Goal: Task Accomplishment & Management: Manage account settings

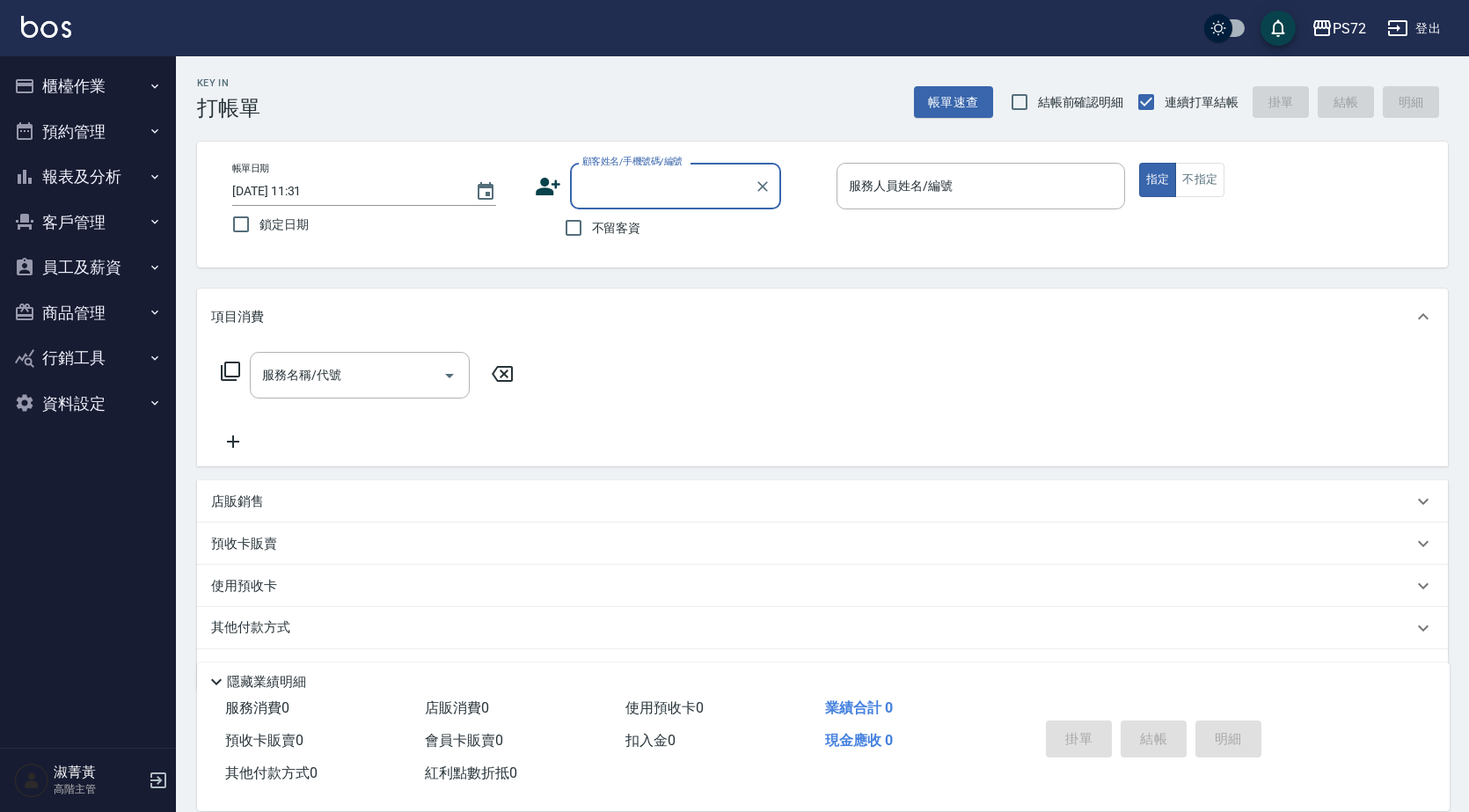
click at [672, 157] on label "顧客姓名/手機號碼/編號" at bounding box center [632, 161] width 100 height 13
click at [672, 171] on input "顧客姓名/手機號碼/編號" at bounding box center [662, 186] width 169 height 30
click at [665, 179] on input "顧客姓名/手機號碼/編號" at bounding box center [662, 186] width 169 height 30
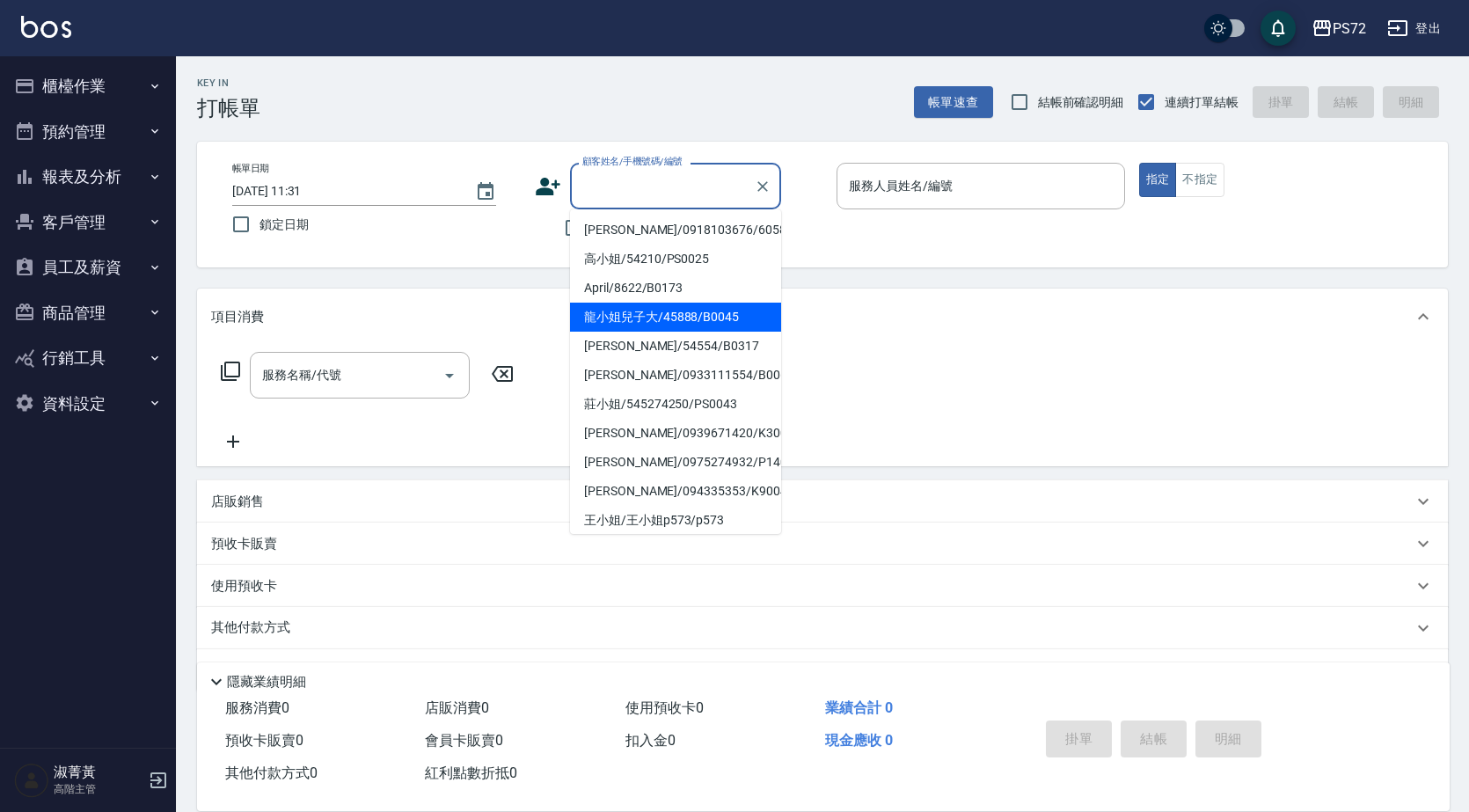
scroll to position [270, 0]
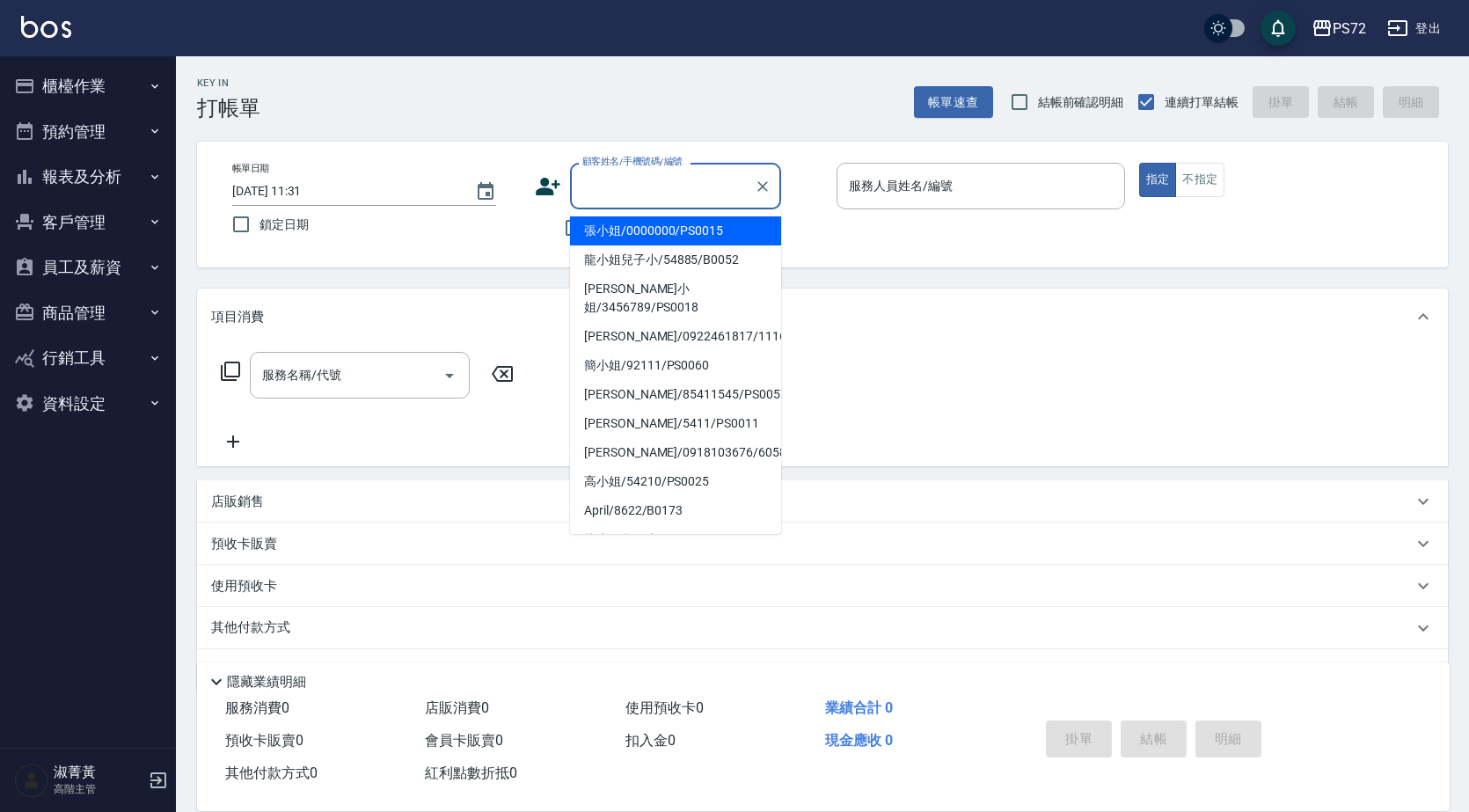
click at [638, 184] on input "顧客姓名/手機號碼/編號" at bounding box center [662, 186] width 169 height 30
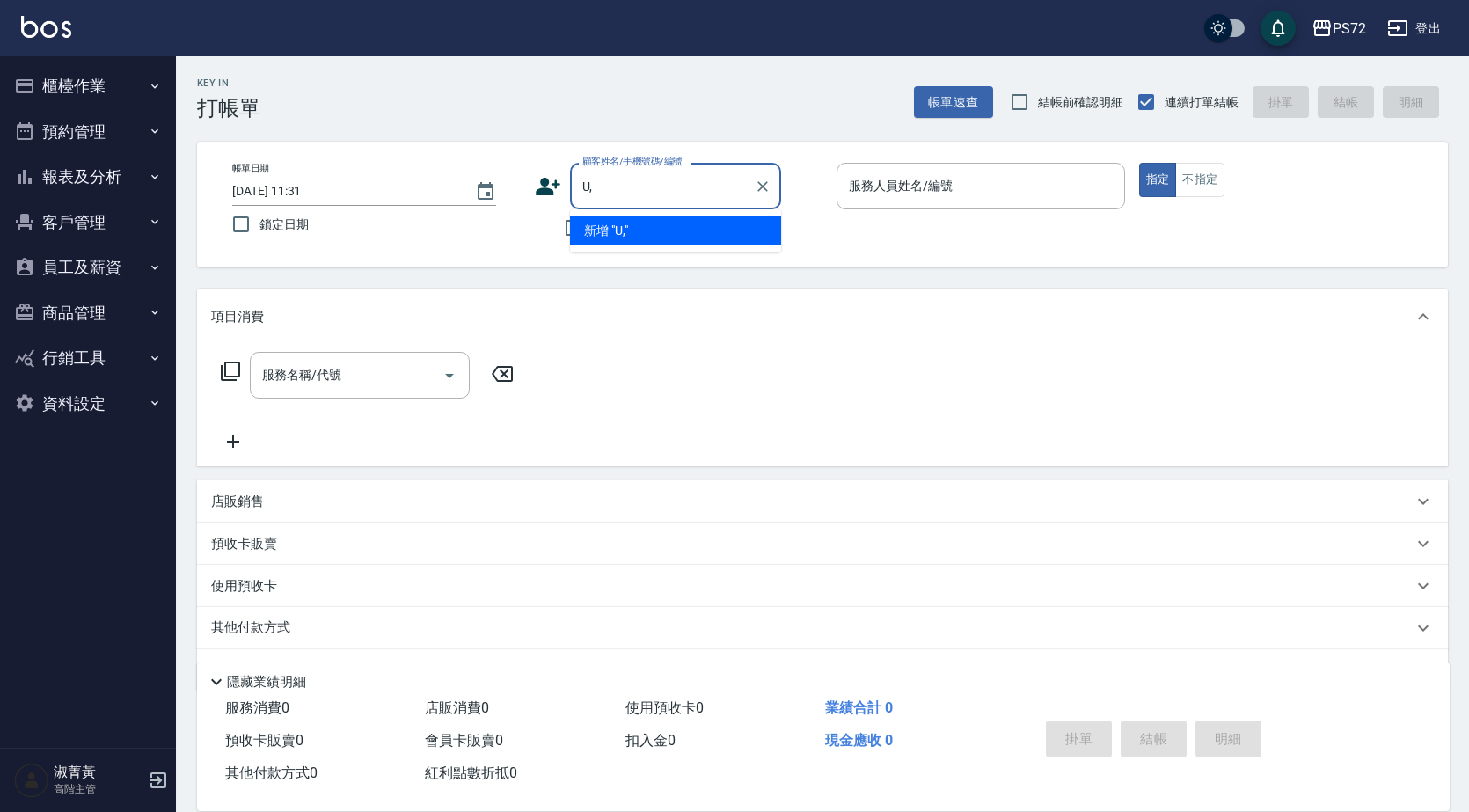
type input "U"
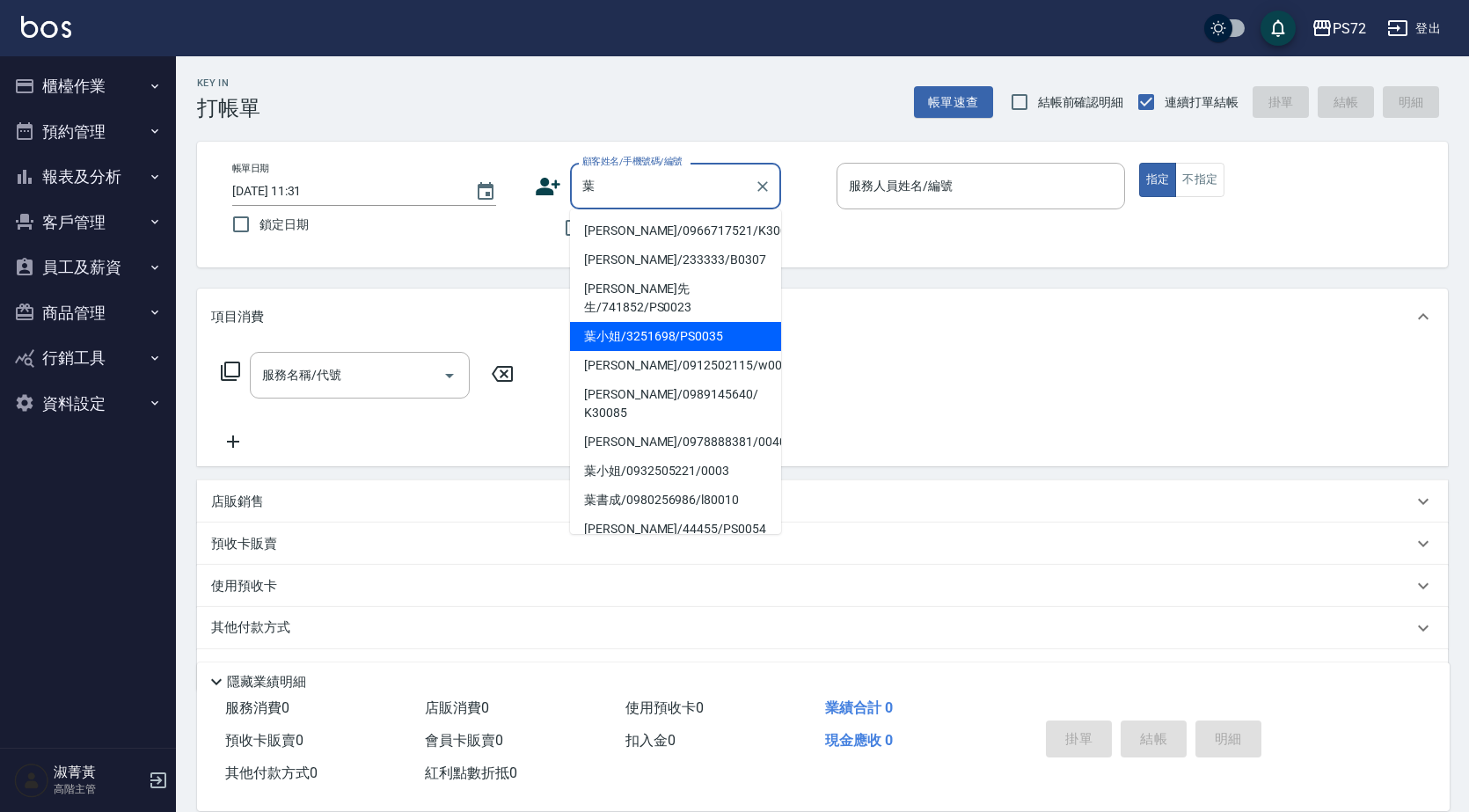
click at [714, 322] on li "葉小姐/3251698/PS0035" at bounding box center [676, 336] width 212 height 29
type input "葉小姐/3251698/PS0035"
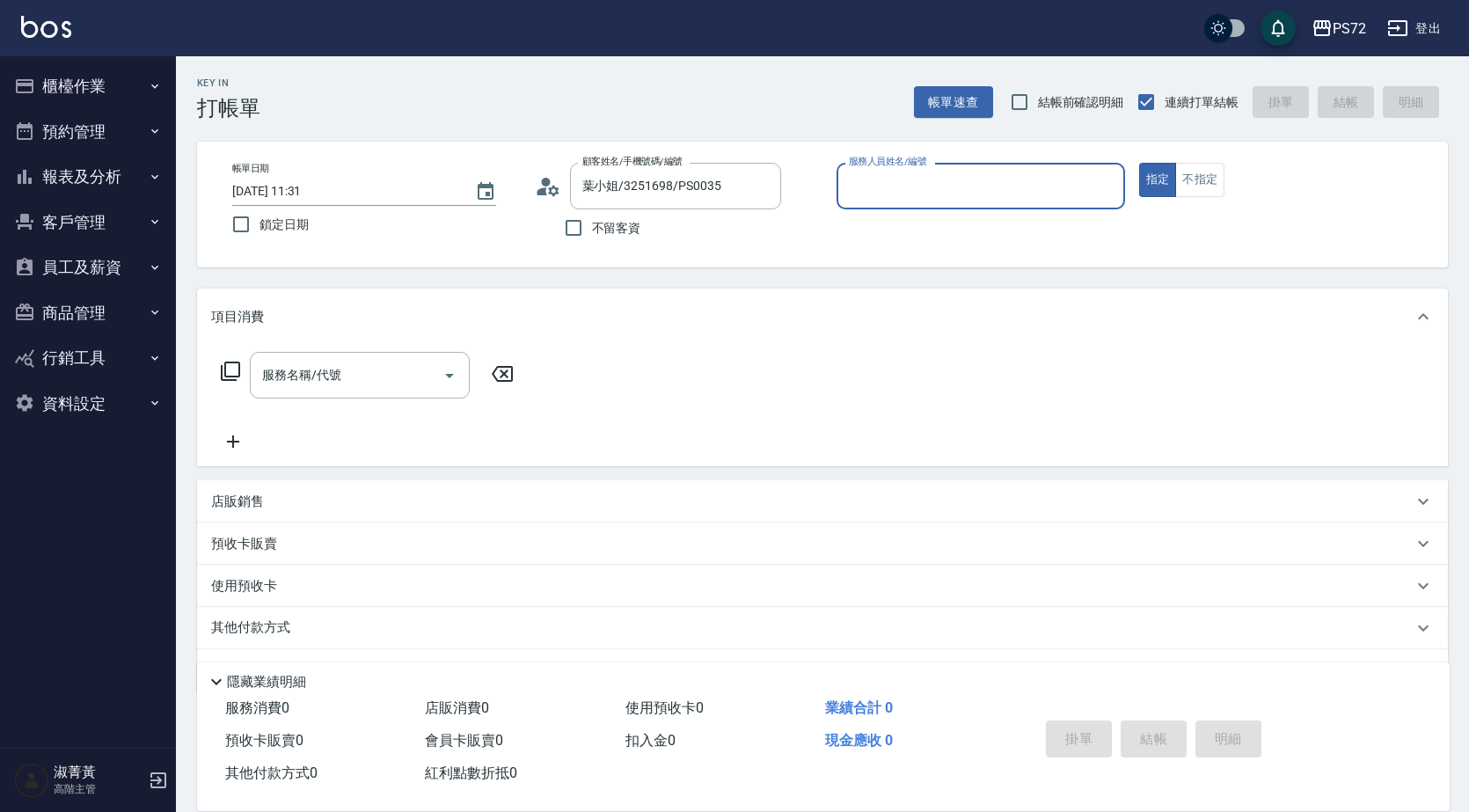
type input "kiwi-3"
click at [420, 366] on input "服務名稱/代號" at bounding box center [346, 376] width 177 height 30
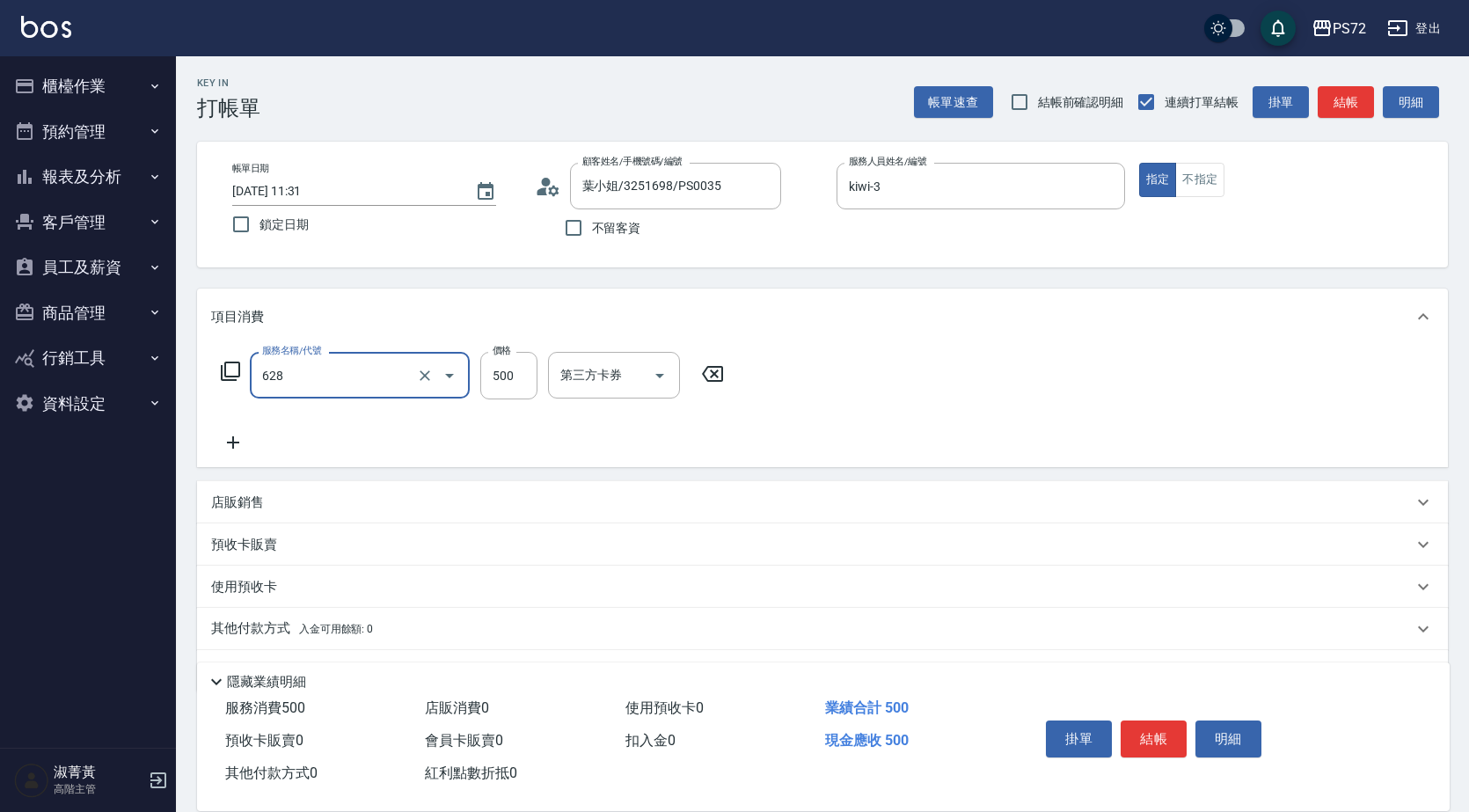
type input "寶齡舒醒清潔500(628)"
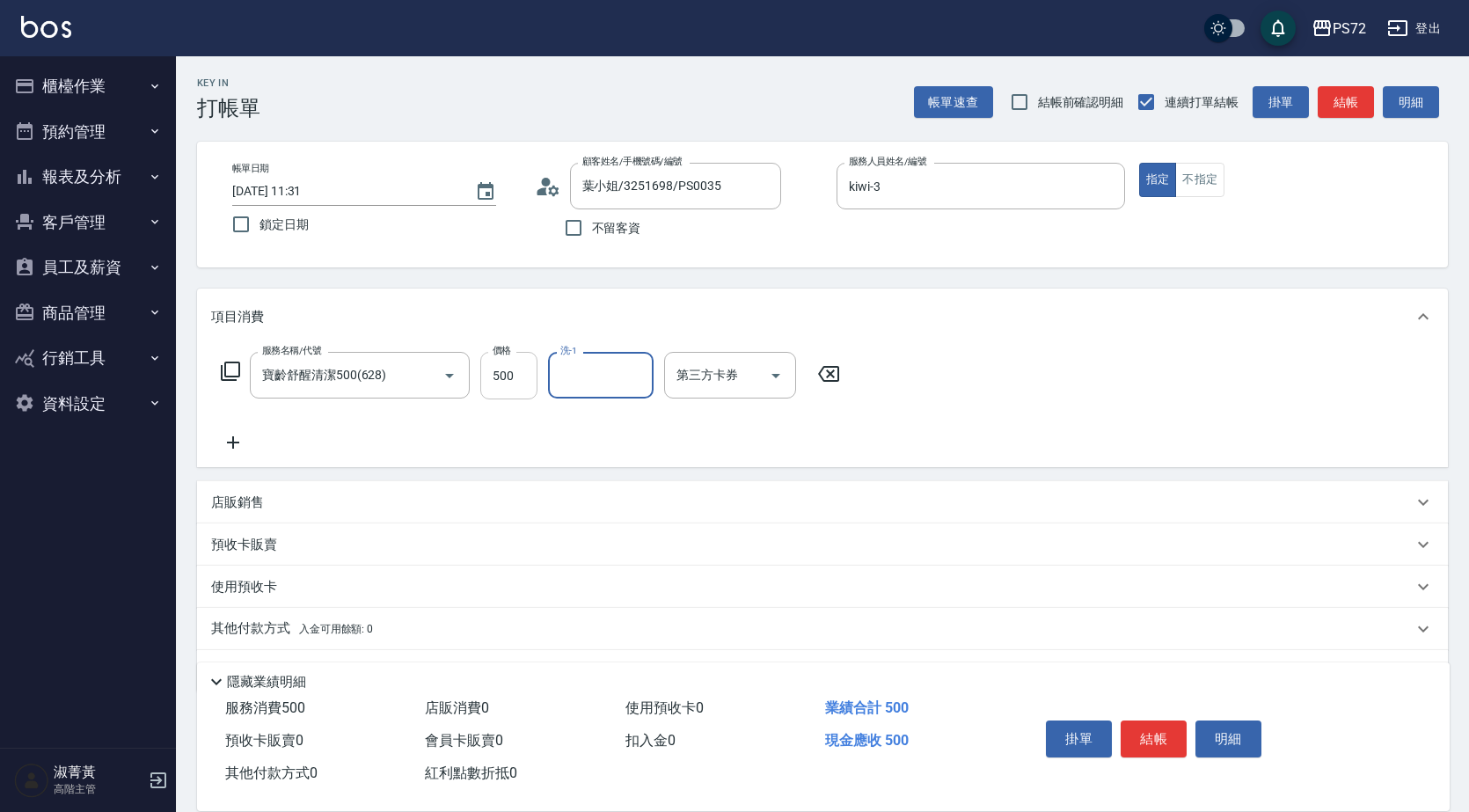
click at [501, 378] on input "500" at bounding box center [509, 376] width 57 height 48
type input "600"
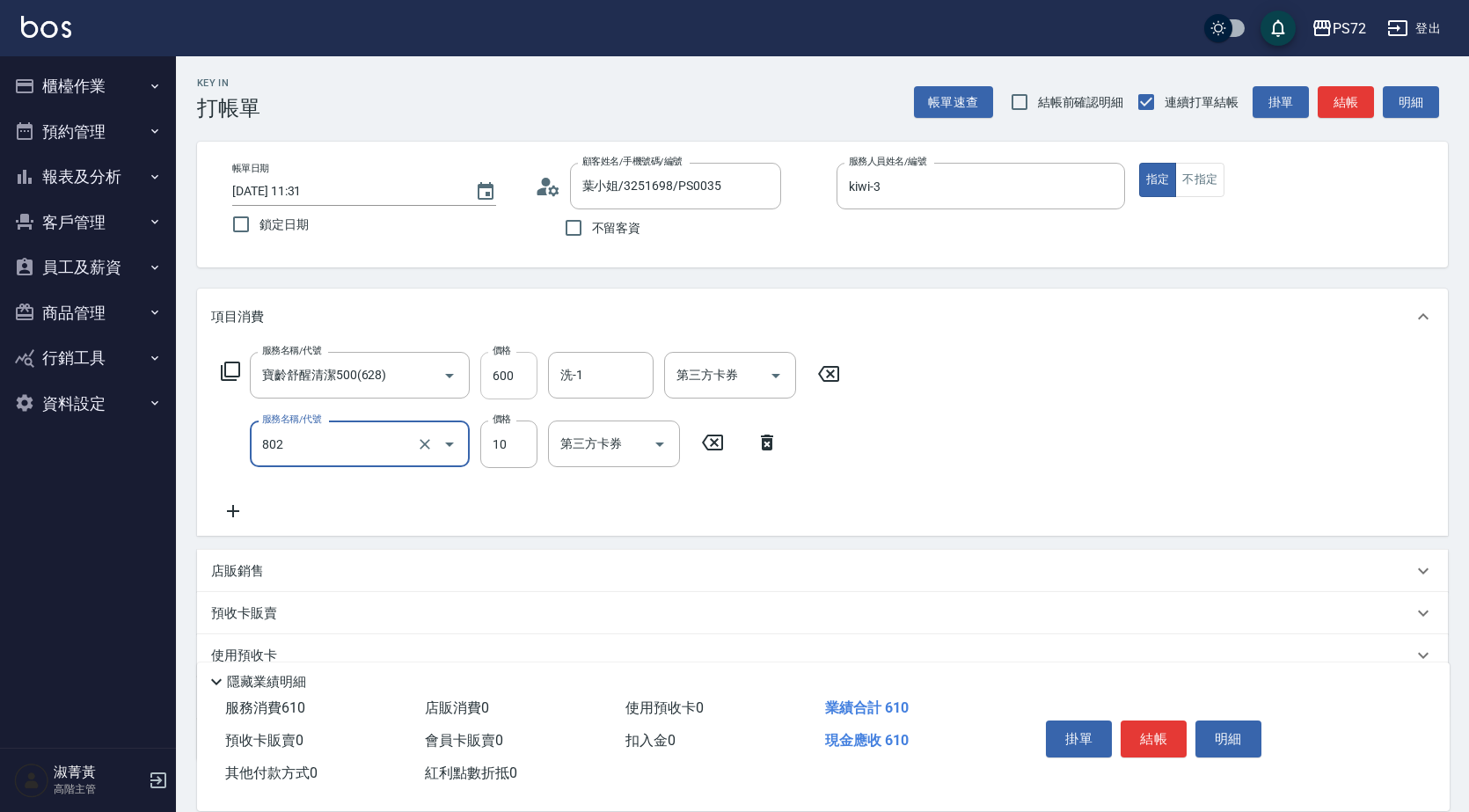
type input "潤絲(802)"
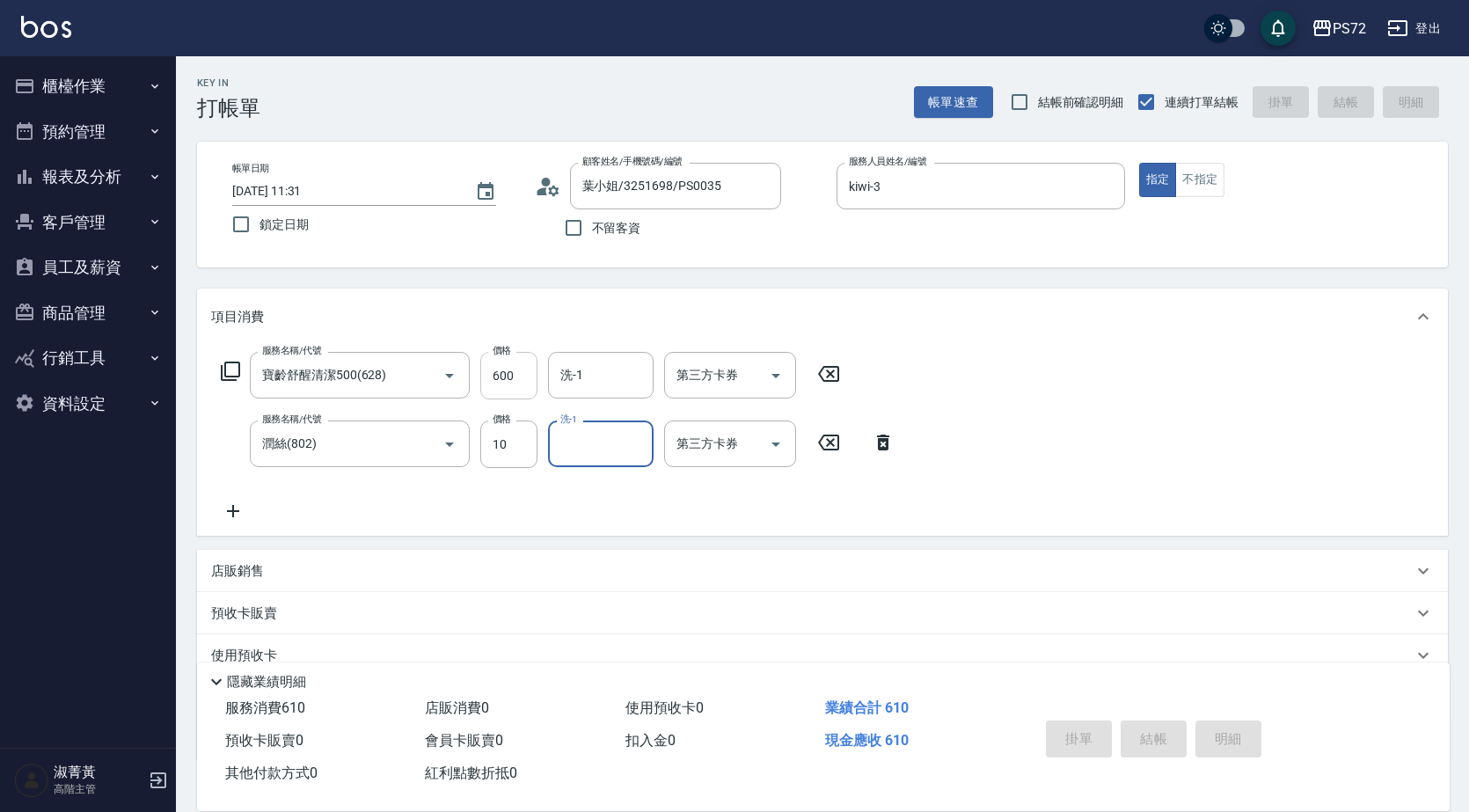
type input "[DATE] 20:15"
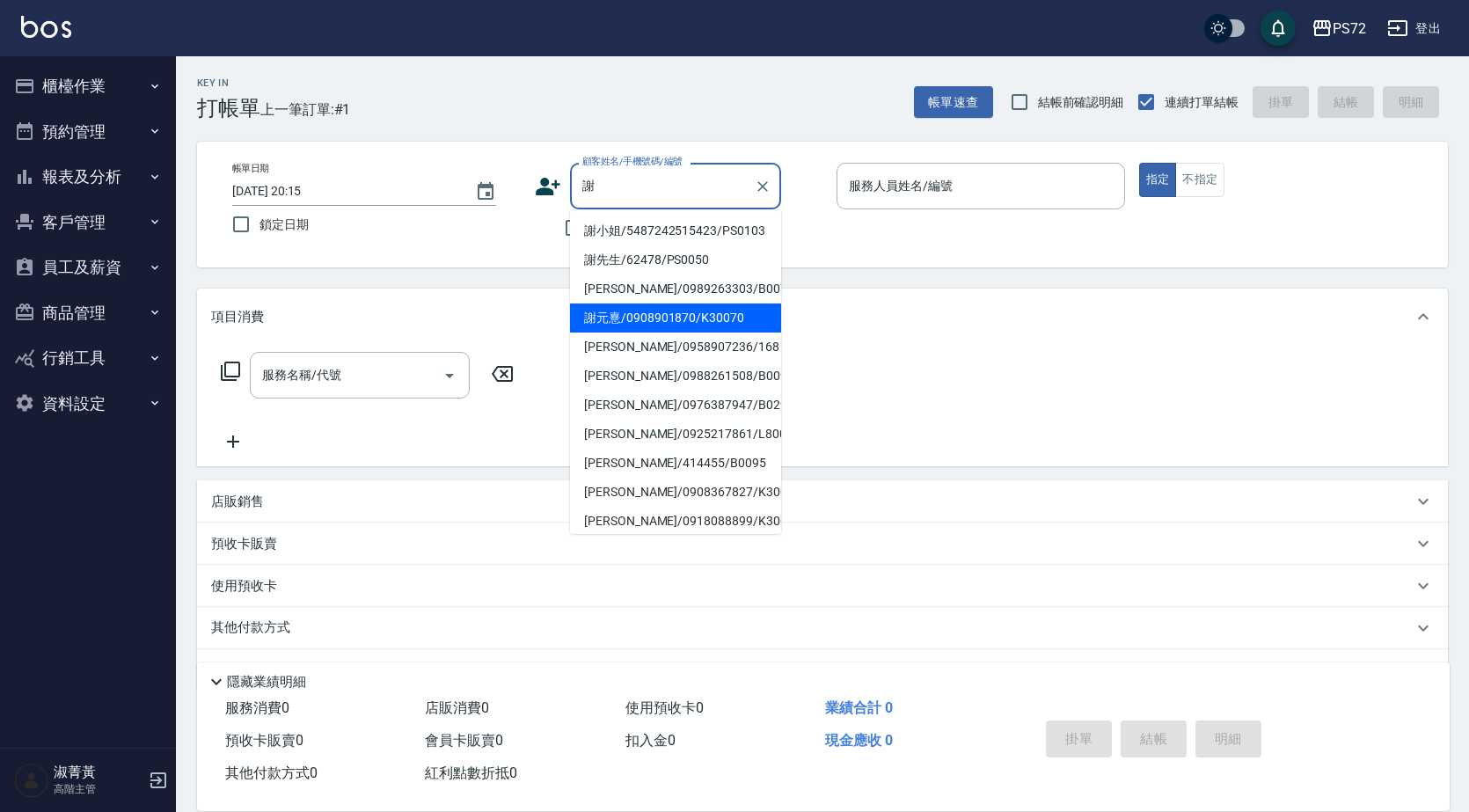
click at [683, 333] on li "謝元憙/0908901870/K30070" at bounding box center [676, 317] width 212 height 29
type input "謝元憙/0908901870/K30070"
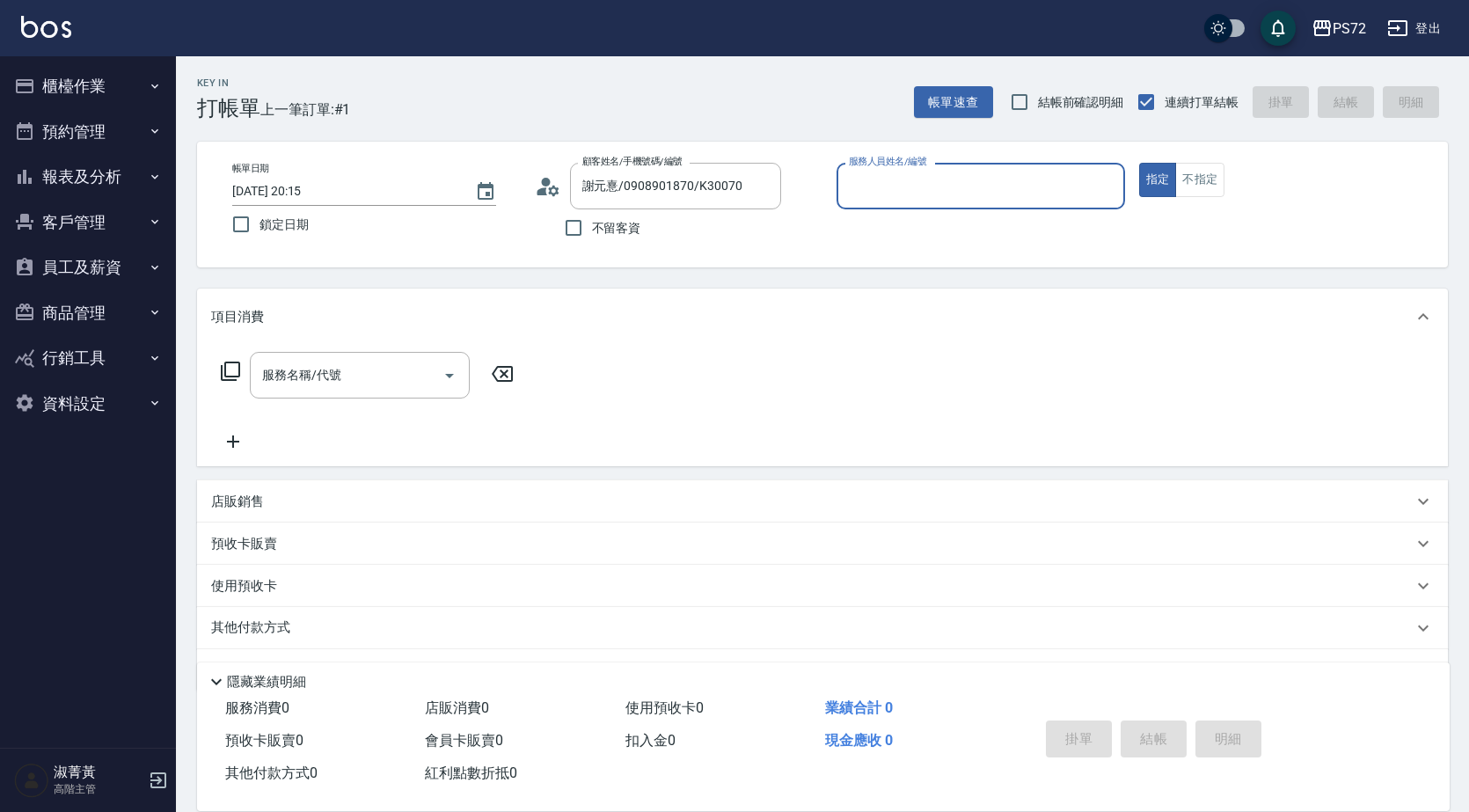
type input "kiwi-3"
click at [355, 375] on input "服務名稱/代號" at bounding box center [346, 376] width 177 height 30
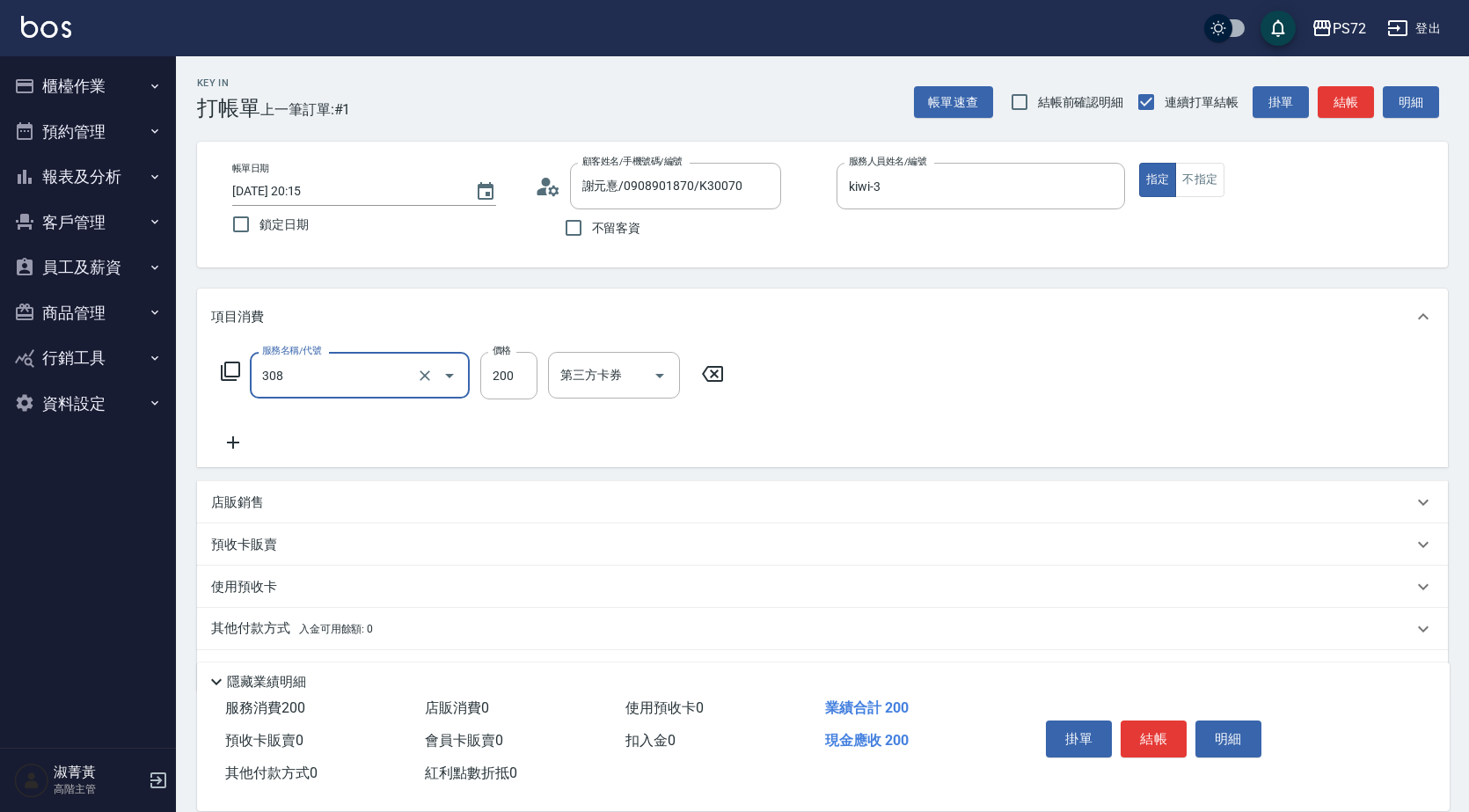
type input "學生剪髮(UP)(308)"
type input "350"
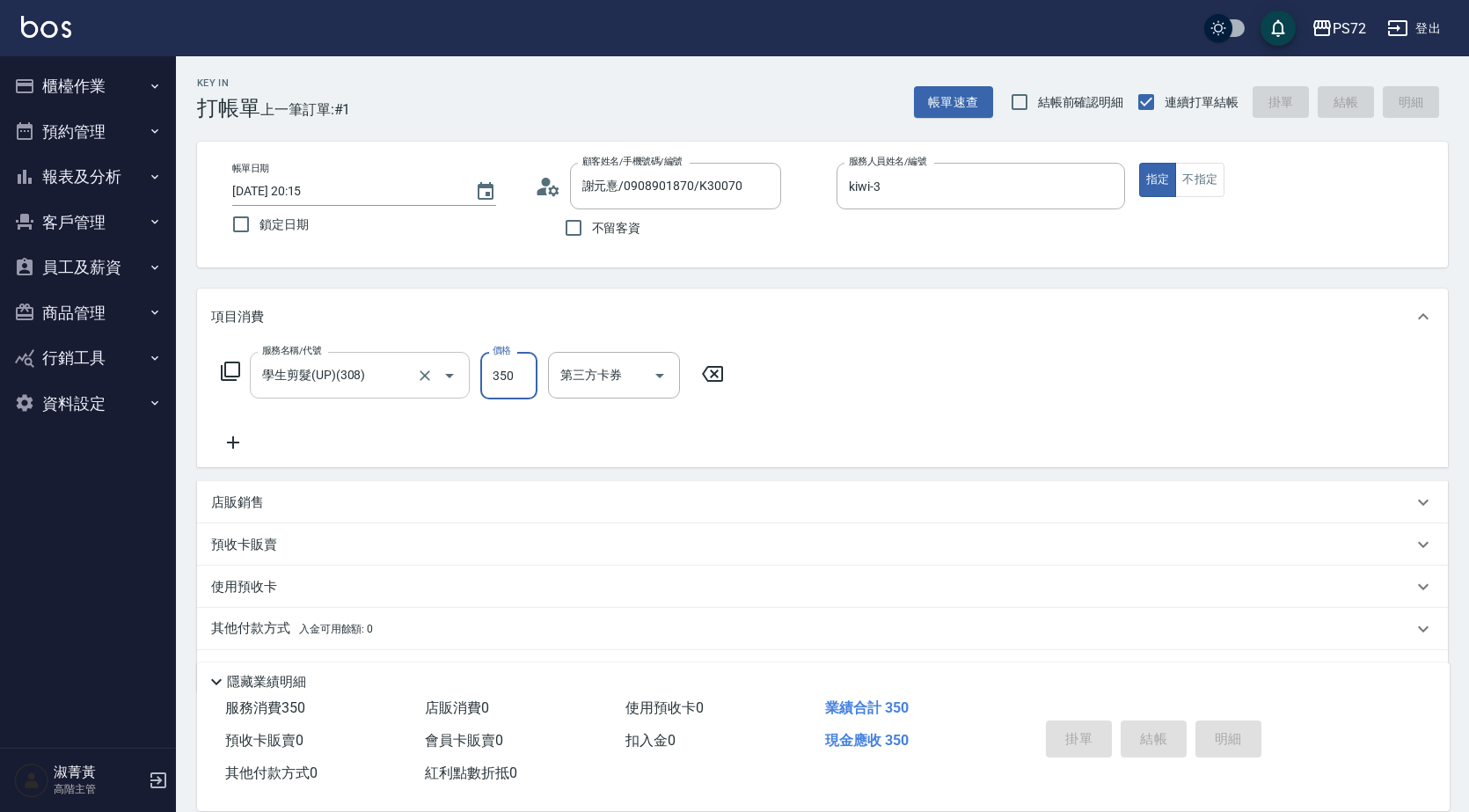
type input "[DATE] 20:16"
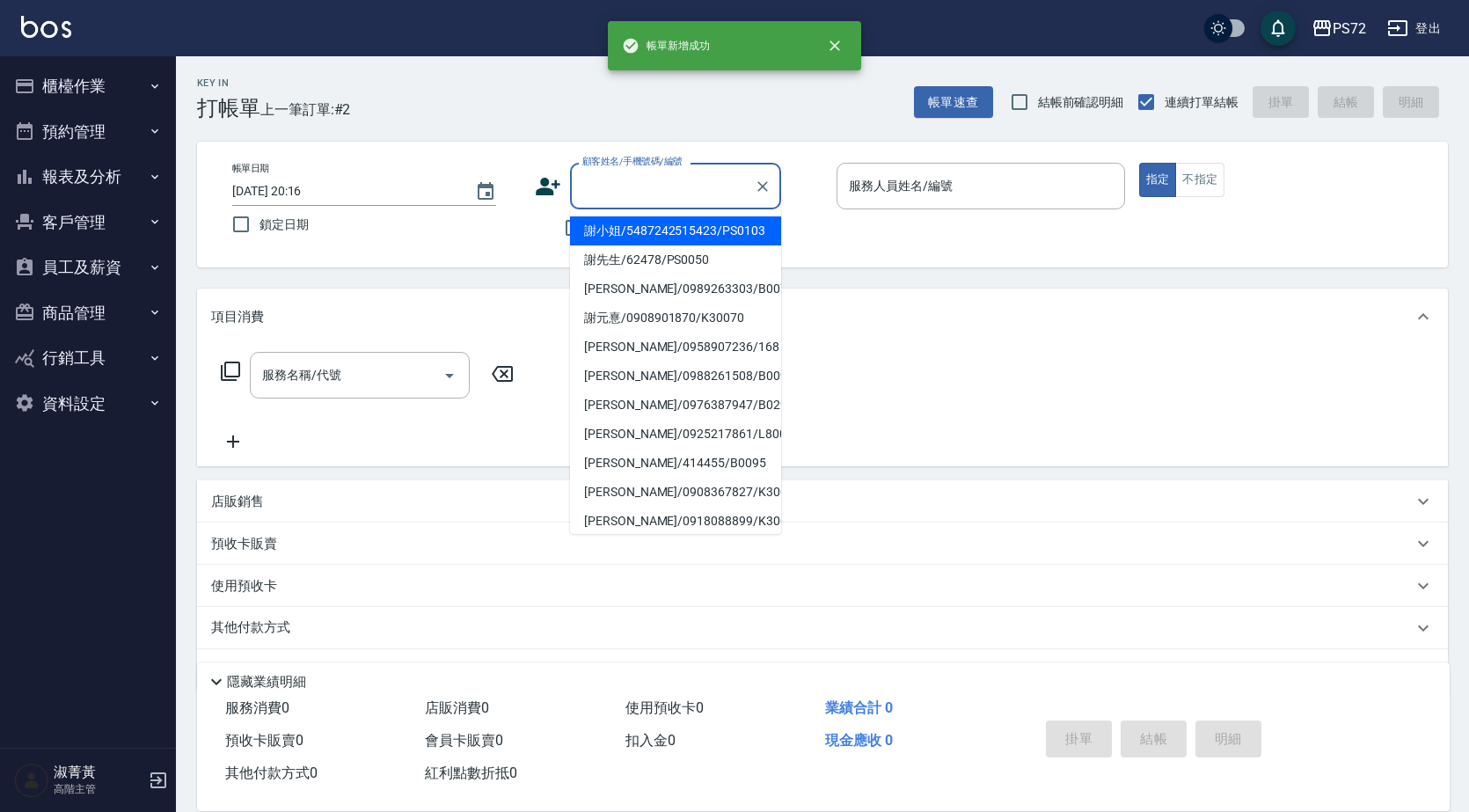
click at [647, 198] on input "顧客姓名/手機號碼/編號" at bounding box center [662, 186] width 169 height 30
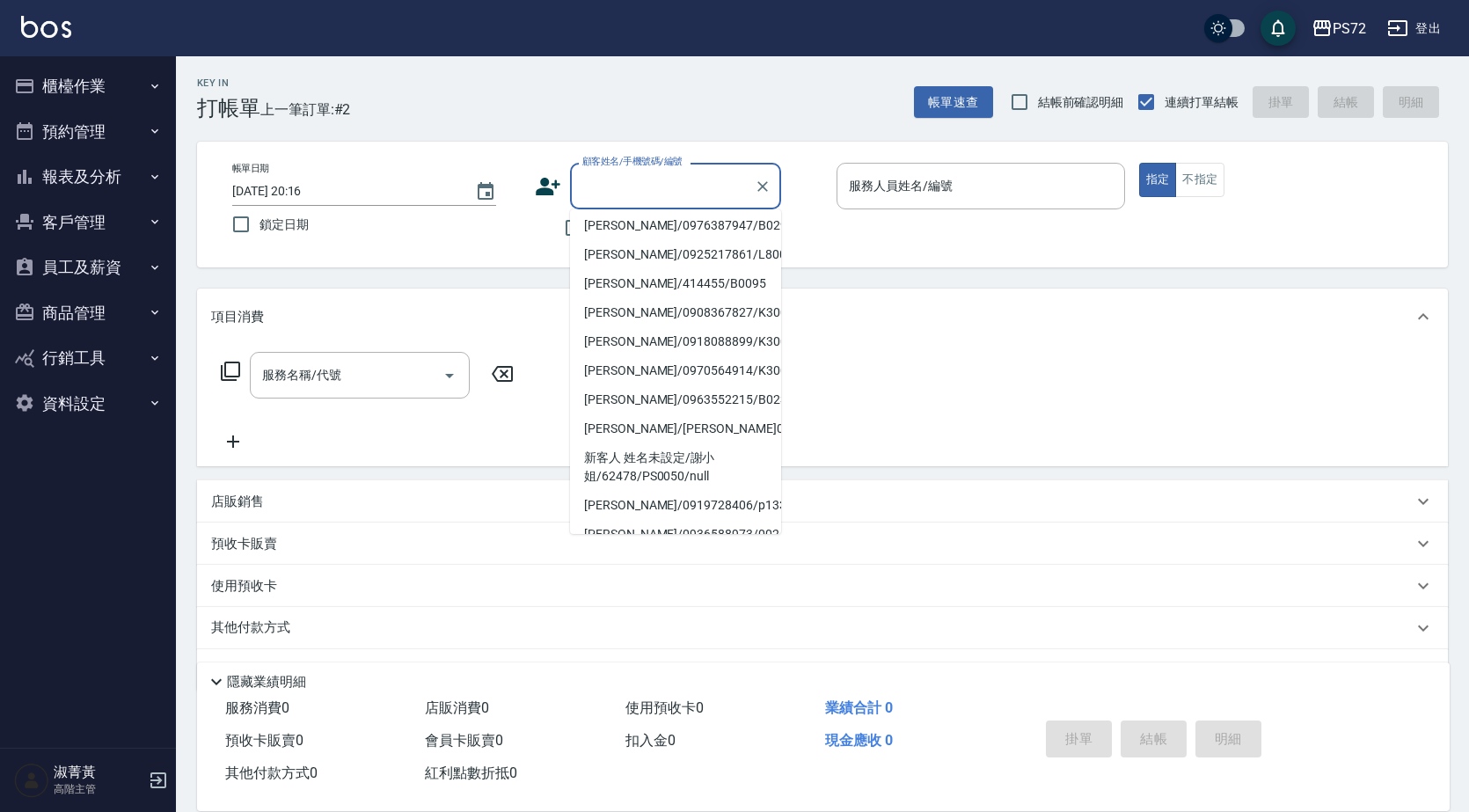
scroll to position [307, 0]
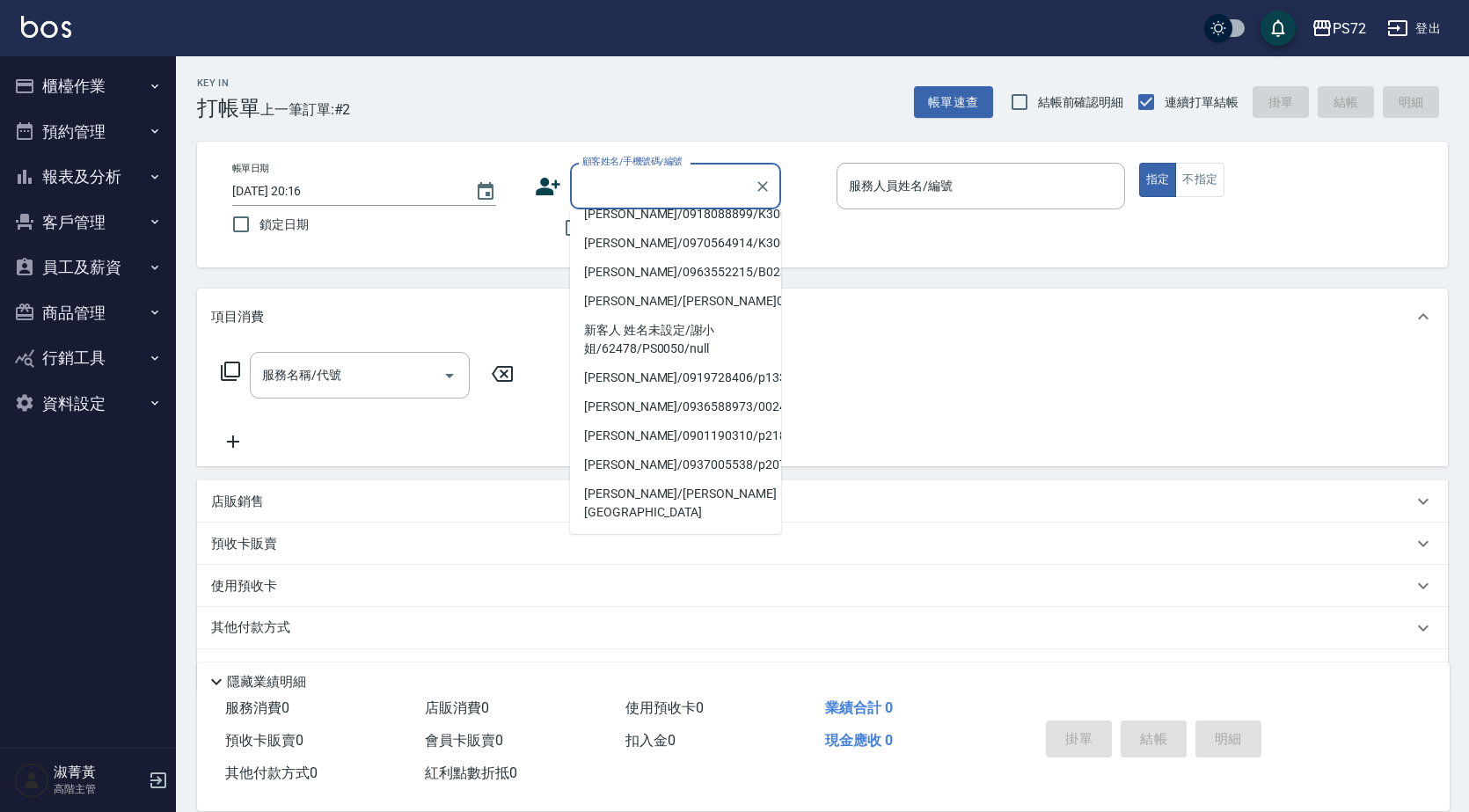
click at [755, 197] on div at bounding box center [762, 186] width 23 height 47
click at [761, 189] on icon "Clear" at bounding box center [763, 186] width 10 height 10
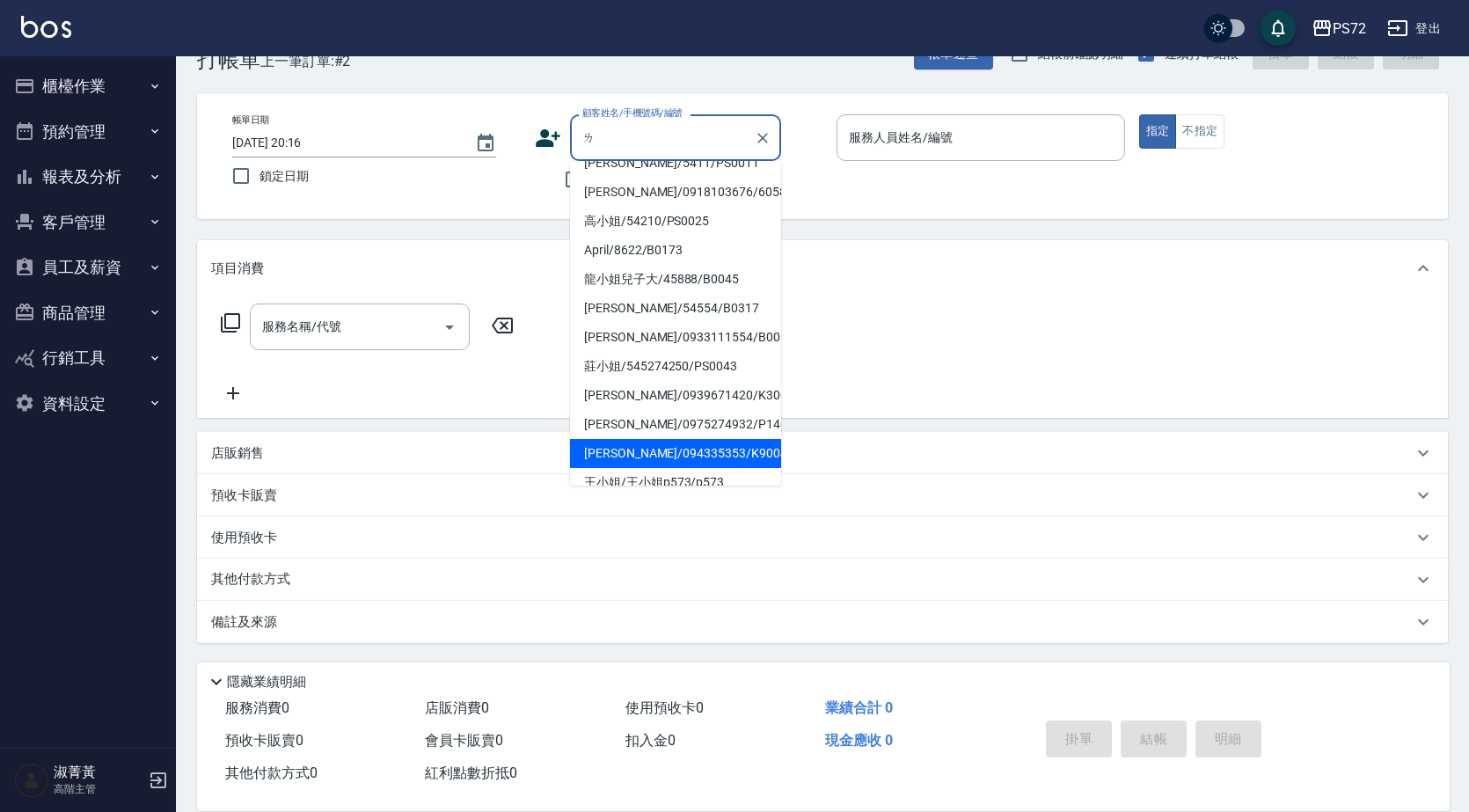
scroll to position [0, 0]
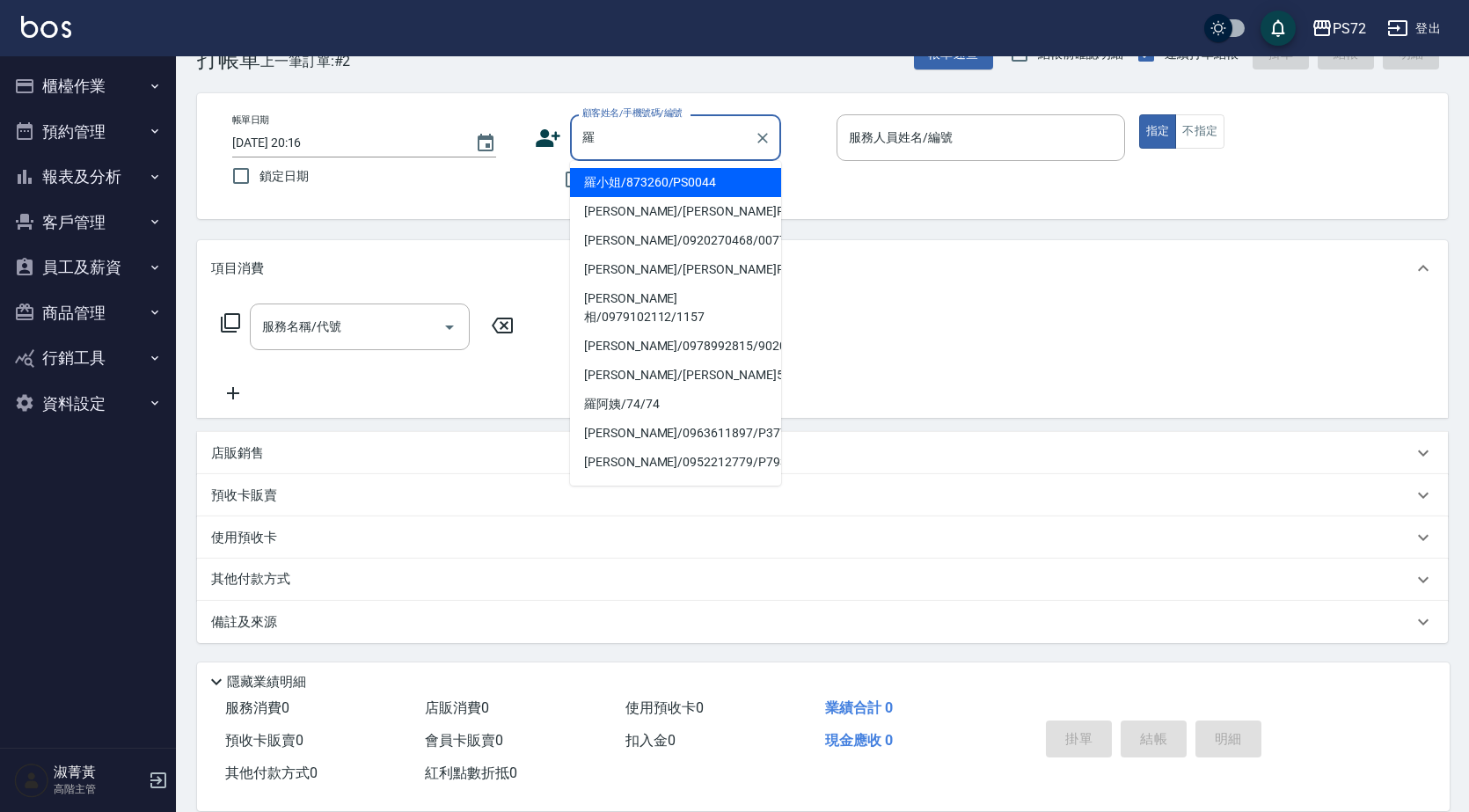
click at [668, 179] on li "羅小姐/873260/PS0044" at bounding box center [676, 182] width 212 height 29
type input "羅小姐/873260/PS0044"
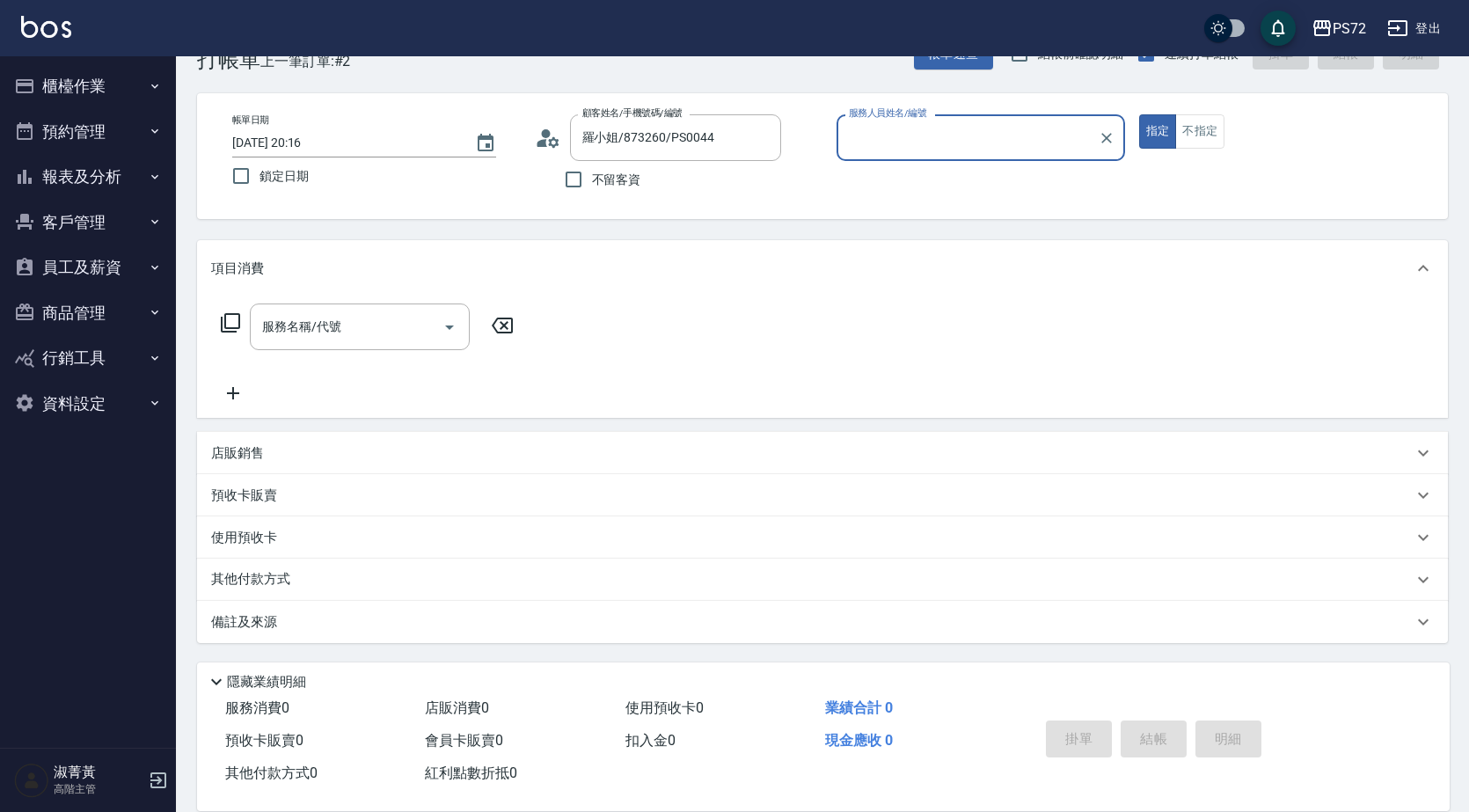
type input "kiwi-3"
click at [965, 151] on input "kiwi-3" at bounding box center [968, 137] width 246 height 30
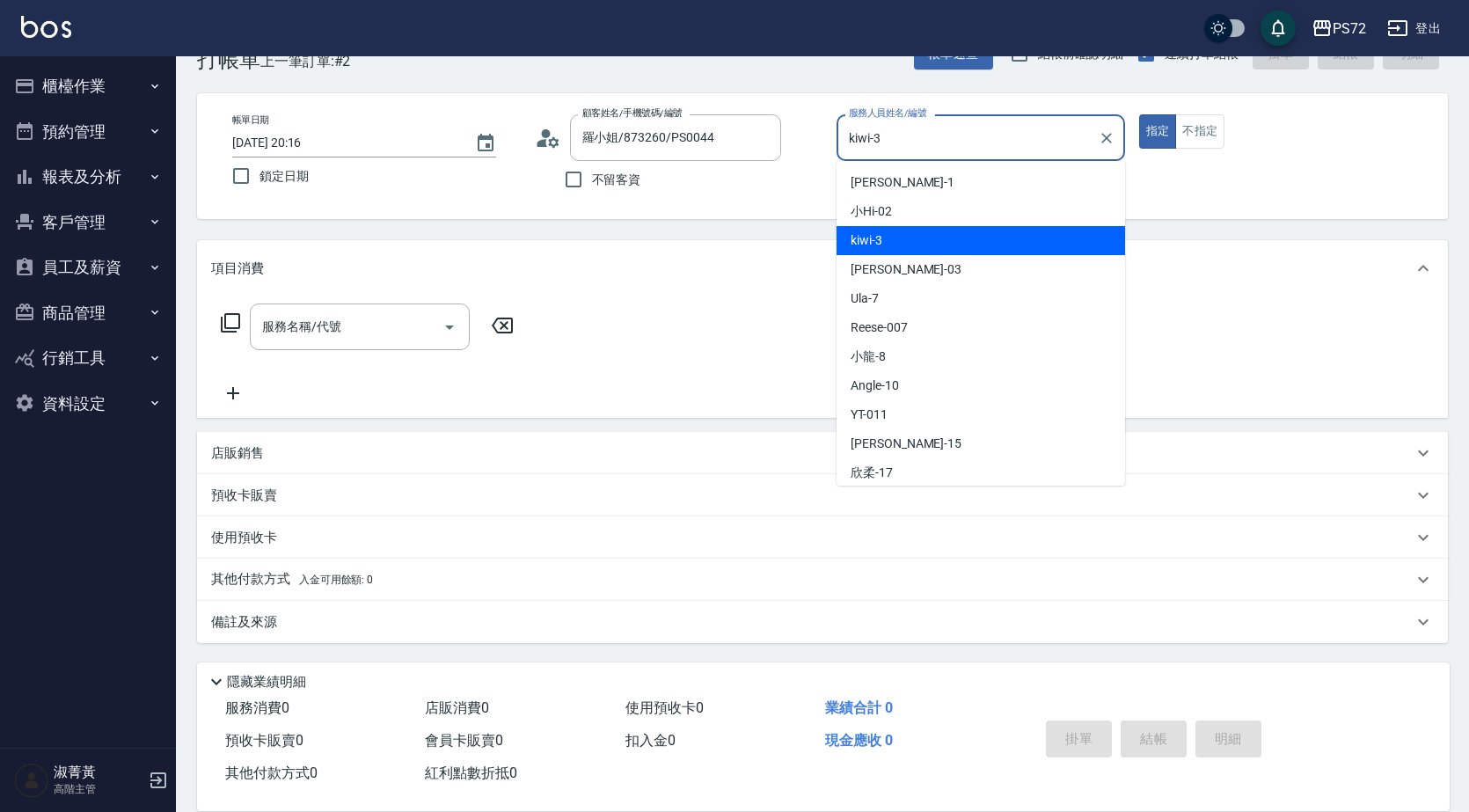
click at [958, 239] on div "kiwi -3" at bounding box center [981, 240] width 289 height 29
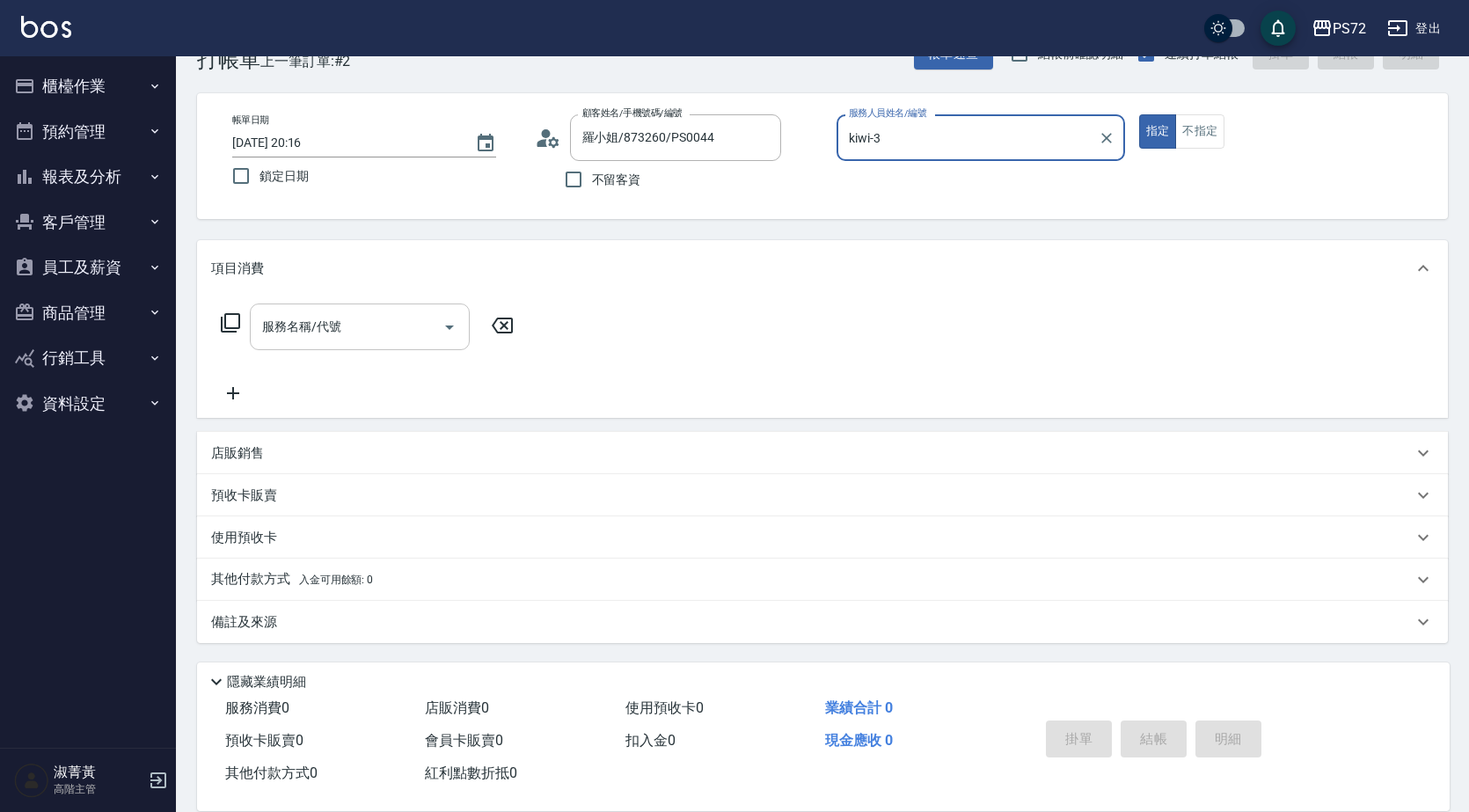
click at [376, 332] on input "服務名稱/代號" at bounding box center [346, 327] width 177 height 30
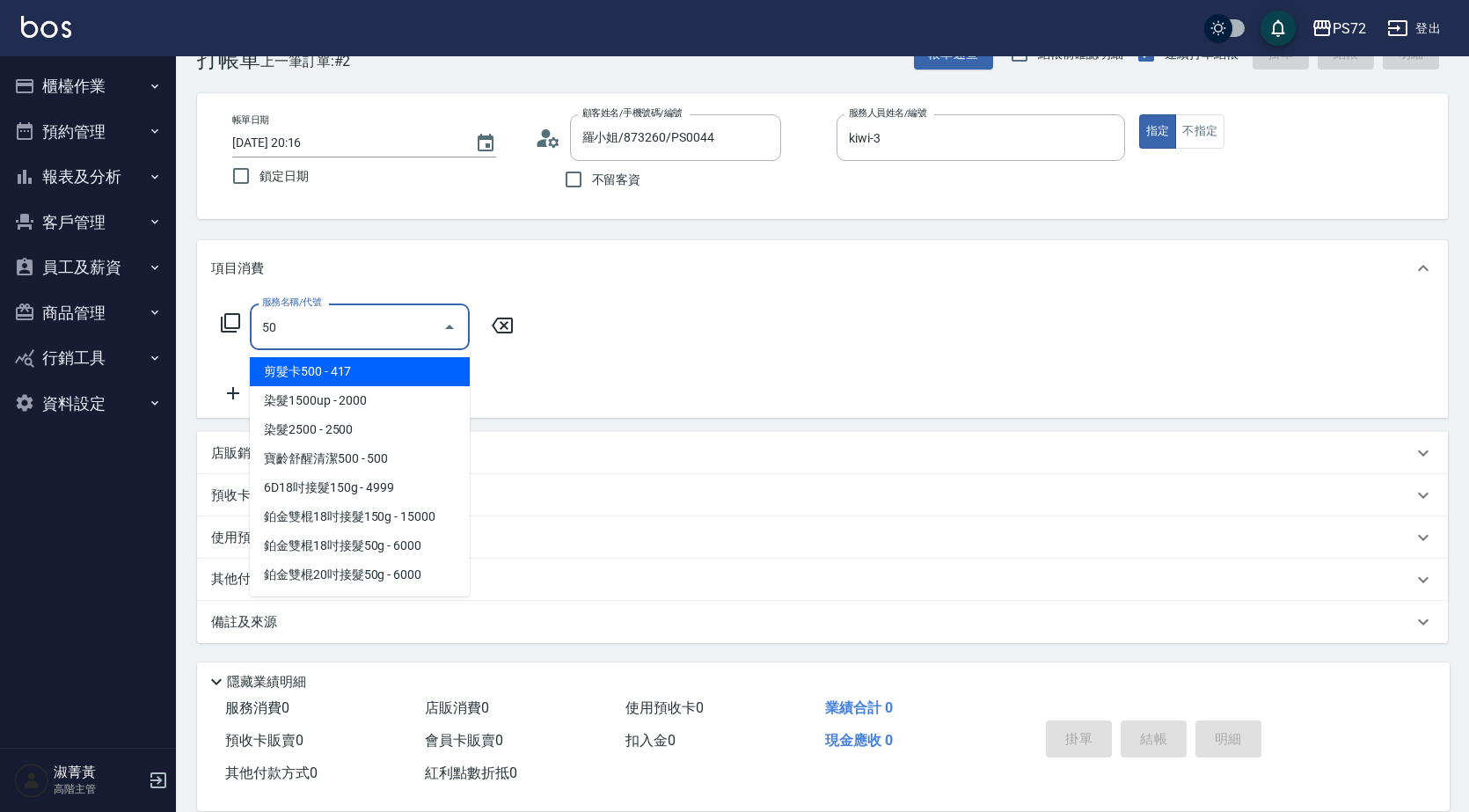
type input "5"
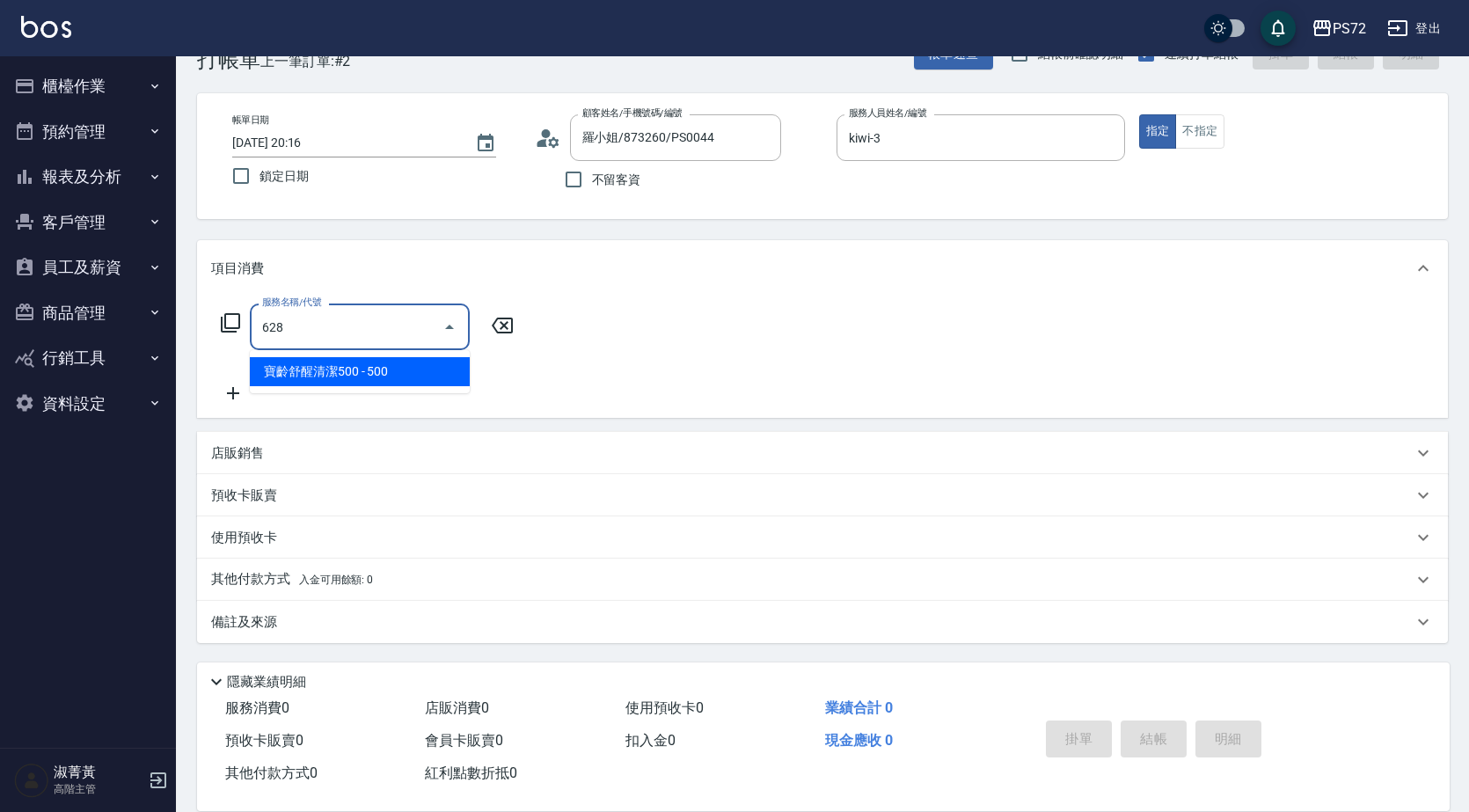
type input "寶齡舒醒清潔500(628)"
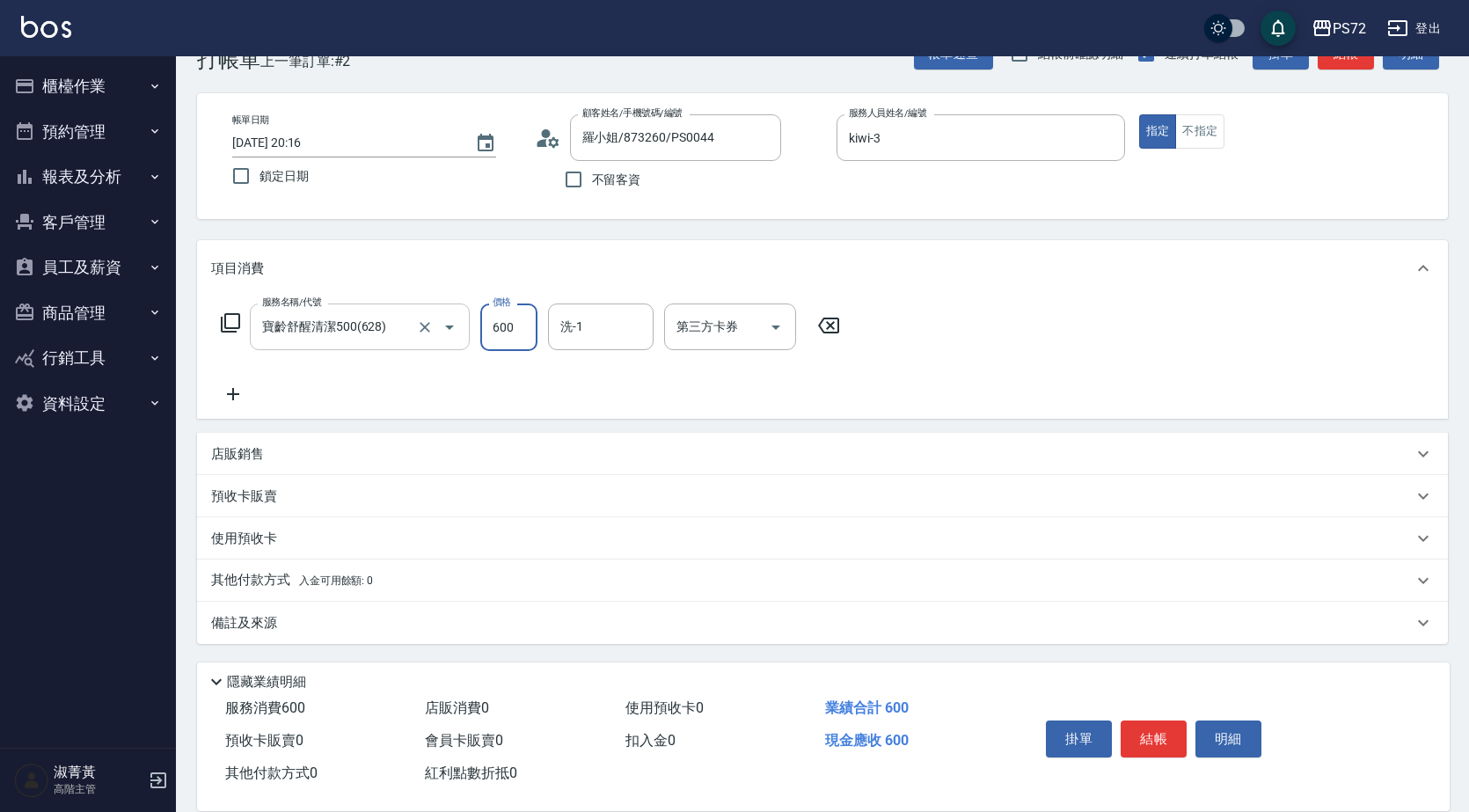
type input "600"
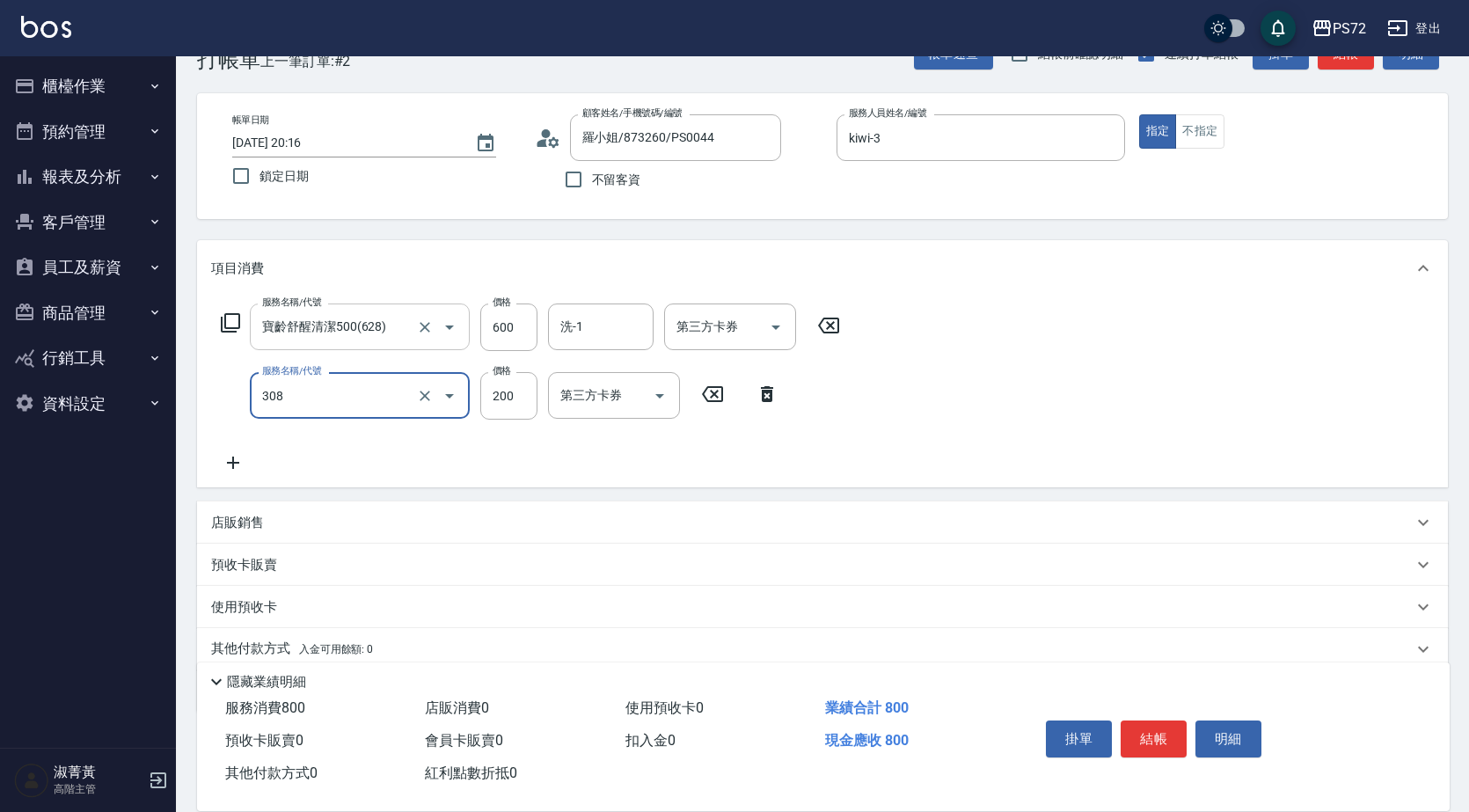
type input "學生剪髮(UP)(308)"
type input "350"
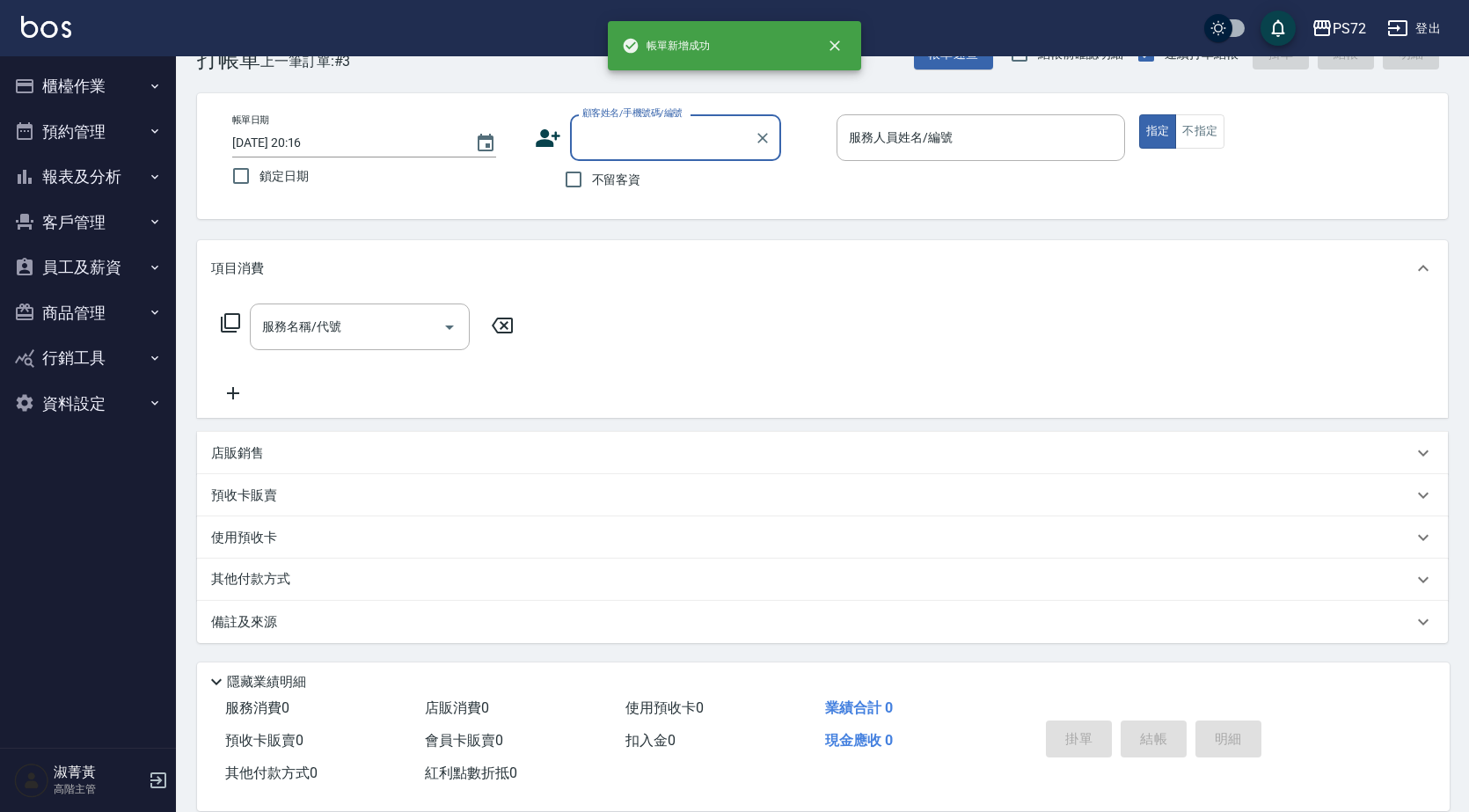
click at [644, 127] on input "顧客姓名/手機號碼/編號" at bounding box center [662, 137] width 169 height 30
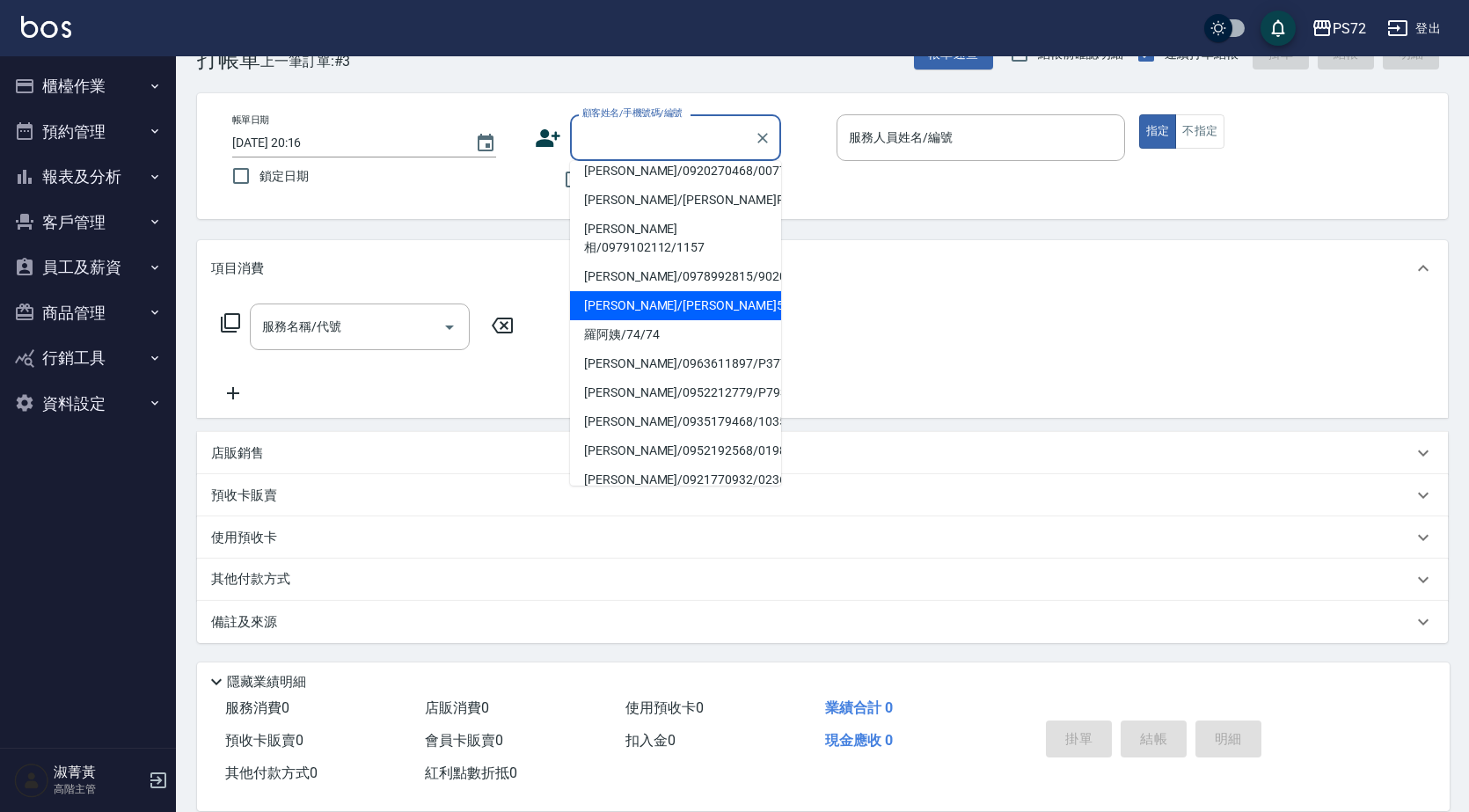
scroll to position [183, 0]
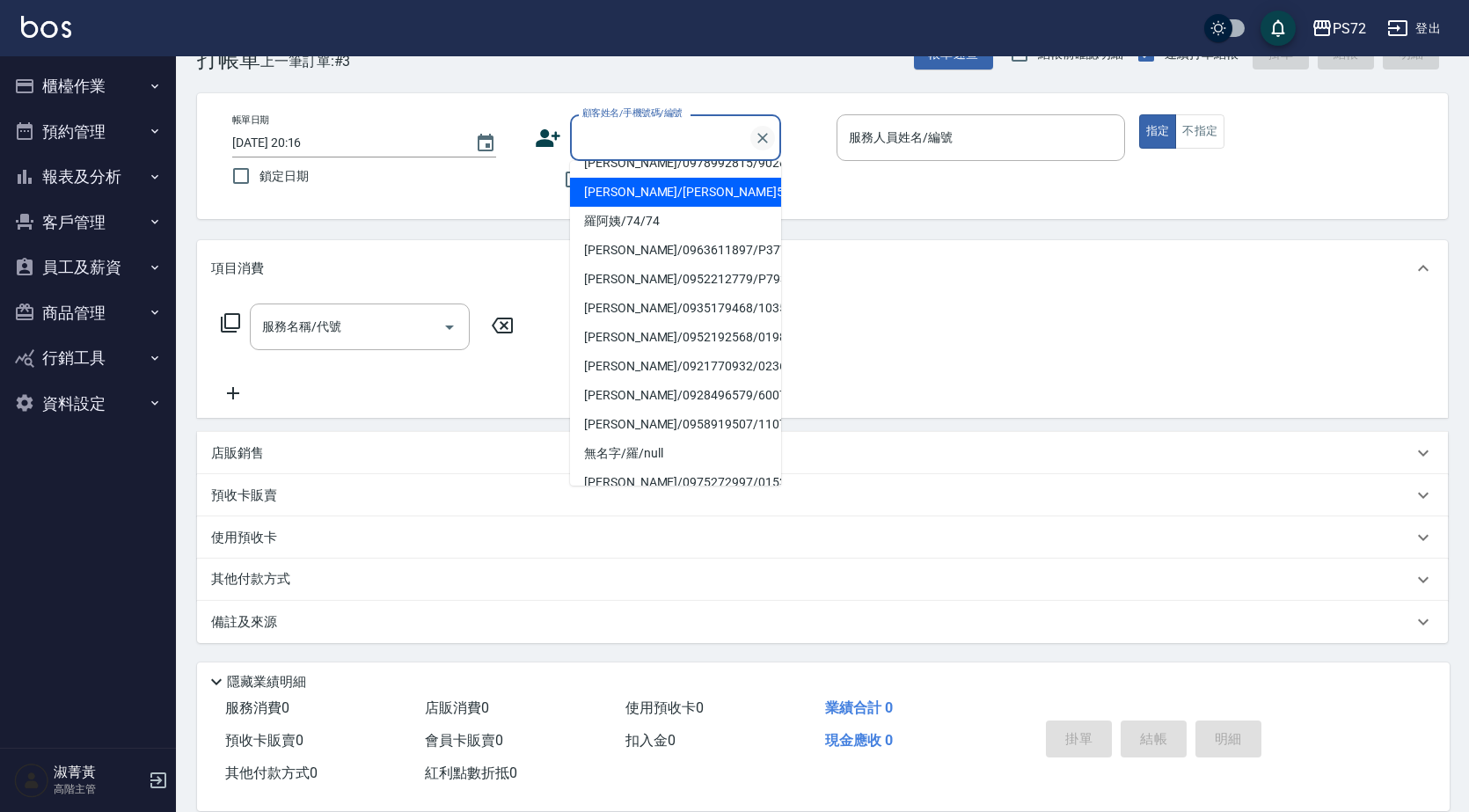
click at [766, 146] on icon "Clear" at bounding box center [763, 138] width 17 height 17
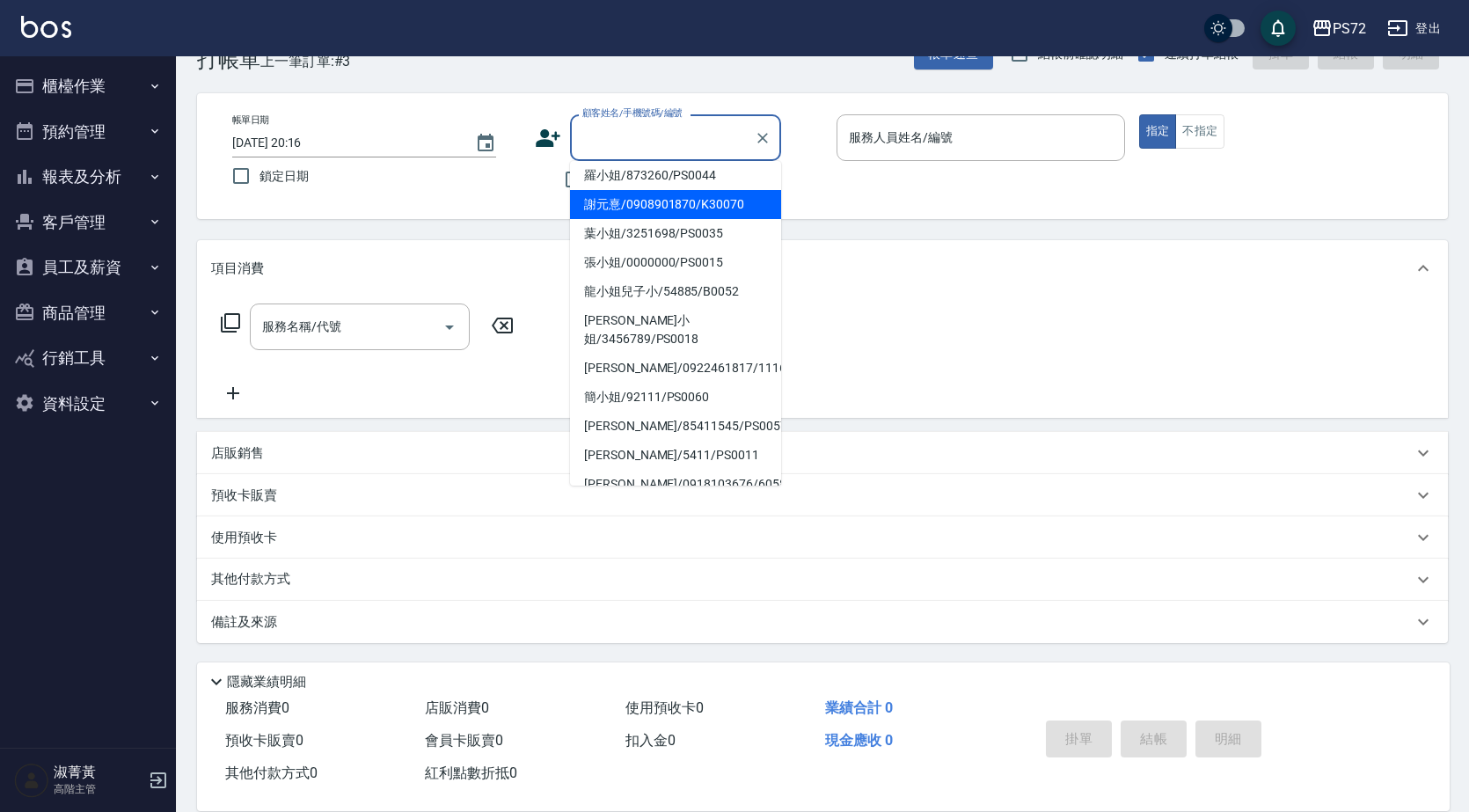
scroll to position [0, 0]
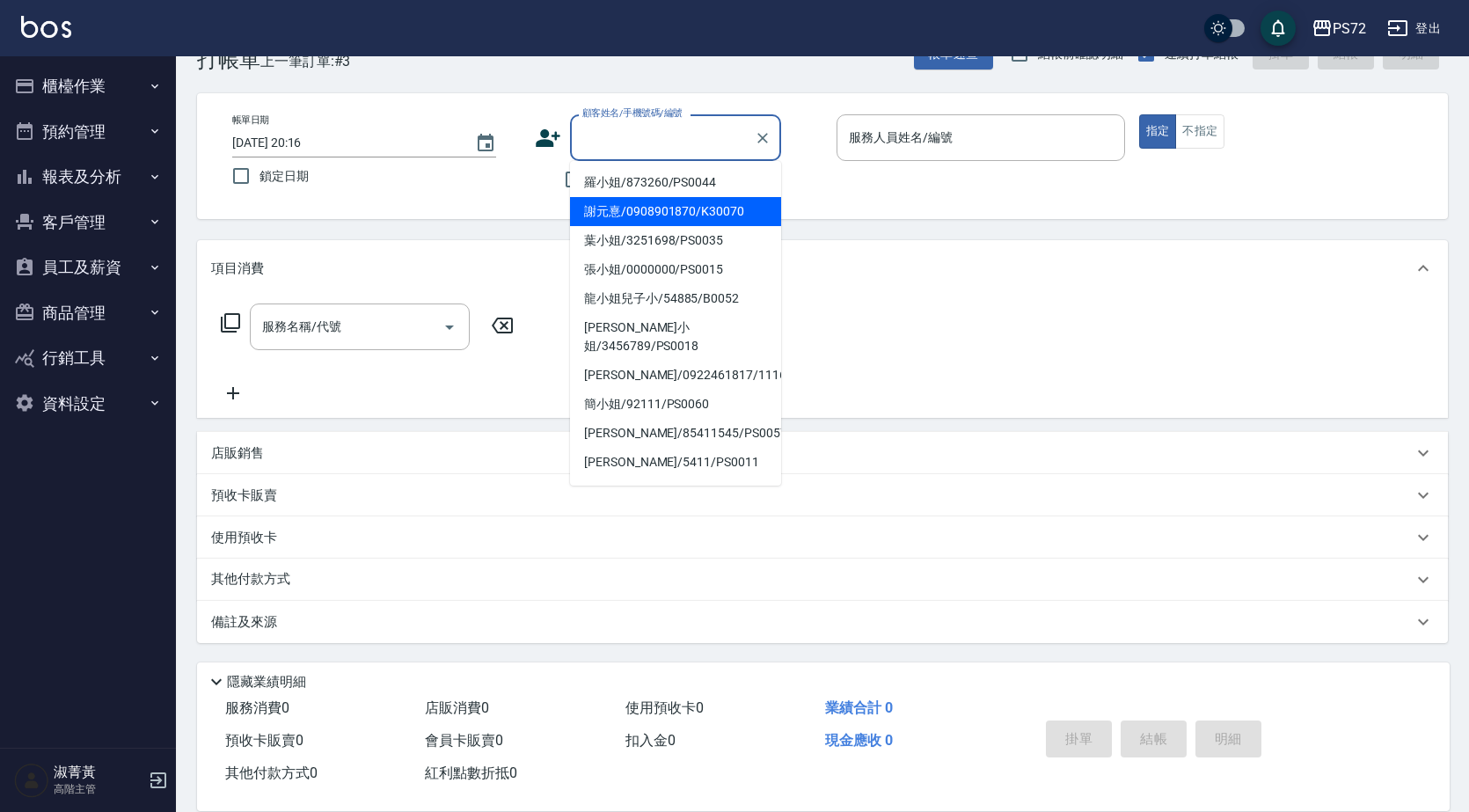
click at [651, 132] on input "顧客姓名/手機號碼/編號" at bounding box center [662, 137] width 169 height 30
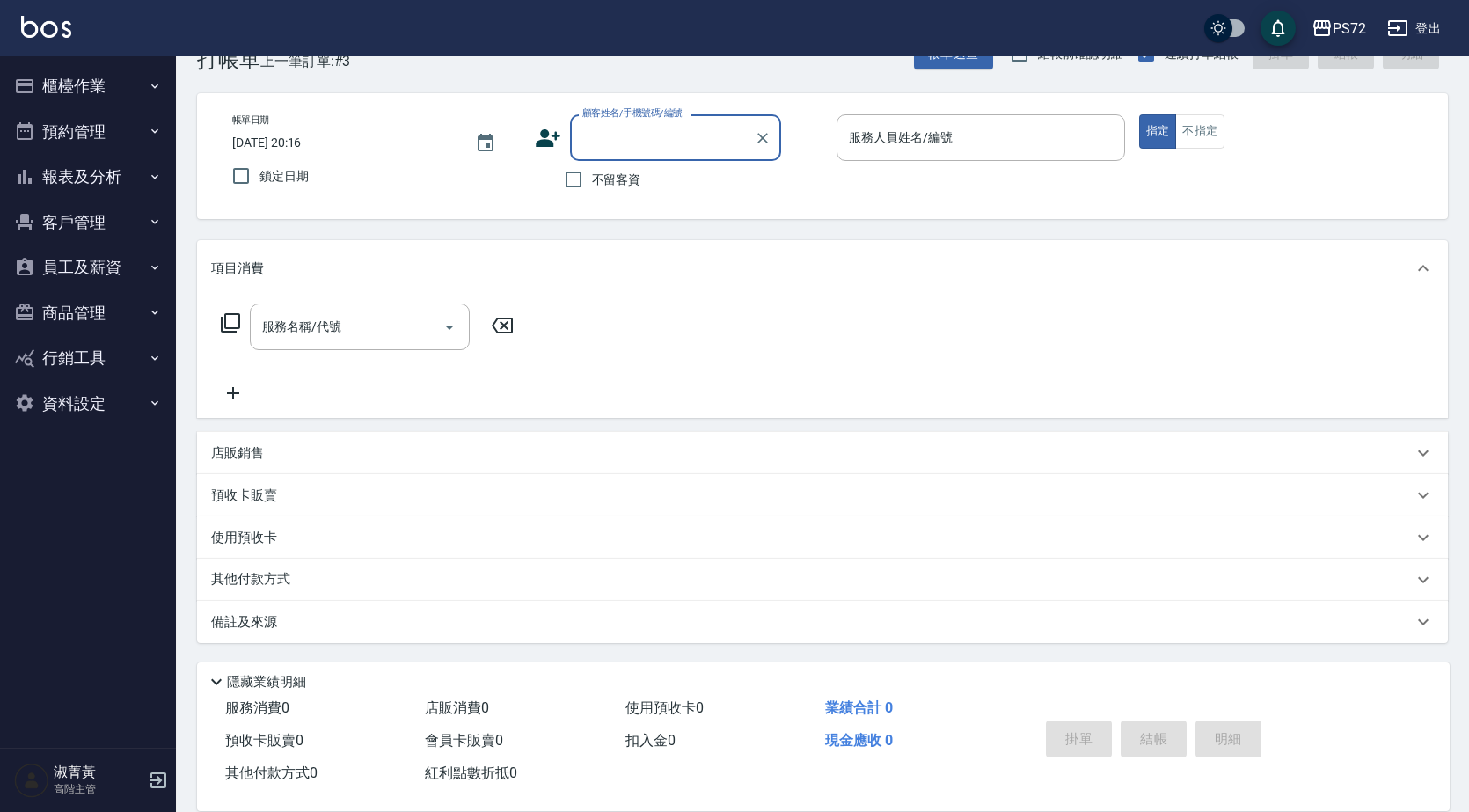
click at [651, 132] on input "顧客姓名/手機號碼/編號" at bounding box center [662, 137] width 169 height 30
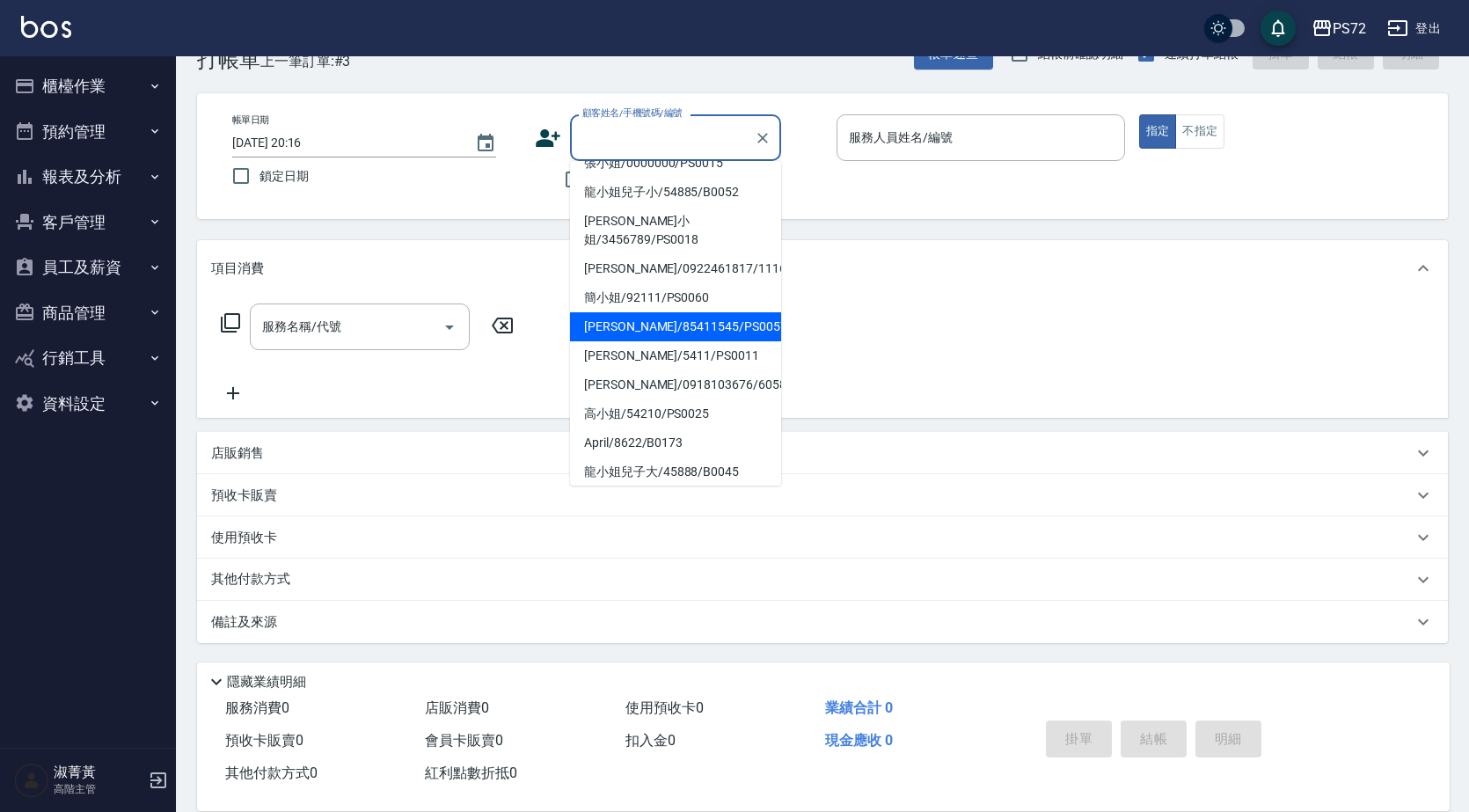
scroll to position [270, 0]
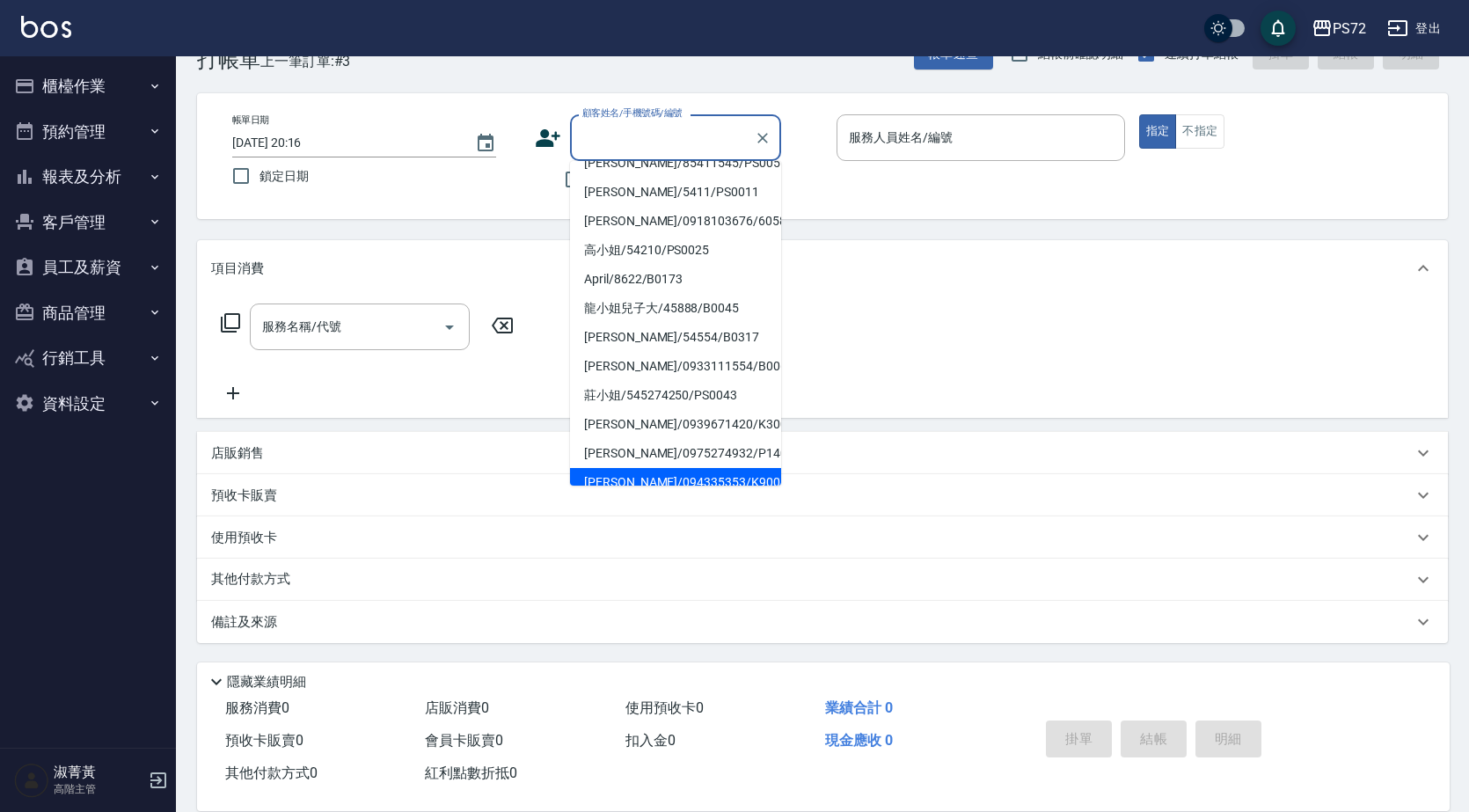
click at [646, 468] on li "[PERSON_NAME]/094335353/K90043" at bounding box center [676, 482] width 212 height 29
type input "[PERSON_NAME]/094335353/K90043"
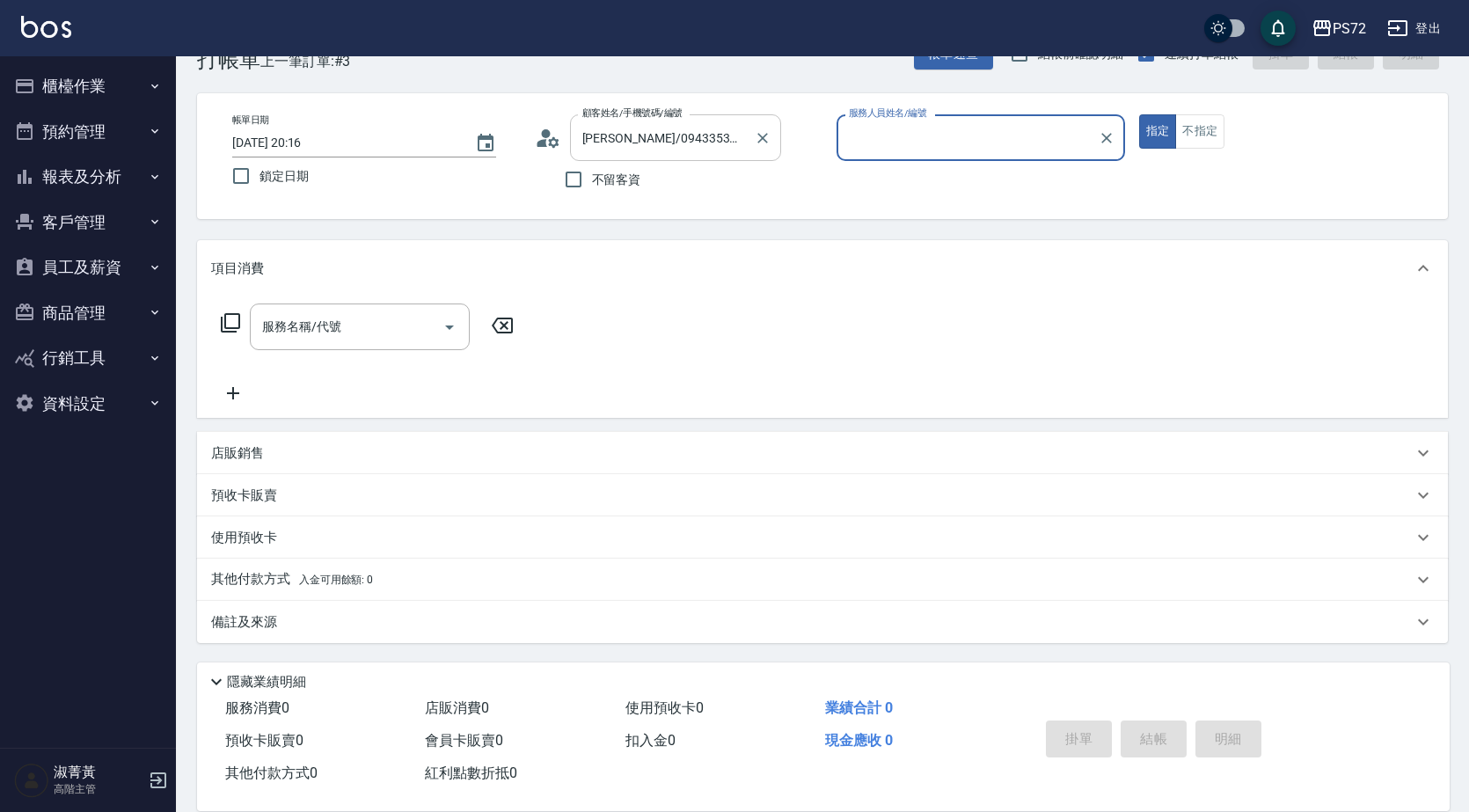
type input "kiwi-3"
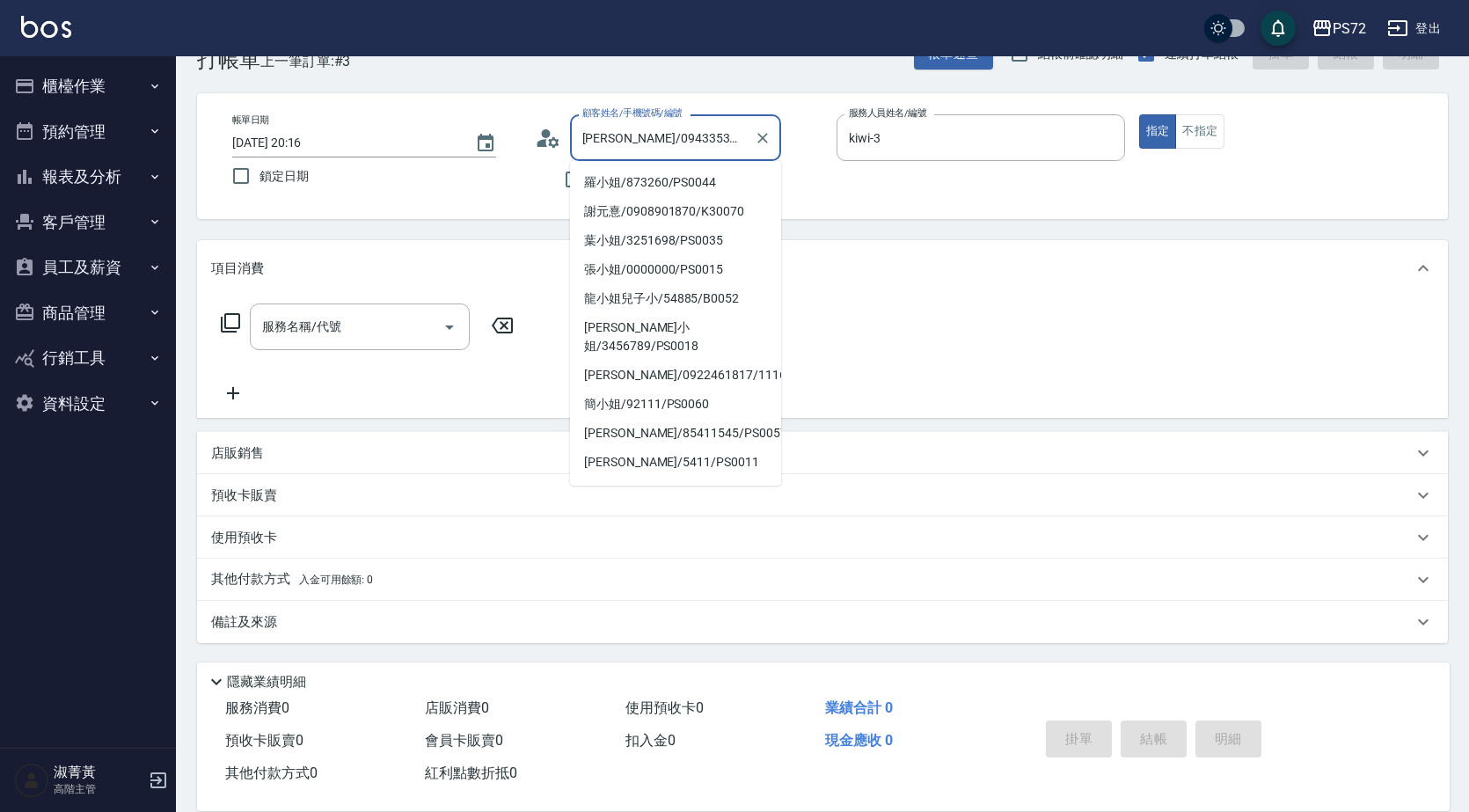
scroll to position [263, 0]
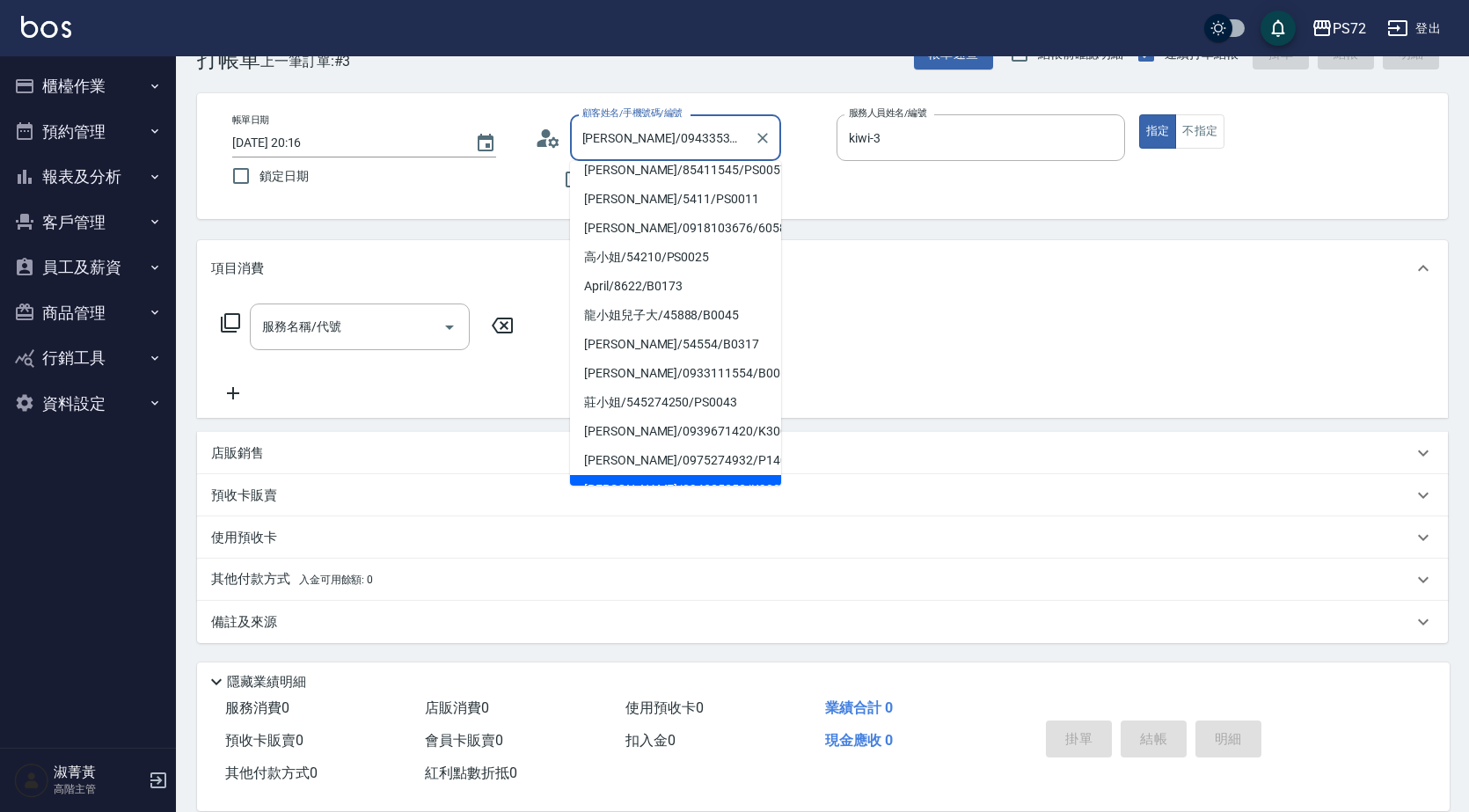
drag, startPoint x: 738, startPoint y: 137, endPoint x: 599, endPoint y: 143, distance: 139.1
click at [599, 143] on input "[PERSON_NAME]/094335353/K90043" at bounding box center [662, 137] width 169 height 30
type input "溫"
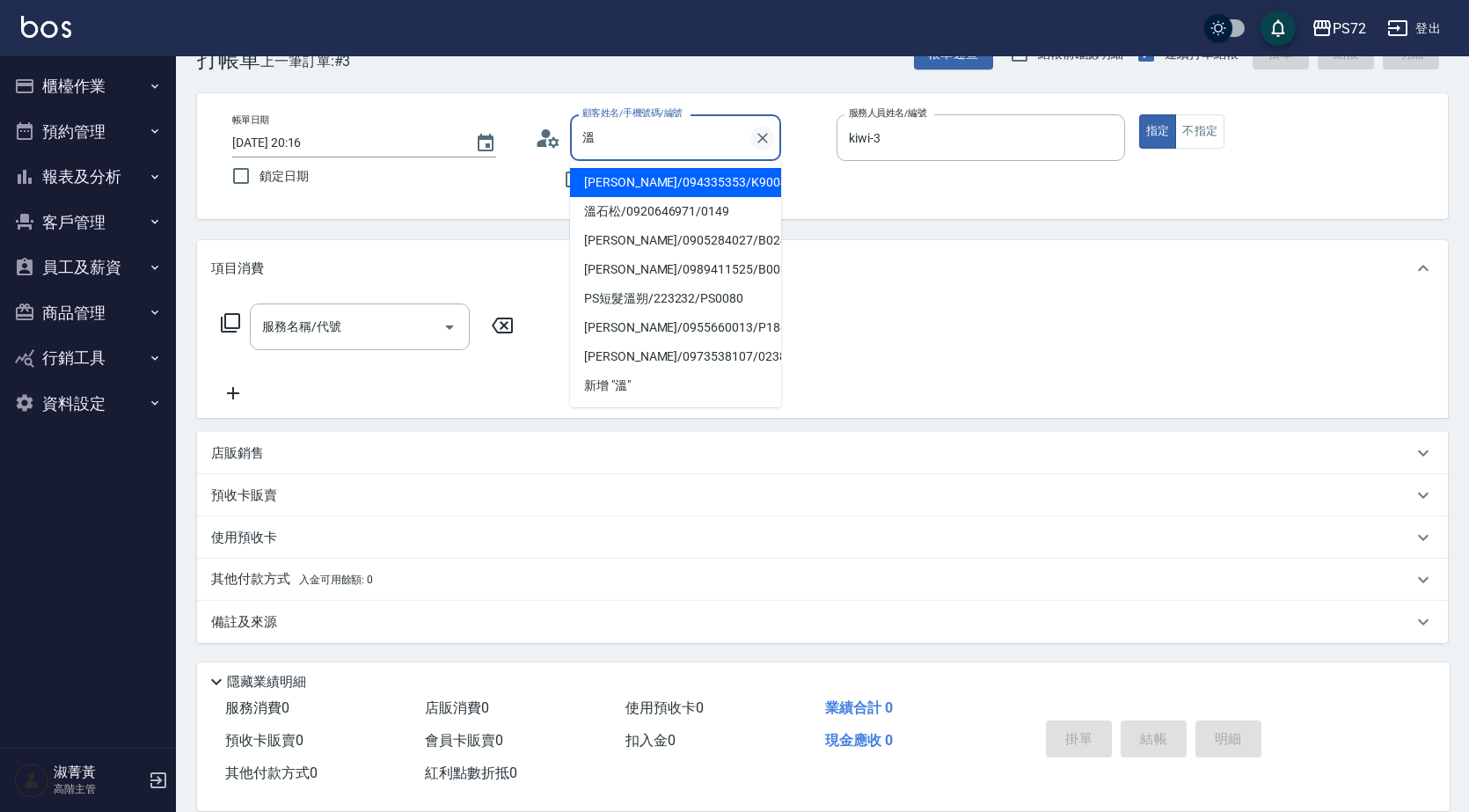
click at [766, 142] on icon "Clear" at bounding box center [763, 137] width 10 height 10
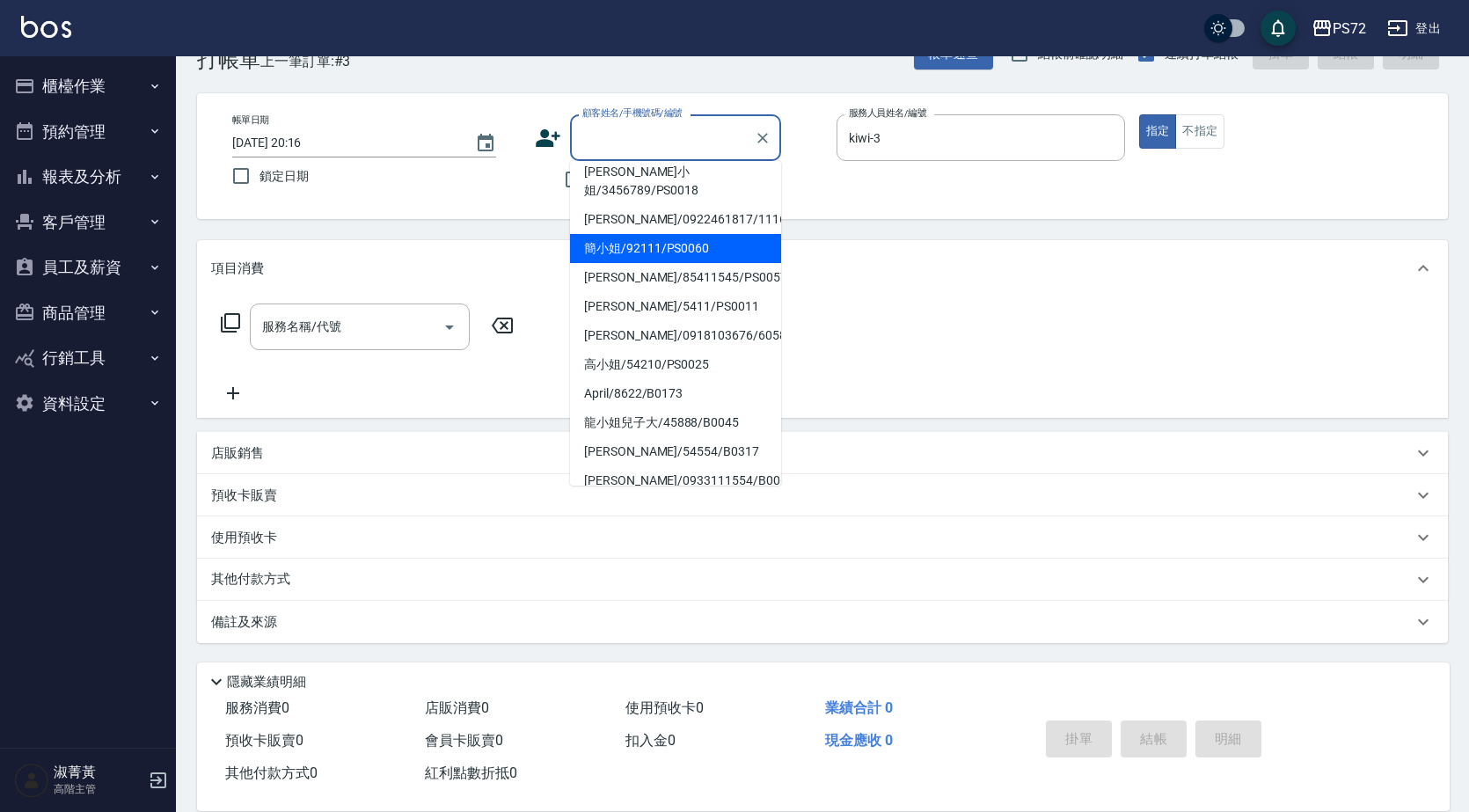
scroll to position [270, 0]
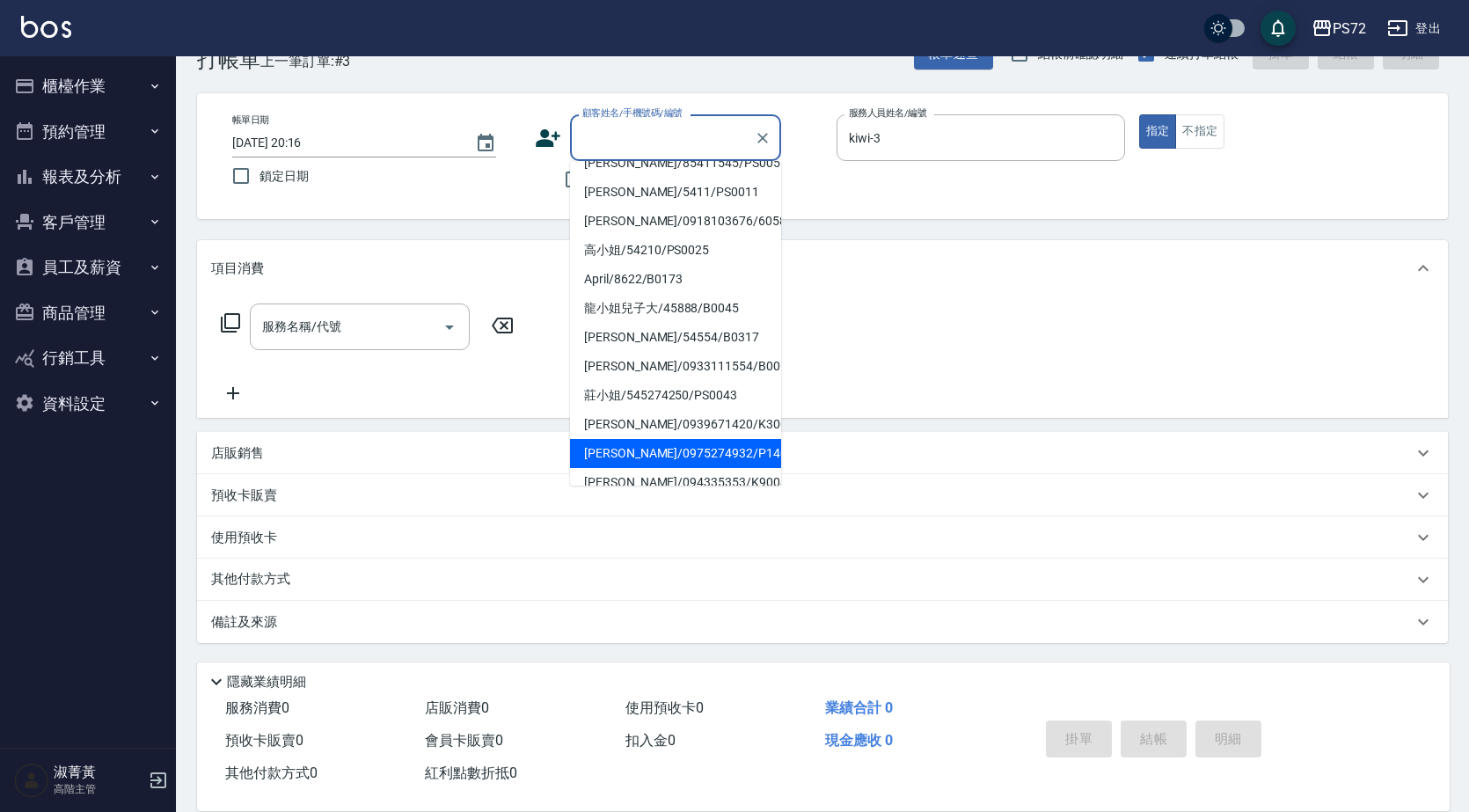
click at [659, 439] on li "[PERSON_NAME]/0975274932/P140" at bounding box center [676, 454] width 212 height 29
type input "[PERSON_NAME]/0975274932/P140"
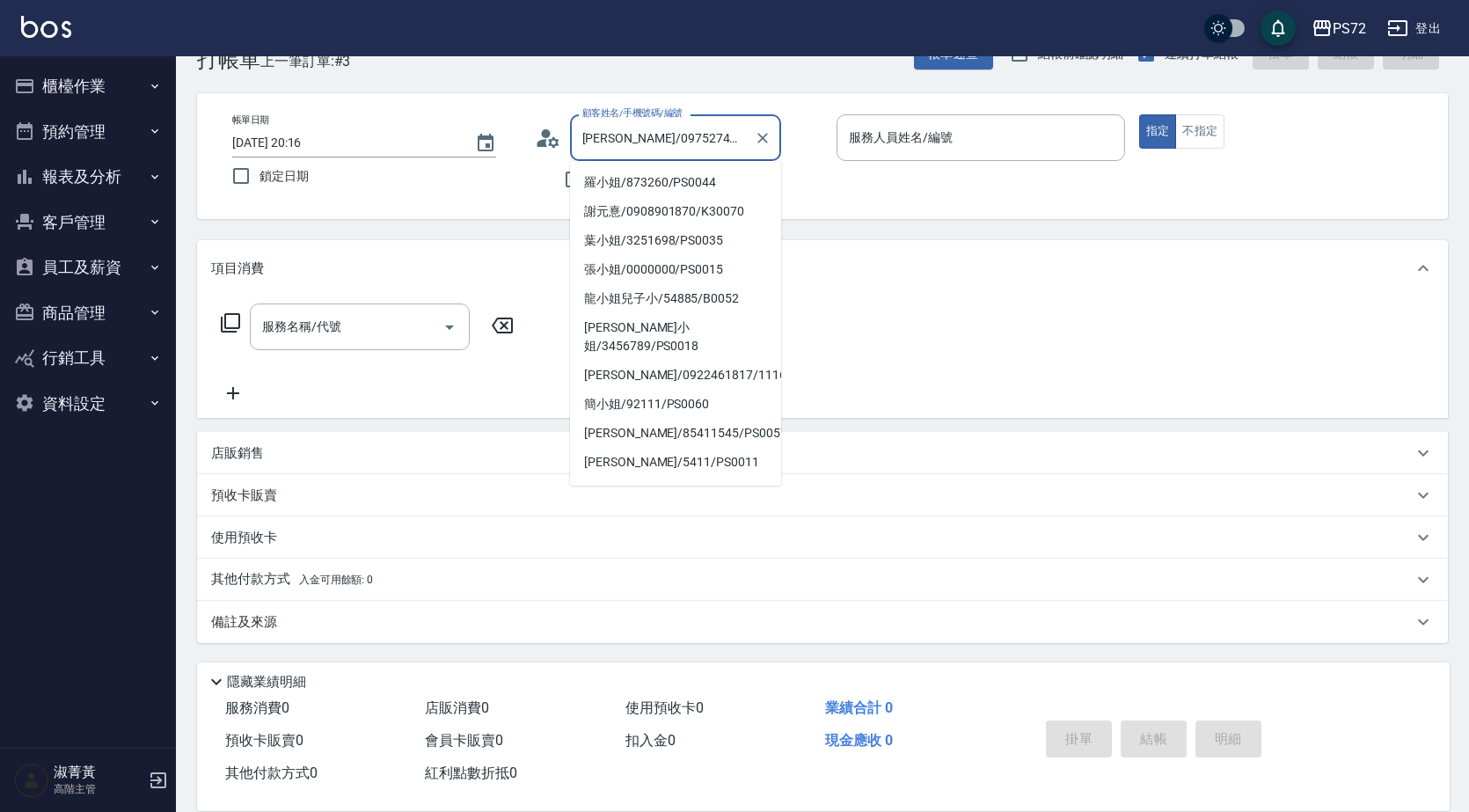
scroll to position [234, 0]
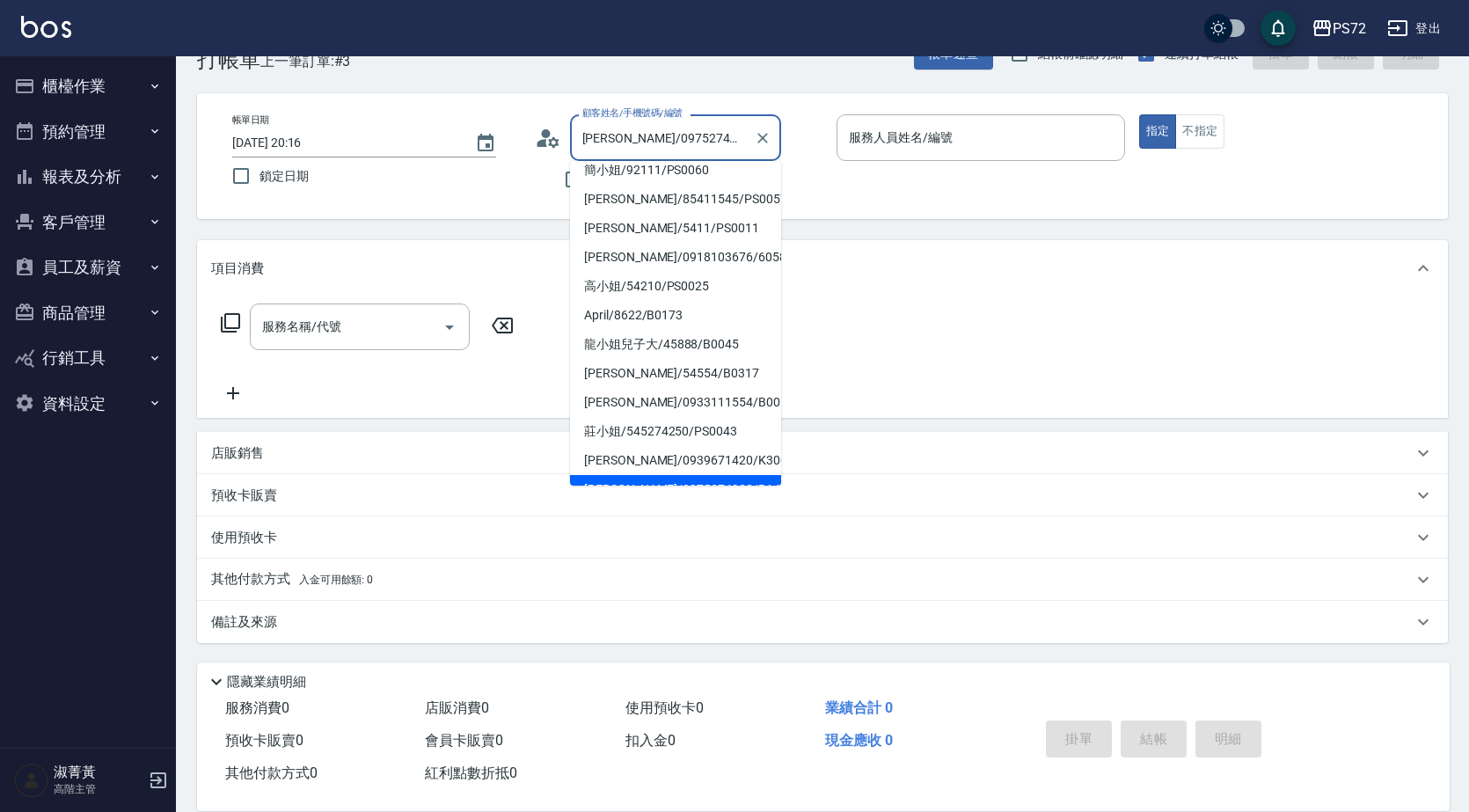
drag, startPoint x: 726, startPoint y: 140, endPoint x: 596, endPoint y: 148, distance: 130.2
click at [596, 148] on input "[PERSON_NAME]/0975274932/P140" at bounding box center [662, 137] width 169 height 30
type input "游"
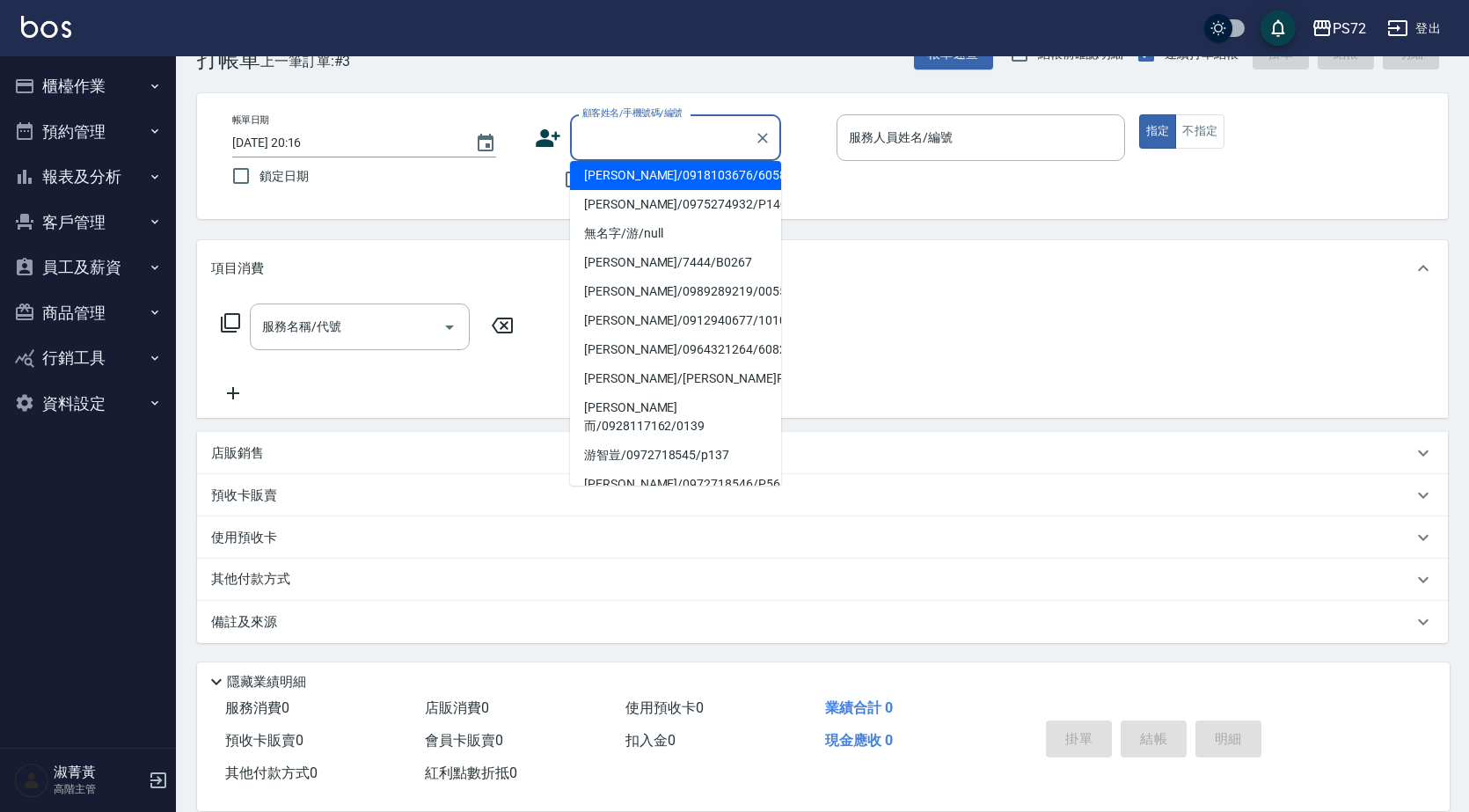
scroll to position [270, 0]
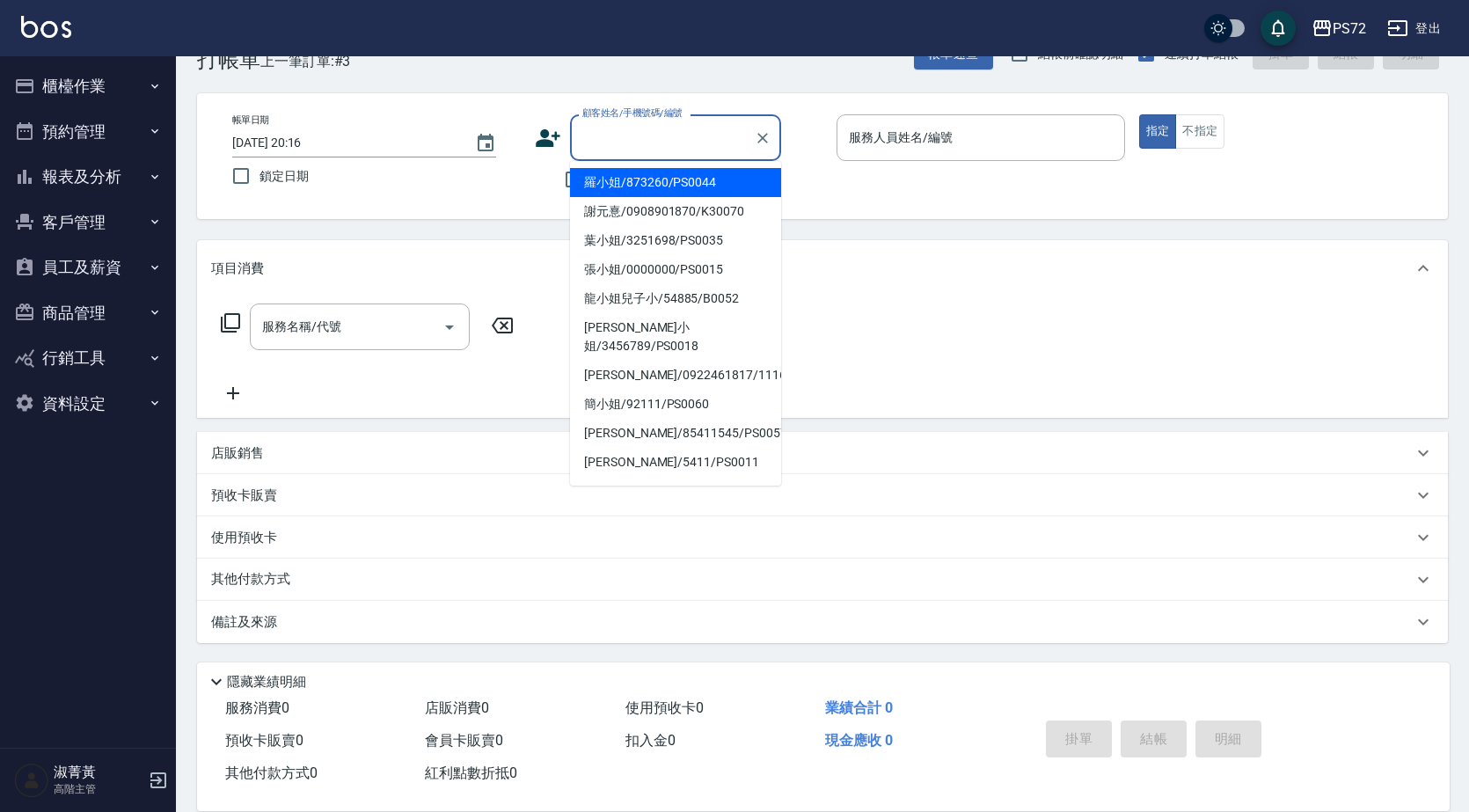
click at [646, 138] on input "顧客姓名/手機號碼/編號" at bounding box center [662, 137] width 169 height 30
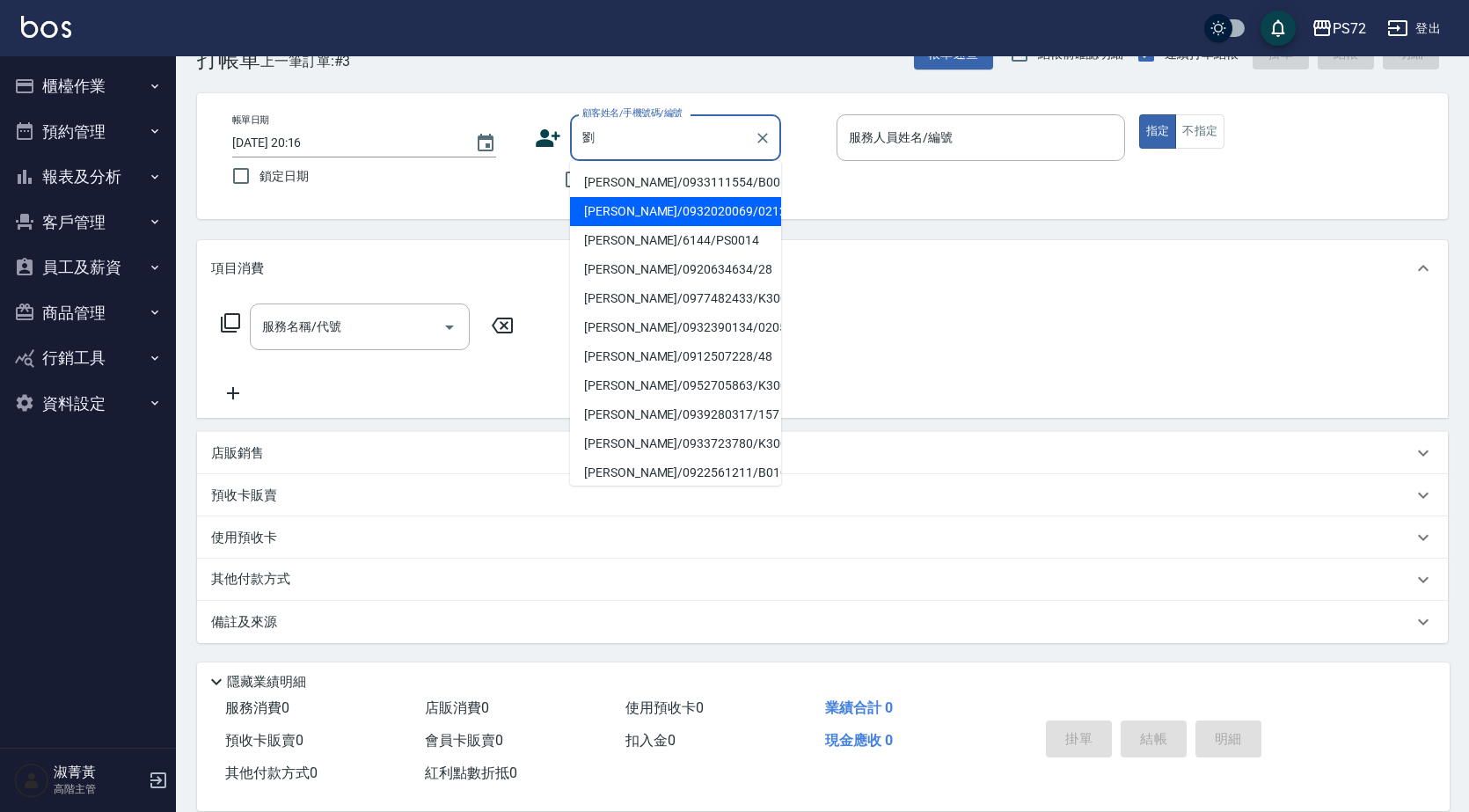
click at [677, 203] on li "[PERSON_NAME]/0932020069/0212" at bounding box center [676, 212] width 212 height 29
type input "[PERSON_NAME]/0932020069/0212"
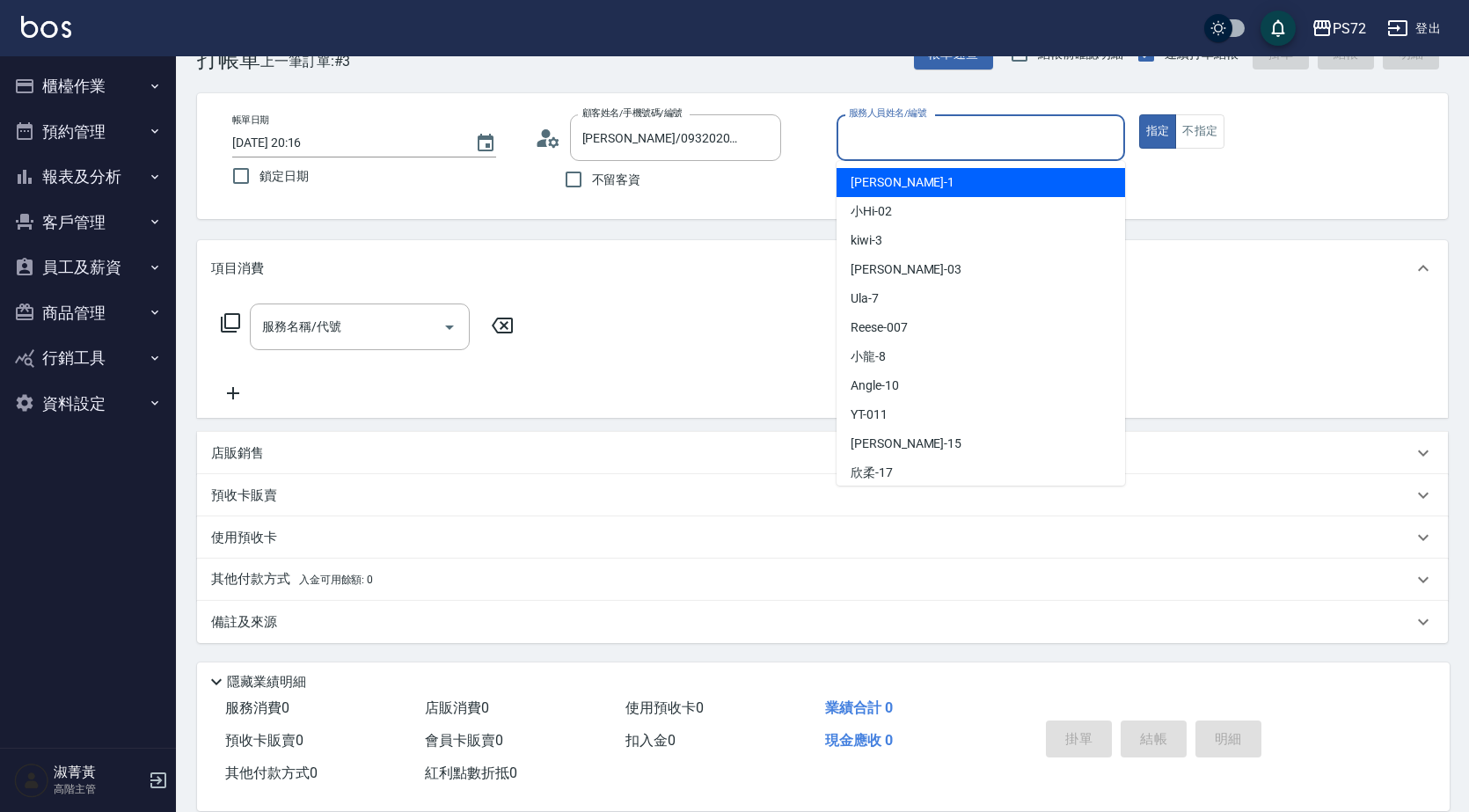
click at [960, 147] on input "服務人員姓名/編號" at bounding box center [981, 137] width 273 height 30
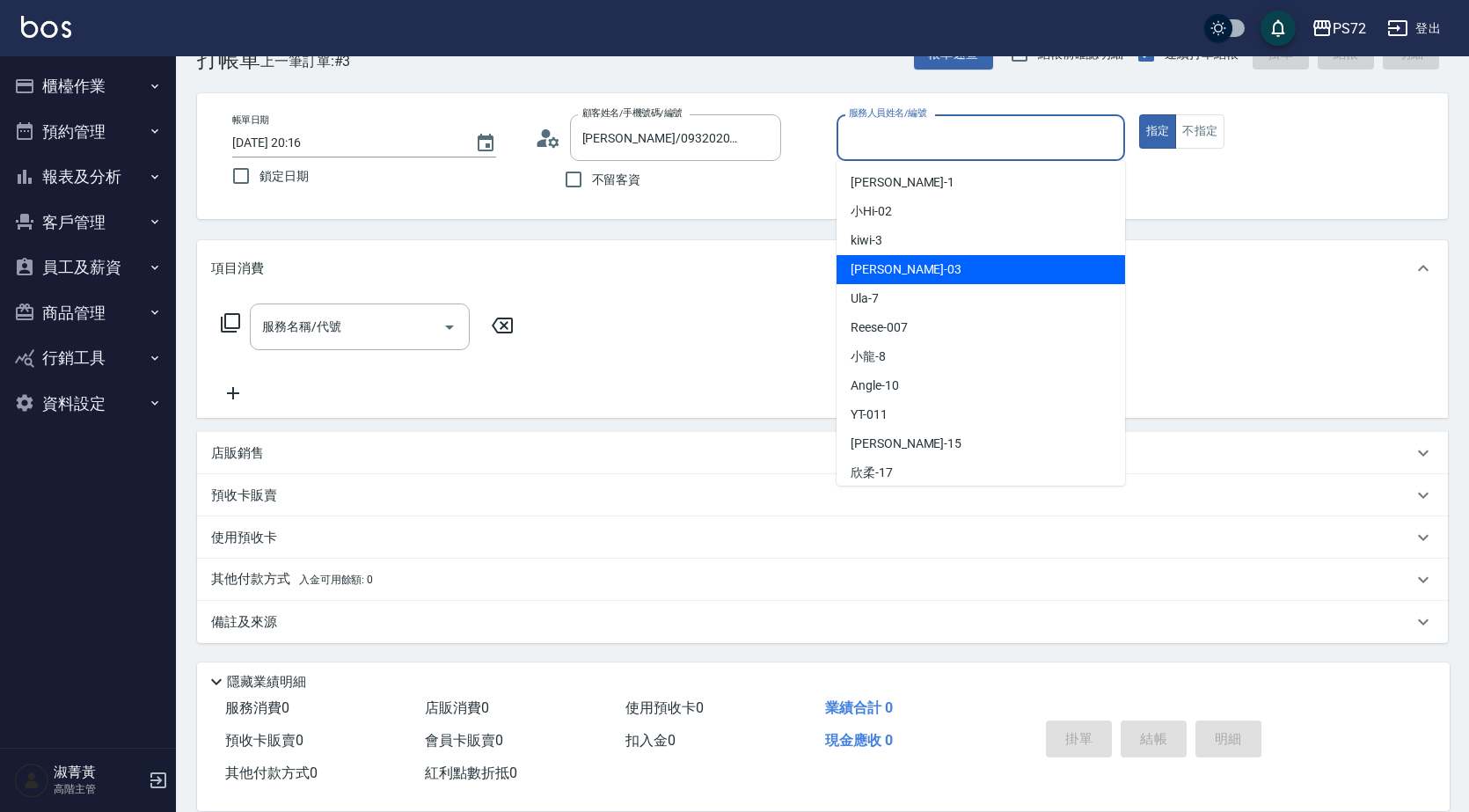
click at [931, 257] on div "[PERSON_NAME]03" at bounding box center [981, 270] width 289 height 29
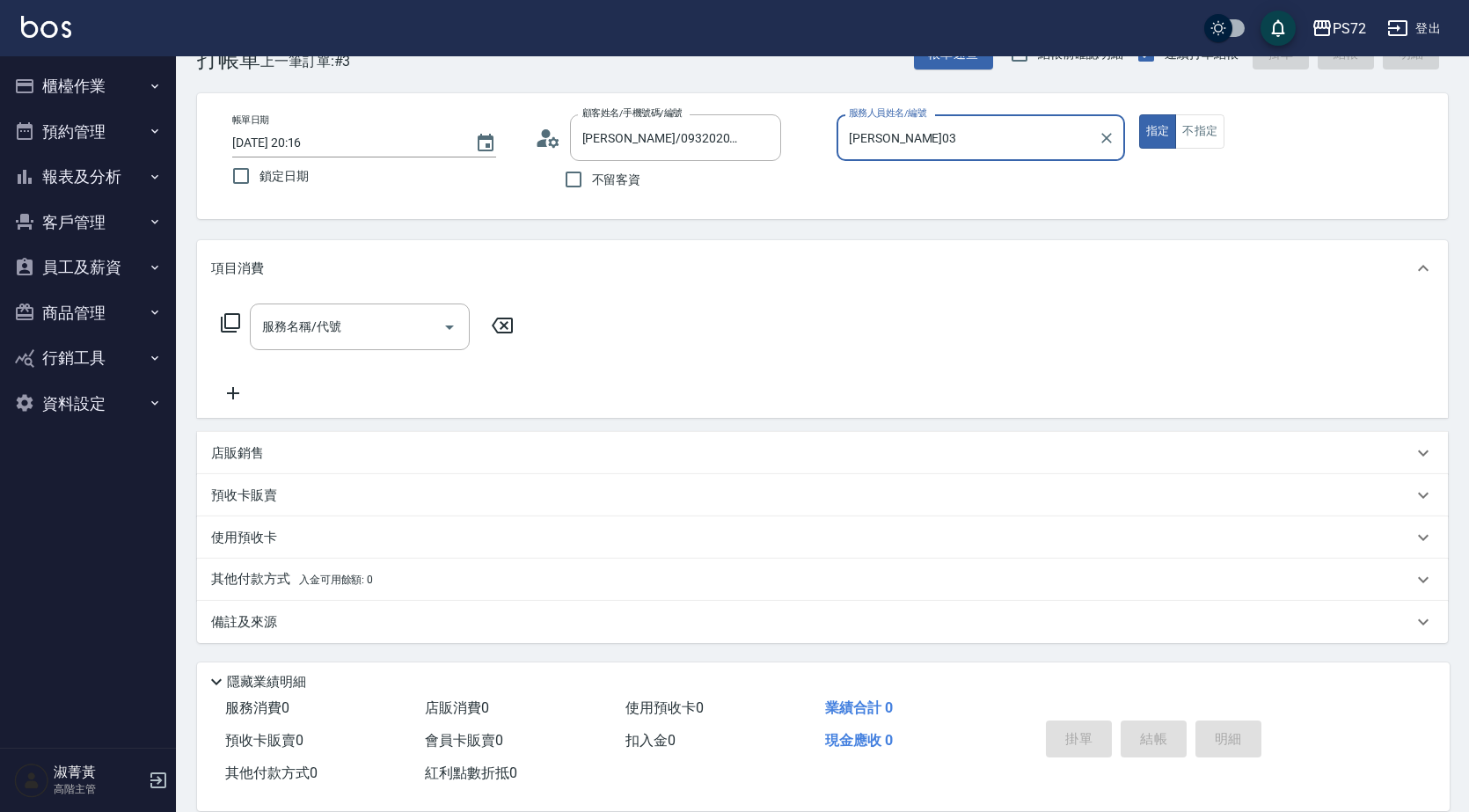
click at [906, 119] on label "服務人員姓名/編號" at bounding box center [888, 113] width 77 height 13
click at [906, 122] on input "[PERSON_NAME]03" at bounding box center [968, 137] width 246 height 30
click at [909, 128] on input "[PERSON_NAME]03" at bounding box center [968, 137] width 246 height 30
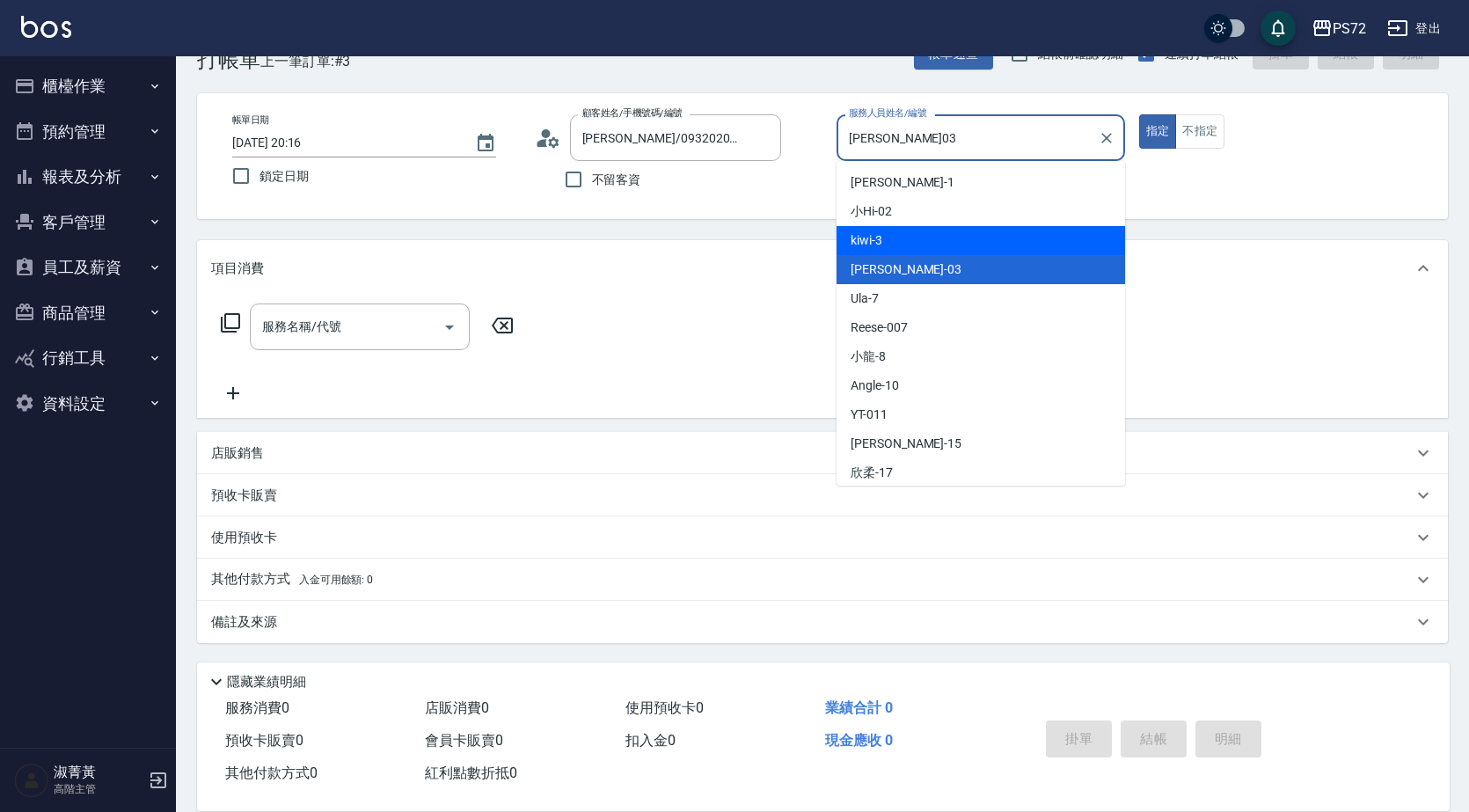
click at [909, 237] on div "kiwi -3" at bounding box center [981, 240] width 289 height 29
type input "kiwi-3"
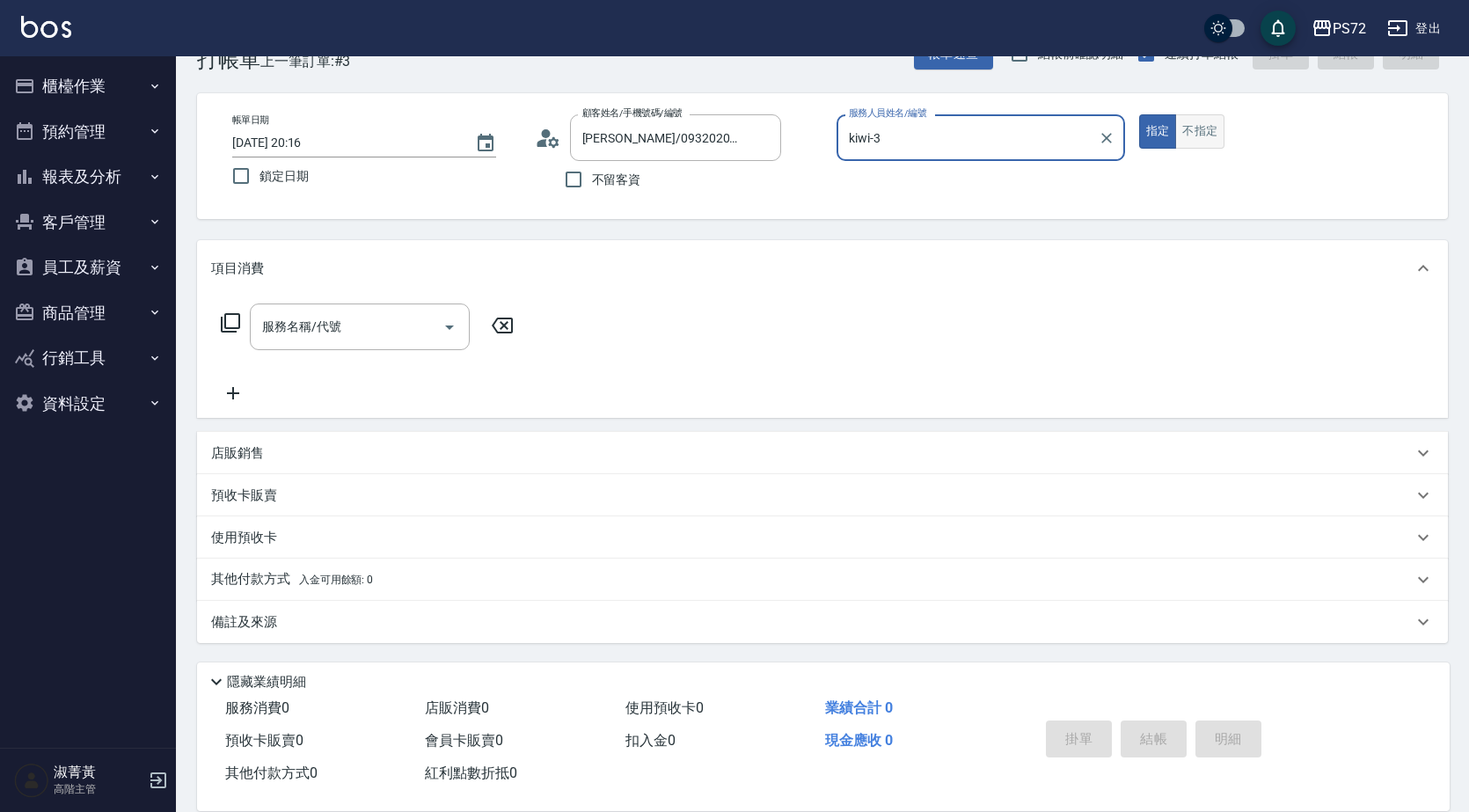
click at [1218, 126] on button "不指定" at bounding box center [1200, 132] width 50 height 34
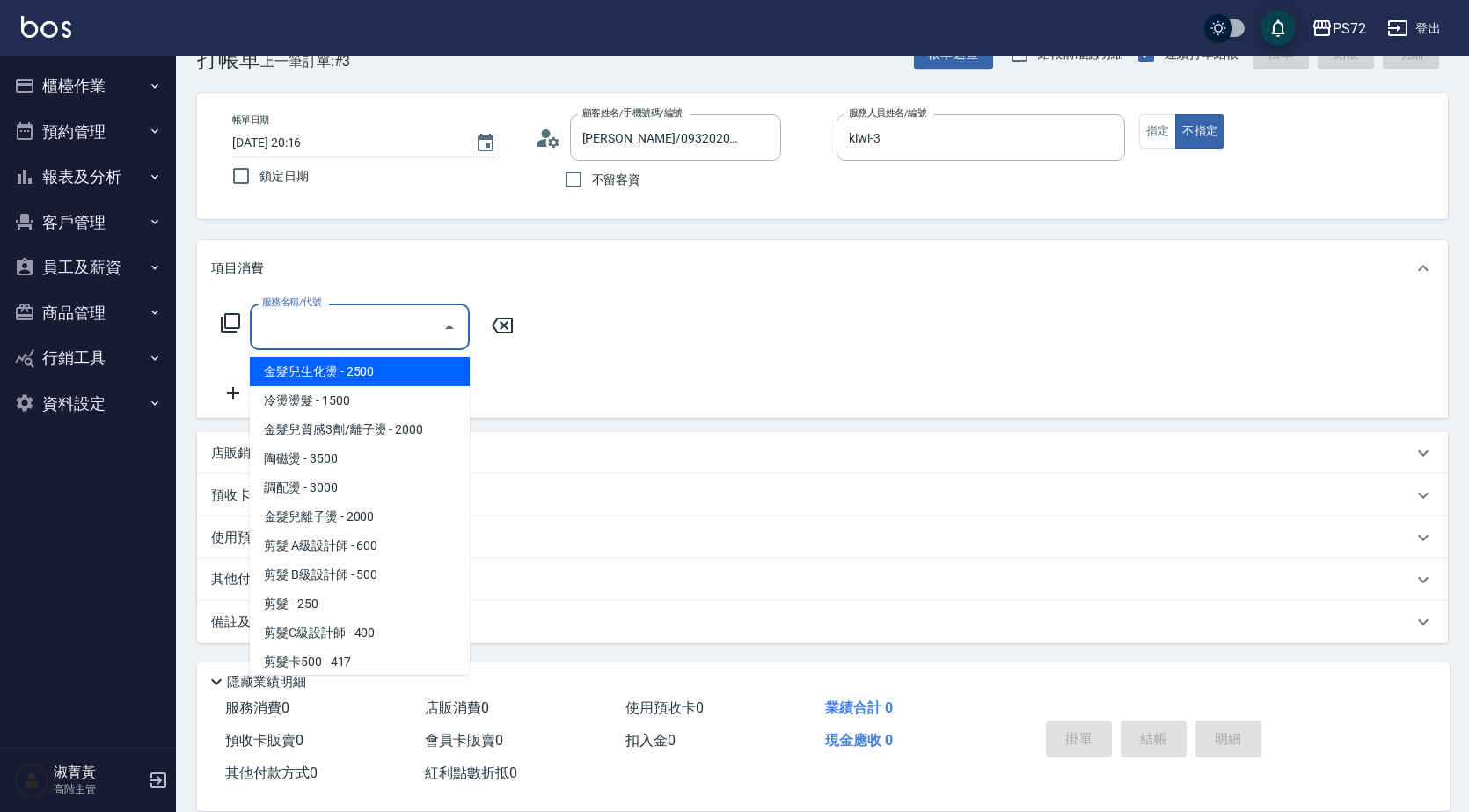
click at [395, 332] on input "服務名稱/代號" at bounding box center [346, 327] width 177 height 30
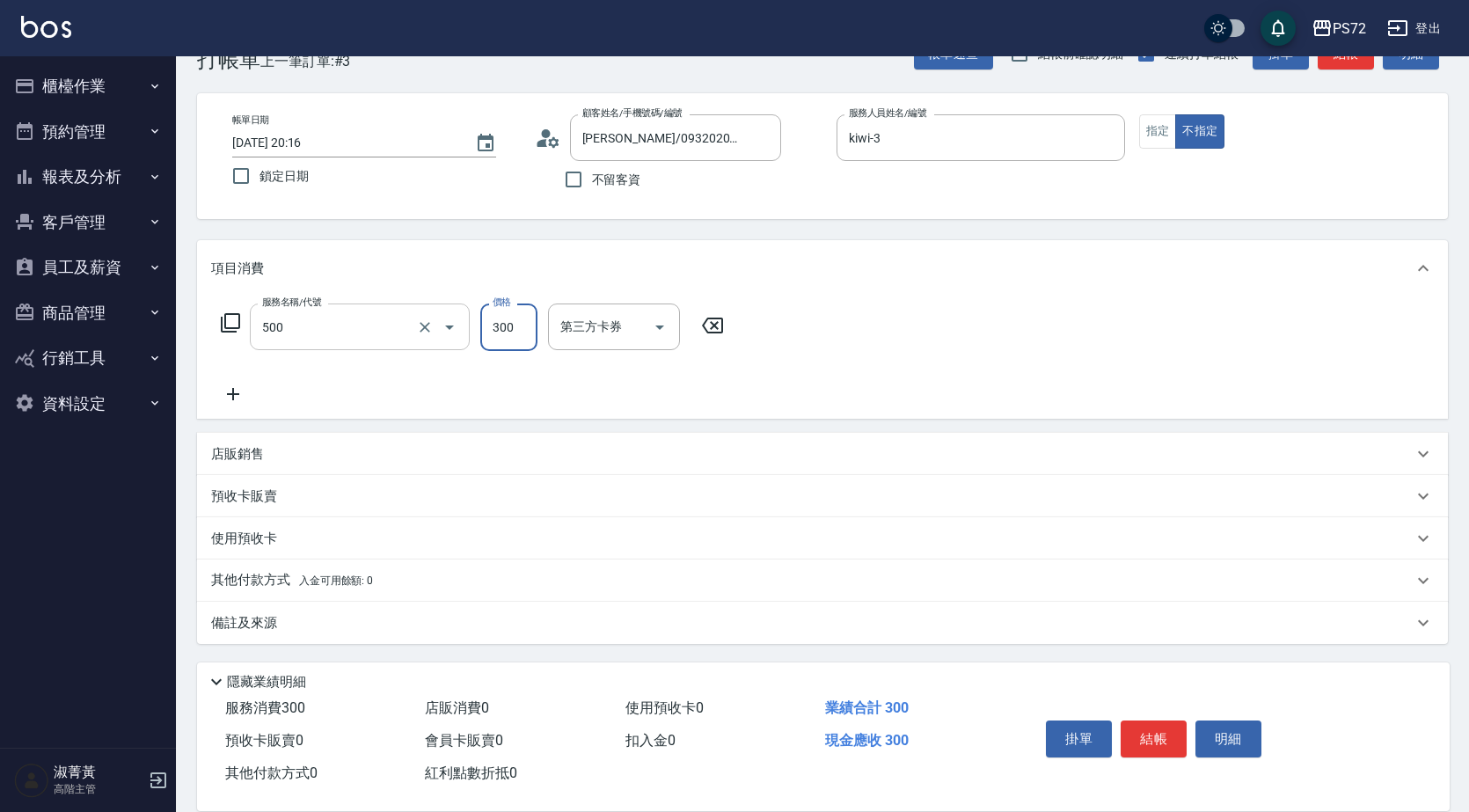
type input "洗髮(A級)(500)"
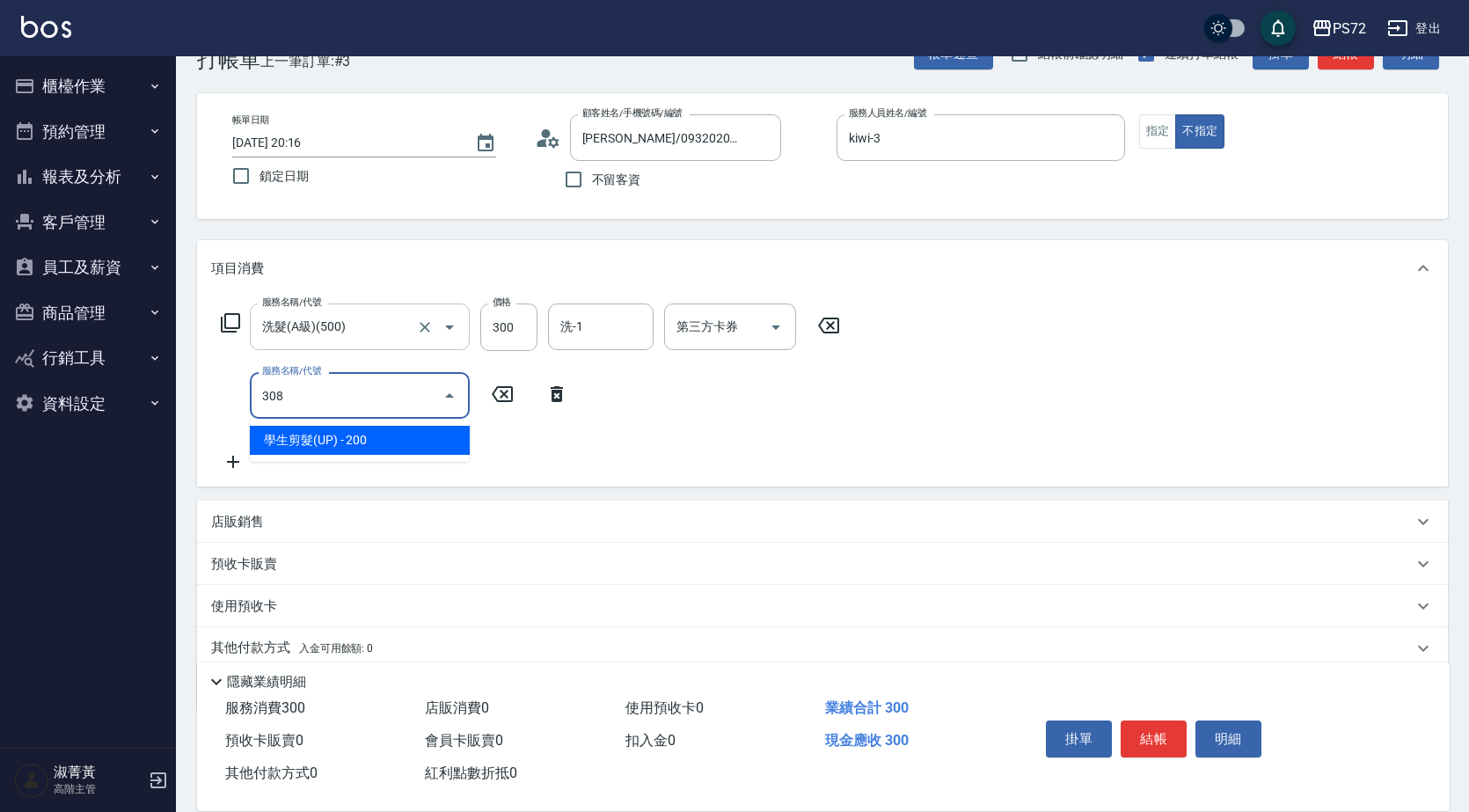
type input "學生剪髮(UP)(308)"
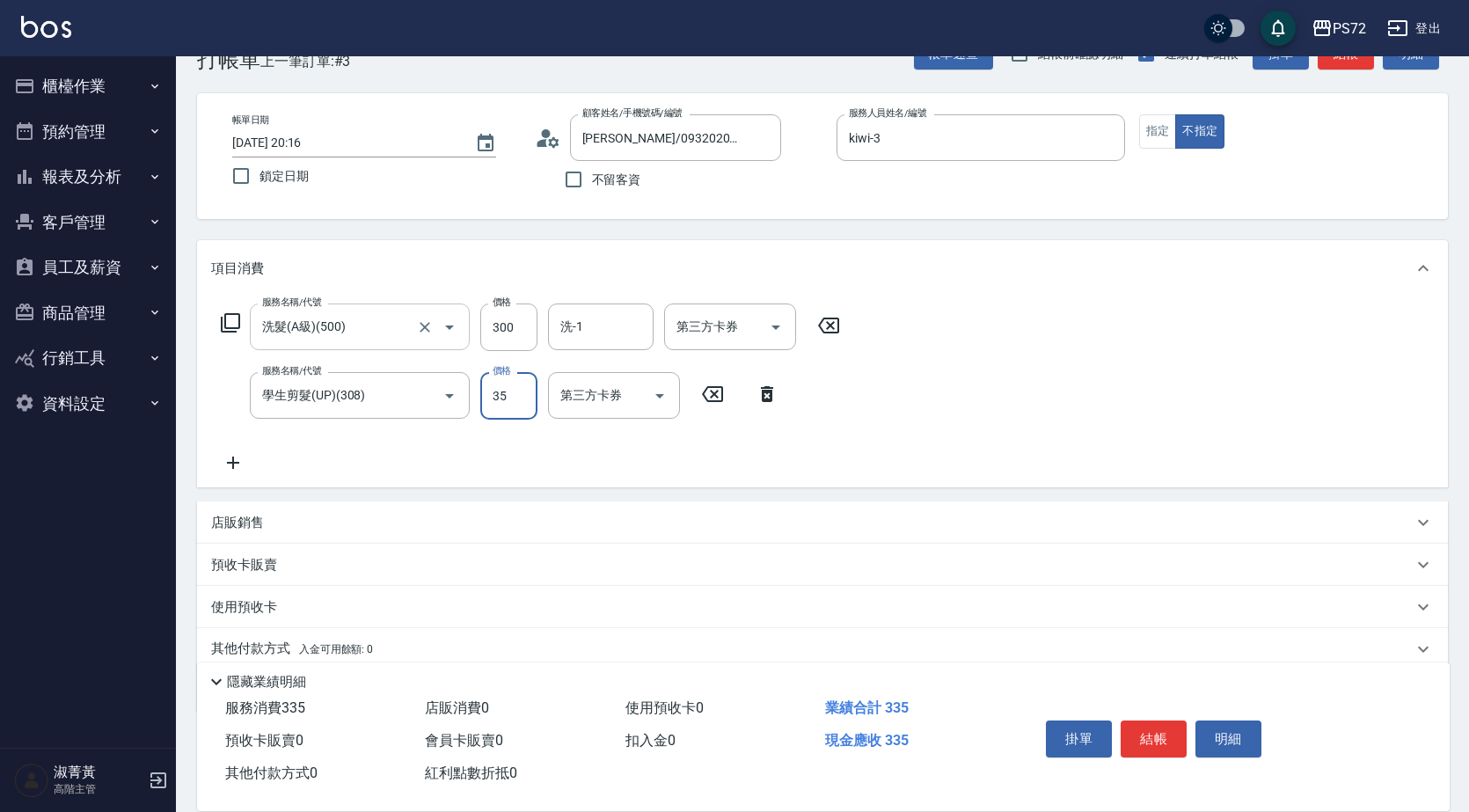
type input "350"
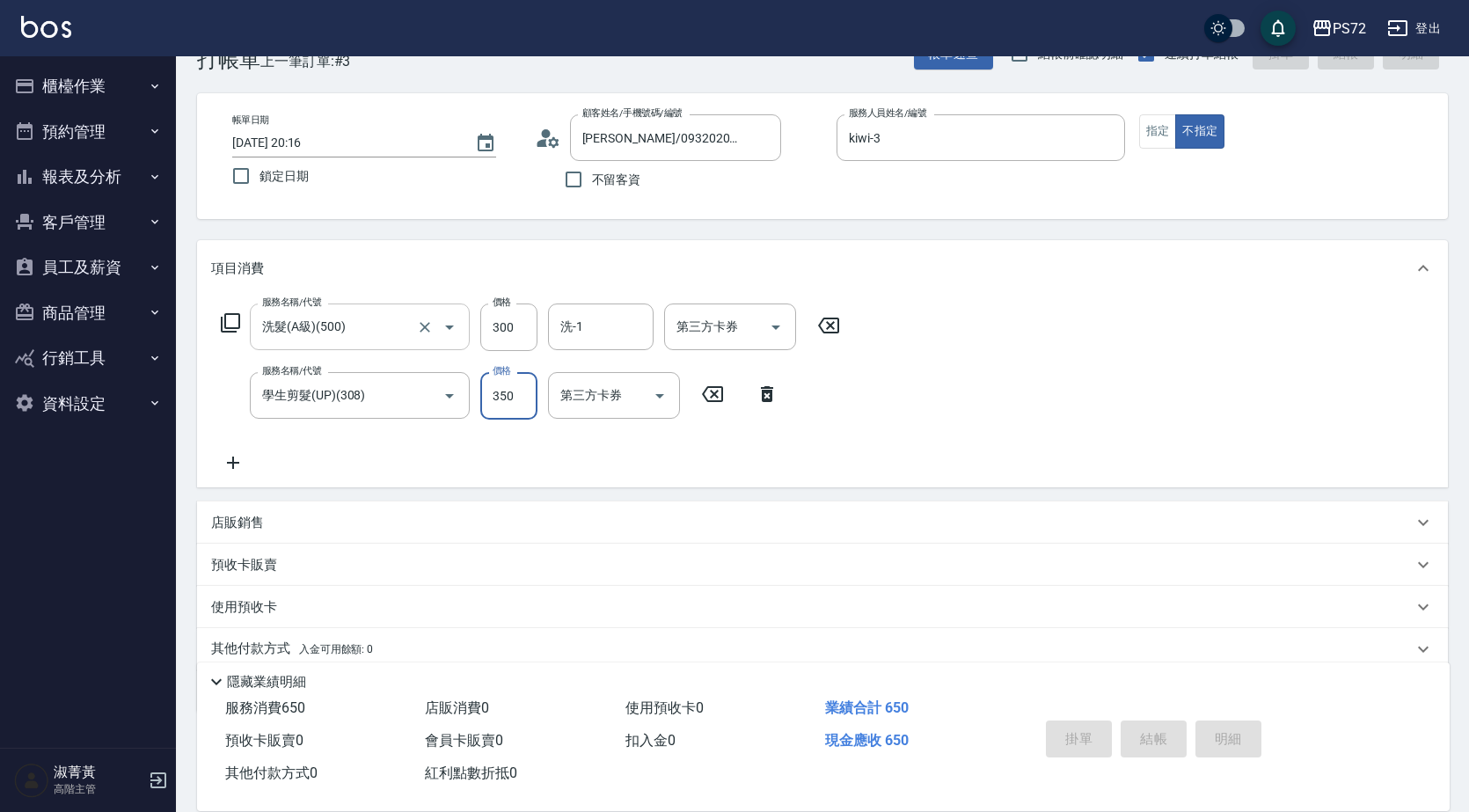
type input "[DATE] 20:17"
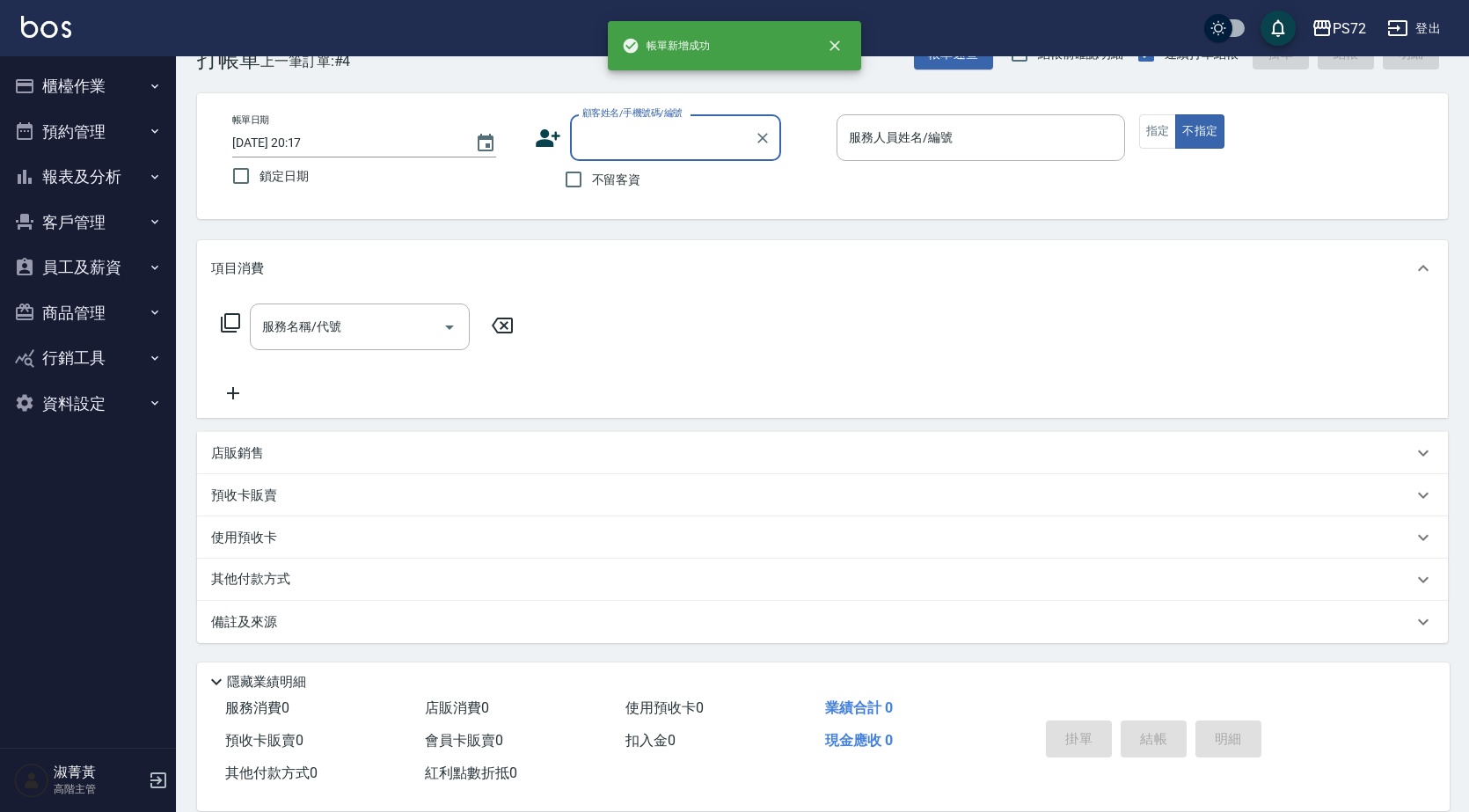
click at [697, 143] on input "顧客姓名/手機號碼/編號" at bounding box center [662, 137] width 169 height 30
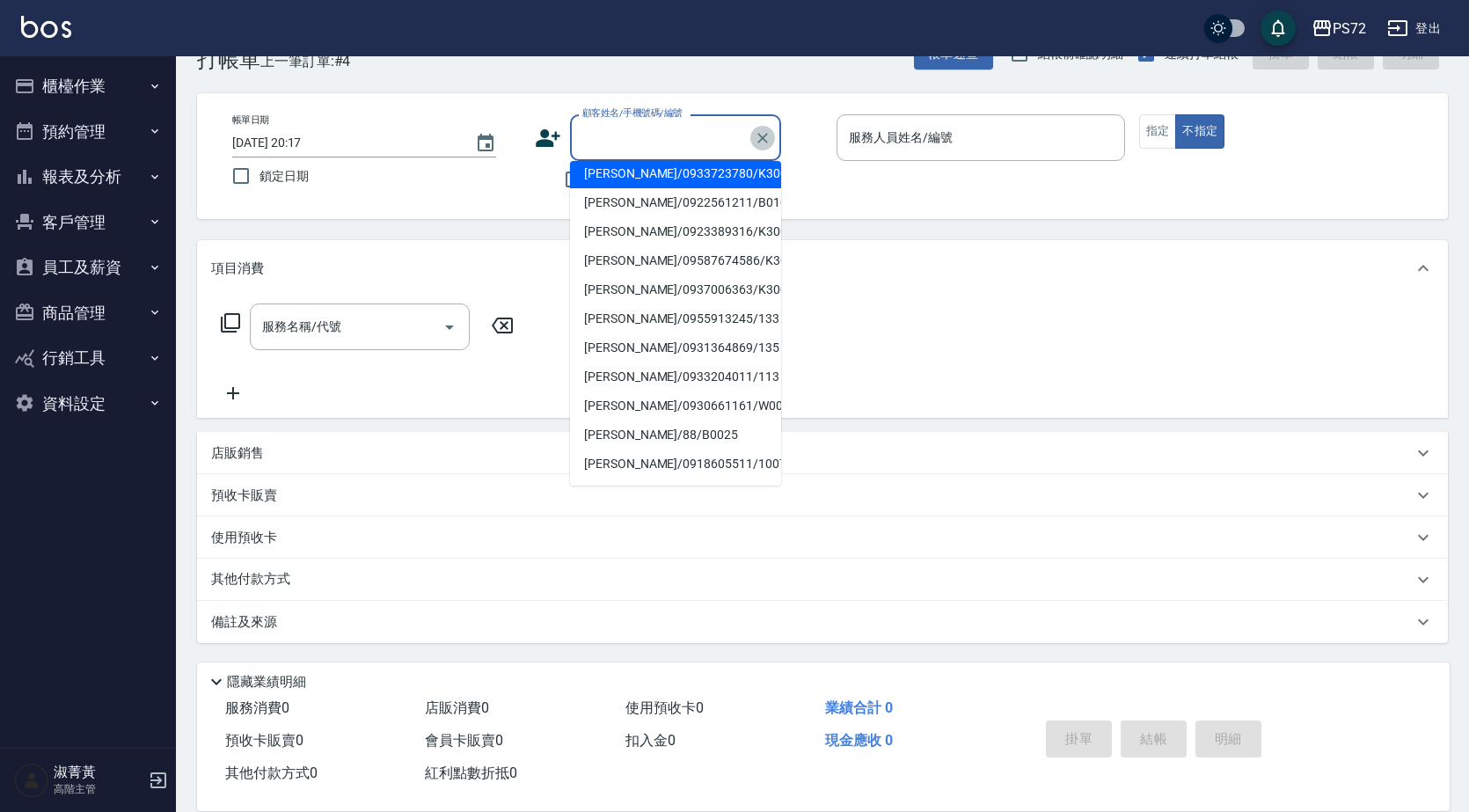
click at [758, 137] on icon "Clear" at bounding box center [763, 138] width 17 height 17
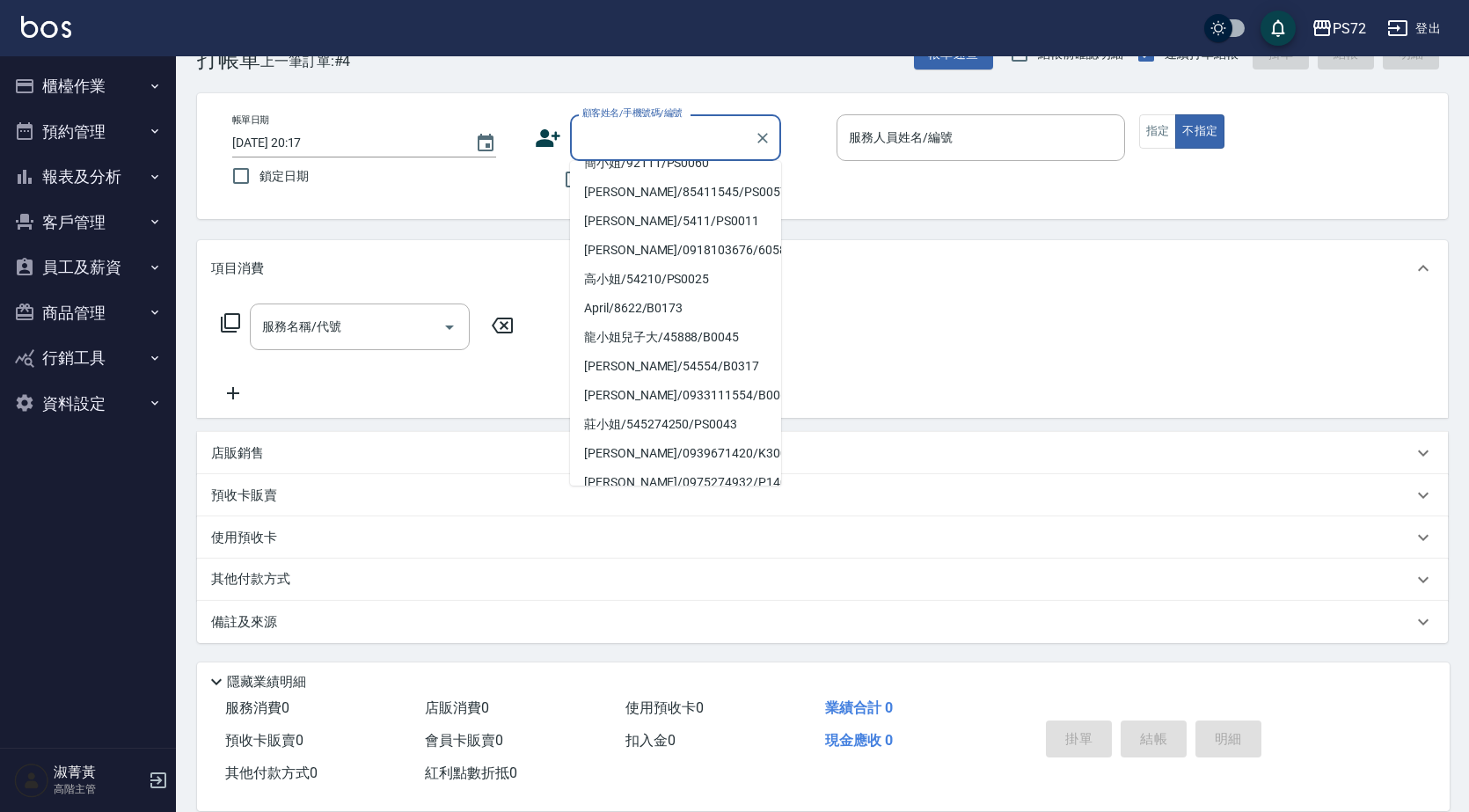
click at [673, 150] on input "顧客姓名/手機號碼/編號" at bounding box center [662, 137] width 169 height 30
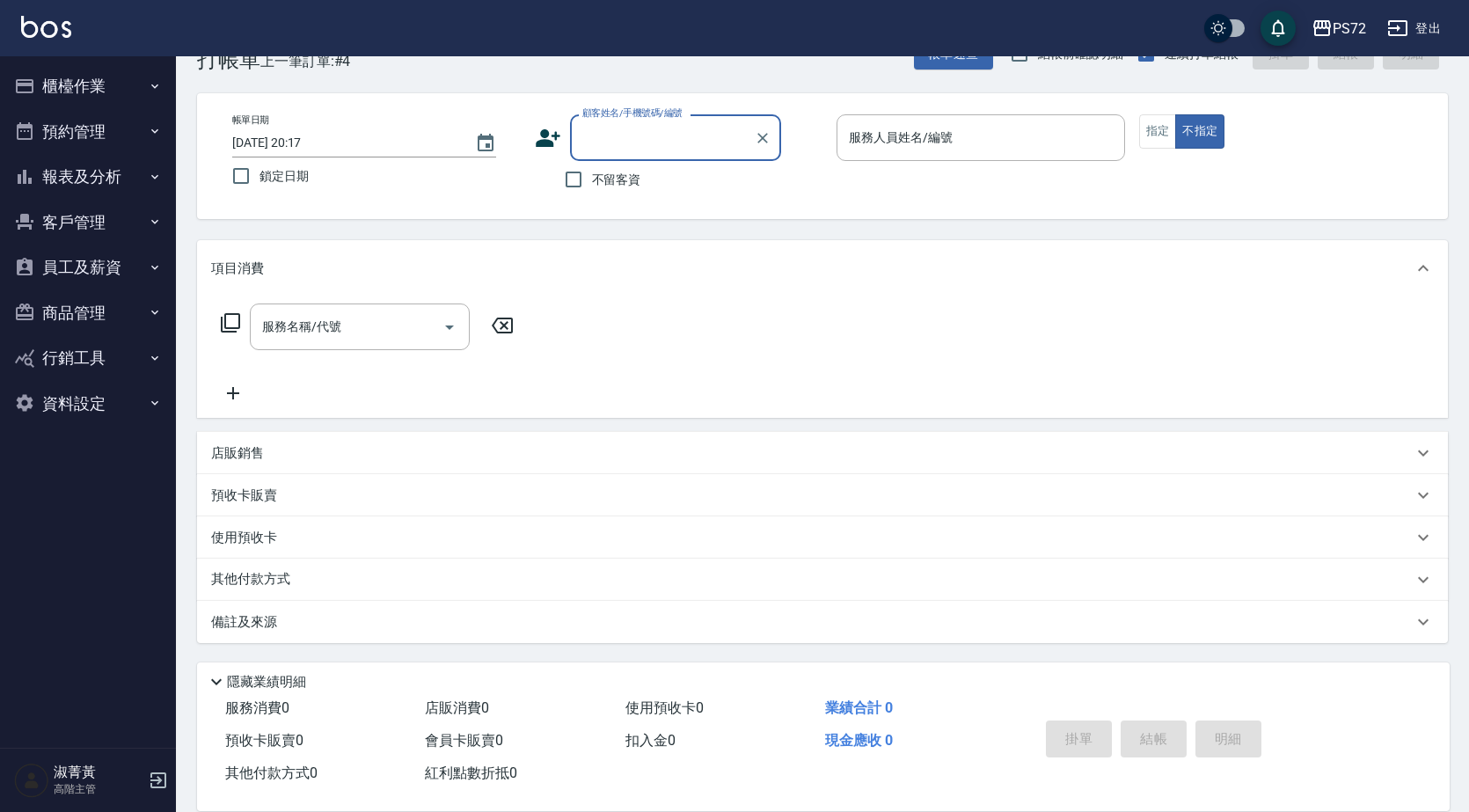
click at [672, 145] on input "顧客姓名/手機號碼/編號" at bounding box center [662, 137] width 169 height 30
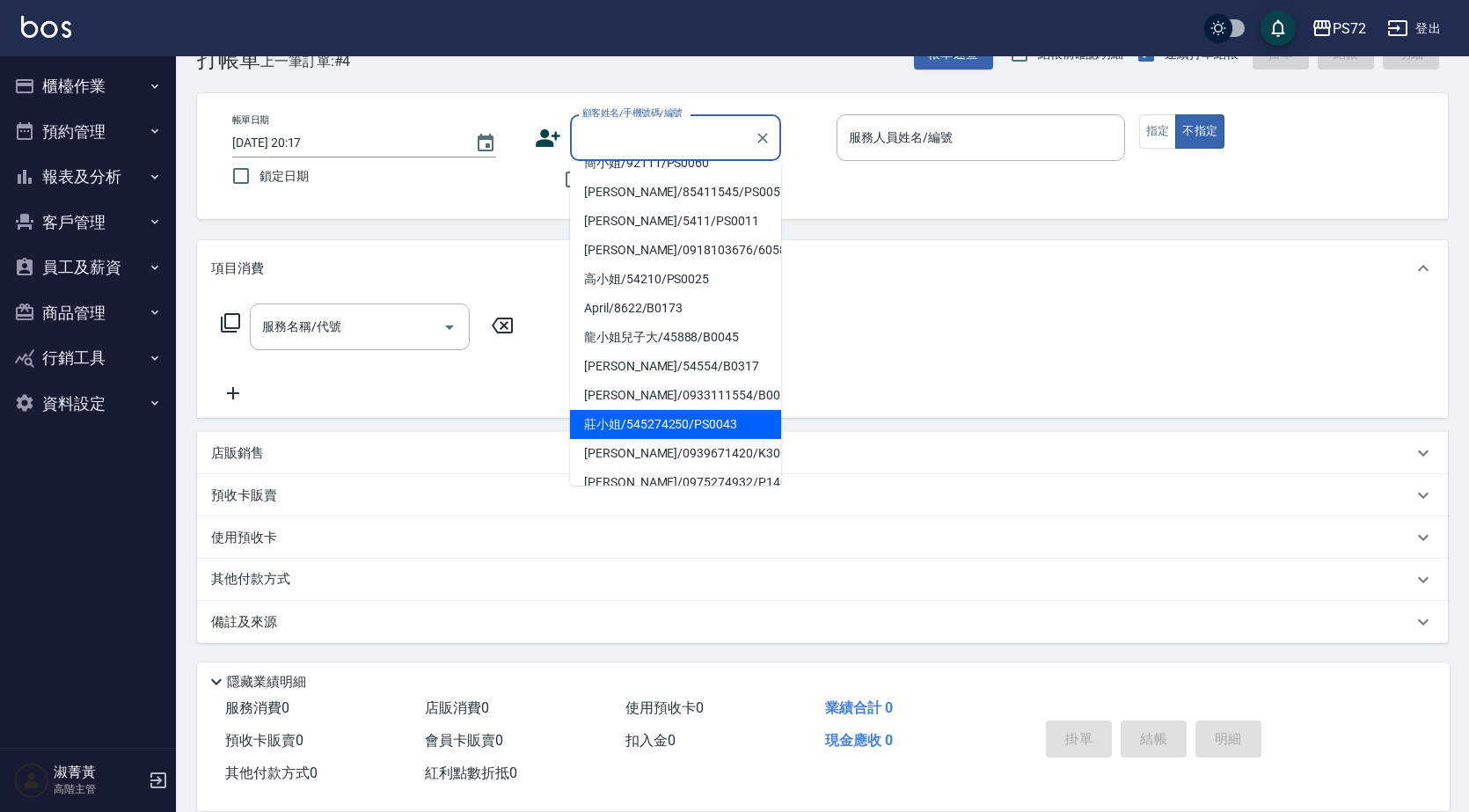
click at [650, 410] on li "莊小姐/545274250/PS0043" at bounding box center [676, 424] width 212 height 29
type input "莊小姐/545274250/PS0043"
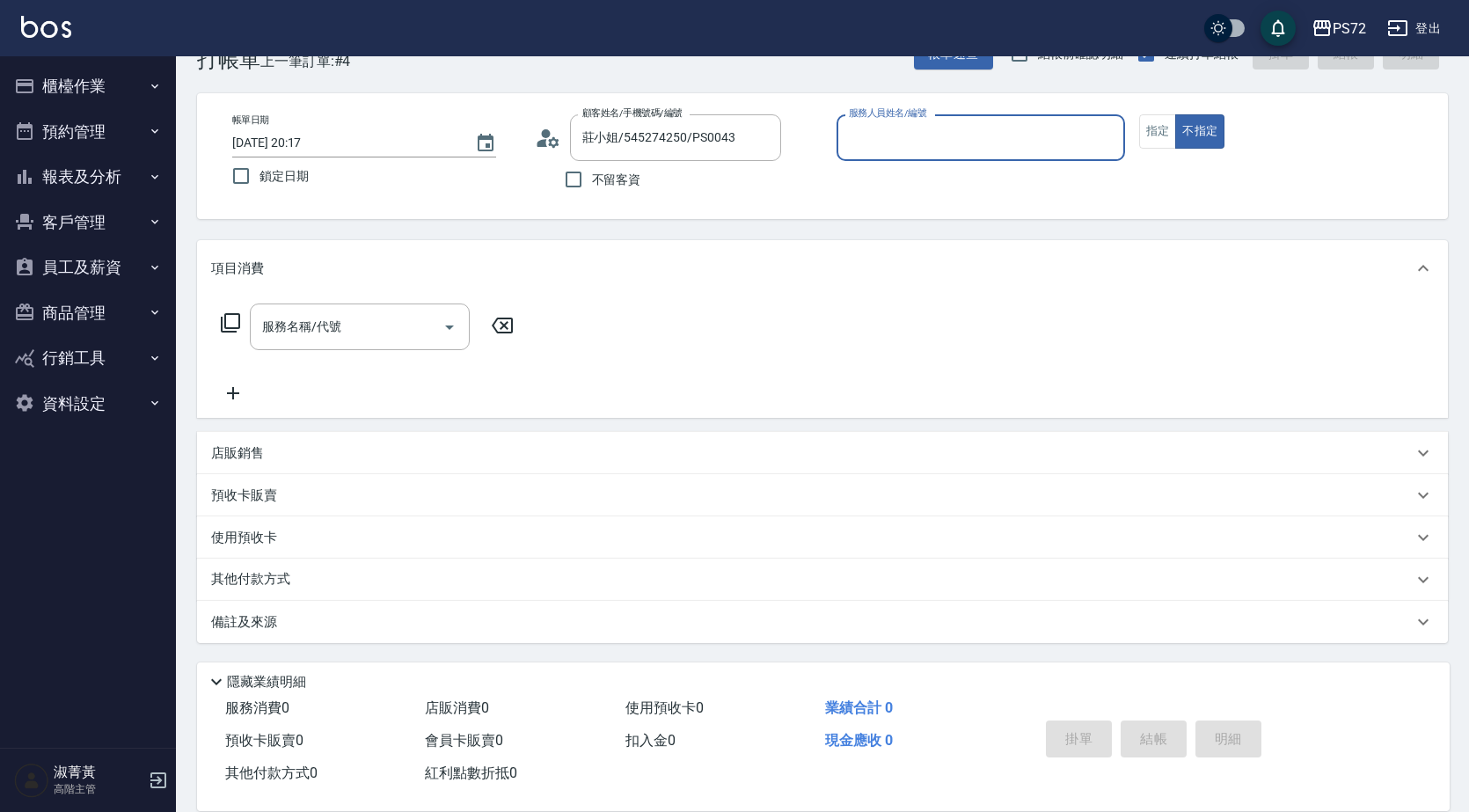
type input "kiwi-3"
click at [873, 126] on input "kiwi-3" at bounding box center [968, 137] width 246 height 30
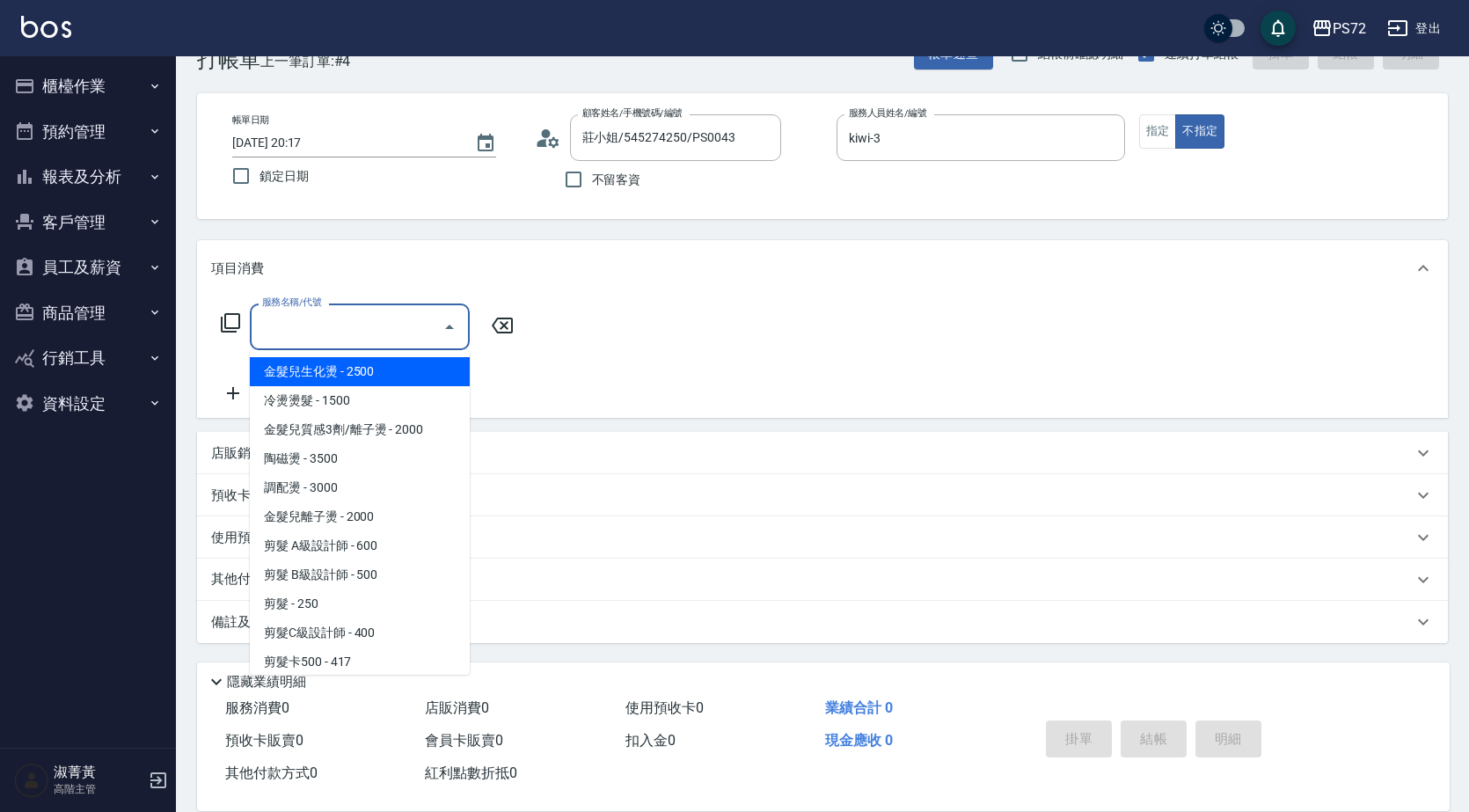
click at [323, 318] on div "服務名稱/代號 服務名稱/代號" at bounding box center [359, 326] width 220 height 47
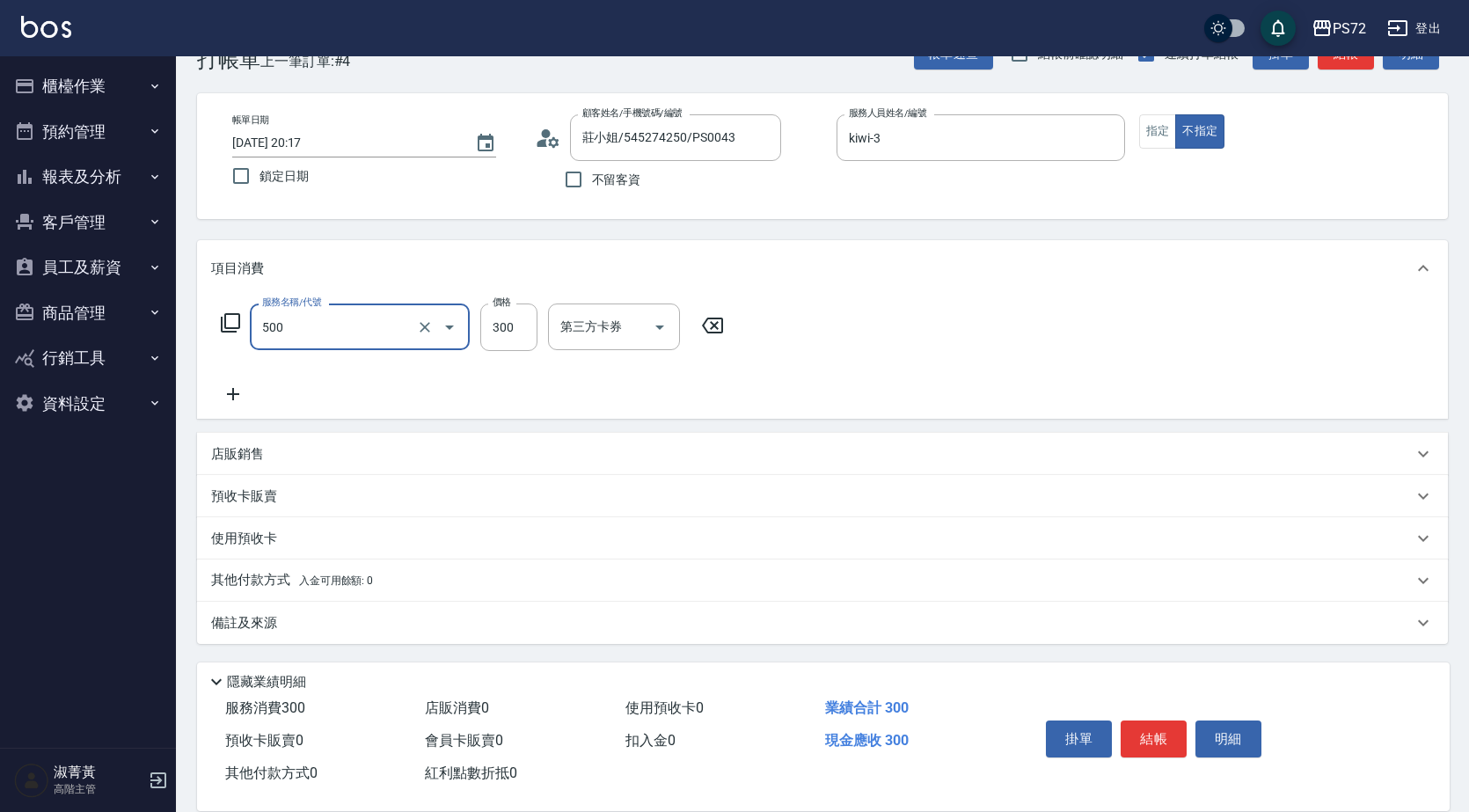
type input "洗髮(A級)(500)"
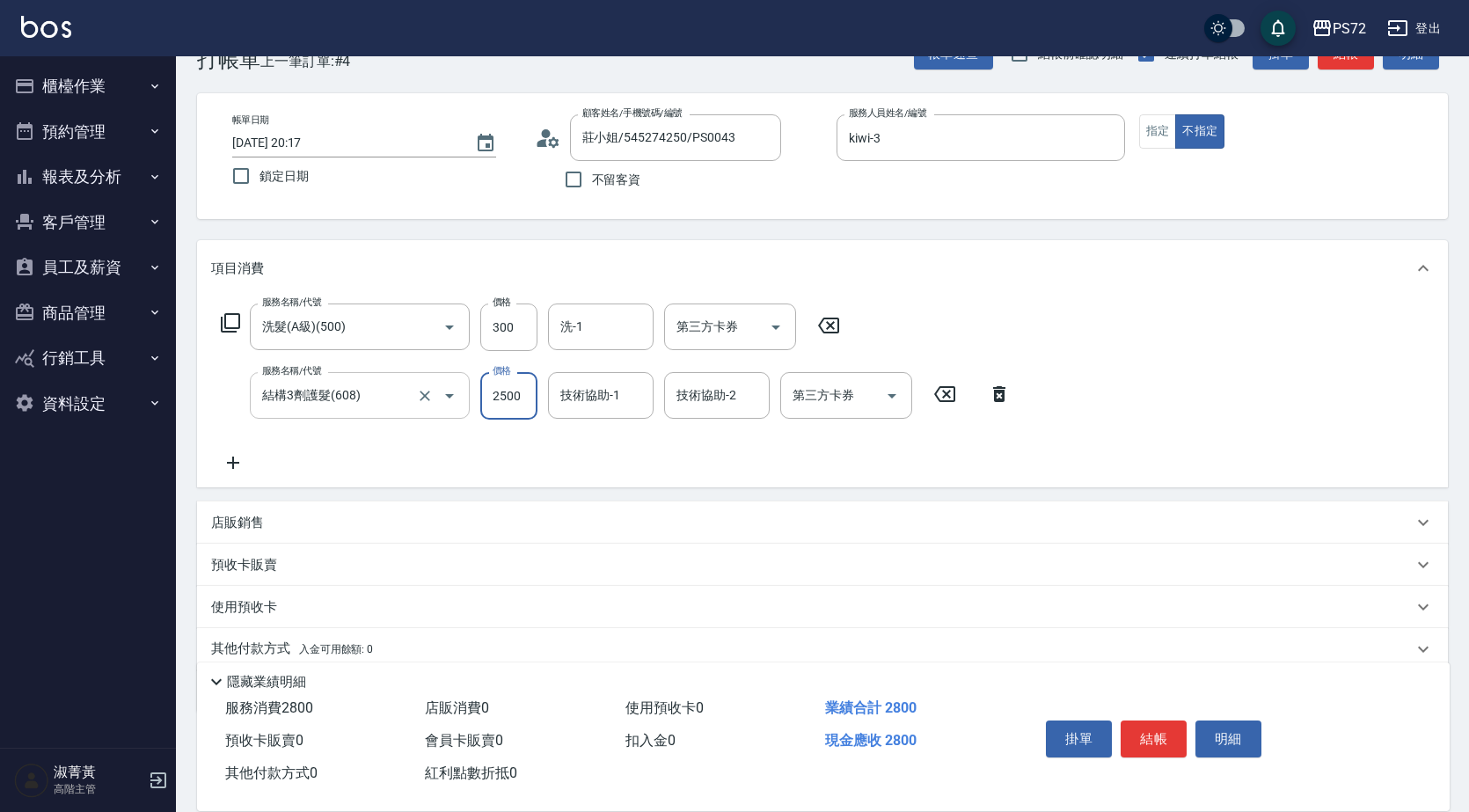
click at [337, 407] on input "結構3劑護髮(608)" at bounding box center [335, 396] width 154 height 30
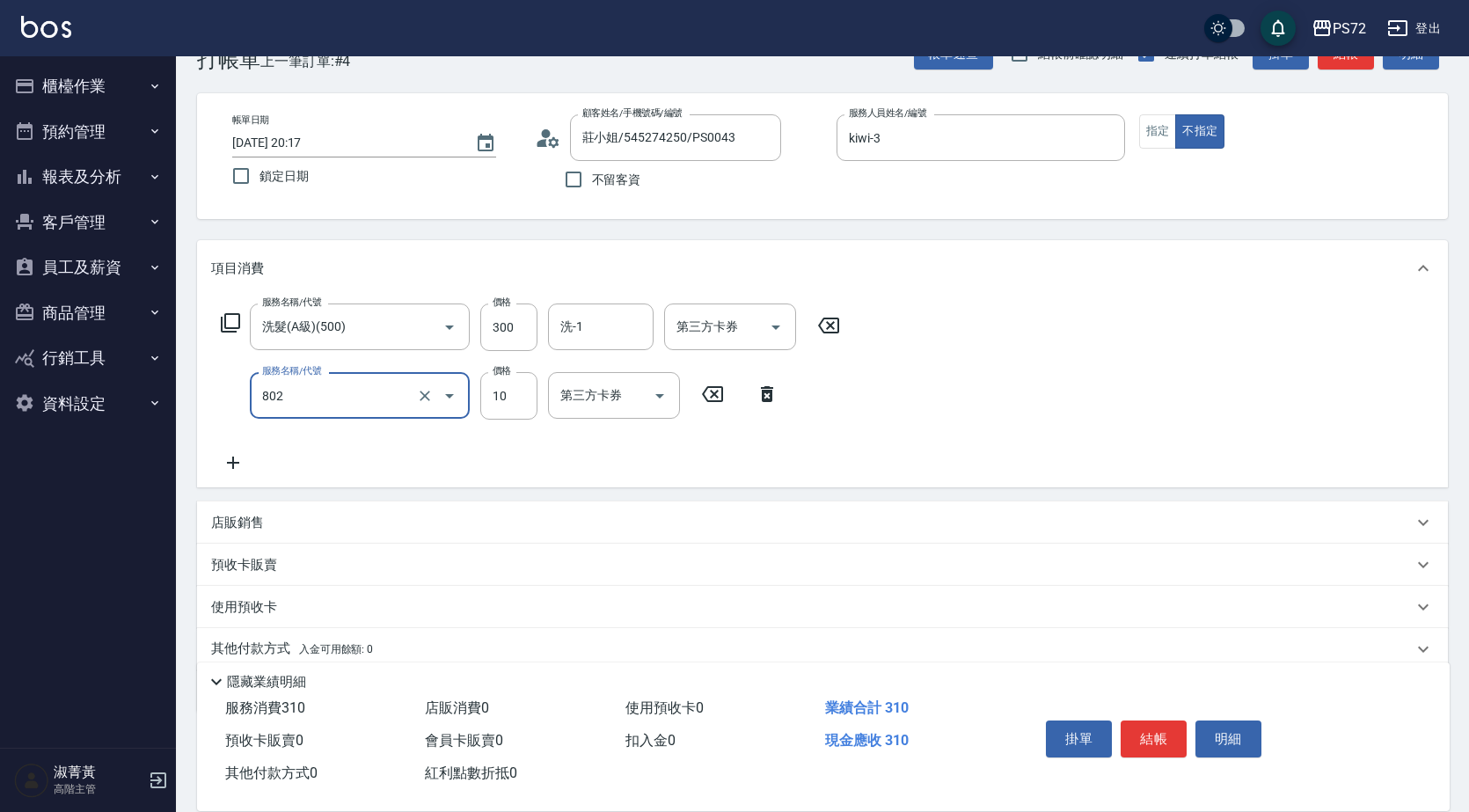
type input "潤絲(802)"
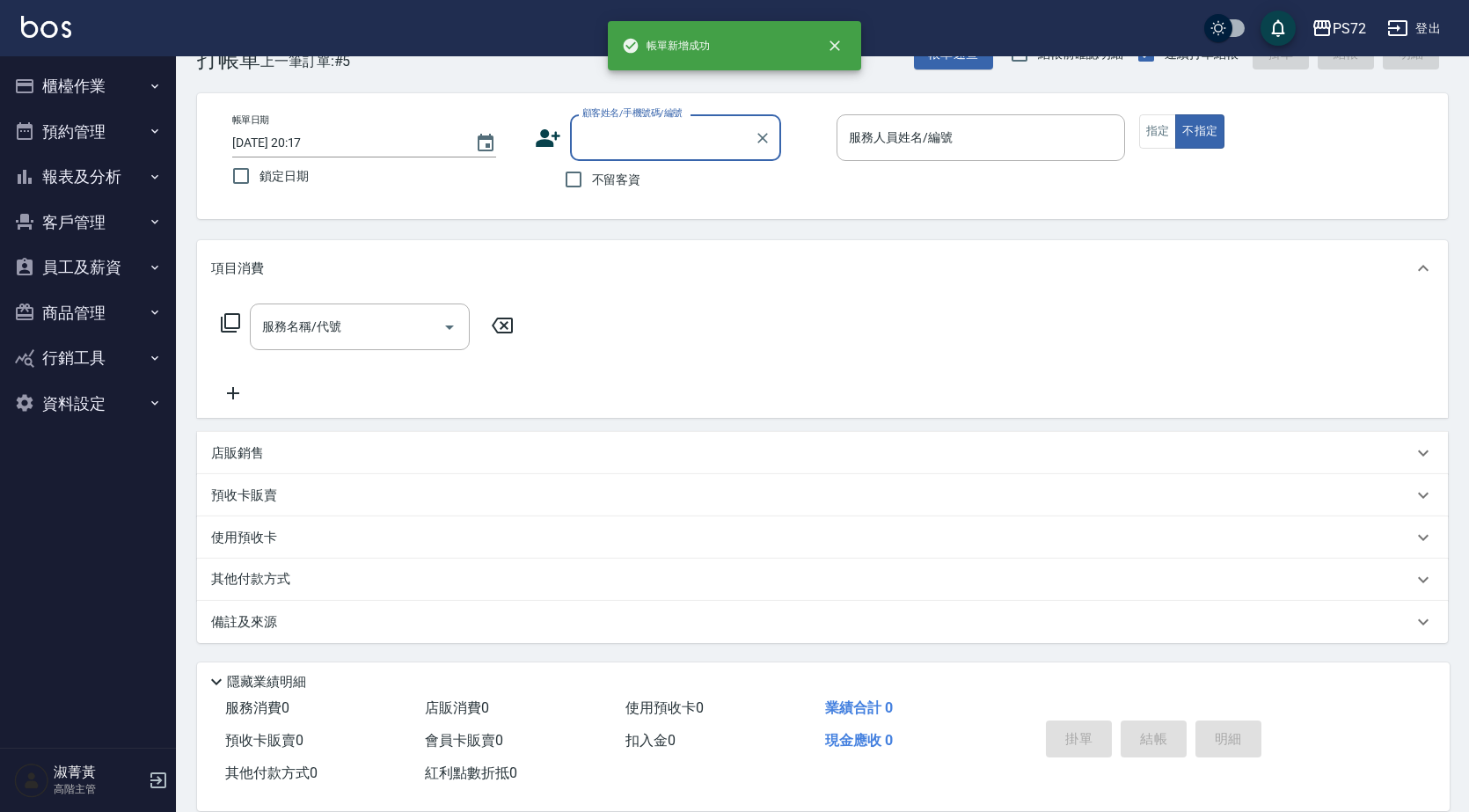
click at [653, 121] on div "顧客姓名/手機號碼/編號" at bounding box center [676, 137] width 212 height 47
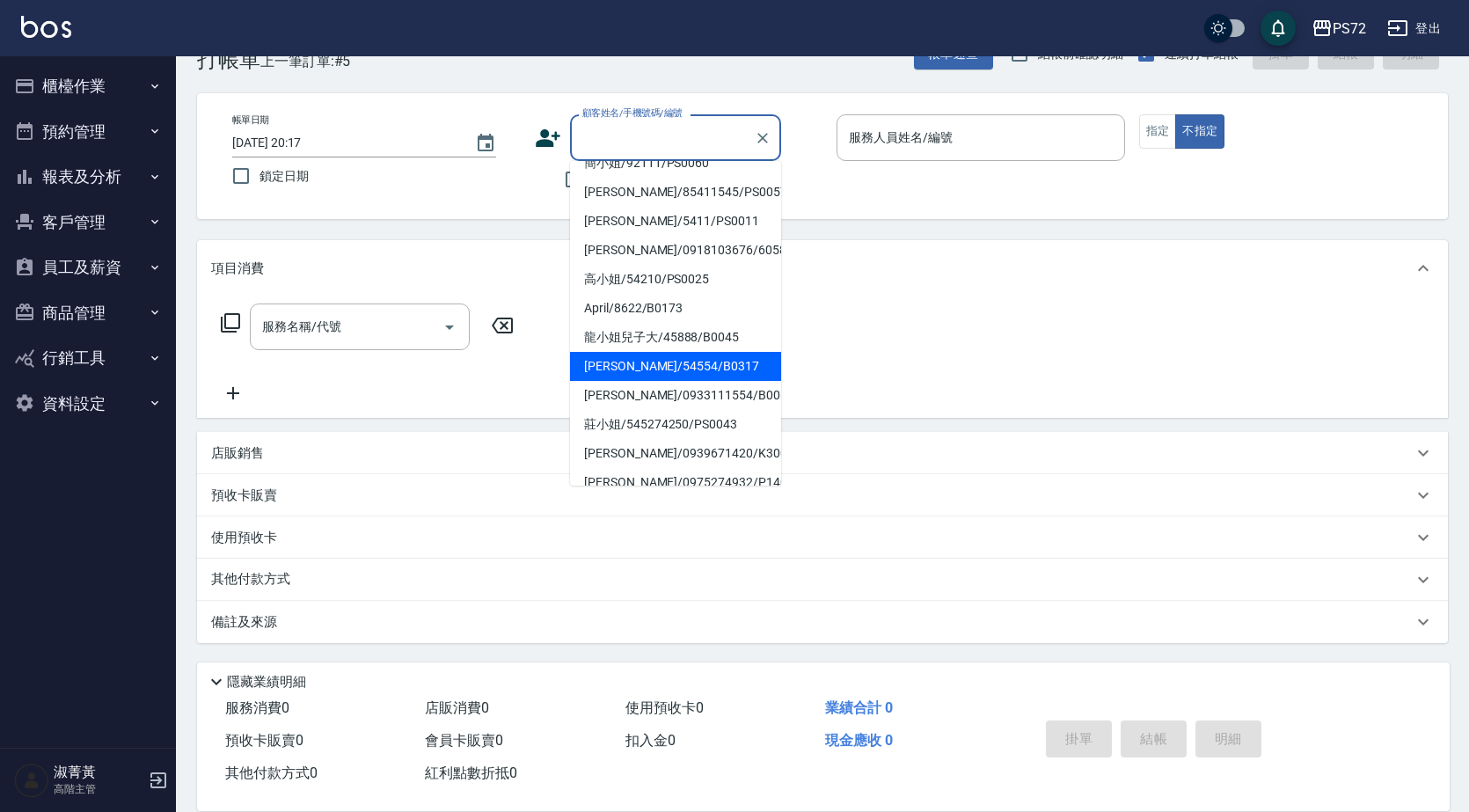
click at [628, 352] on li "[PERSON_NAME]/54554/B0317" at bounding box center [676, 366] width 212 height 29
type input "[PERSON_NAME]/54554/B0317"
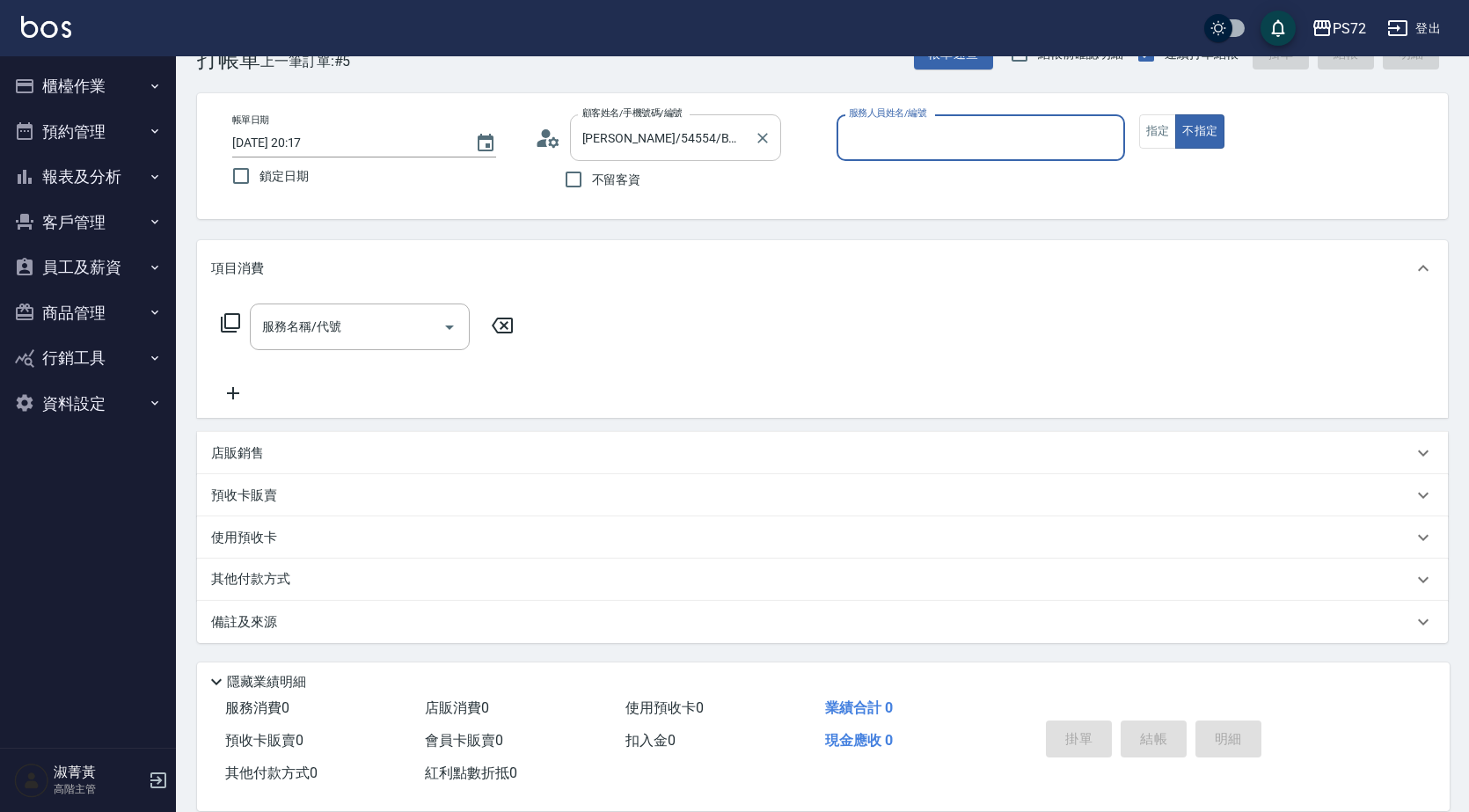
type input "小Hi-02"
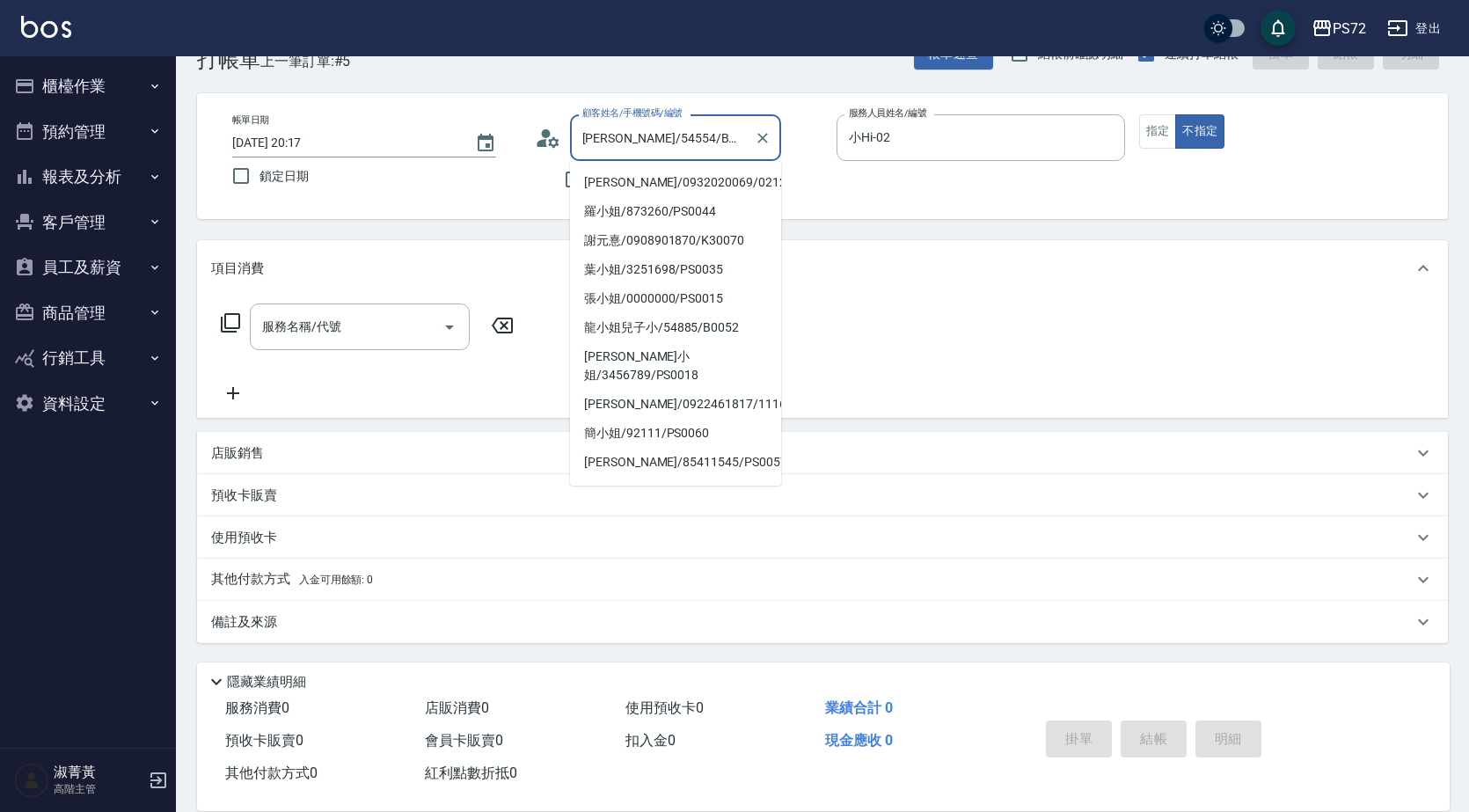
scroll to position [147, 0]
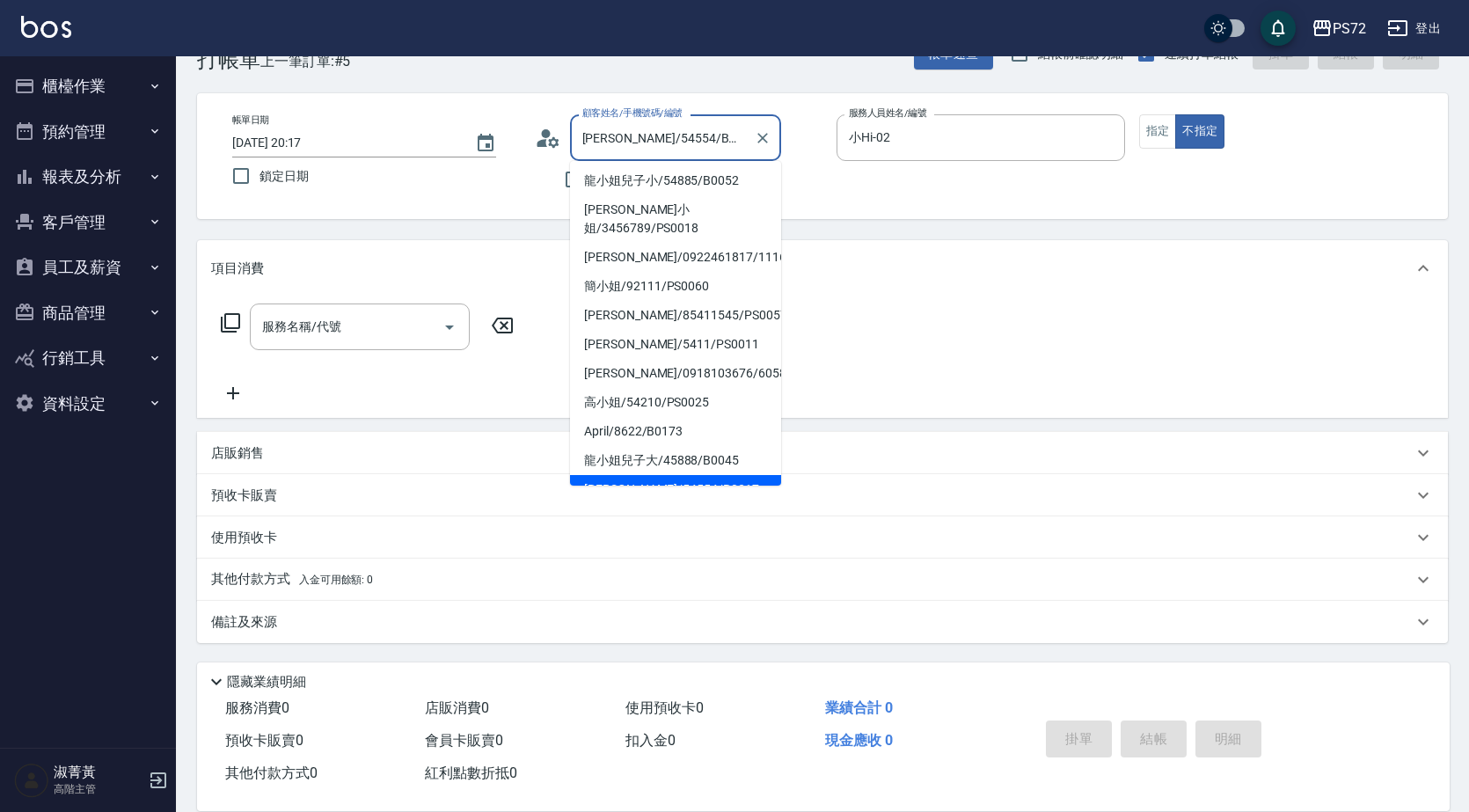
drag, startPoint x: 711, startPoint y: 132, endPoint x: 598, endPoint y: 124, distance: 113.3
click at [598, 124] on input "[PERSON_NAME]/54554/B0317" at bounding box center [662, 137] width 169 height 30
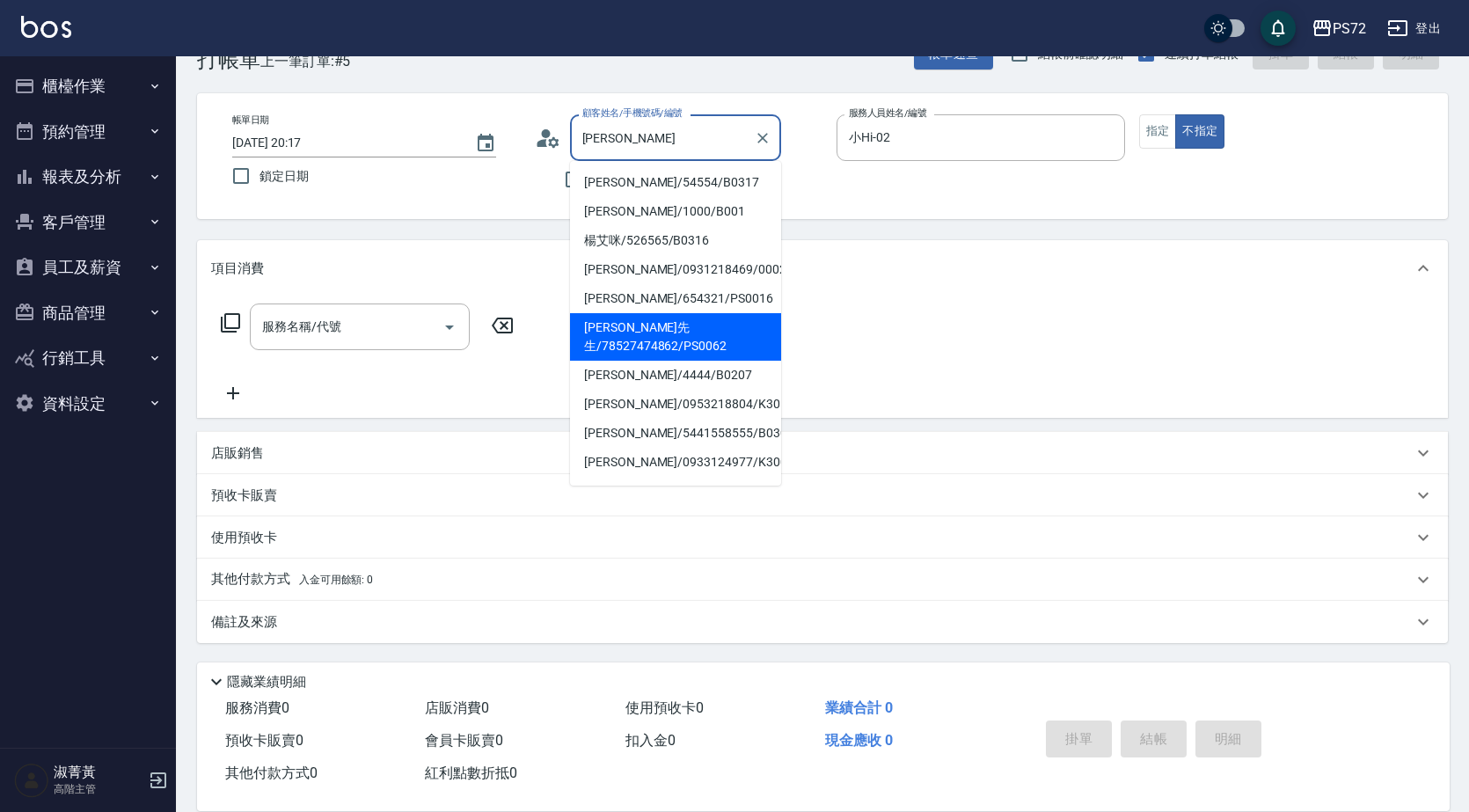
click at [715, 324] on li "[PERSON_NAME]先生/78527474862/PS0062" at bounding box center [676, 337] width 212 height 48
type input "[PERSON_NAME]先生/78527474862/PS0062"
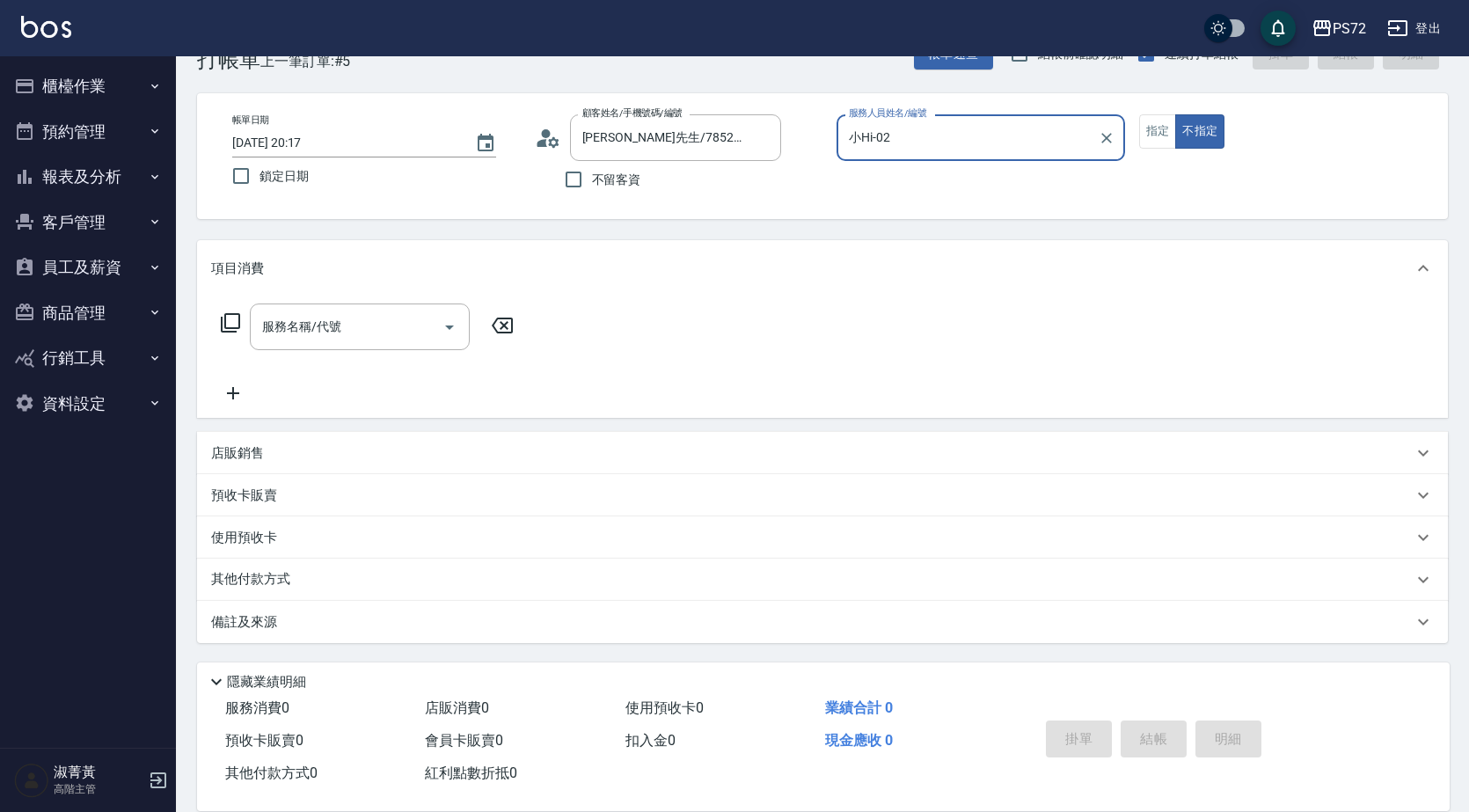
type input "kiwi-3"
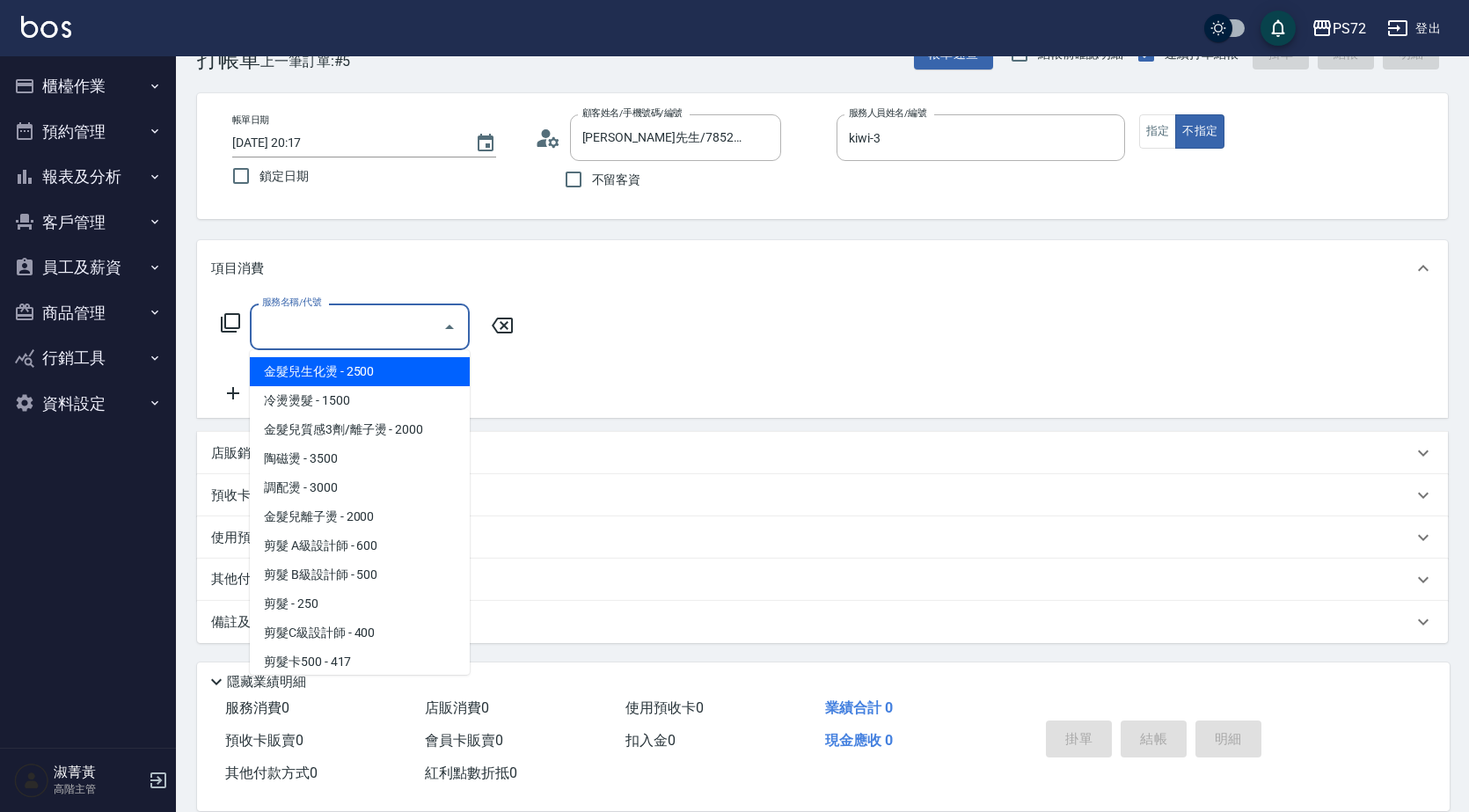
click at [373, 319] on input "服務名稱/代號" at bounding box center [346, 327] width 177 height 30
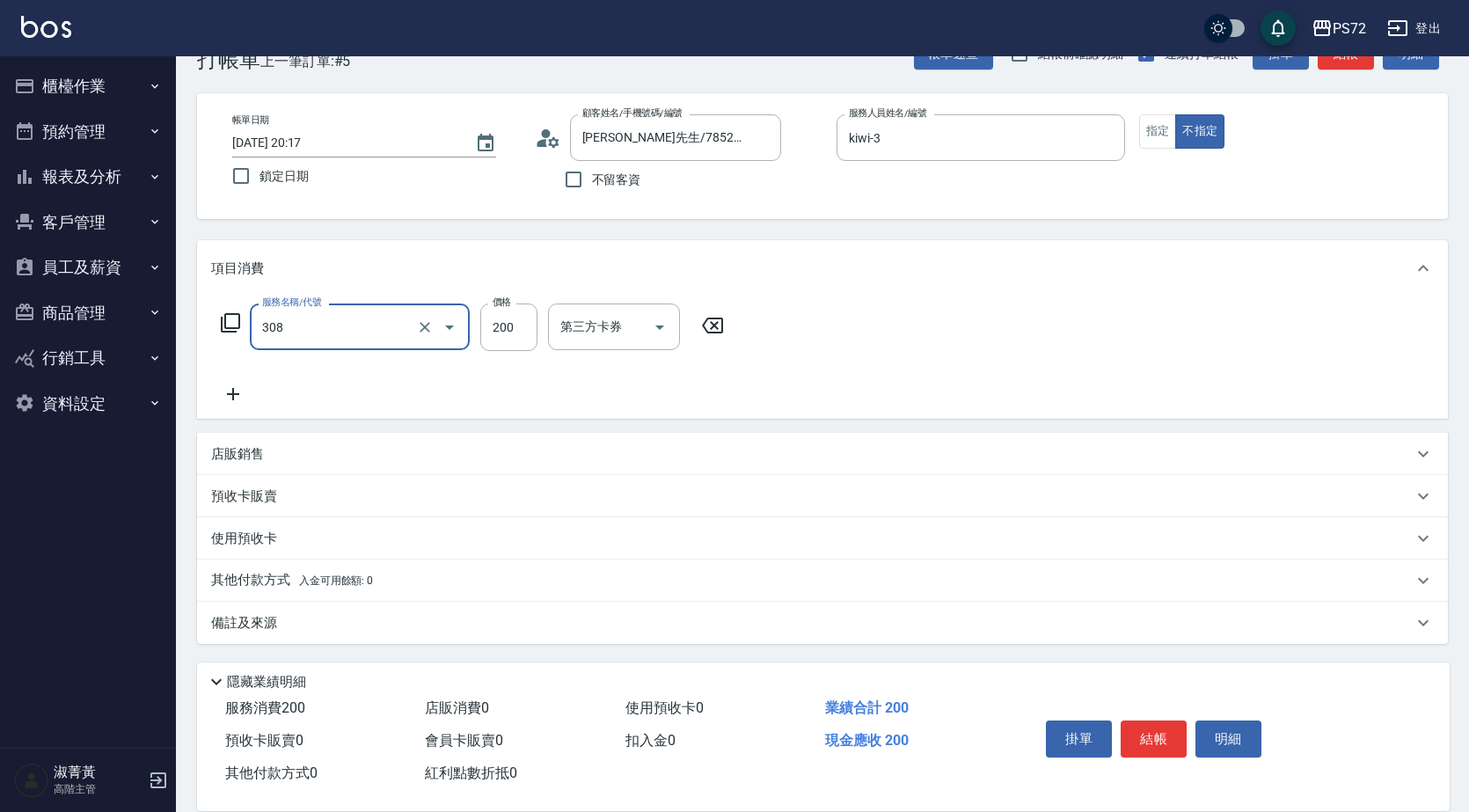
type input "學生剪髮(UP)(308)"
type input "300"
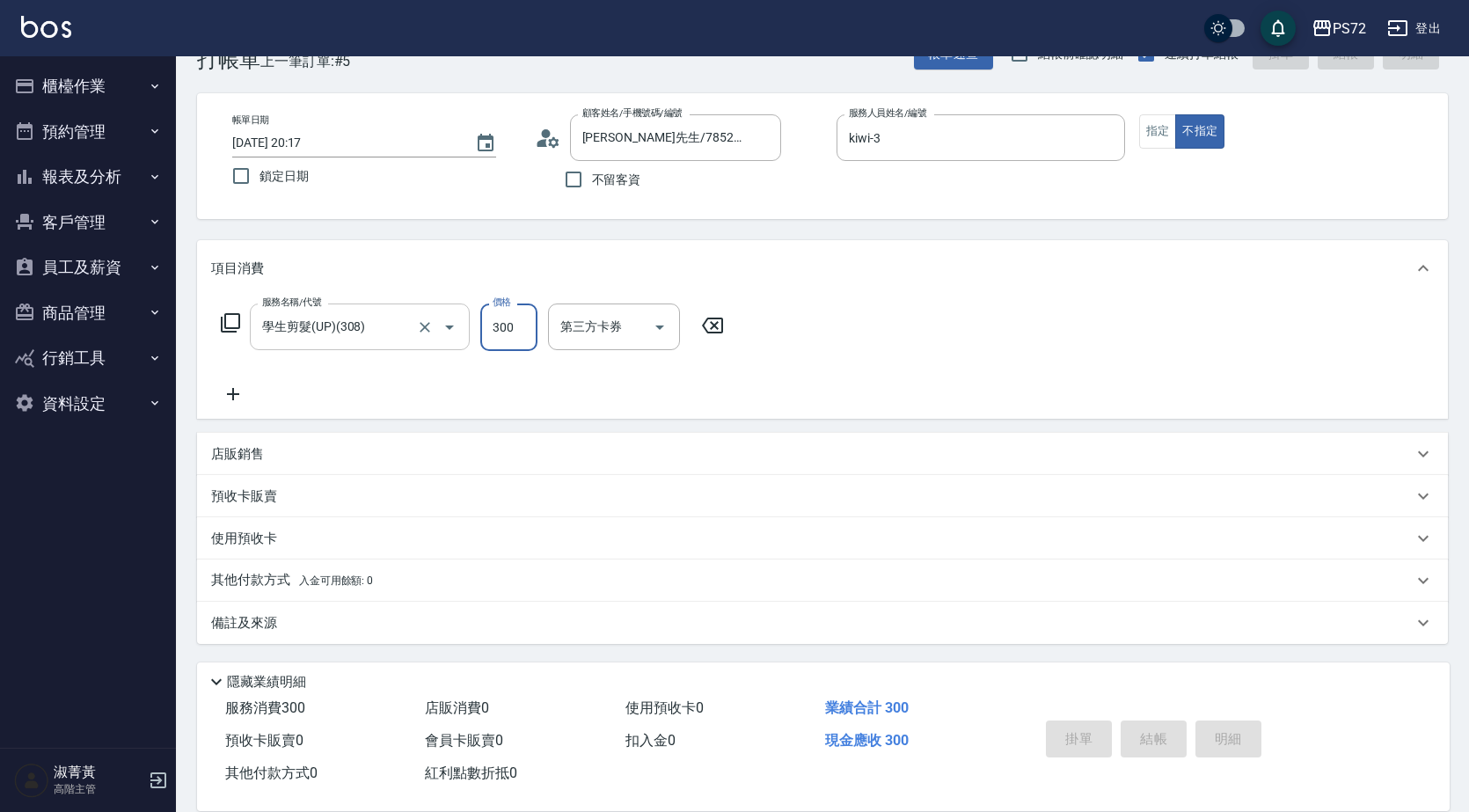
type input "[DATE] 20:18"
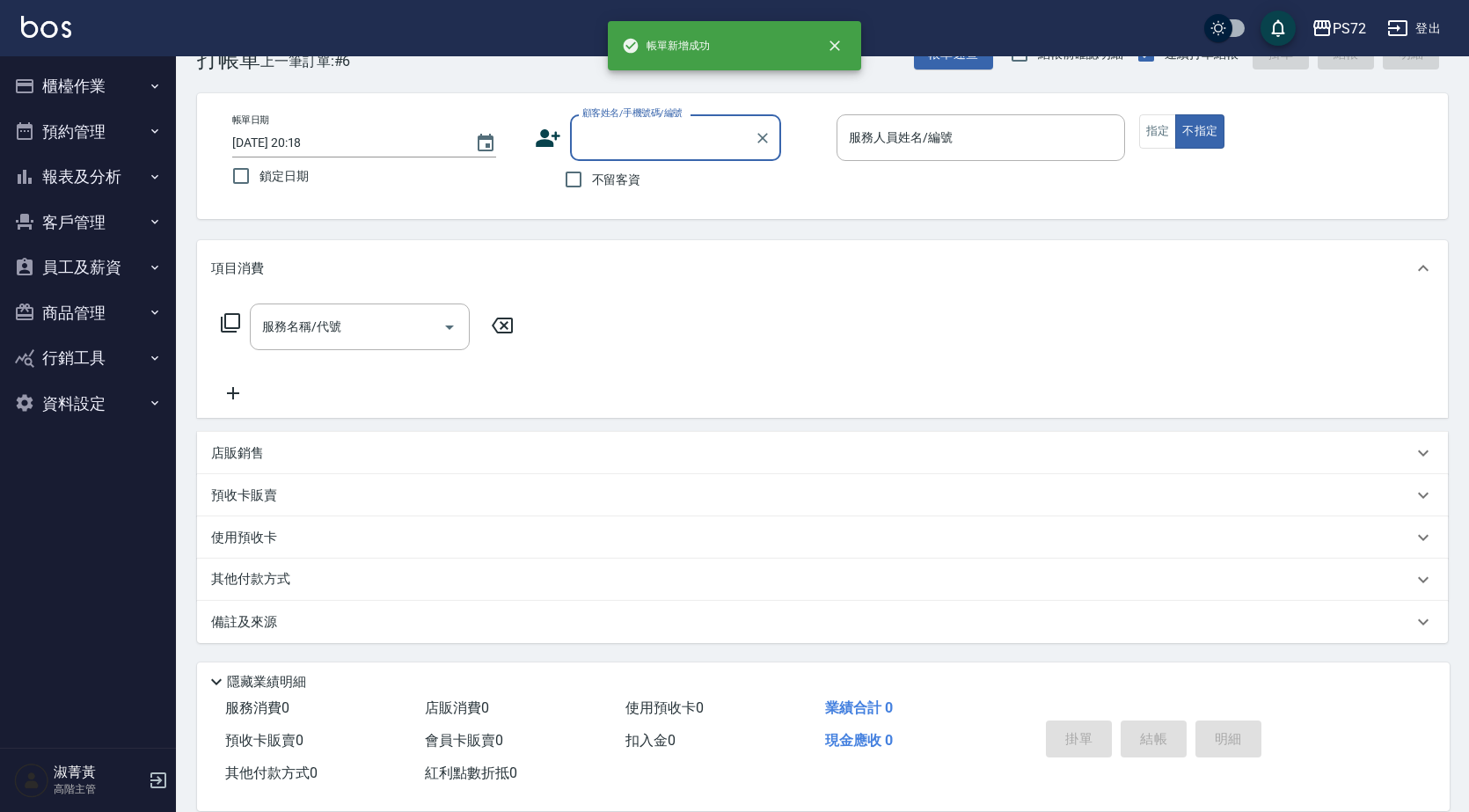
click at [632, 129] on input "顧客姓名/手機號碼/編號" at bounding box center [662, 137] width 169 height 30
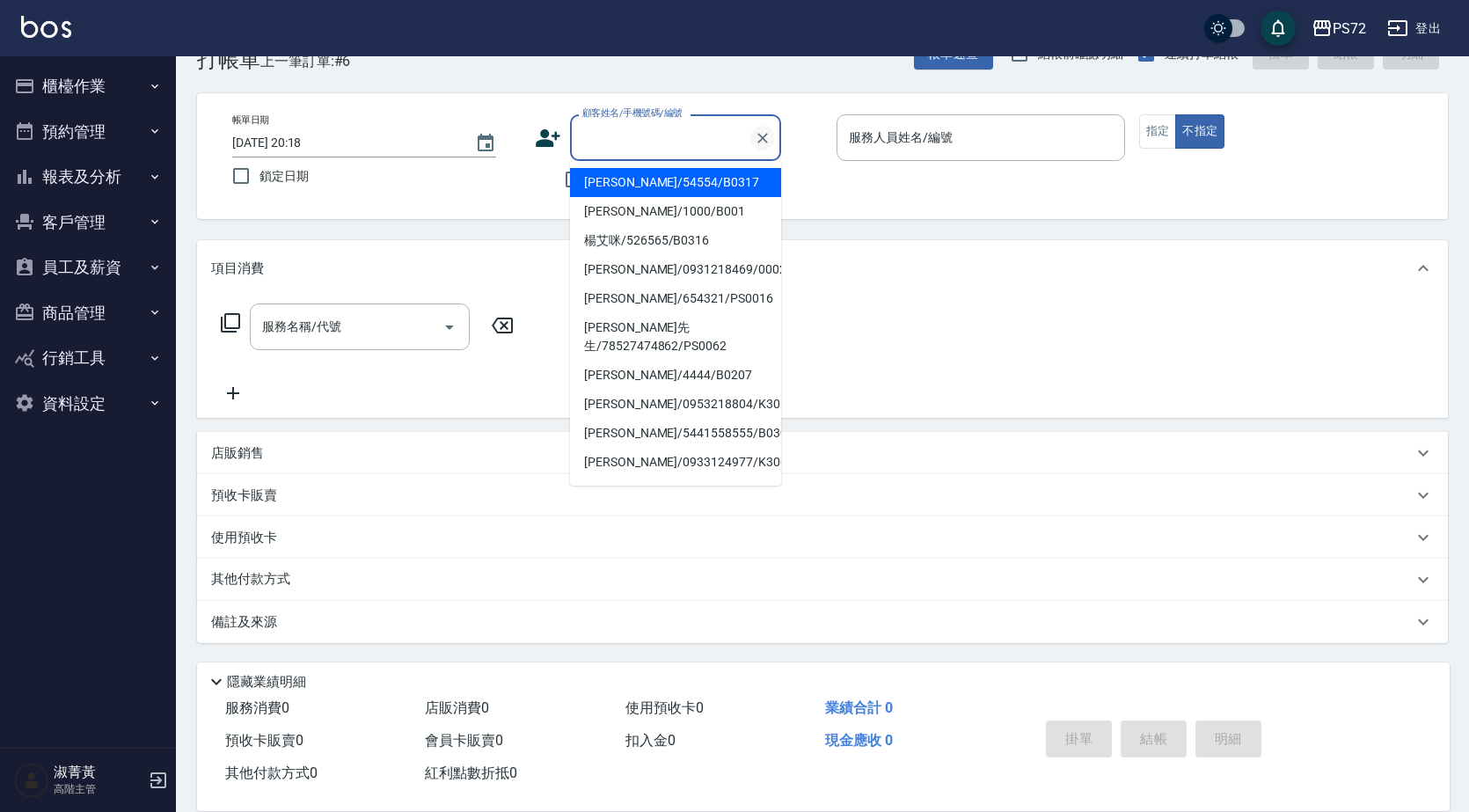
click at [764, 139] on icon "Clear" at bounding box center [763, 137] width 10 height 10
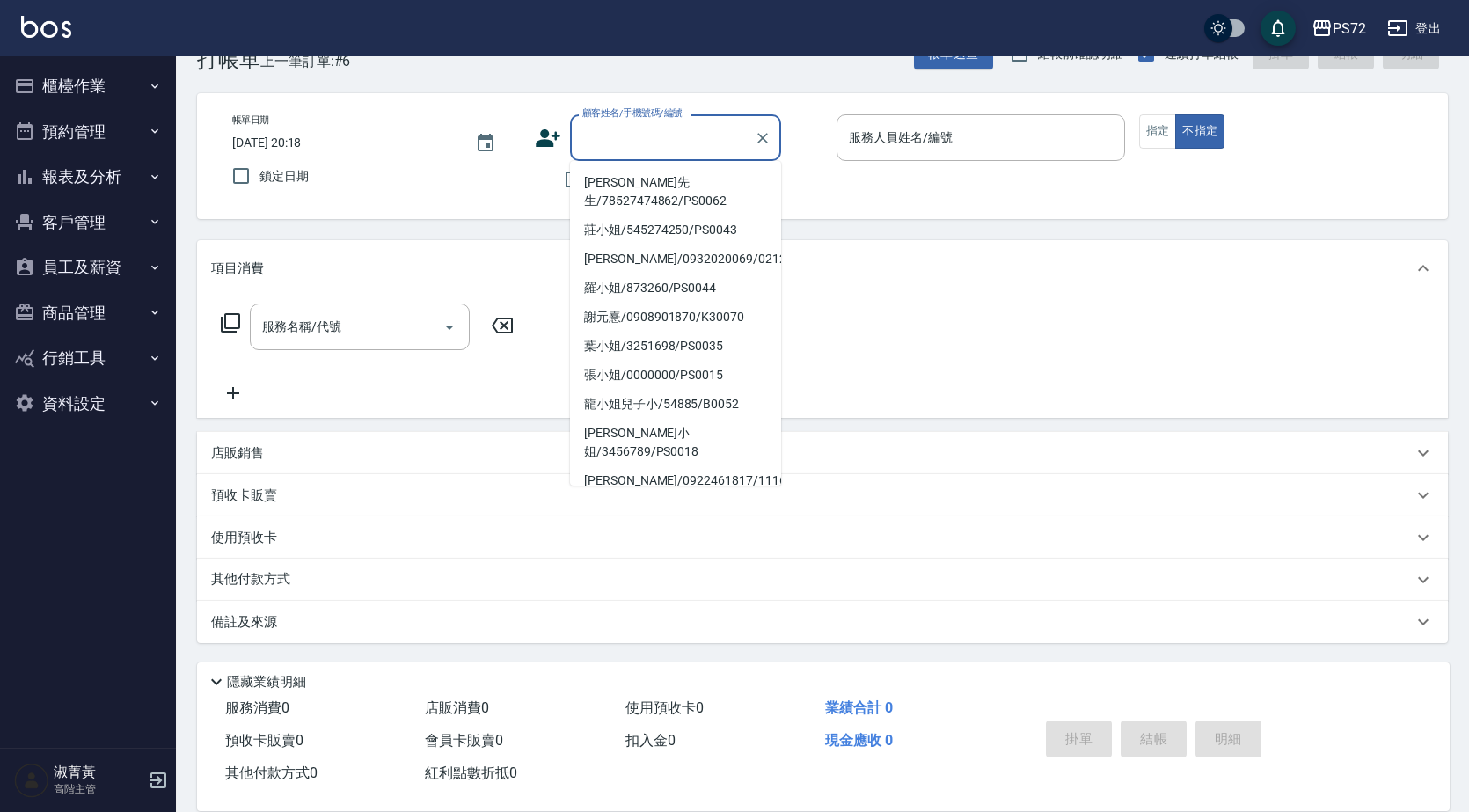
click at [605, 132] on input "顧客姓名/手機號碼/編號" at bounding box center [662, 137] width 169 height 30
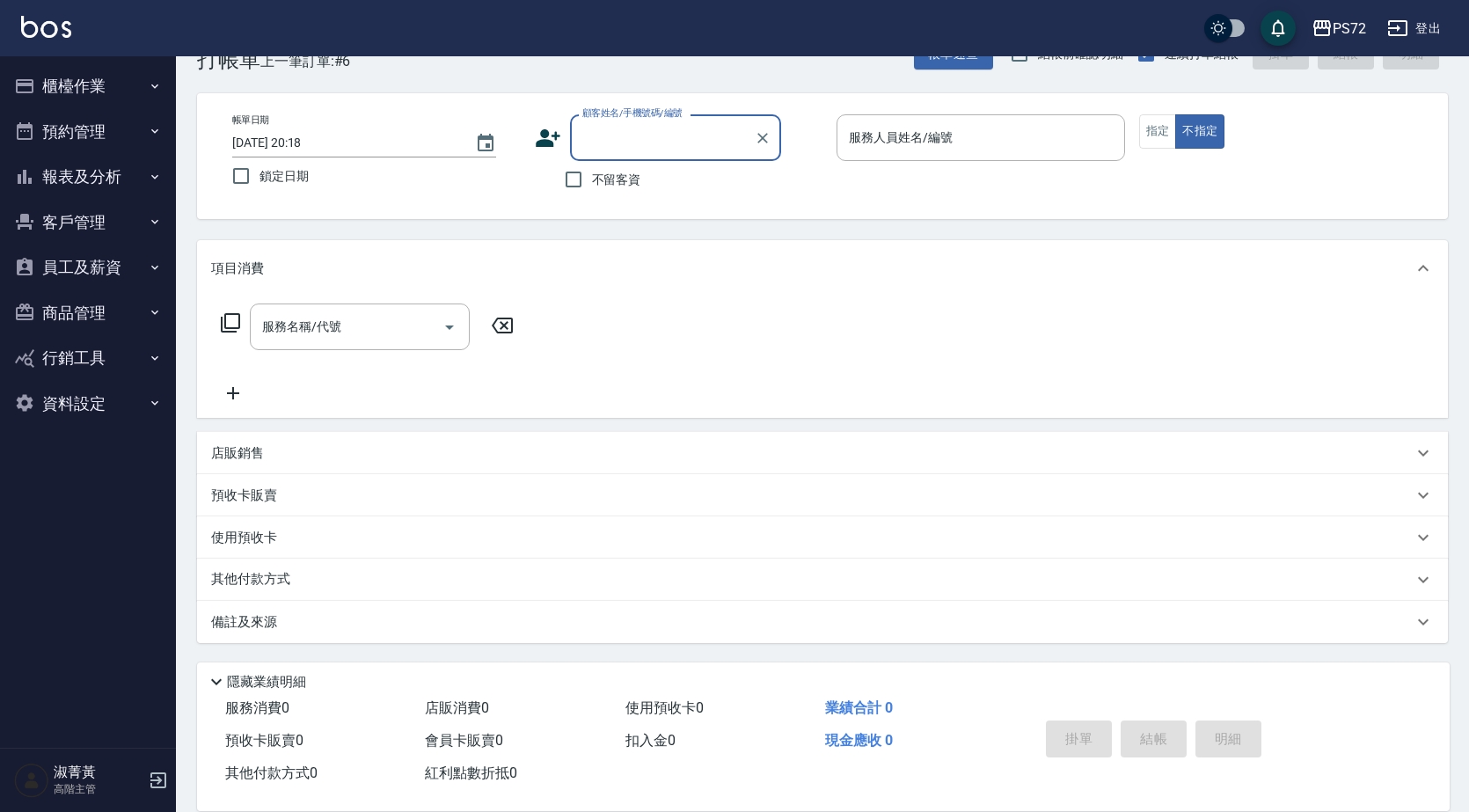
click at [605, 132] on input "顧客姓名/手機號碼/編號" at bounding box center [662, 137] width 169 height 30
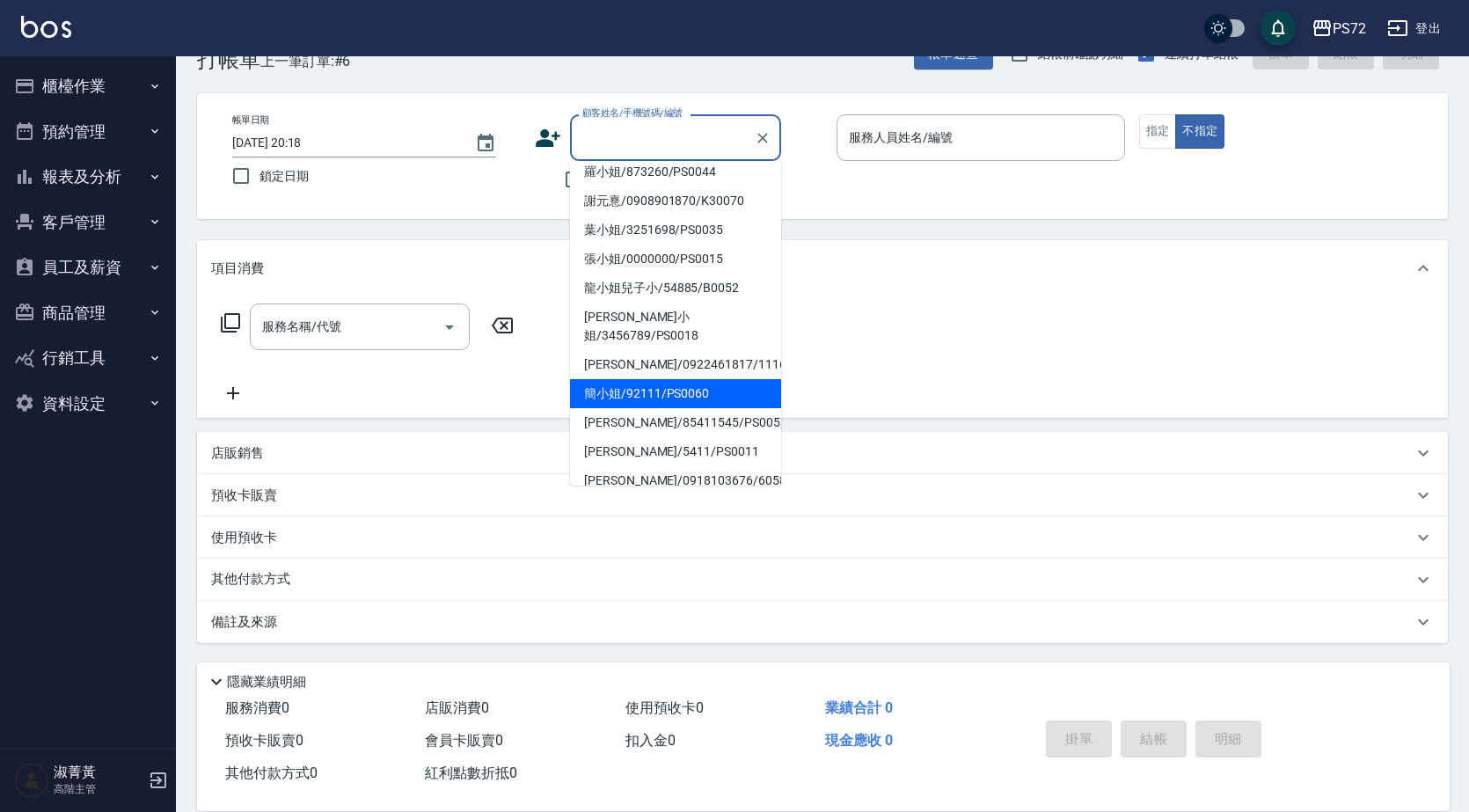
scroll to position [270, 0]
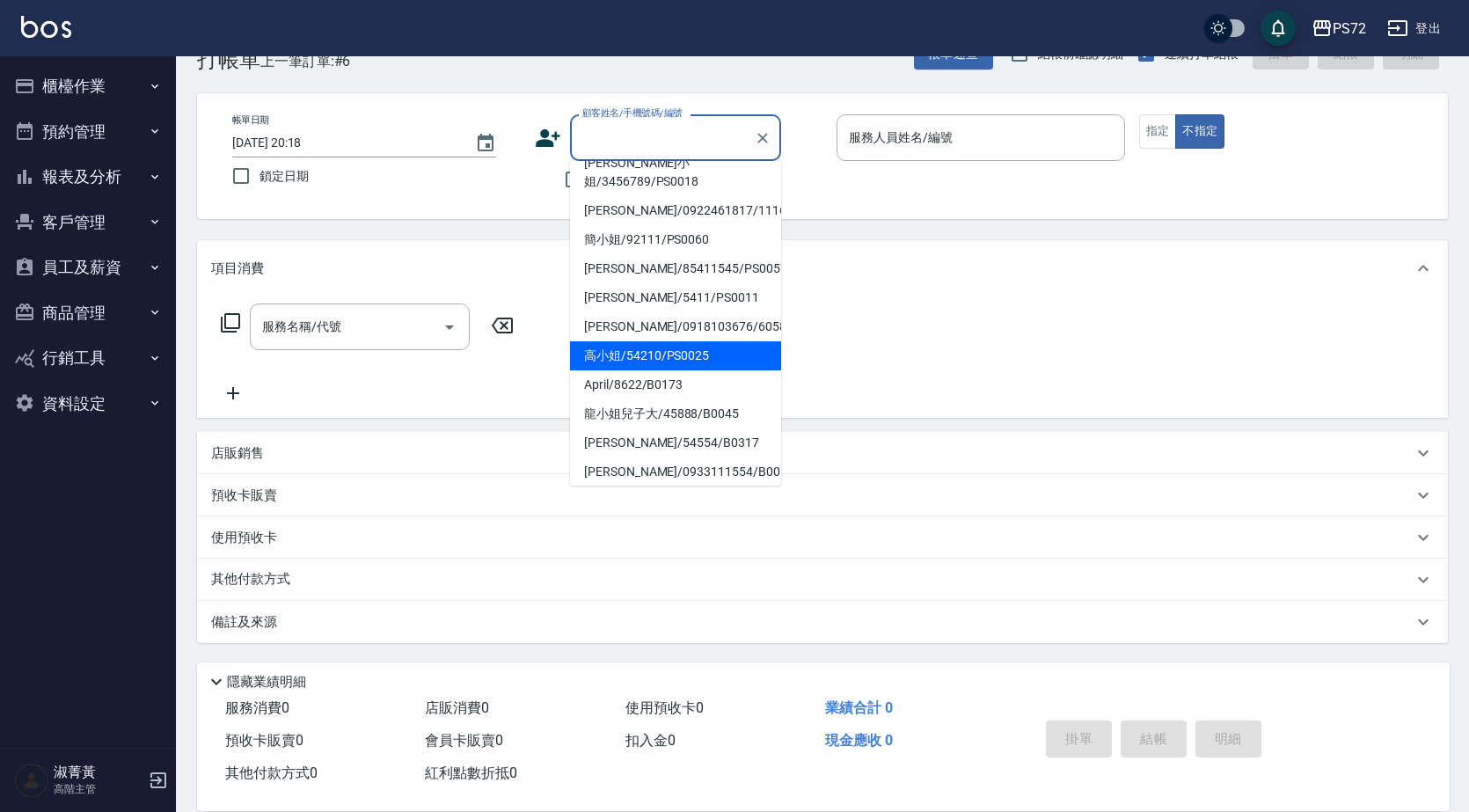
click at [669, 341] on li "高小姐/54210/PS0025" at bounding box center [676, 355] width 212 height 29
type input "高小姐/54210/PS0025"
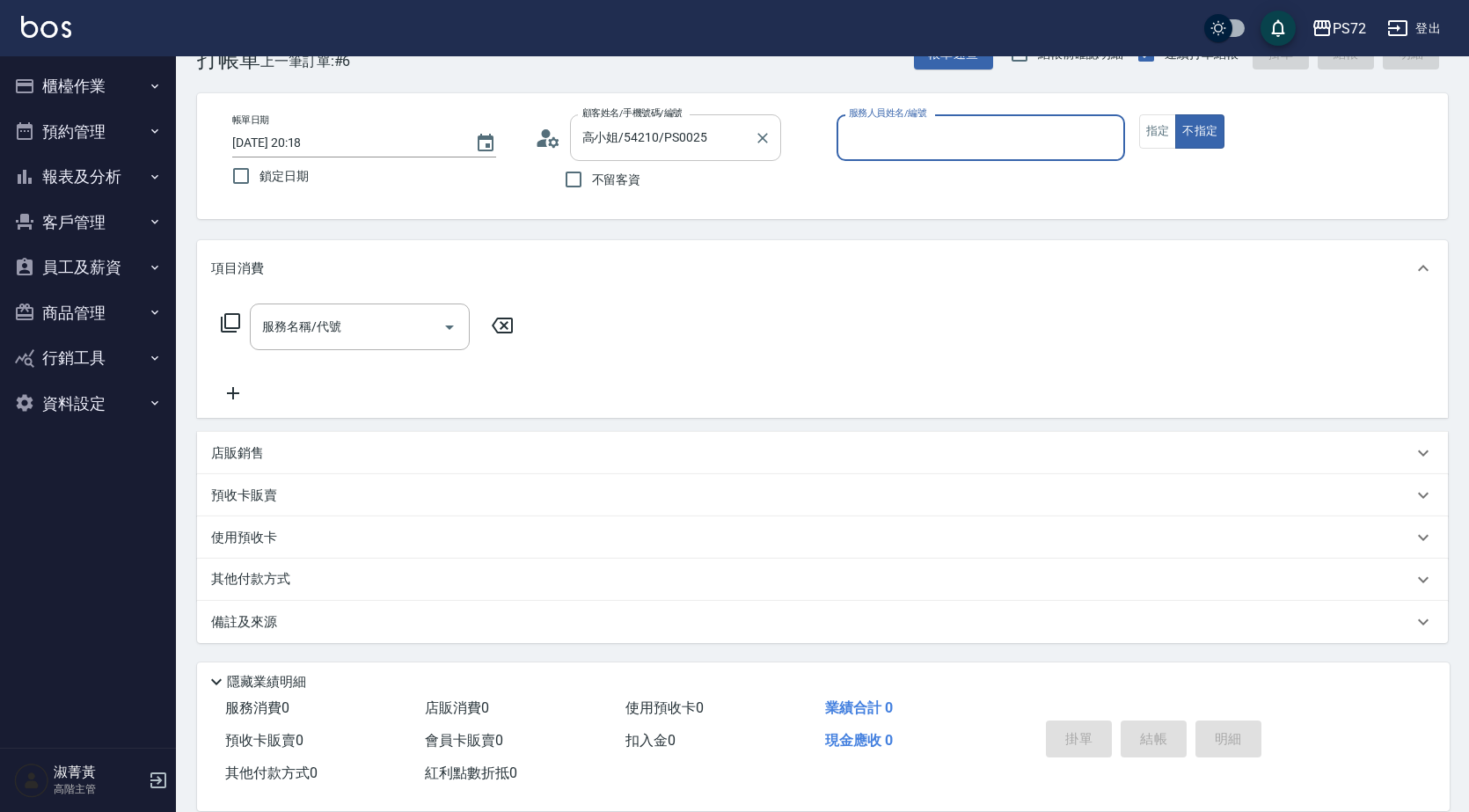
type input "kiwi-3"
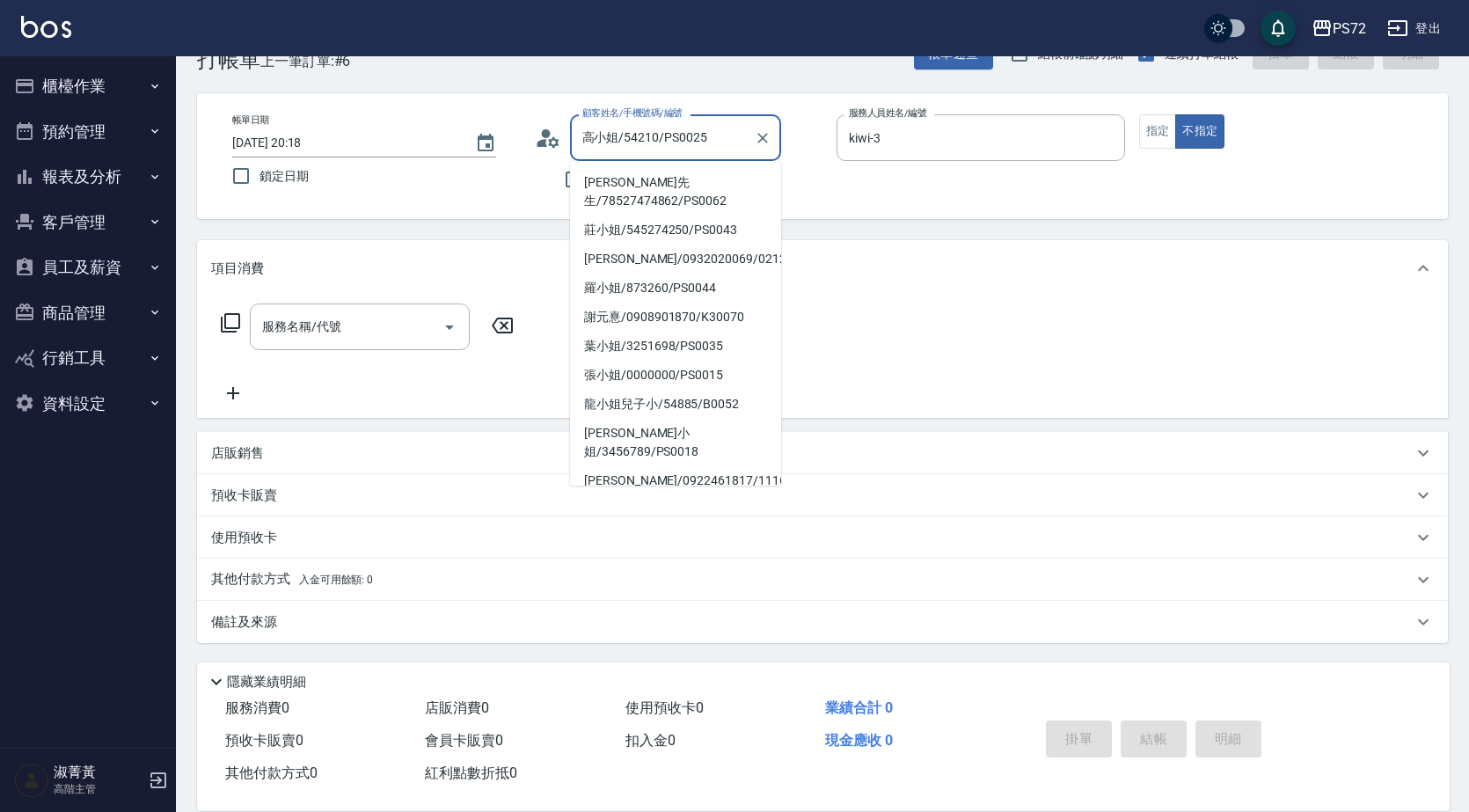
scroll to position [118, 0]
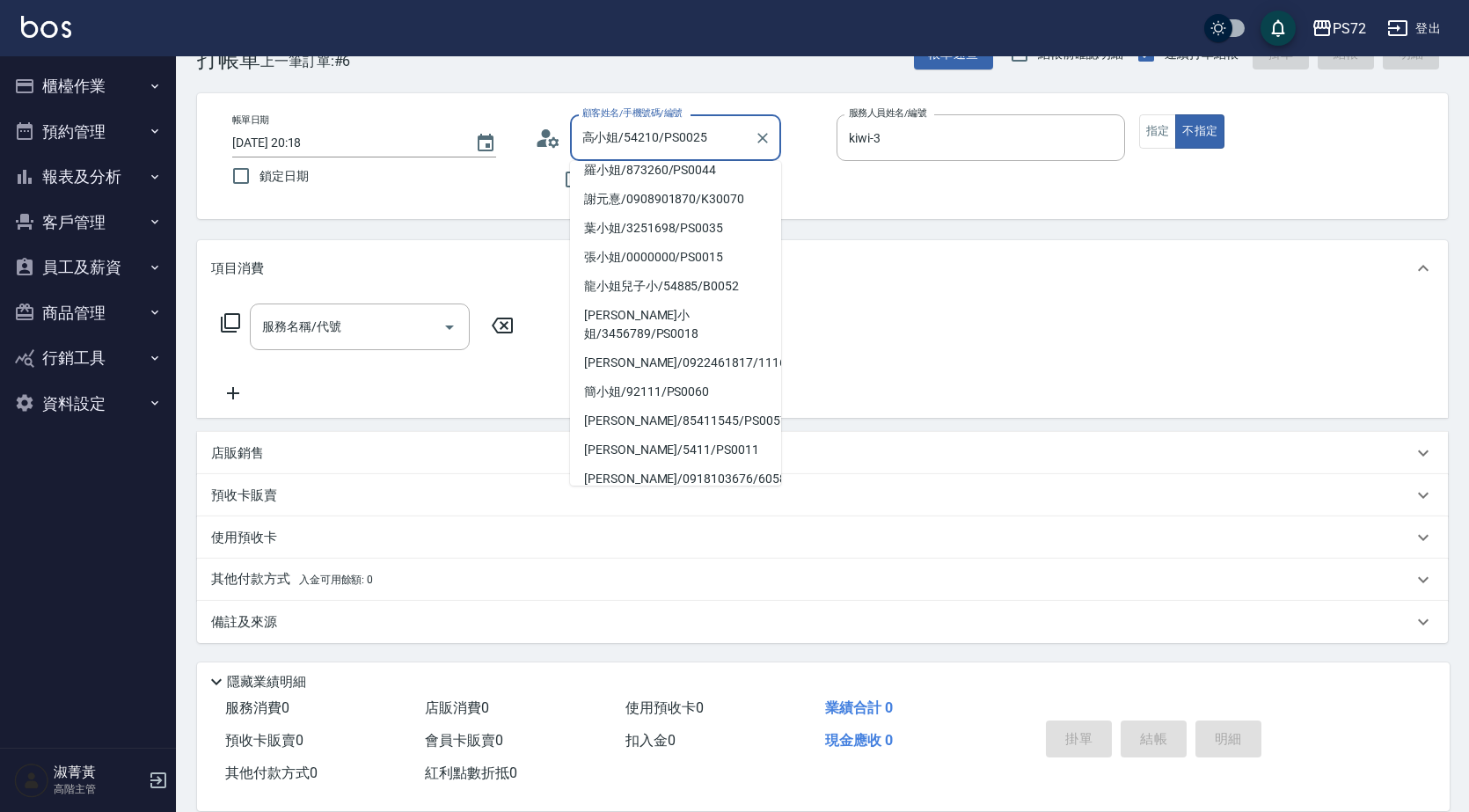
drag, startPoint x: 720, startPoint y: 138, endPoint x: 592, endPoint y: 128, distance: 128.4
click at [592, 128] on input "高小姐/54210/PS0025" at bounding box center [662, 137] width 169 height 30
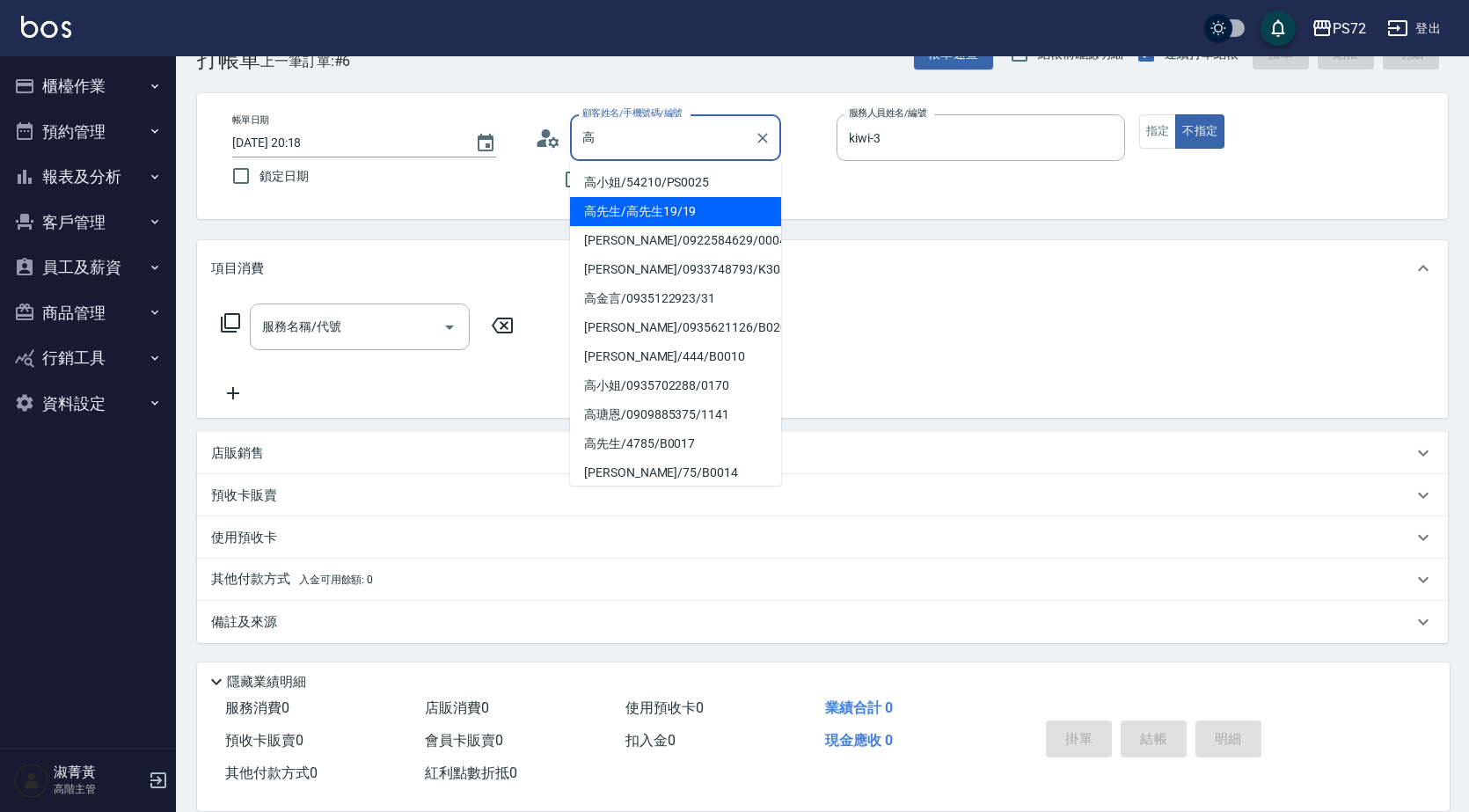
click at [724, 223] on li "高先生/高先生19/19" at bounding box center [676, 212] width 212 height 29
type input "高先生/高先生19/19"
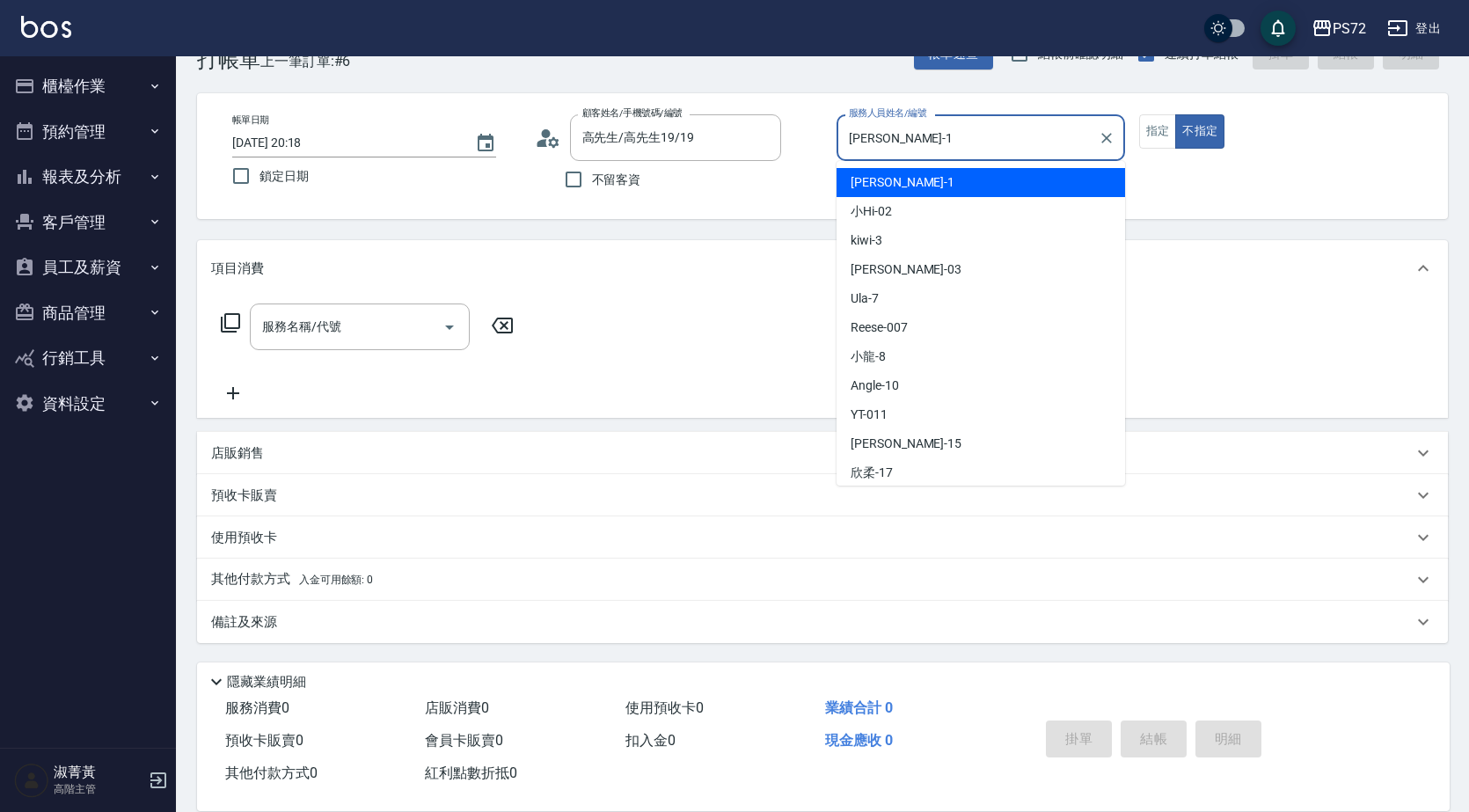
click at [995, 129] on input "[PERSON_NAME]-1" at bounding box center [968, 137] width 246 height 30
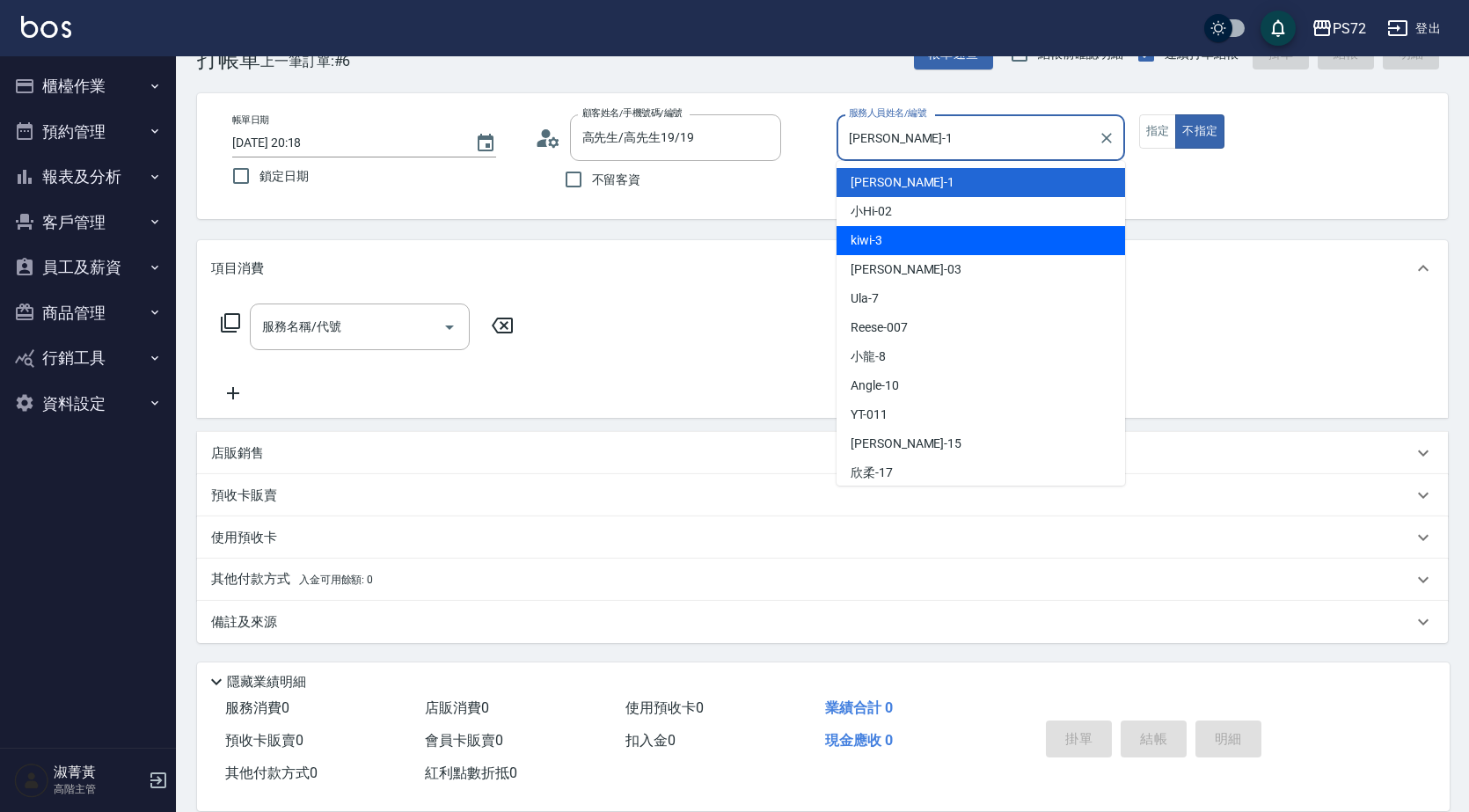
click at [1014, 249] on div "kiwi -3" at bounding box center [981, 240] width 289 height 29
type input "kiwi-3"
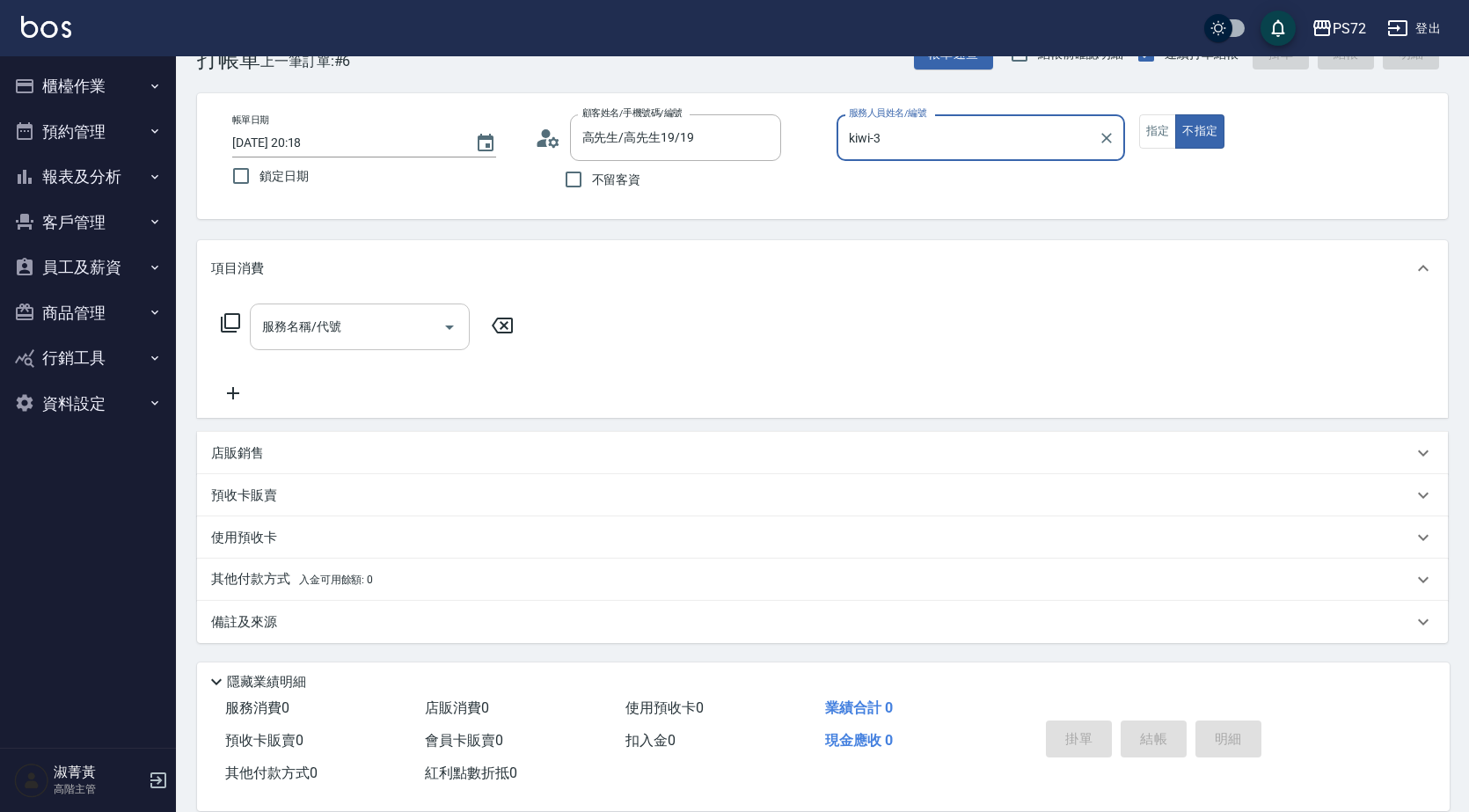
click at [395, 307] on div "服務名稱/代號" at bounding box center [359, 326] width 220 height 47
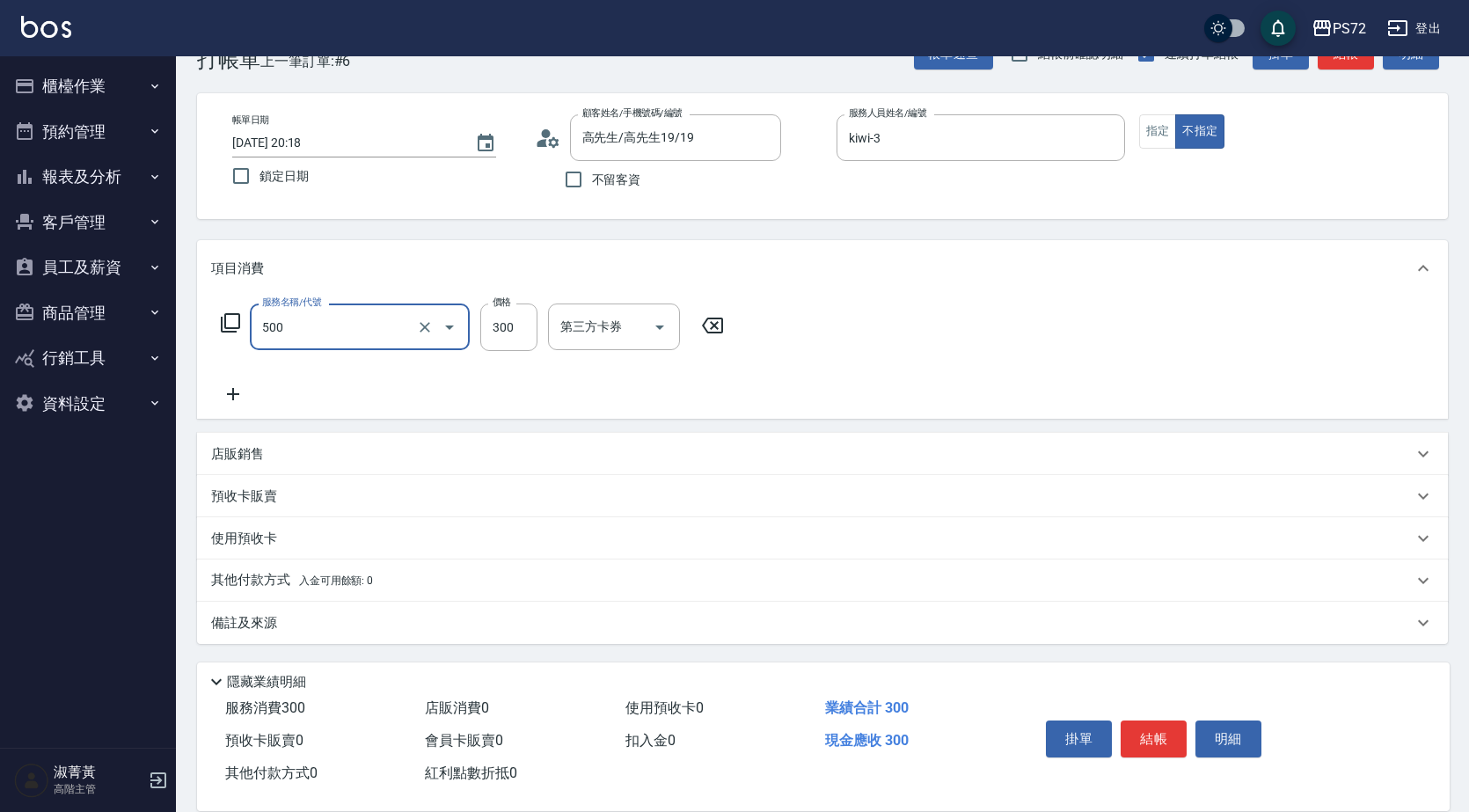
type input "洗髮(A級)(500)"
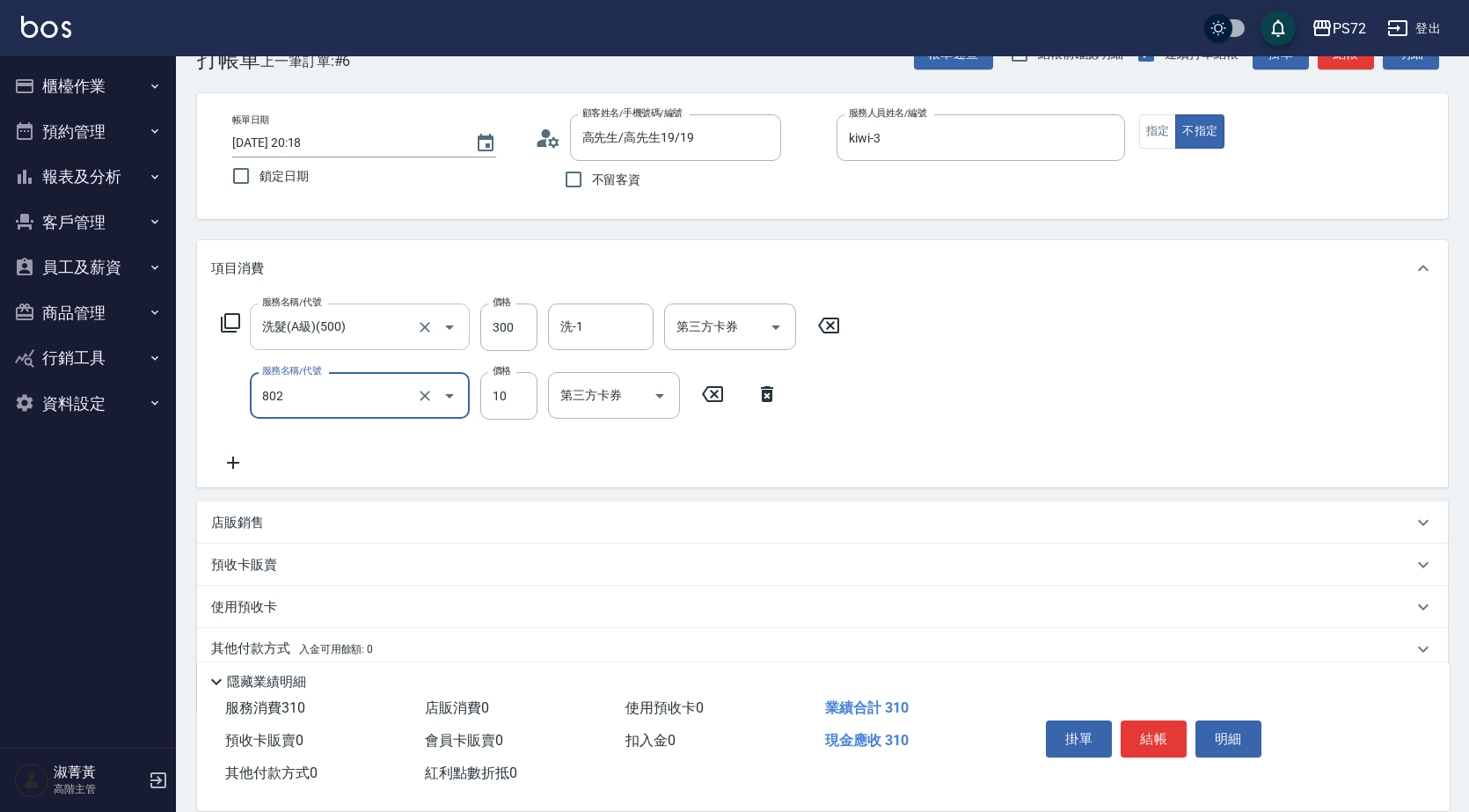
type input "潤絲(802)"
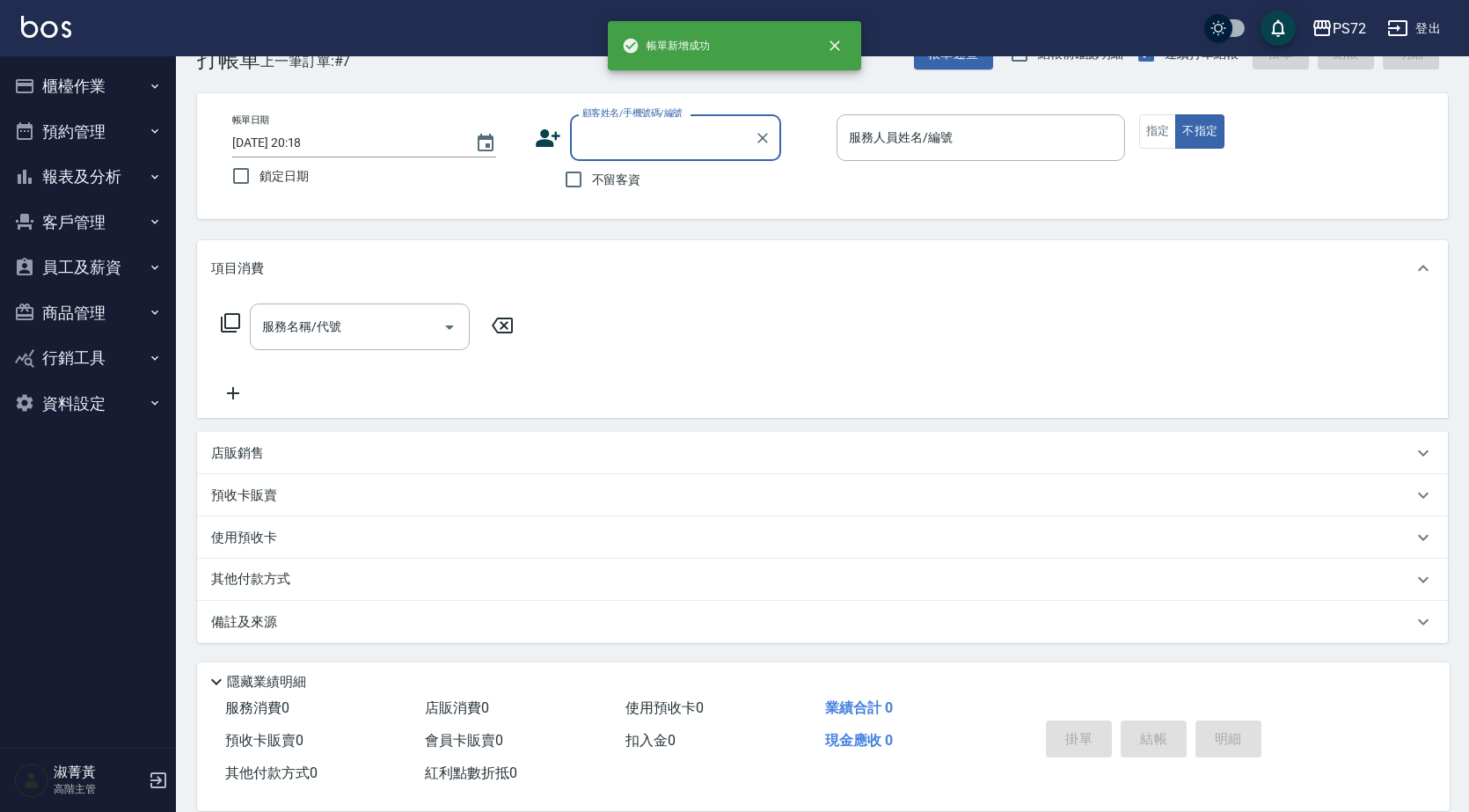
click at [81, 82] on button "櫃檯作業" at bounding box center [88, 86] width 162 height 46
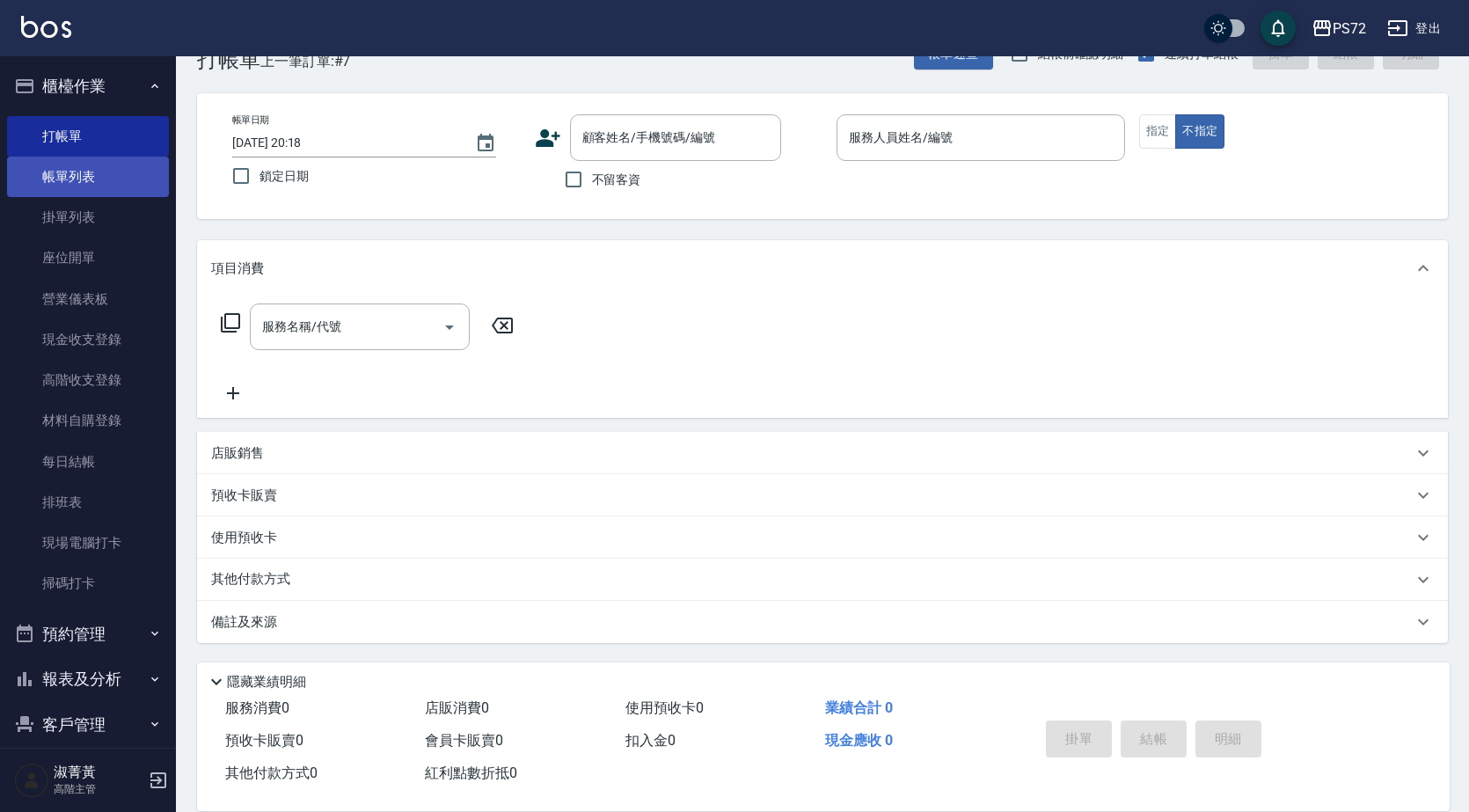
click at [89, 173] on link "帳單列表" at bounding box center [88, 176] width 162 height 40
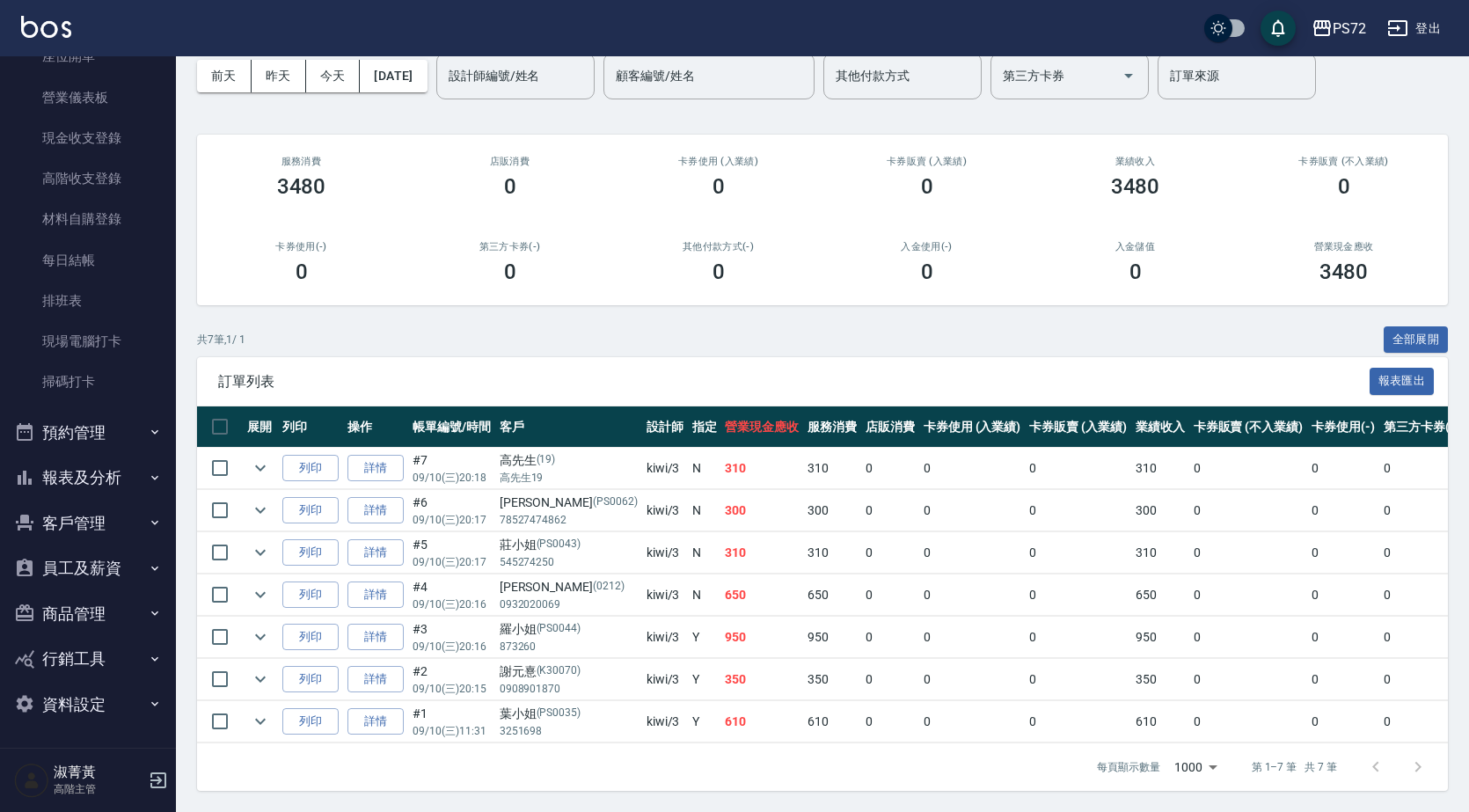
scroll to position [95, 0]
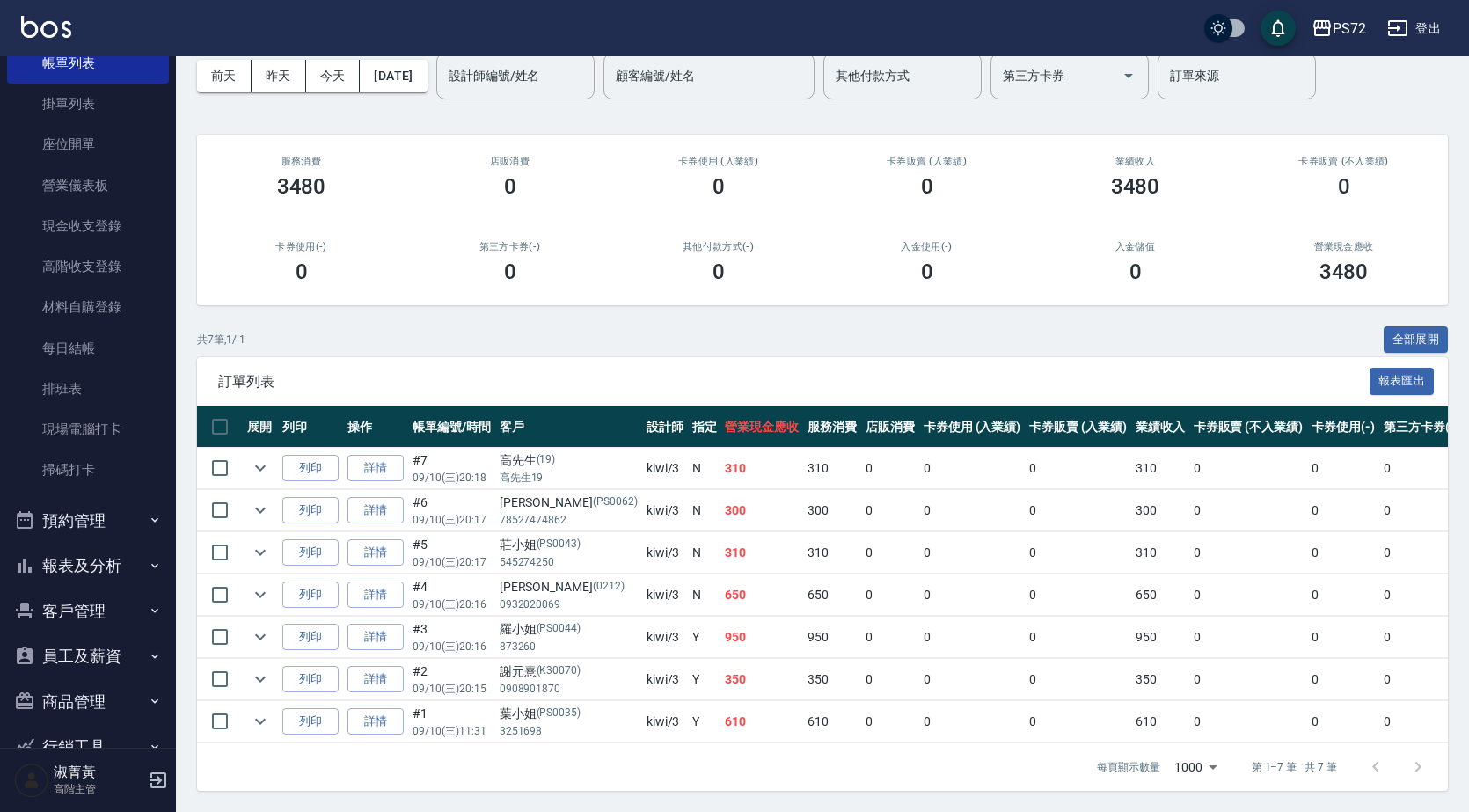
click at [80, 559] on button "報表及分析" at bounding box center [88, 566] width 162 height 46
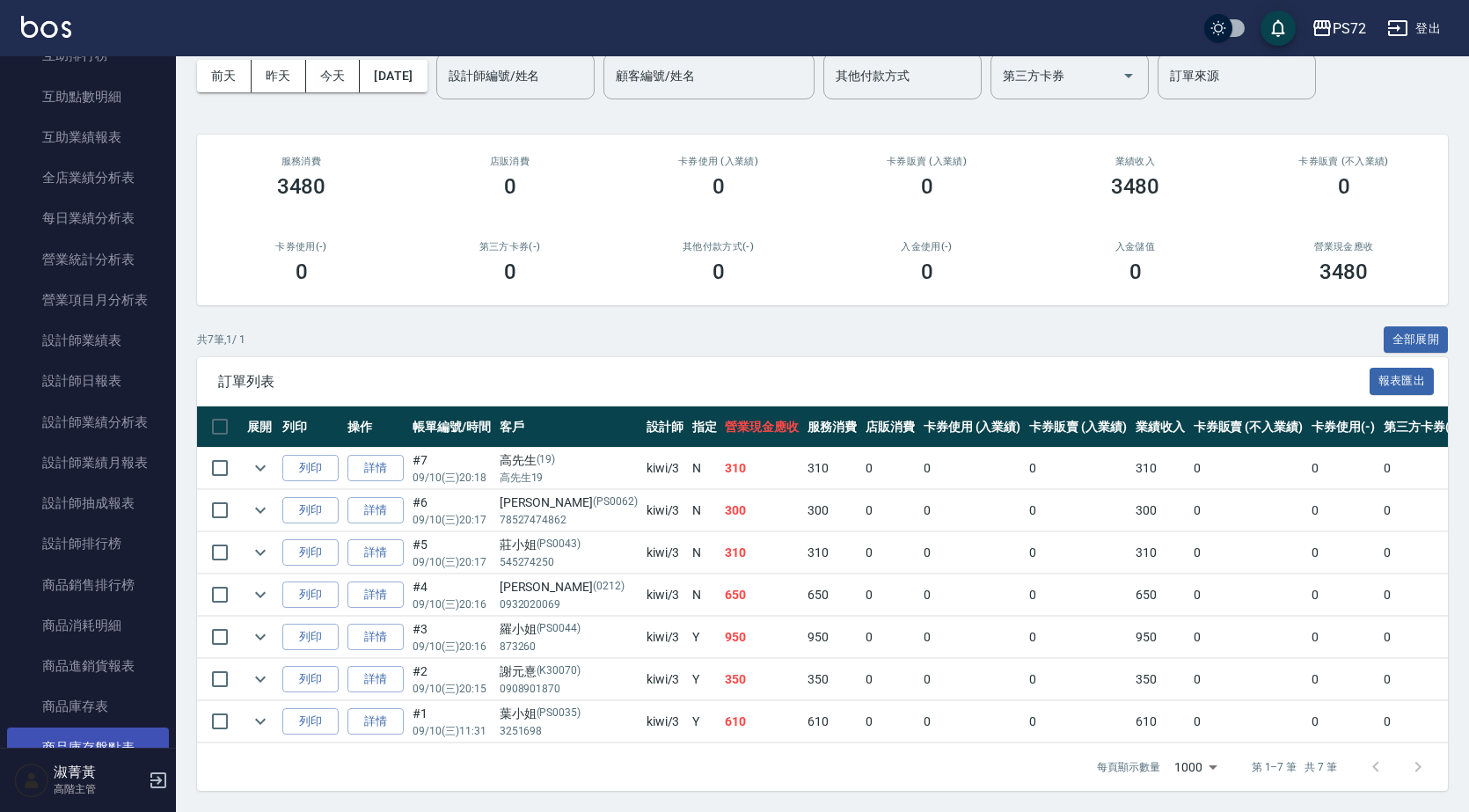
scroll to position [993, 0]
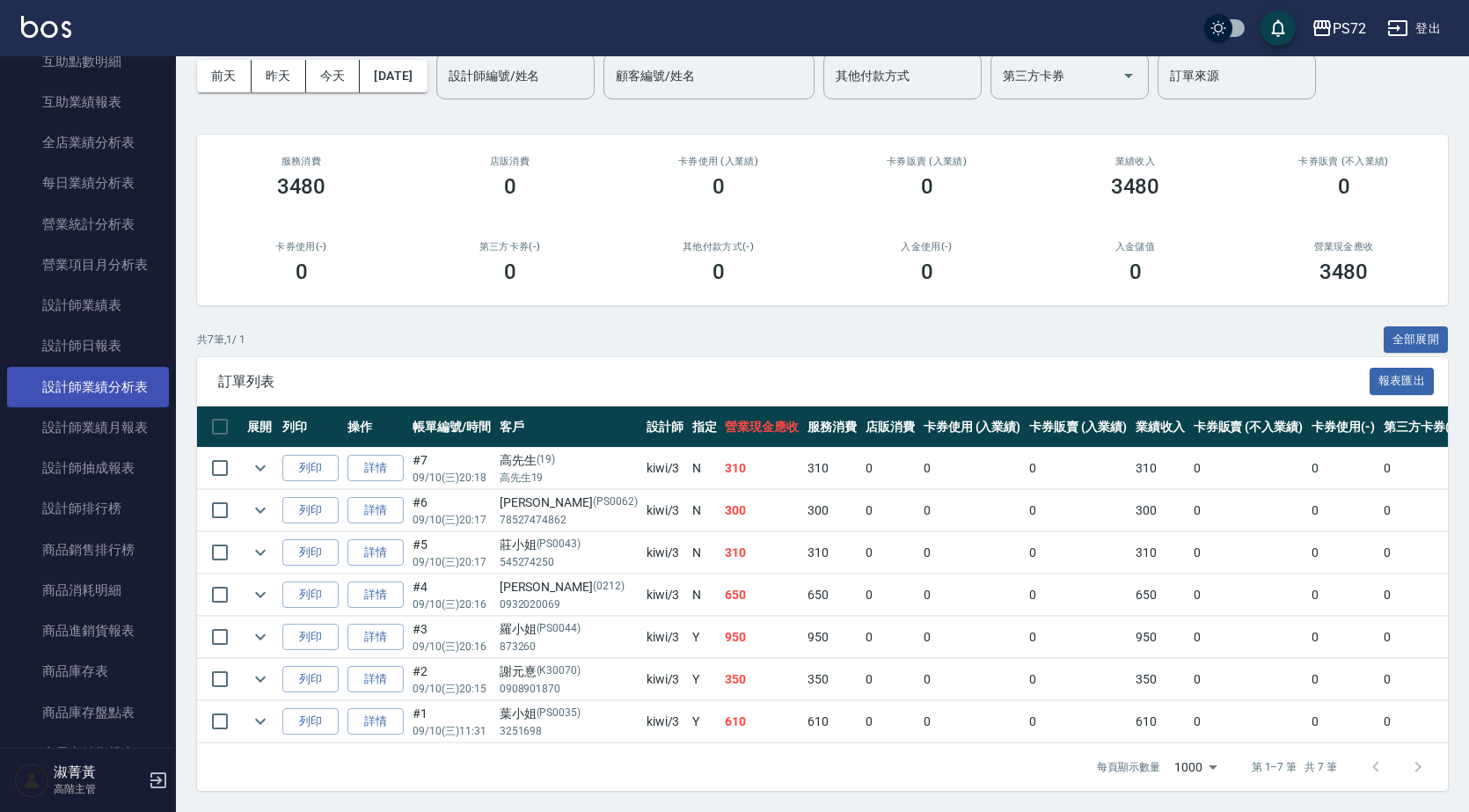
click at [131, 396] on link "設計師業績分析表" at bounding box center [88, 387] width 162 height 40
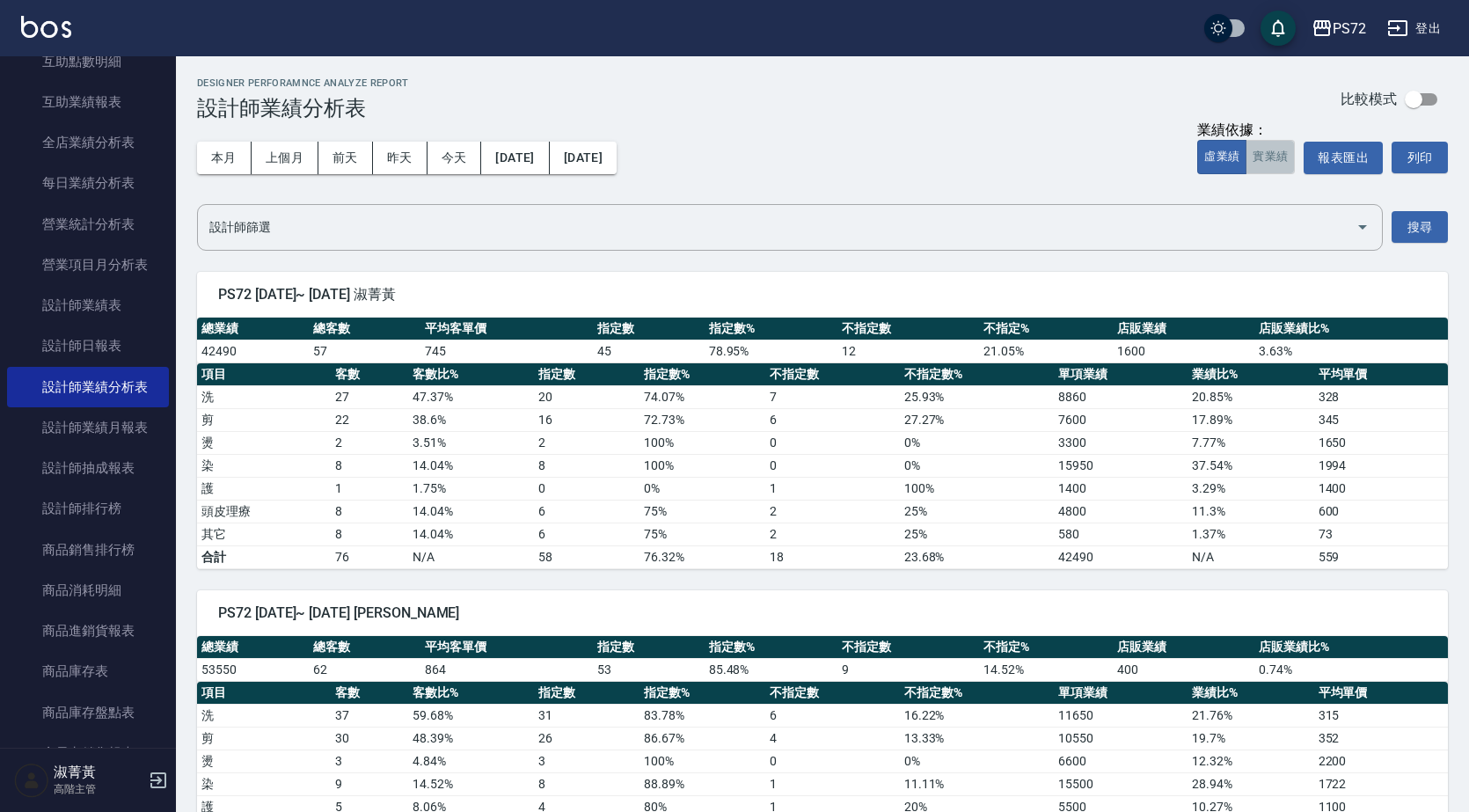
click at [1295, 166] on button "實業績" at bounding box center [1271, 157] width 50 height 34
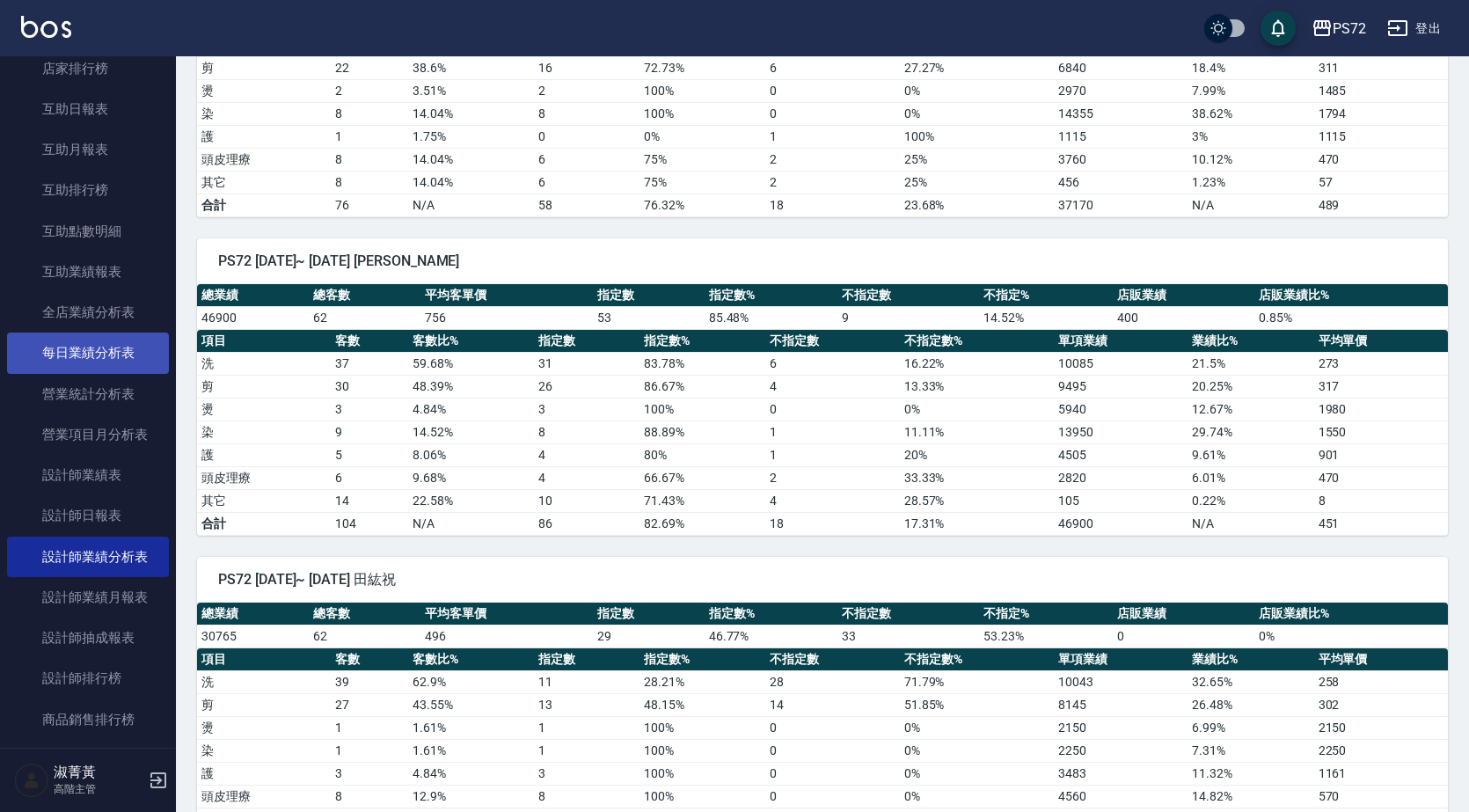
scroll to position [818, 0]
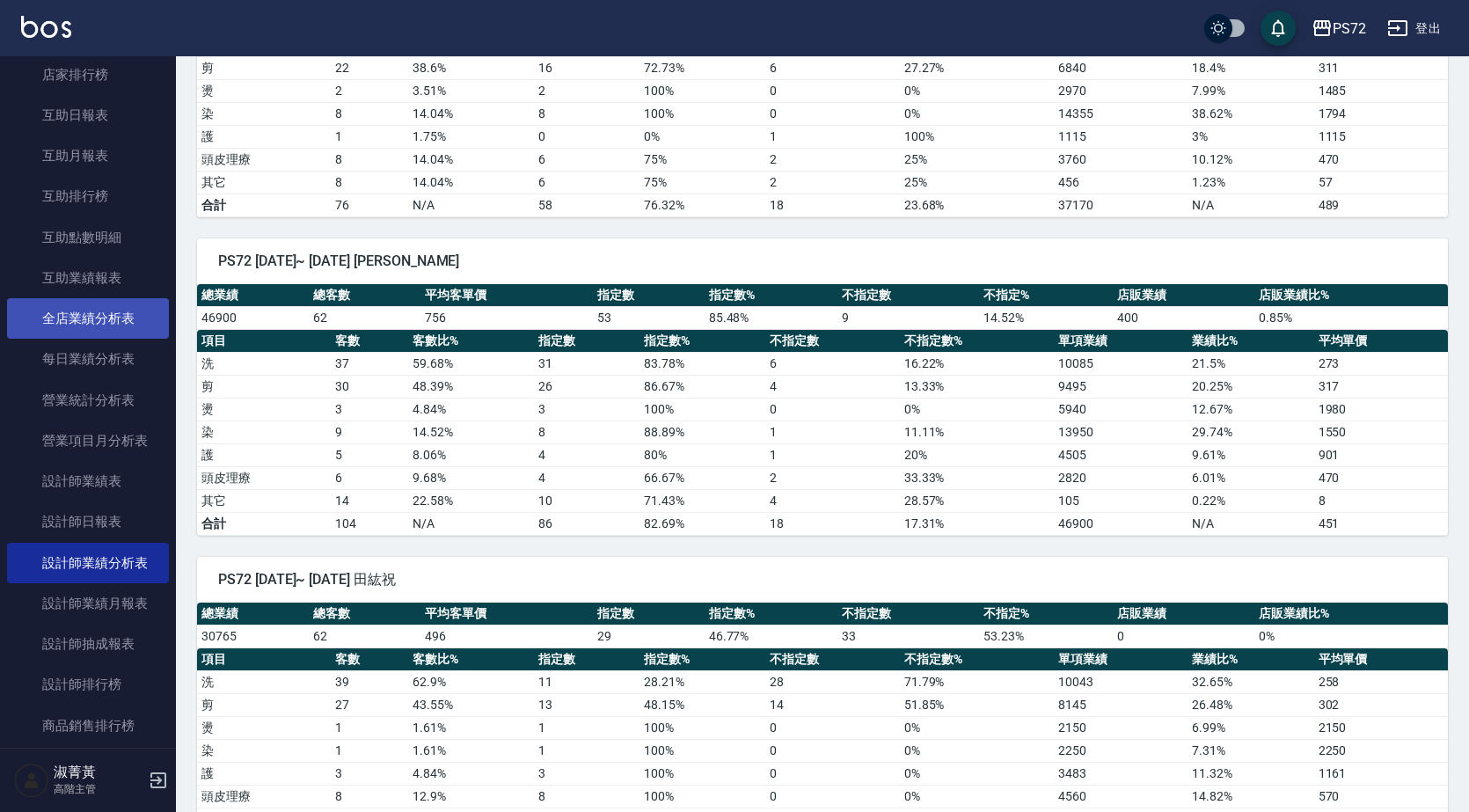
click at [104, 322] on link "全店業績分析表" at bounding box center [88, 318] width 162 height 40
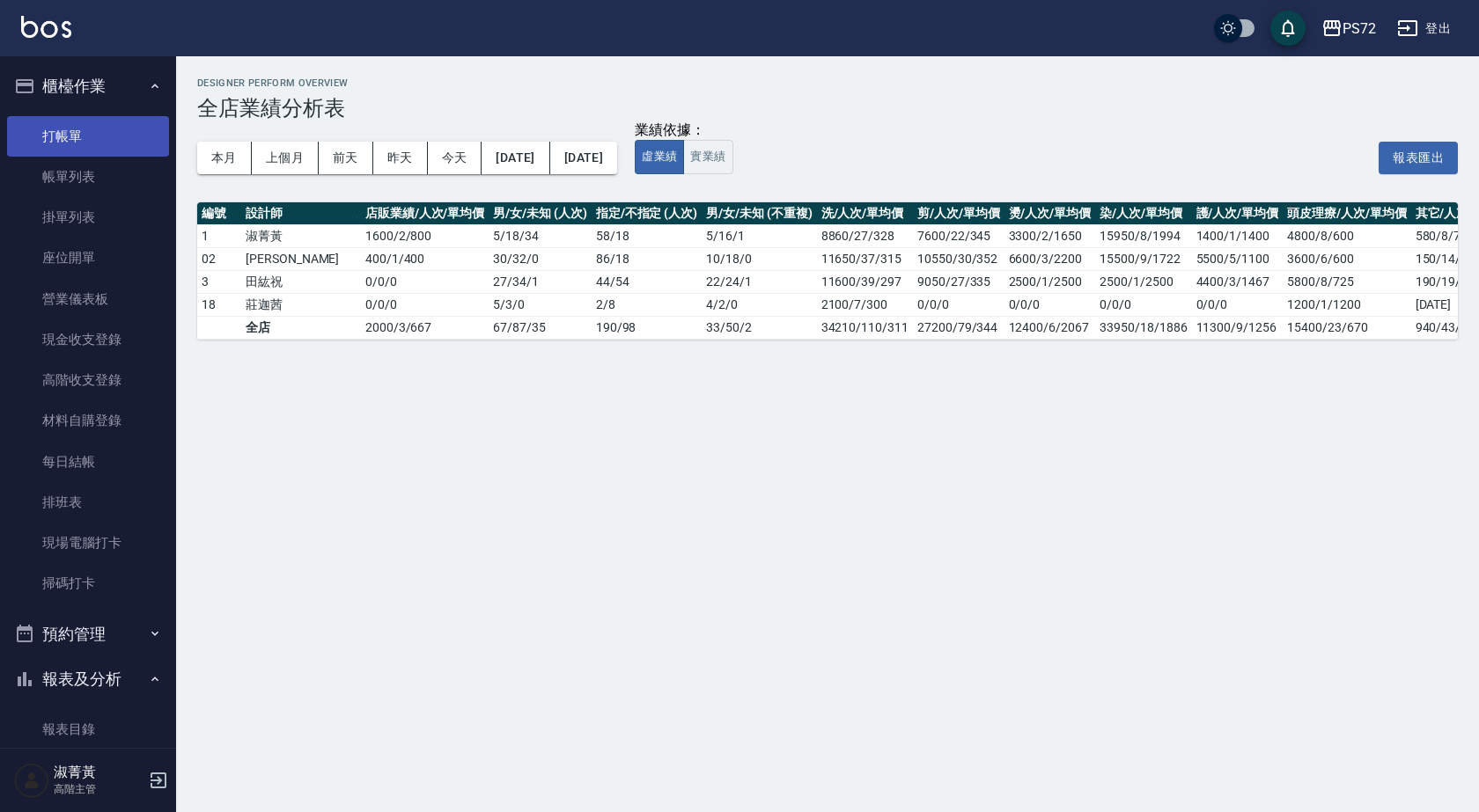
click at [101, 133] on link "打帳單" at bounding box center [88, 136] width 162 height 40
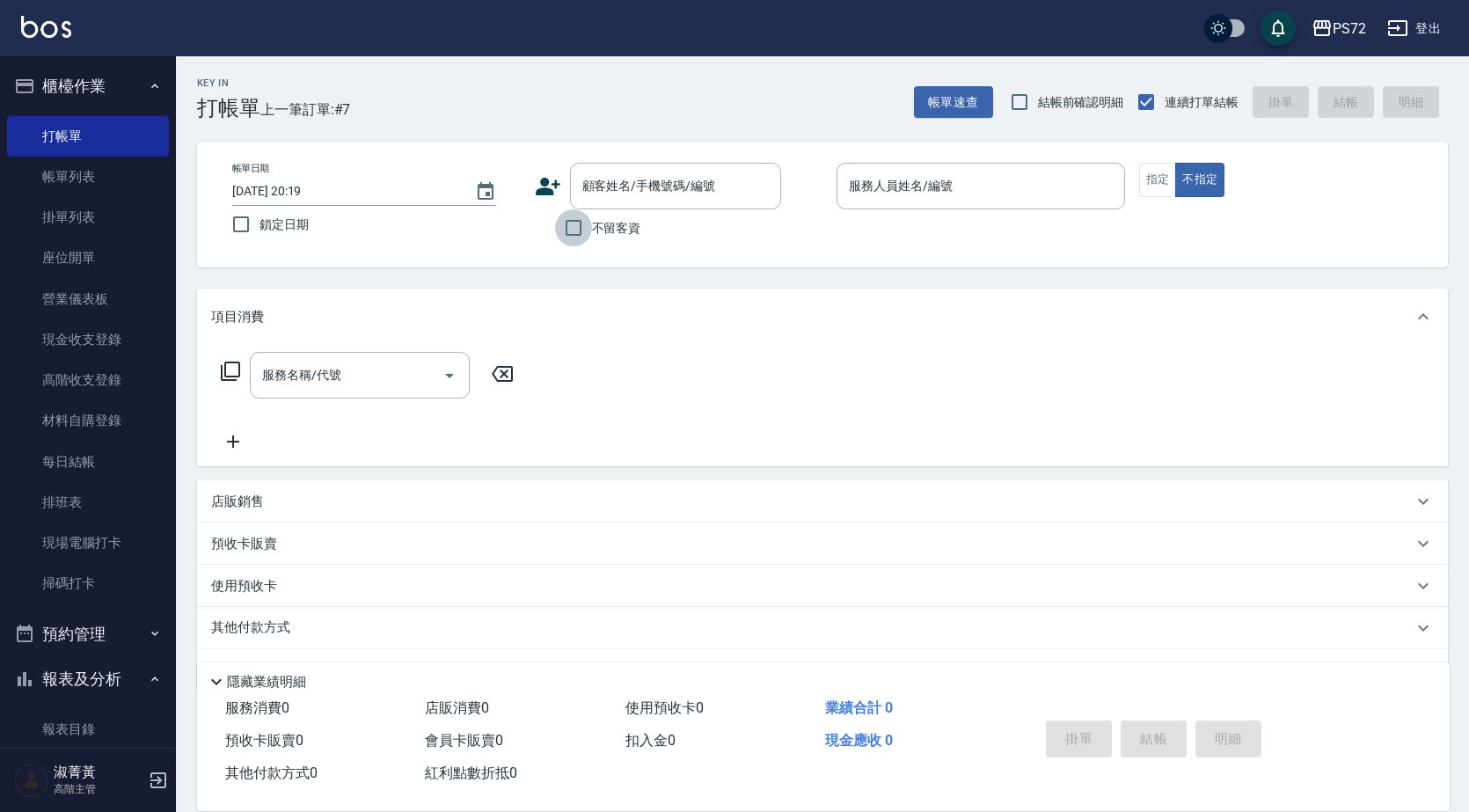
click at [567, 229] on input "不留客資" at bounding box center [573, 228] width 37 height 37
checkbox input "true"
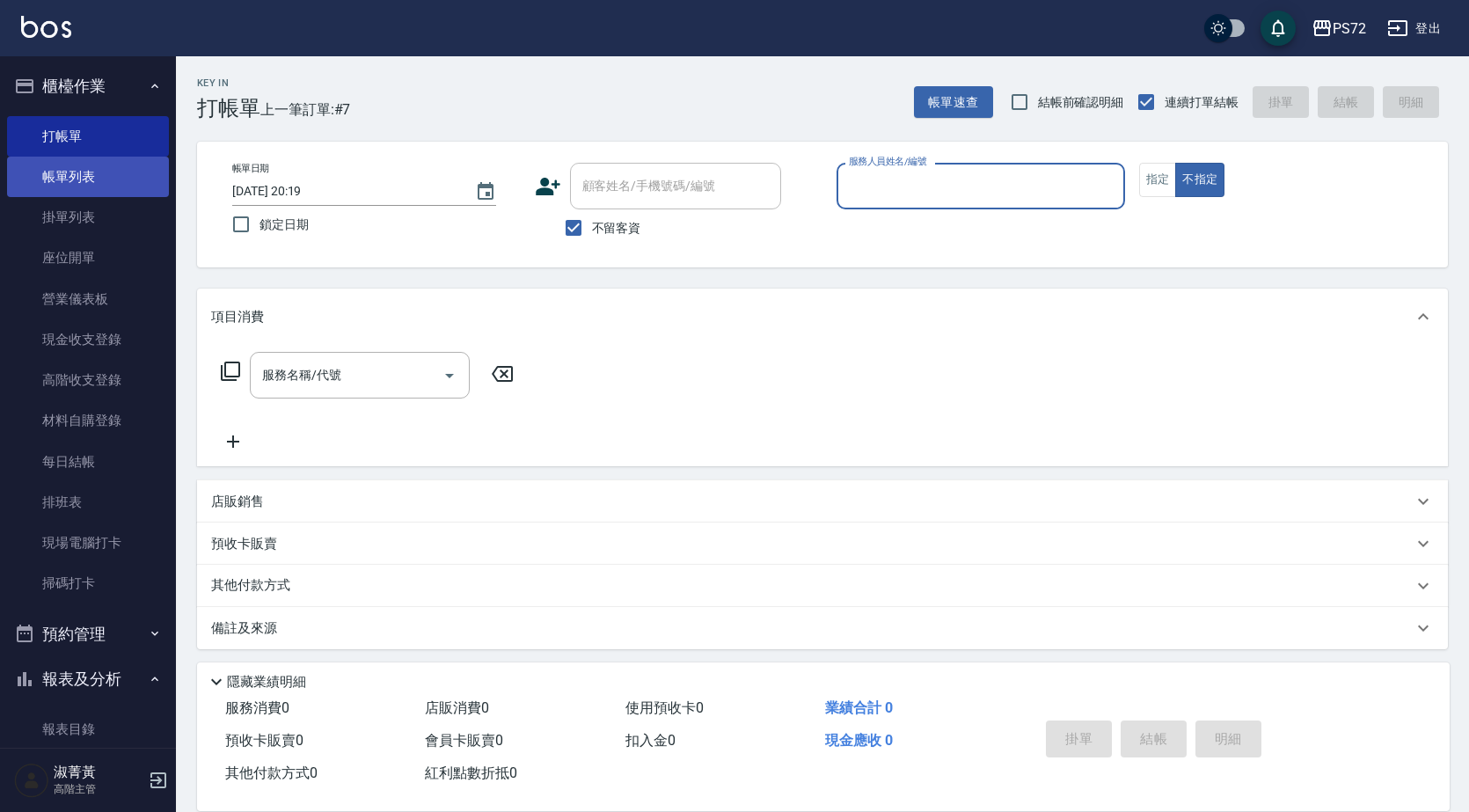
click at [91, 180] on link "帳單列表" at bounding box center [88, 176] width 162 height 40
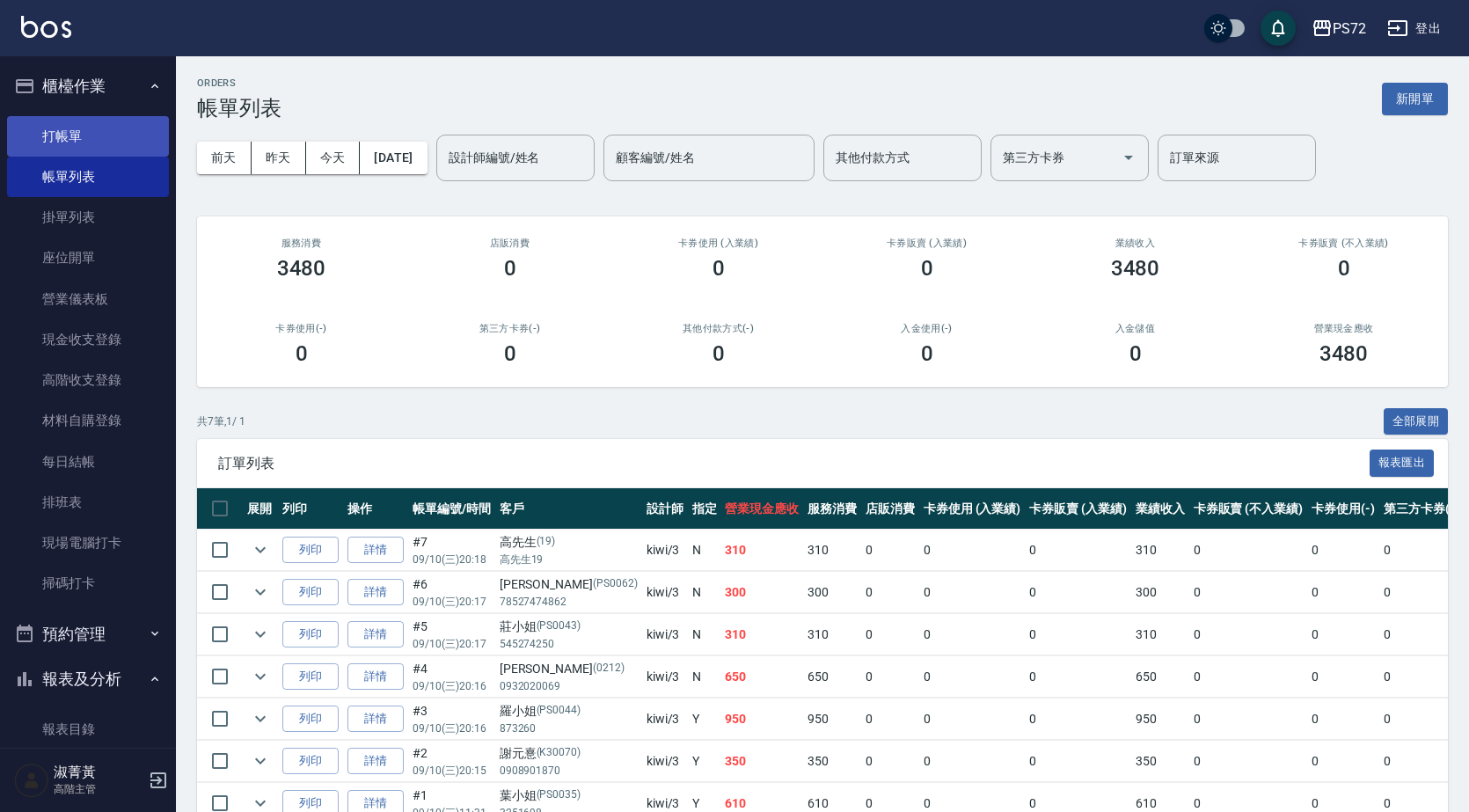
click at [65, 127] on link "打帳單" at bounding box center [88, 136] width 162 height 40
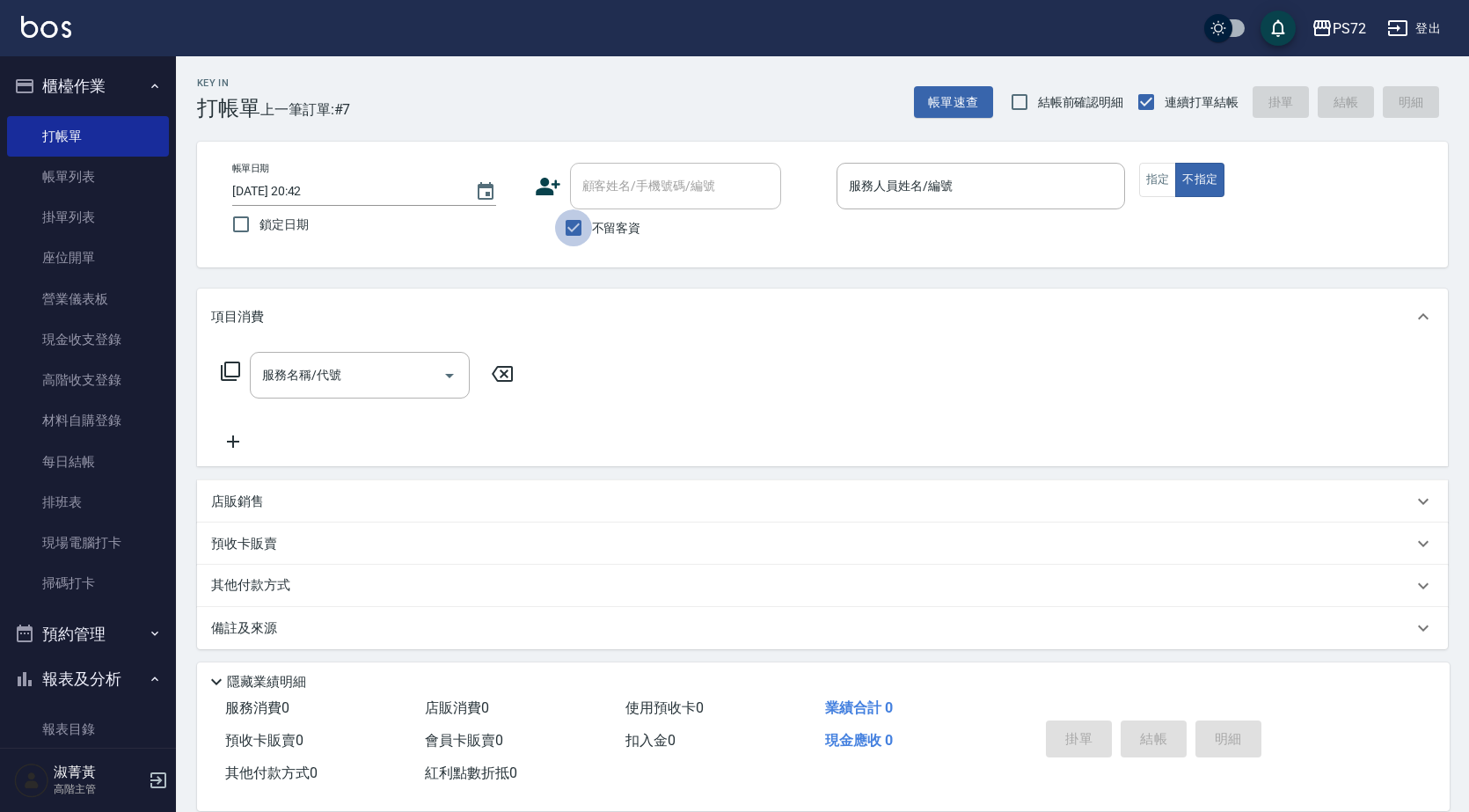
click at [561, 223] on input "不留客資" at bounding box center [573, 228] width 37 height 37
checkbox input "false"
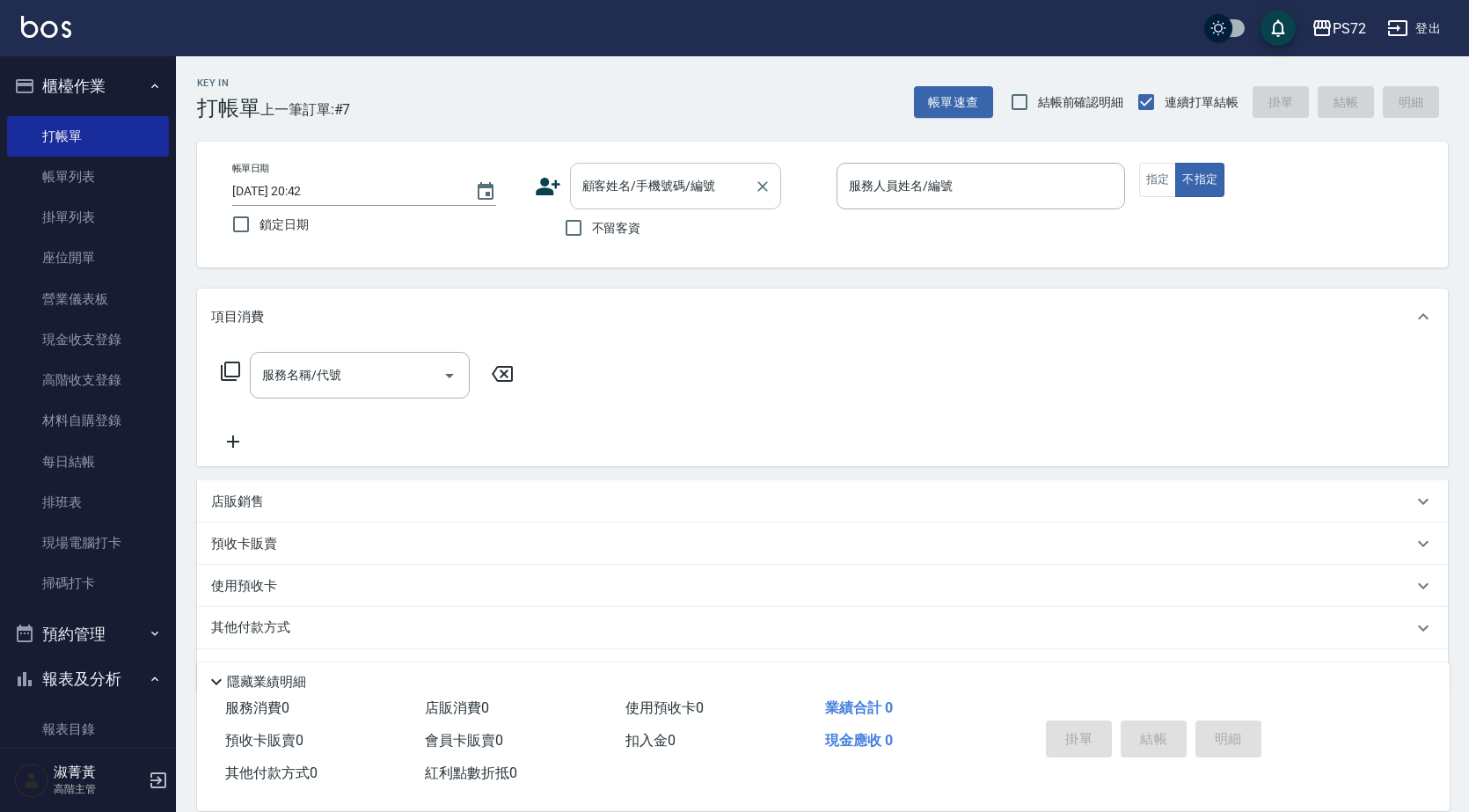
click at [623, 190] on input "顧客姓名/手機號碼/編號" at bounding box center [662, 186] width 169 height 30
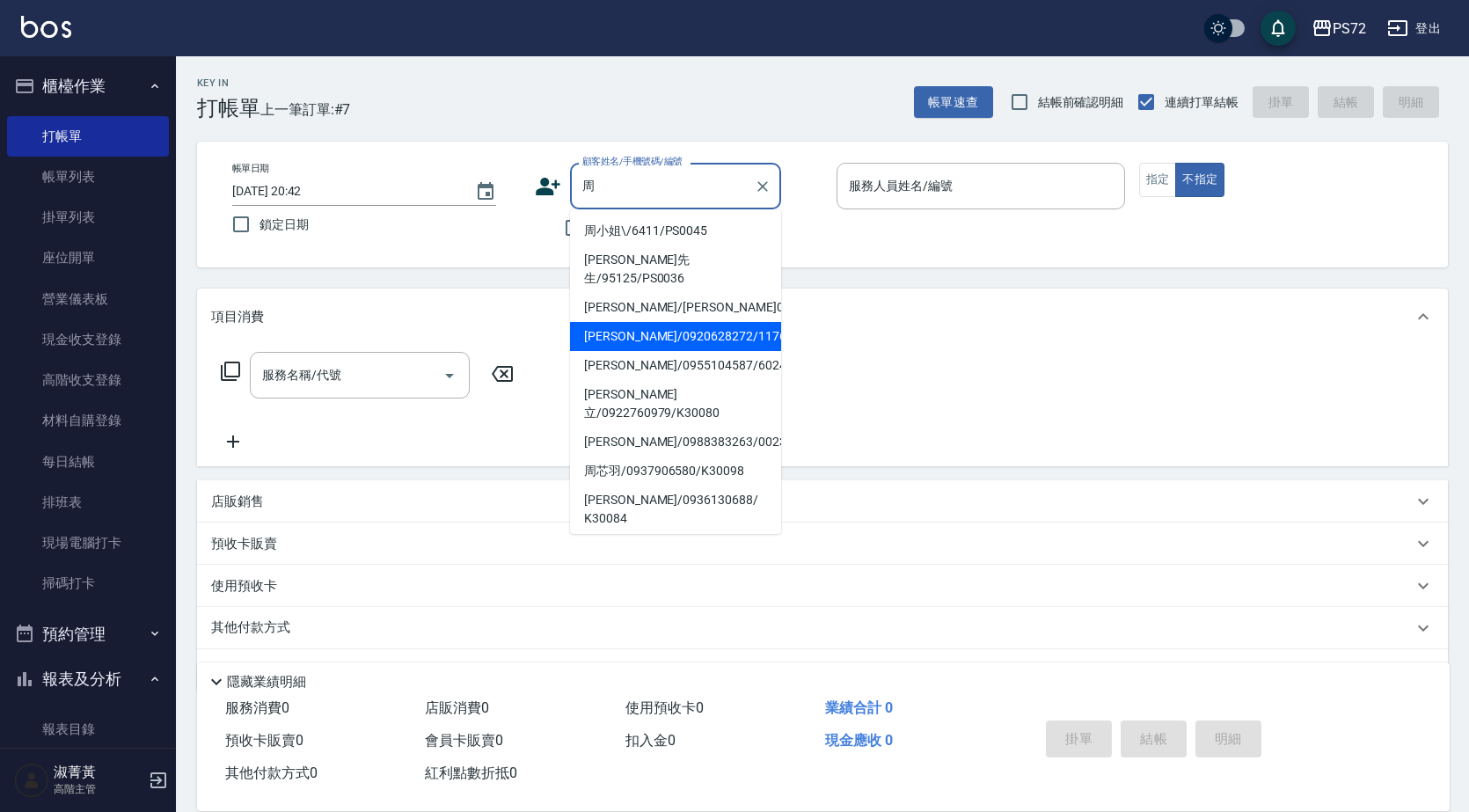
click at [622, 322] on li "[PERSON_NAME]/0920628272/1176" at bounding box center [676, 336] width 212 height 29
type input "[PERSON_NAME]/0920628272/1176"
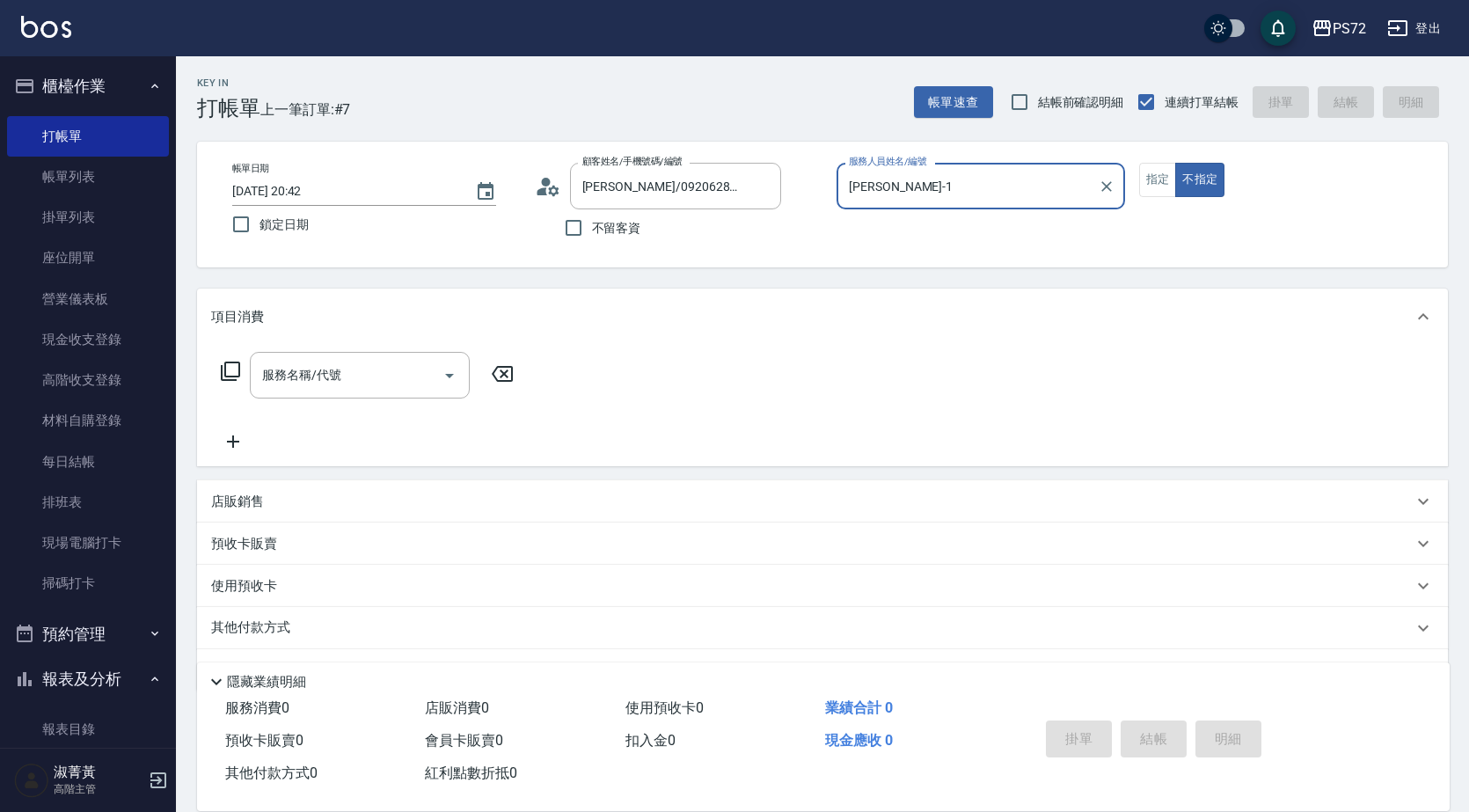
type input "[PERSON_NAME]-1"
click at [1158, 175] on button "指定" at bounding box center [1158, 180] width 38 height 34
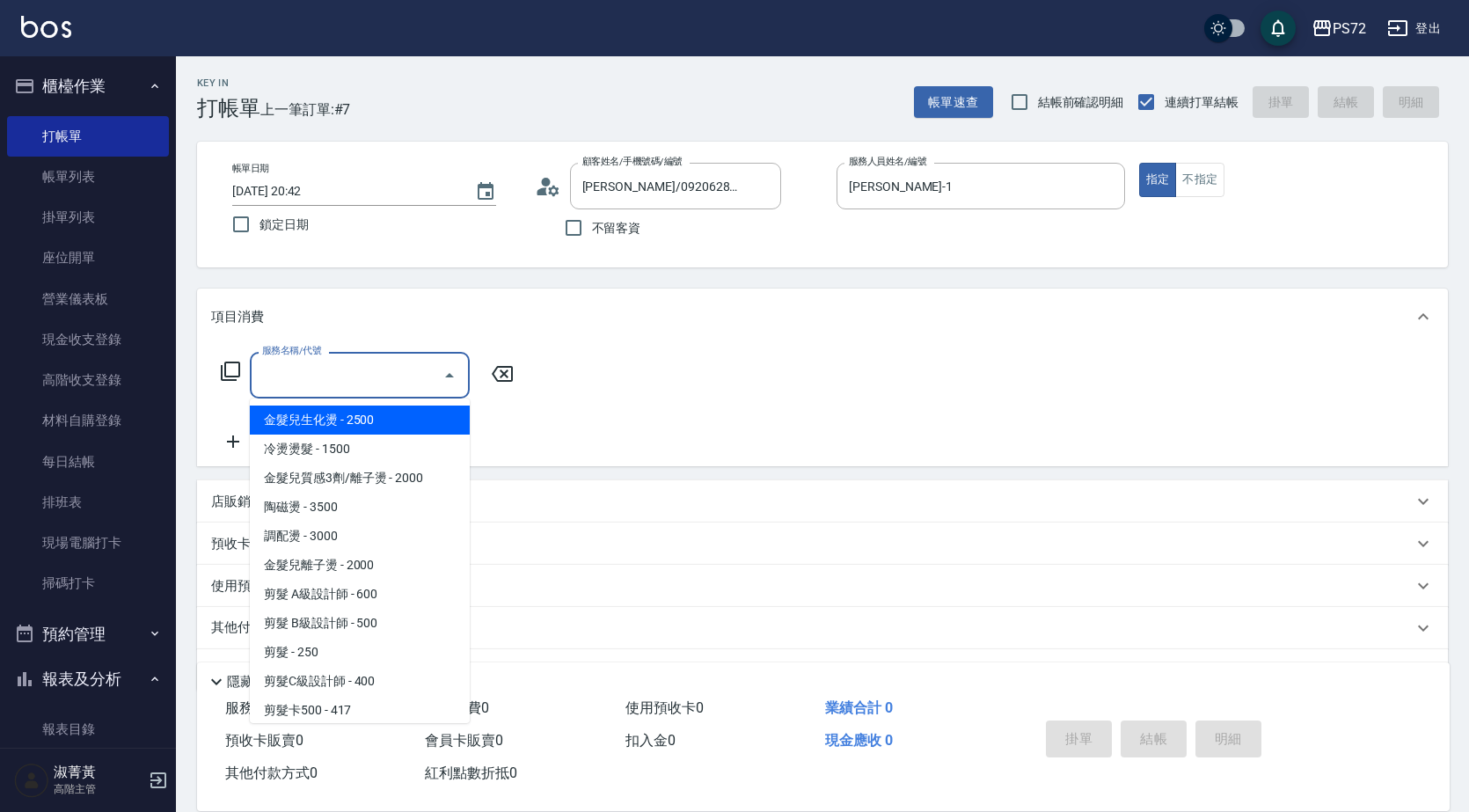
click at [296, 389] on input "服務名稱/代號" at bounding box center [346, 376] width 177 height 30
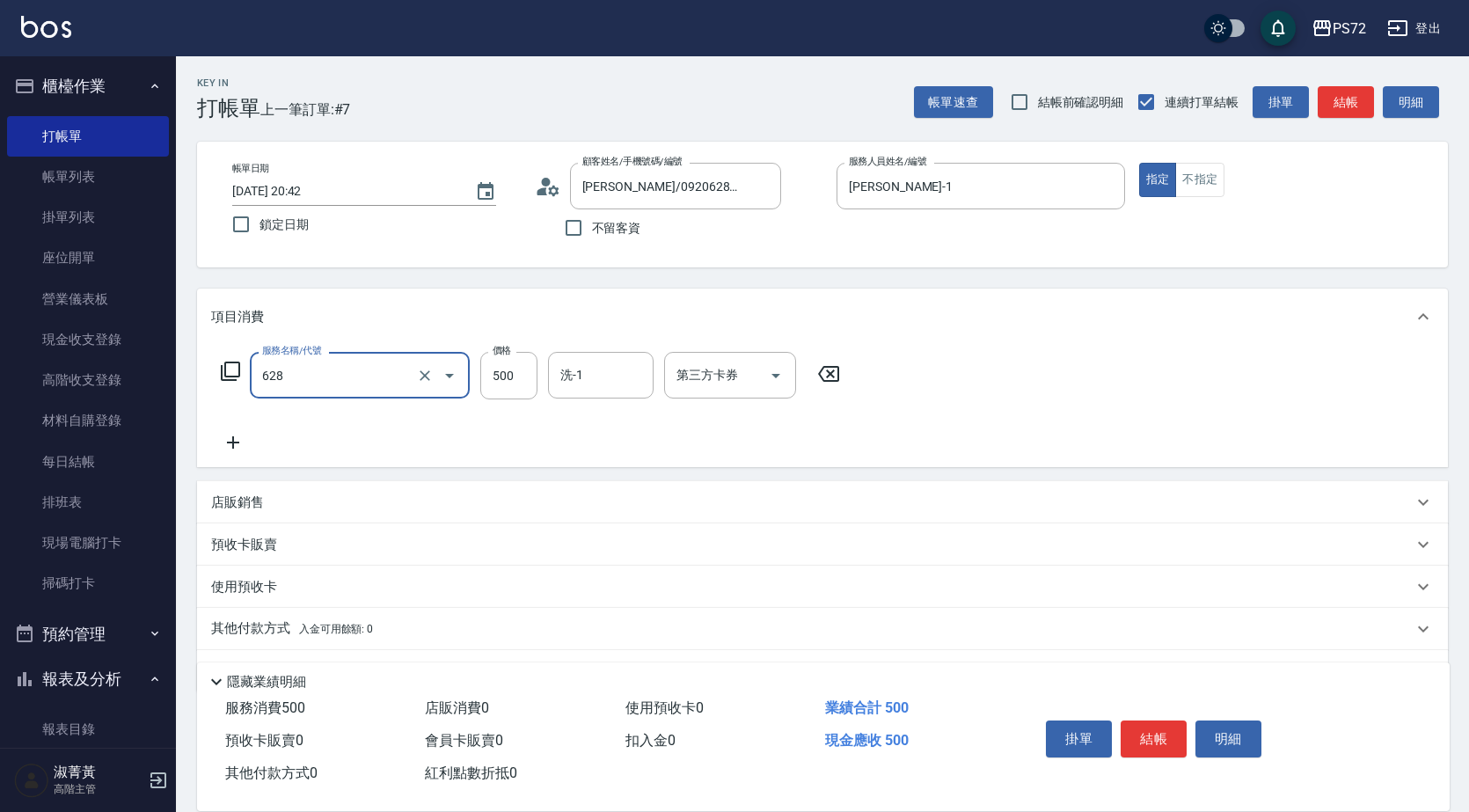
type input "寶齡舒醒清潔500(628)"
type input "600"
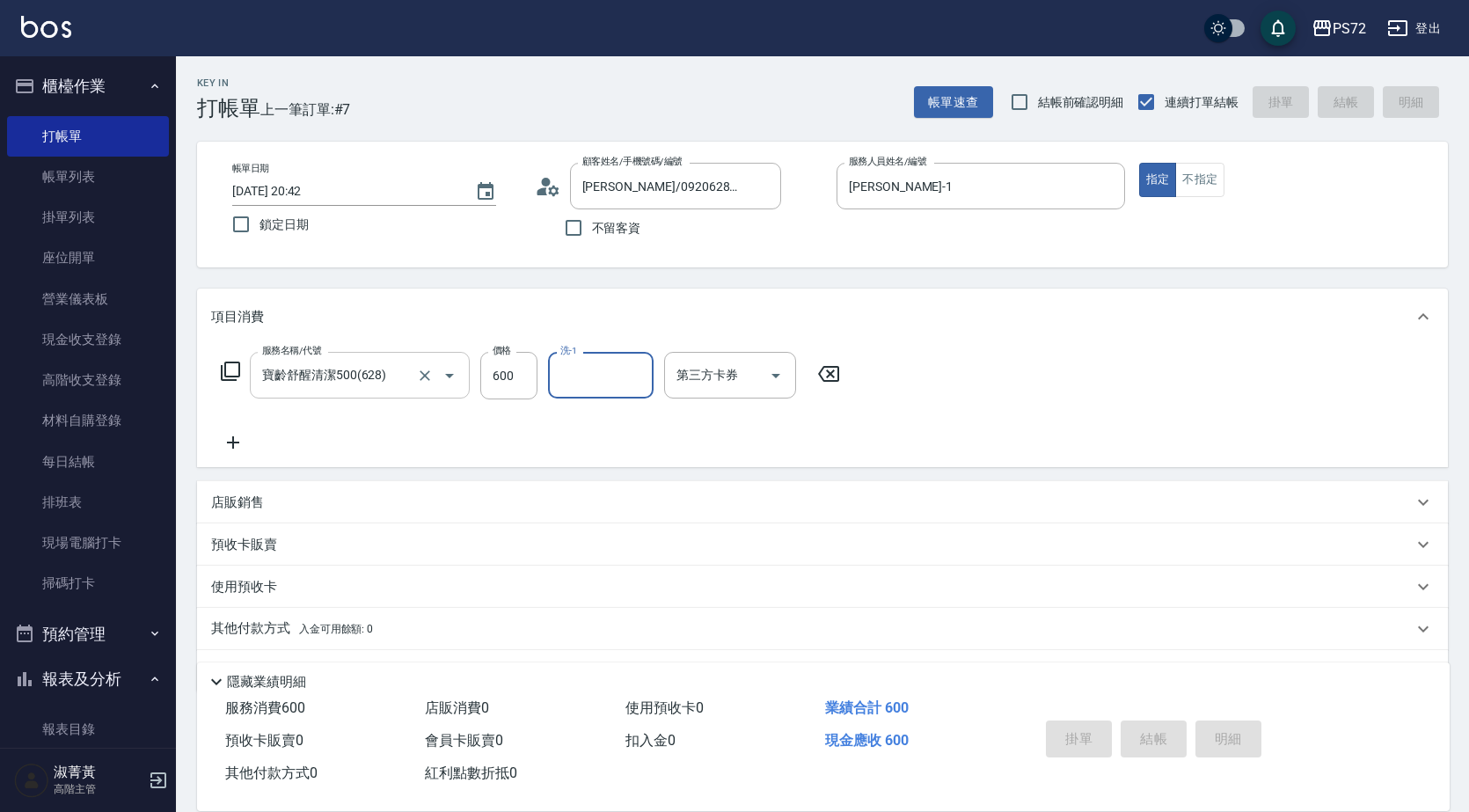
type input "[DATE] 20:44"
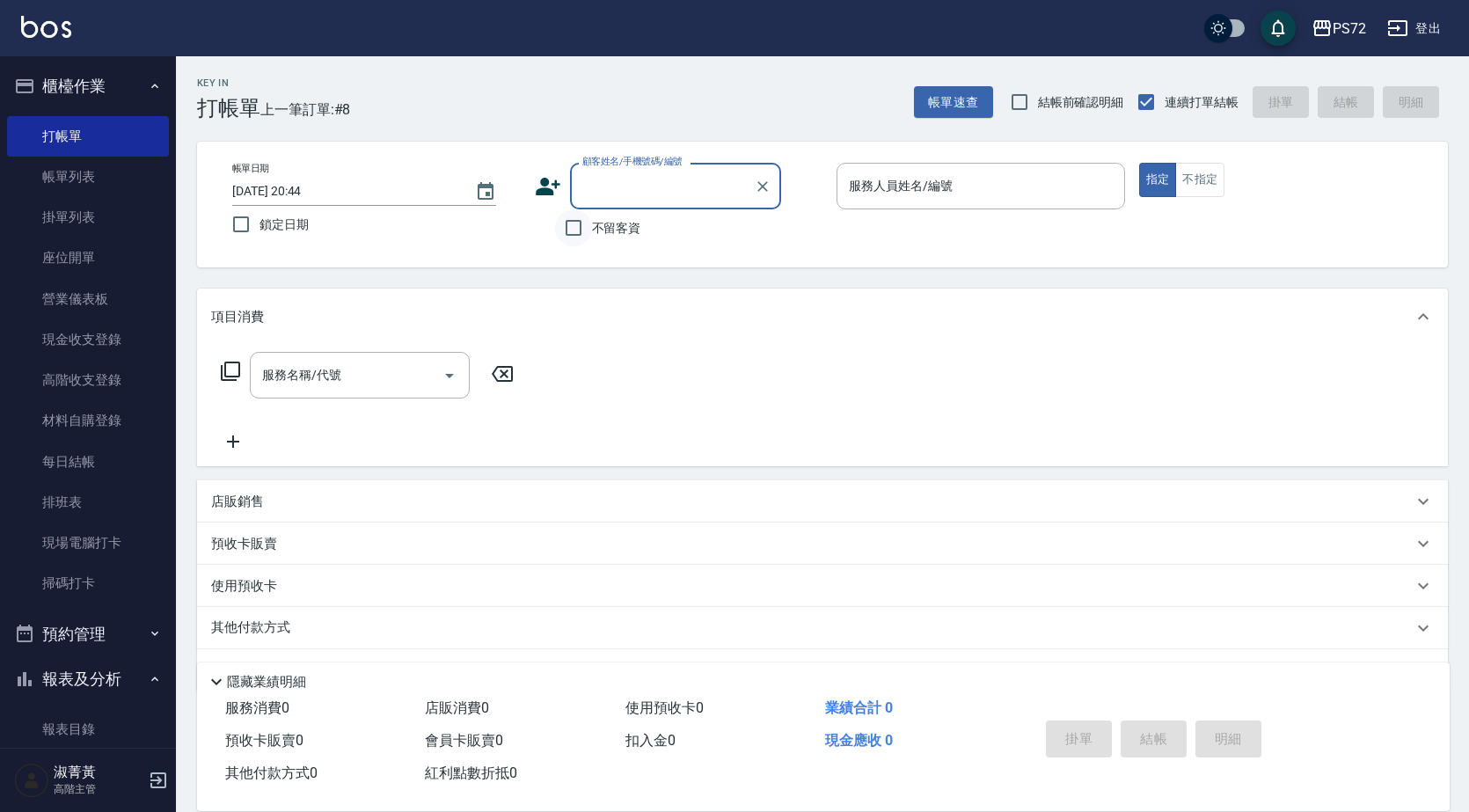
drag, startPoint x: 541, startPoint y: 232, endPoint x: 564, endPoint y: 237, distance: 23.5
click at [548, 233] on div "不留客資" at bounding box center [658, 228] width 246 height 37
click at [567, 238] on input "不留客資" at bounding box center [573, 228] width 37 height 37
checkbox input "true"
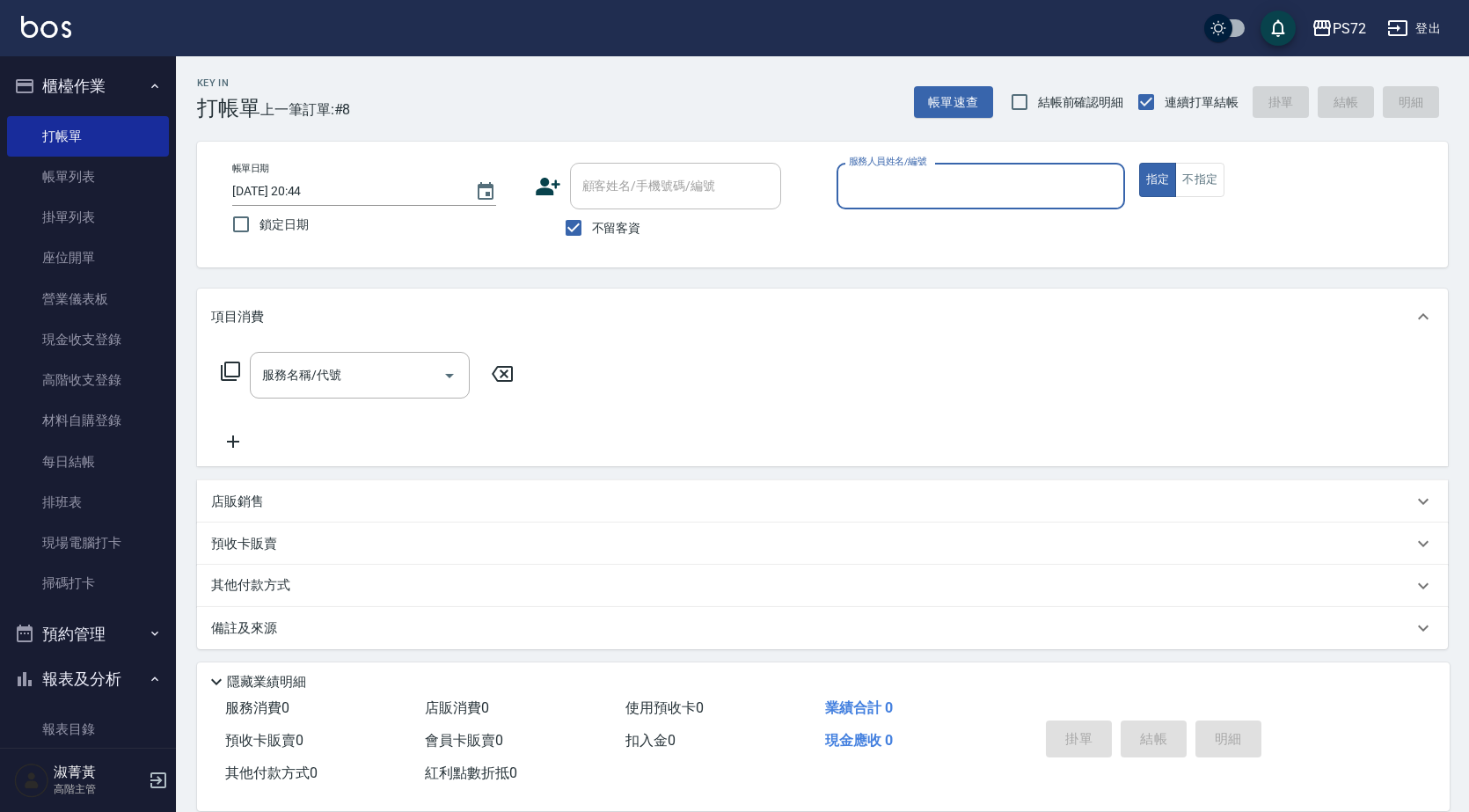
drag, startPoint x: 923, startPoint y: 177, endPoint x: 939, endPoint y: 177, distance: 16.0
click at [939, 177] on input "服務人員姓名/編號" at bounding box center [981, 186] width 273 height 30
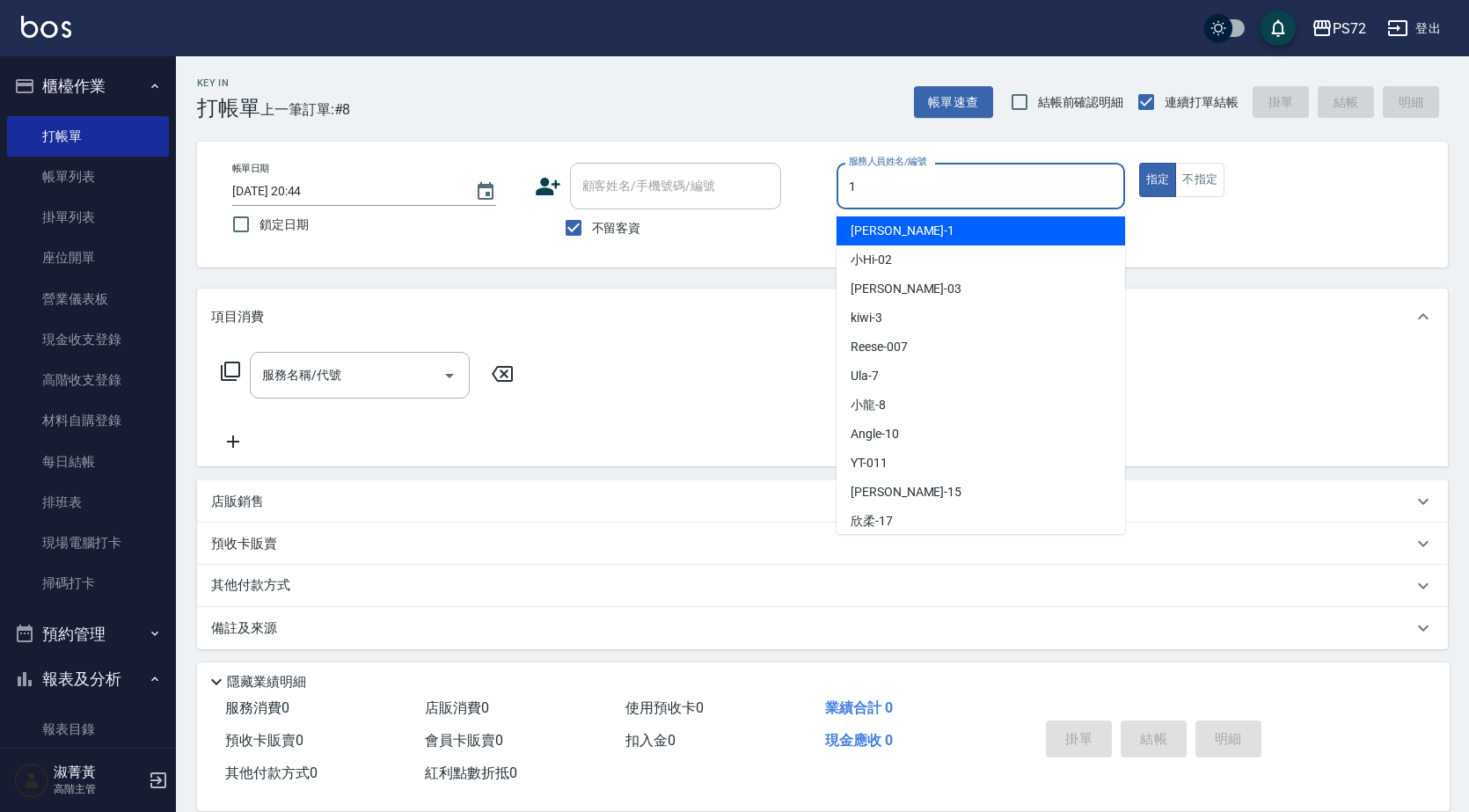
type input "[PERSON_NAME]-1"
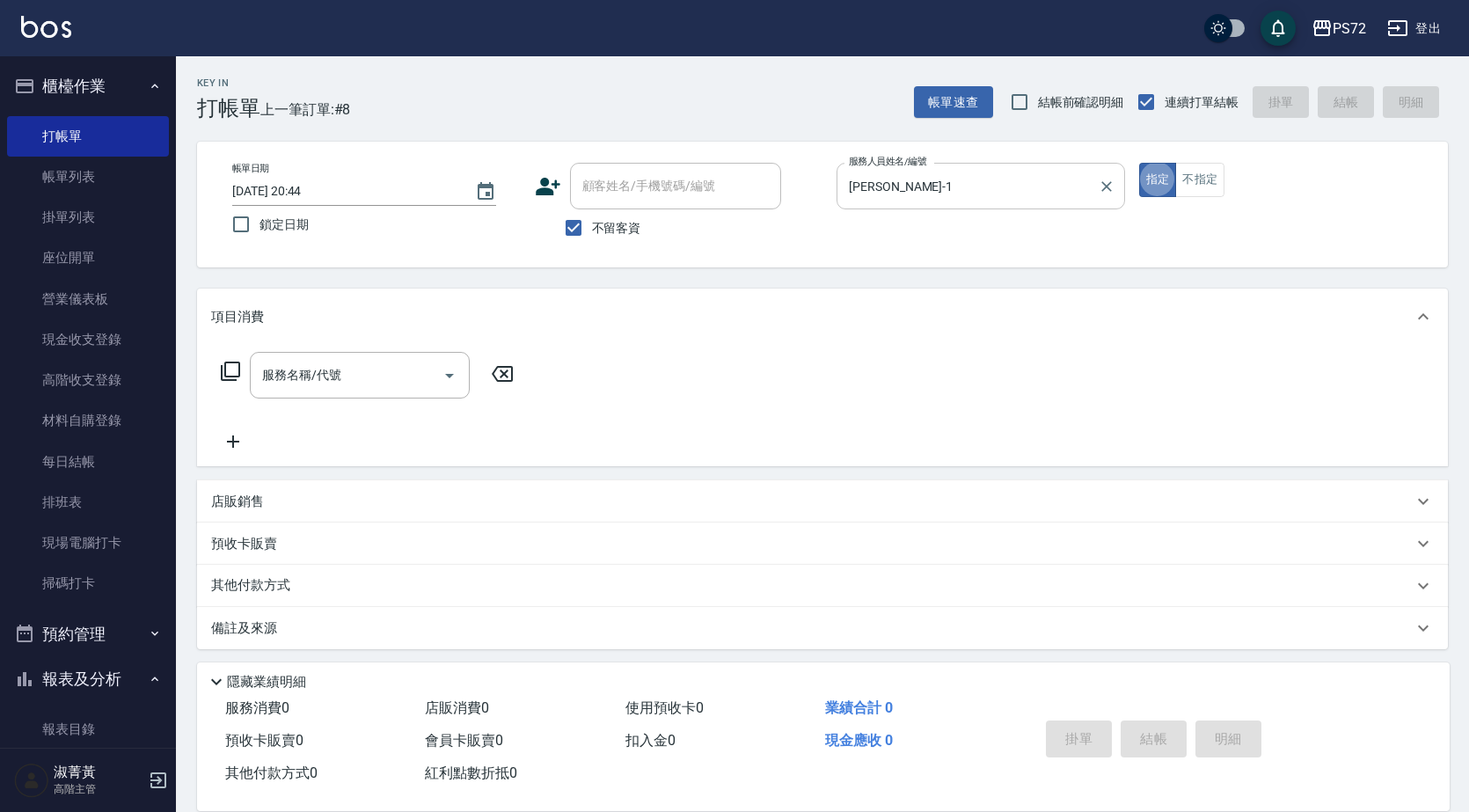
type button "true"
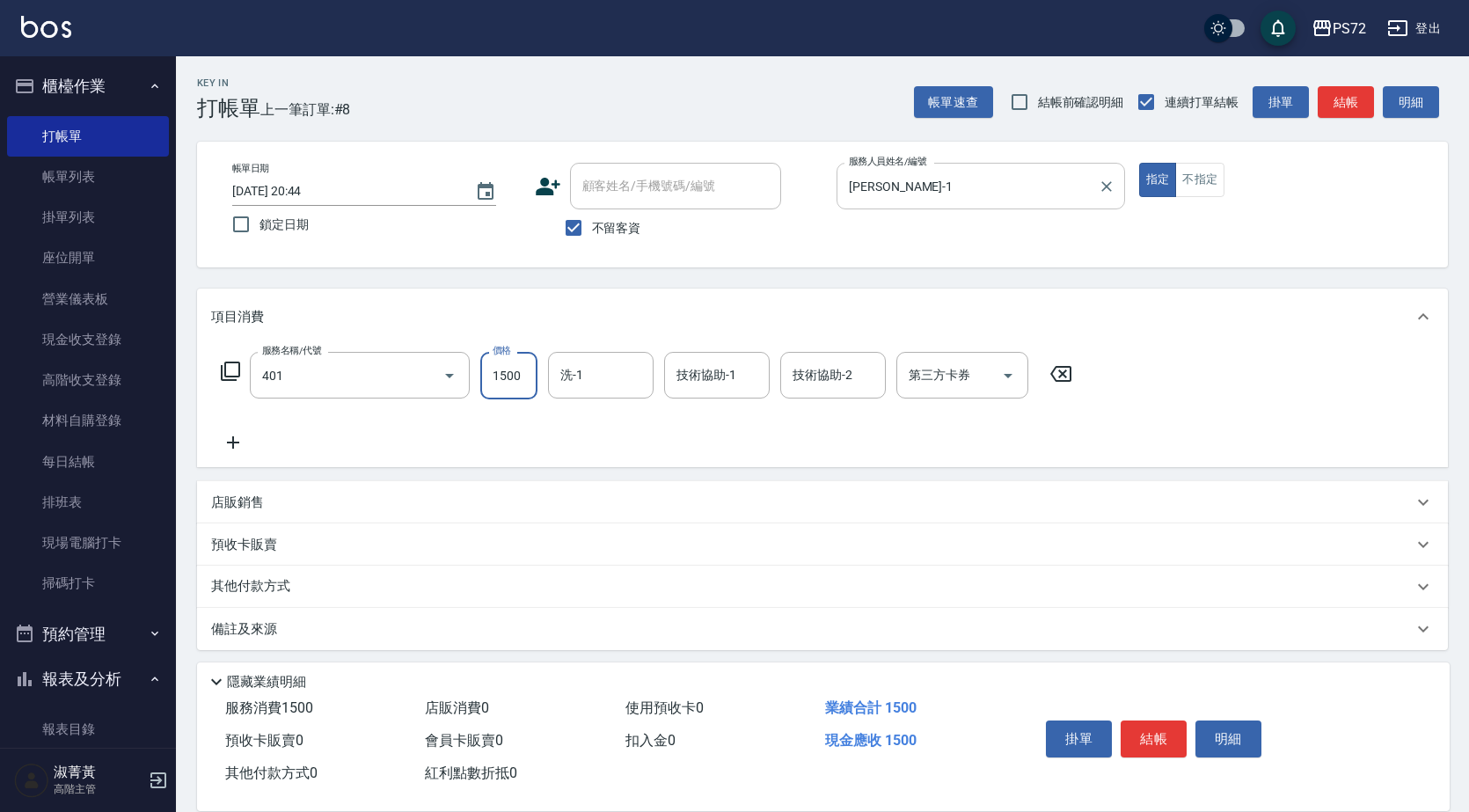
type input "染髮(401)"
type input "2300"
click at [1158, 727] on button "結帳" at bounding box center [1153, 739] width 66 height 37
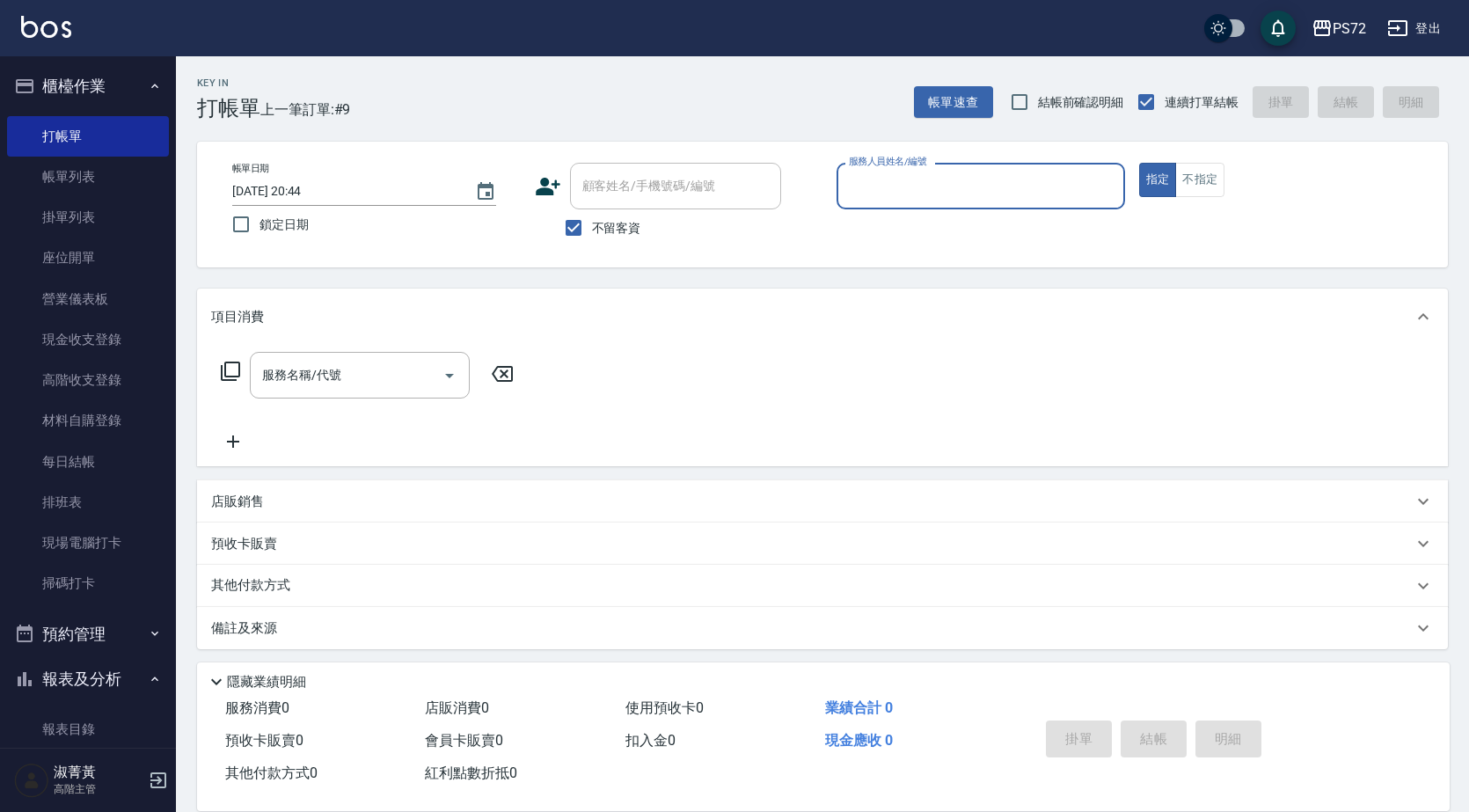
click at [235, 369] on icon at bounding box center [231, 371] width 21 height 21
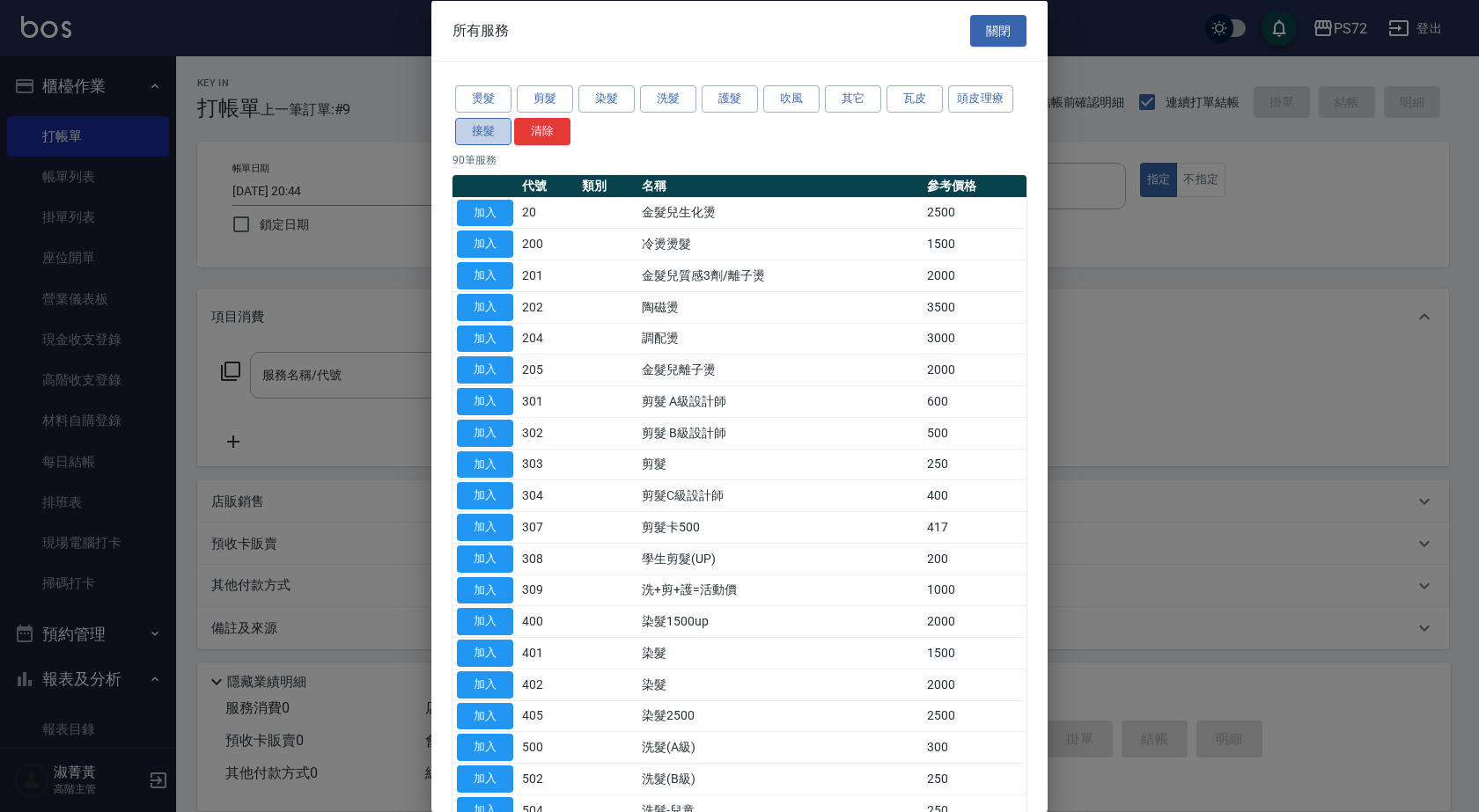
click at [496, 125] on button "接髮" at bounding box center [483, 131] width 56 height 28
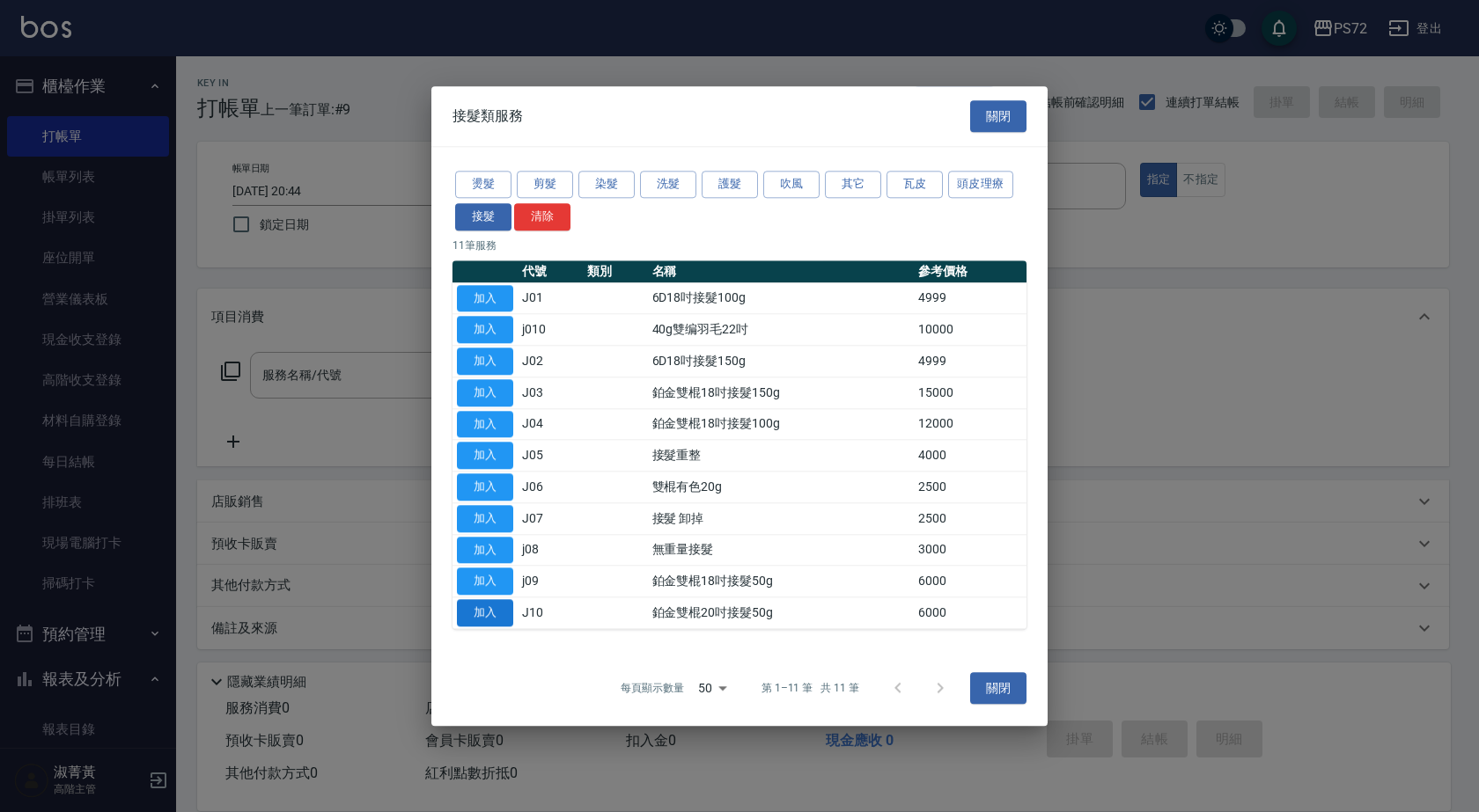
click at [474, 612] on button "加入" at bounding box center [484, 613] width 56 height 28
type input "鉑金雙棍20吋接髮50g(J10)"
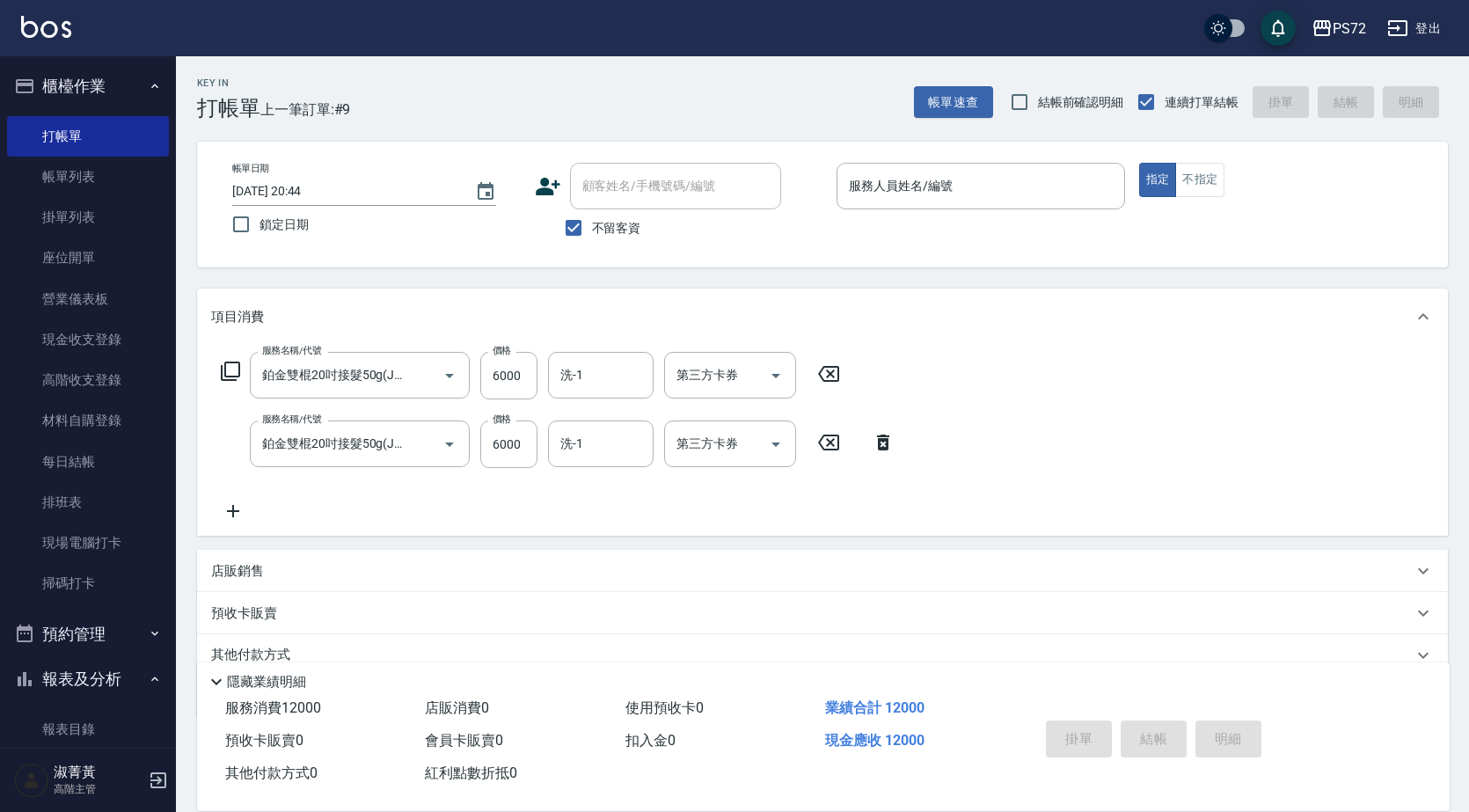
click at [838, 446] on icon at bounding box center [828, 442] width 21 height 16
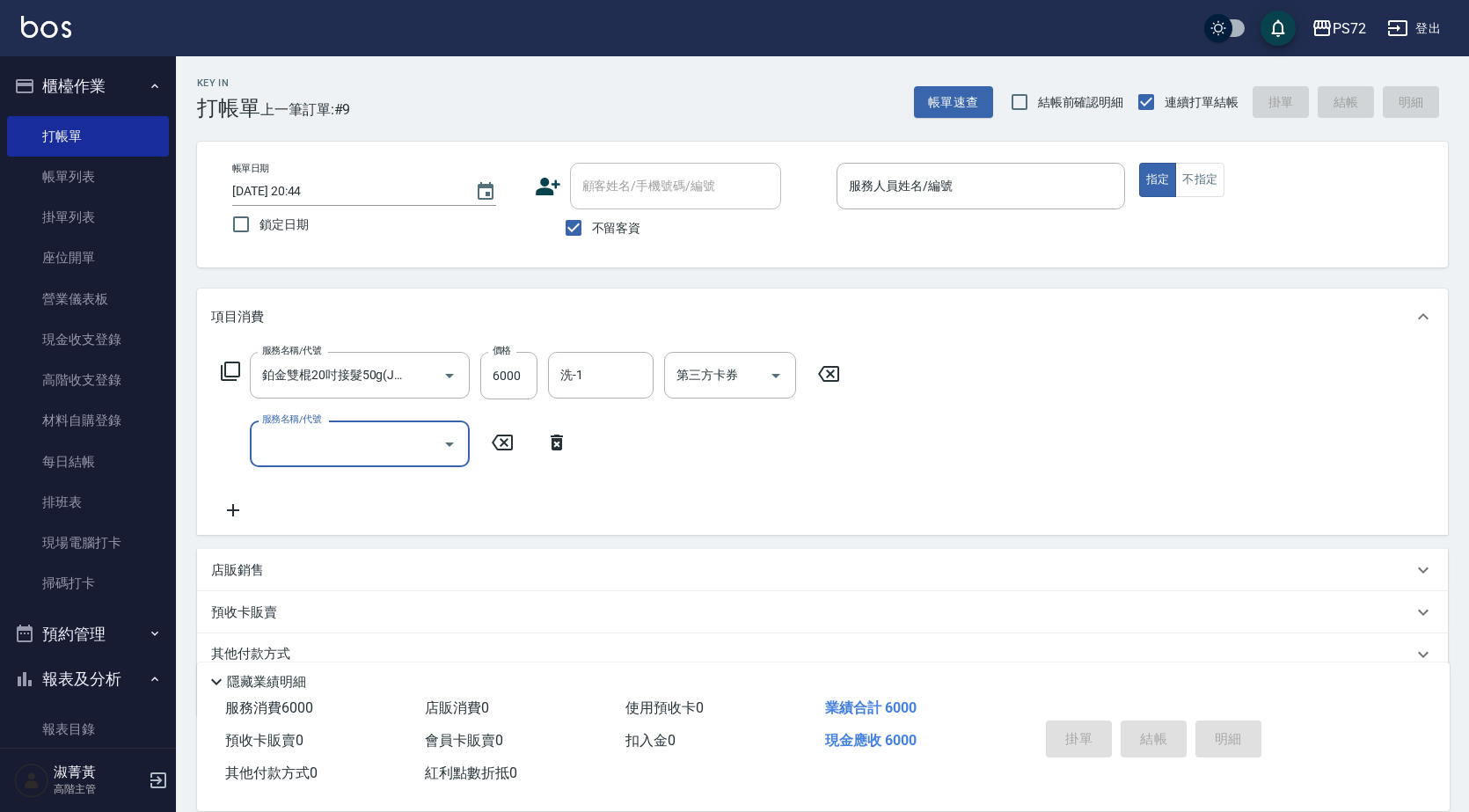
click at [377, 452] on input "服務名稱/代號" at bounding box center [346, 444] width 177 height 30
click at [230, 369] on icon at bounding box center [231, 371] width 21 height 21
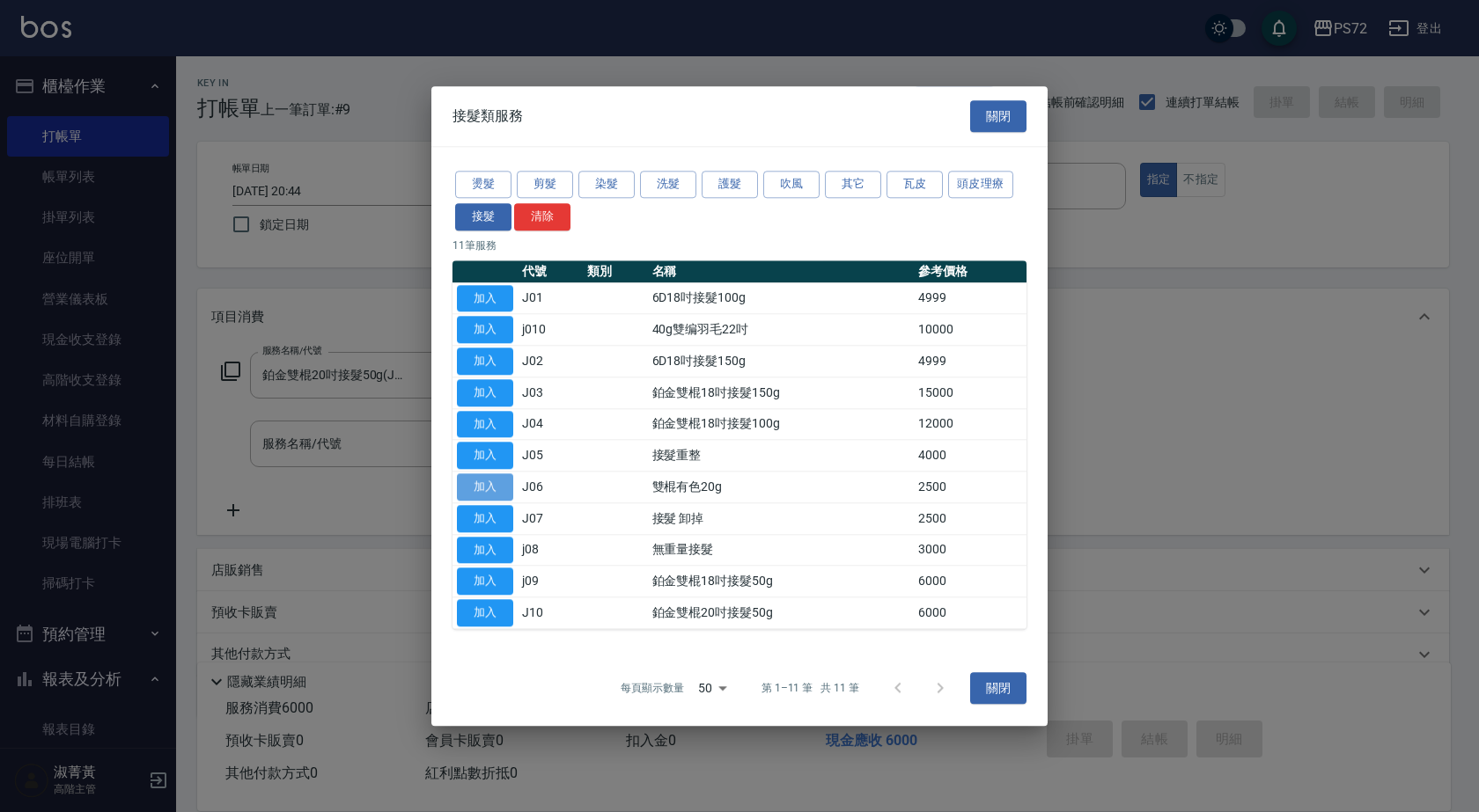
click at [491, 484] on button "加入" at bounding box center [484, 487] width 56 height 28
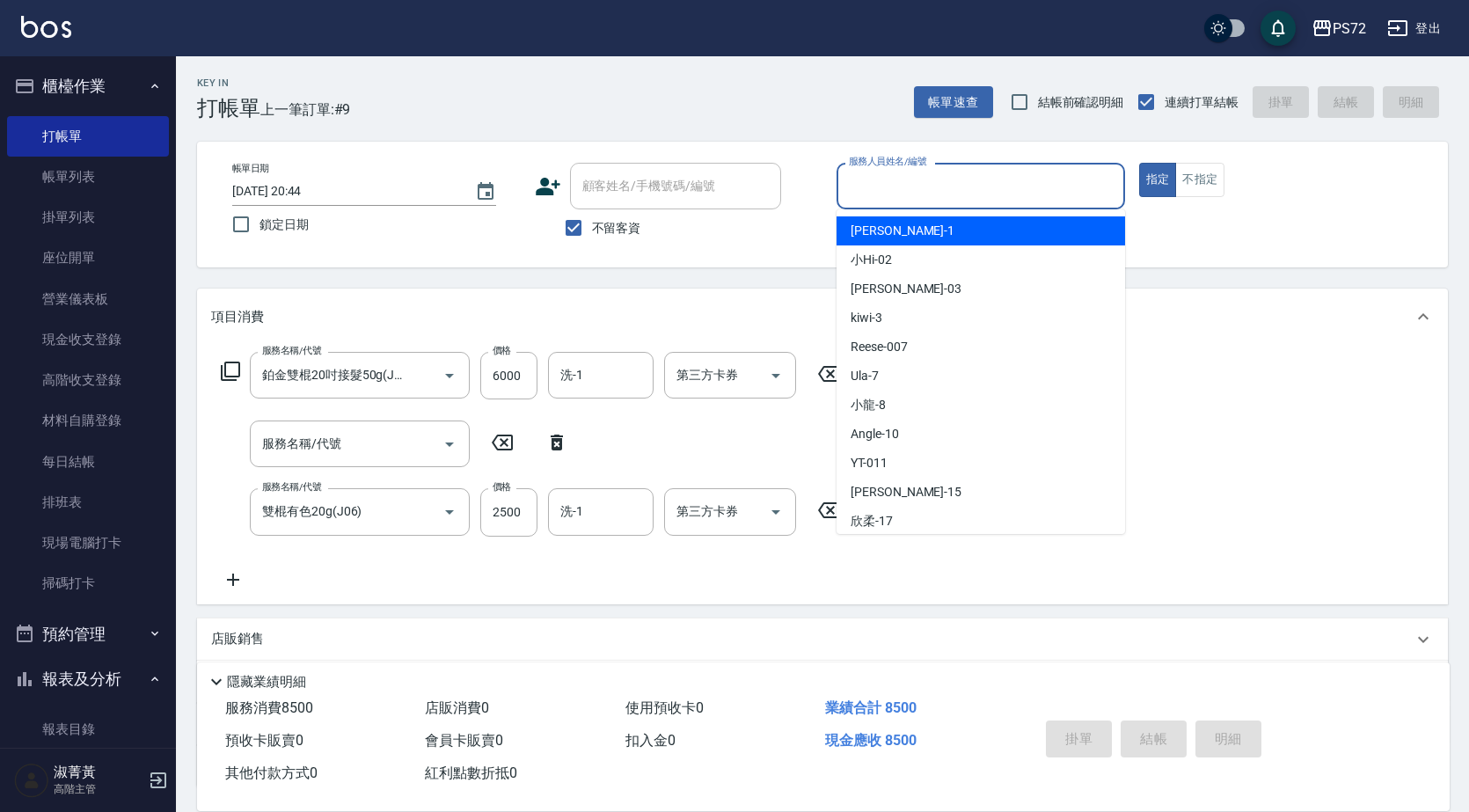
click at [976, 181] on input "服務人員姓名/編號" at bounding box center [981, 186] width 273 height 30
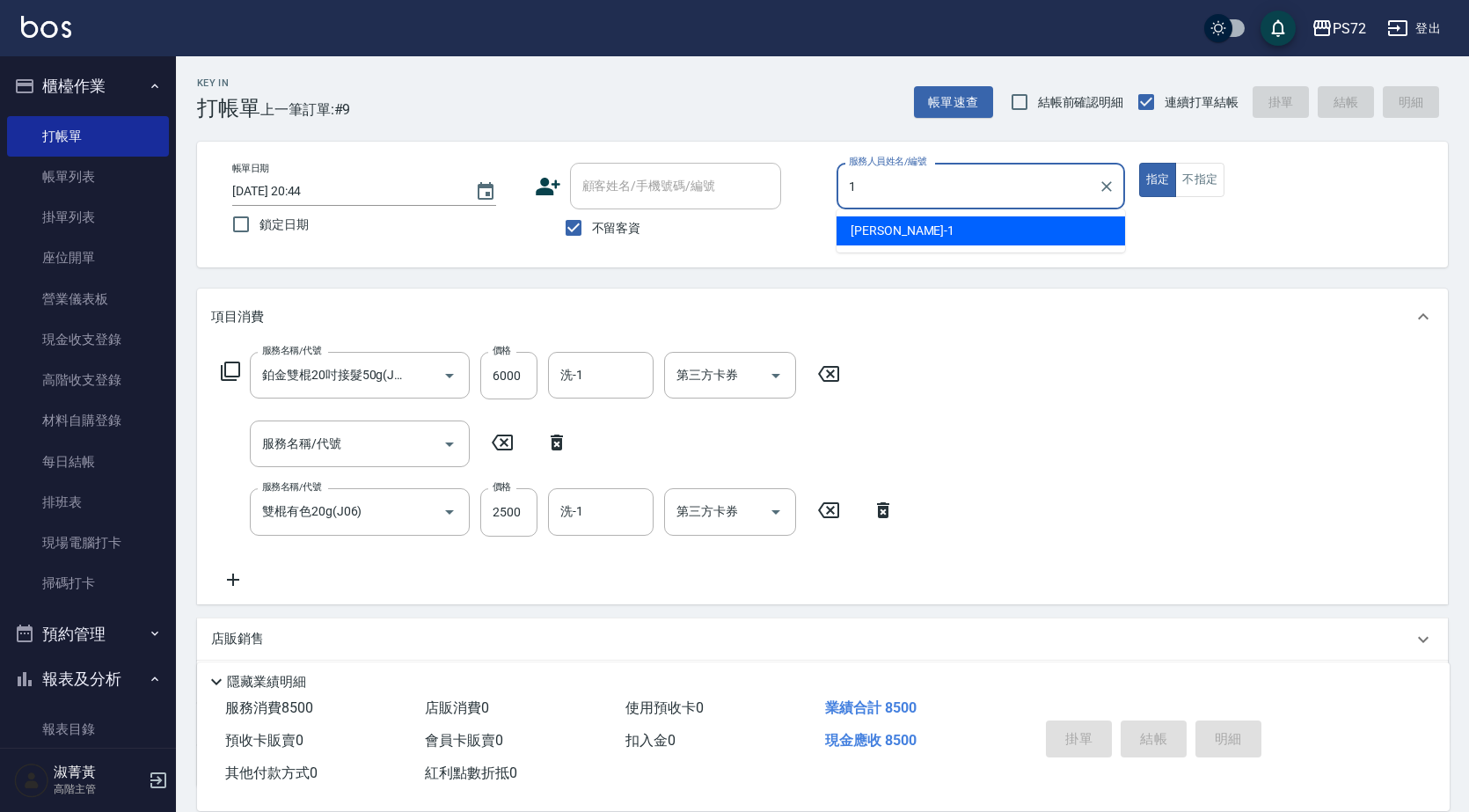
type input "[PERSON_NAME]-1"
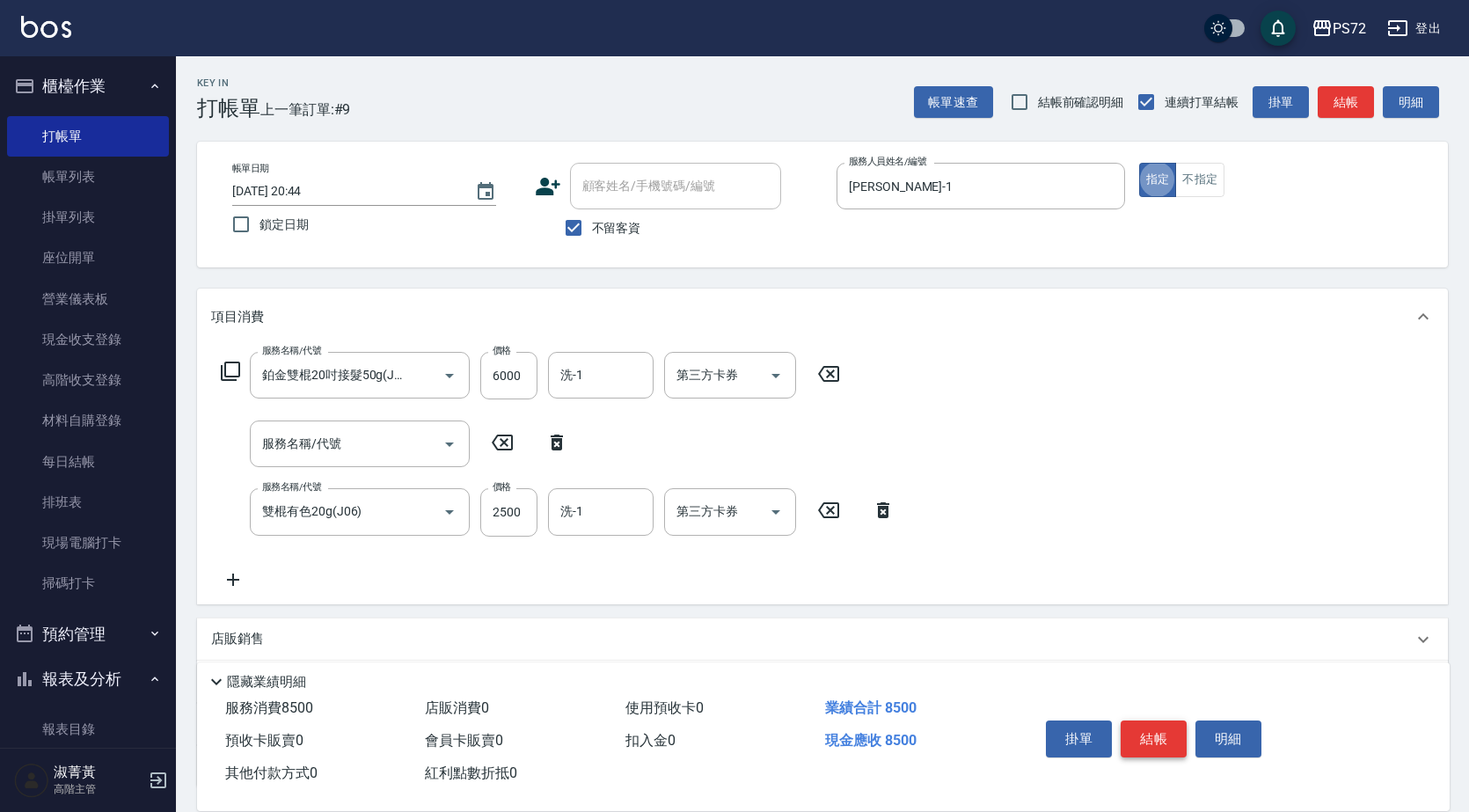
click at [1153, 721] on button "結帳" at bounding box center [1153, 739] width 66 height 37
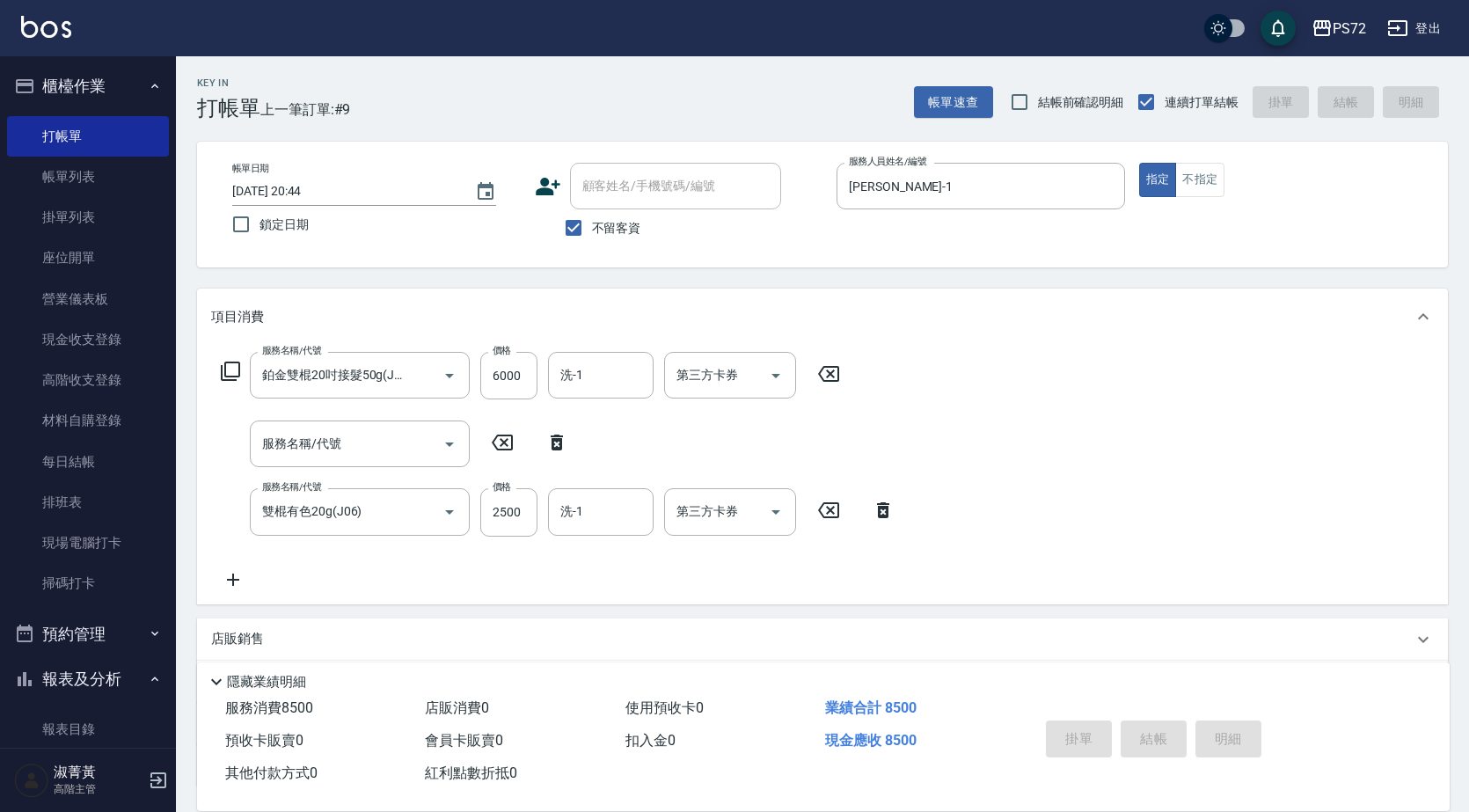
type input "[DATE] 20:45"
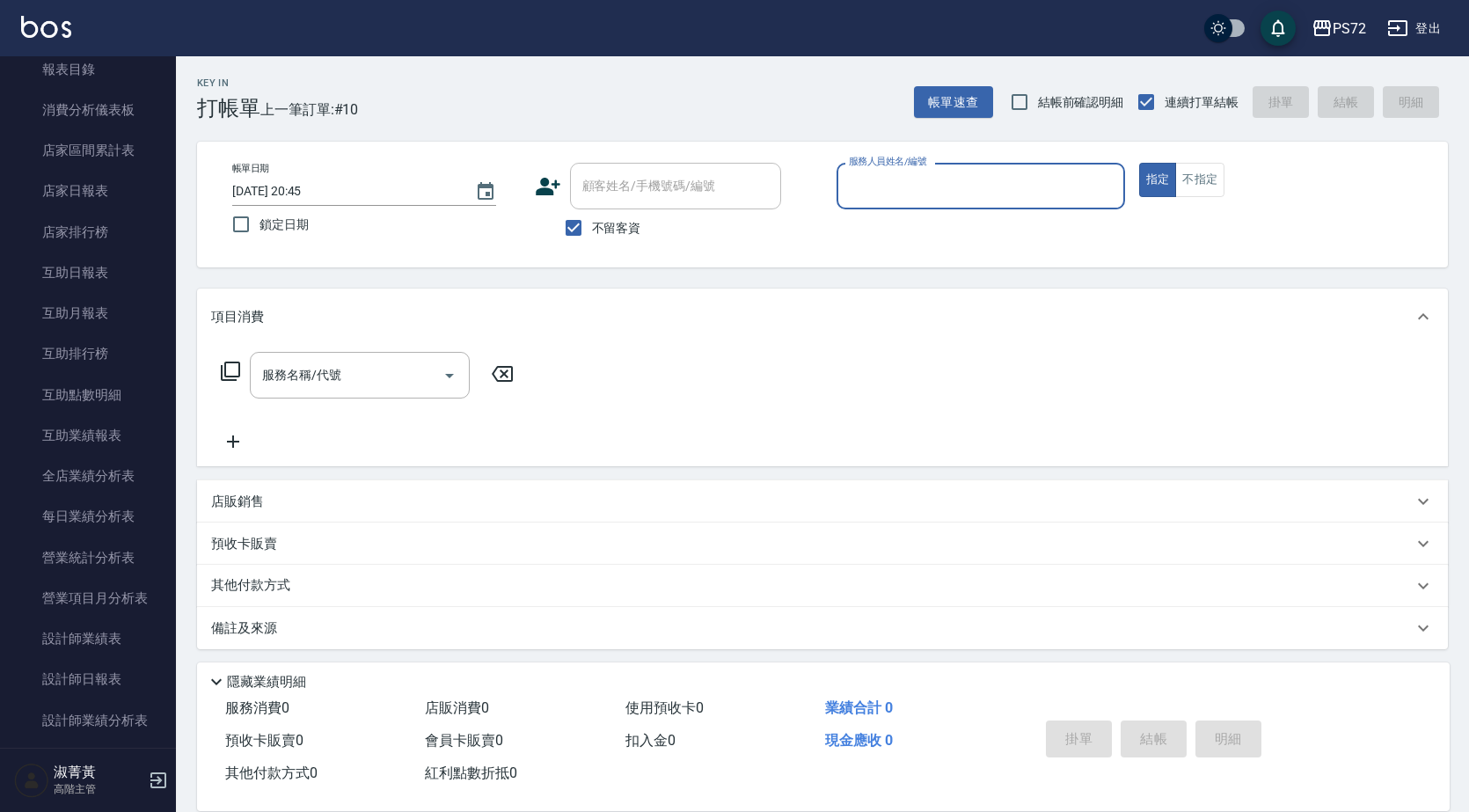
scroll to position [967, 0]
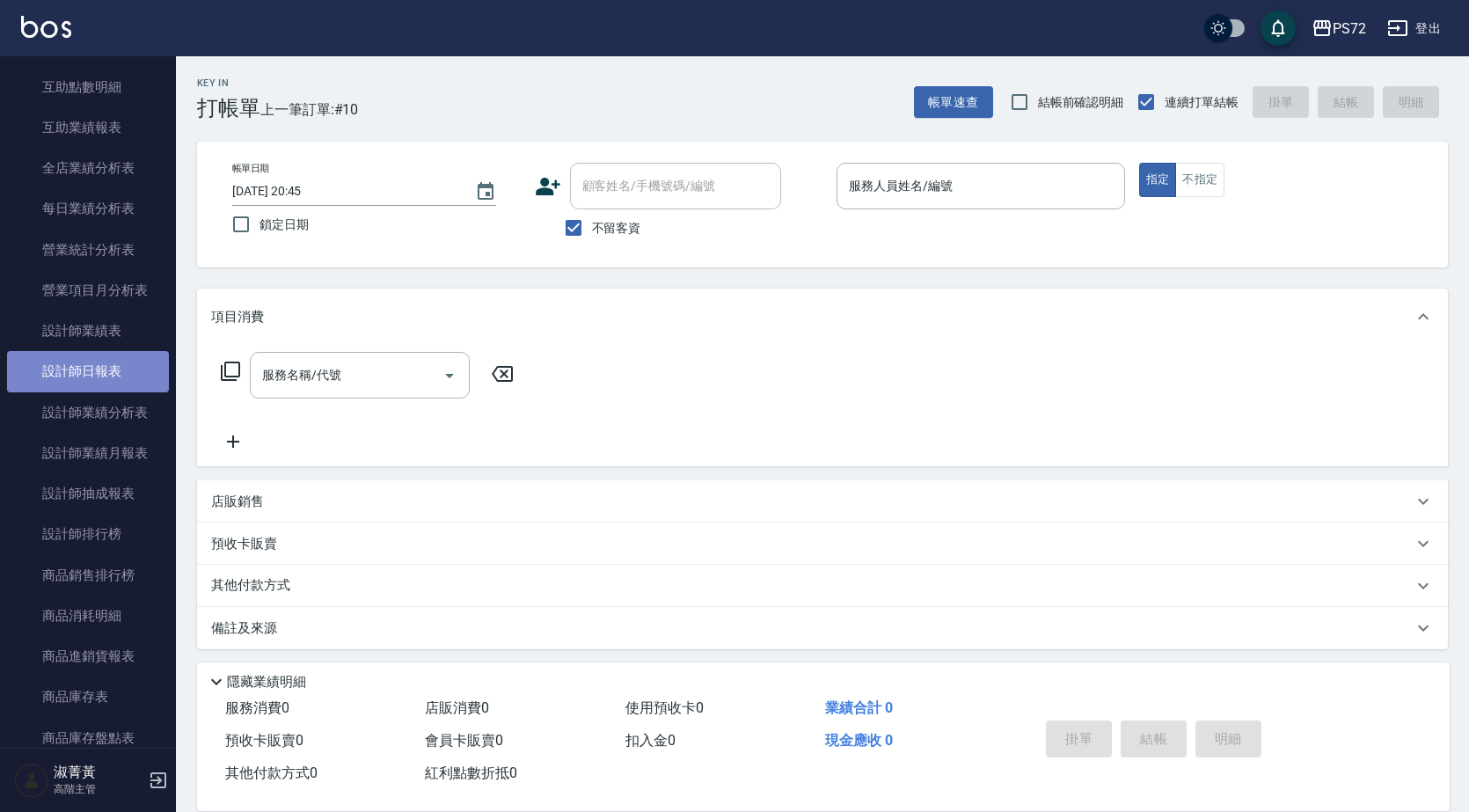
click at [126, 354] on link "設計師日報表" at bounding box center [88, 371] width 162 height 40
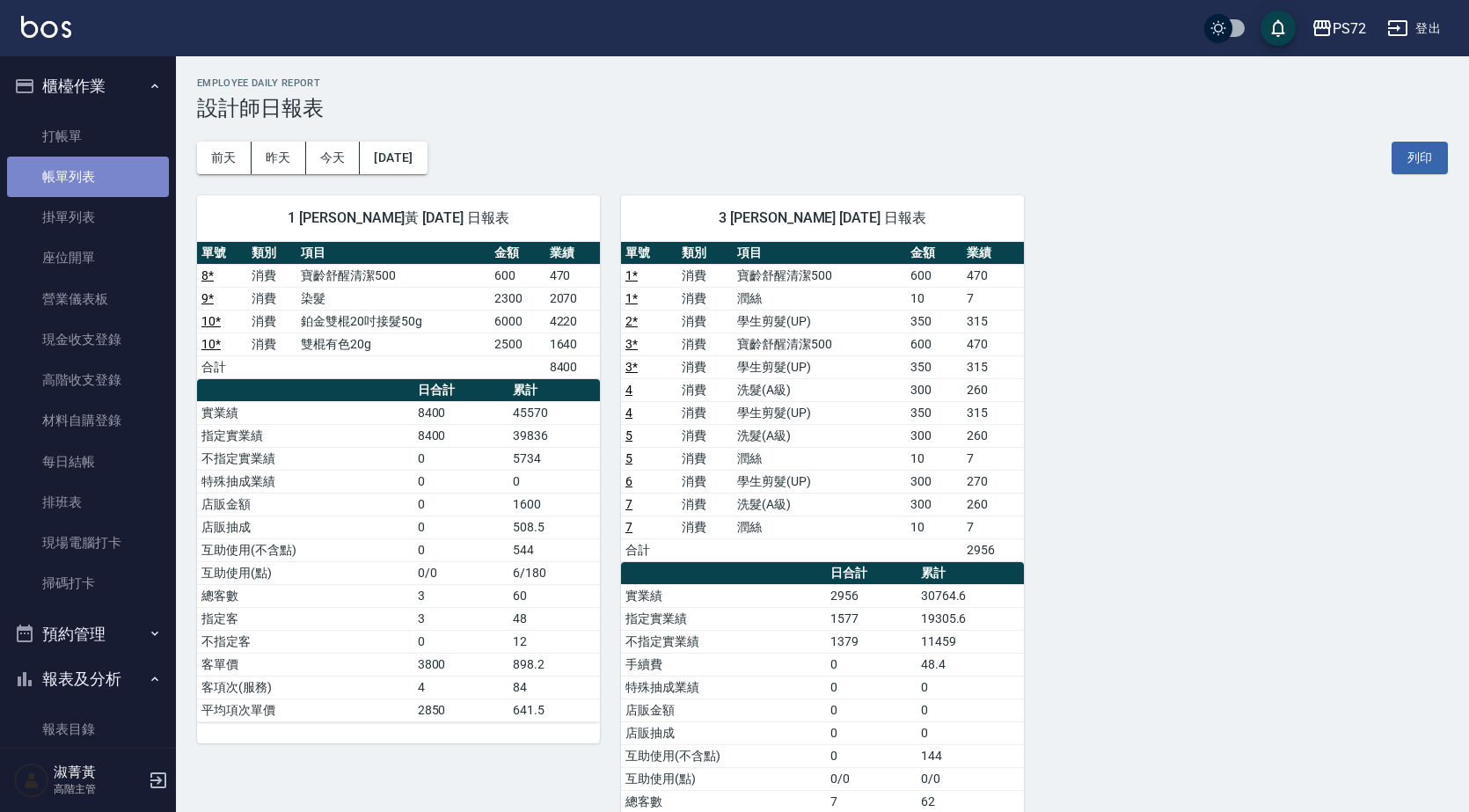
click at [97, 173] on link "帳單列表" at bounding box center [88, 176] width 162 height 40
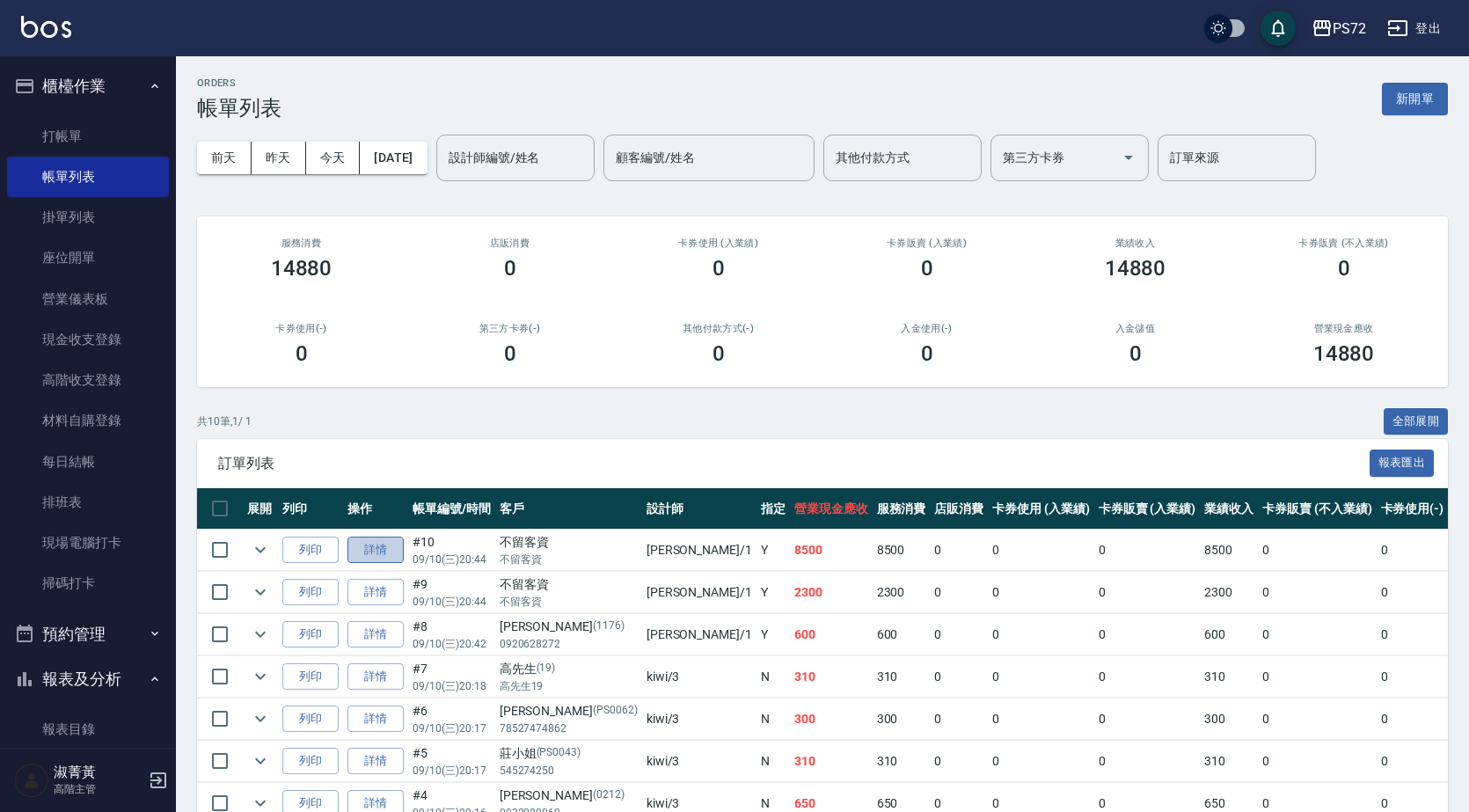
click at [364, 552] on link "詳情" at bounding box center [376, 550] width 56 height 28
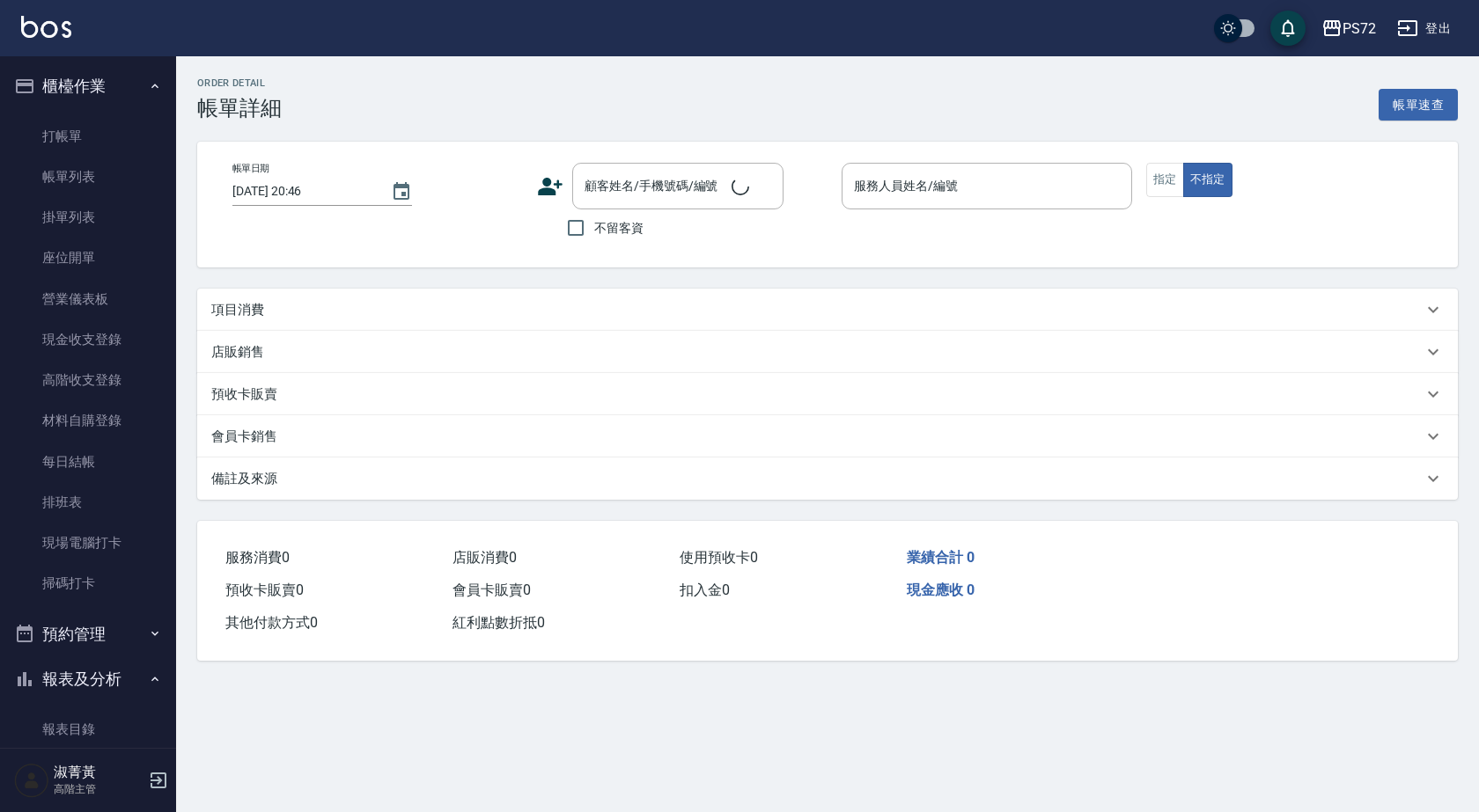
type input "[DATE] 20:44"
checkbox input "true"
type input "[PERSON_NAME]-1"
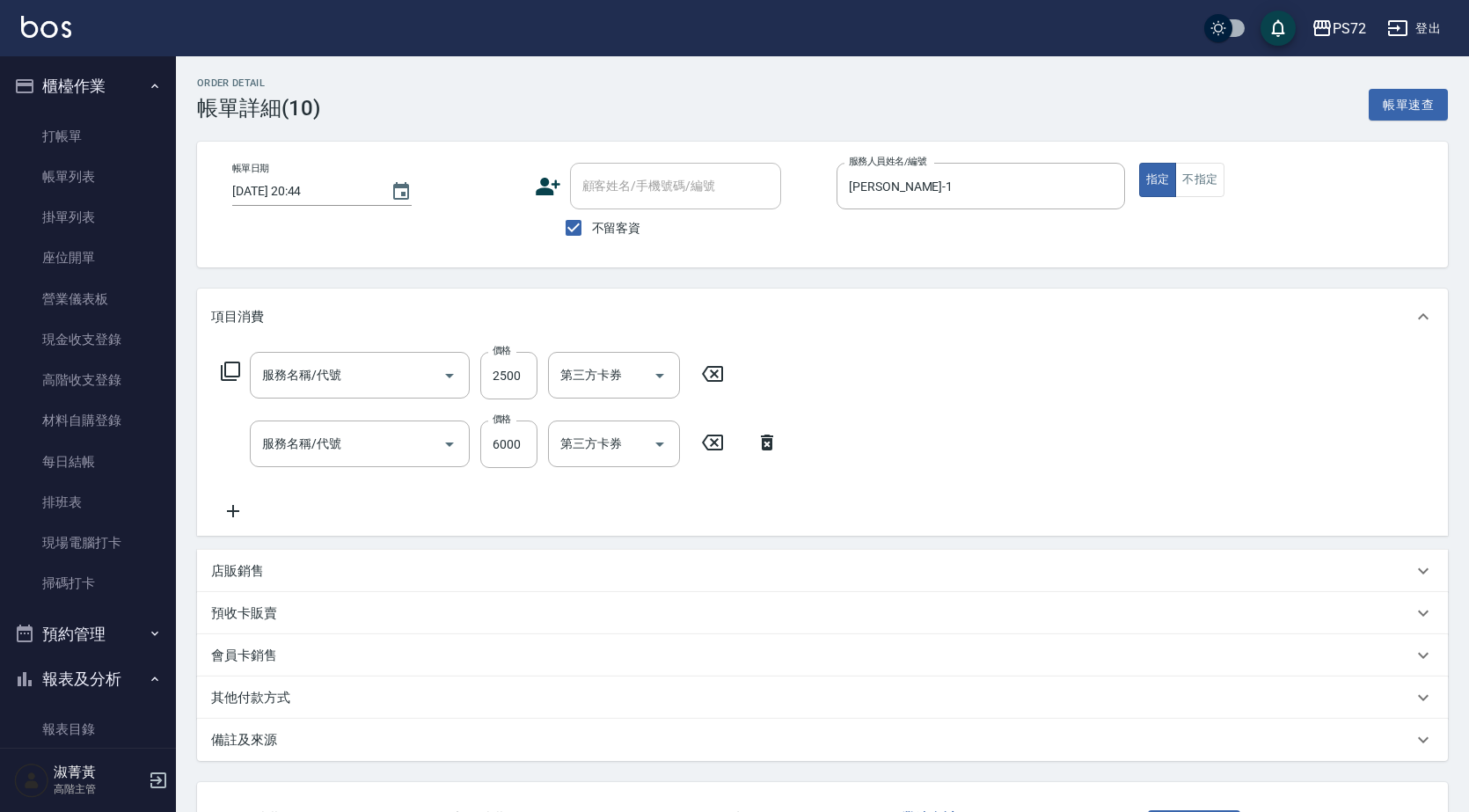
type input "雙棍有色20g(J06)"
type input "鉑金雙棍20吋接髮50g(J10)"
click at [235, 517] on icon at bounding box center [234, 511] width 44 height 21
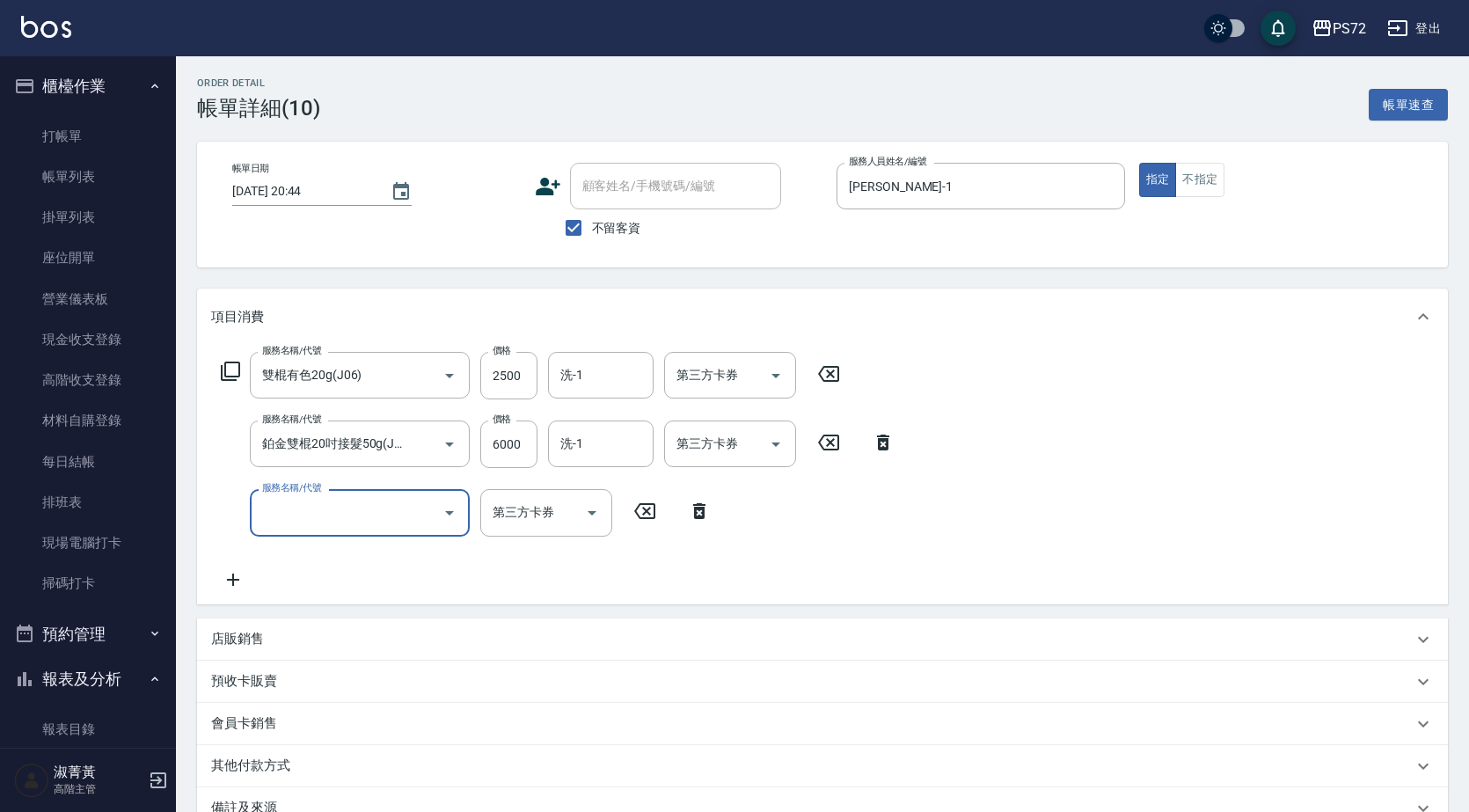
click at [432, 497] on input "服務名稱/代號" at bounding box center [346, 513] width 177 height 30
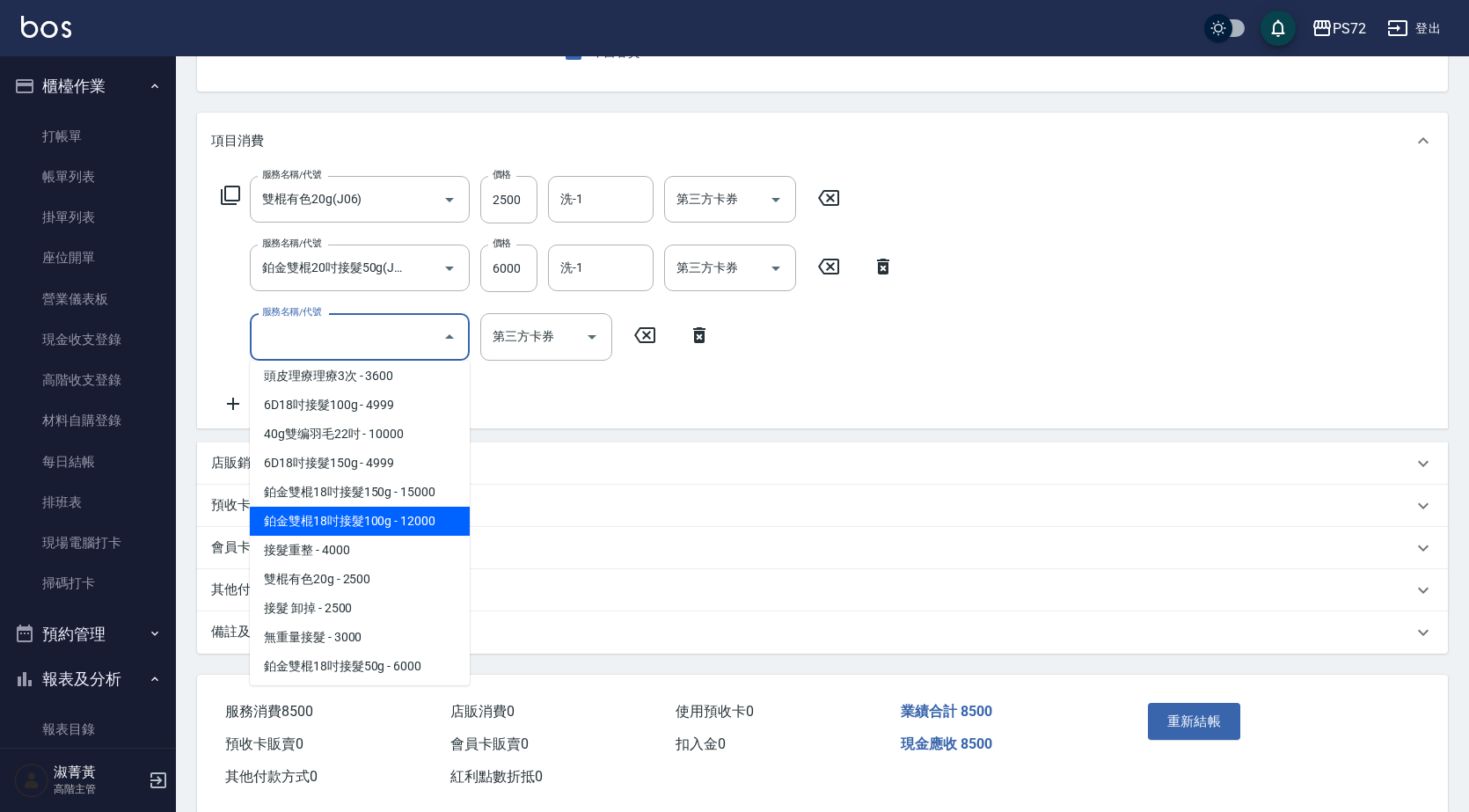
scroll to position [2214, 0]
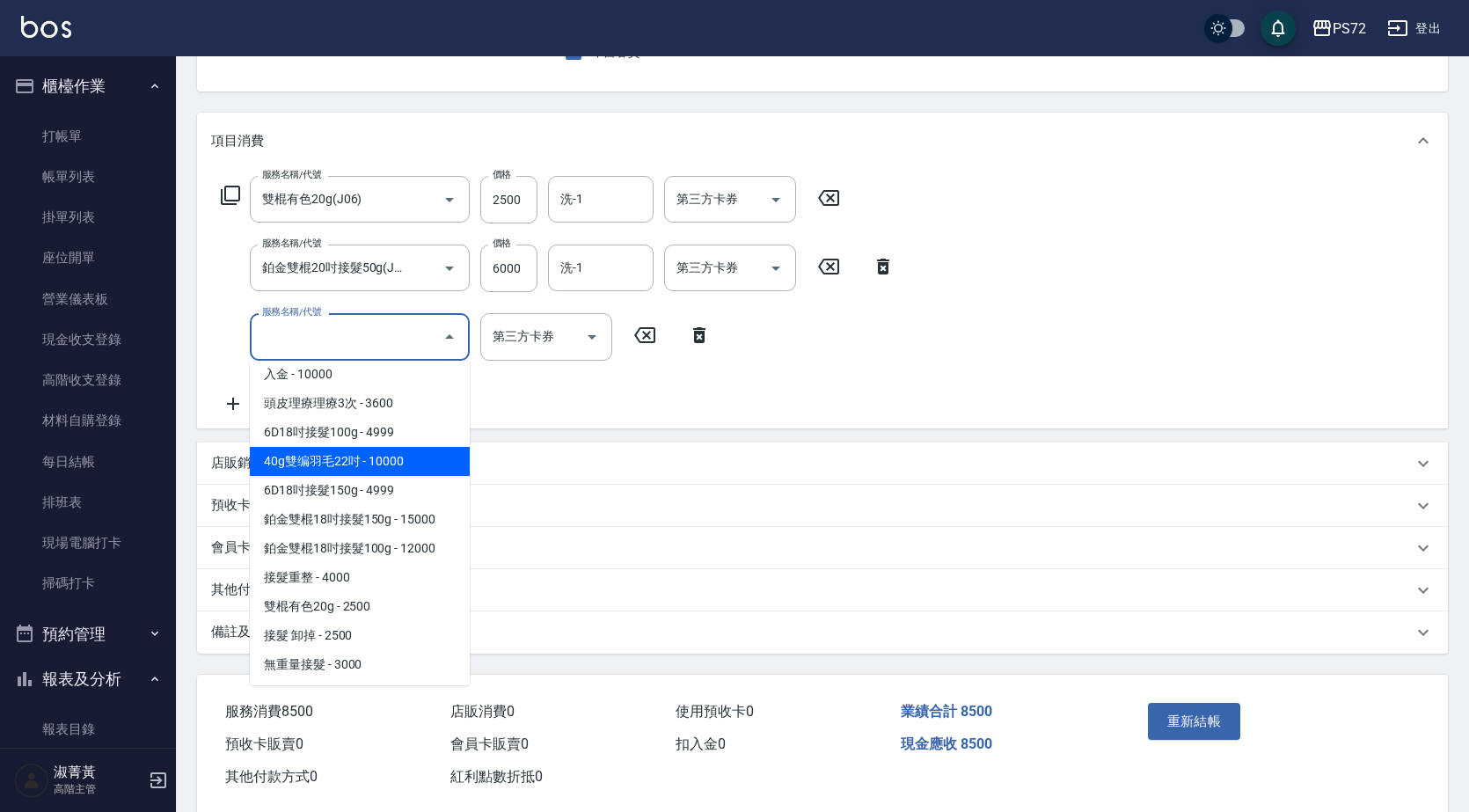
click at [342, 452] on span "40g雙编羽毛22吋 - 10000" at bounding box center [359, 461] width 220 height 29
type input "40g雙编羽毛22吋(j010)"
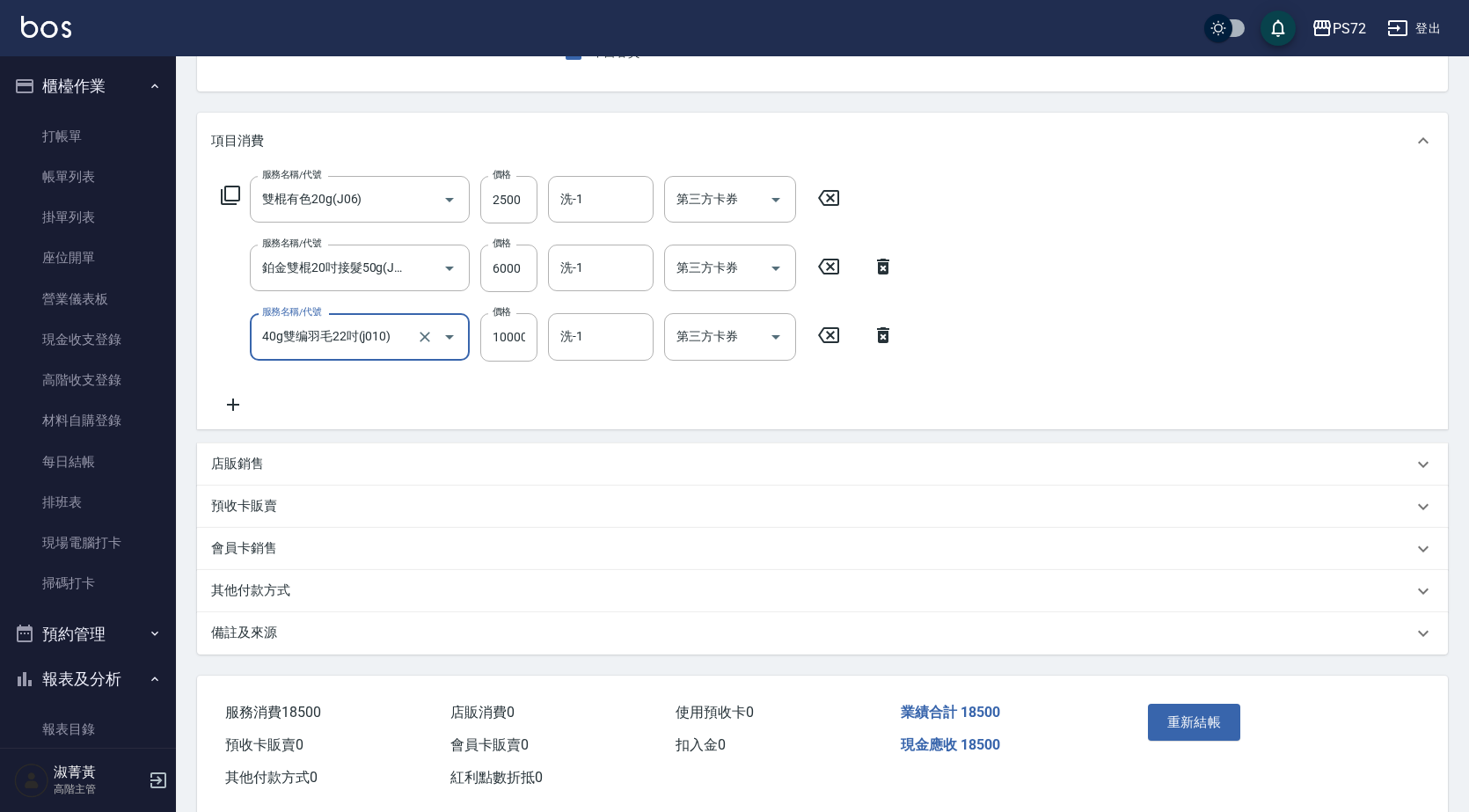
click at [221, 414] on icon at bounding box center [234, 405] width 44 height 21
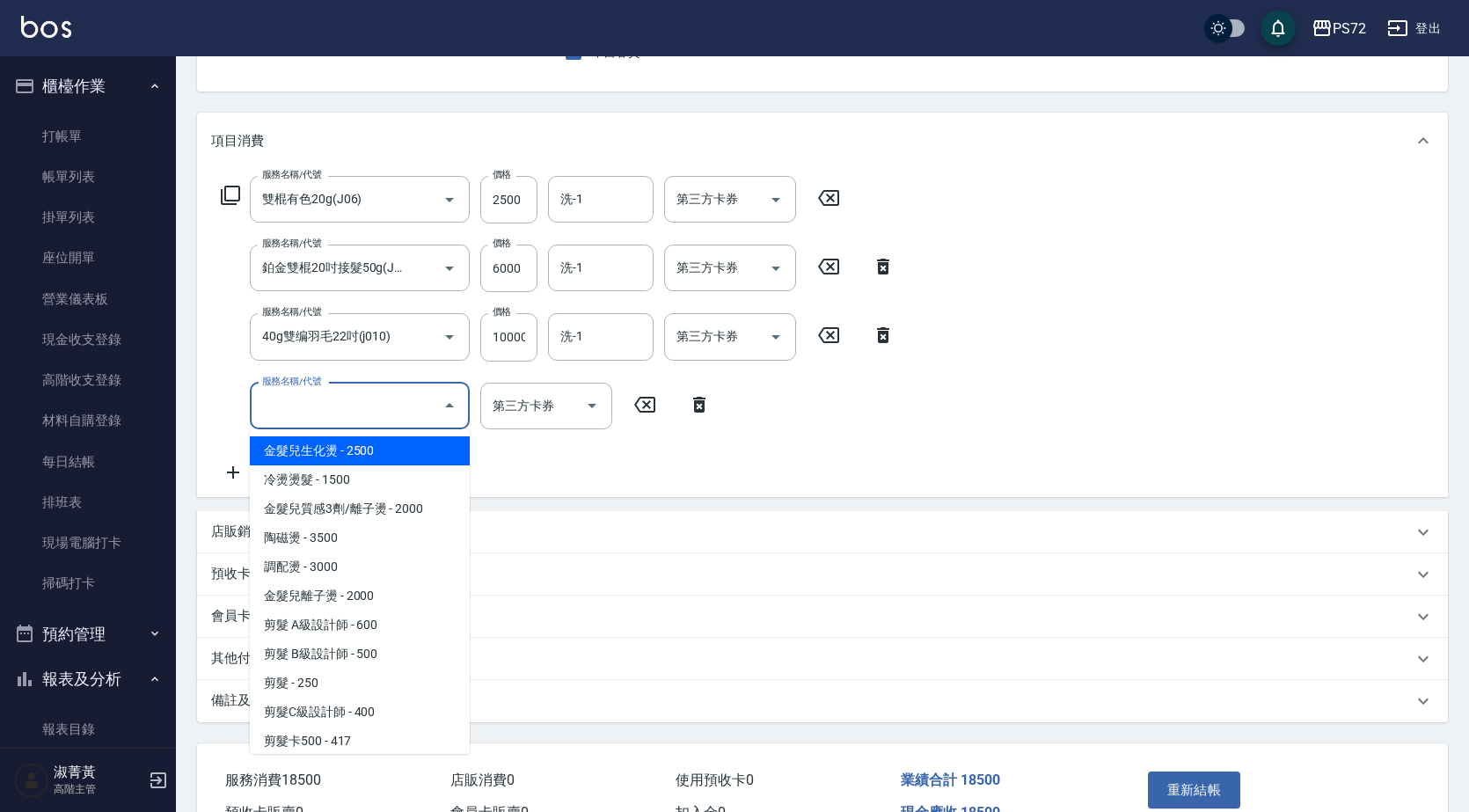
click at [315, 410] on input "服務名稱/代號" at bounding box center [346, 406] width 177 height 30
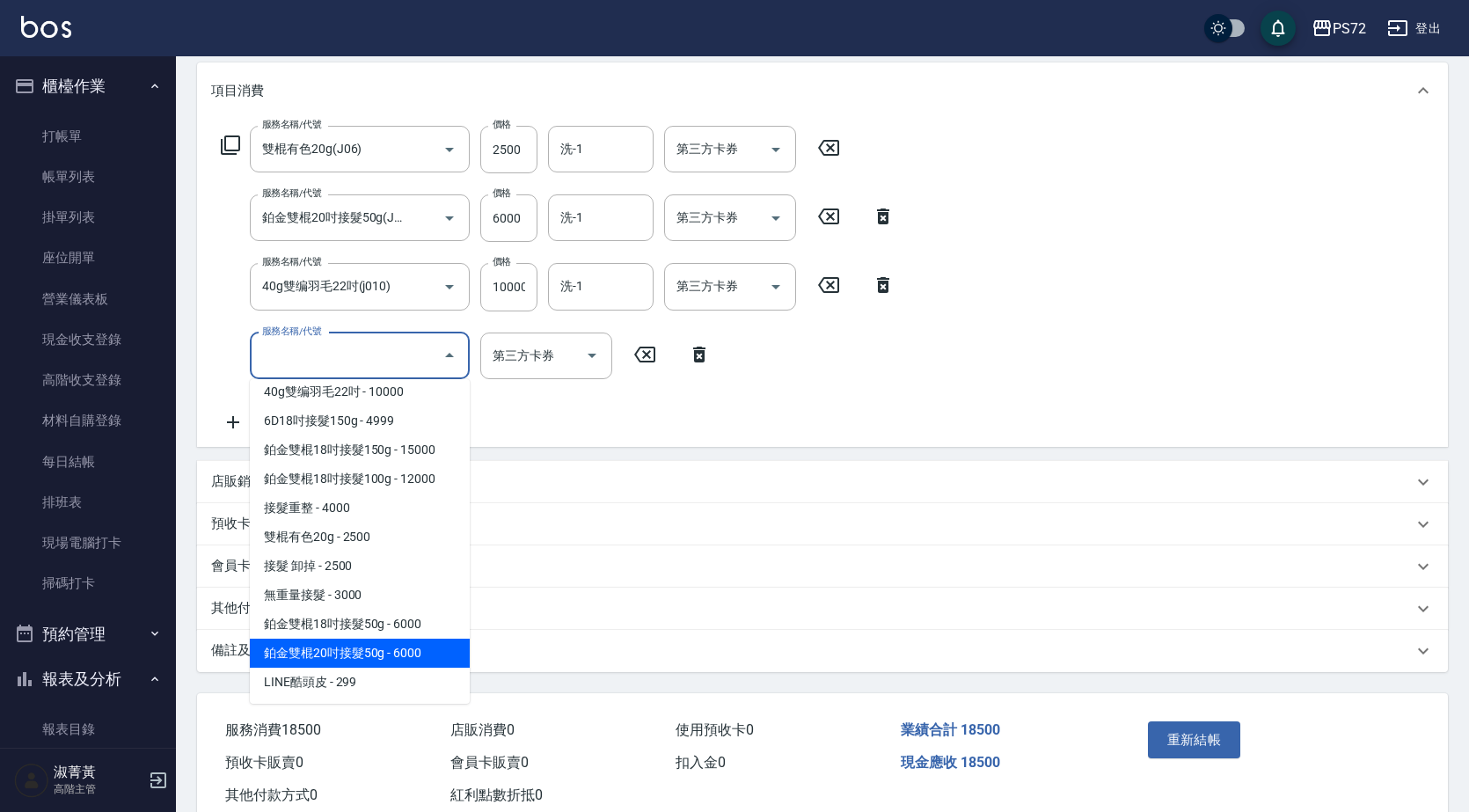
scroll to position [276, 0]
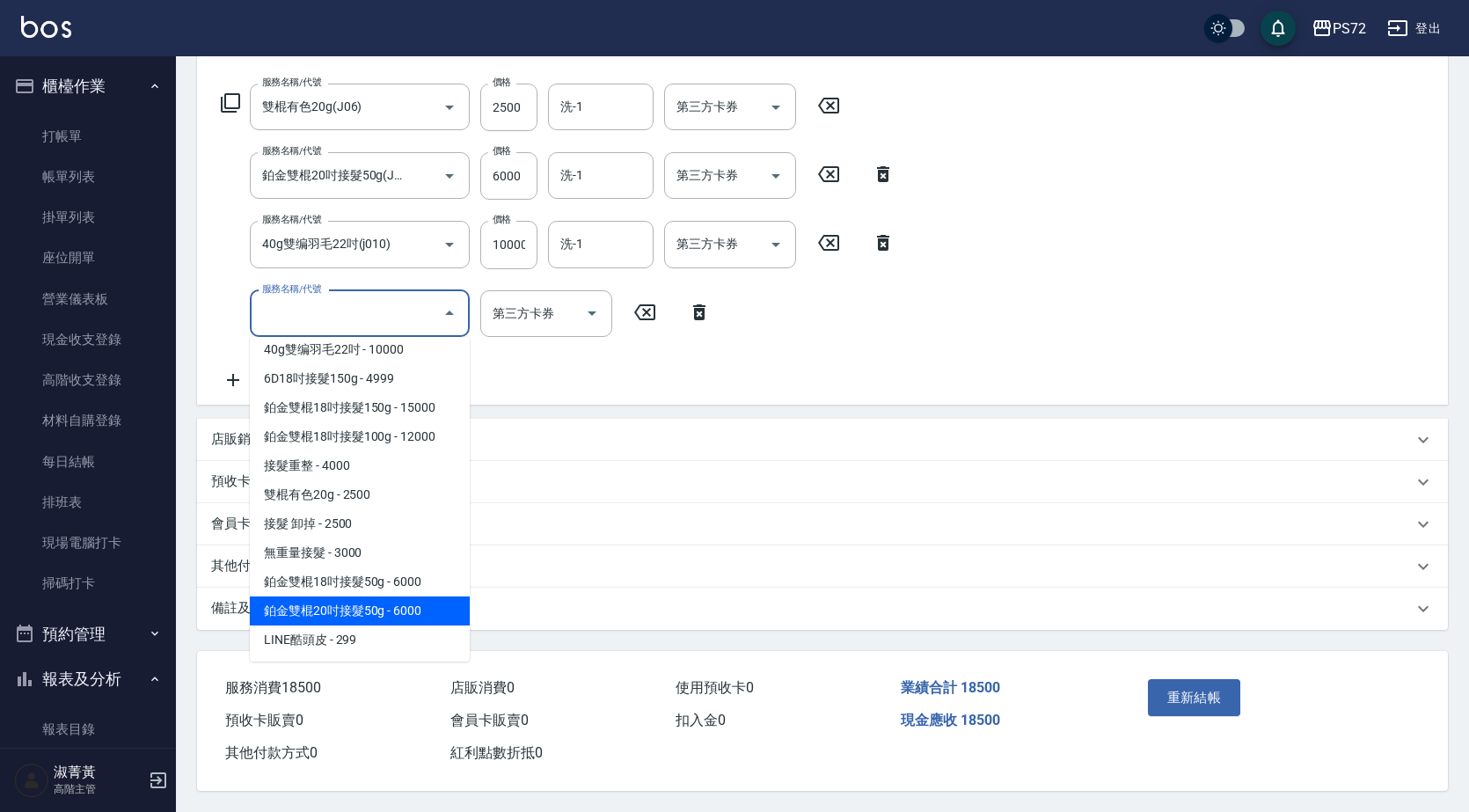
drag, startPoint x: 644, startPoint y: 541, endPoint x: 637, endPoint y: 535, distance: 9.2
click at [643, 545] on div "其他付款方式" at bounding box center [823, 566] width 1252 height 42
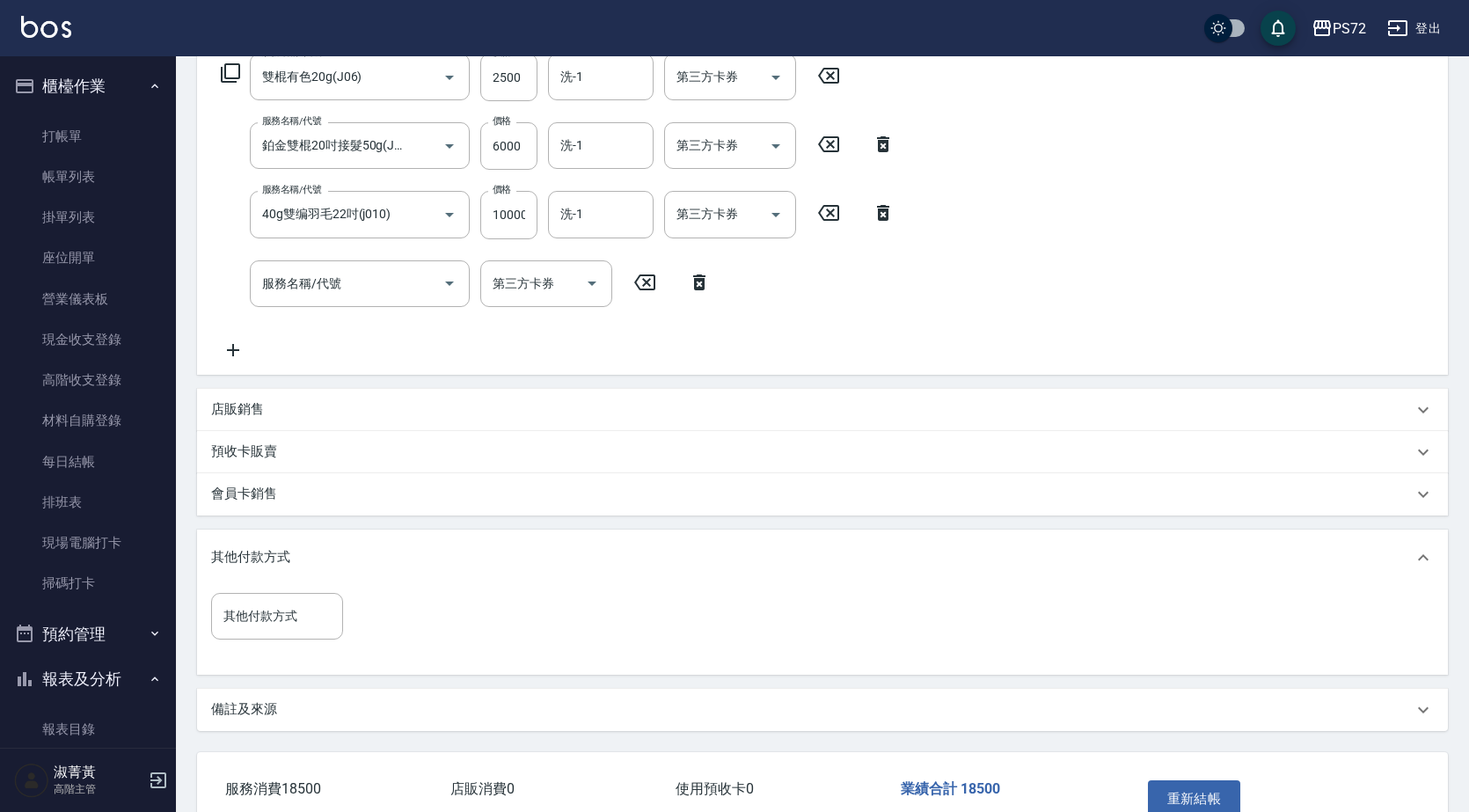
scroll to position [407, 0]
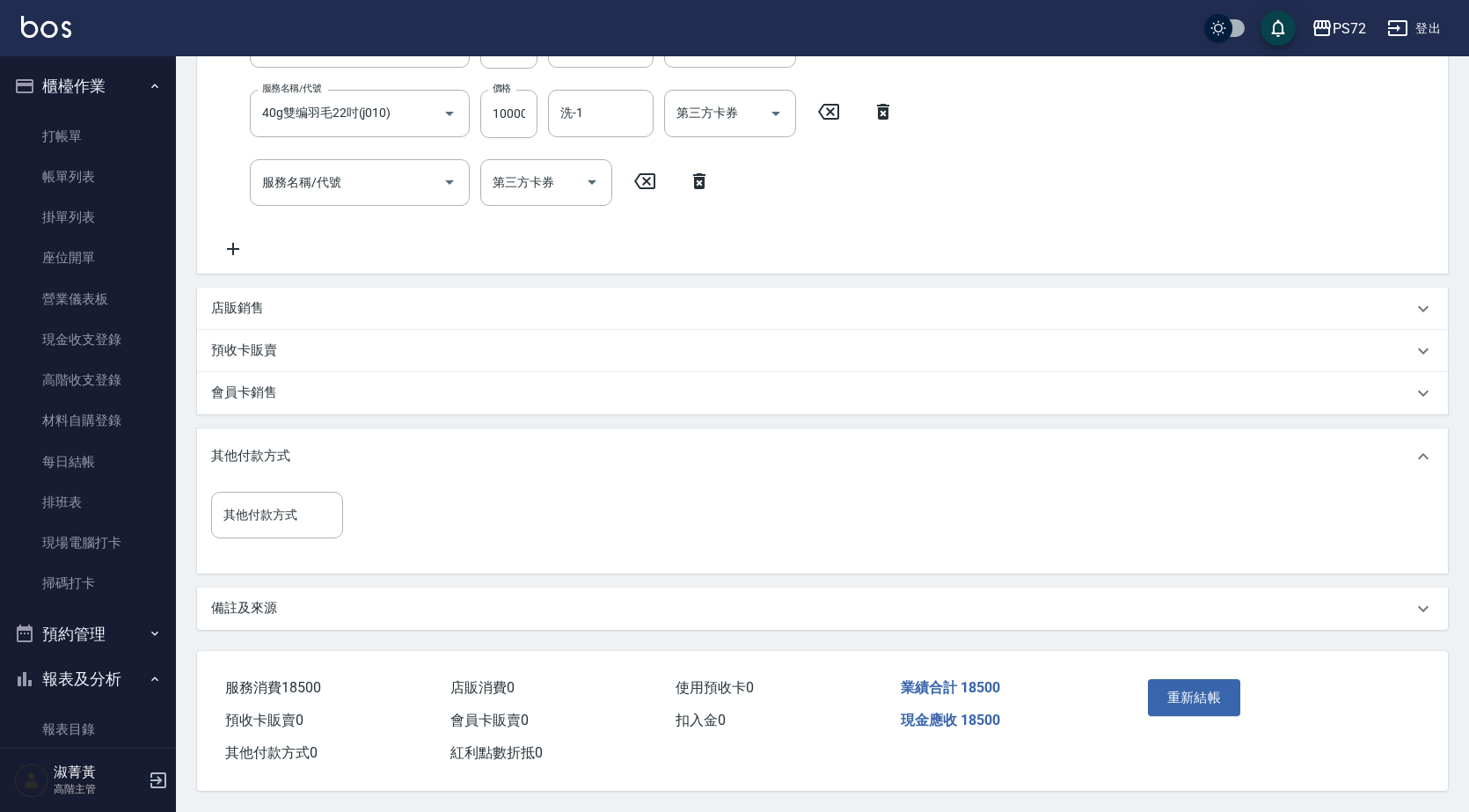
click at [1229, 696] on button "重新結帳" at bounding box center [1195, 698] width 93 height 37
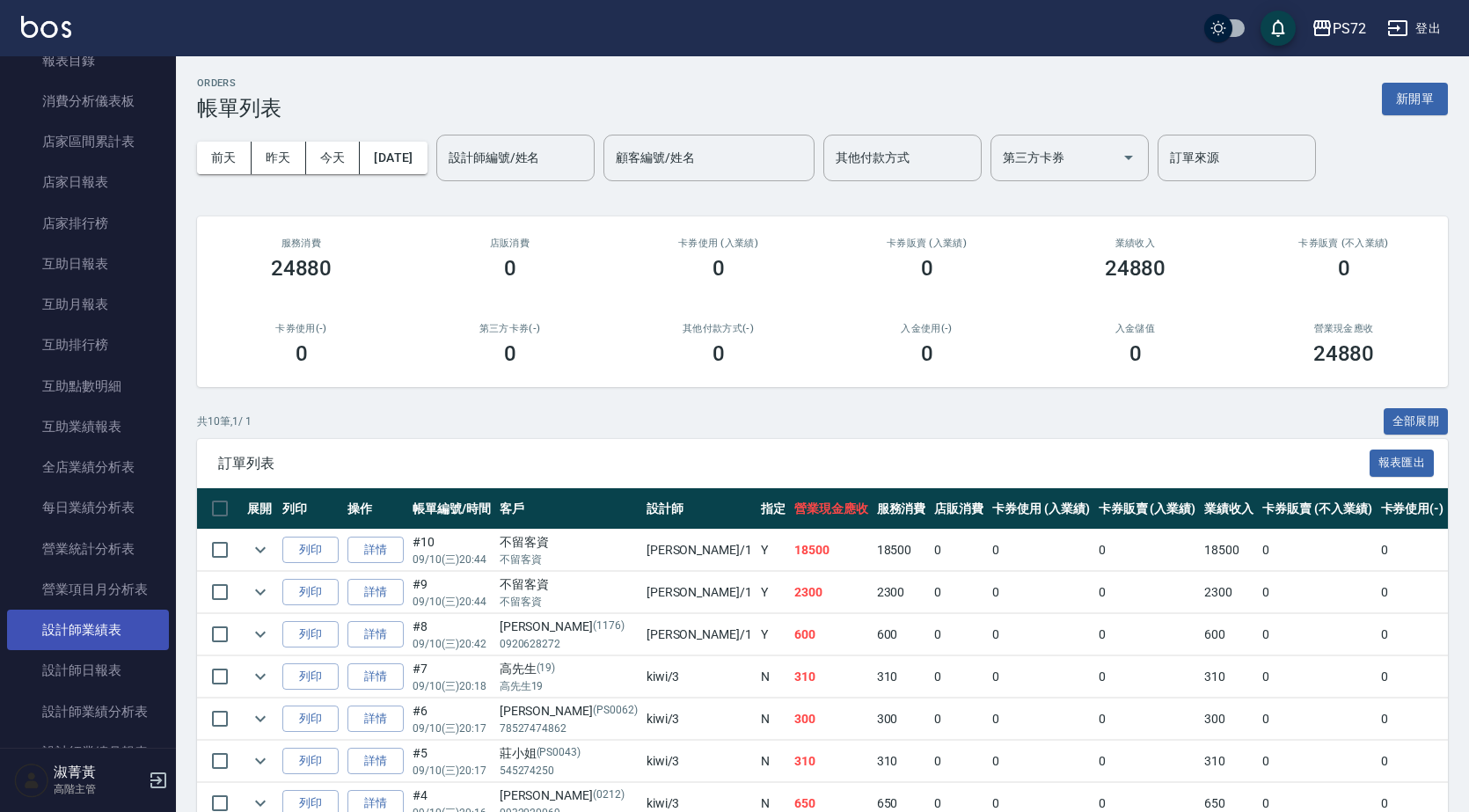
scroll to position [703, 0]
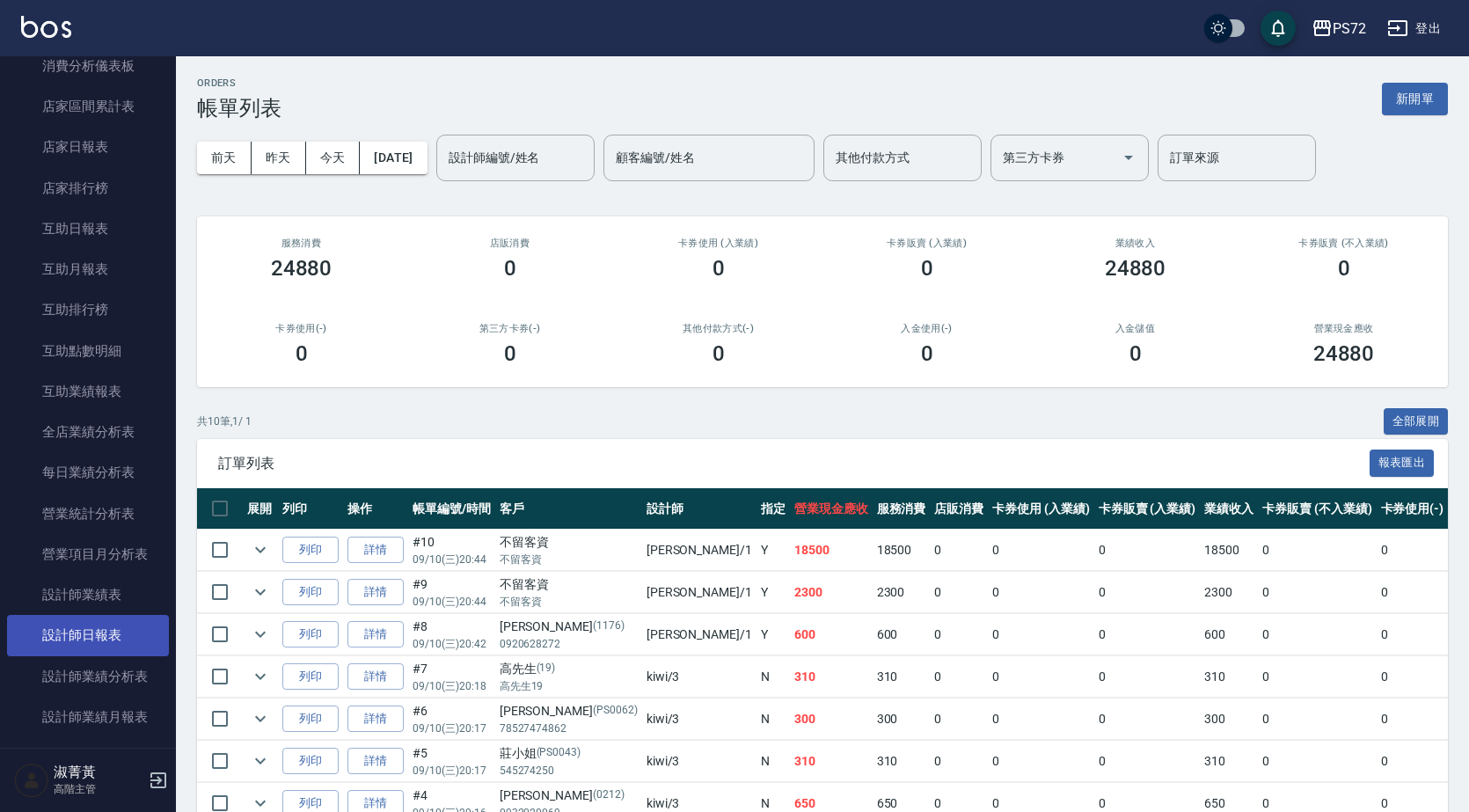
click at [115, 630] on link "設計師日報表" at bounding box center [88, 635] width 162 height 40
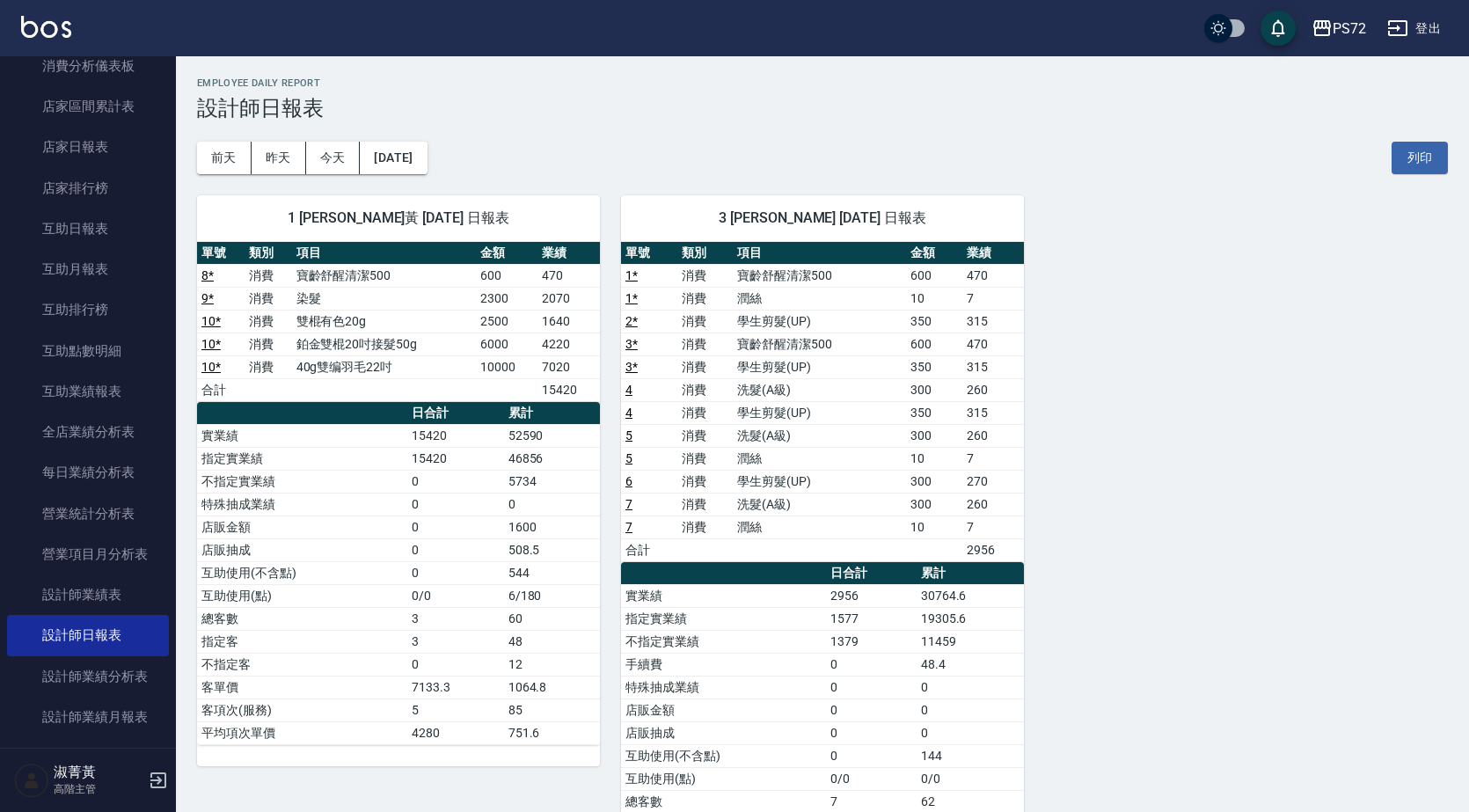
click at [341, 328] on td "雙棍有色20g" at bounding box center [383, 321] width 184 height 23
click at [340, 370] on td "40g雙编羽毛22吋" at bounding box center [383, 367] width 184 height 23
click at [446, 361] on td "40g雙编羽毛22吋" at bounding box center [383, 367] width 184 height 23
click at [355, 343] on td "鉑金雙棍20吋接髮50g" at bounding box center [383, 344] width 184 height 23
click at [349, 328] on td "雙棍有色20g" at bounding box center [383, 321] width 184 height 23
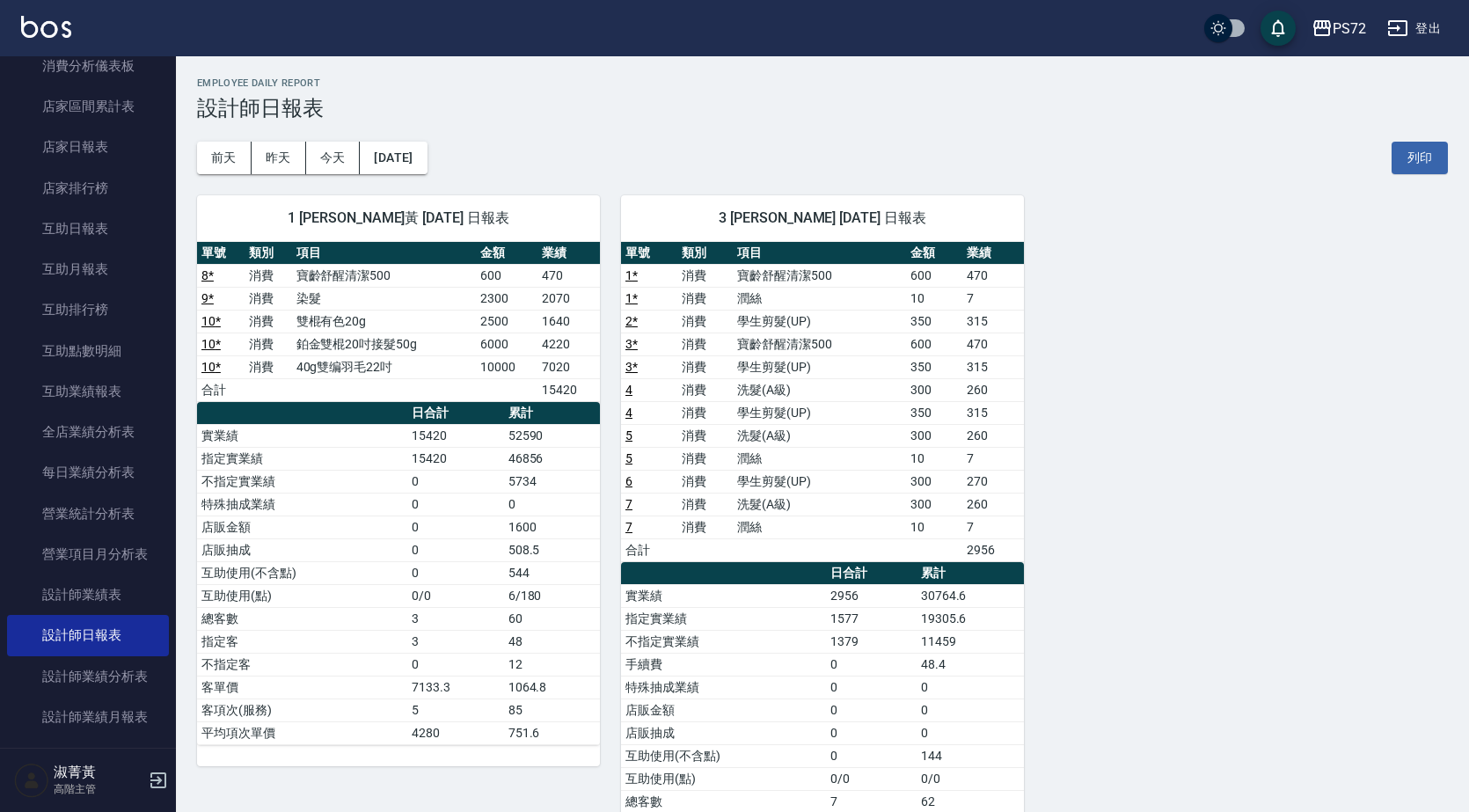
click at [398, 347] on td "鉑金雙棍20吋接髮50g" at bounding box center [383, 344] width 184 height 23
click at [418, 345] on td "鉑金雙棍20吋接髮50g" at bounding box center [383, 344] width 184 height 23
click at [476, 340] on td "6000" at bounding box center [507, 344] width 63 height 23
click at [325, 320] on td "雙棍有色20g" at bounding box center [383, 321] width 184 height 23
click at [277, 316] on td "消費" at bounding box center [269, 321] width 48 height 23
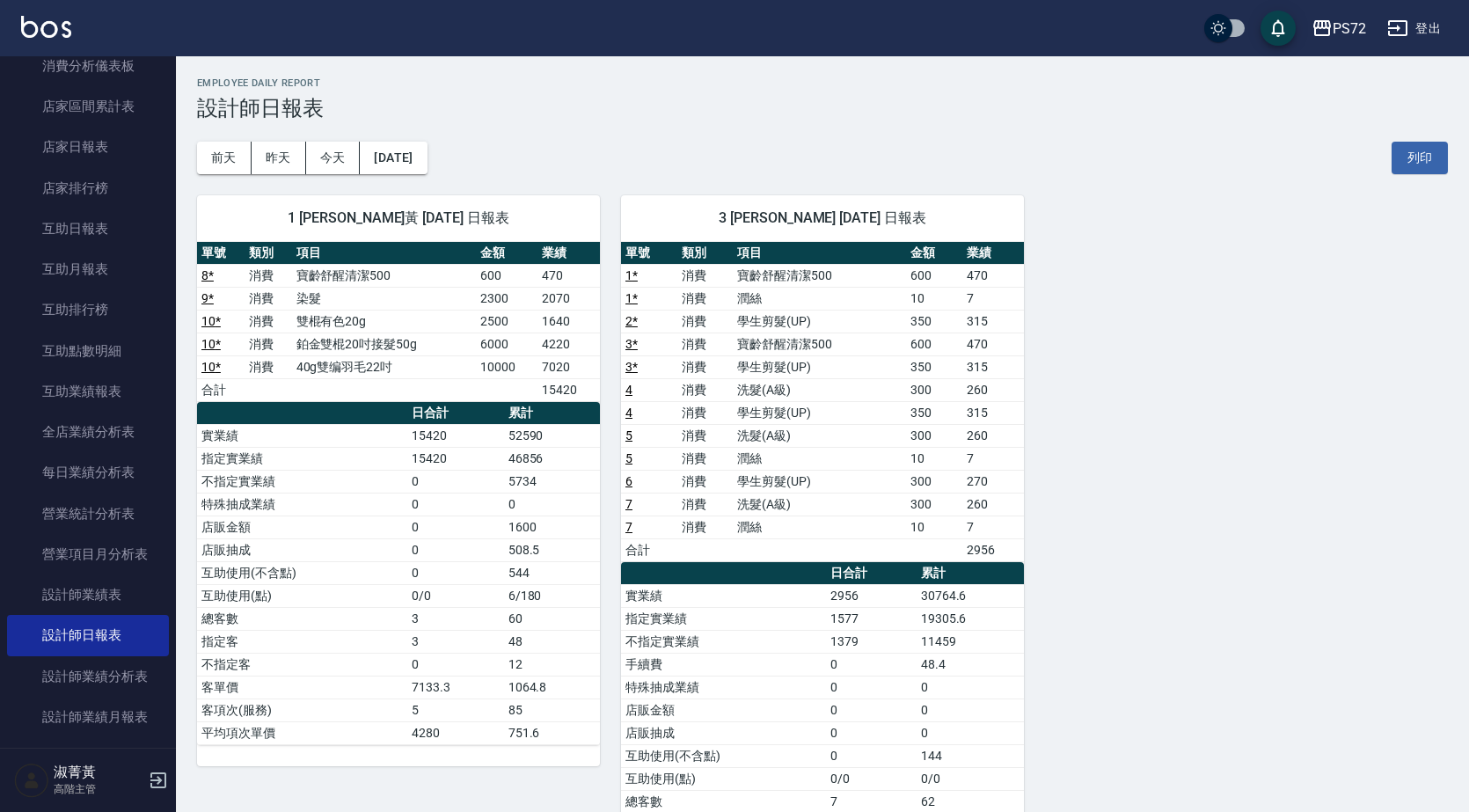
click at [273, 318] on td "消費" at bounding box center [269, 321] width 48 height 23
click at [332, 331] on td "雙棍有色20g" at bounding box center [383, 321] width 184 height 23
click at [327, 354] on td "鉑金雙棍20吋接髮50g" at bounding box center [383, 344] width 184 height 23
click at [298, 347] on td "鉑金雙棍20吋接髮50g" at bounding box center [383, 344] width 184 height 23
click at [523, 347] on td "6000" at bounding box center [507, 344] width 63 height 23
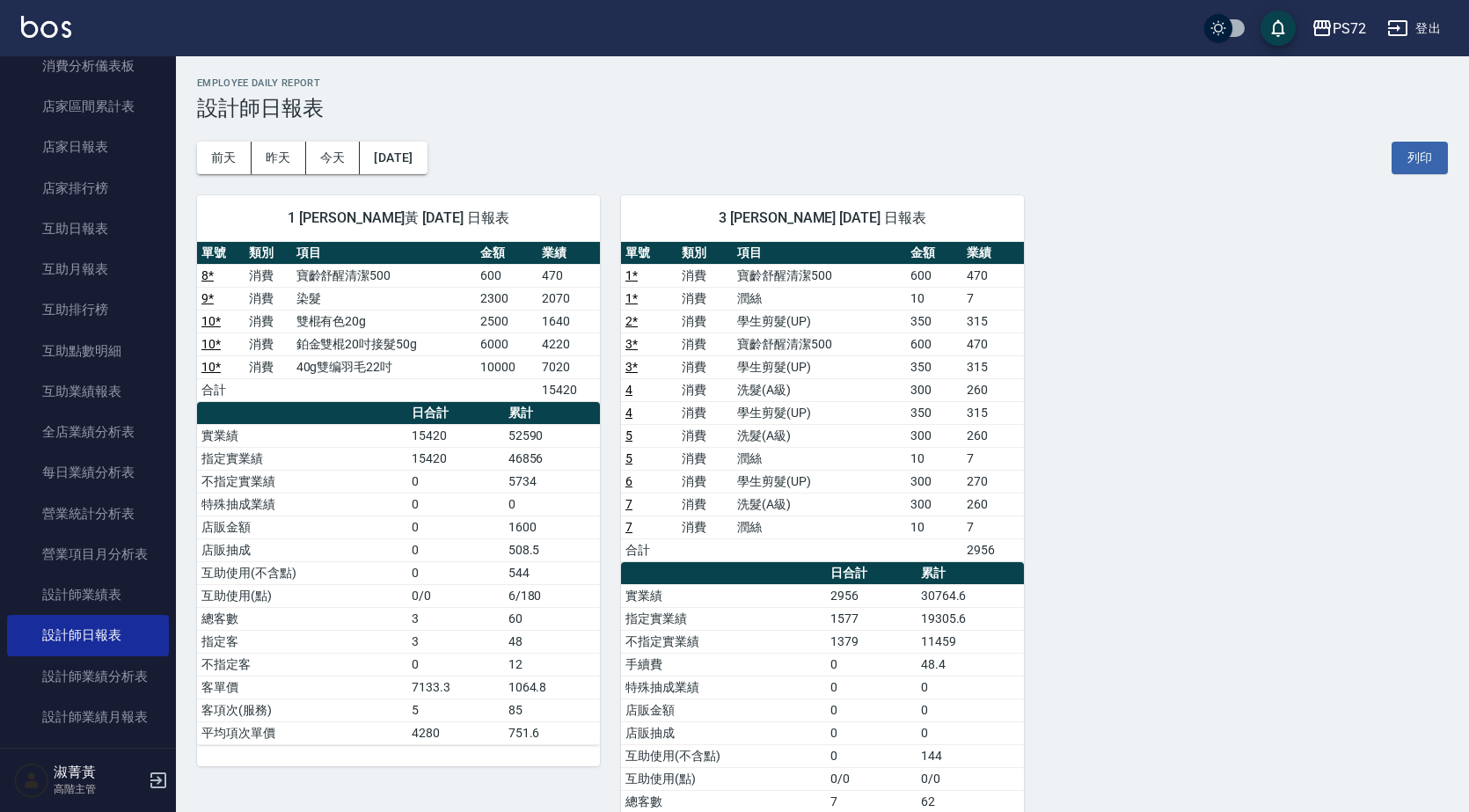
click at [311, 371] on td "40g雙编羽毛22吋" at bounding box center [383, 367] width 184 height 23
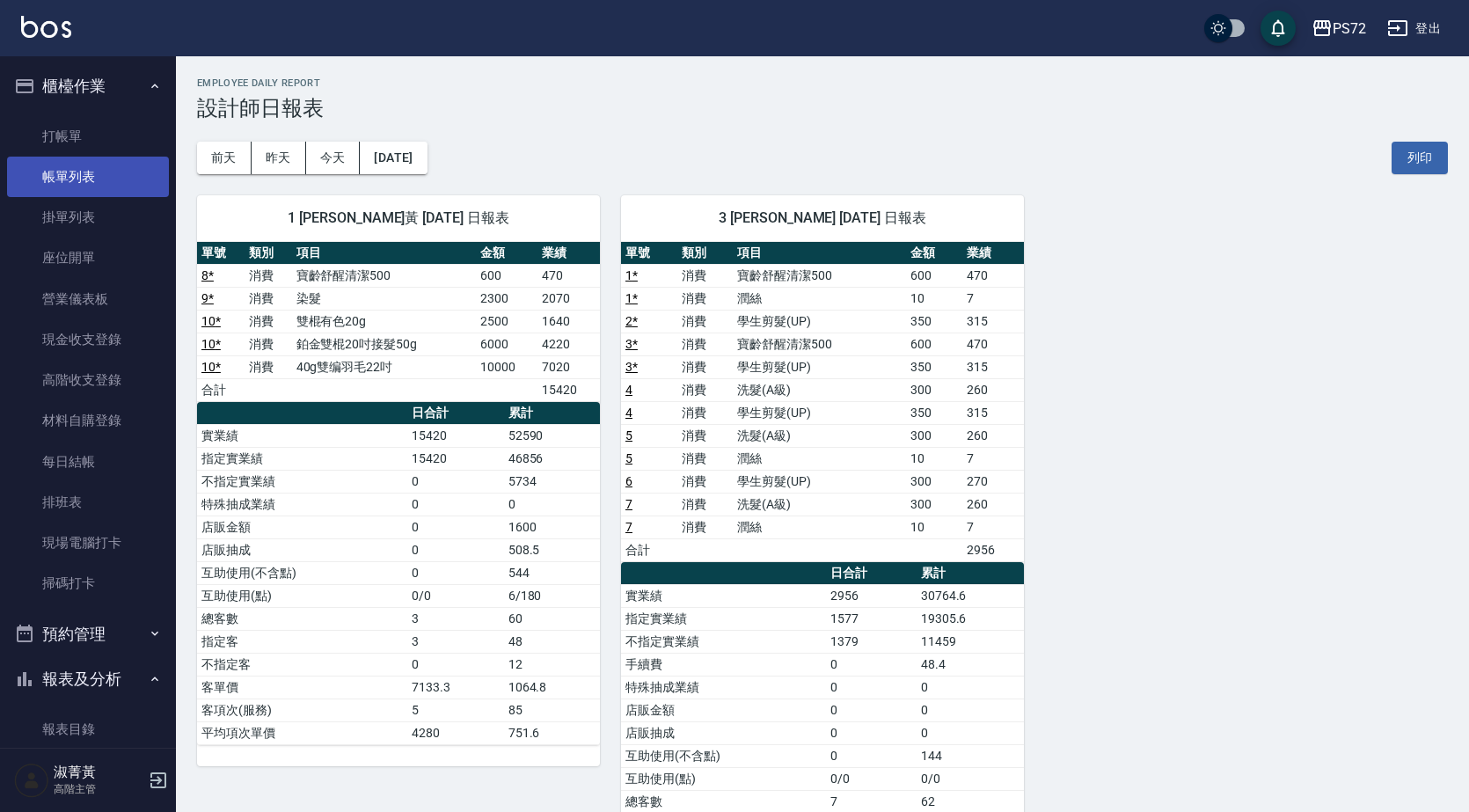
click at [95, 166] on link "帳單列表" at bounding box center [88, 176] width 162 height 40
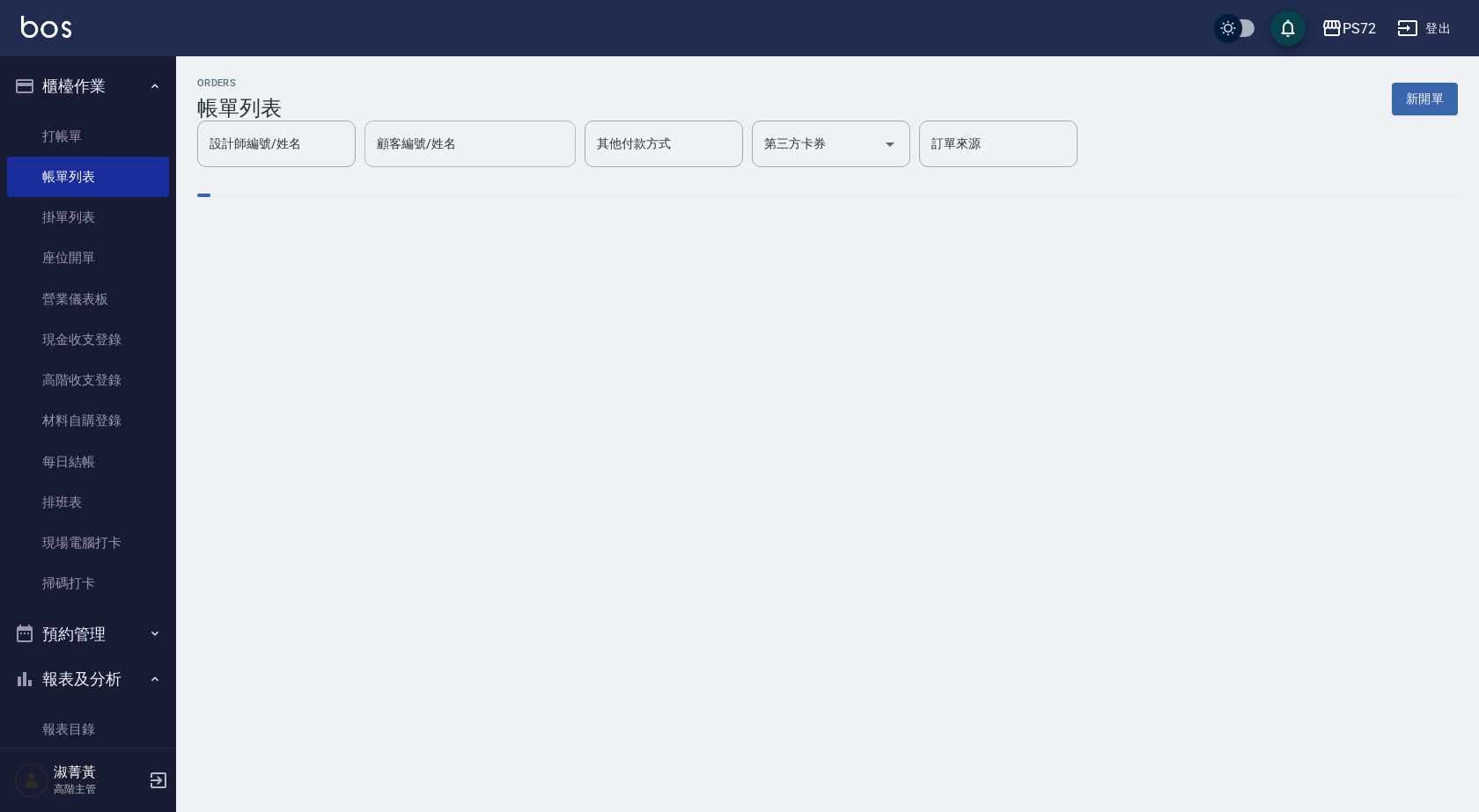
click at [532, 136] on div "設計師編號/姓名 設計師編號/姓名 顧客編號/姓名 顧客編號/姓名 其他付款方式 其他付款方式 第三方卡券 第三方卡券 訂單來源 訂單來源" at bounding box center [637, 143] width 880 height 47
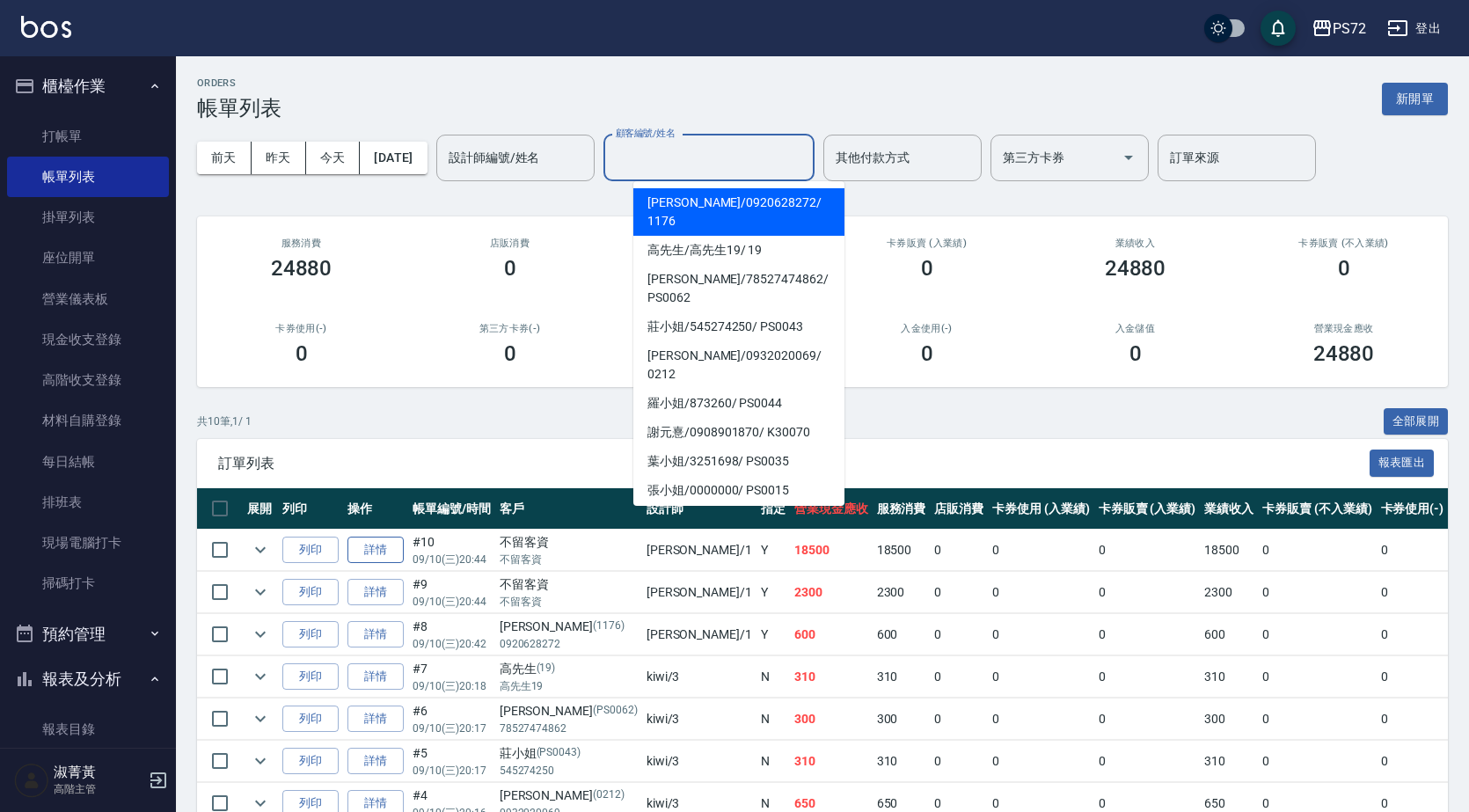
click at [369, 552] on link "詳情" at bounding box center [376, 550] width 56 height 28
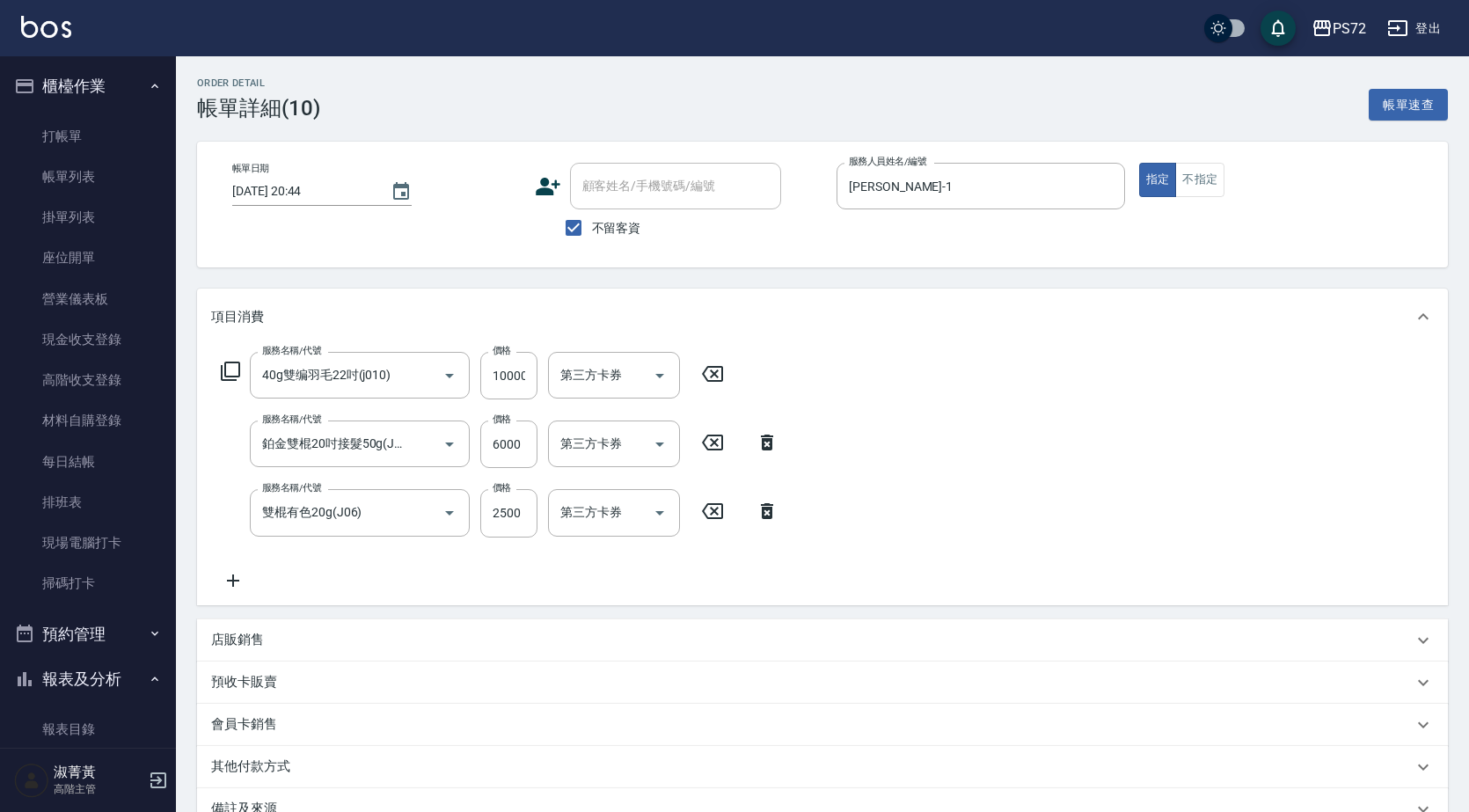
type input "[DATE] 20:44"
checkbox input "true"
type input "[PERSON_NAME]-1"
type input "40g雙编羽毛22吋(j010)"
type input "鉑金雙棍20吋接髮50g(J10)"
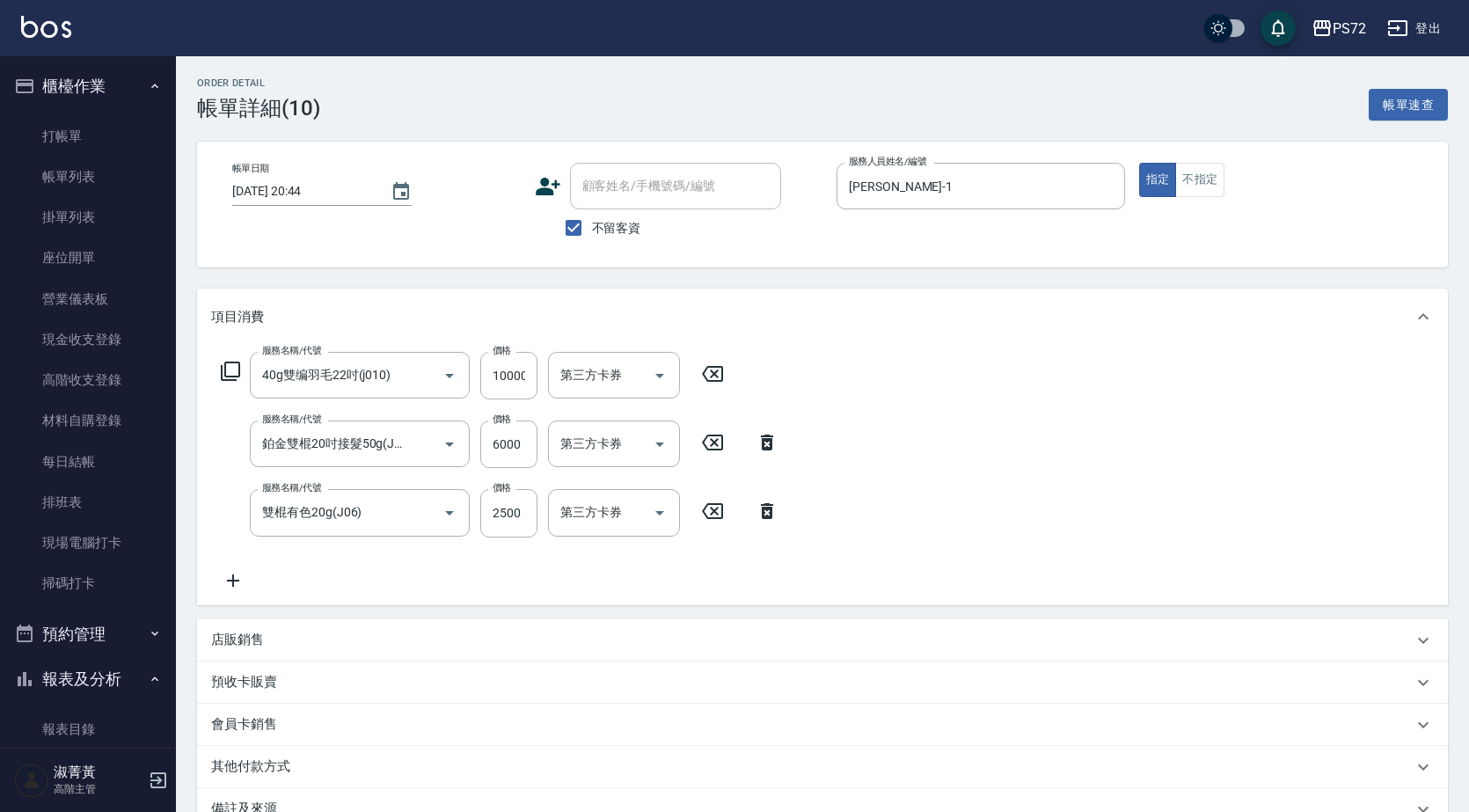
type input "雙棍有色20g(J06)"
click at [520, 376] on input "10000" at bounding box center [509, 376] width 57 height 48
type input "8000"
click at [515, 440] on input "6000" at bounding box center [509, 444] width 57 height 48
type input "4000"
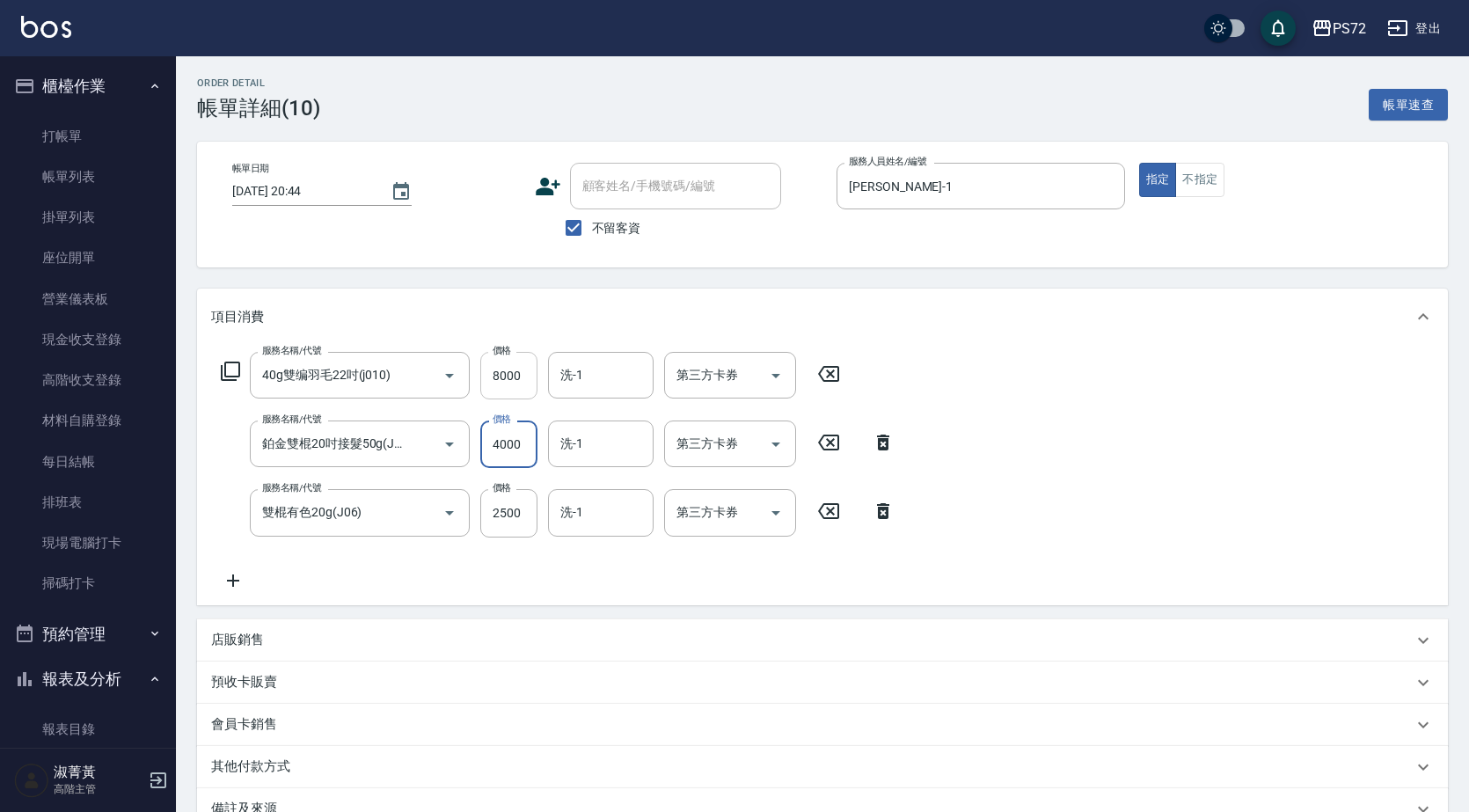
click at [510, 380] on input "8000" at bounding box center [509, 376] width 57 height 48
type input "7500"
click at [885, 513] on icon at bounding box center [884, 511] width 44 height 21
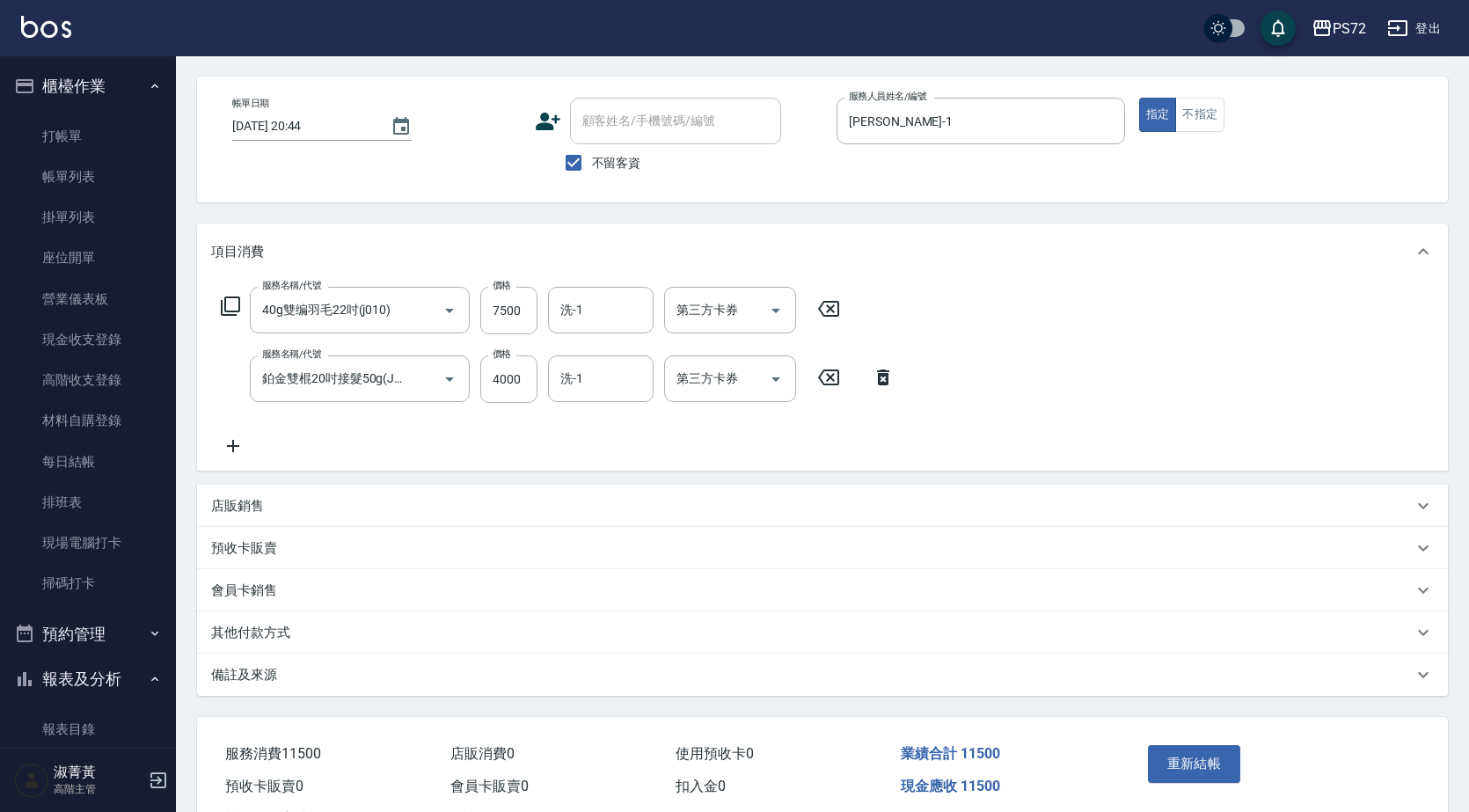
scroll to position [139, 0]
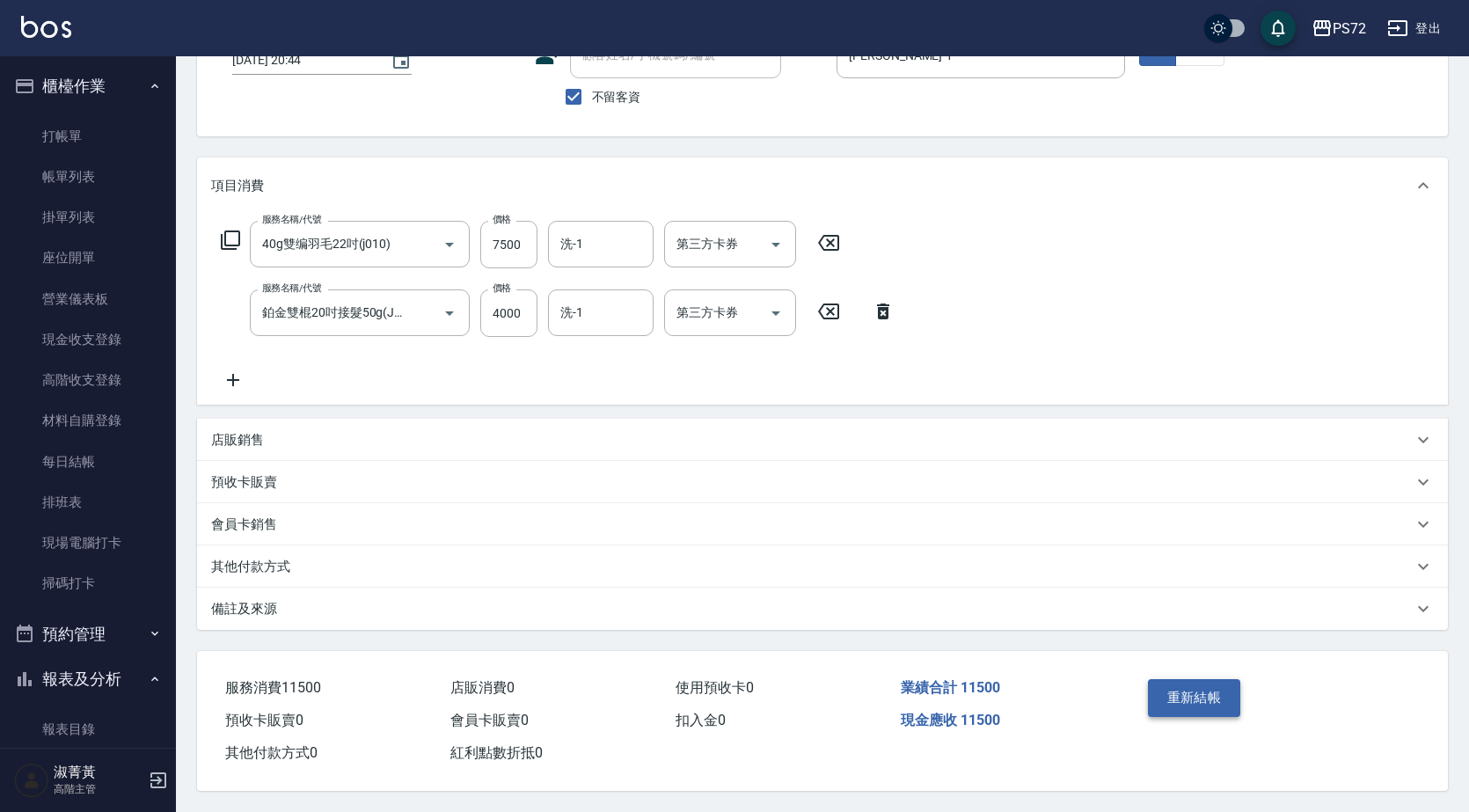
click at [1207, 706] on button "重新結帳" at bounding box center [1195, 698] width 93 height 37
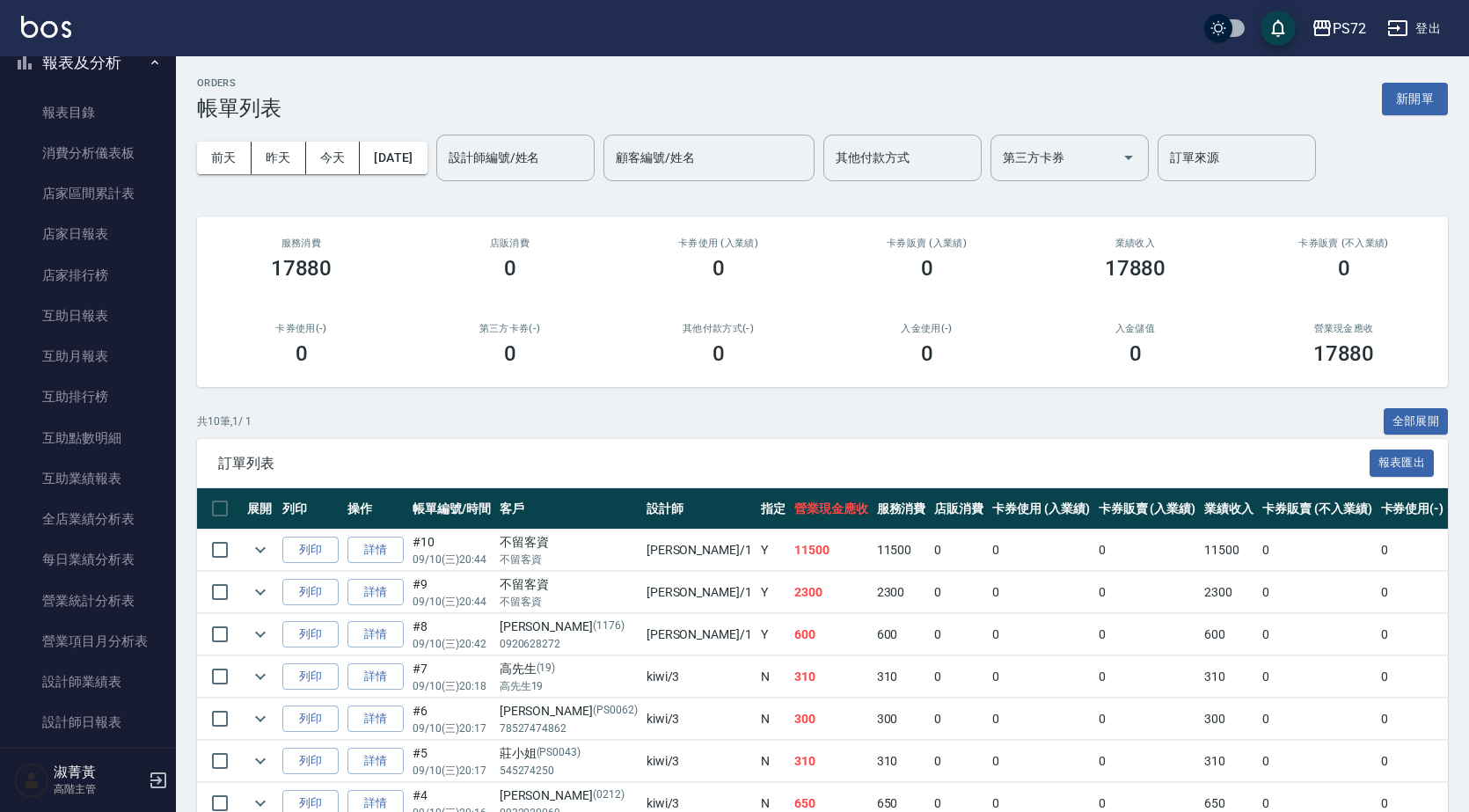
scroll to position [792, 0]
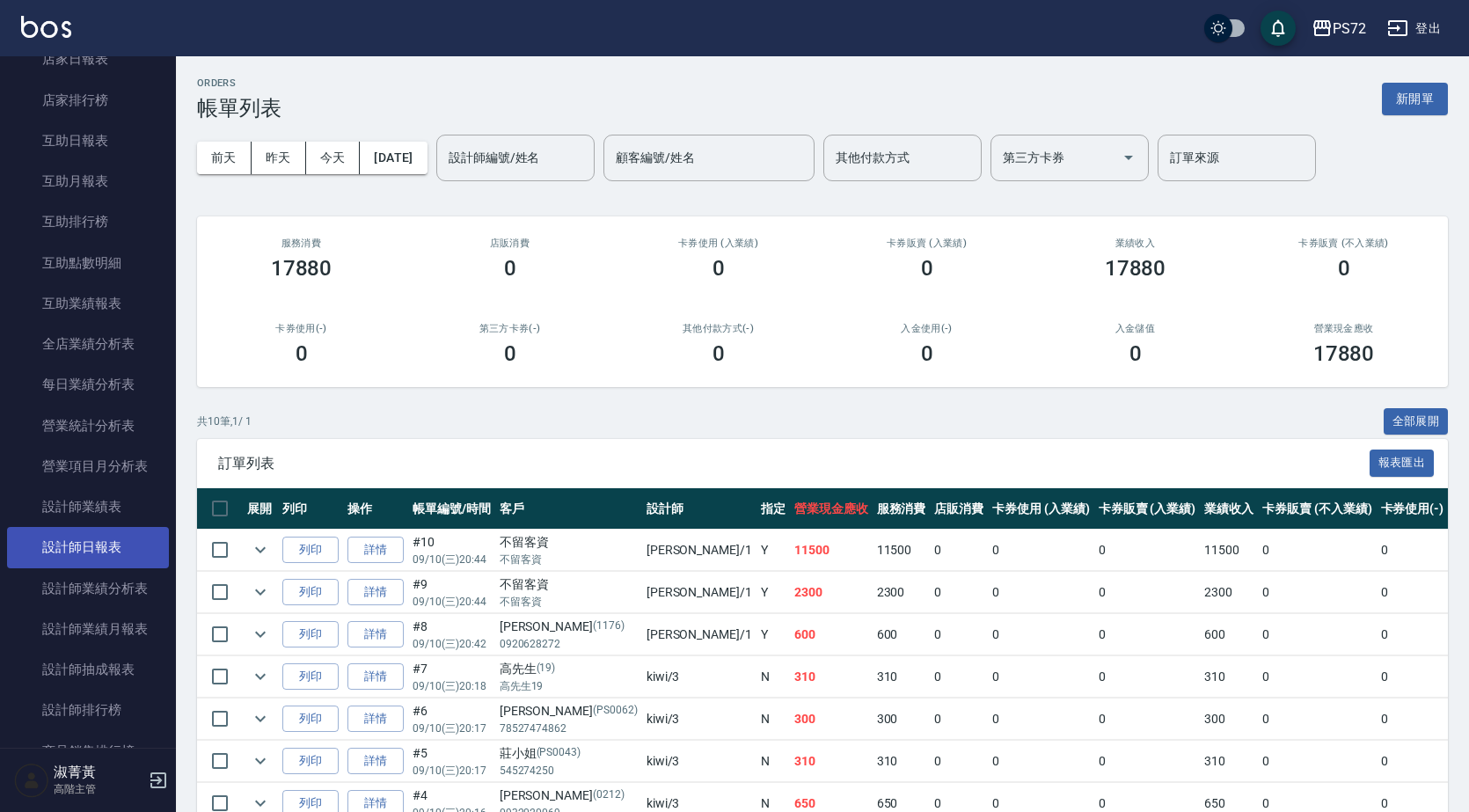
click at [98, 532] on link "設計師日報表" at bounding box center [88, 547] width 162 height 40
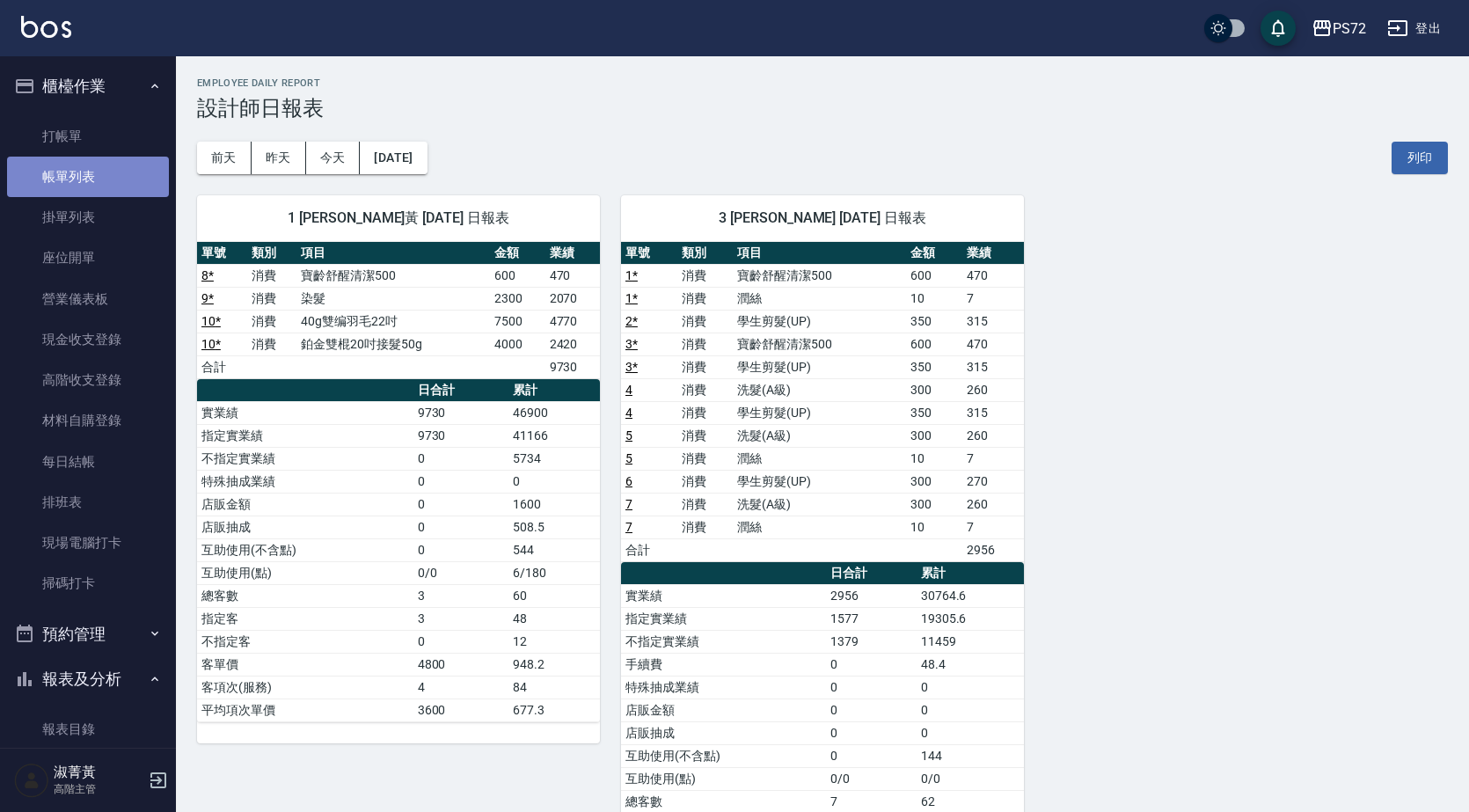
click at [94, 178] on link "帳單列表" at bounding box center [88, 176] width 162 height 40
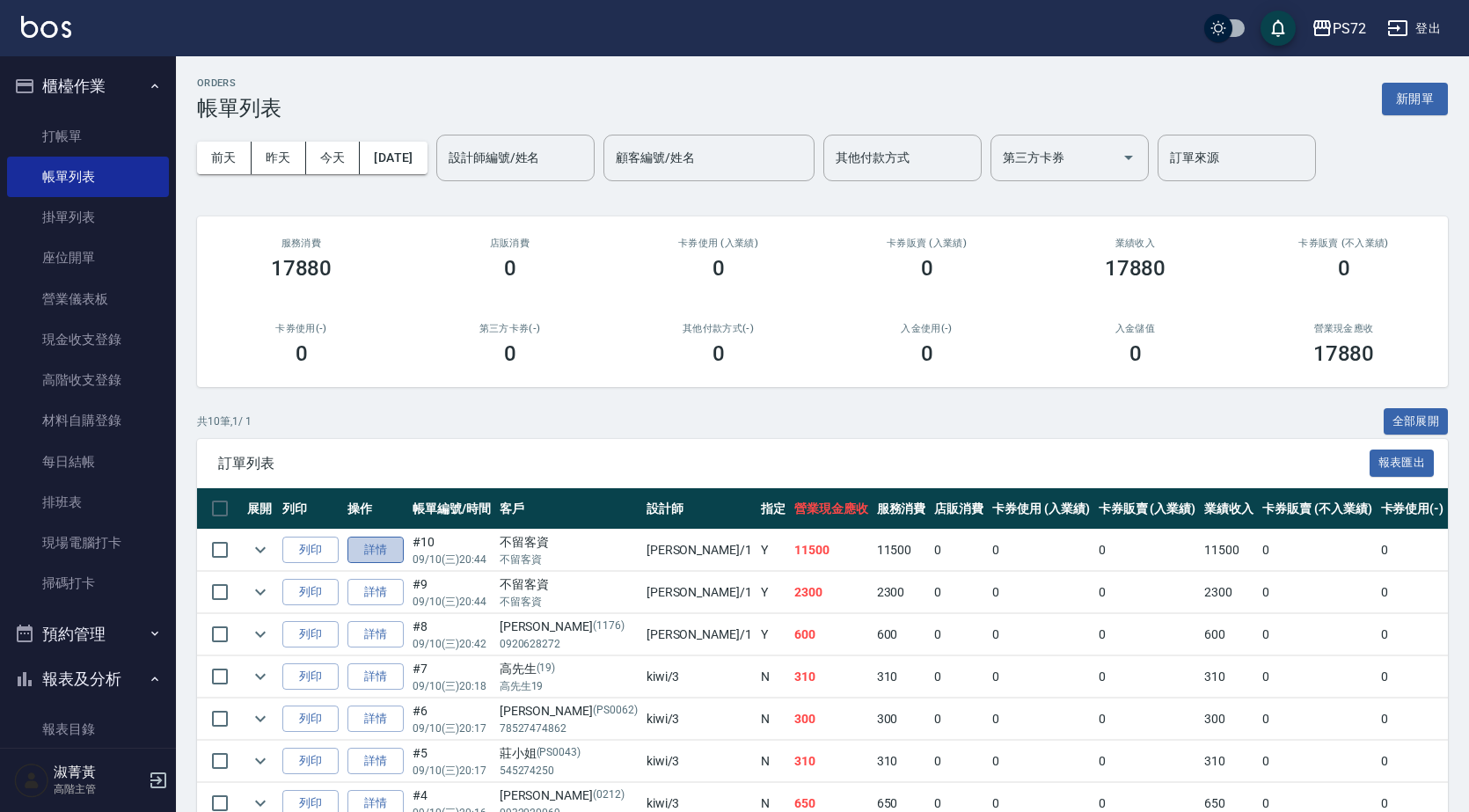
click at [402, 552] on link "詳情" at bounding box center [376, 550] width 56 height 28
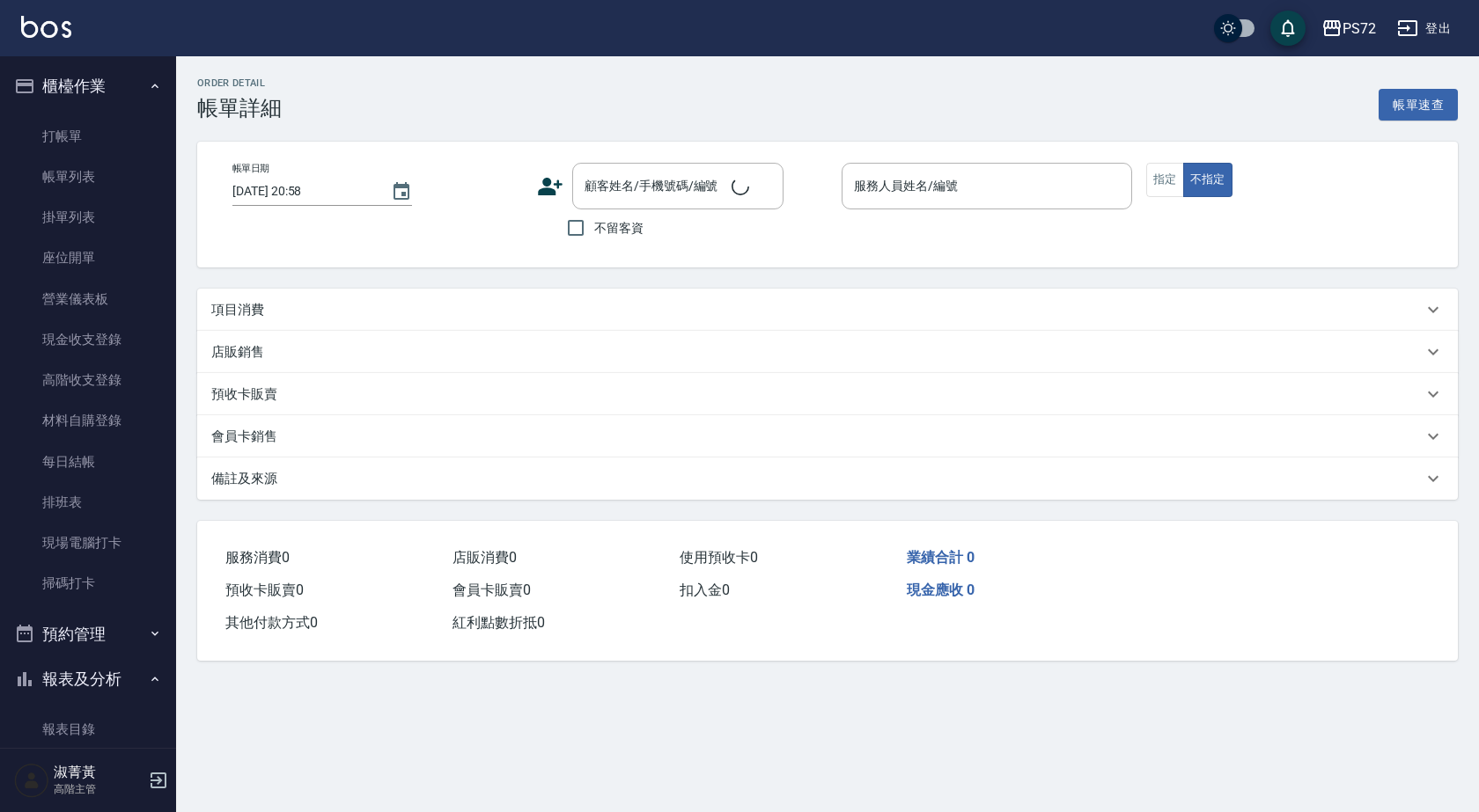
type input "[DATE] 20:44"
checkbox input "true"
type input "[PERSON_NAME]-1"
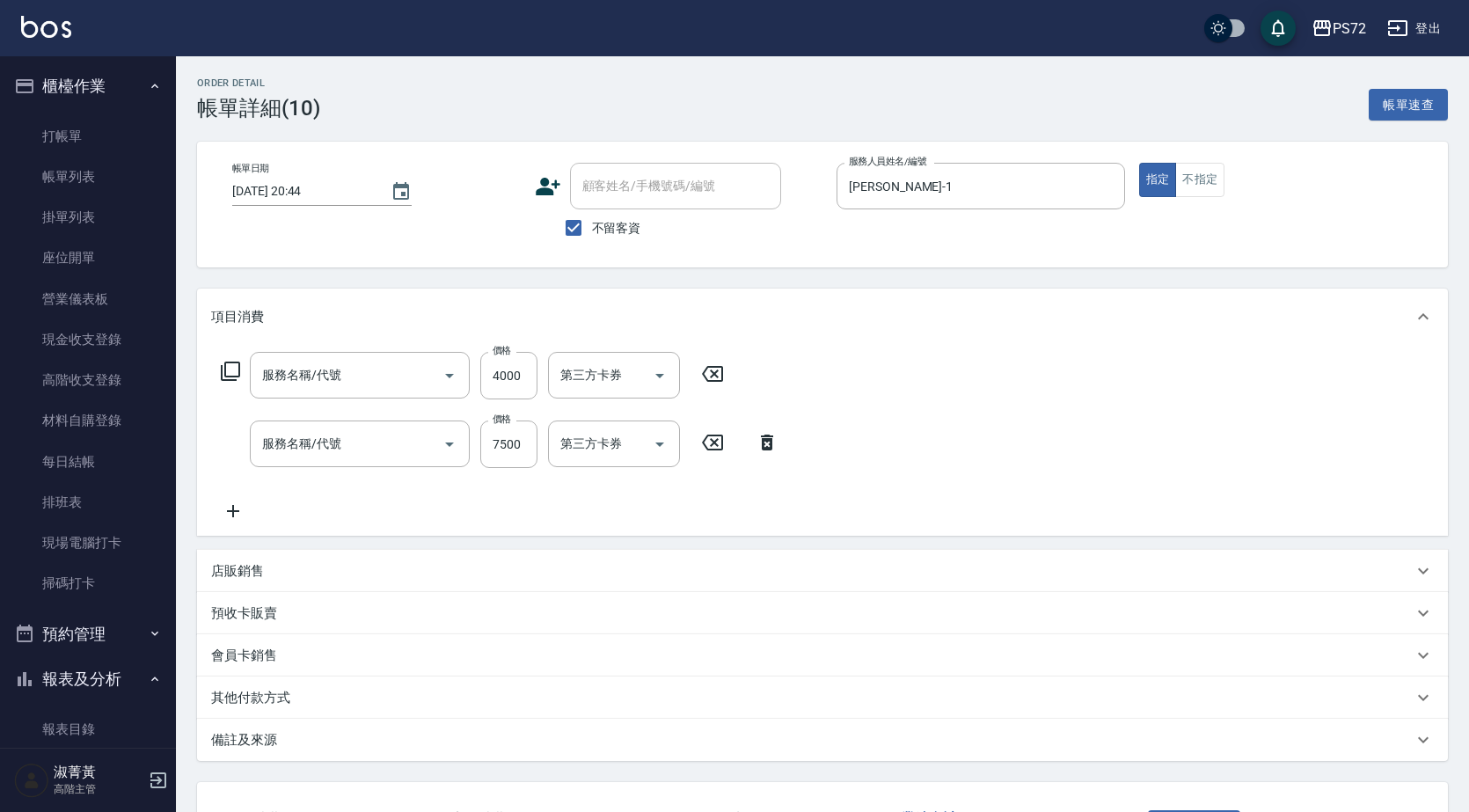
type input "鉑金雙棍20吋接髮50g(J10)"
type input "40g雙编羽毛22吋(j010)"
click at [525, 452] on input "7500" at bounding box center [509, 444] width 57 height 48
type input "11500"
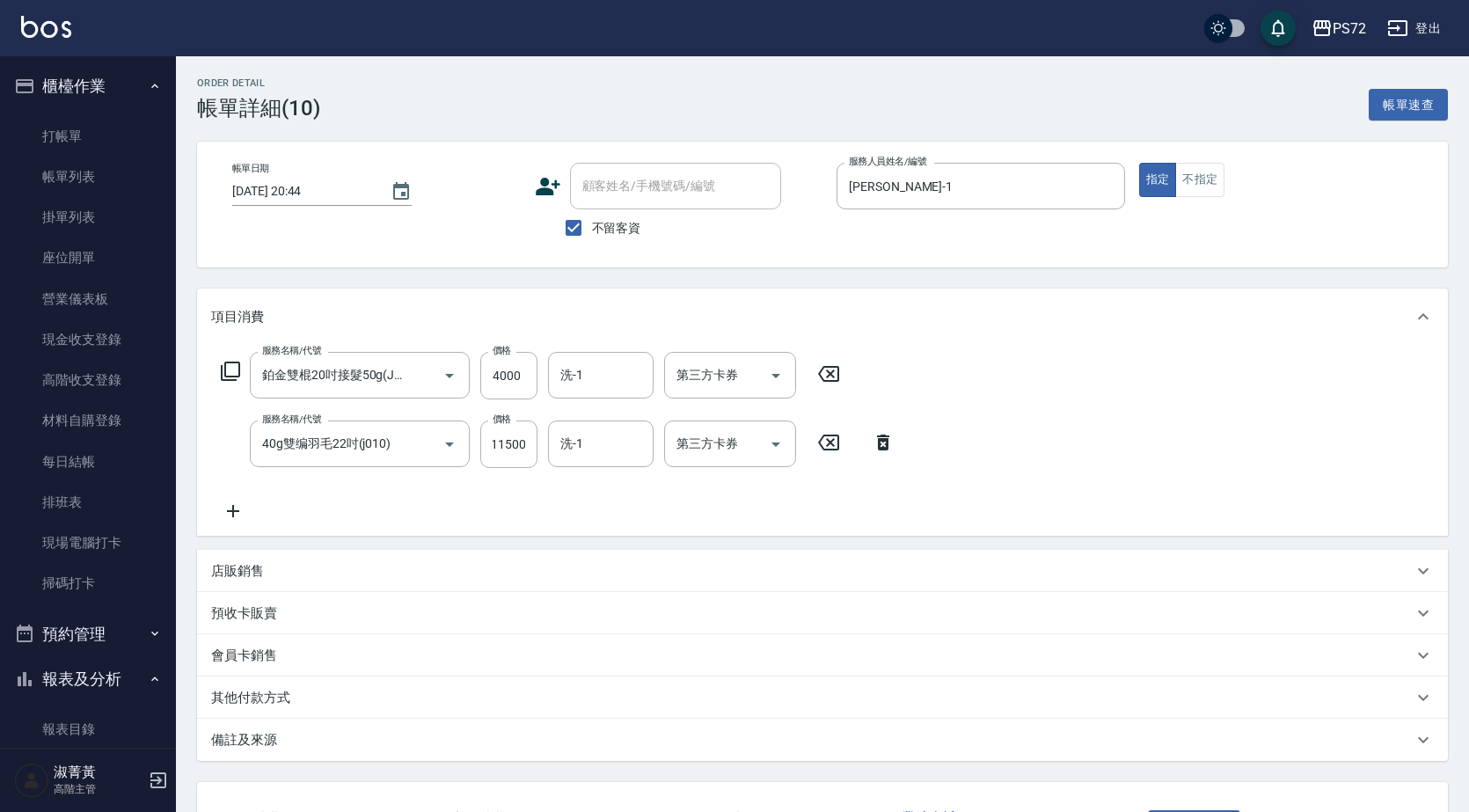
scroll to position [0, 0]
click at [820, 372] on icon at bounding box center [828, 374] width 21 height 16
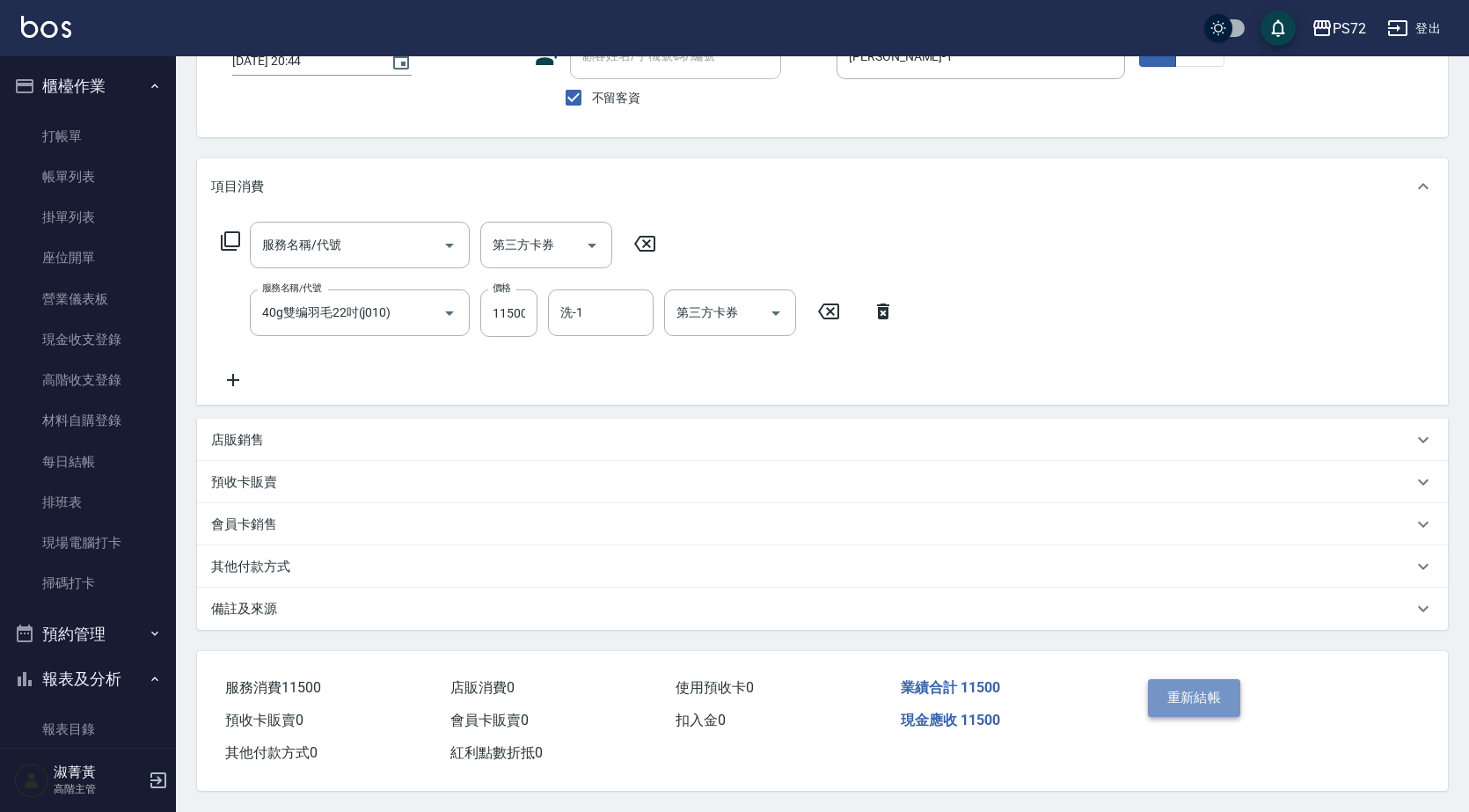
click at [1198, 696] on button "重新結帳" at bounding box center [1195, 698] width 93 height 37
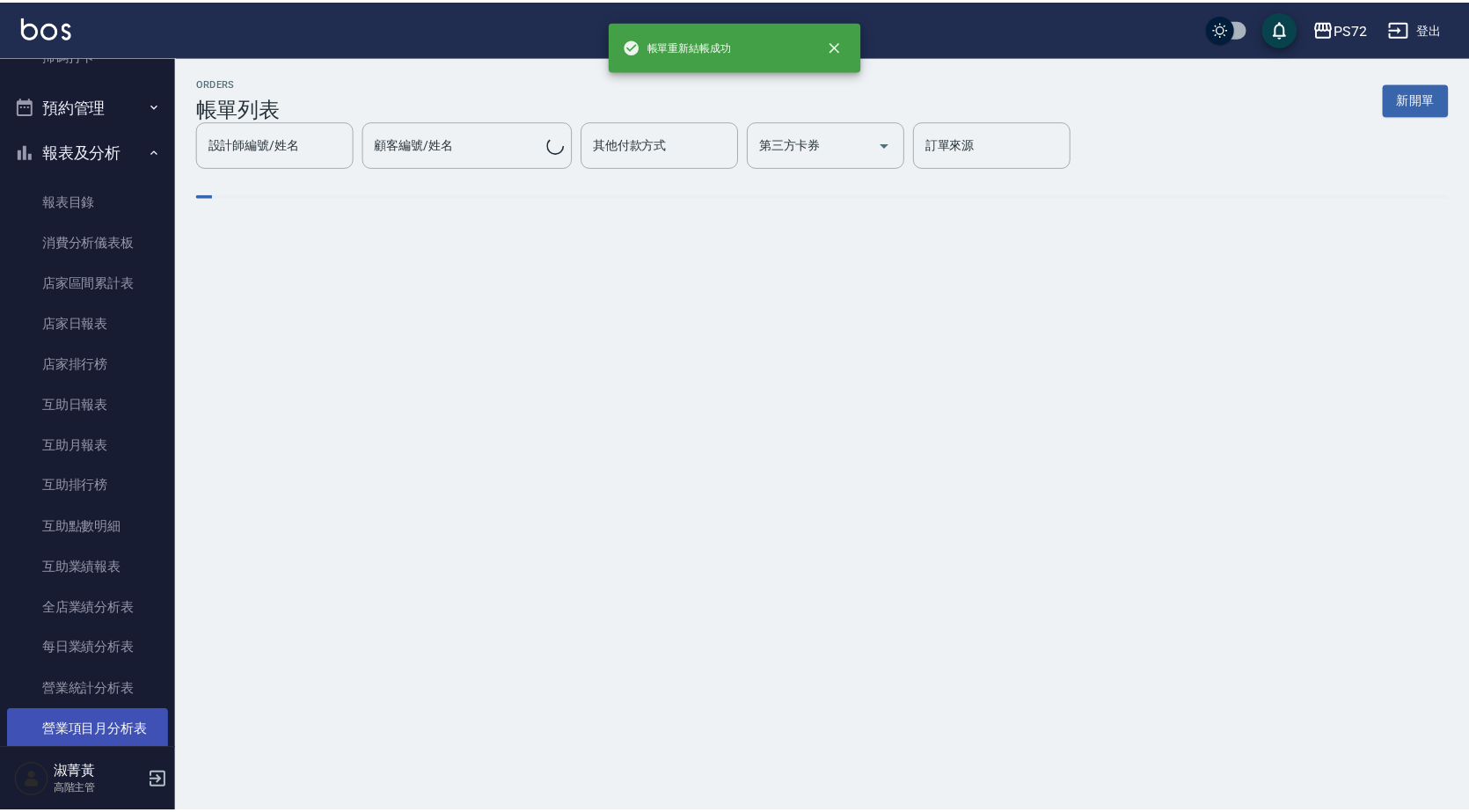
scroll to position [703, 0]
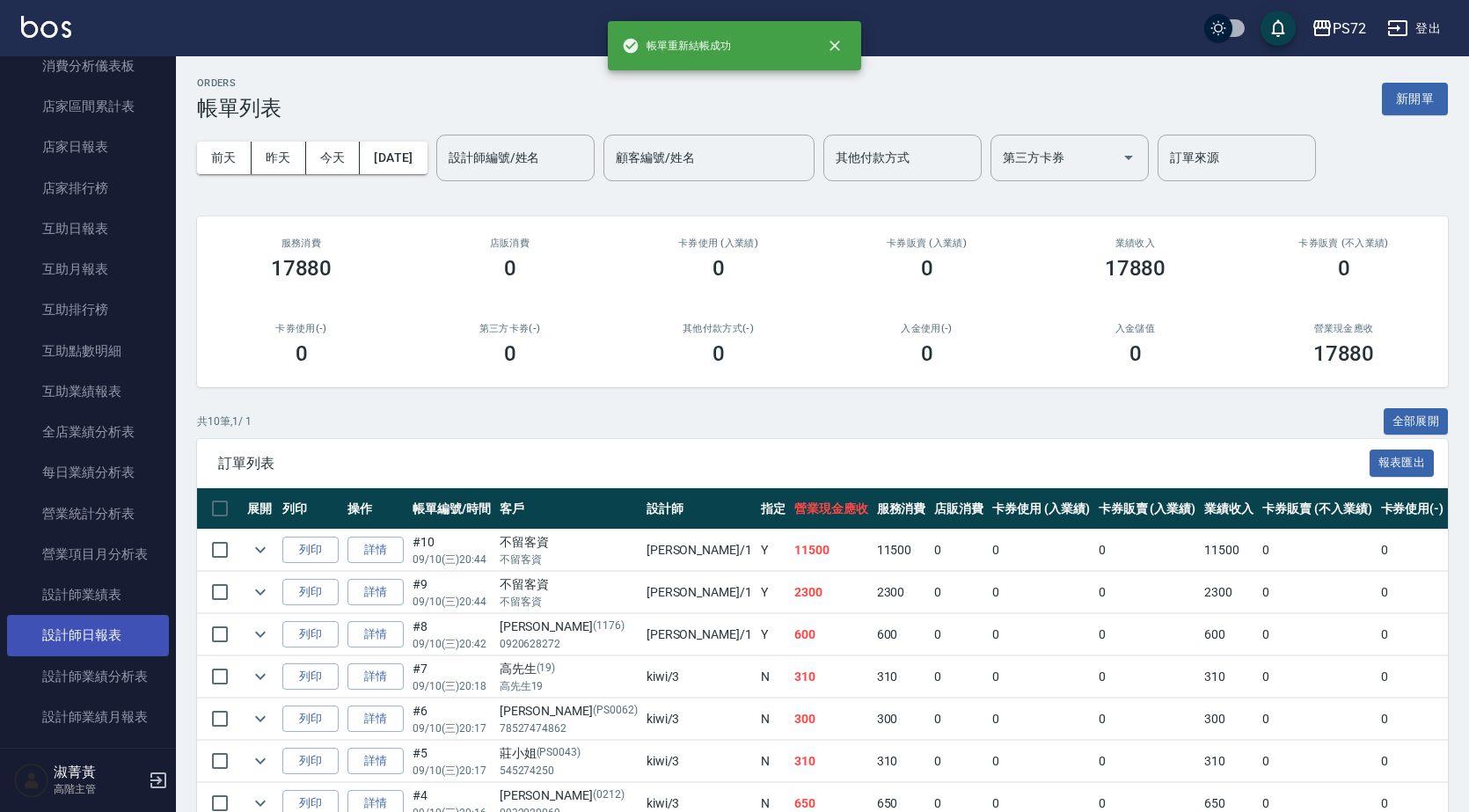
click at [110, 627] on link "設計師日報表" at bounding box center [88, 635] width 162 height 40
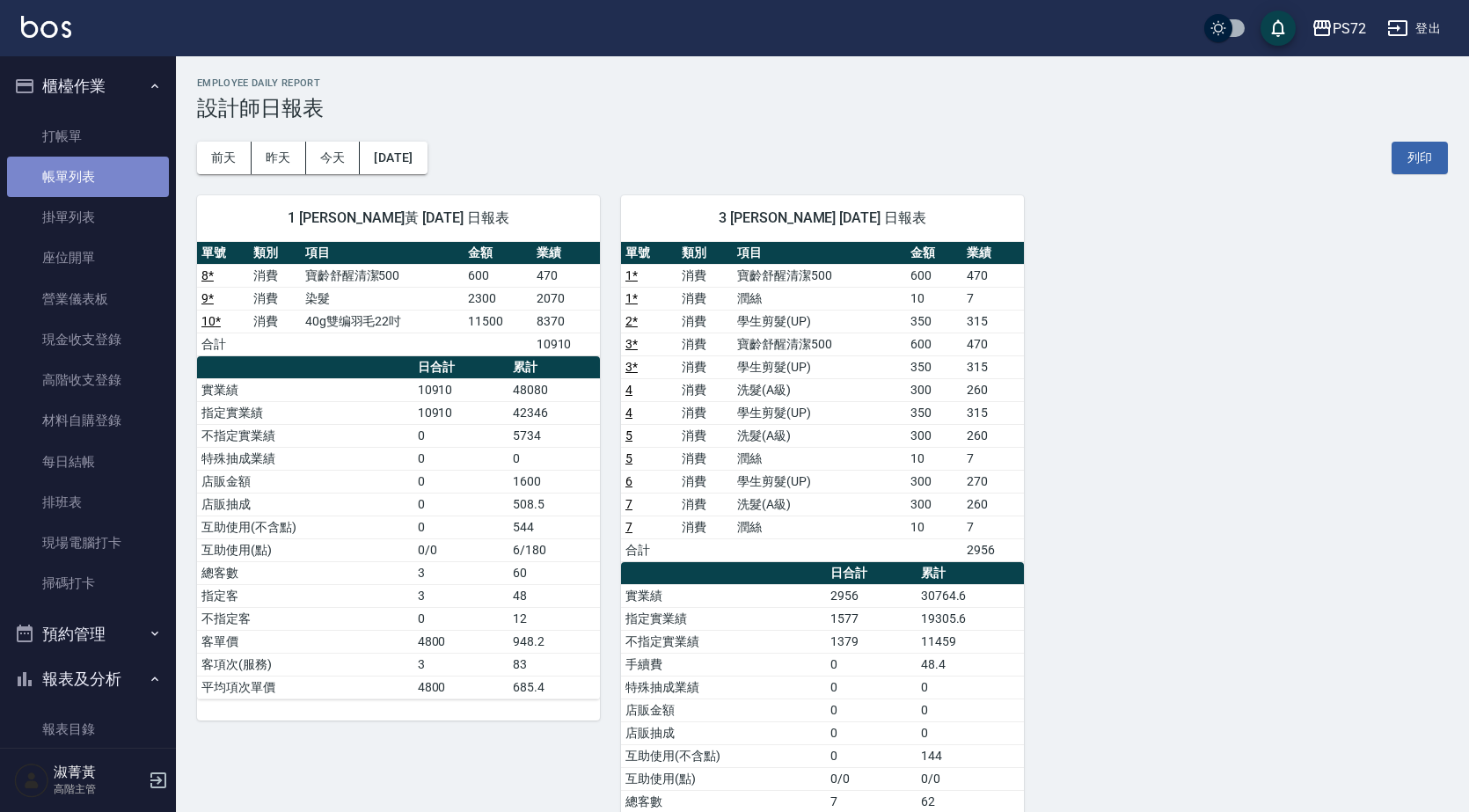
click at [99, 168] on link "帳單列表" at bounding box center [88, 176] width 162 height 40
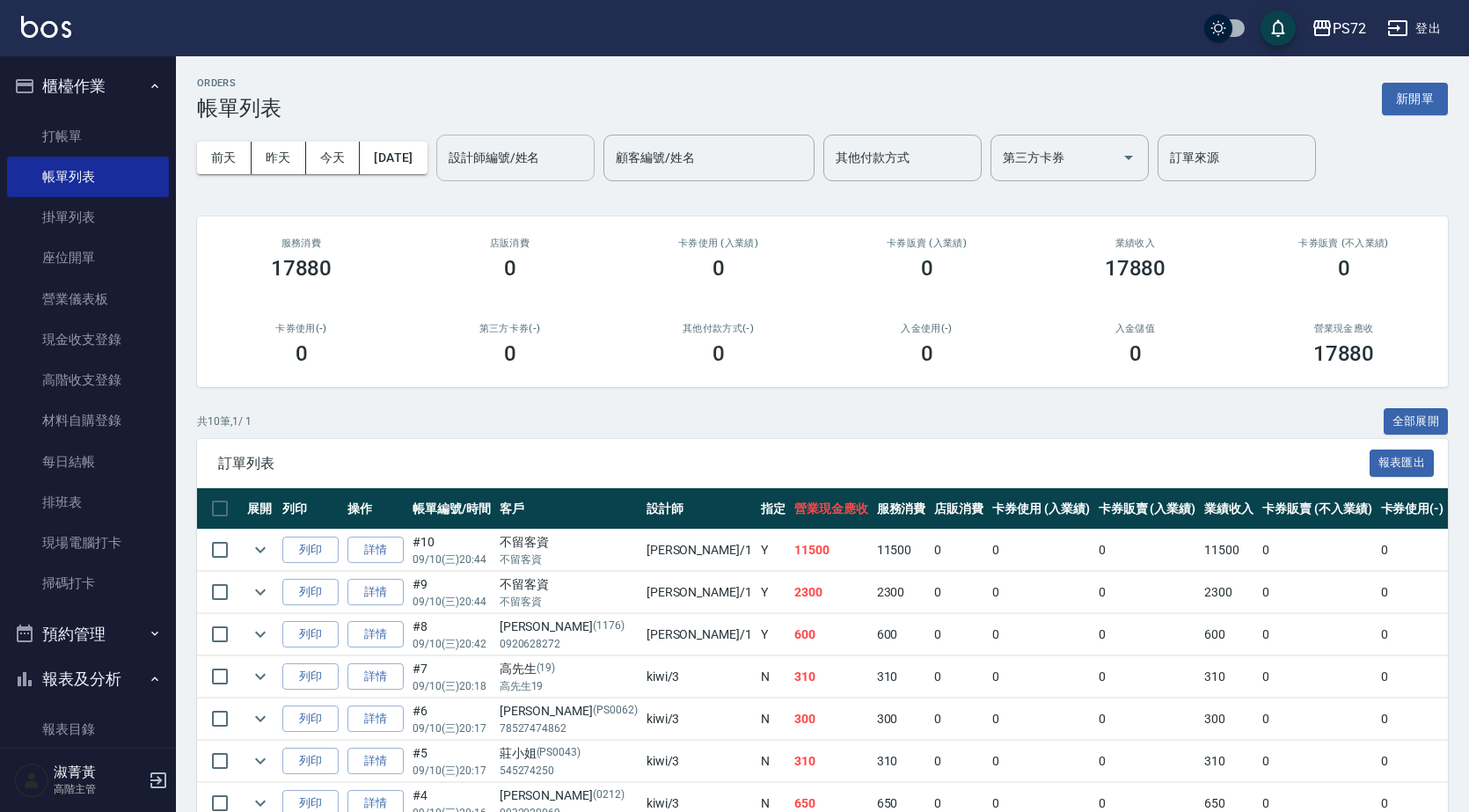
click at [518, 156] on input "設計師編號/姓名" at bounding box center [516, 158] width 143 height 30
click at [372, 545] on link "詳情" at bounding box center [376, 550] width 56 height 28
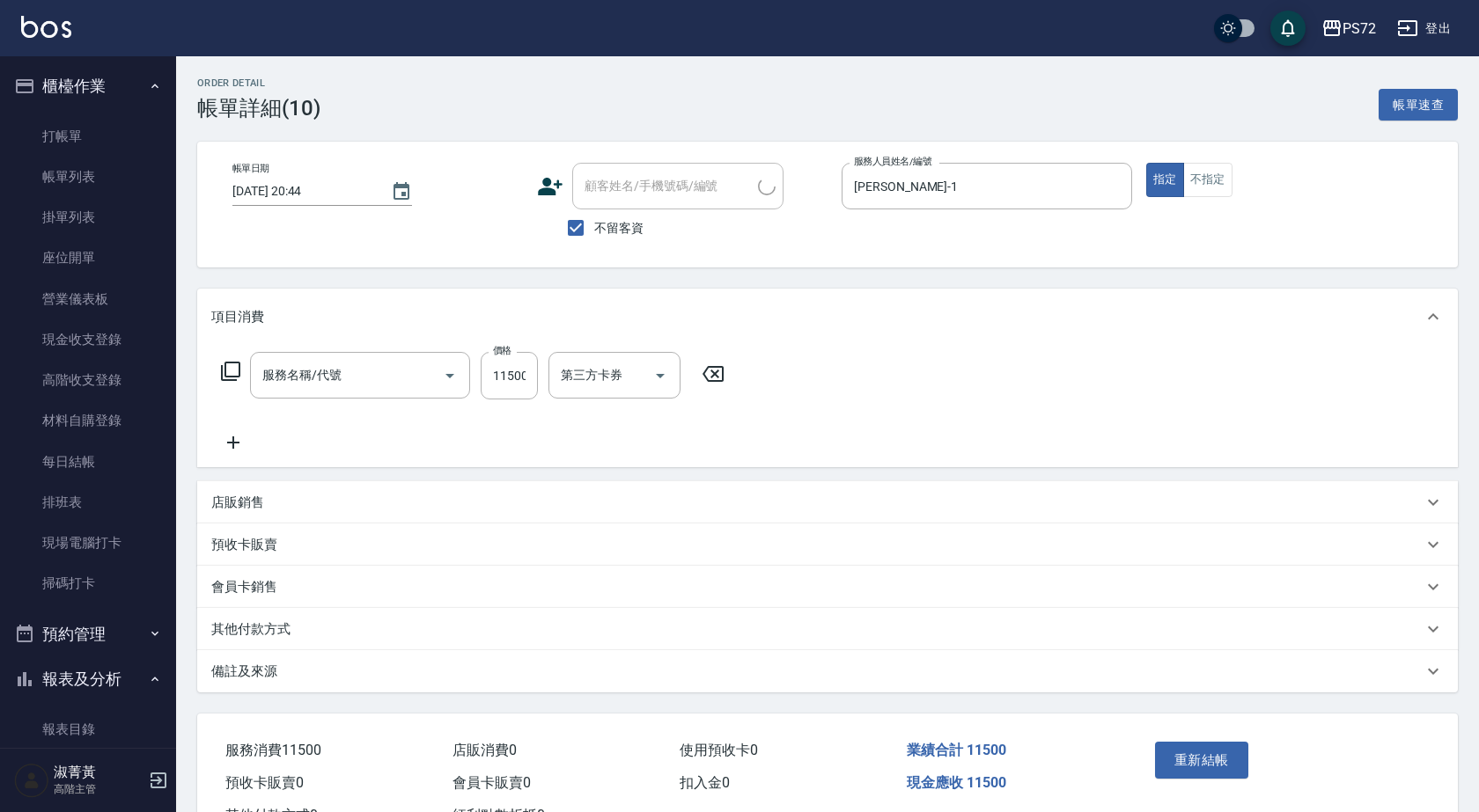
type input "[DATE] 20:44"
checkbox input "true"
type input "[PERSON_NAME]-1"
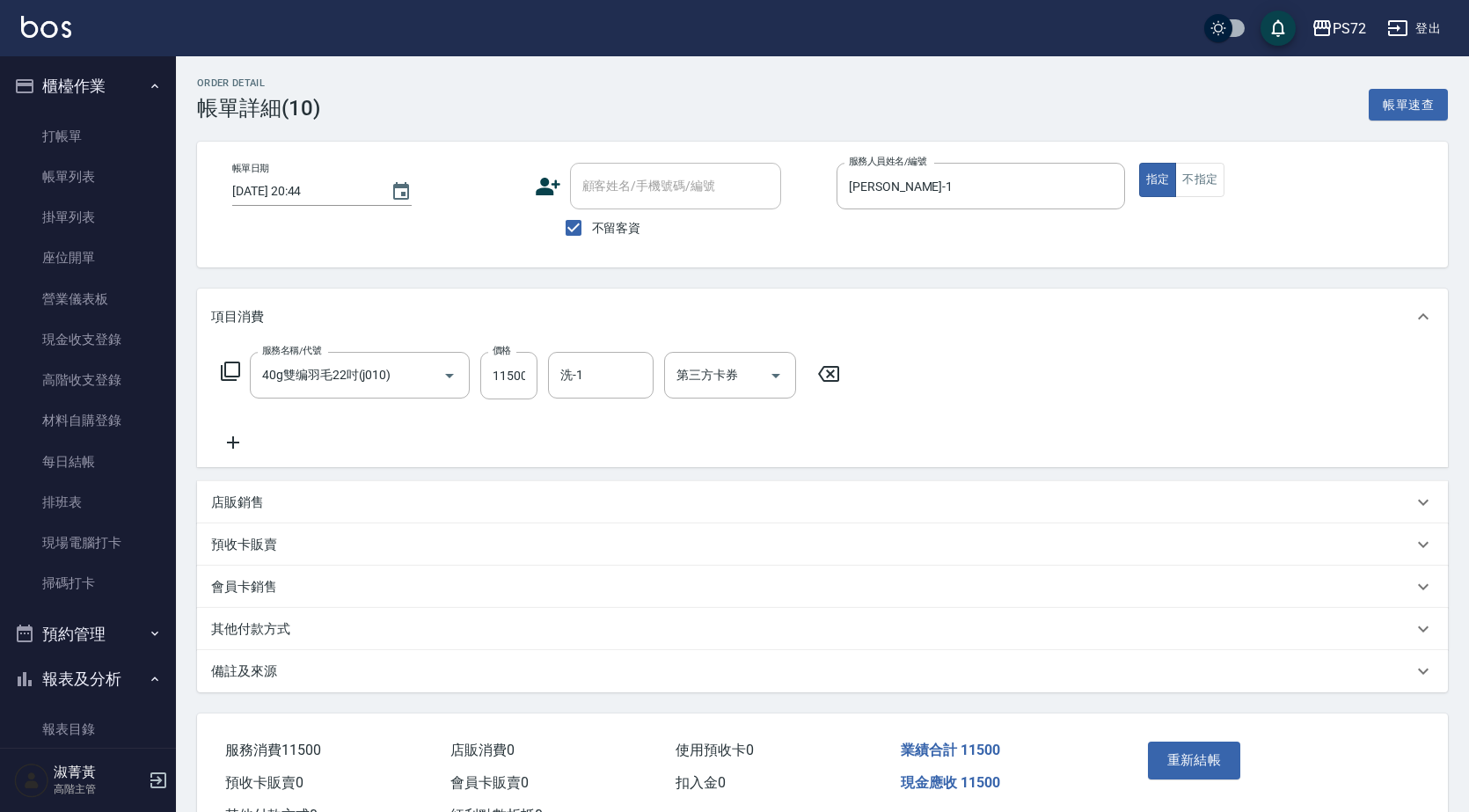
type input "40g雙编羽毛22吋(j010)"
click at [238, 364] on icon at bounding box center [231, 371] width 19 height 19
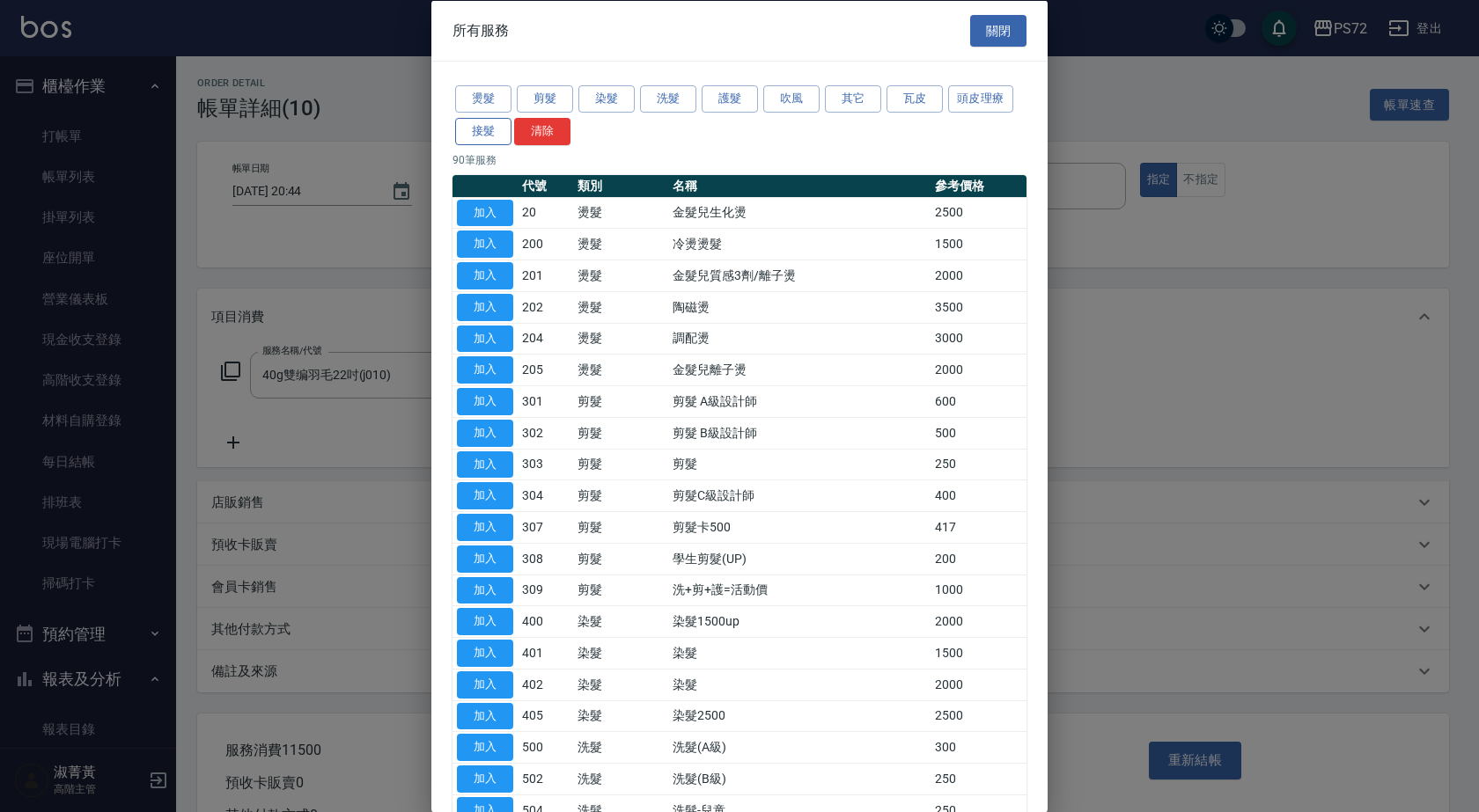
click at [475, 130] on button "接髮" at bounding box center [483, 131] width 56 height 28
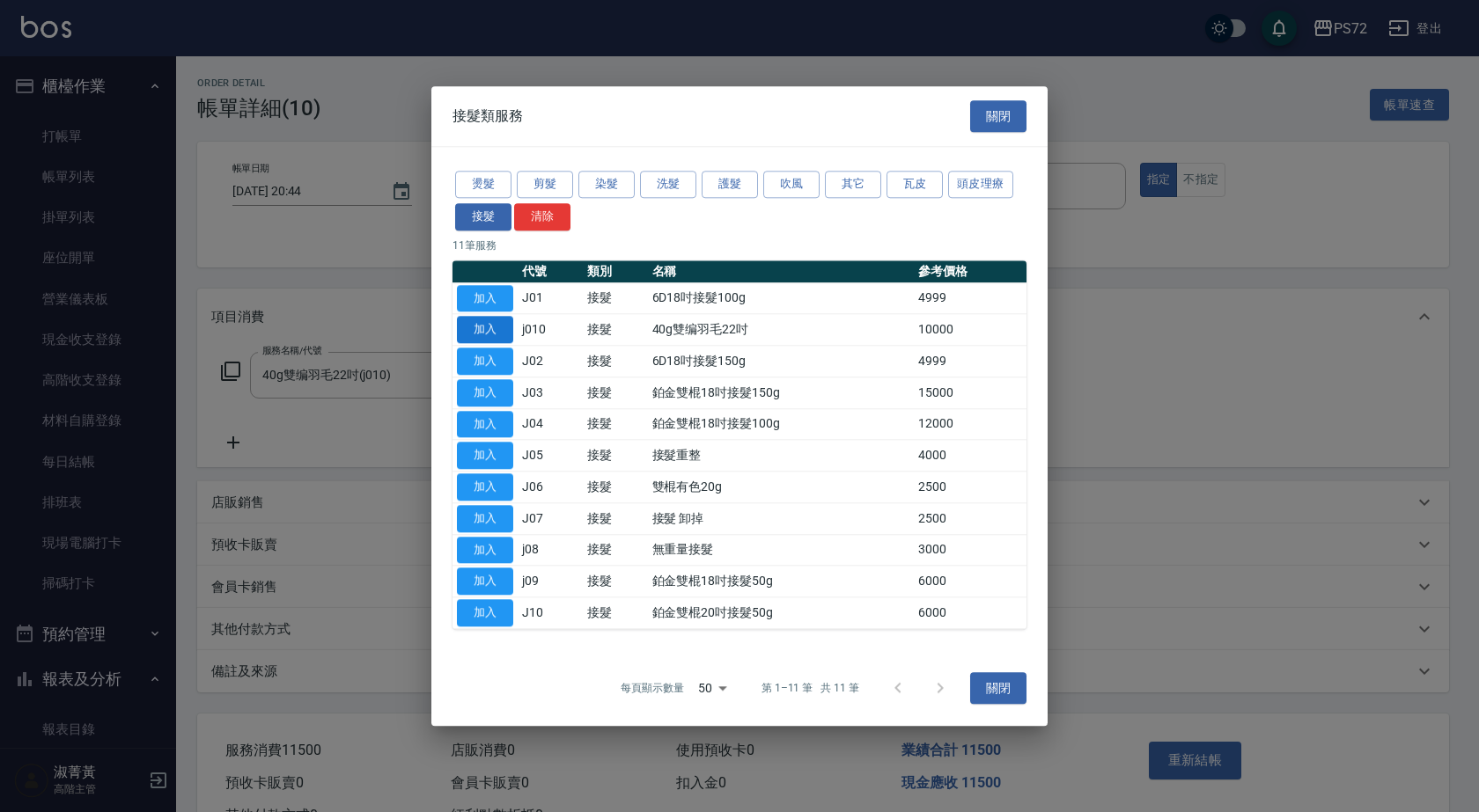
click at [498, 328] on button "加入" at bounding box center [484, 330] width 56 height 28
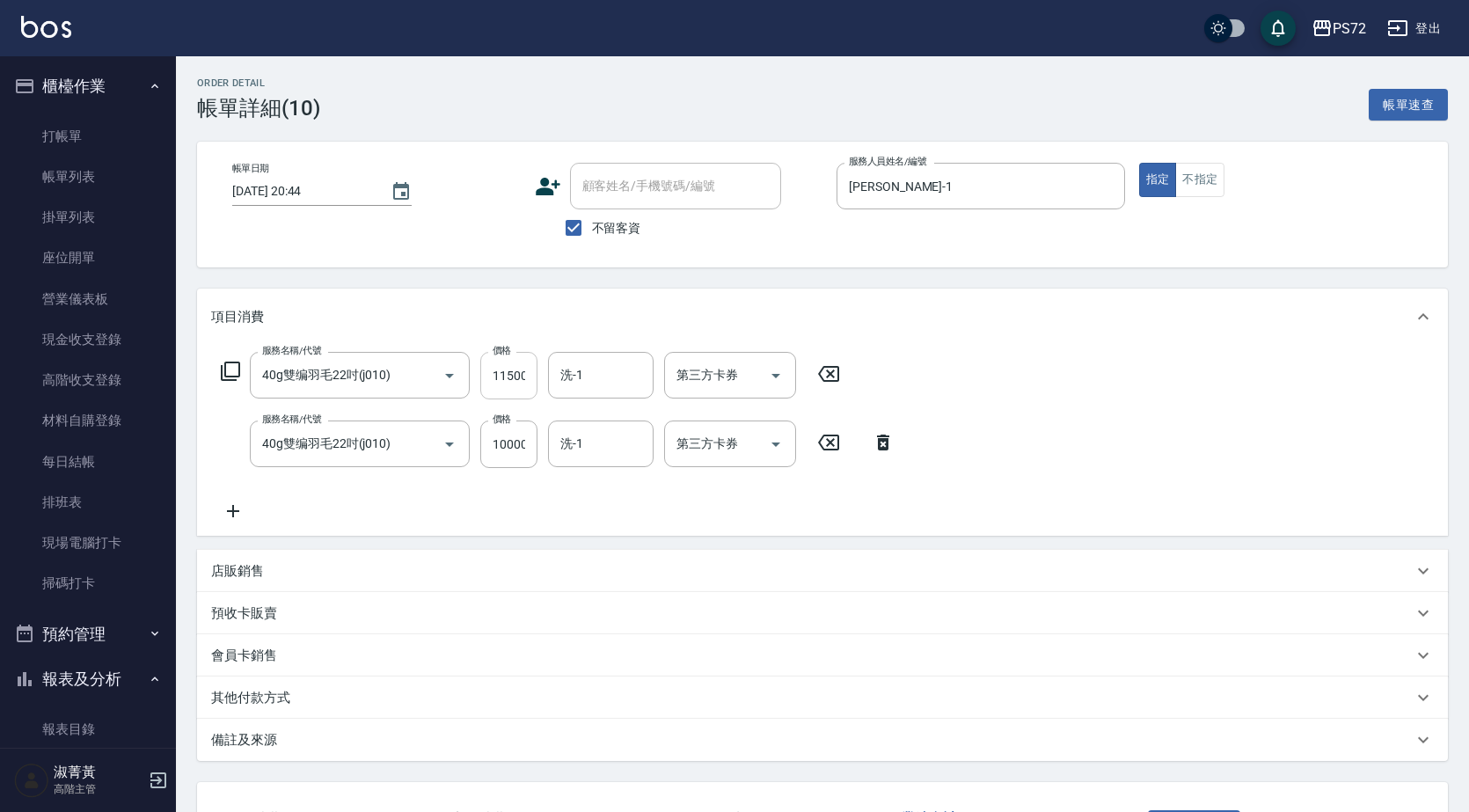
click at [513, 365] on input "11500" at bounding box center [509, 376] width 57 height 48
type input "5500"
click at [502, 449] on input "10000" at bounding box center [509, 444] width 57 height 48
click at [503, 439] on input "6600" at bounding box center [509, 444] width 57 height 48
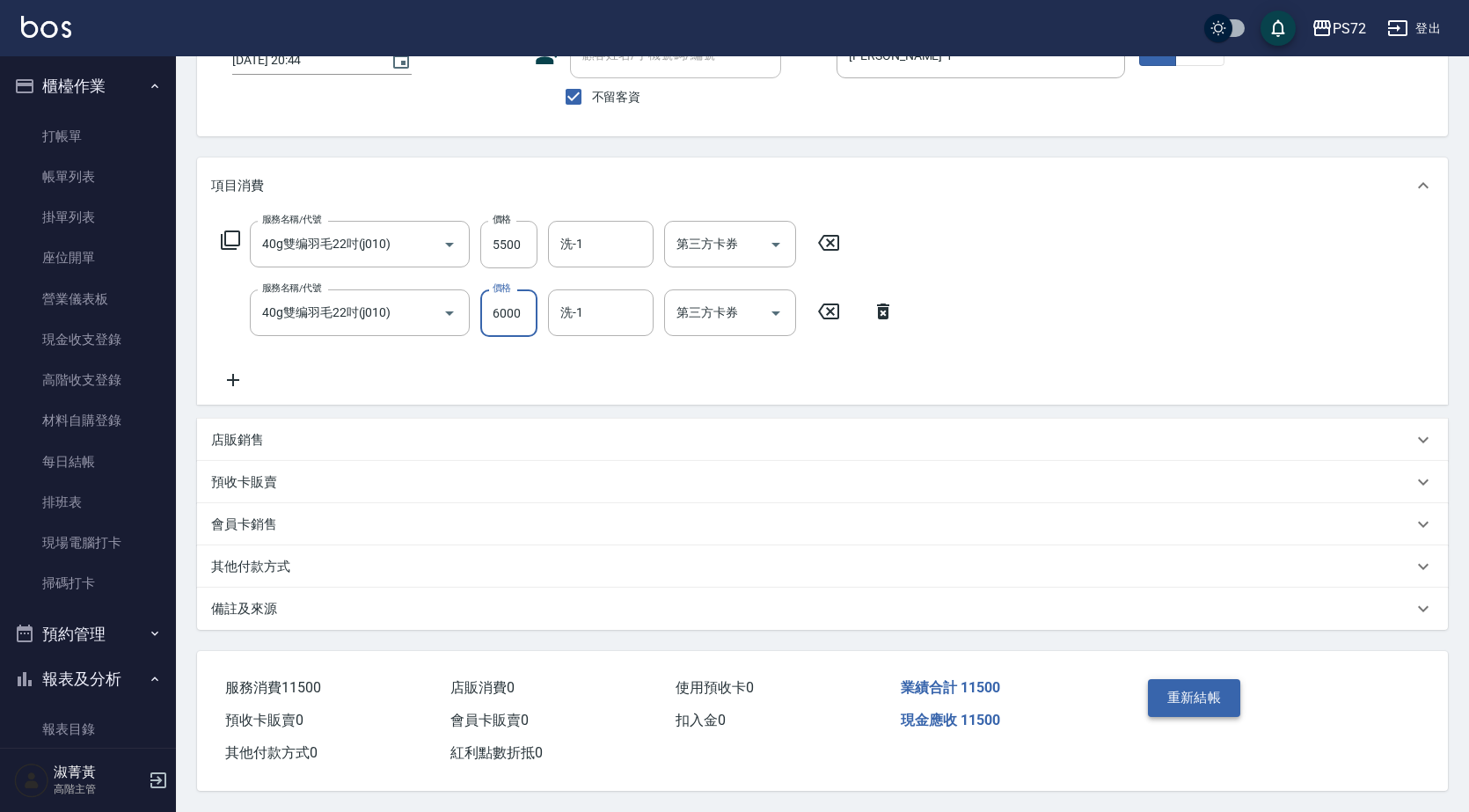
type input "6000"
click at [1154, 686] on button "重新結帳" at bounding box center [1195, 698] width 93 height 37
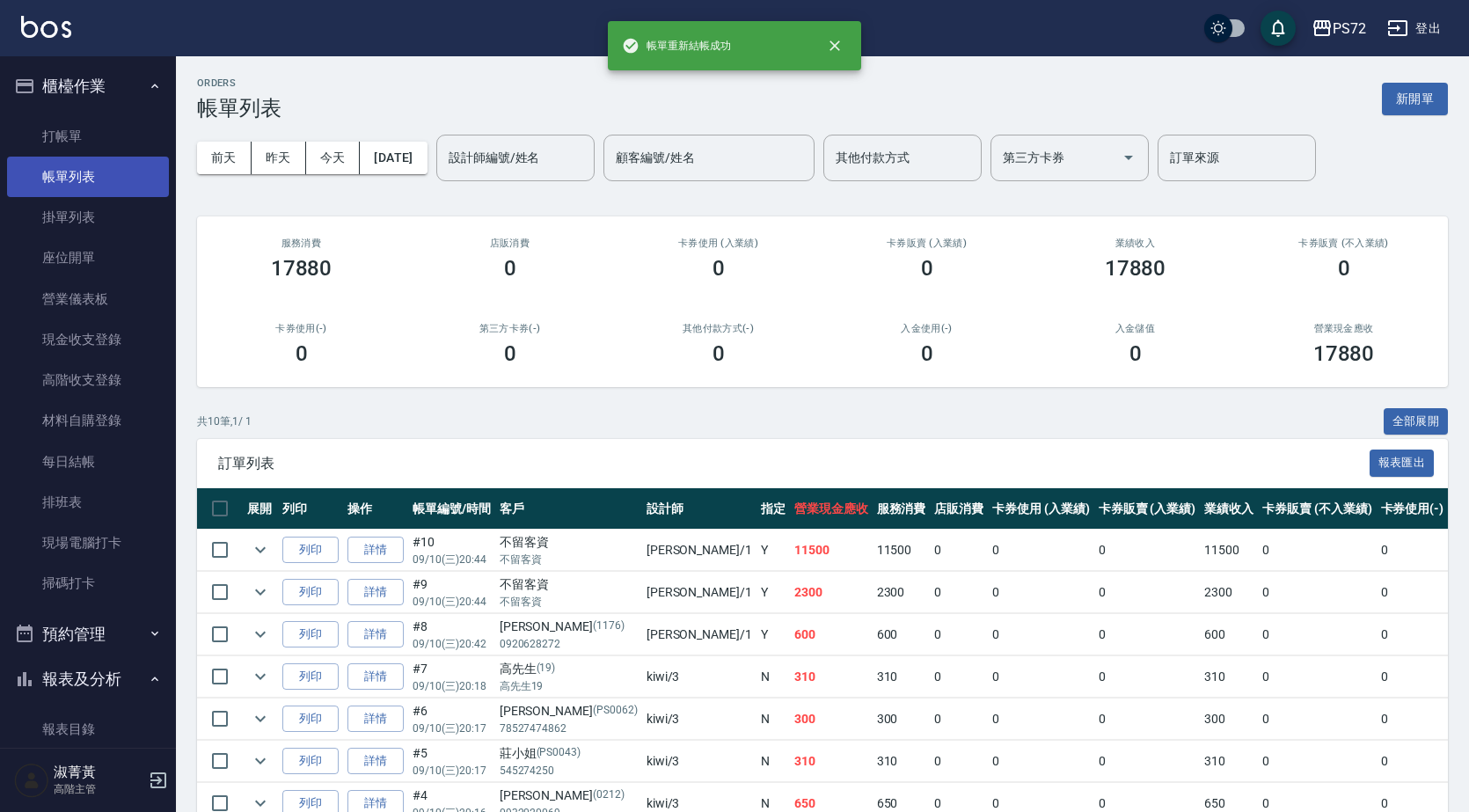
click at [83, 172] on link "帳單列表" at bounding box center [88, 176] width 162 height 40
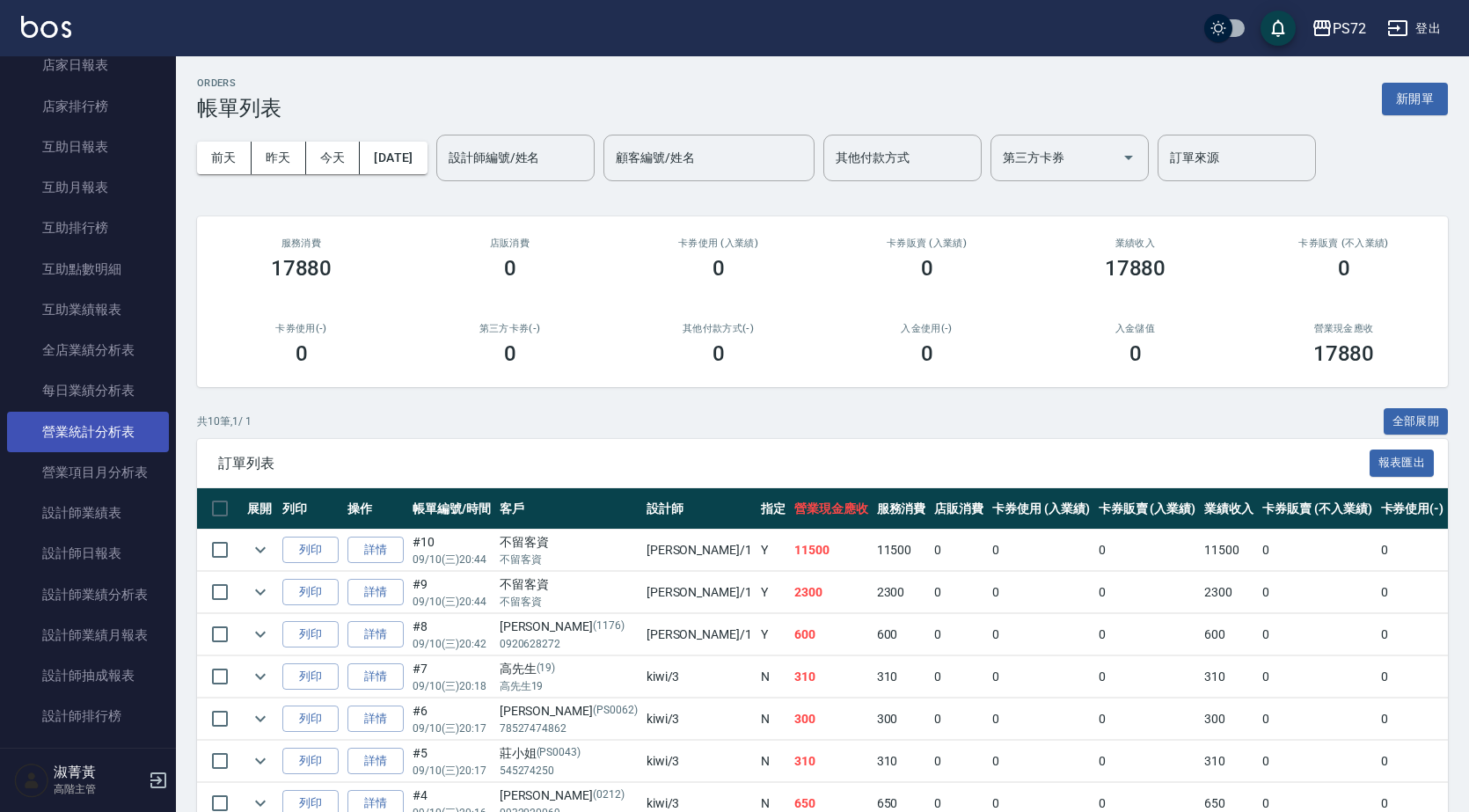
scroll to position [792, 0]
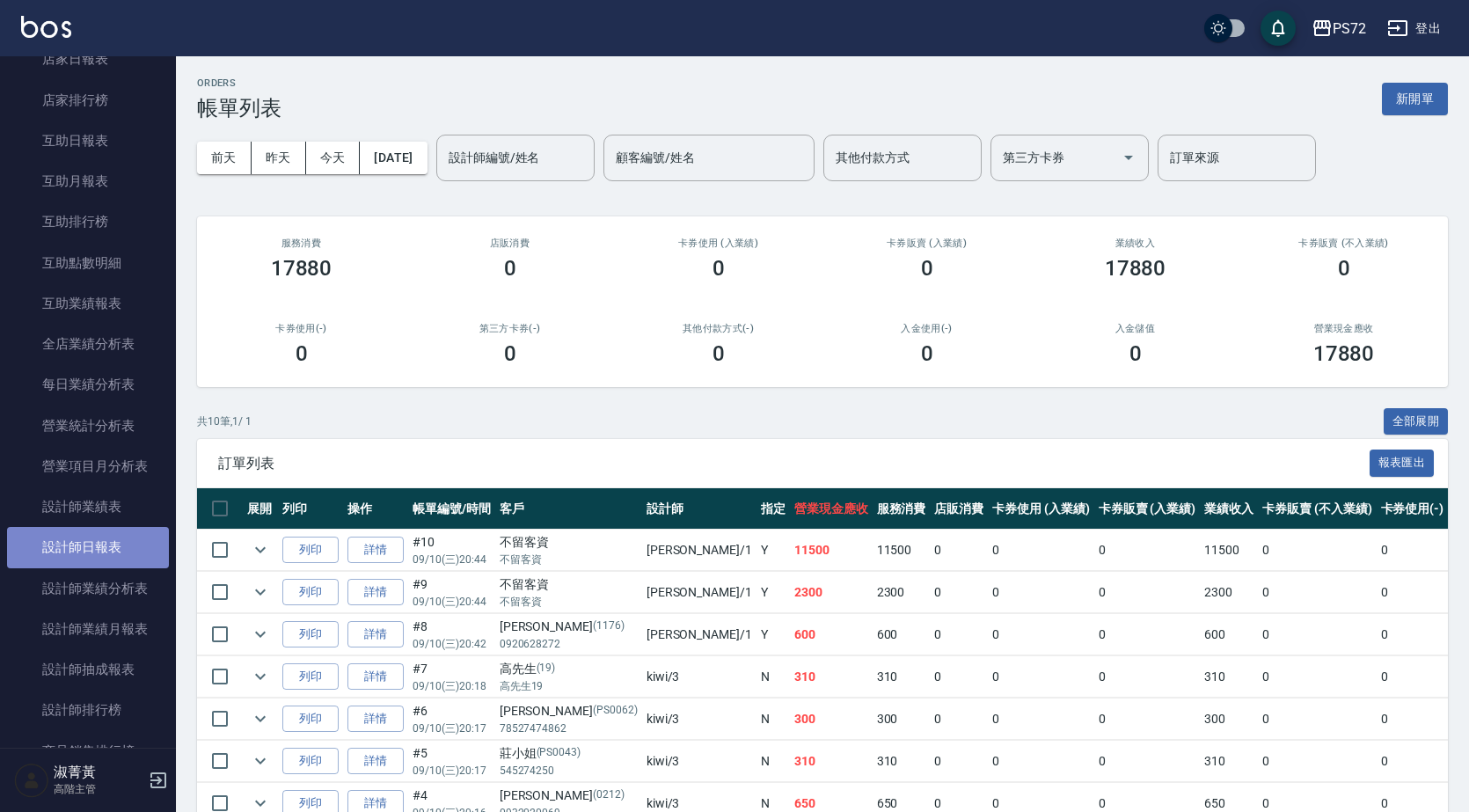
click at [123, 545] on link "設計師日報表" at bounding box center [88, 547] width 162 height 40
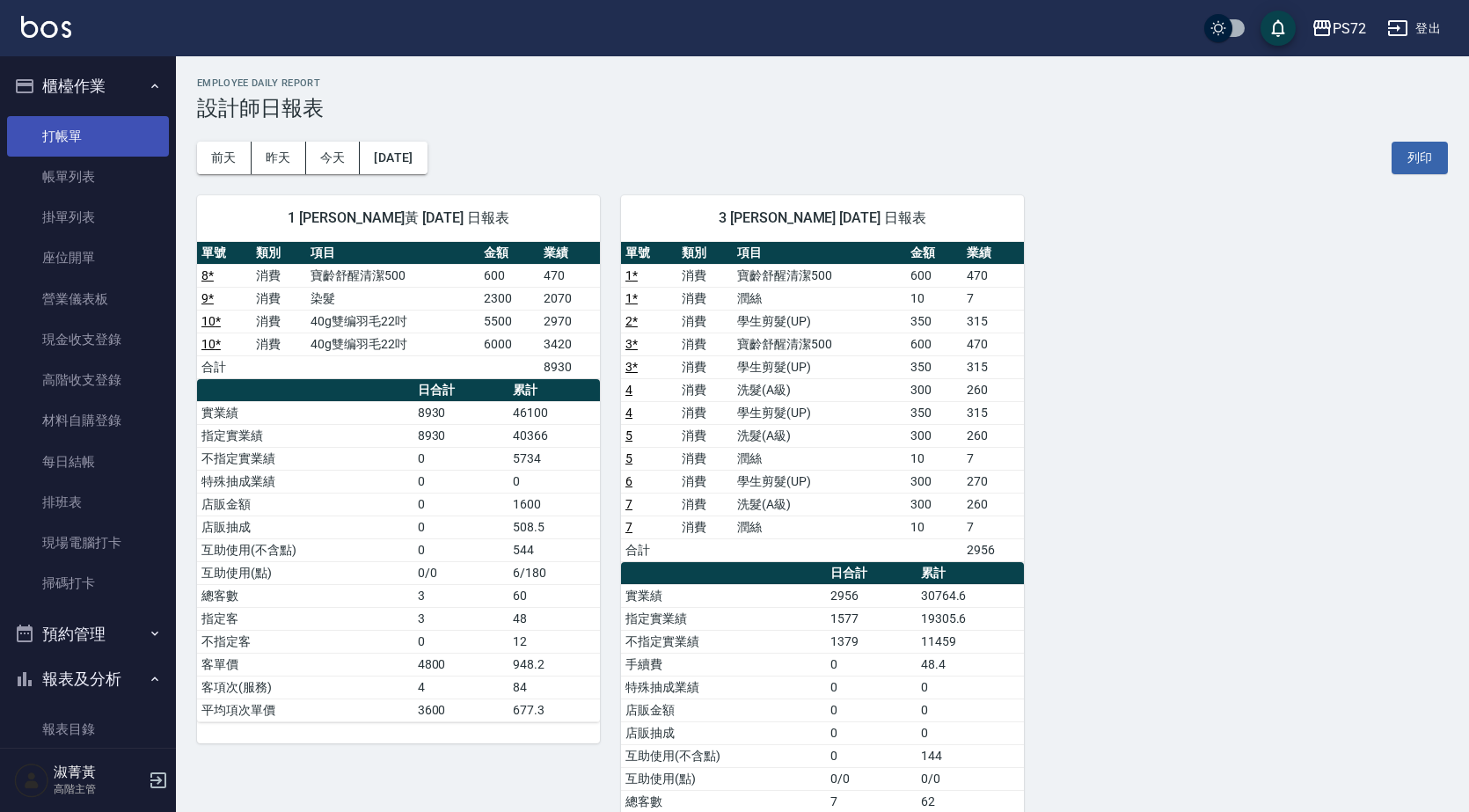
click at [100, 127] on link "打帳單" at bounding box center [88, 136] width 162 height 40
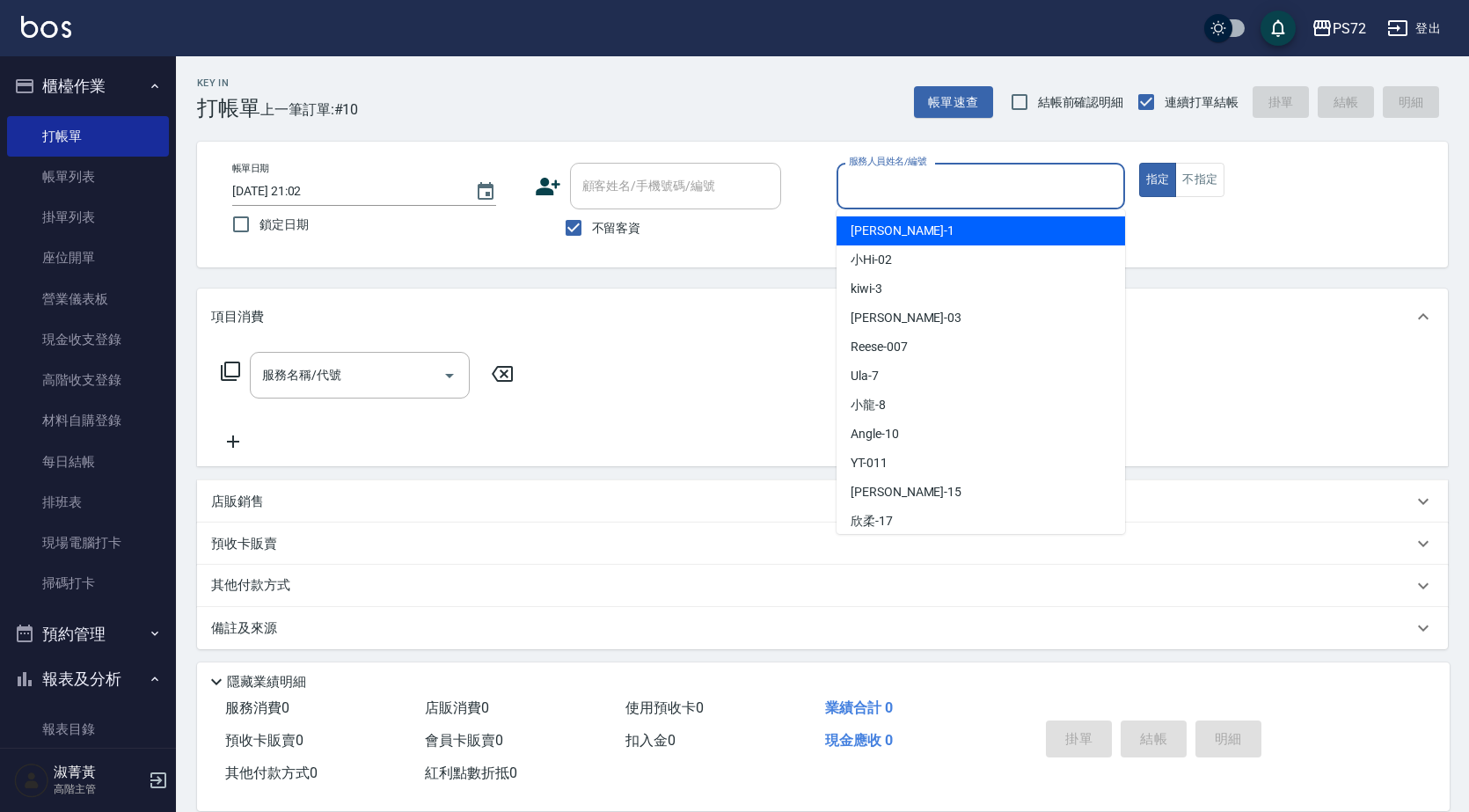
click at [913, 189] on input "服務人員姓名/編號" at bounding box center [981, 186] width 273 height 30
drag, startPoint x: 909, startPoint y: 234, endPoint x: 887, endPoint y: 236, distance: 22.1
click at [909, 233] on div "[PERSON_NAME] -1" at bounding box center [981, 231] width 289 height 29
type input "[PERSON_NAME]-1"
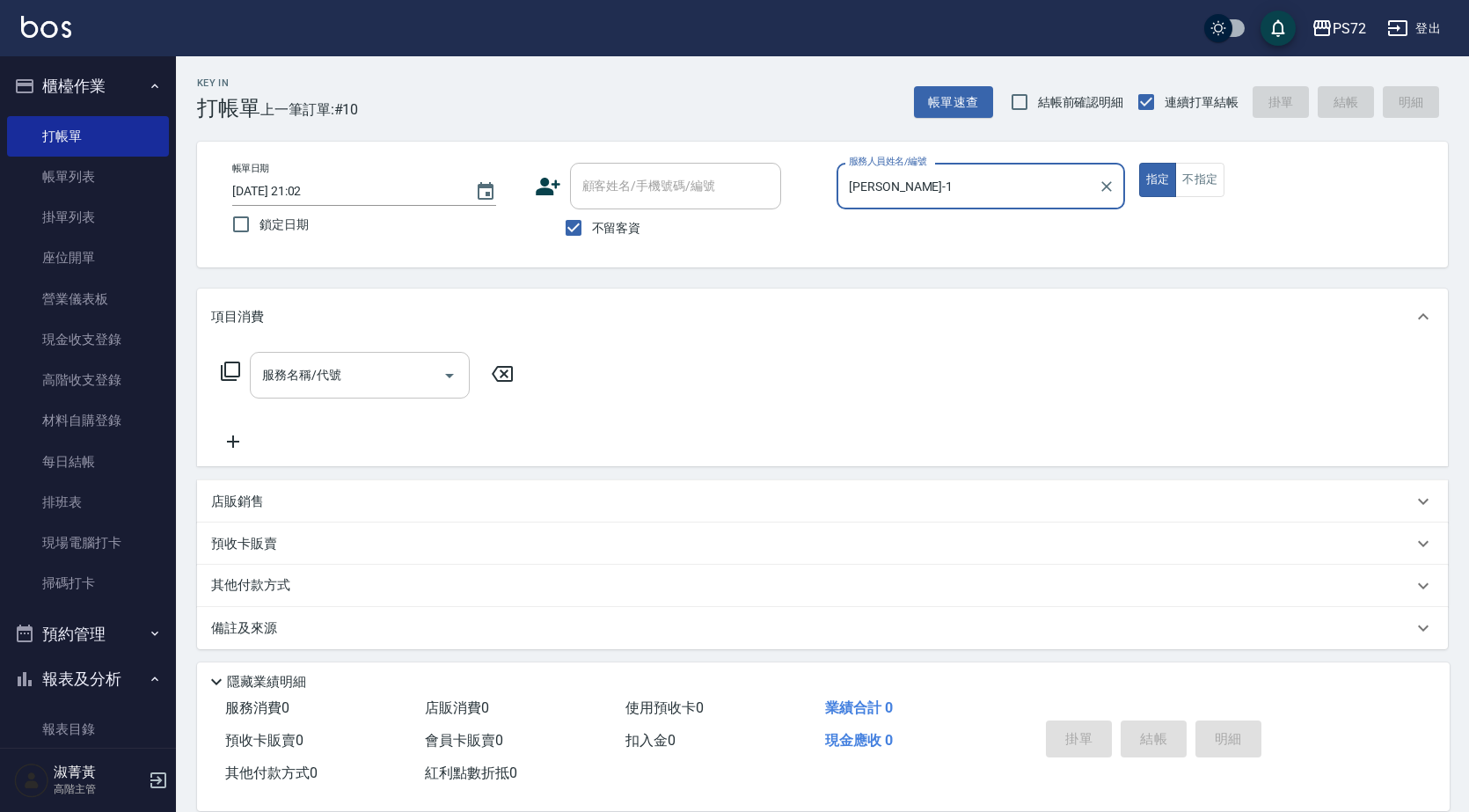
click at [350, 380] on input "服務名稱/代號" at bounding box center [346, 376] width 177 height 30
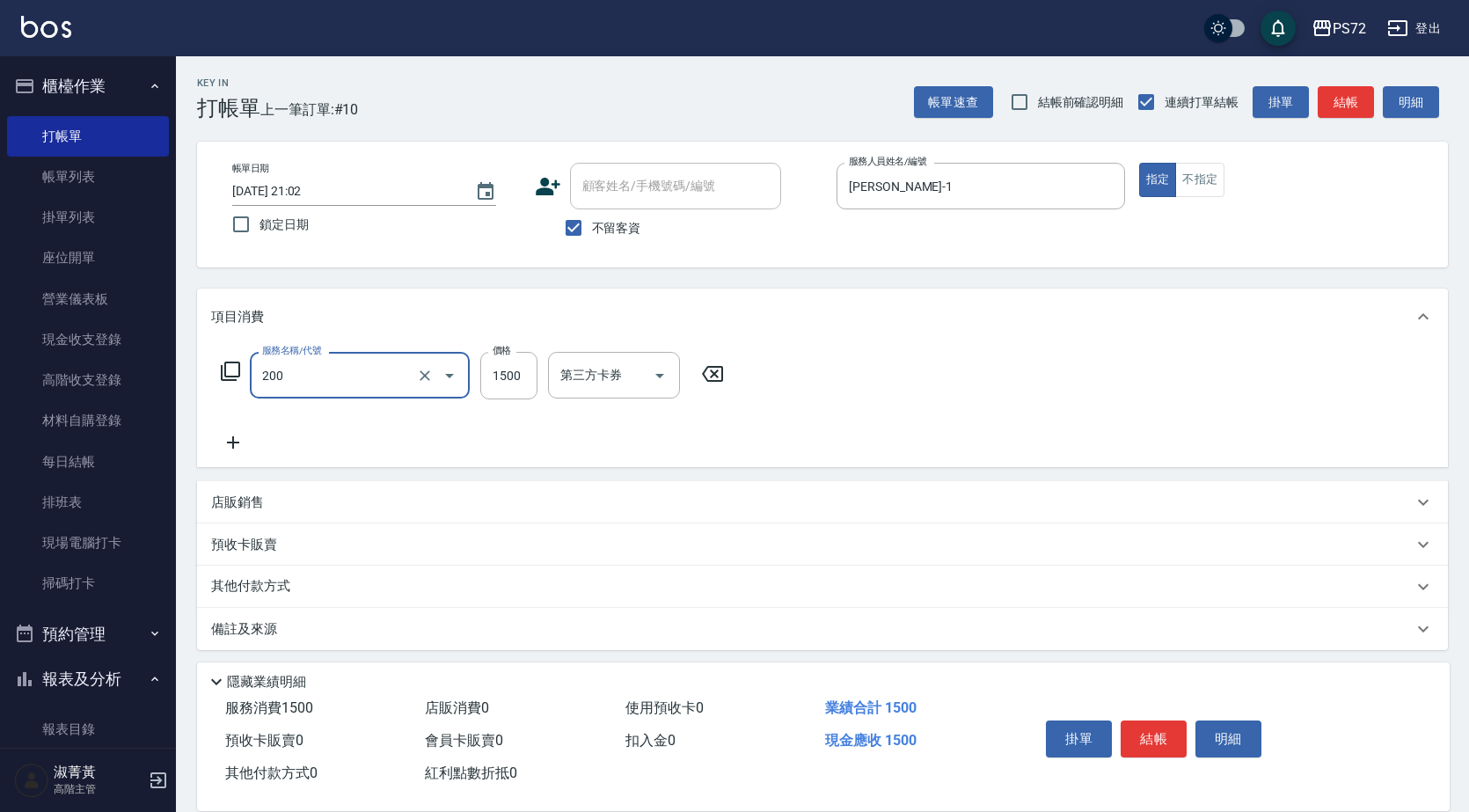
type input "冷燙燙髮(200)"
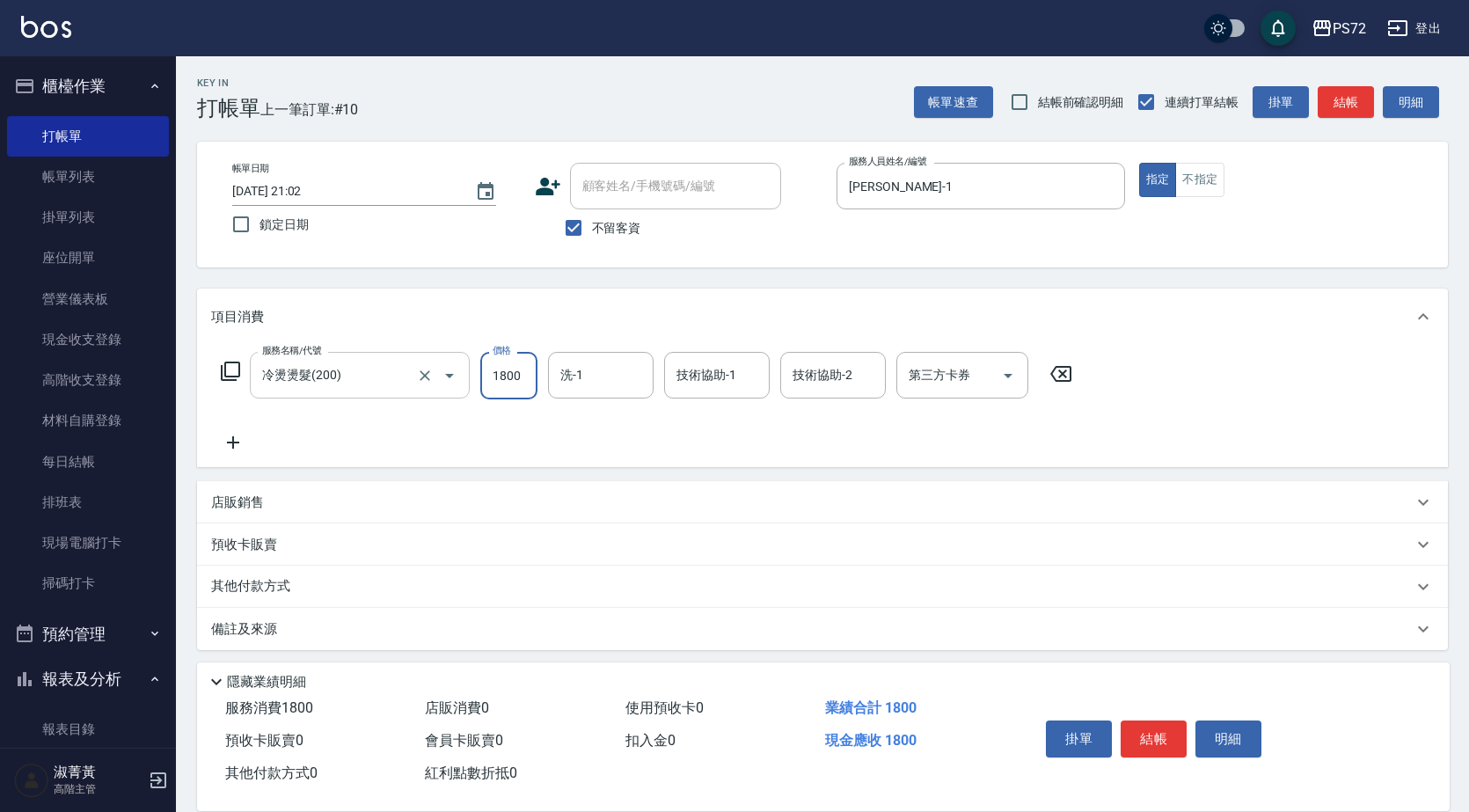
type input "1800"
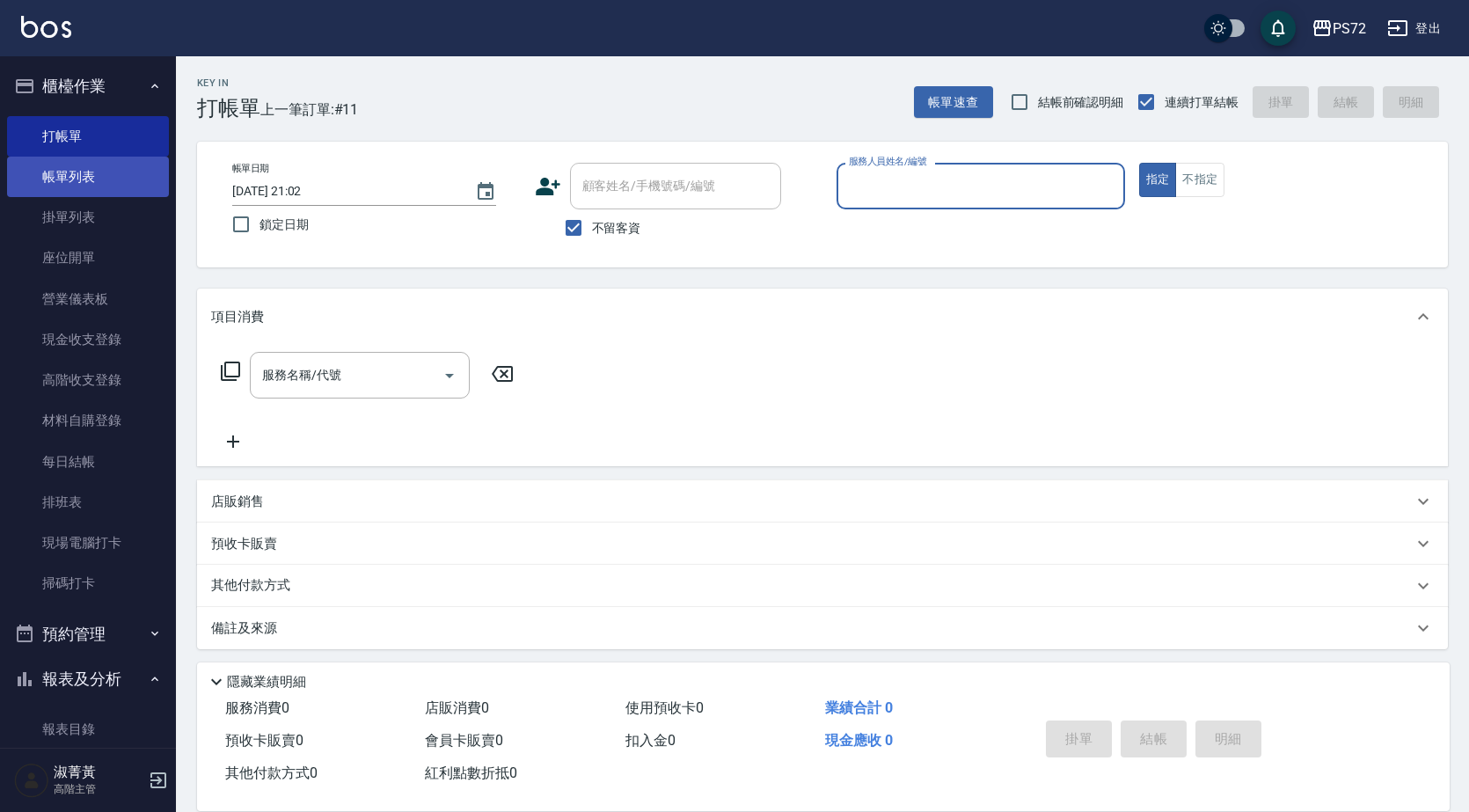
click at [79, 182] on link "帳單列表" at bounding box center [88, 176] width 162 height 40
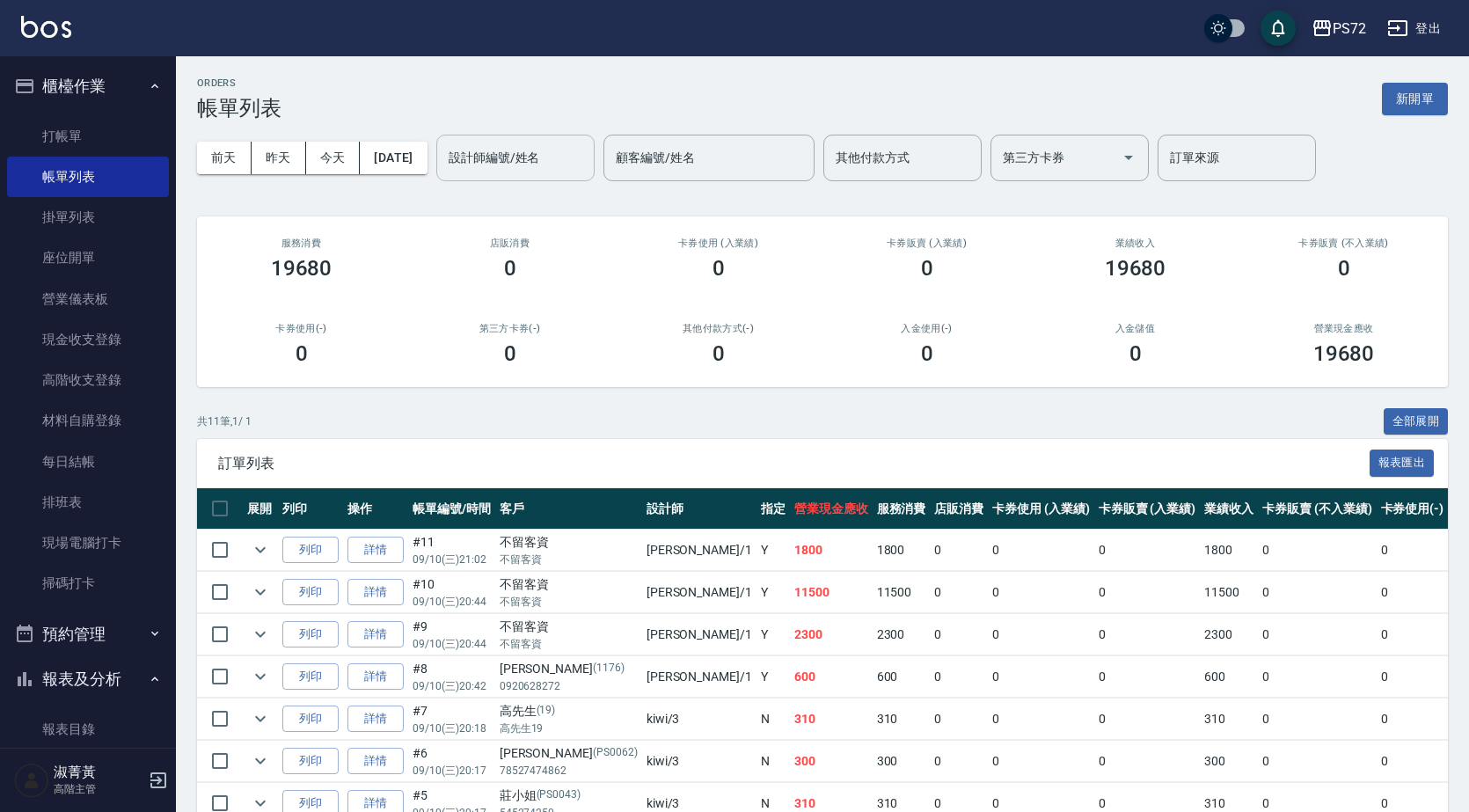
click at [501, 154] on input "設計師編號/姓名" at bounding box center [516, 158] width 143 height 30
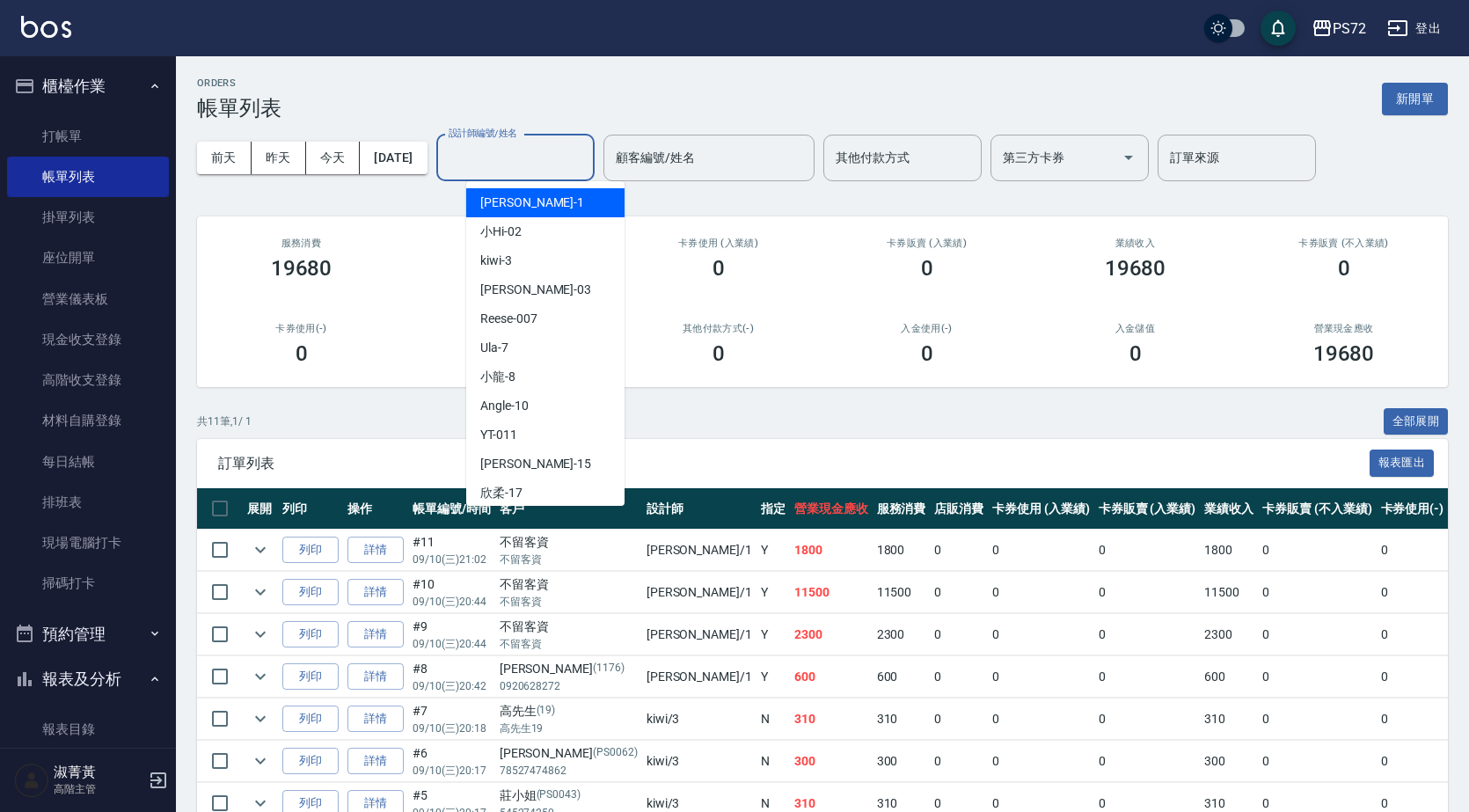
click at [502, 198] on span "[PERSON_NAME] -1" at bounding box center [532, 202] width 104 height 18
type input "[PERSON_NAME]-1"
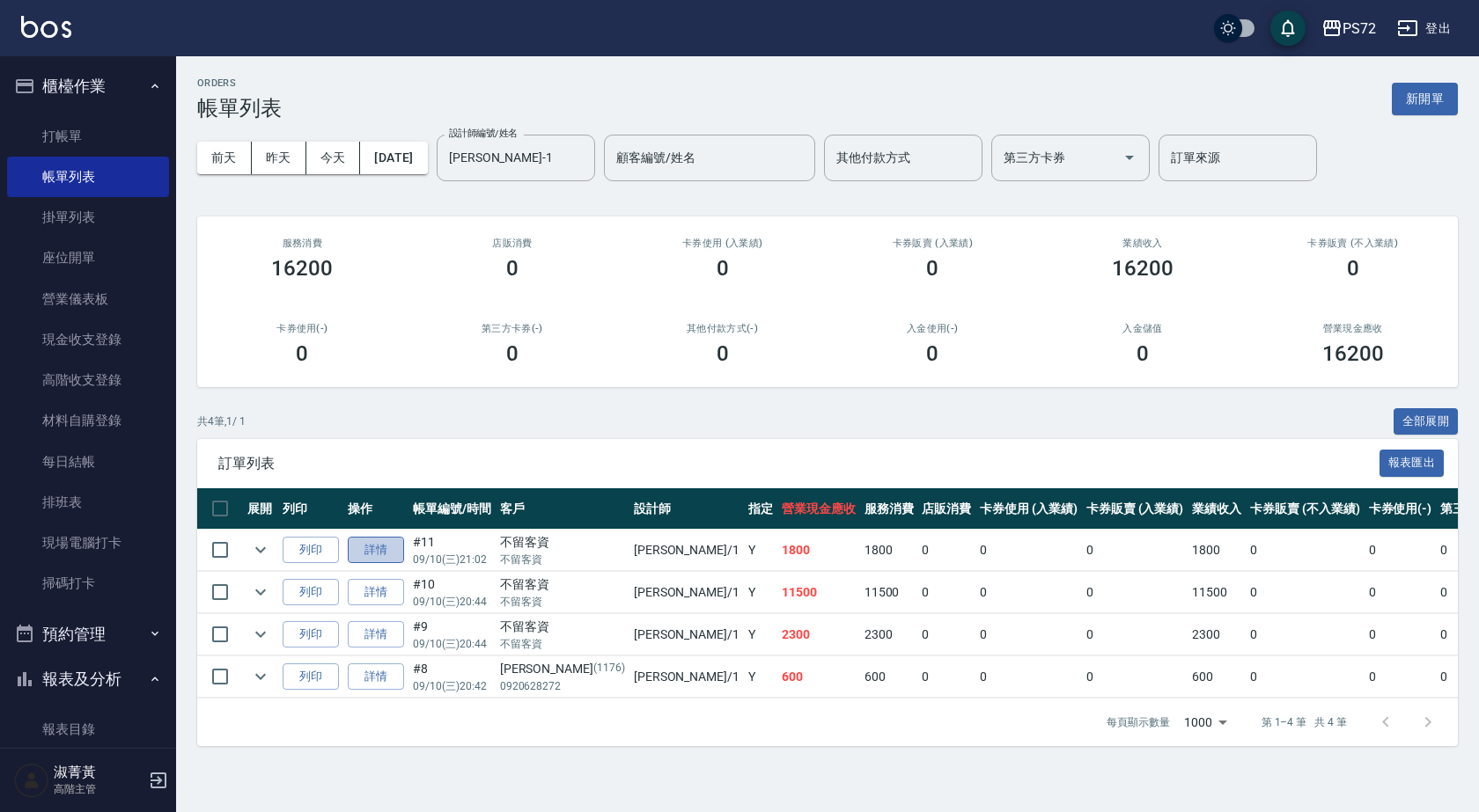
click at [362, 539] on link "詳情" at bounding box center [376, 550] width 56 height 28
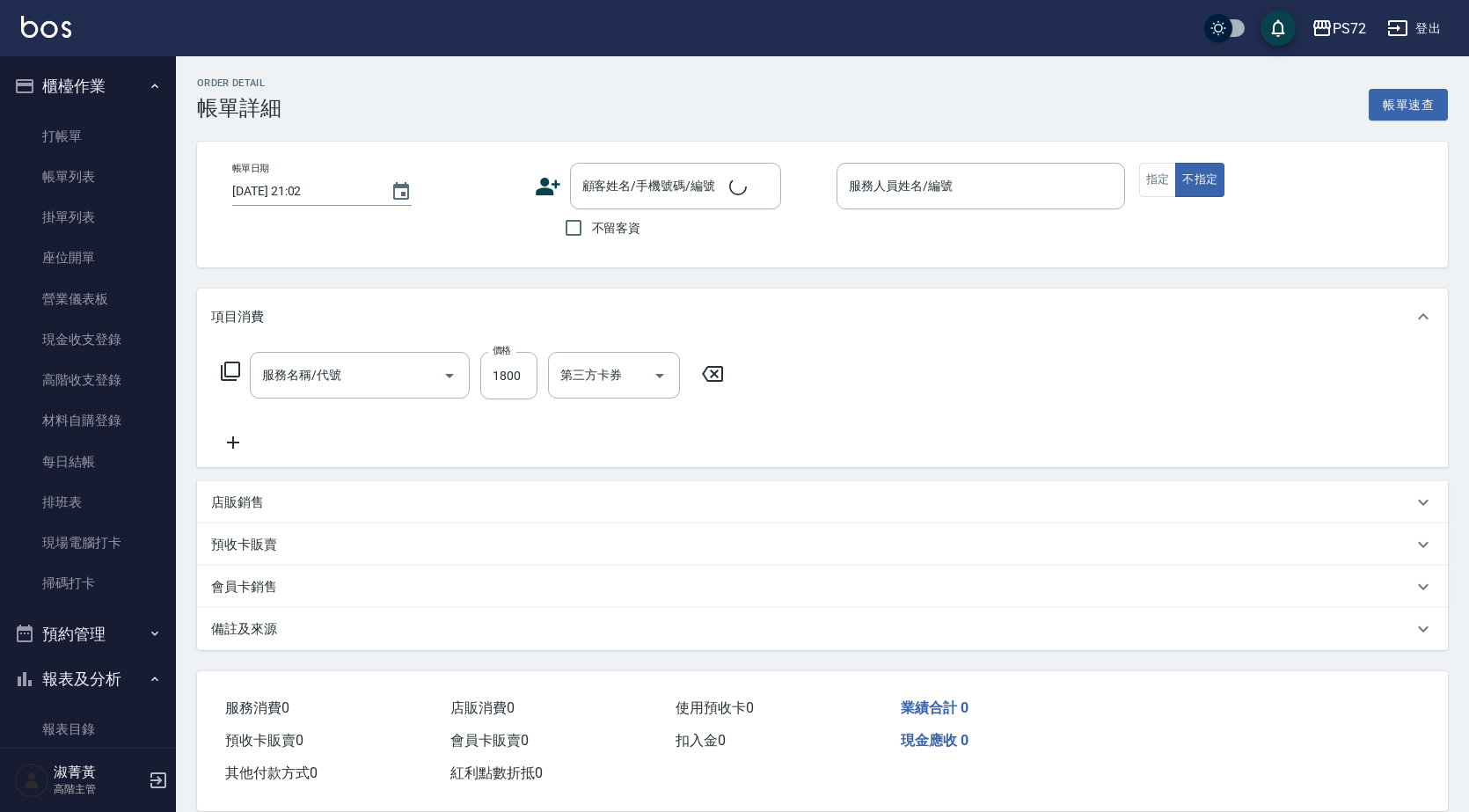
checkbox input "true"
type input "[PERSON_NAME]-1"
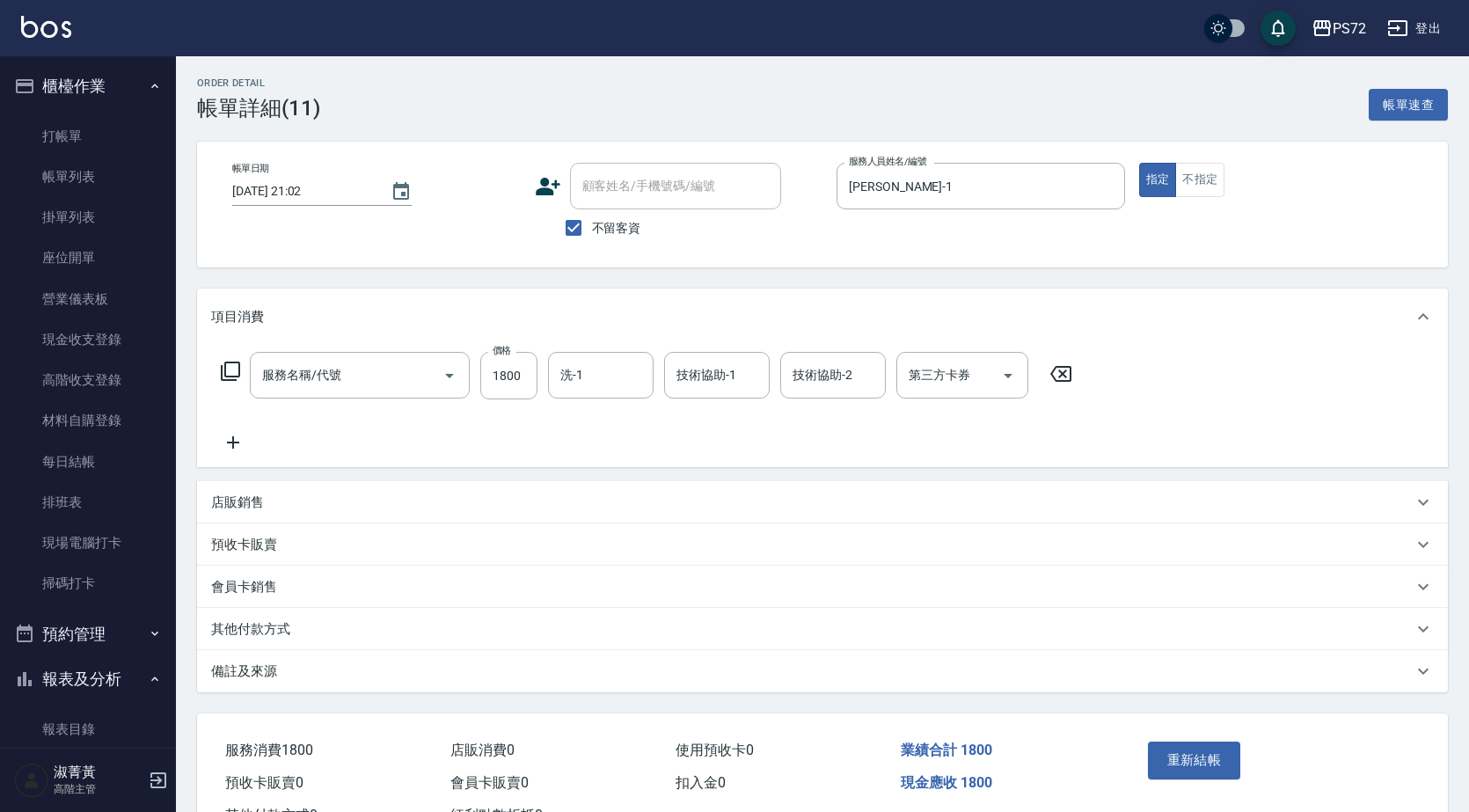
type input "冷燙燙髮(200)"
click at [84, 170] on link "帳單列表" at bounding box center [88, 176] width 162 height 40
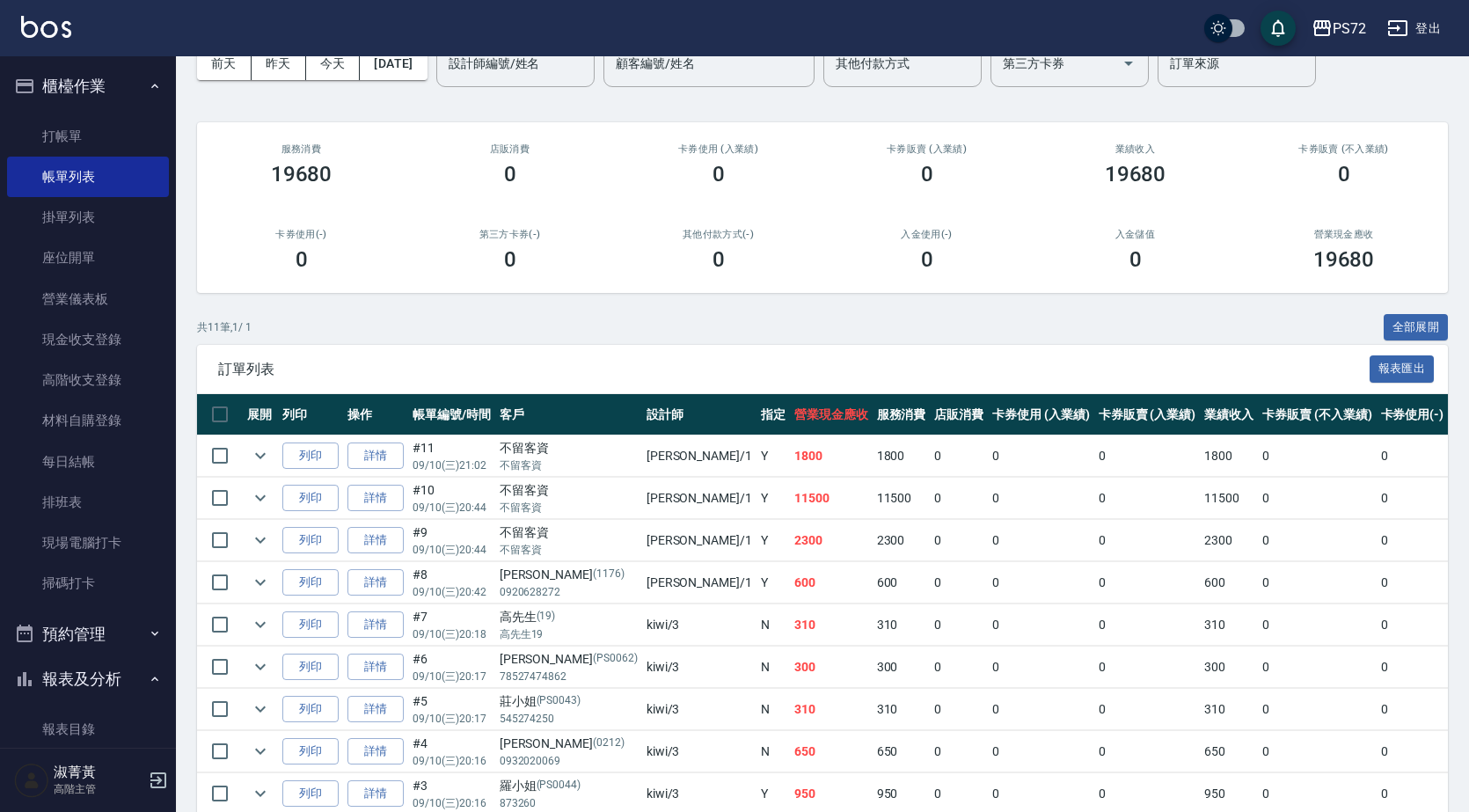
scroll to position [264, 0]
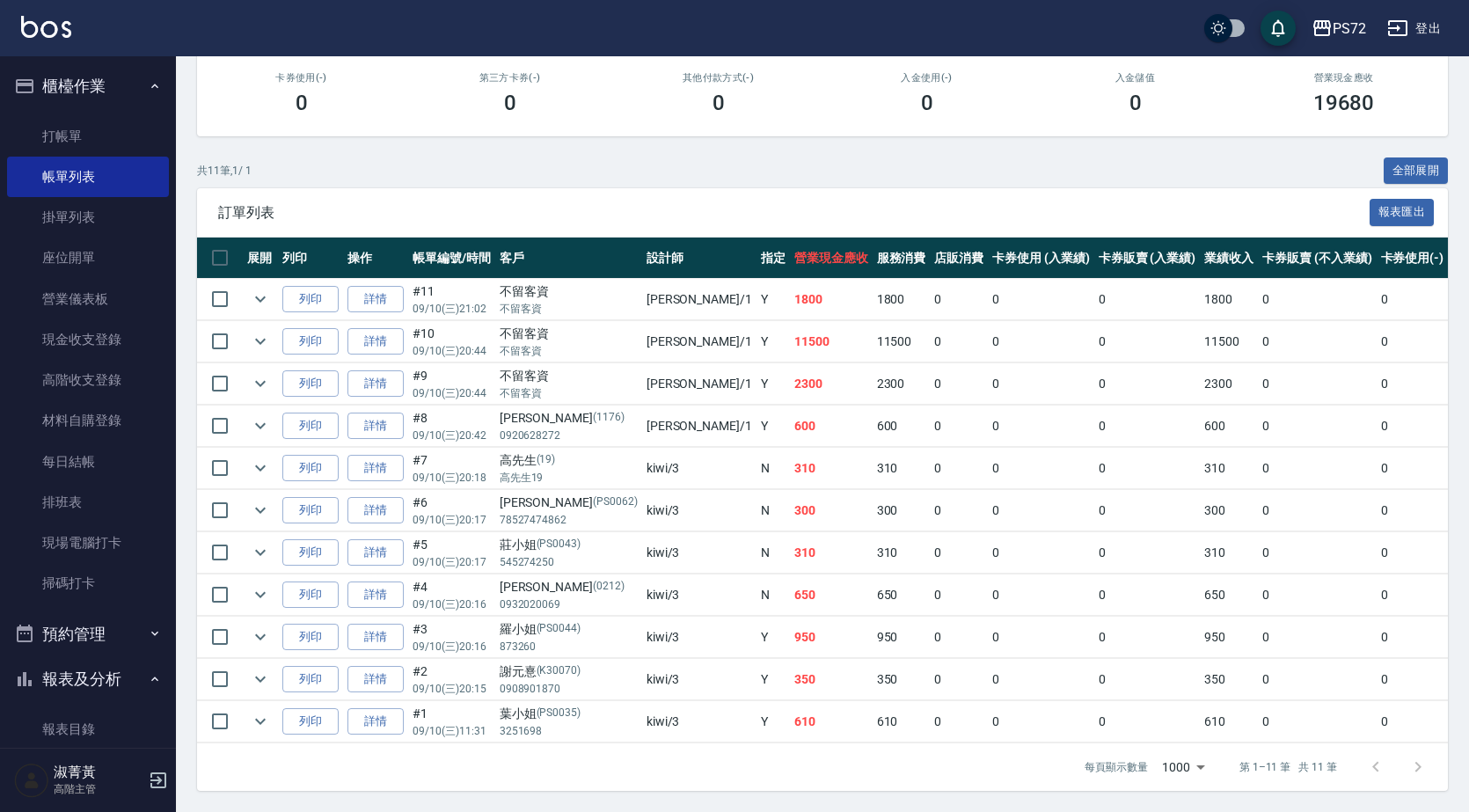
click at [389, 342] on td "詳情" at bounding box center [376, 341] width 65 height 41
click at [384, 328] on link "詳情" at bounding box center [376, 341] width 56 height 28
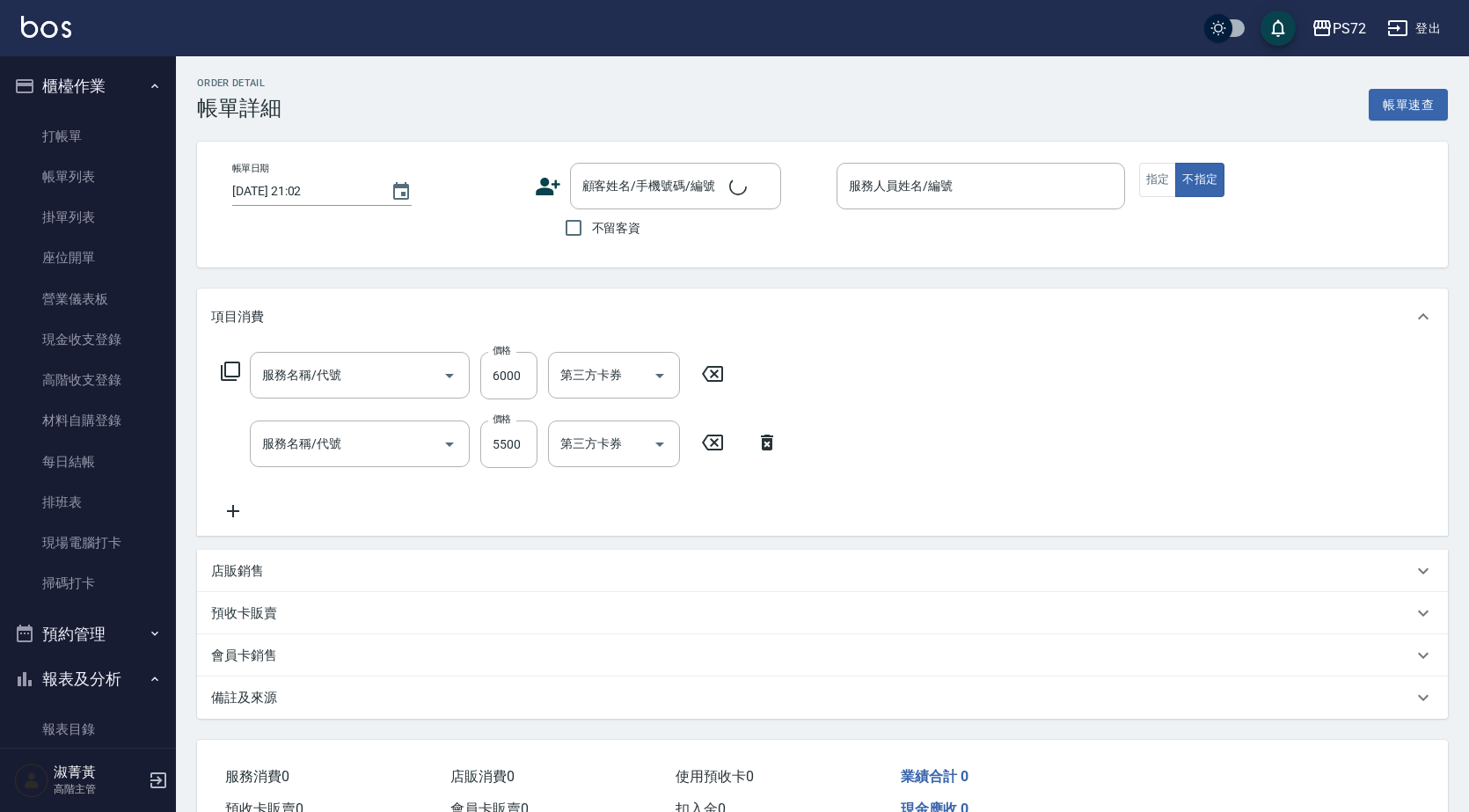
type input "40g雙编羽毛22吋(j010)"
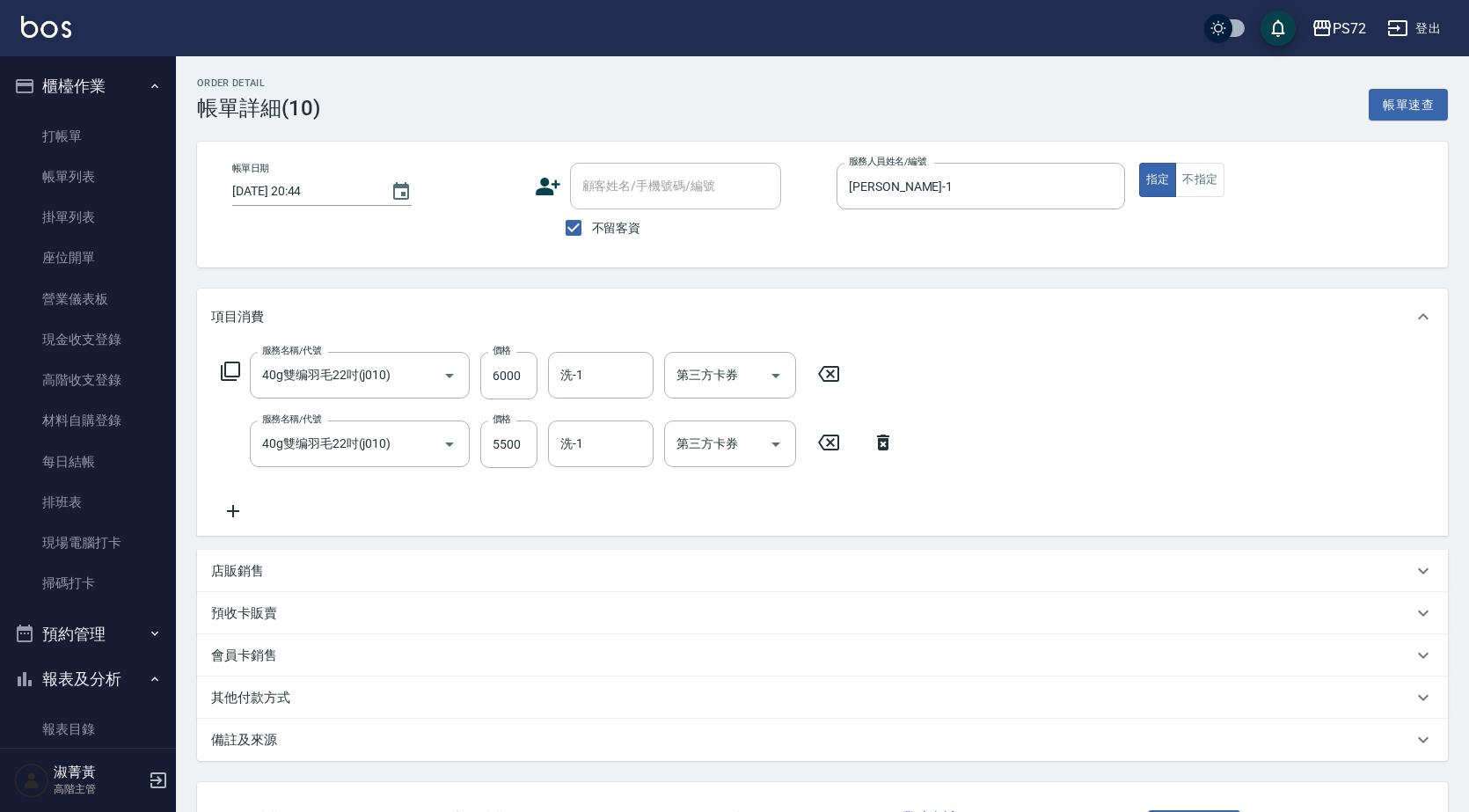
type input "[DATE] 20:44"
checkbox input "true"
type input "[PERSON_NAME]-1"
click at [225, 569] on p "店販銷售" at bounding box center [237, 571] width 52 height 18
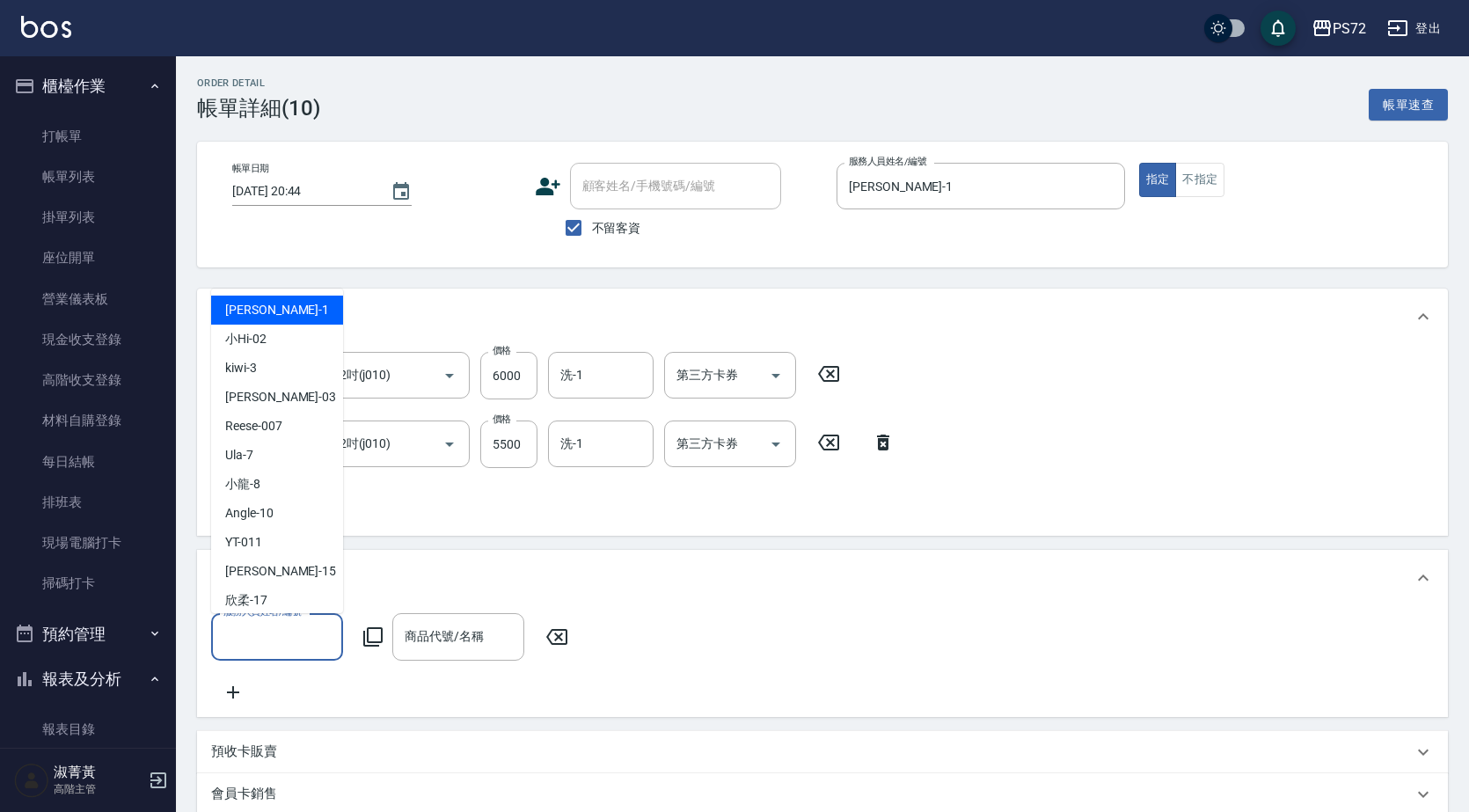
click at [294, 622] on input "服務人員姓名/編號" at bounding box center [277, 637] width 116 height 30
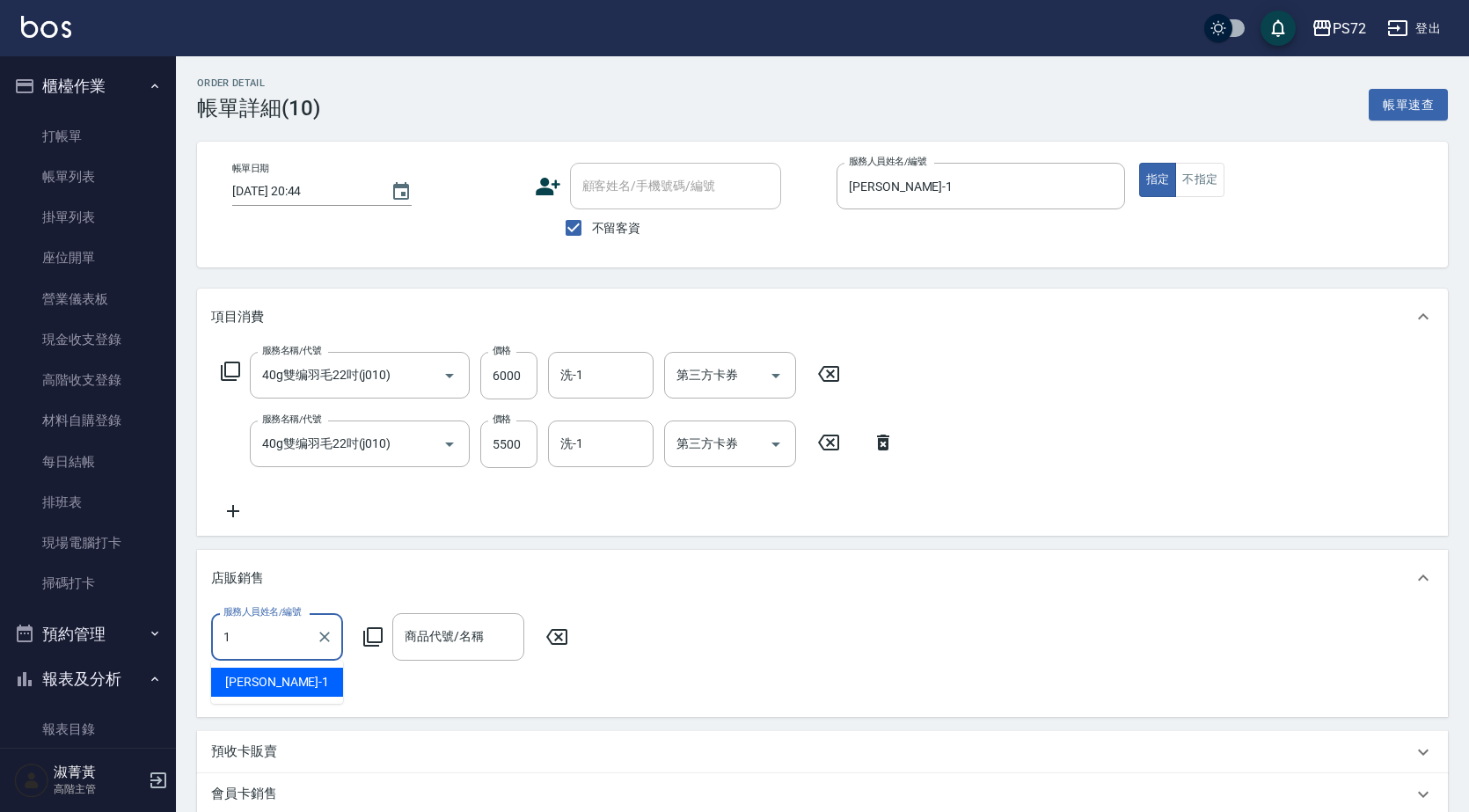
type input "[PERSON_NAME]-1"
click at [362, 635] on icon at bounding box center [373, 637] width 21 height 21
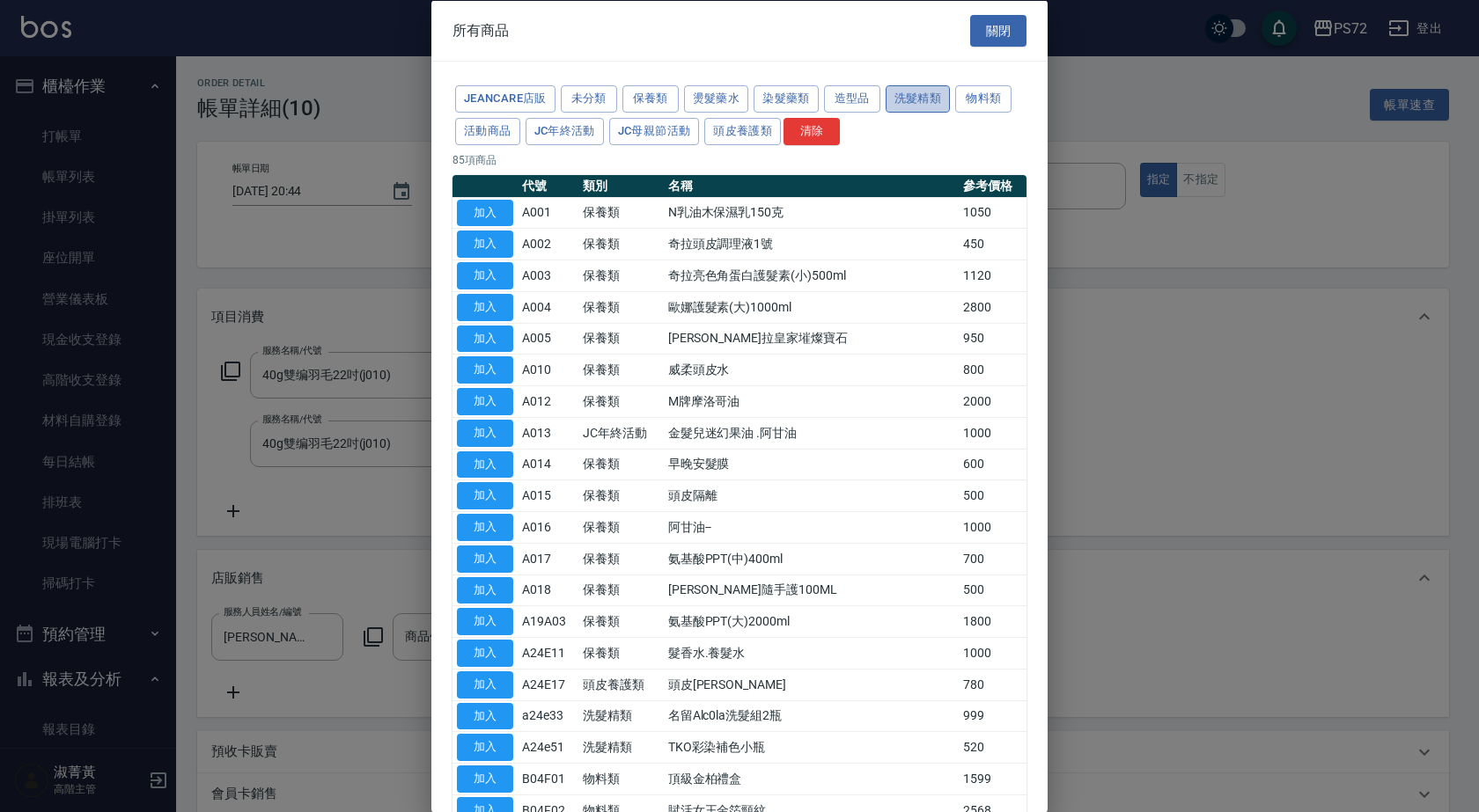
click at [938, 97] on button "洗髮精類" at bounding box center [918, 99] width 65 height 28
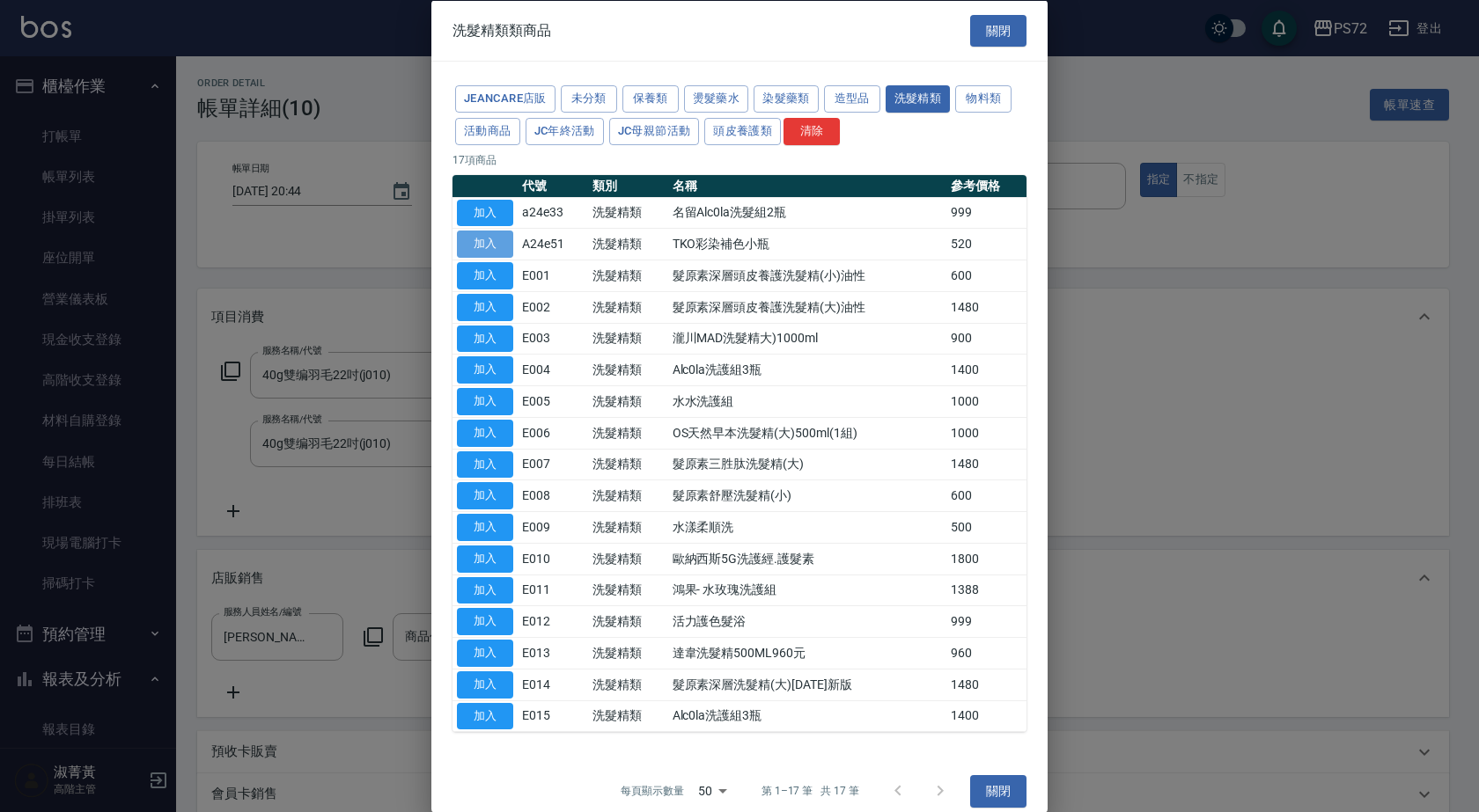
click at [495, 241] on button "加入" at bounding box center [484, 244] width 56 height 28
type input "TKO彩染補色小瓶"
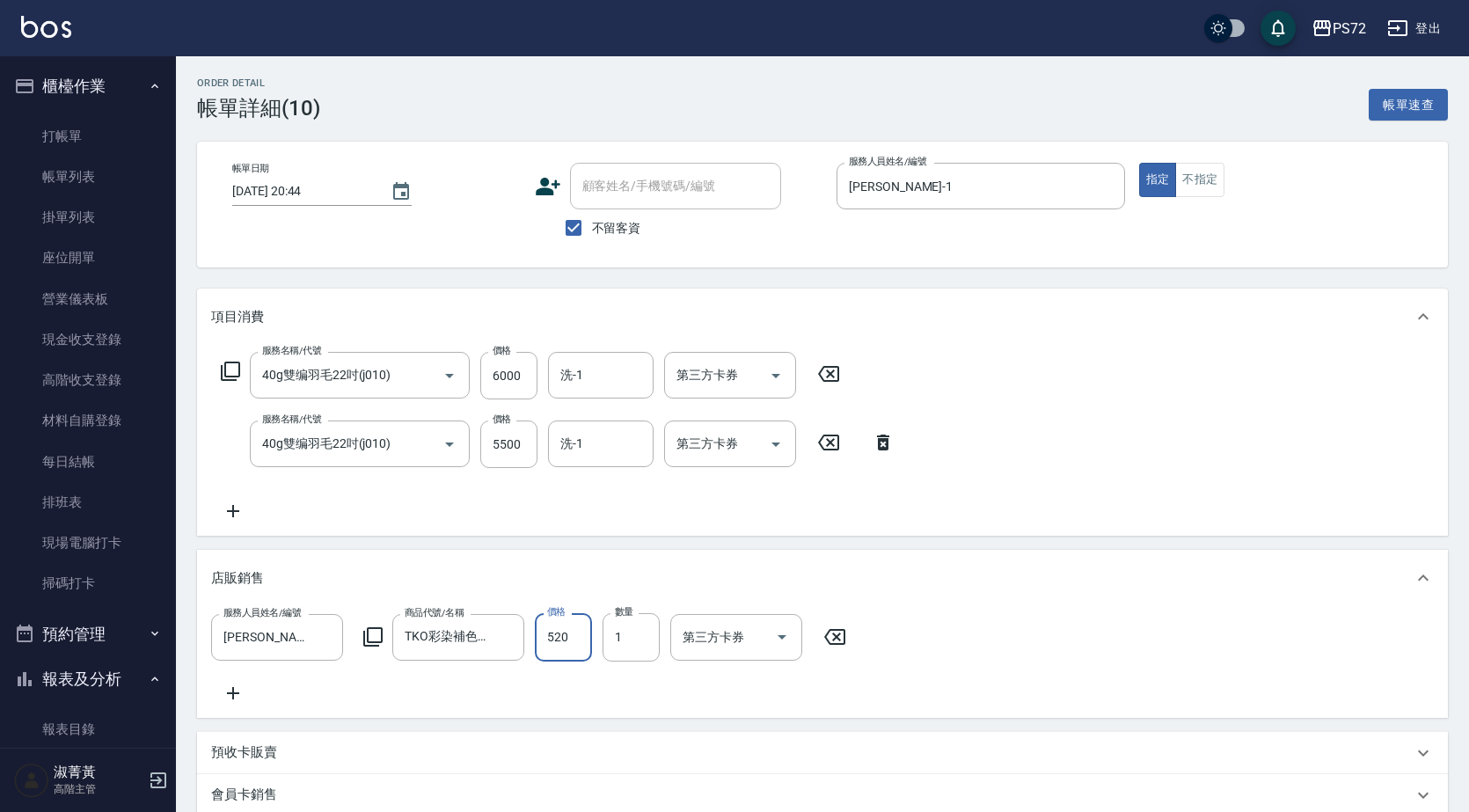
click at [581, 647] on input "520" at bounding box center [563, 637] width 57 height 48
type input "550"
click at [226, 693] on icon at bounding box center [234, 693] width 44 height 21
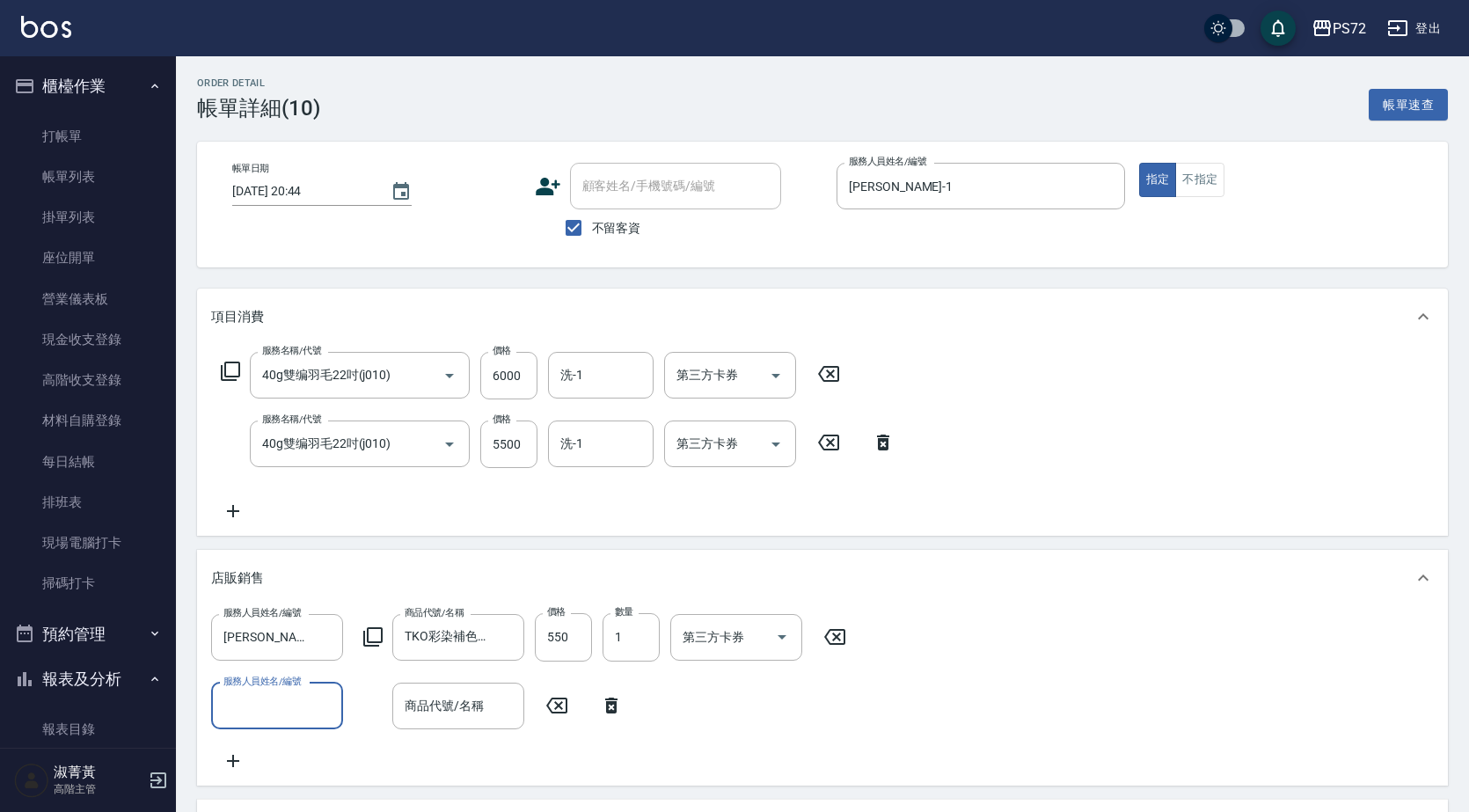
click at [275, 707] on input "服務人員姓名/編號" at bounding box center [277, 706] width 116 height 30
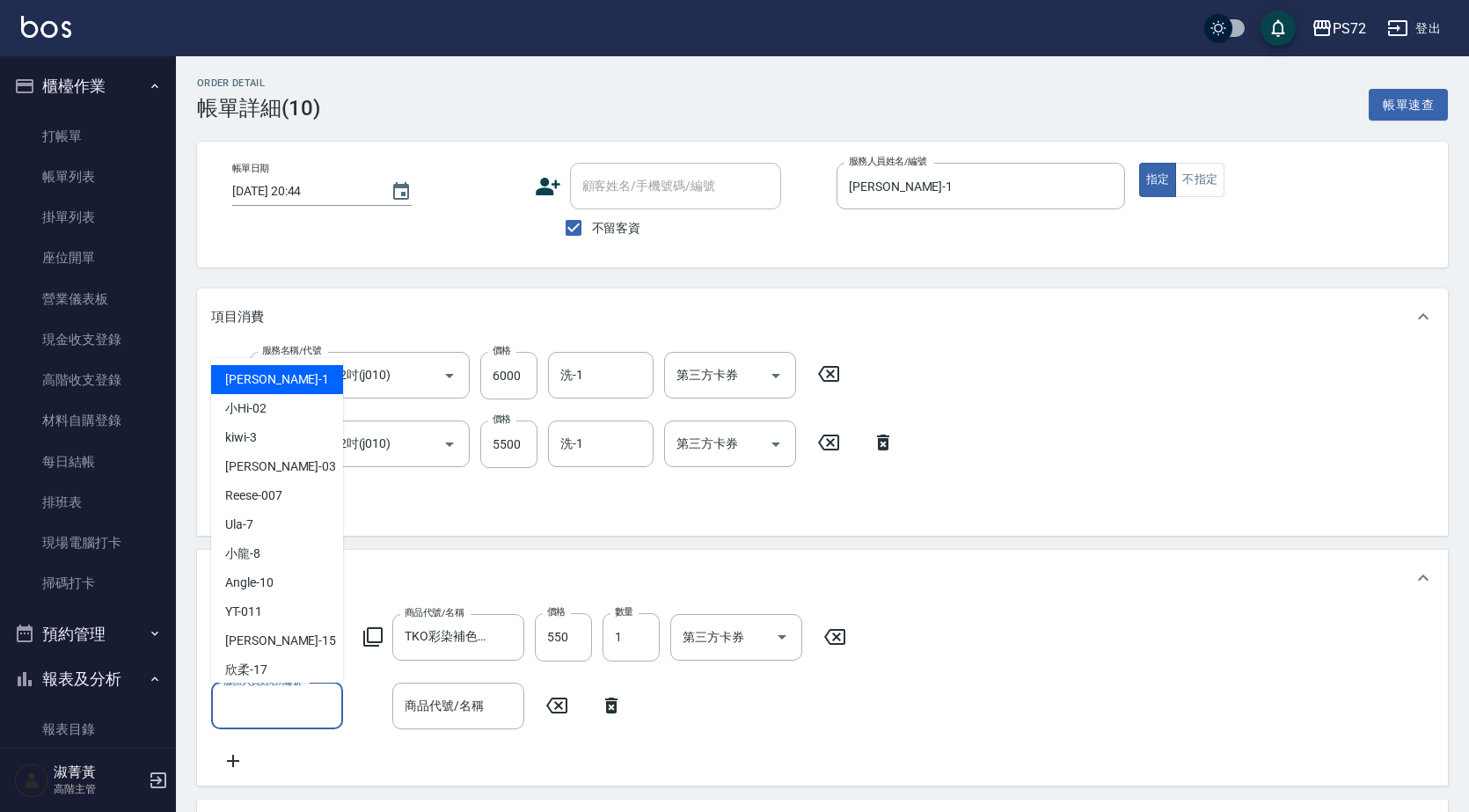
click at [241, 393] on div "[PERSON_NAME] -1" at bounding box center [277, 379] width 132 height 29
type input "[PERSON_NAME]-1"
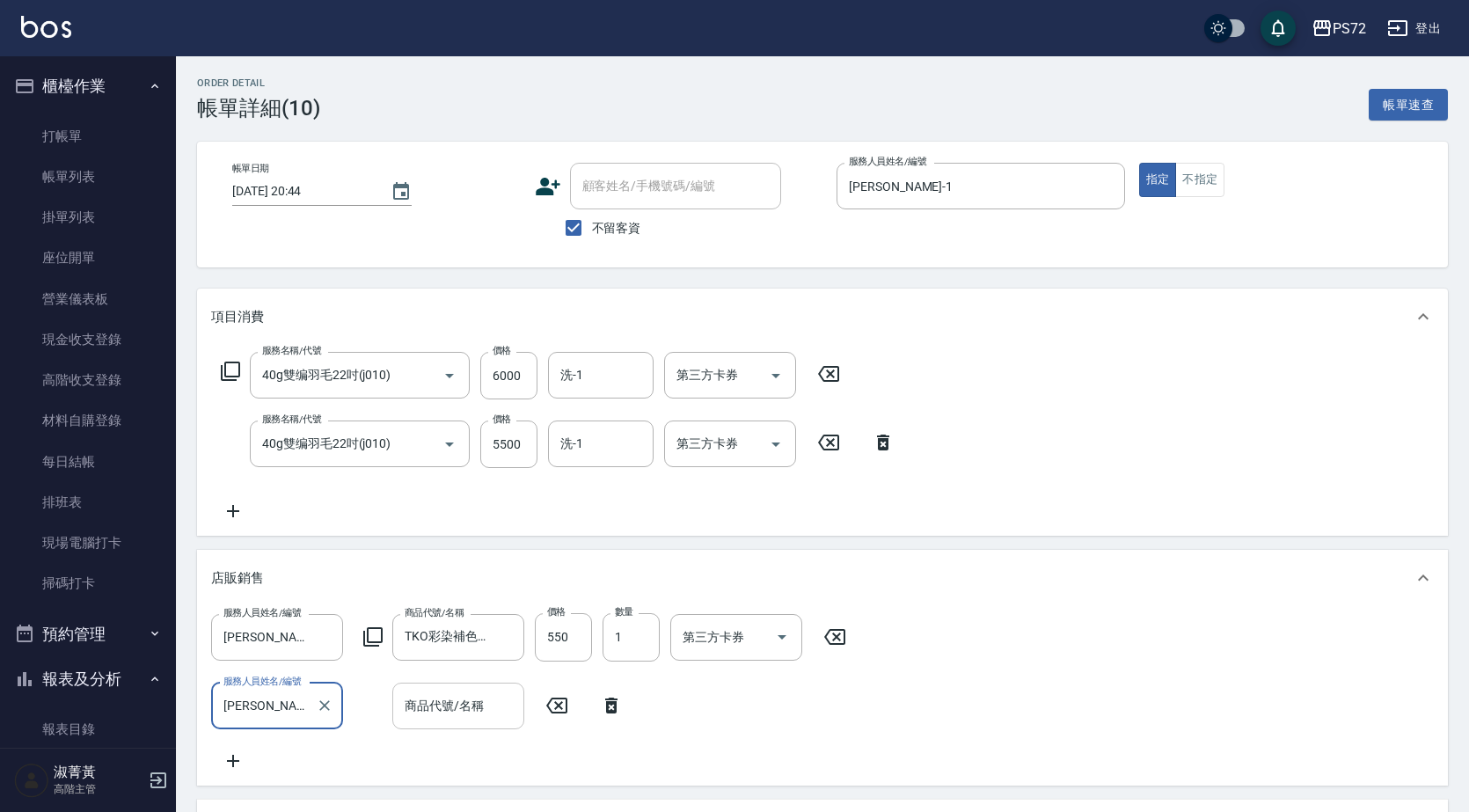
click at [440, 728] on div "商品代號/名稱" at bounding box center [459, 705] width 132 height 47
click at [617, 693] on div "服務人員姓名/編號 [PERSON_NAME]-1 服務人員姓名/編號 商品代號/名稱 商品代號/名稱" at bounding box center [422, 705] width 422 height 47
click at [439, 702] on input "商品代號/名稱" at bounding box center [459, 706] width 116 height 30
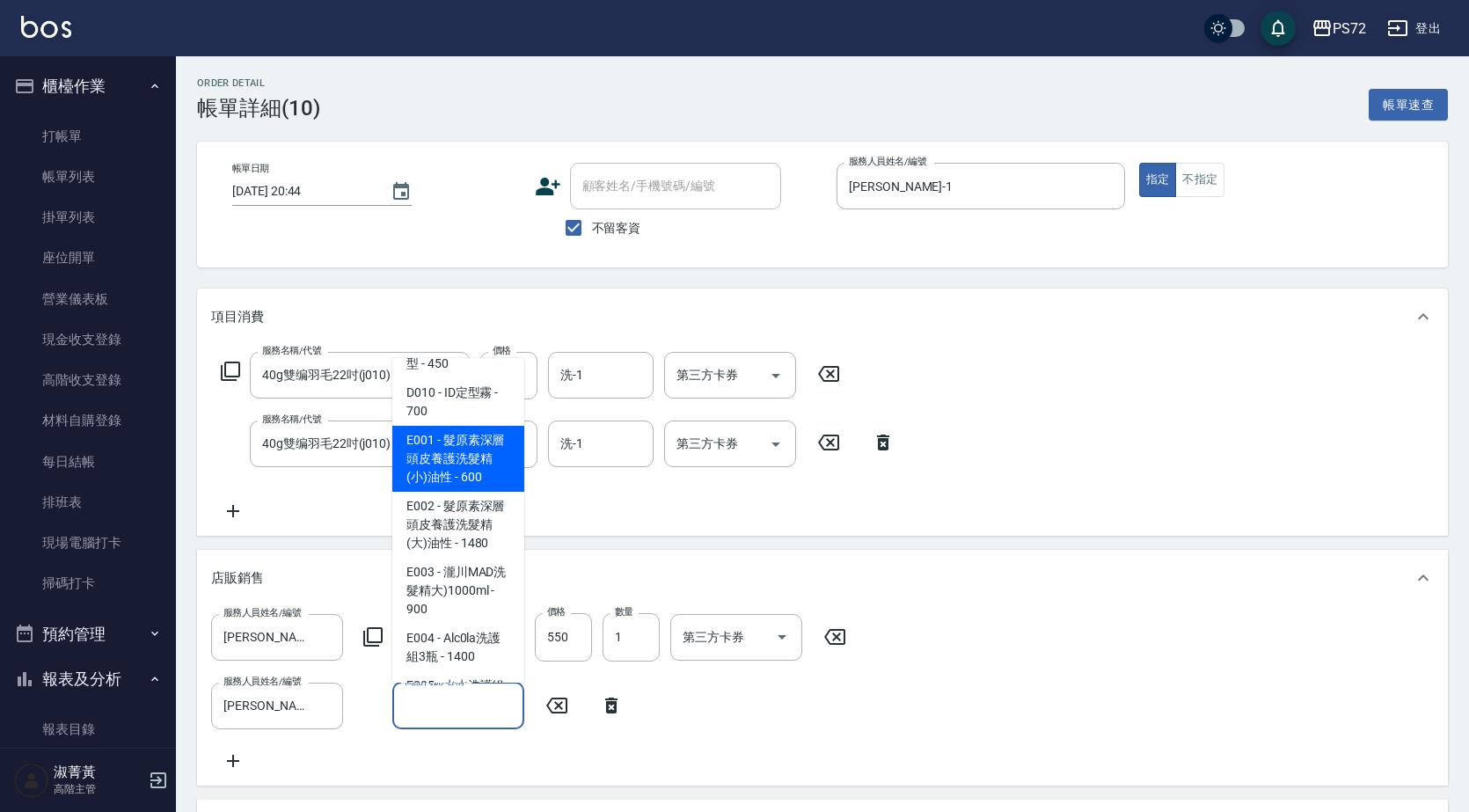
scroll to position [1672, 0]
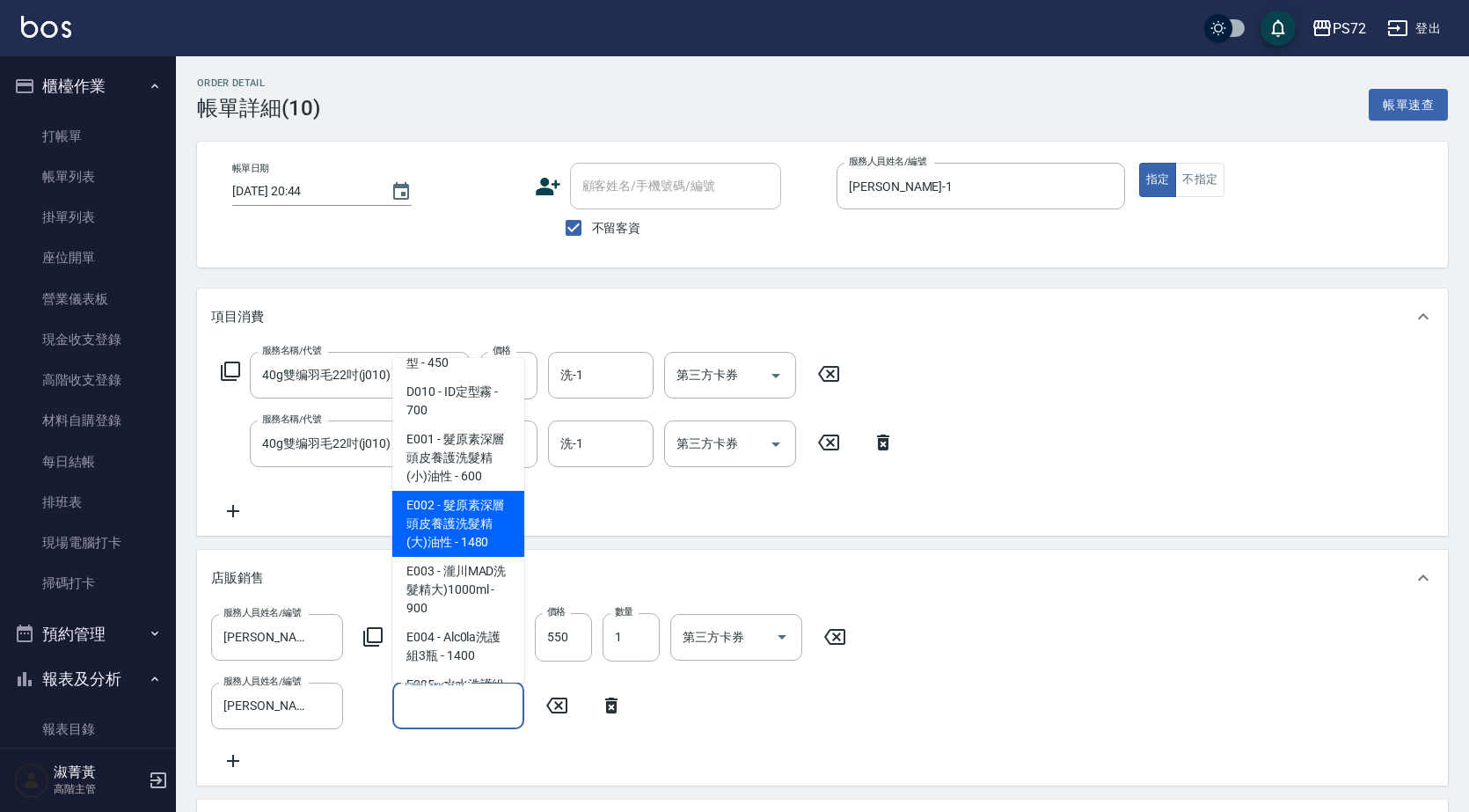
click at [464, 491] on span "E002 - 髮原素深層頭皮養護洗髮精(大)油性 - 1480" at bounding box center [459, 523] width 132 height 66
type input "髮原素深層頭皮養護洗髮精(大)油性"
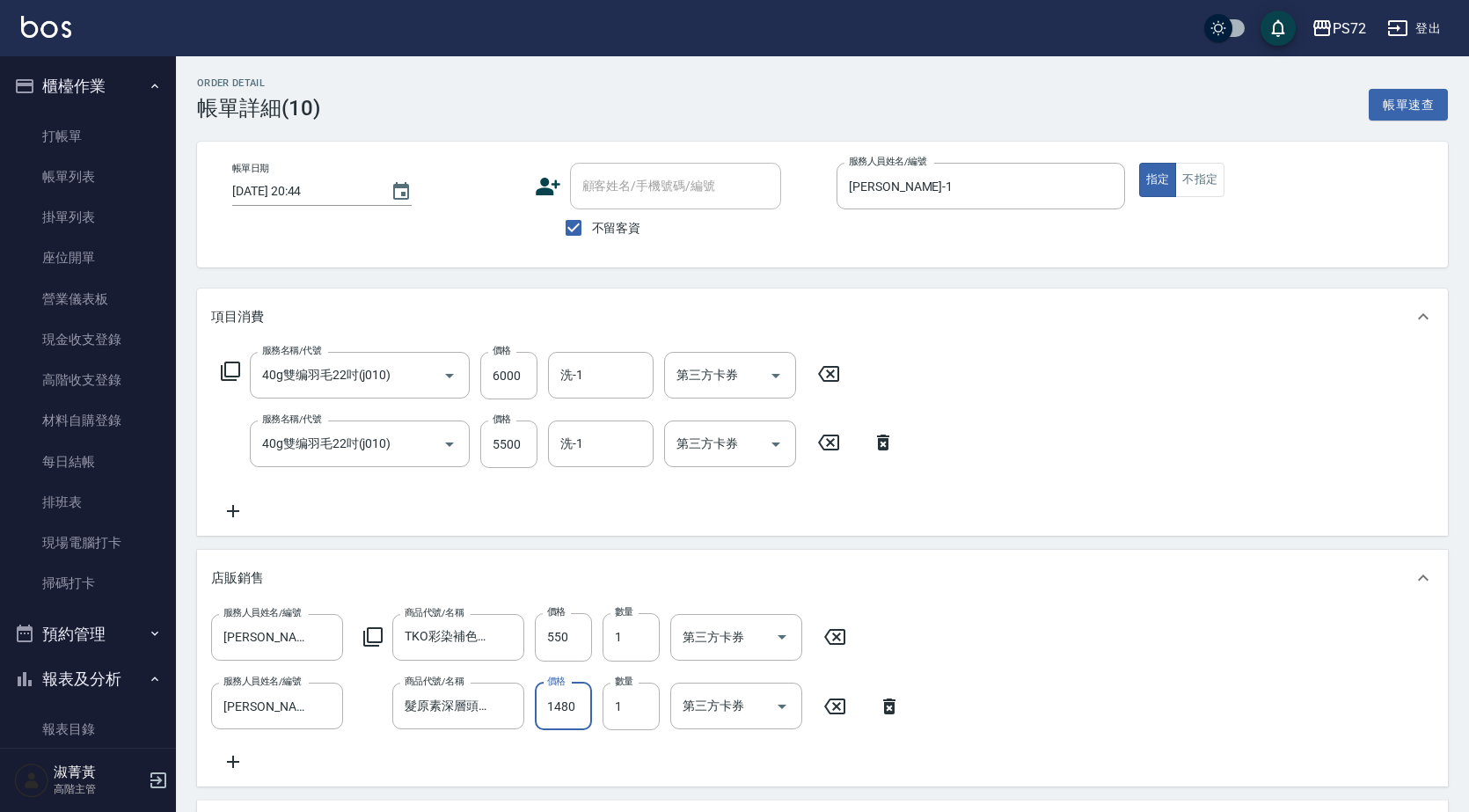
click at [586, 708] on input "1480" at bounding box center [563, 706] width 57 height 48
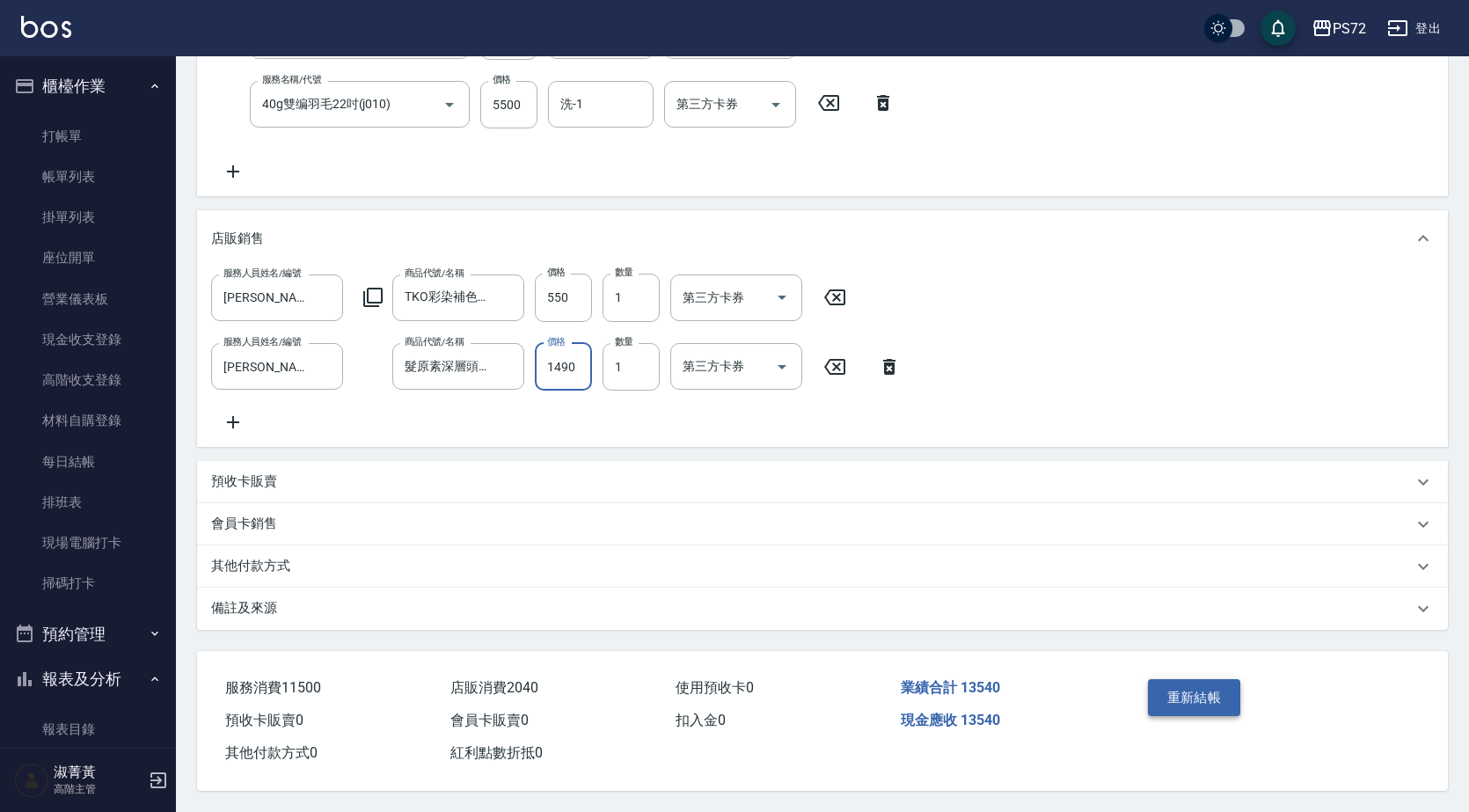
type input "1490"
click at [1203, 682] on button "重新結帳" at bounding box center [1195, 698] width 93 height 37
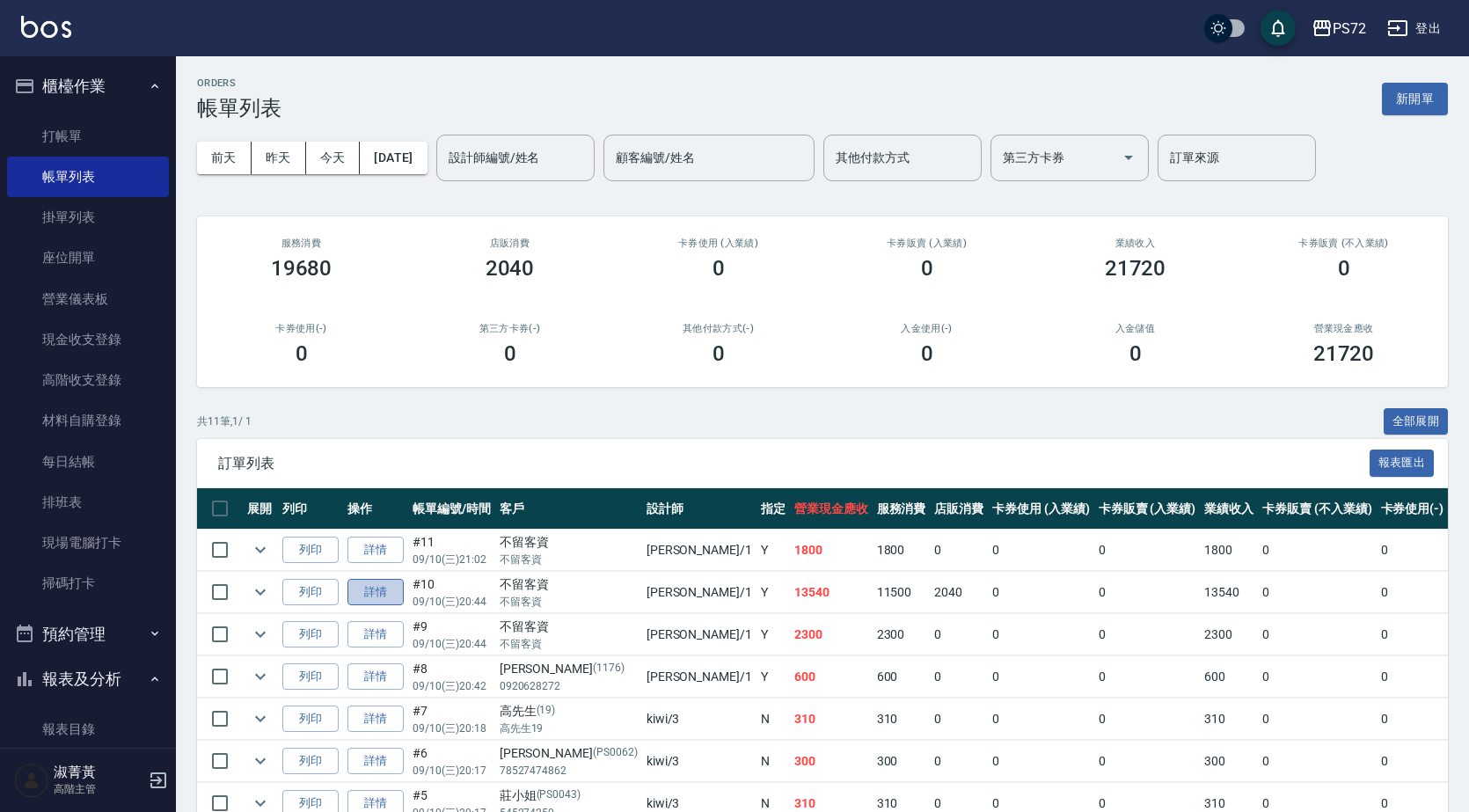
click at [369, 586] on link "詳情" at bounding box center [376, 592] width 56 height 28
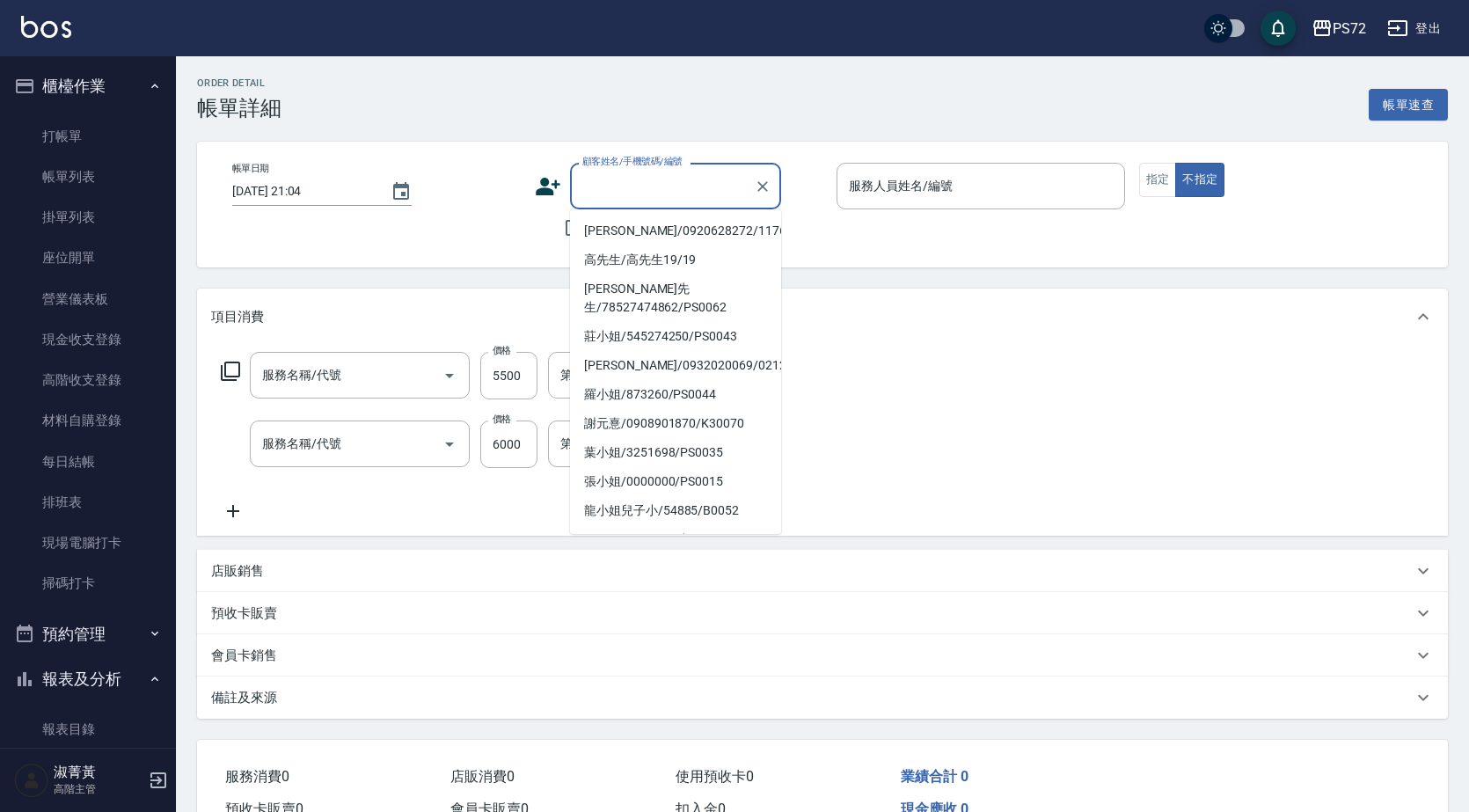
click at [651, 193] on input "顧客姓名/手機號碼/編號" at bounding box center [662, 186] width 169 height 30
type input "[DATE] 20:44"
checkbox input "true"
type input "[PERSON_NAME]-1"
type input "40g雙编羽毛22吋(j010)"
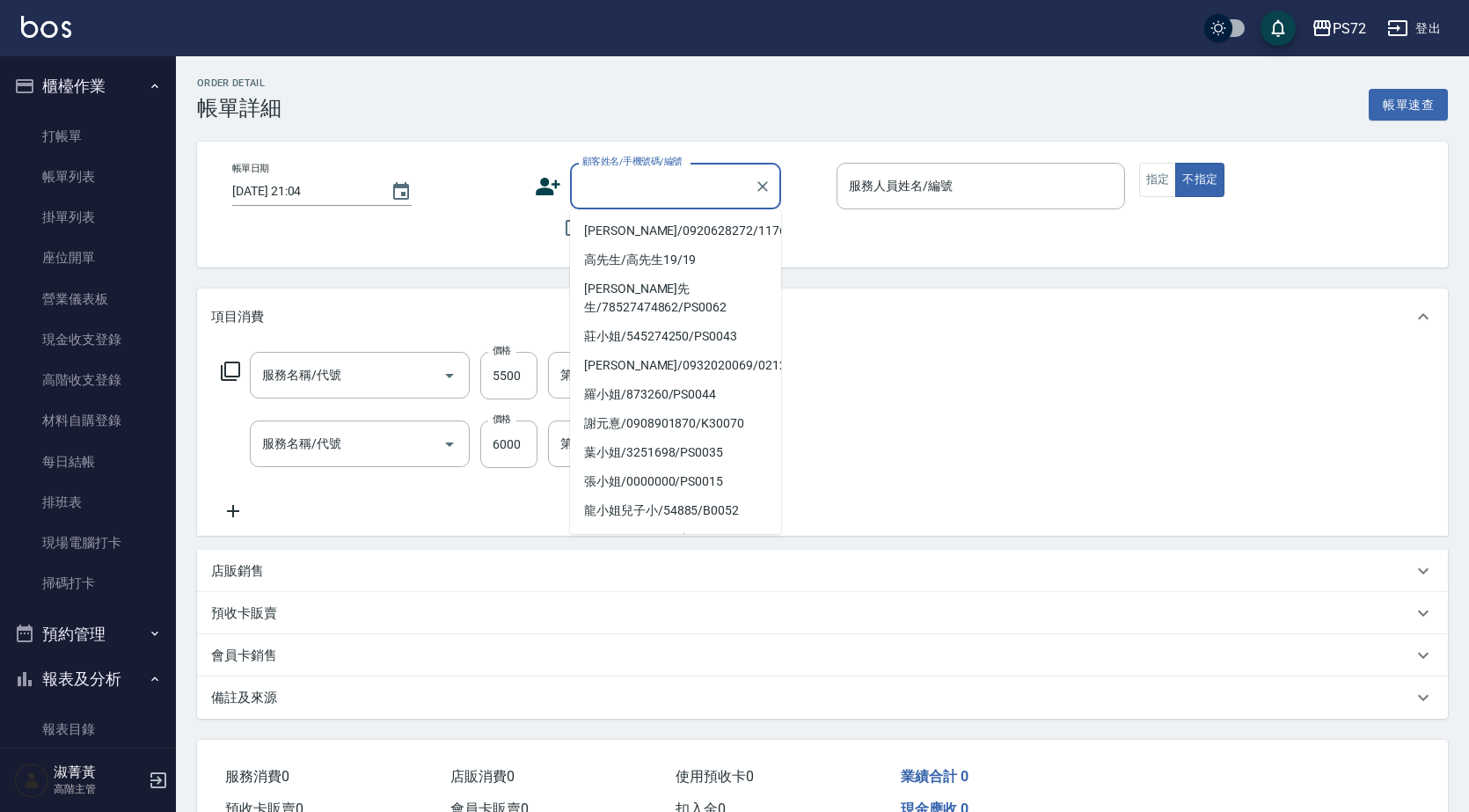
type input "40g雙编羽毛22吋(j010)"
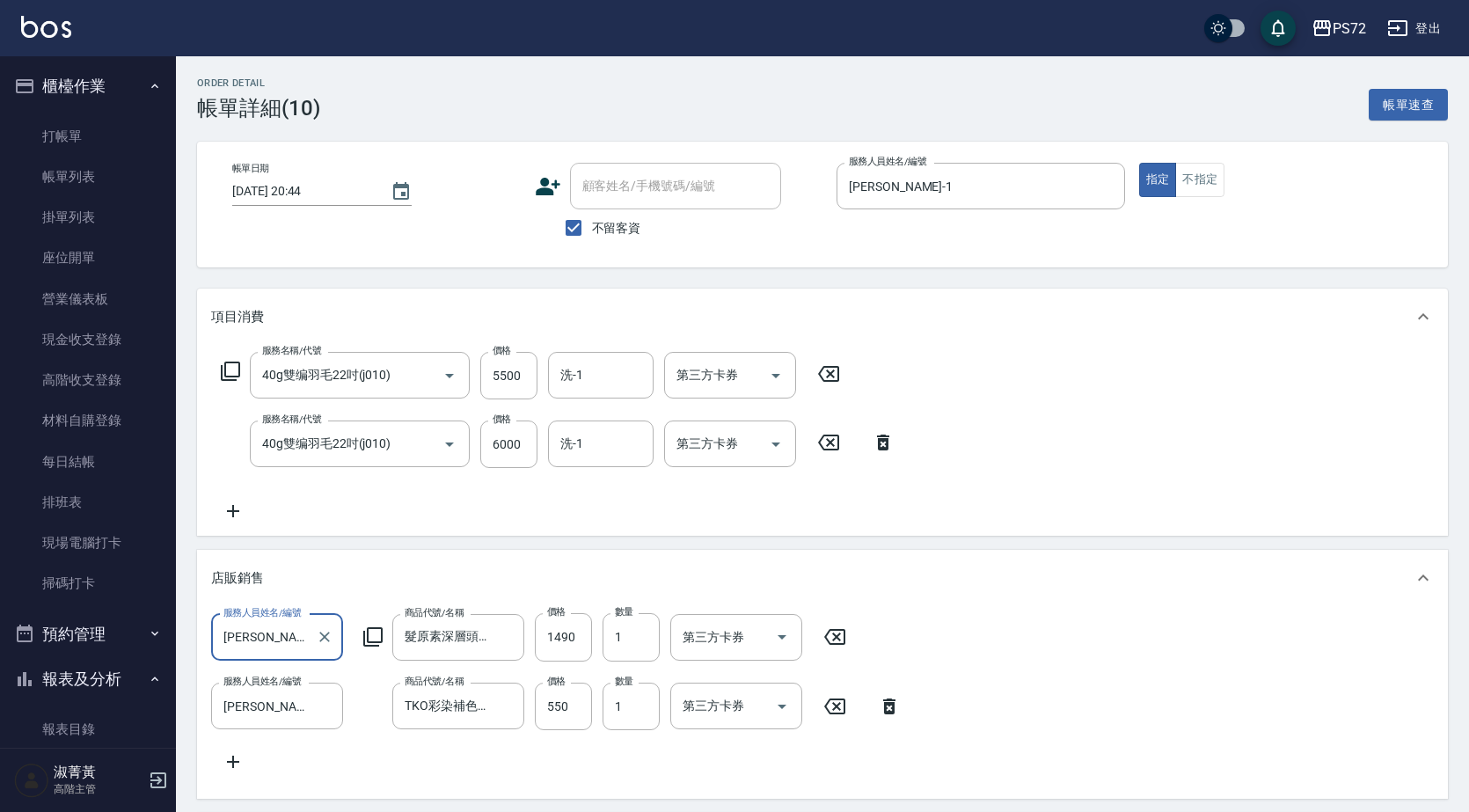
scroll to position [30, 0]
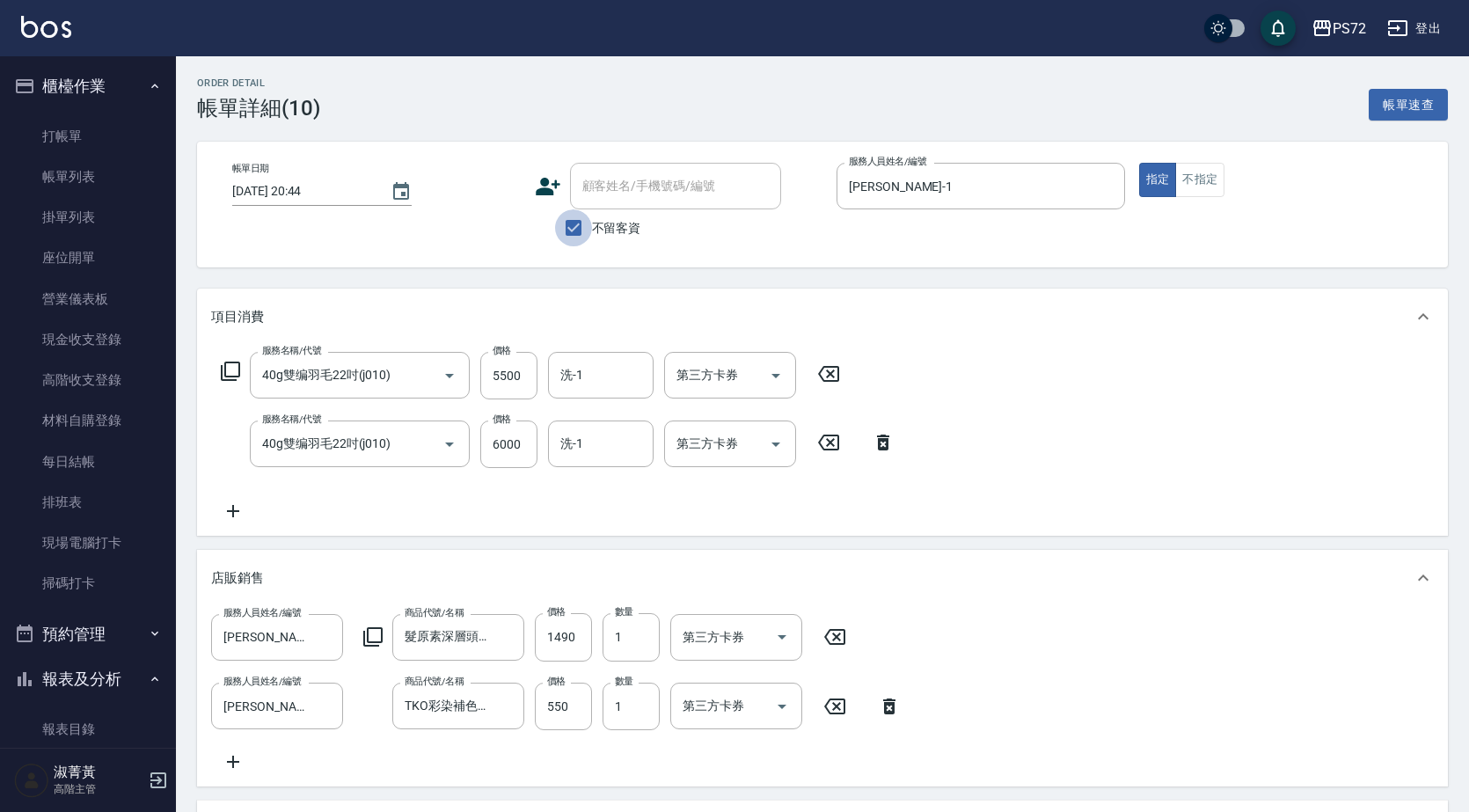
drag, startPoint x: 581, startPoint y: 228, endPoint x: 602, endPoint y: 173, distance: 58.9
click at [581, 224] on input "不留客資" at bounding box center [573, 228] width 37 height 37
checkbox input "false"
drag, startPoint x: 602, startPoint y: 172, endPoint x: 617, endPoint y: 174, distance: 15.1
click at [608, 173] on input "顧客姓名/手機號碼/編號" at bounding box center [662, 186] width 169 height 30
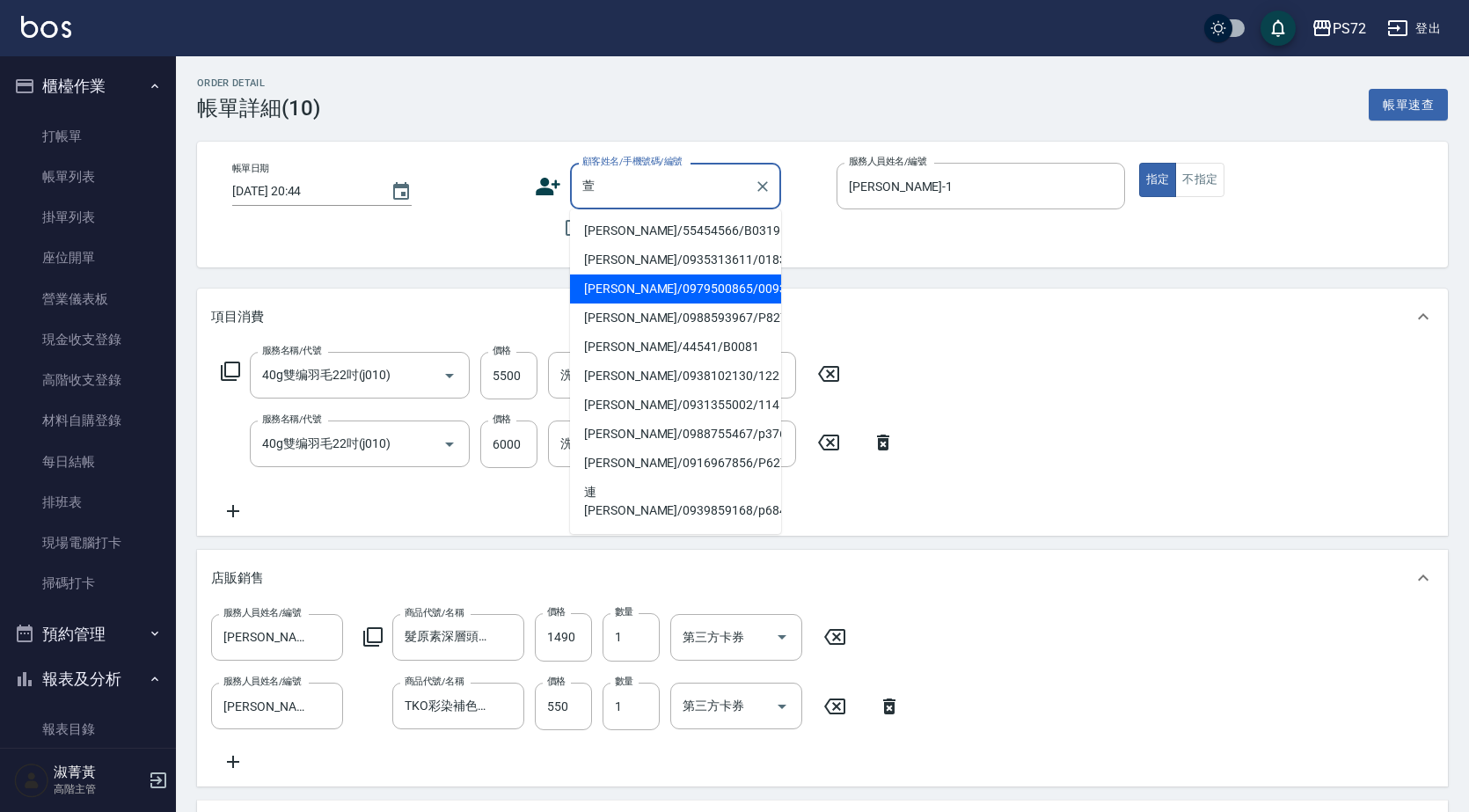
click at [647, 280] on li "[PERSON_NAME]/0979500865/0093" at bounding box center [676, 289] width 212 height 29
type input "[PERSON_NAME]/0979500865/0093"
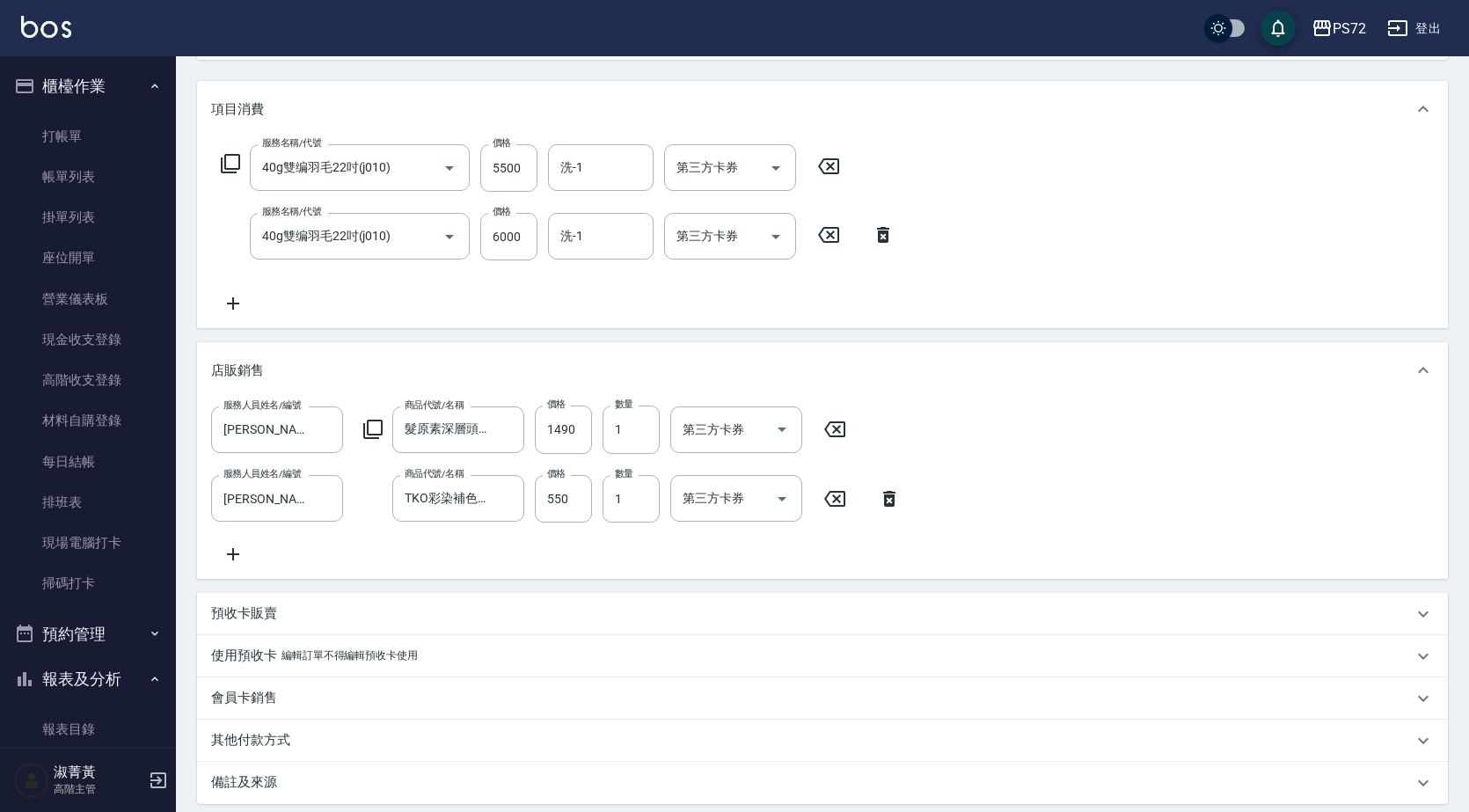
scroll to position [403, 0]
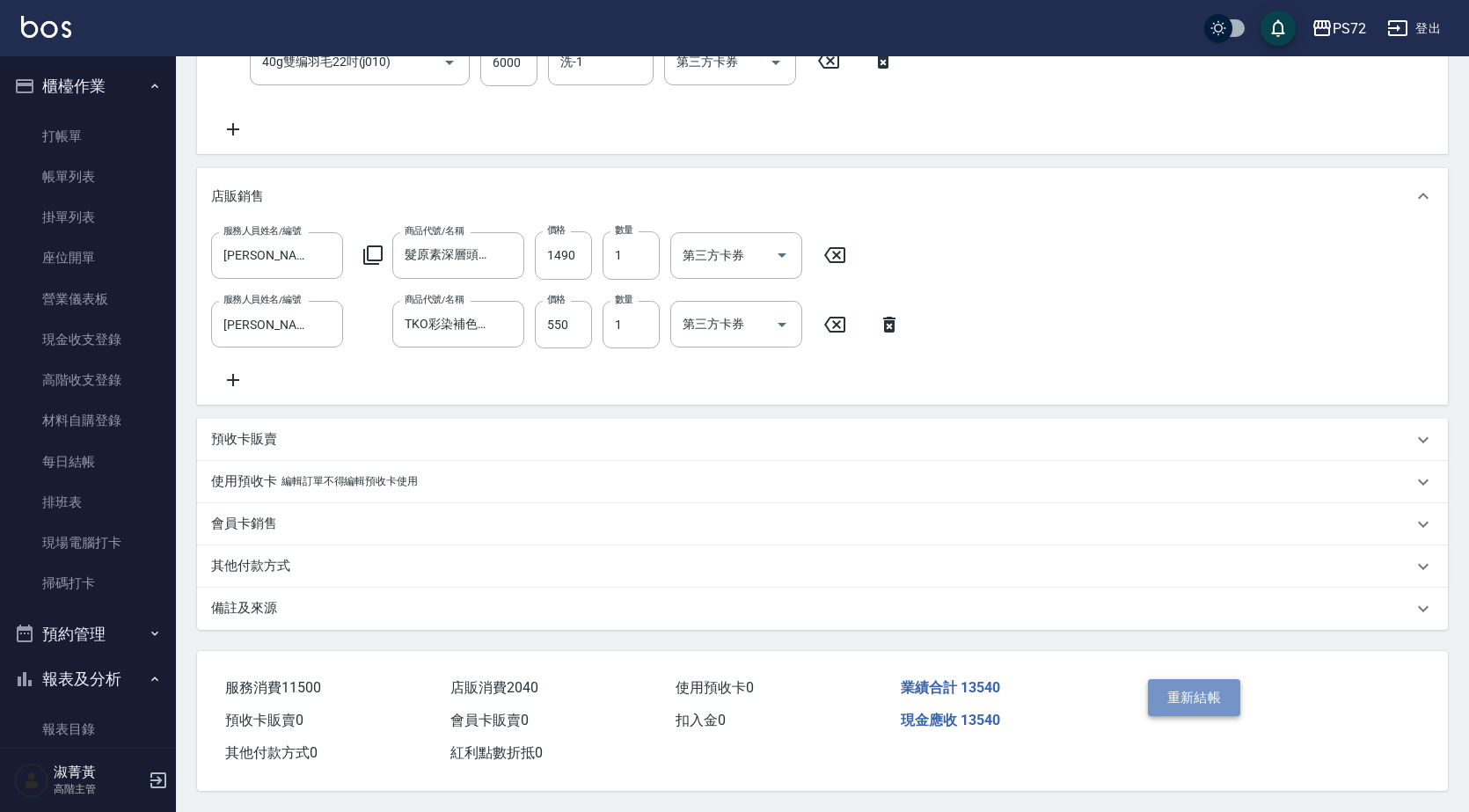
click at [1181, 680] on button "重新結帳" at bounding box center [1195, 698] width 93 height 37
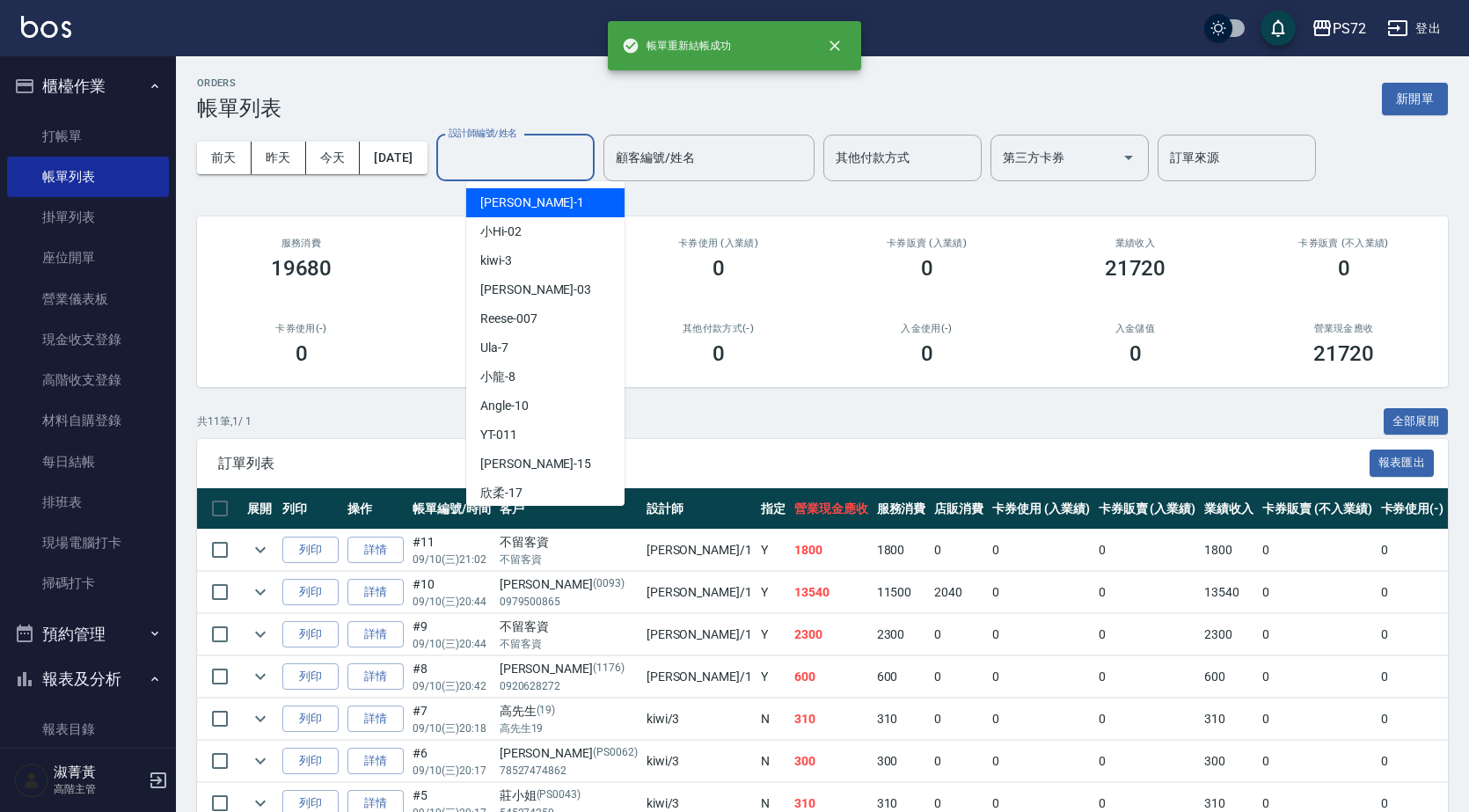
drag, startPoint x: 501, startPoint y: 153, endPoint x: 513, endPoint y: 168, distance: 19.2
click at [502, 153] on input "設計師編號/姓名" at bounding box center [516, 158] width 143 height 30
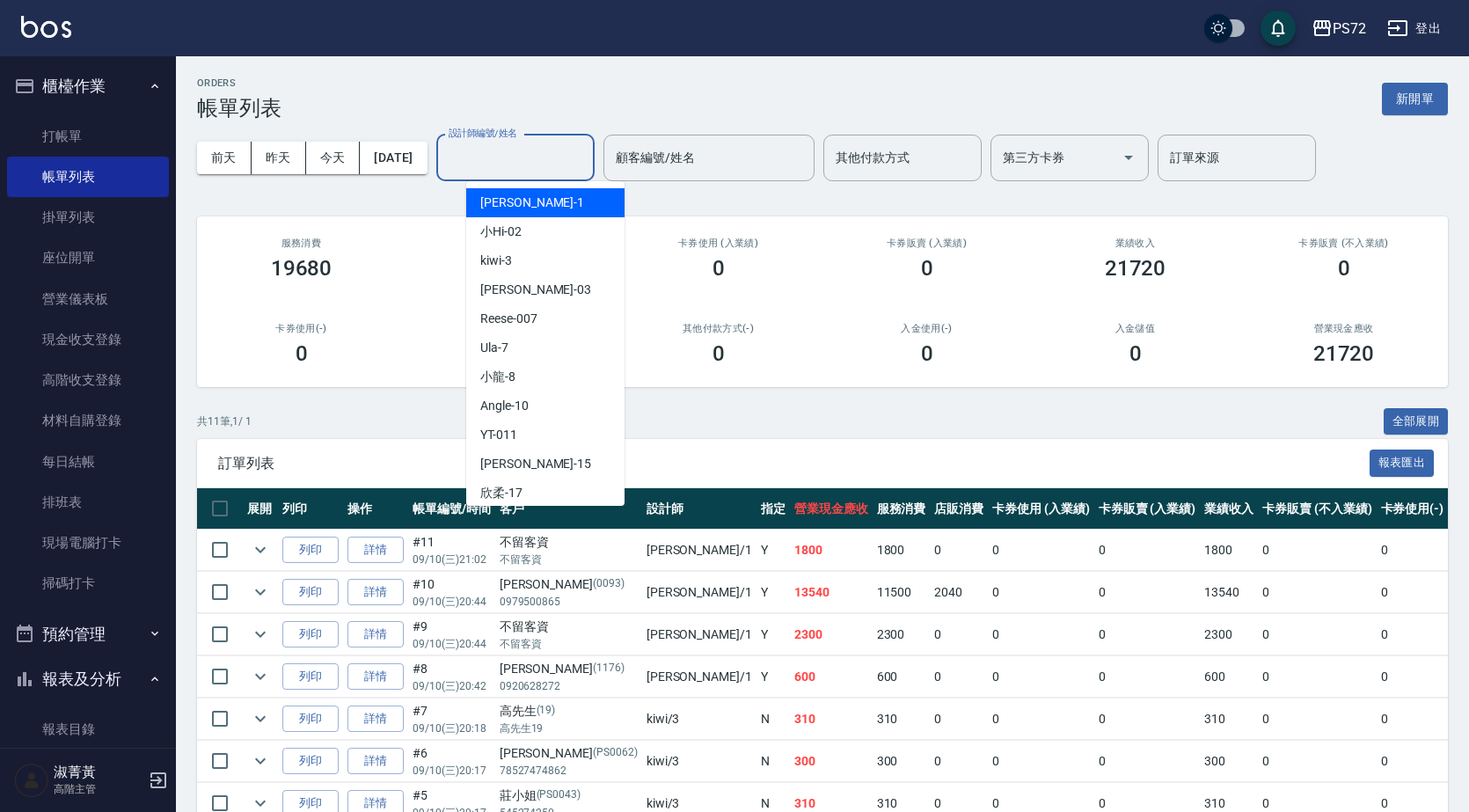
click at [532, 195] on div "[PERSON_NAME] -1" at bounding box center [545, 203] width 158 height 29
type input "[PERSON_NAME]-1"
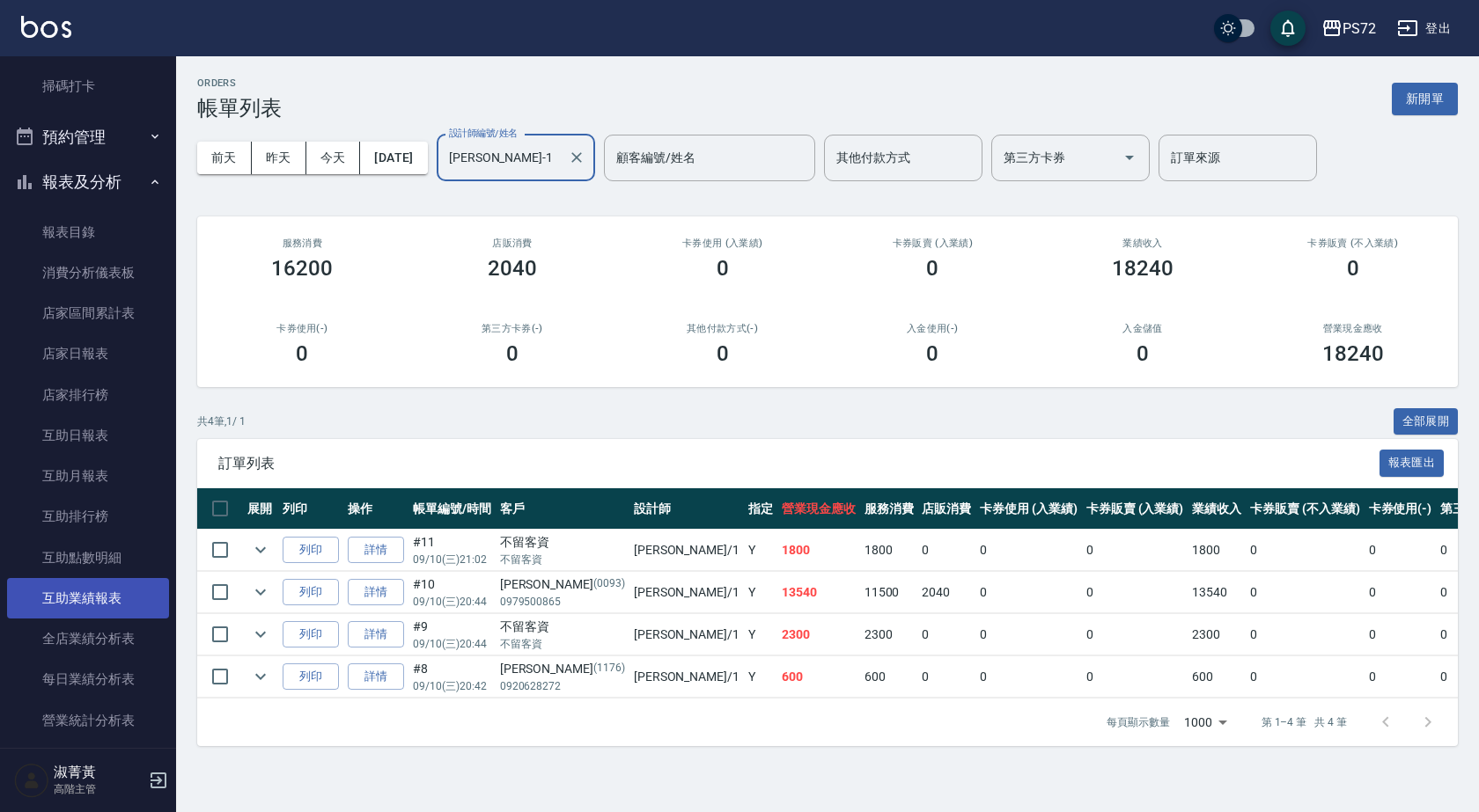
scroll to position [528, 0]
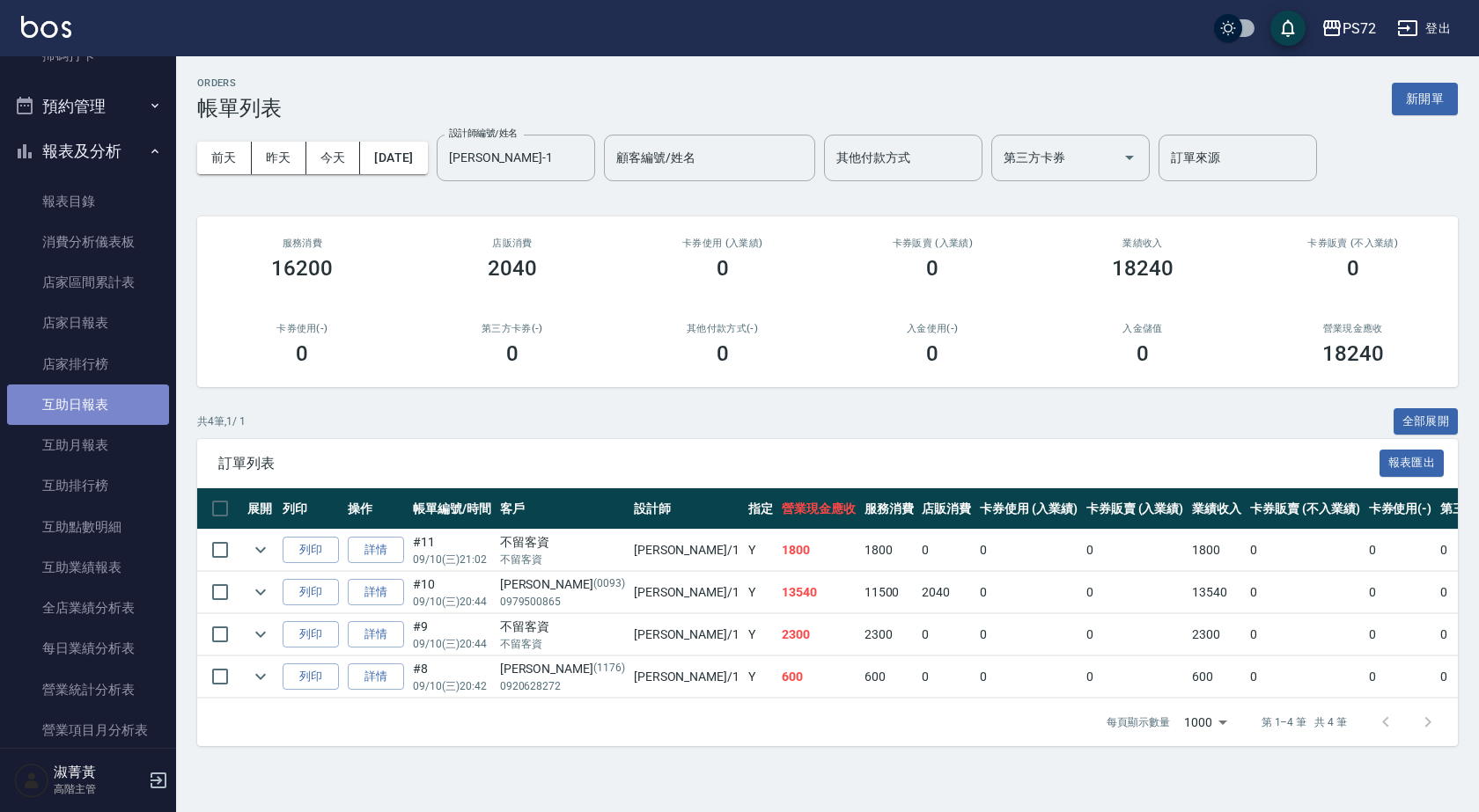
click at [108, 418] on link "互助日報表" at bounding box center [88, 404] width 162 height 40
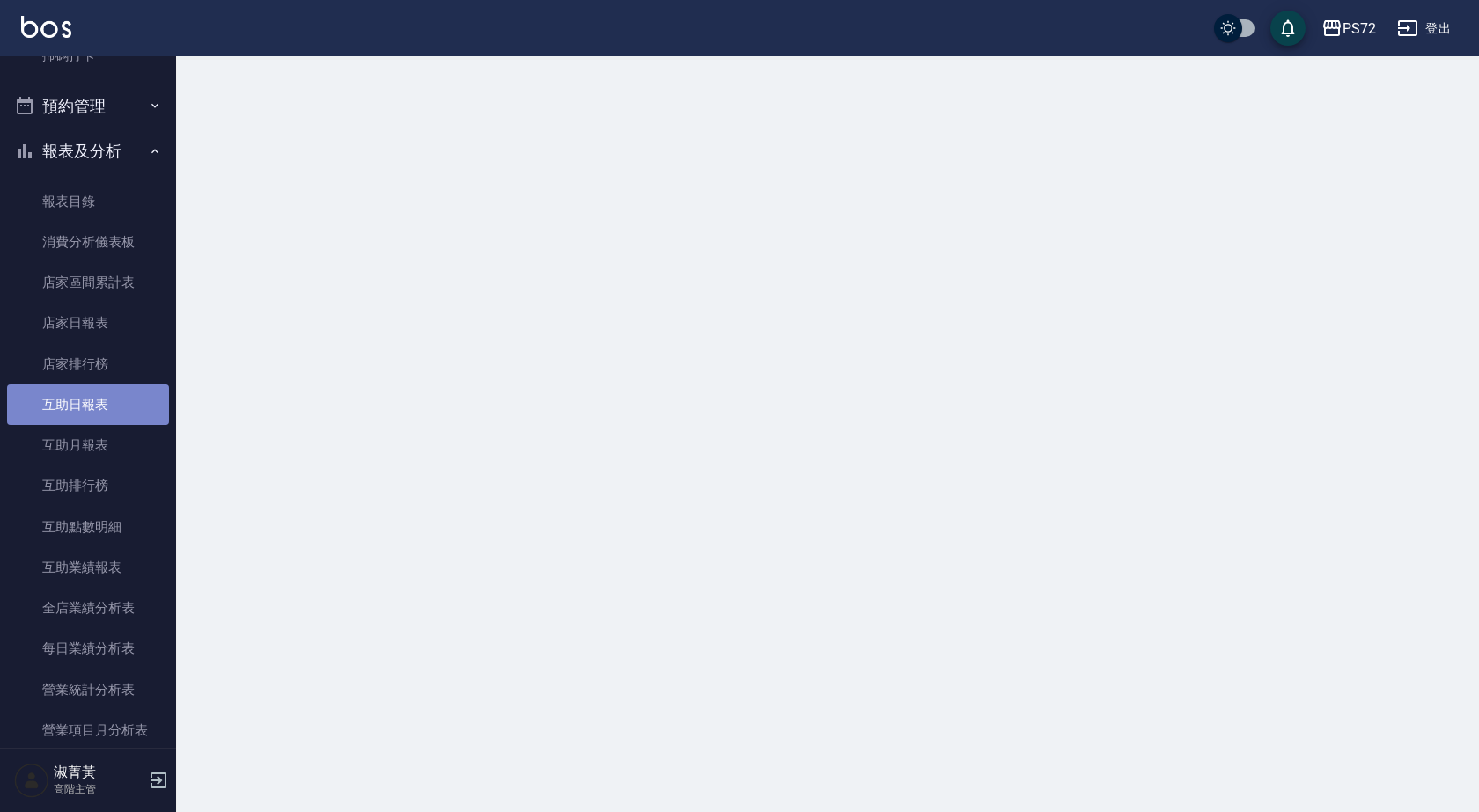
click at [108, 418] on link "互助日報表" at bounding box center [88, 404] width 162 height 40
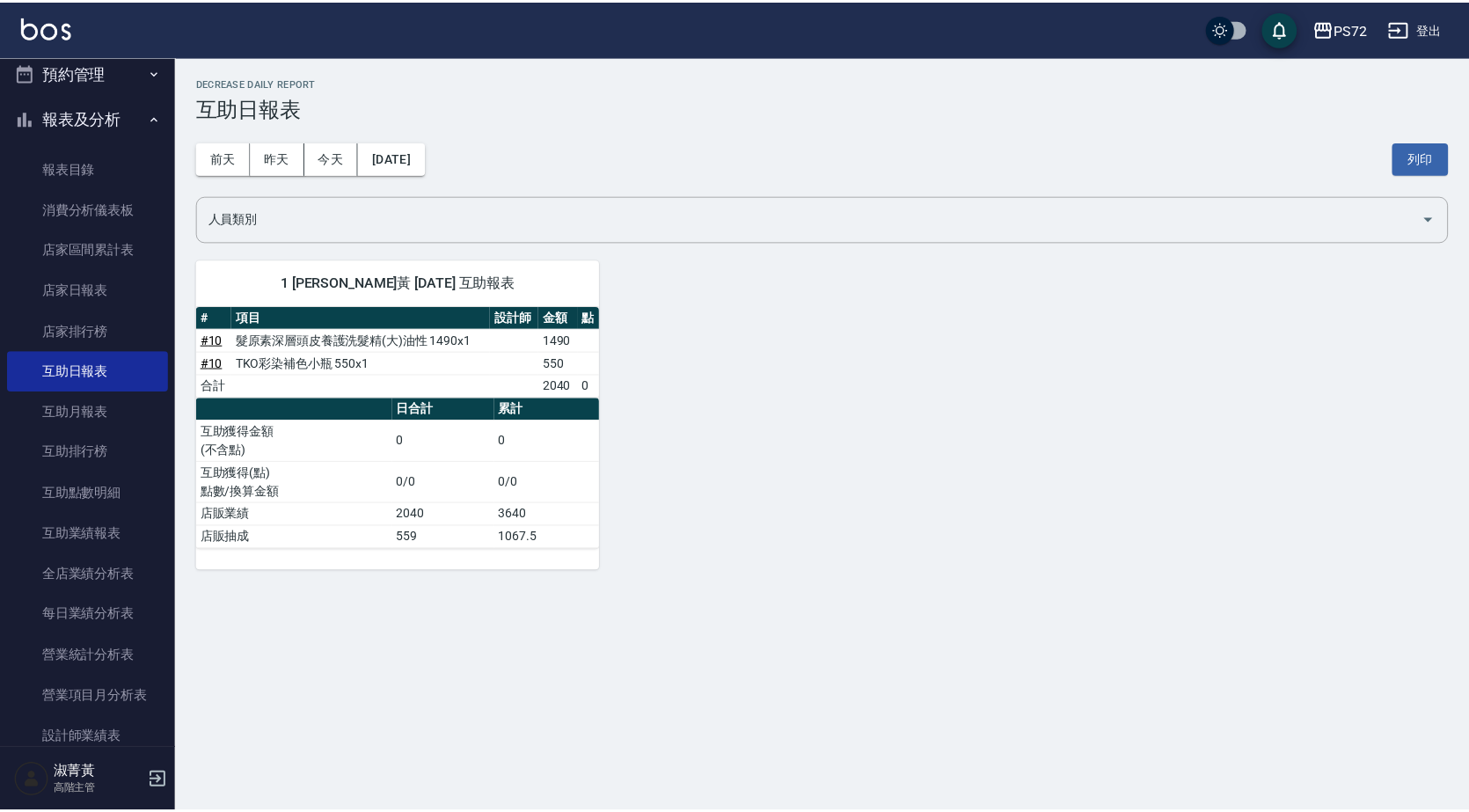
scroll to position [528, 0]
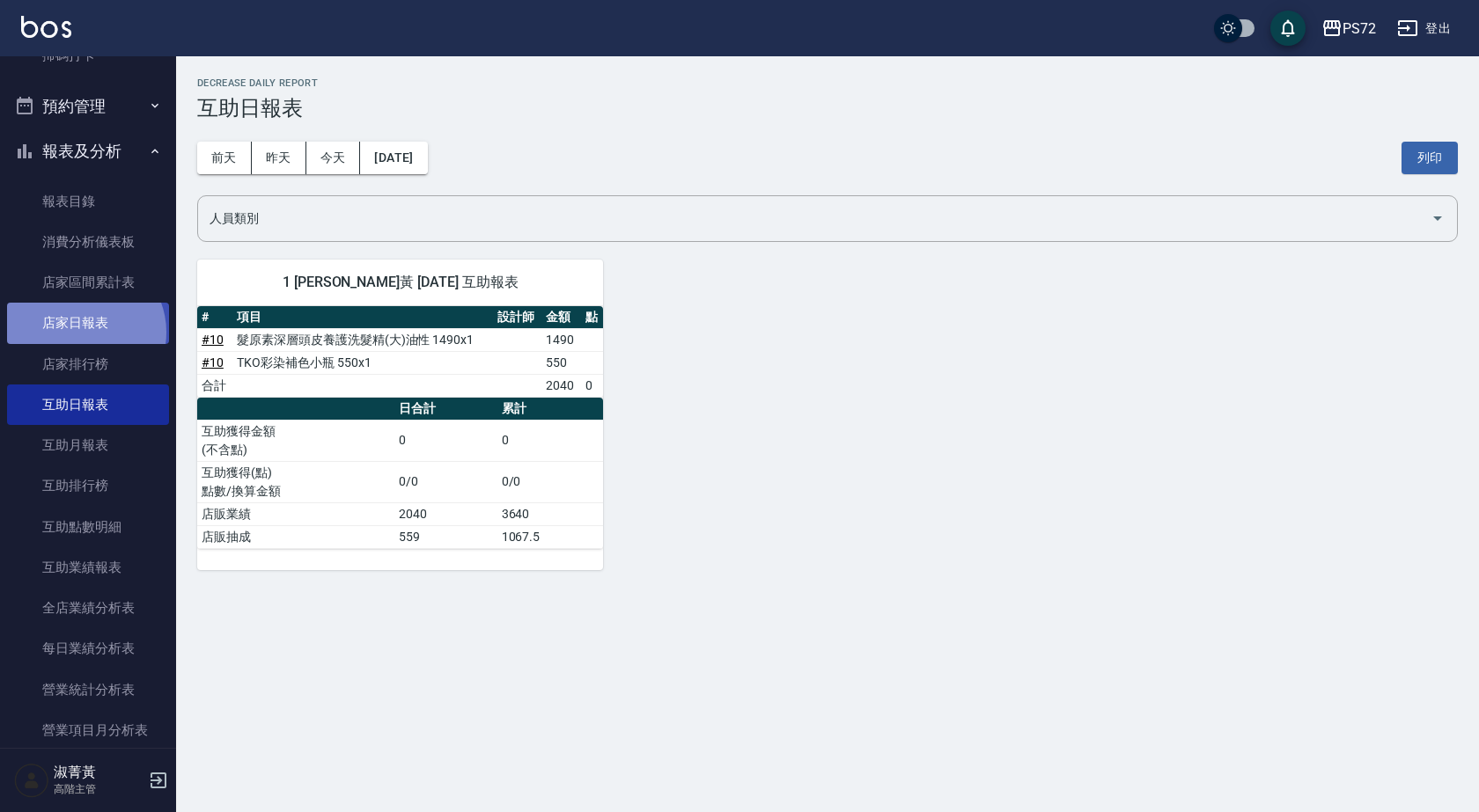
click at [84, 332] on link "店家日報表" at bounding box center [88, 323] width 162 height 40
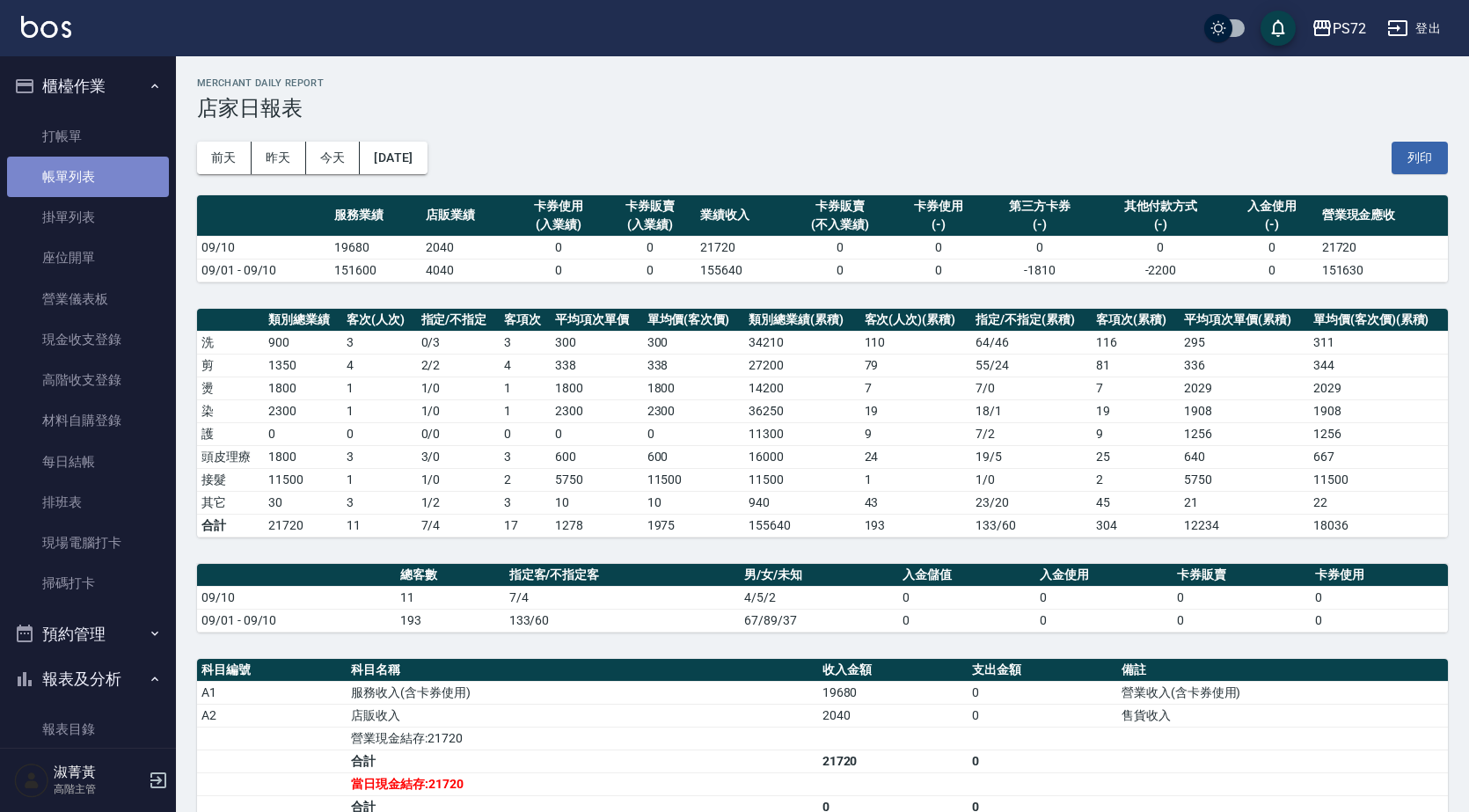
click at [88, 177] on link "帳單列表" at bounding box center [88, 176] width 162 height 40
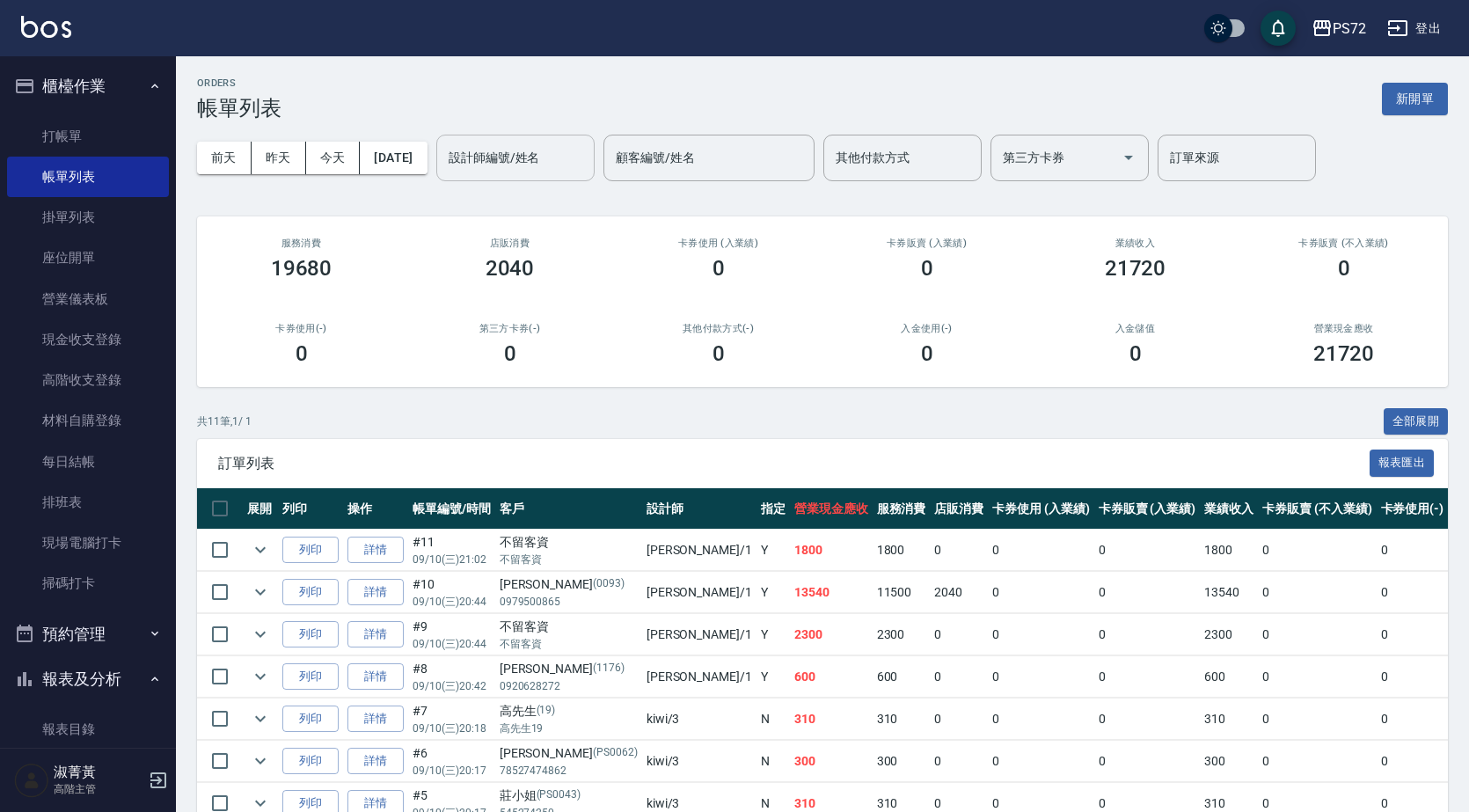
click at [553, 152] on input "設計師編號/姓名" at bounding box center [516, 158] width 143 height 30
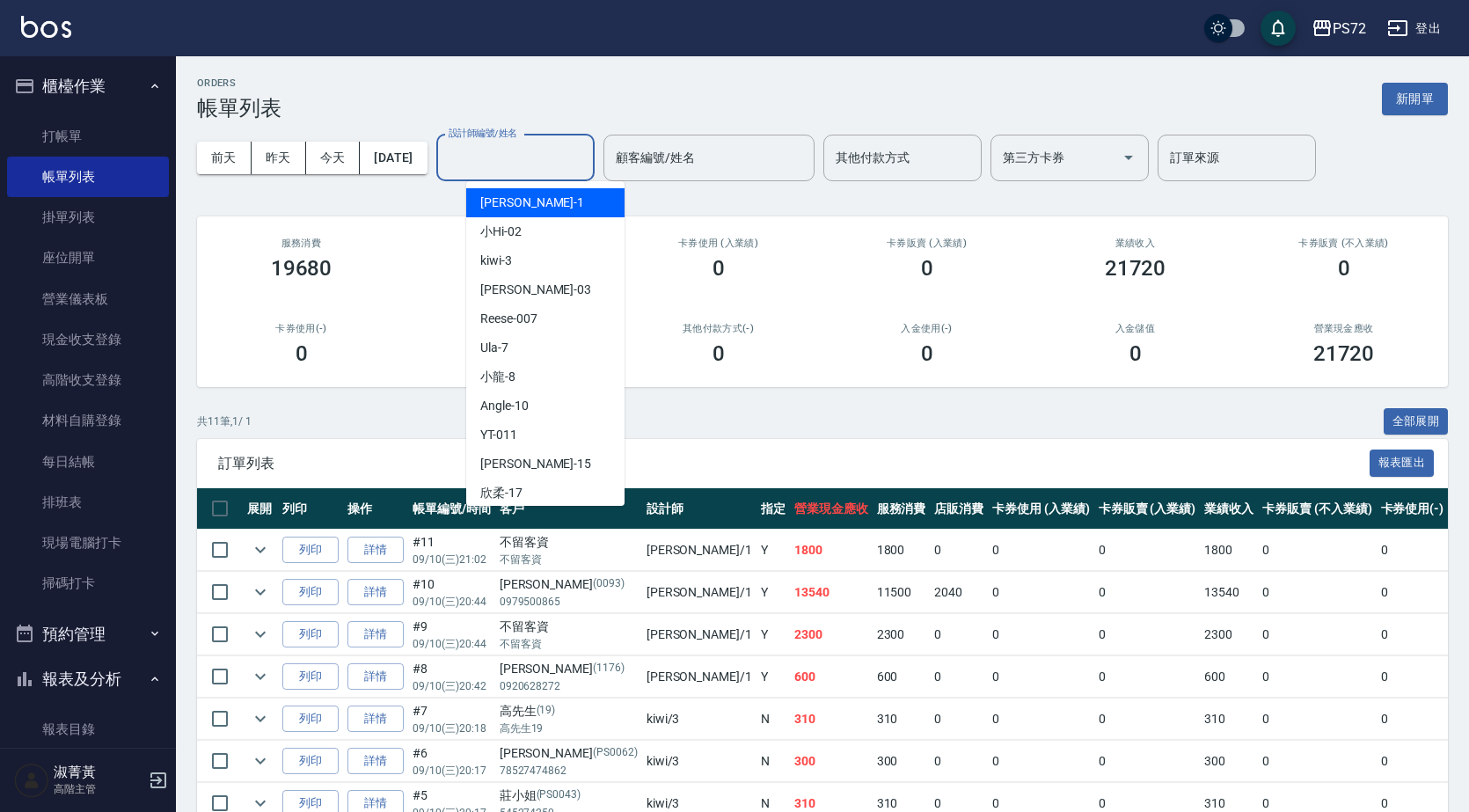
click at [536, 191] on div "[PERSON_NAME] -1" at bounding box center [545, 203] width 158 height 29
type input "[PERSON_NAME]-1"
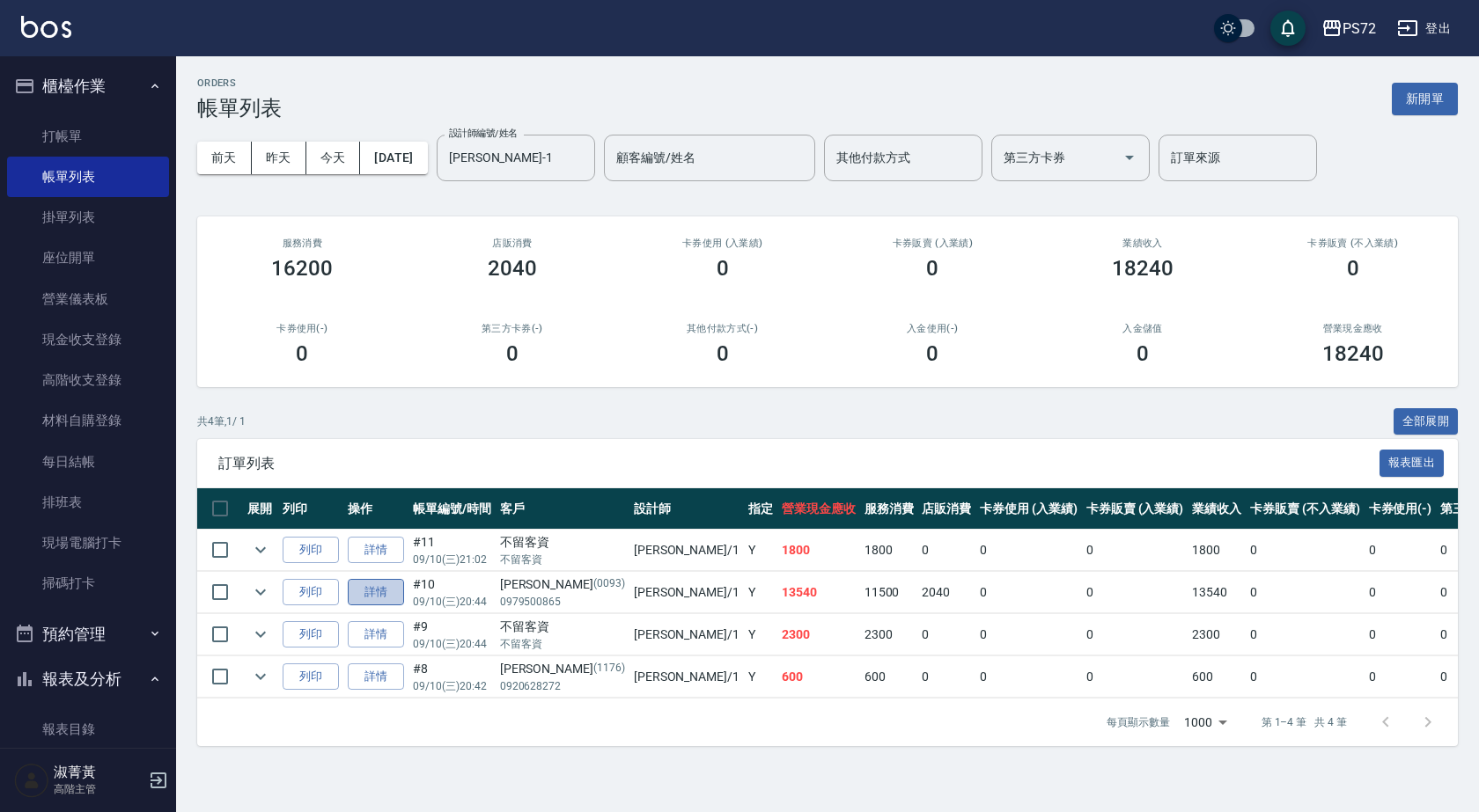
click at [372, 588] on link "詳情" at bounding box center [376, 592] width 56 height 28
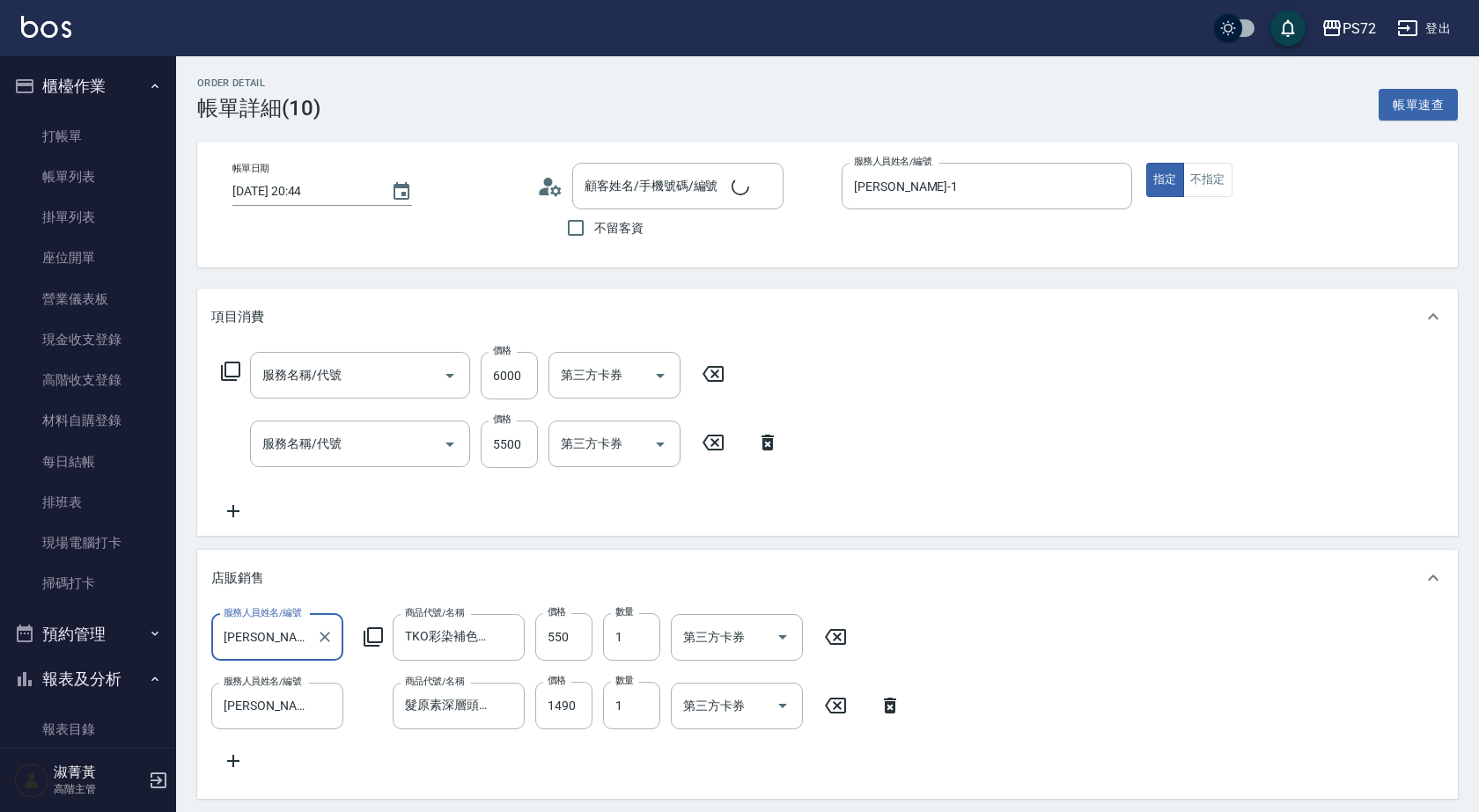
type input "[DATE] 20:44"
type input "[PERSON_NAME]-1"
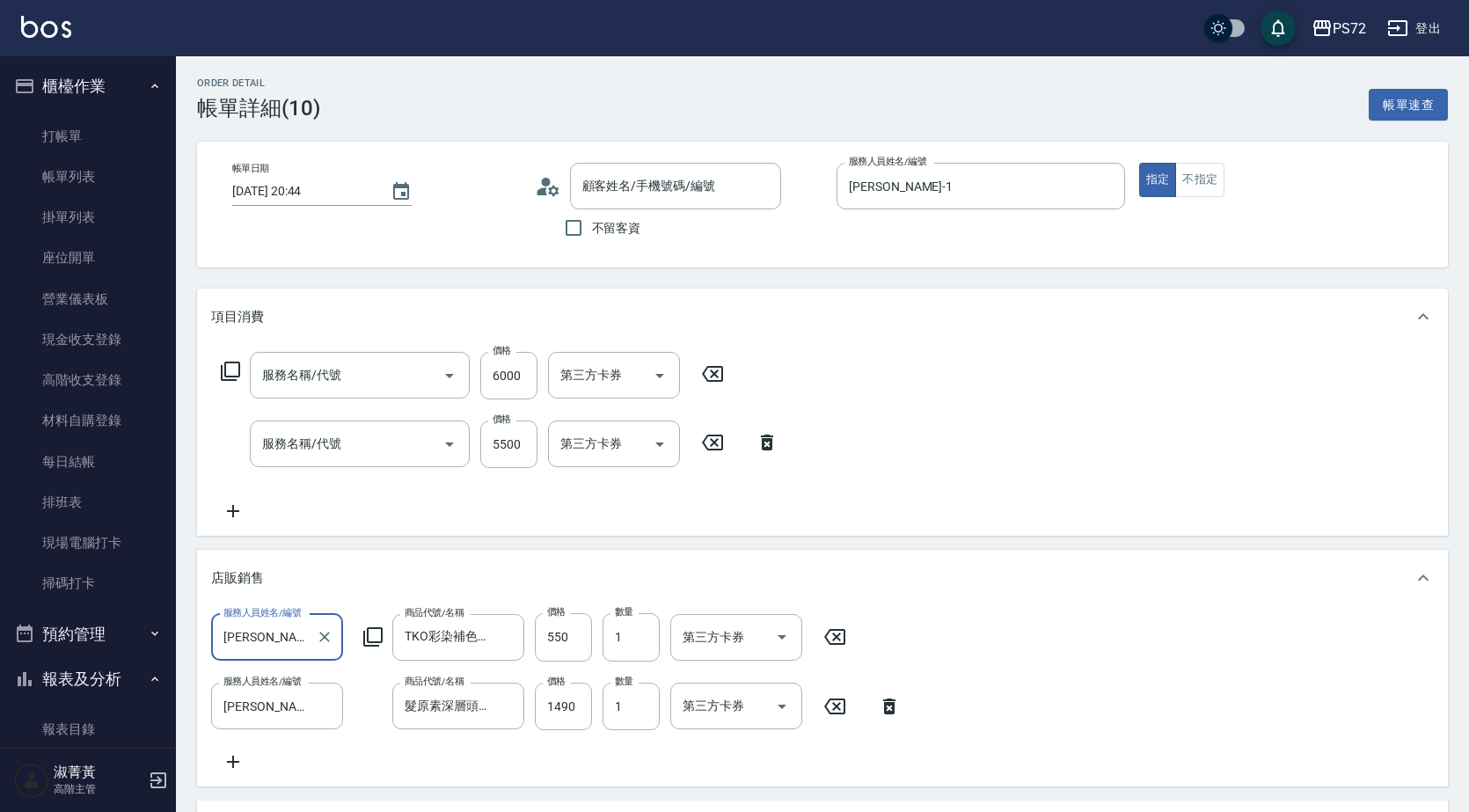
type input "40g雙编羽毛22吋(j010)"
type input "[PERSON_NAME]/0979500865/0093"
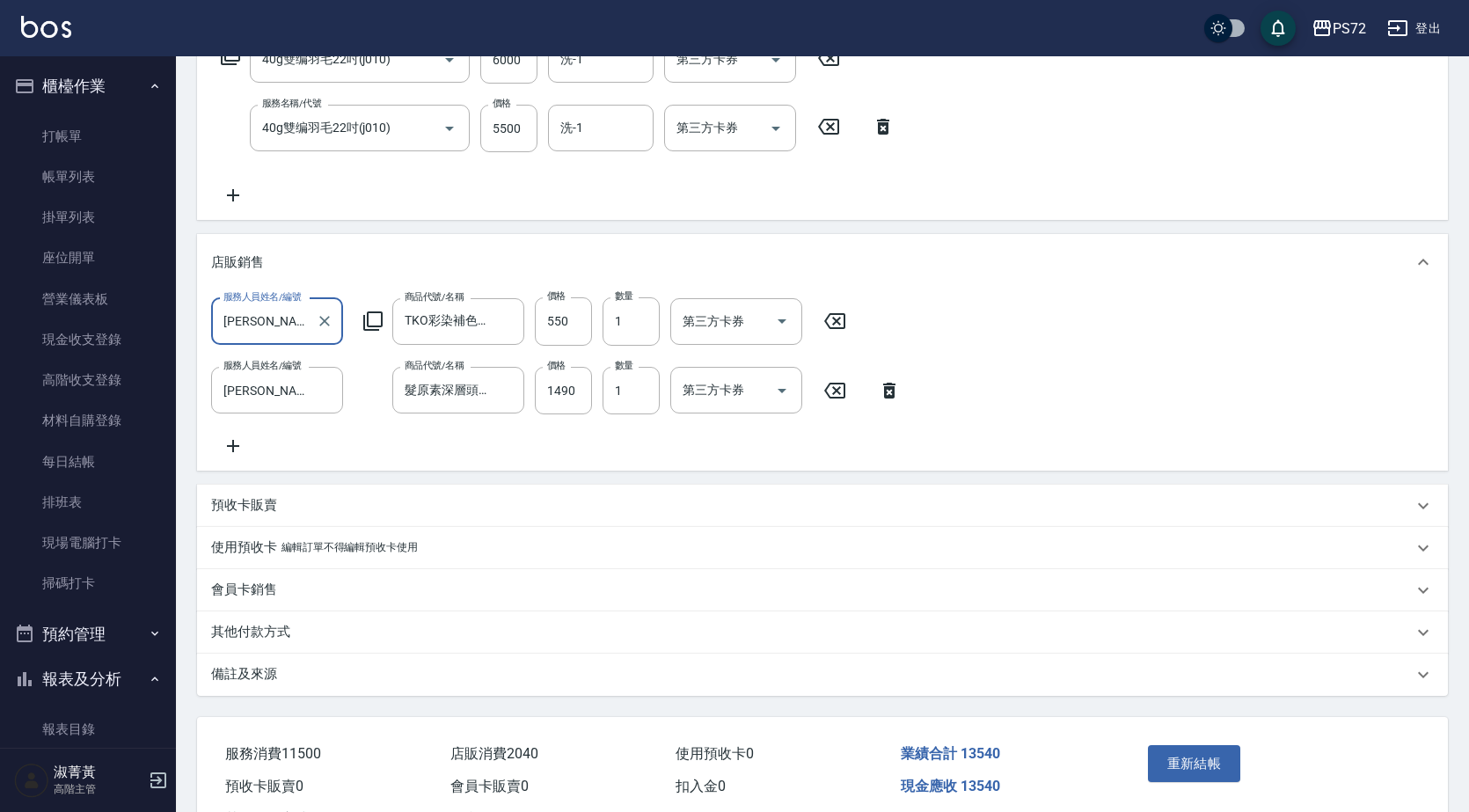
scroll to position [352, 0]
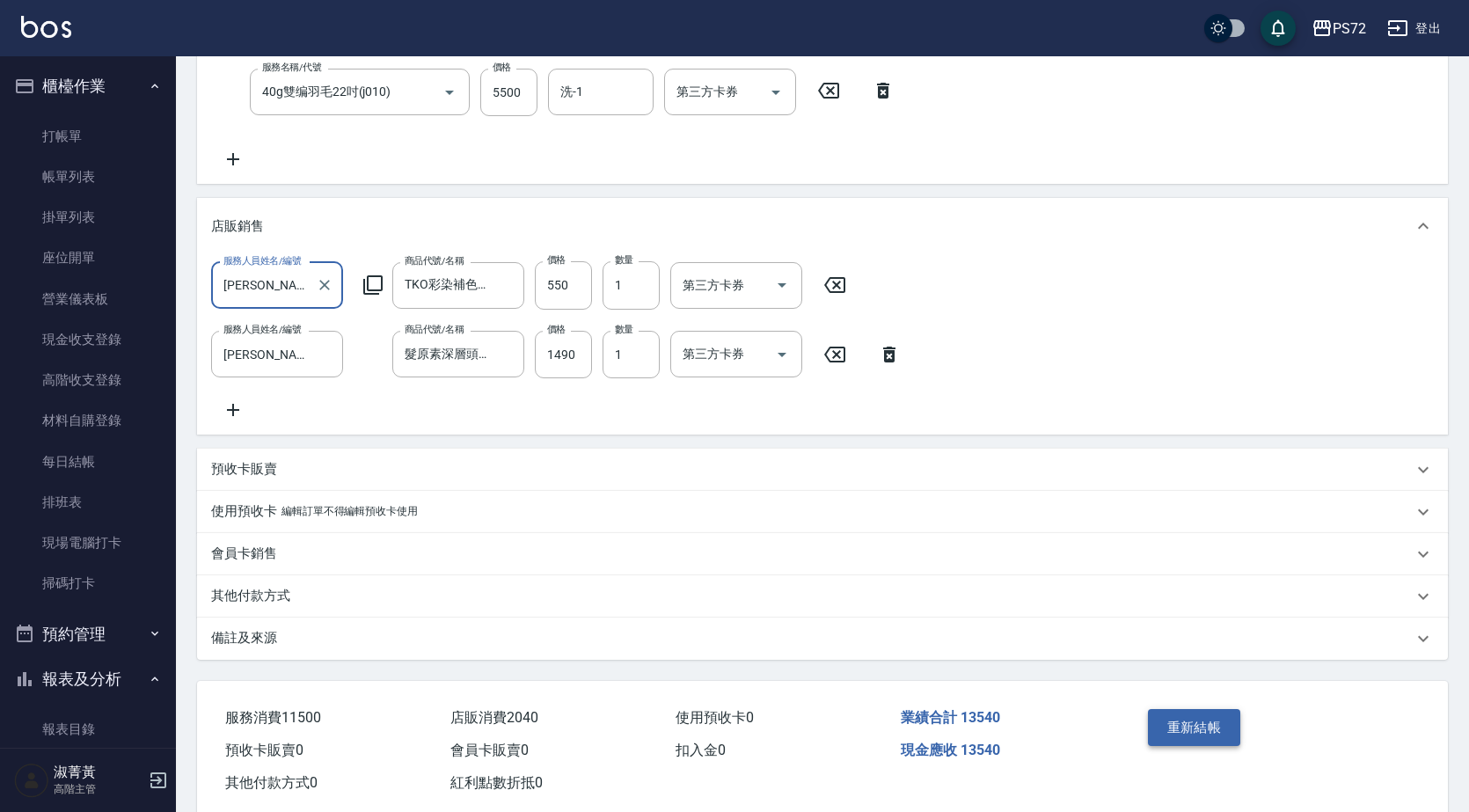
click at [1182, 746] on button "重新結帳" at bounding box center [1195, 727] width 93 height 37
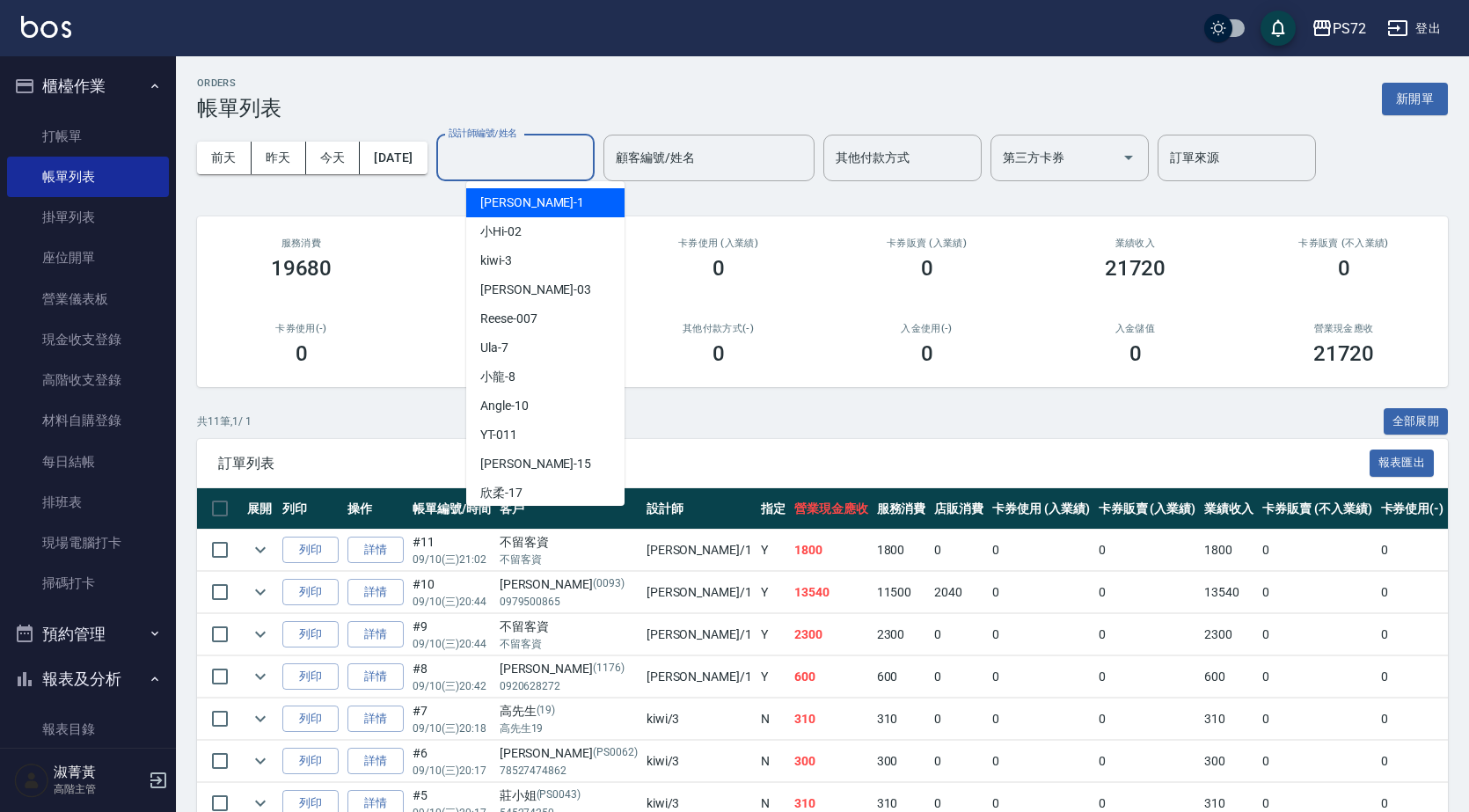
click at [571, 157] on input "設計師編號/姓名" at bounding box center [516, 158] width 143 height 30
click at [574, 218] on div "小Hi -02" at bounding box center [545, 232] width 158 height 29
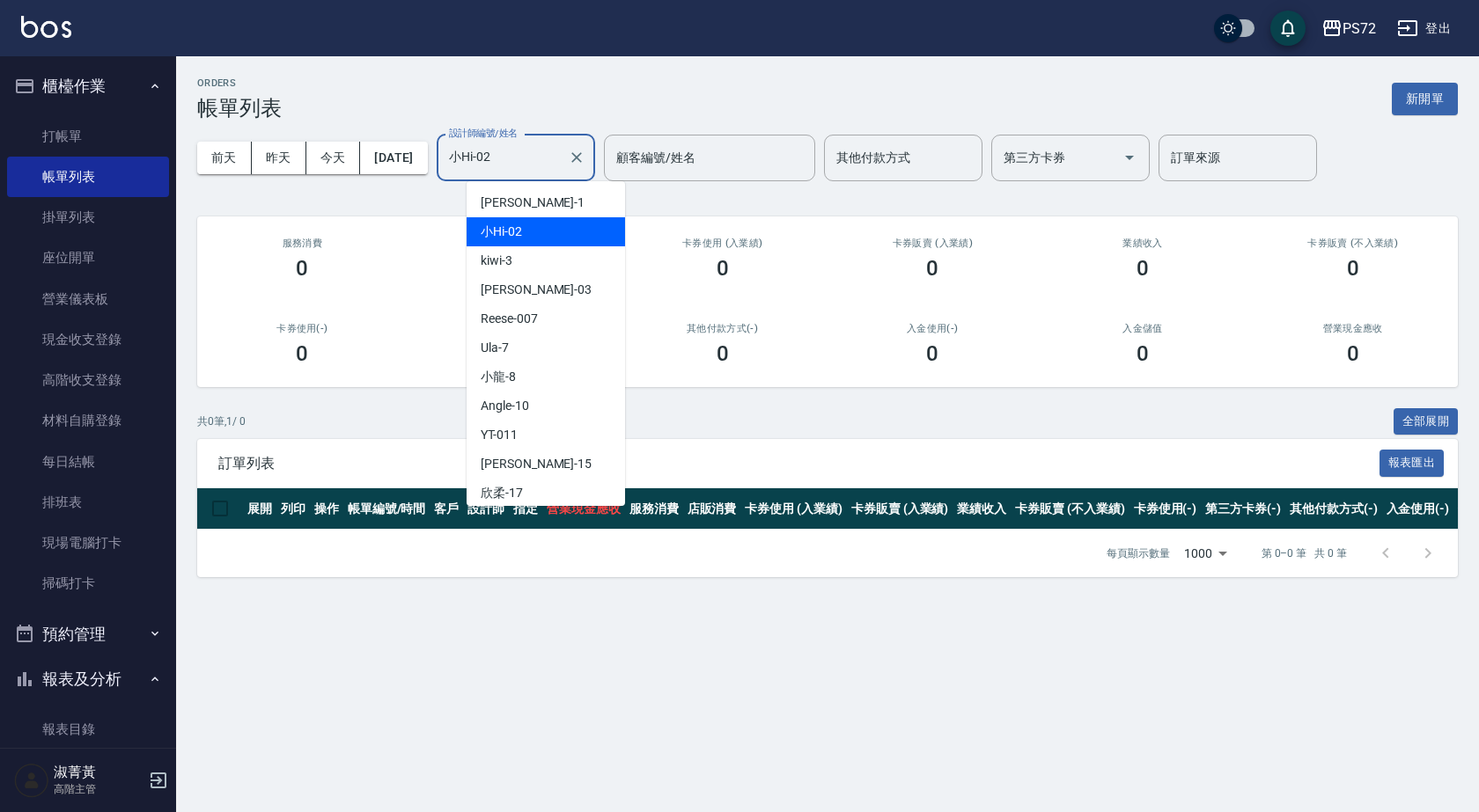
click at [561, 168] on input "小Hi-02" at bounding box center [503, 158] width 116 height 30
click at [549, 201] on div "[PERSON_NAME] -1" at bounding box center [545, 203] width 158 height 29
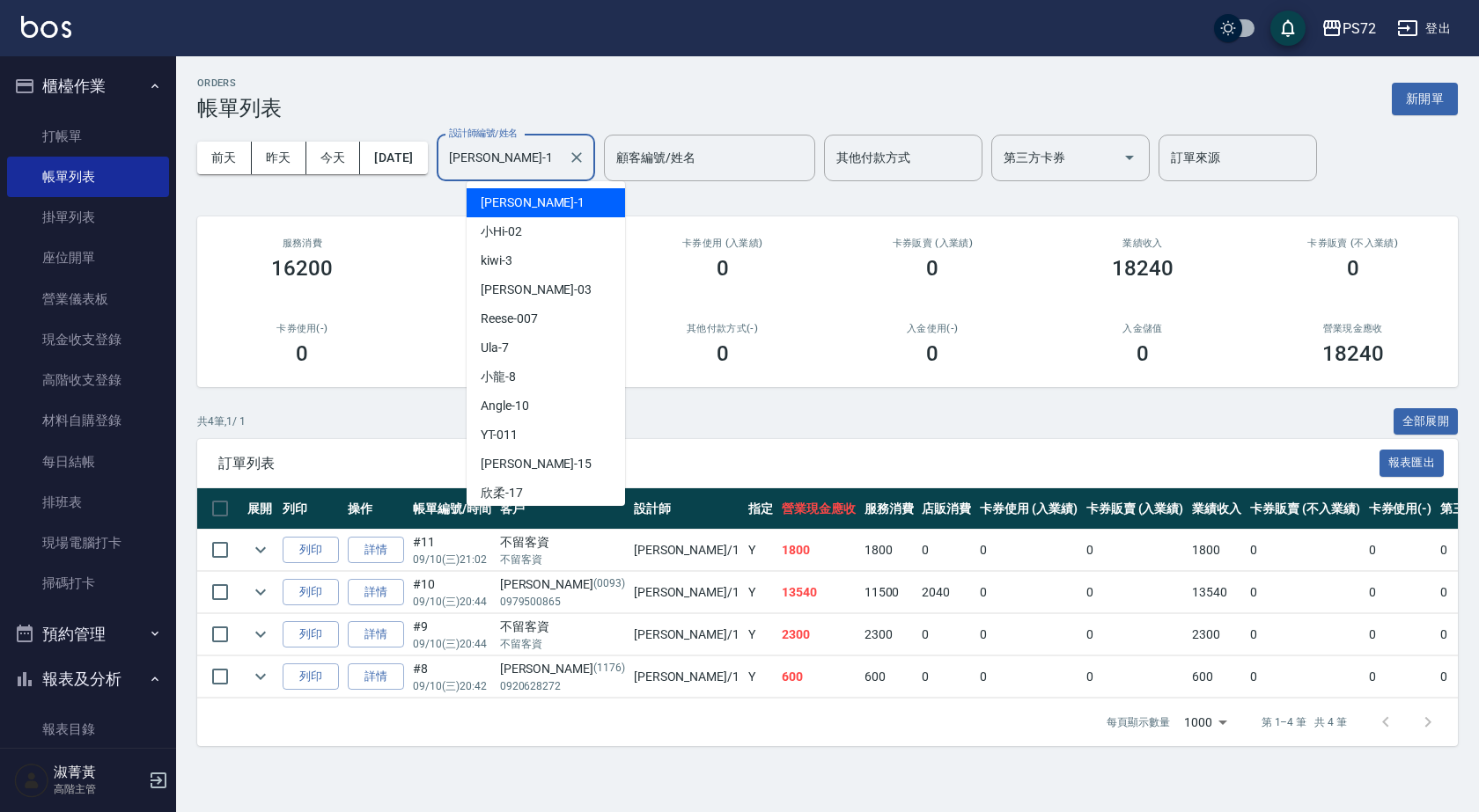
click at [534, 170] on input "[PERSON_NAME]-1" at bounding box center [503, 158] width 116 height 30
click at [549, 251] on div "kiwi -3" at bounding box center [545, 260] width 158 height 29
type input "kiwi-3"
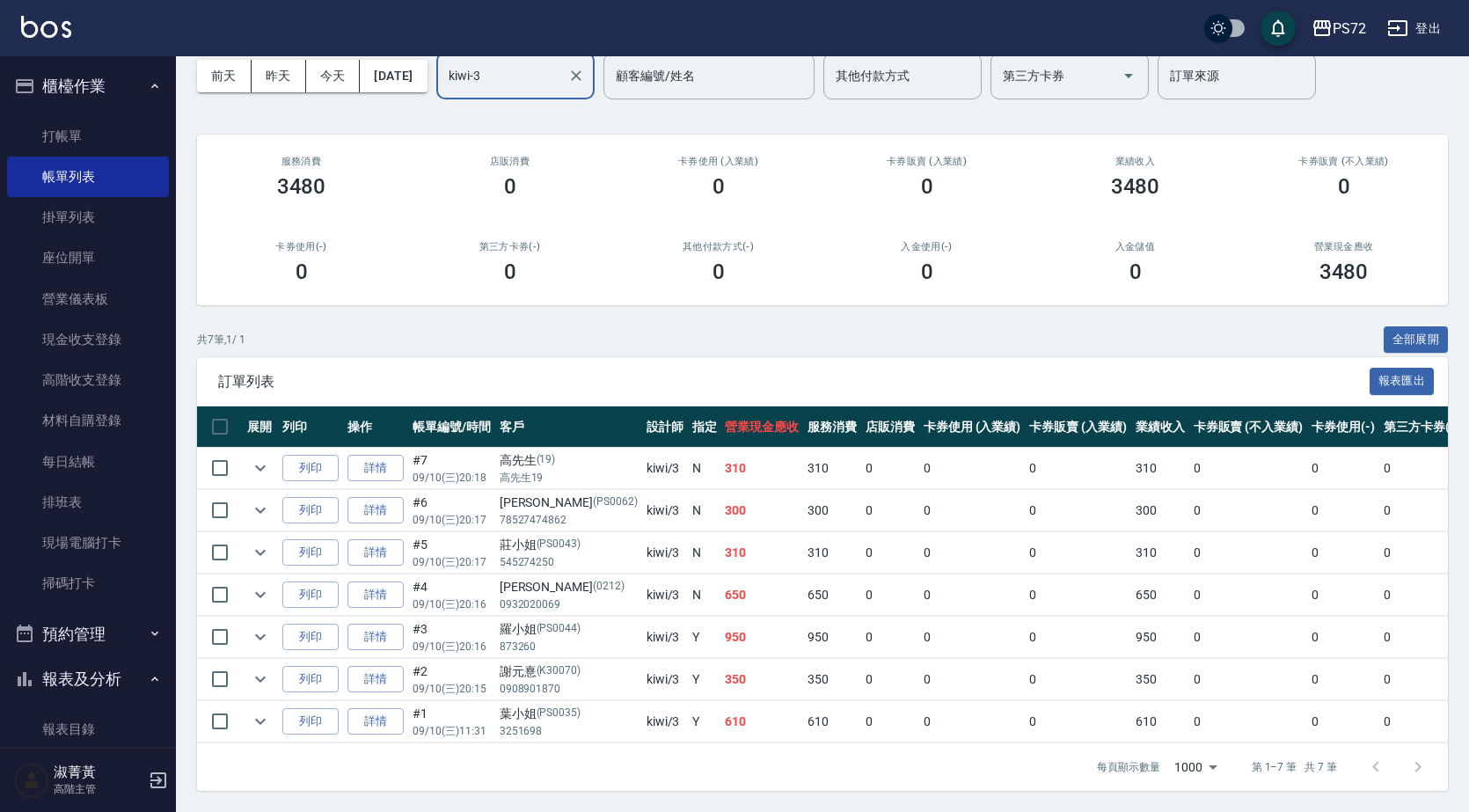
scroll to position [95, 0]
click at [250, 669] on icon "expand row" at bounding box center [260, 680] width 21 height 21
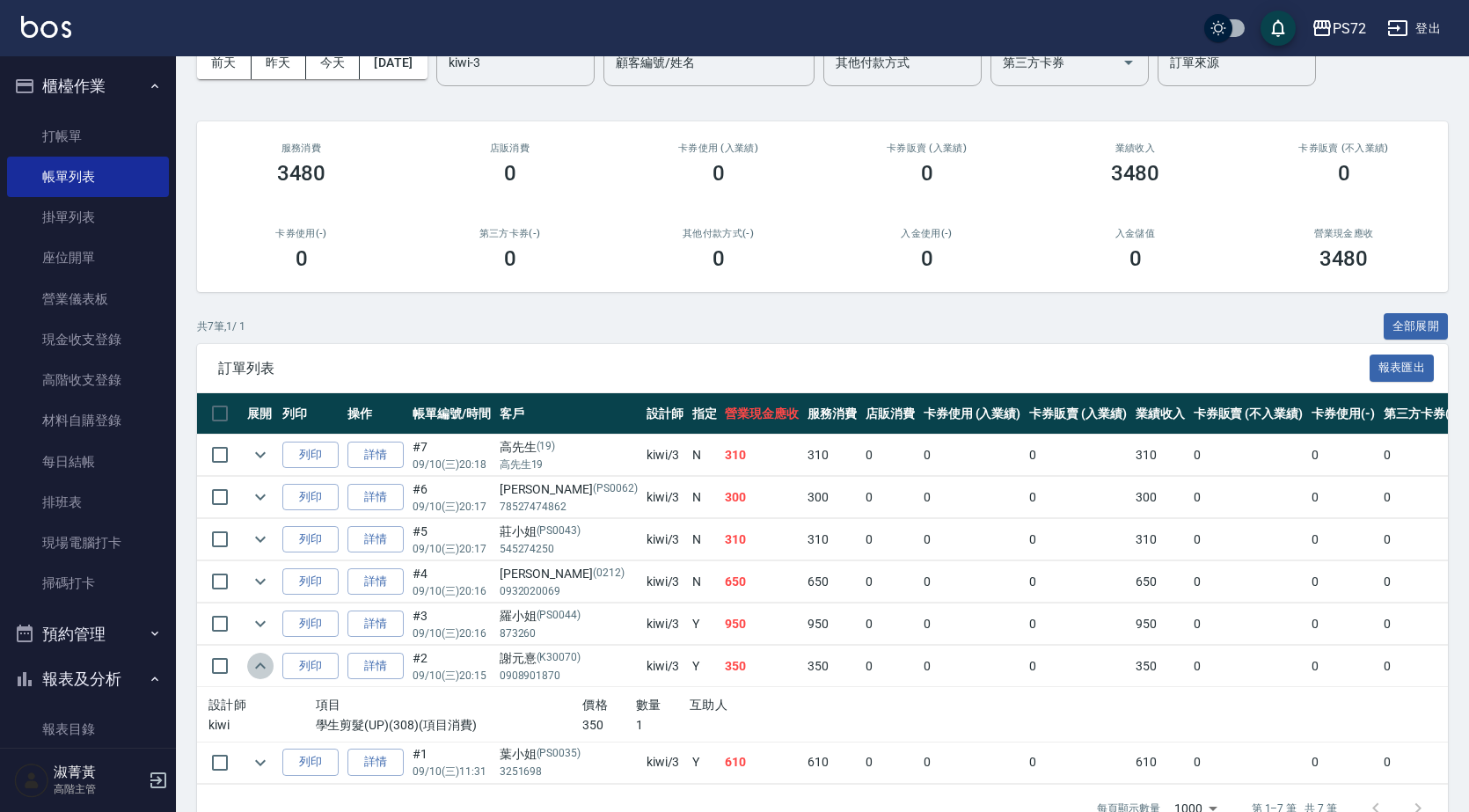
click at [250, 662] on icon "expand row" at bounding box center [260, 666] width 21 height 21
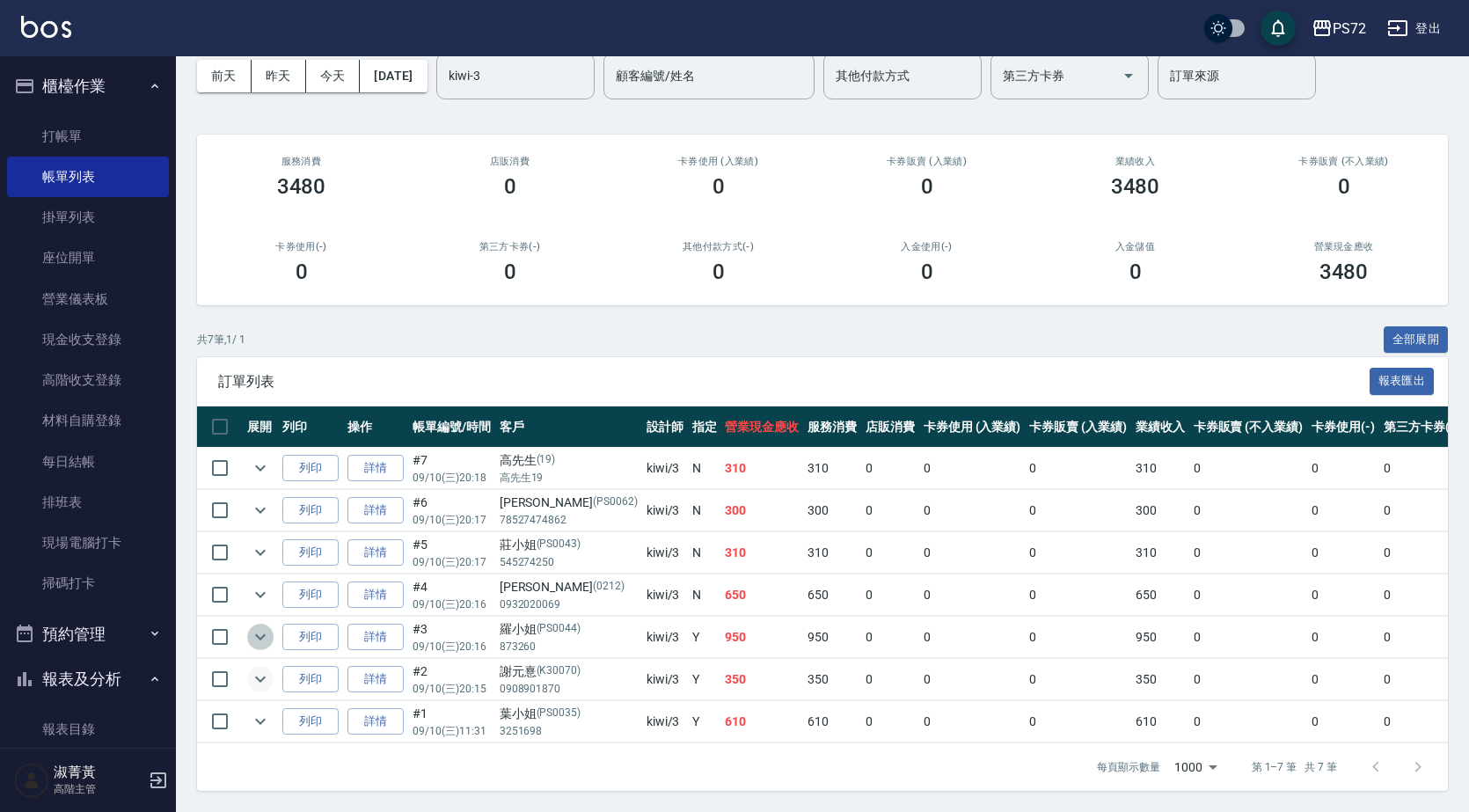
click at [257, 626] on icon "expand row" at bounding box center [260, 637] width 21 height 21
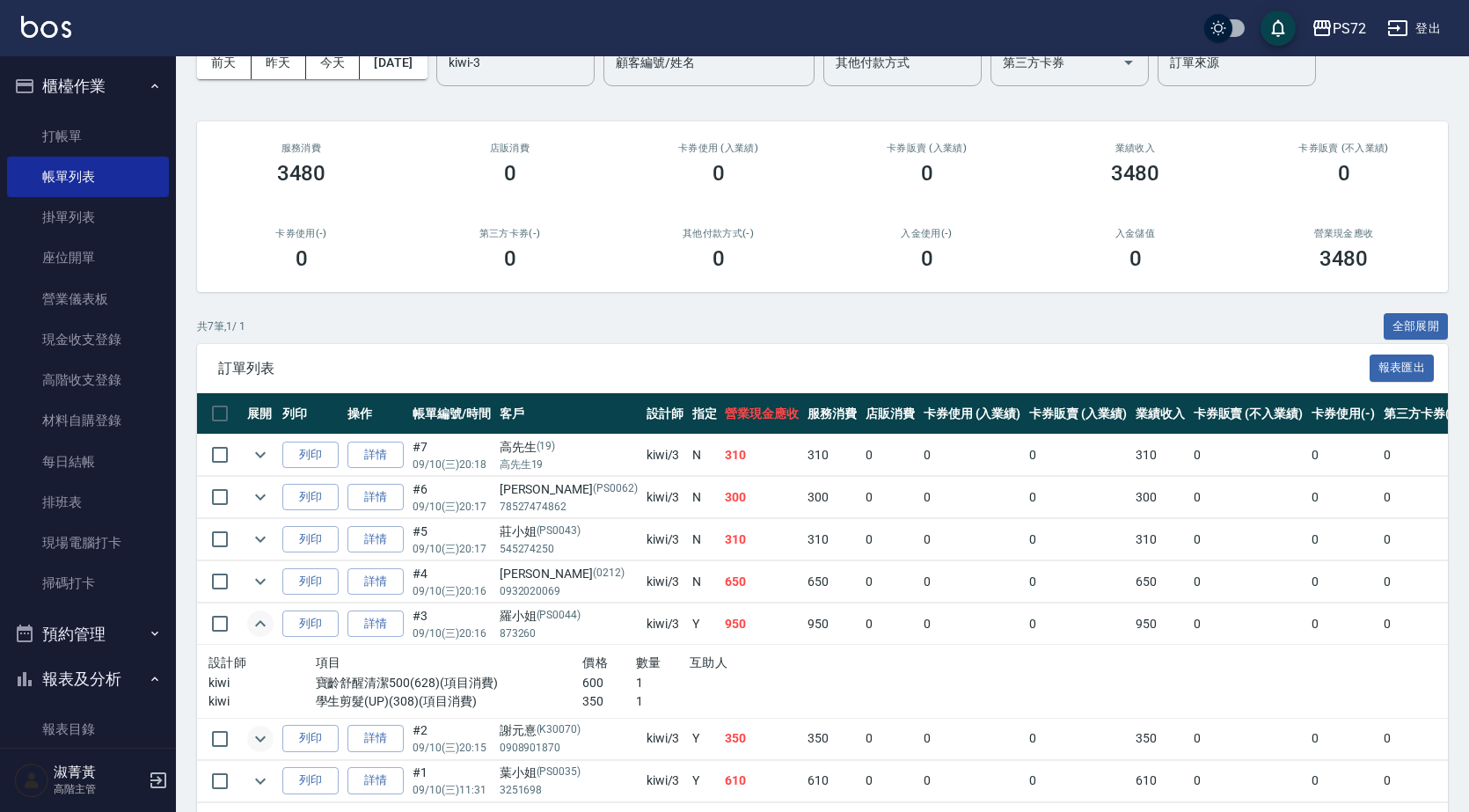
click at [257, 622] on icon "expand row" at bounding box center [260, 623] width 21 height 21
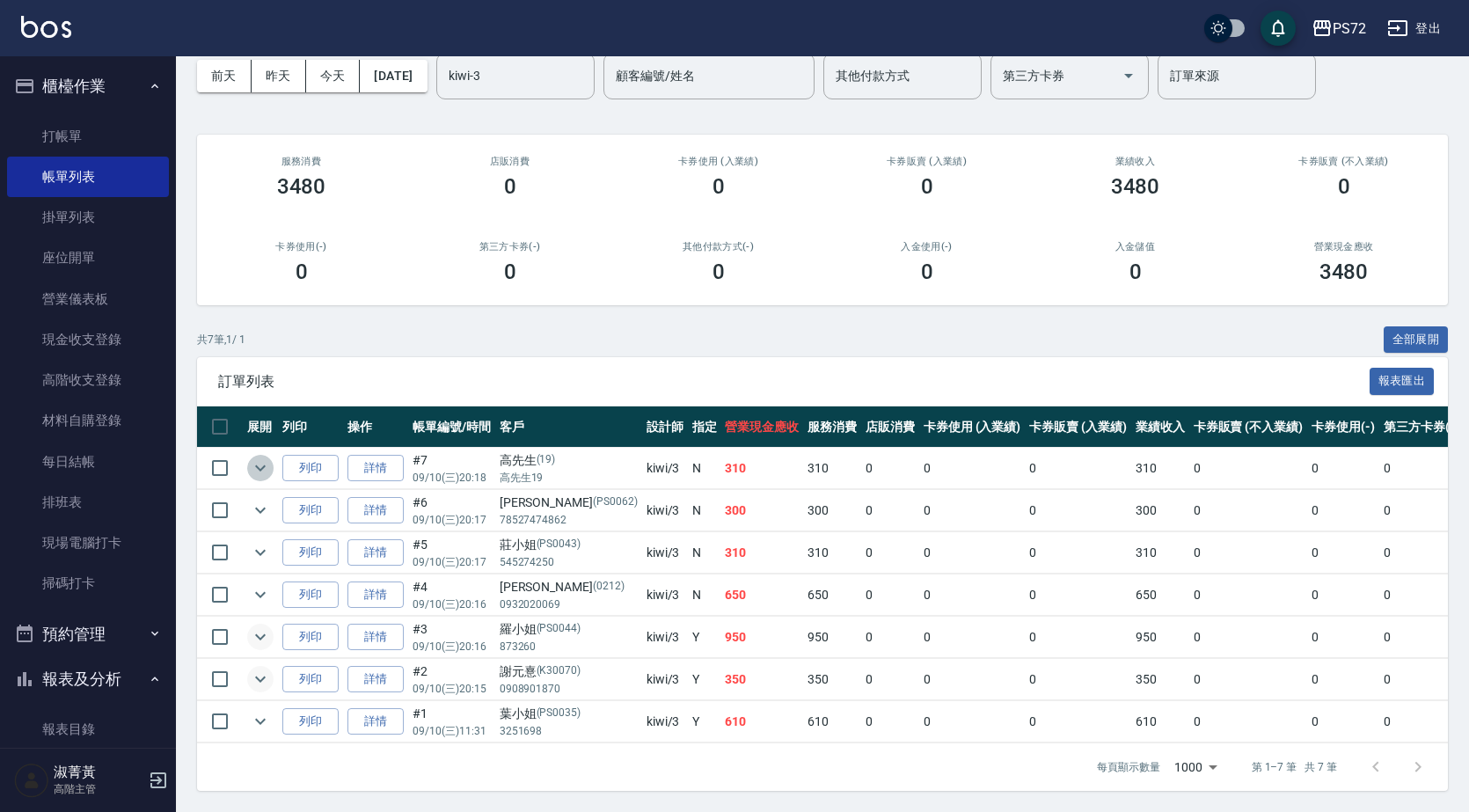
click at [257, 457] on icon "expand row" at bounding box center [260, 468] width 21 height 21
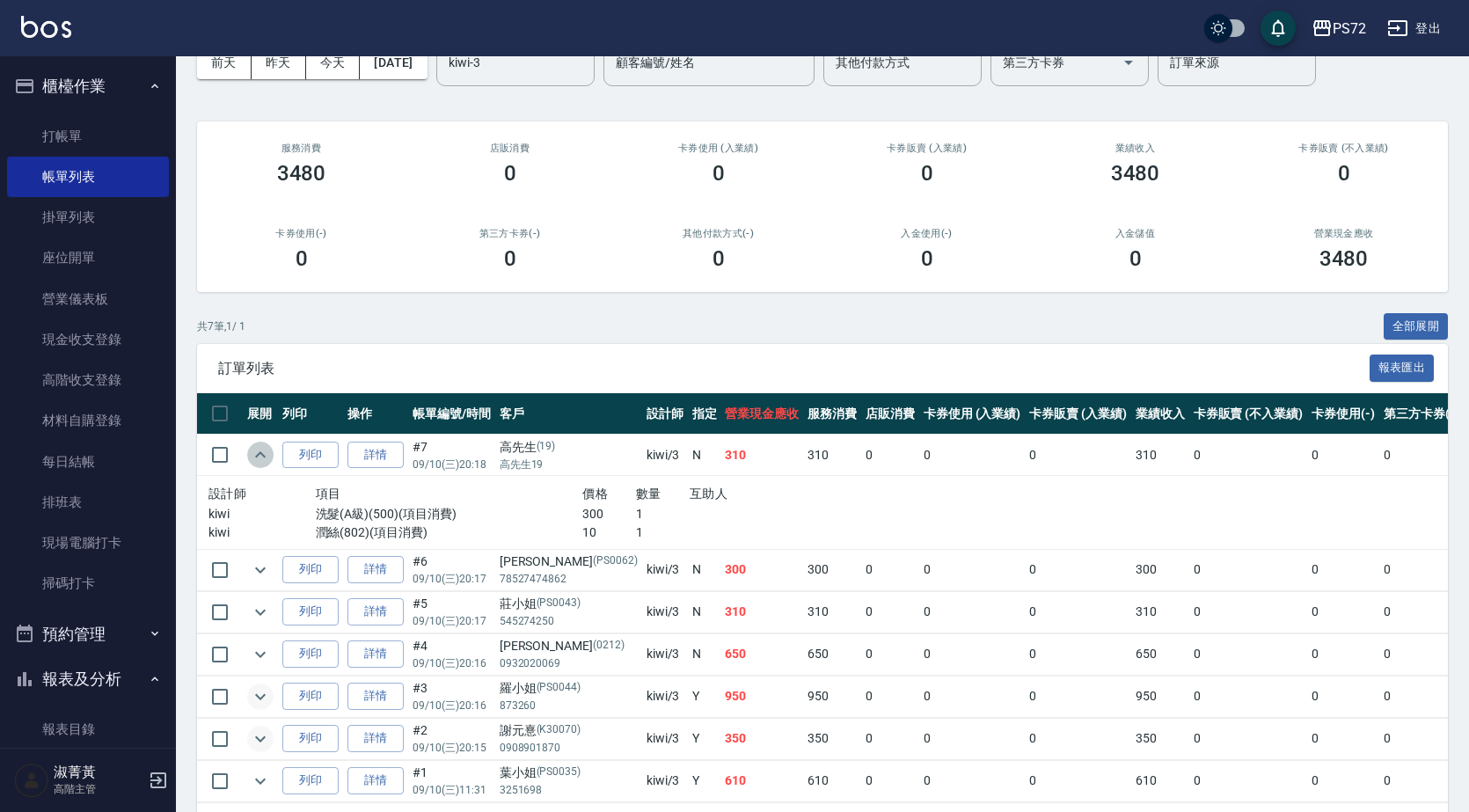
click at [257, 446] on icon "expand row" at bounding box center [260, 455] width 21 height 21
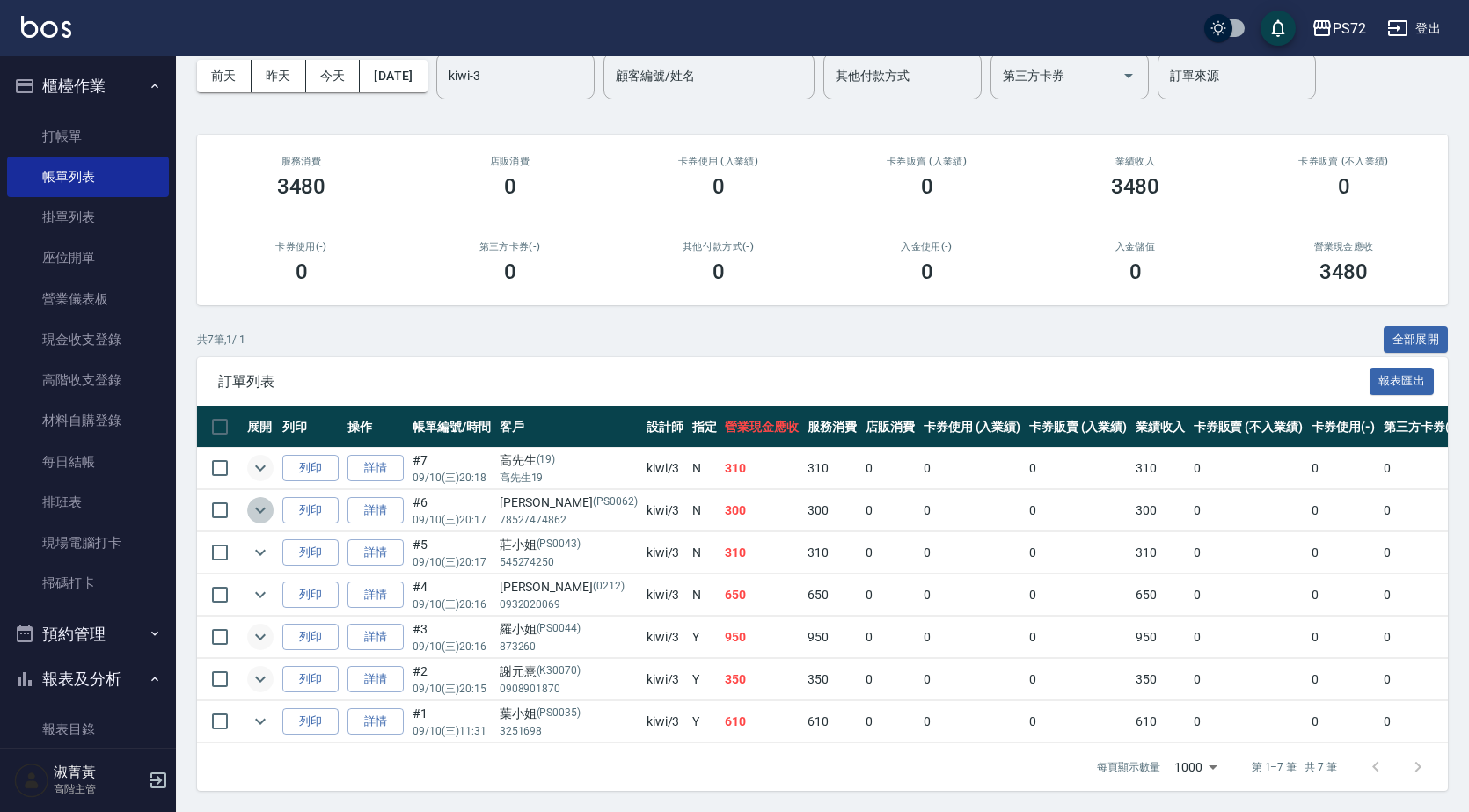
click at [257, 499] on icon "expand row" at bounding box center [260, 510] width 21 height 21
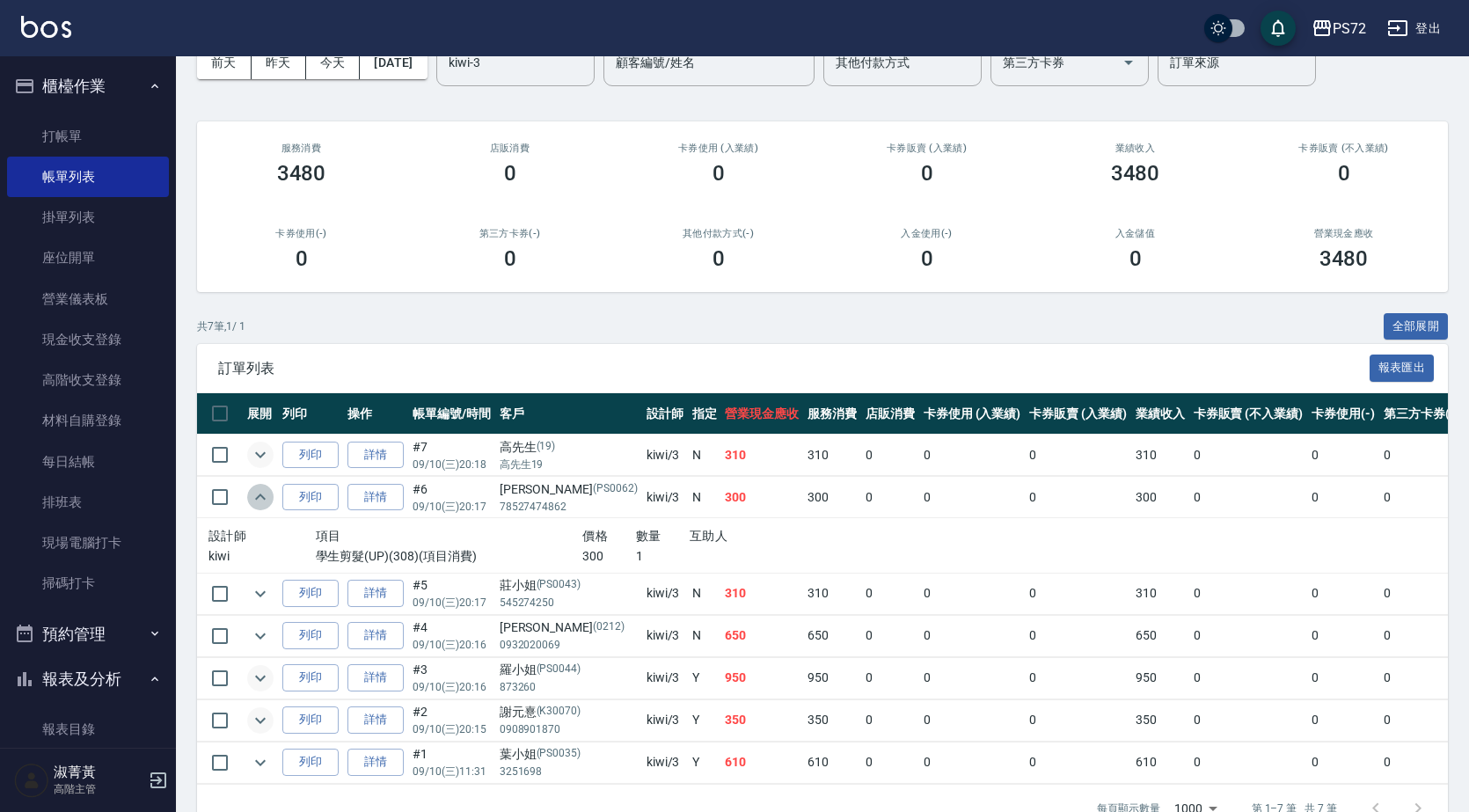
click at [257, 486] on icon "expand row" at bounding box center [260, 497] width 21 height 21
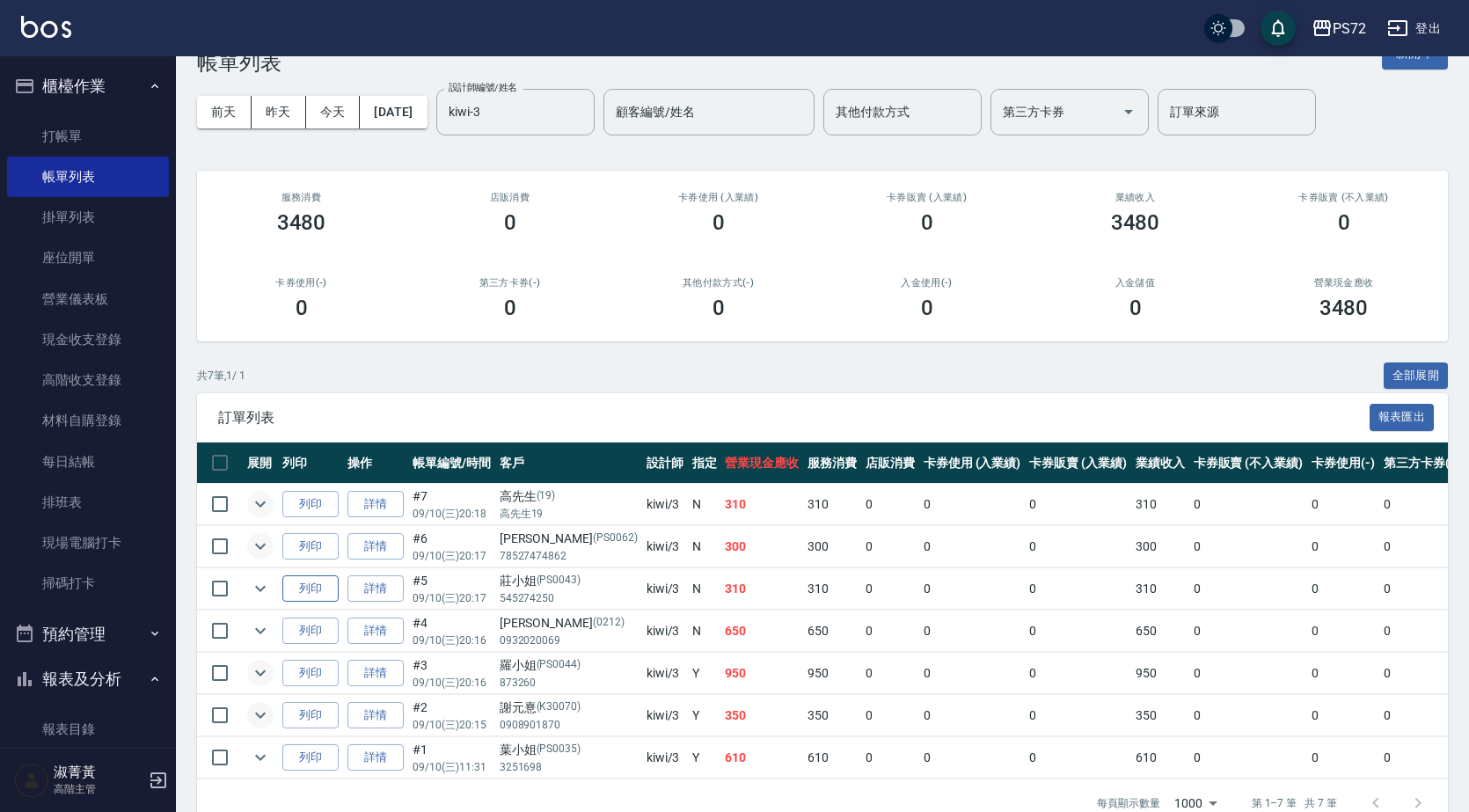
scroll to position [0, 0]
